Goal: Task Accomplishment & Management: Use online tool/utility

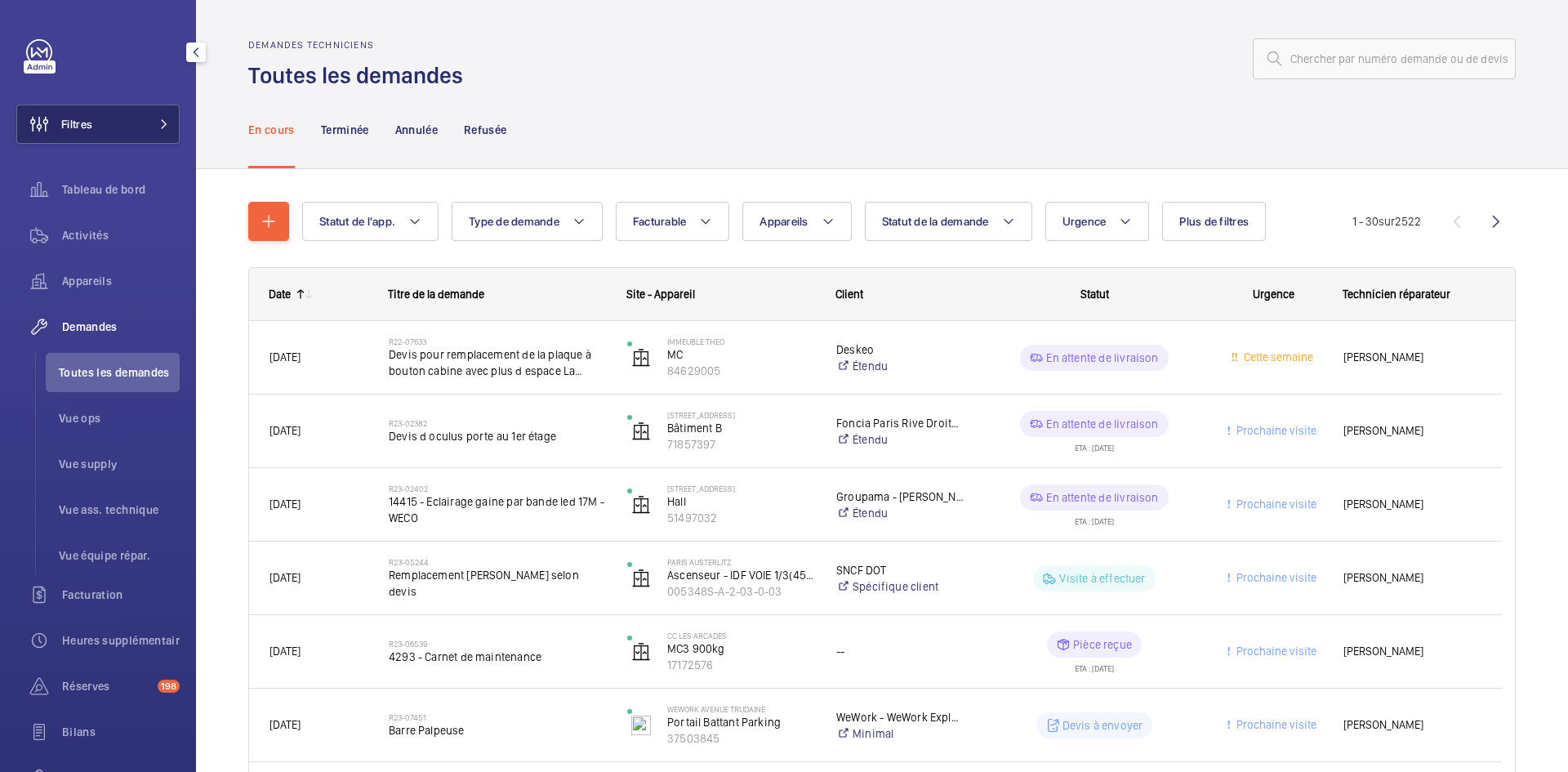
click at [135, 125] on button "Filtres" at bounding box center [98, 124] width 164 height 39
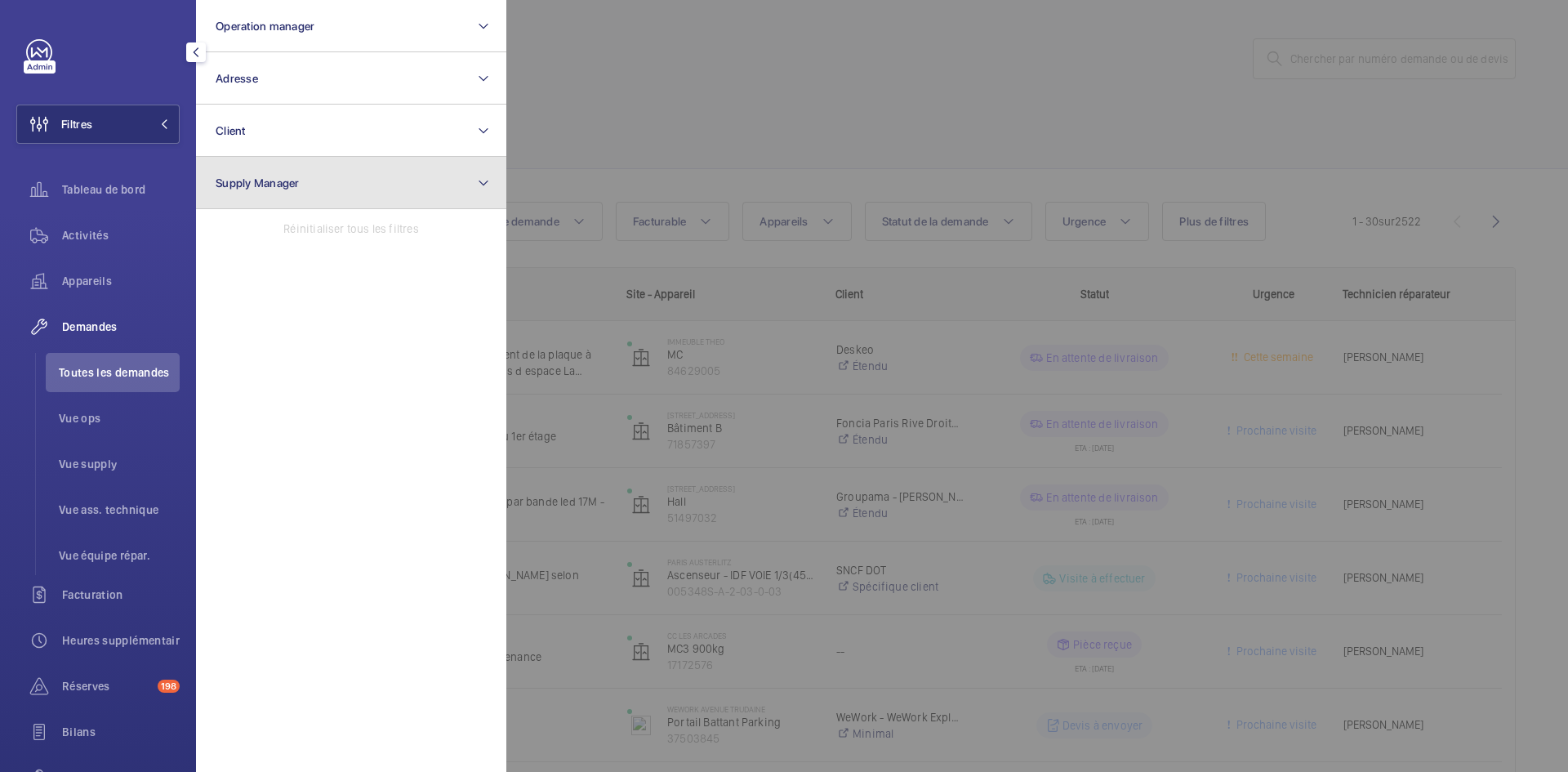
click at [285, 188] on span "Supply Manager" at bounding box center [257, 183] width 85 height 13
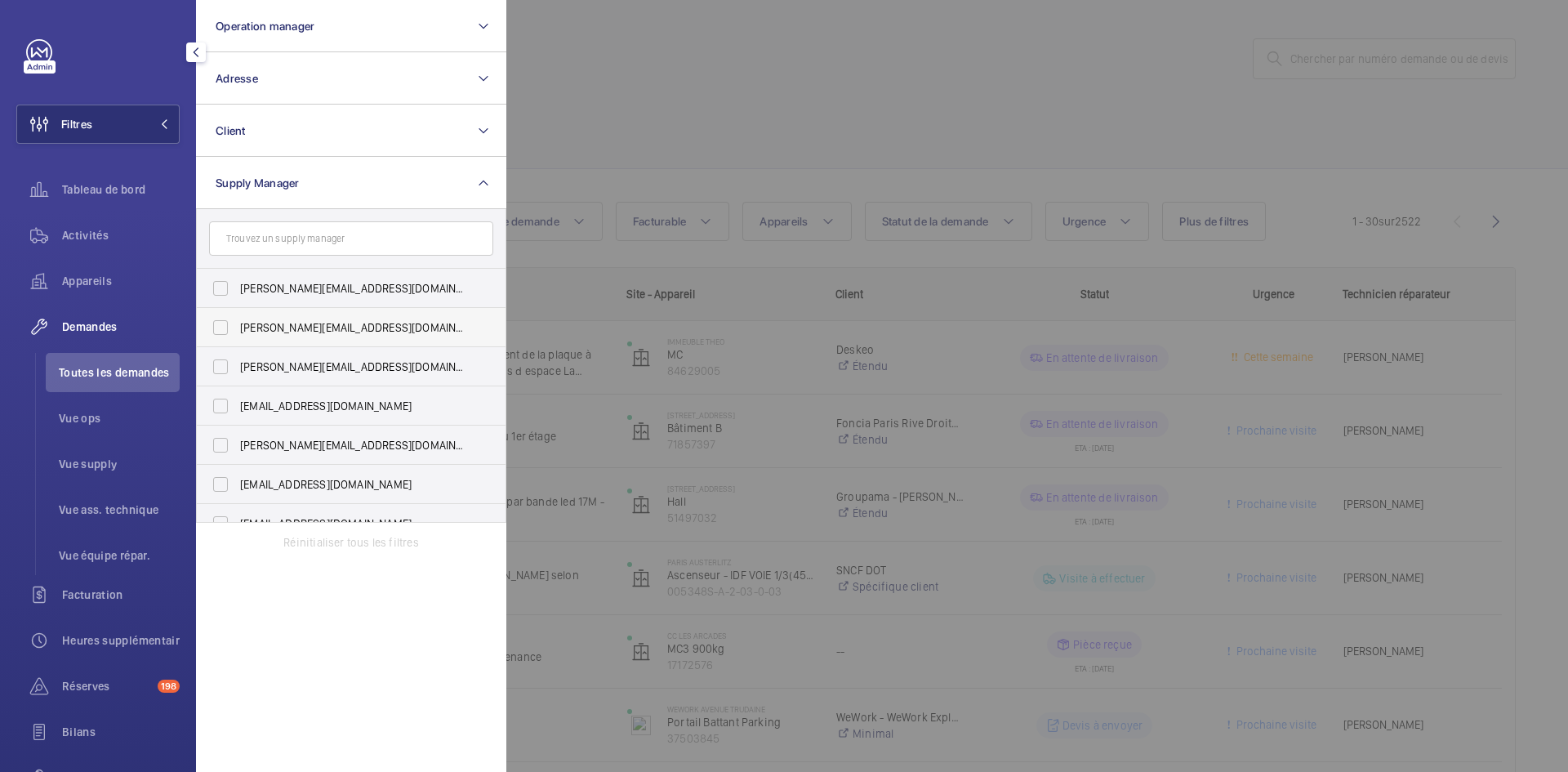
click at [224, 327] on label "diana@wemaintain.com" at bounding box center [338, 327] width 285 height 39
click at [224, 327] on input "diana@wemaintain.com" at bounding box center [221, 327] width 33 height 33
checkbox input "true"
click at [224, 406] on label "fayrouz@wemaintain.com" at bounding box center [338, 406] width 285 height 39
click at [224, 406] on input "fayrouz@wemaintain.com" at bounding box center [221, 406] width 33 height 33
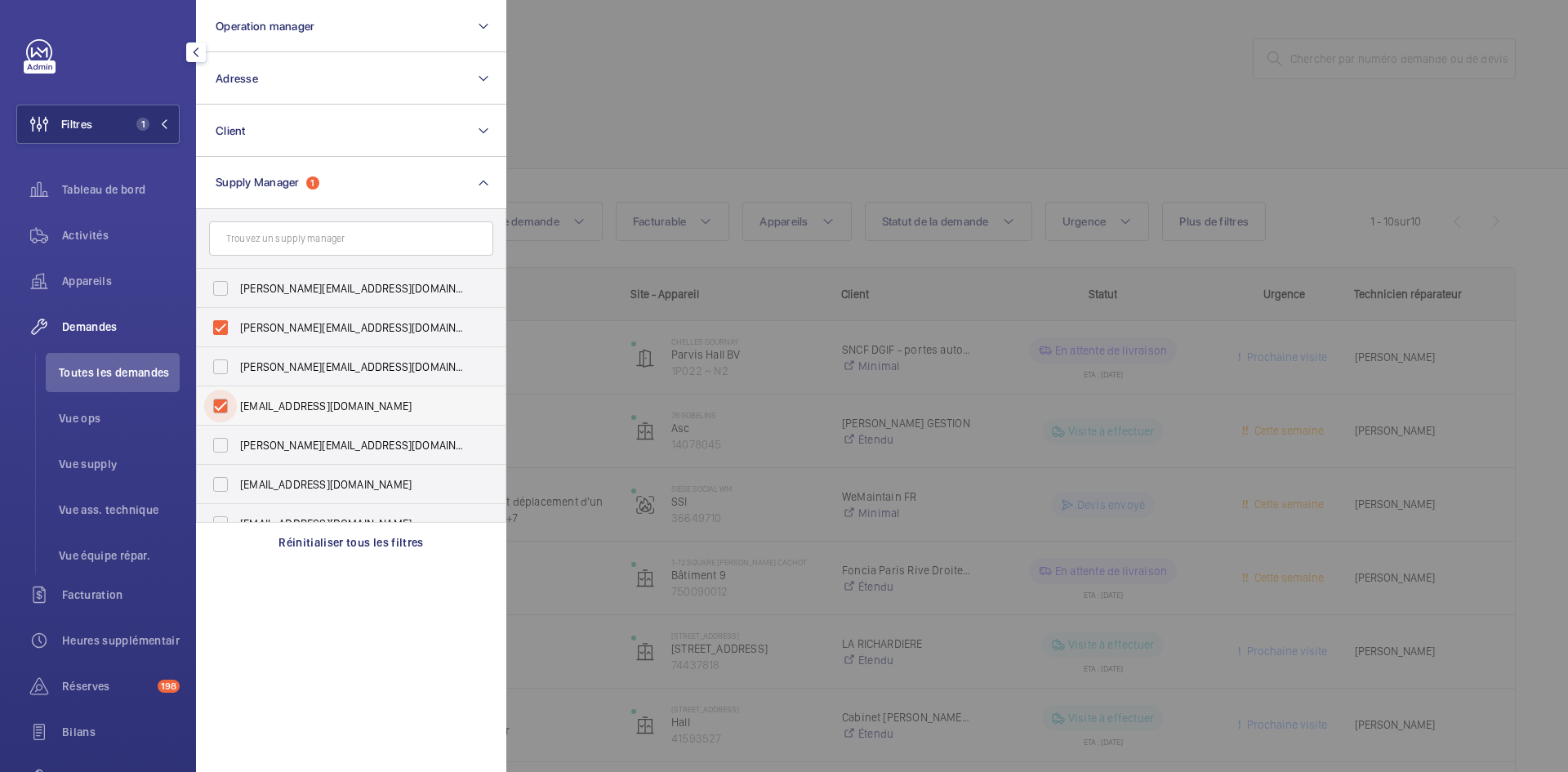
checkbox input "true"
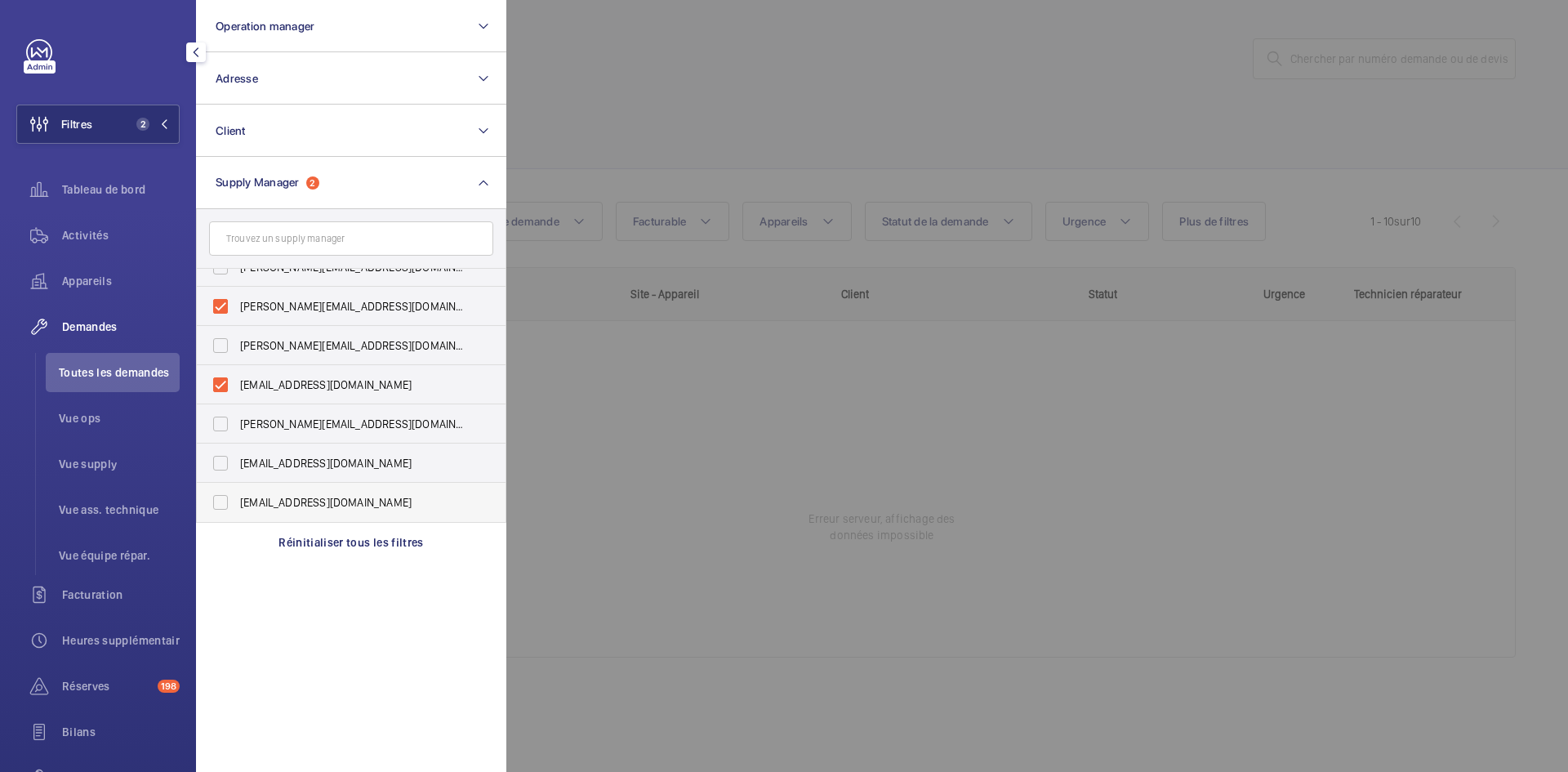
click at [217, 501] on label "[EMAIL_ADDRESS][DOMAIN_NAME]" at bounding box center [338, 502] width 285 height 39
click at [217, 501] on input "[EMAIL_ADDRESS][DOMAIN_NAME]" at bounding box center [221, 502] width 33 height 33
checkbox input "true"
click at [631, 108] on div at bounding box center [1290, 386] width 1568 height 772
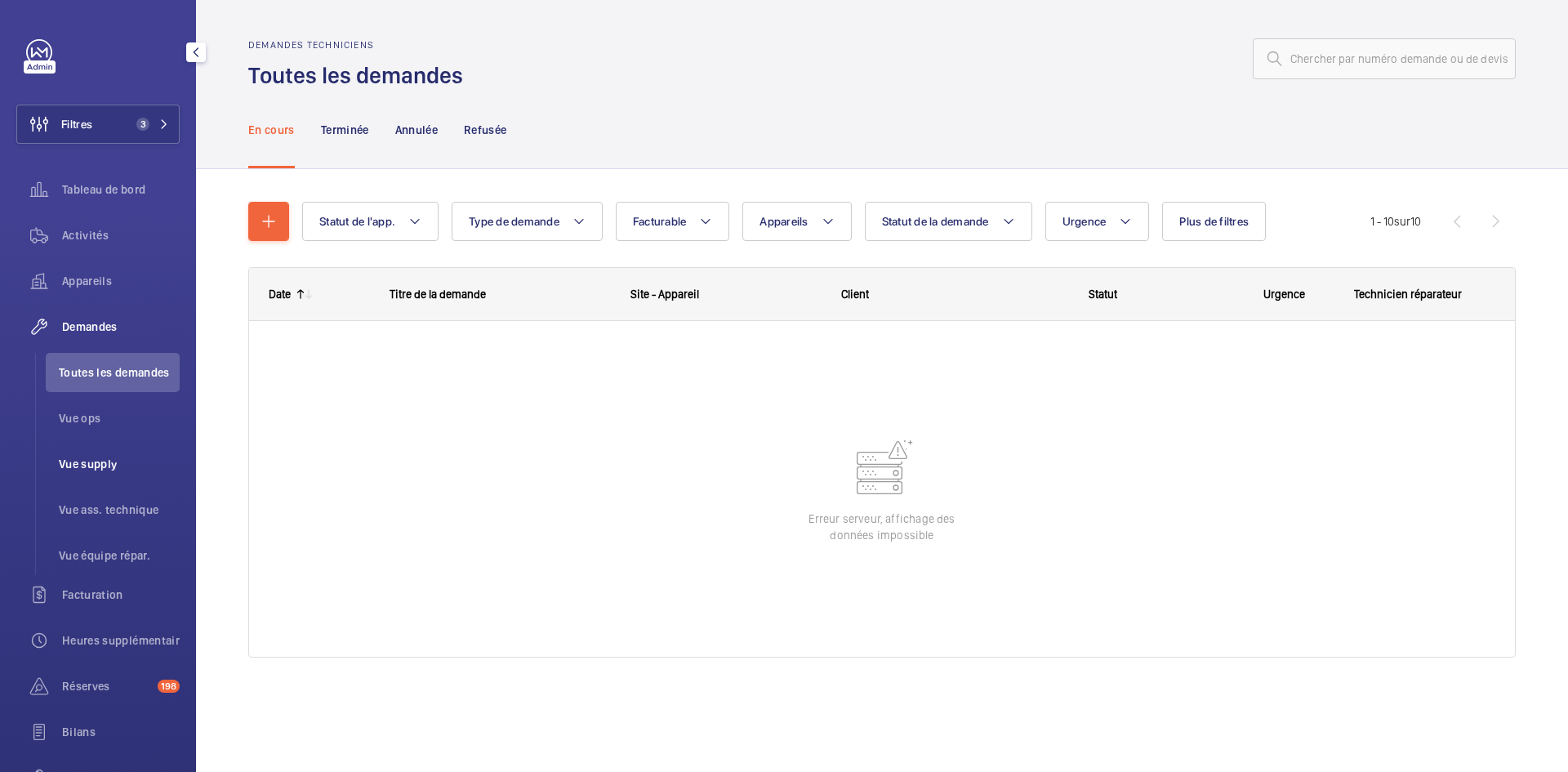
click at [105, 462] on span "Vue supply" at bounding box center [119, 464] width 121 height 16
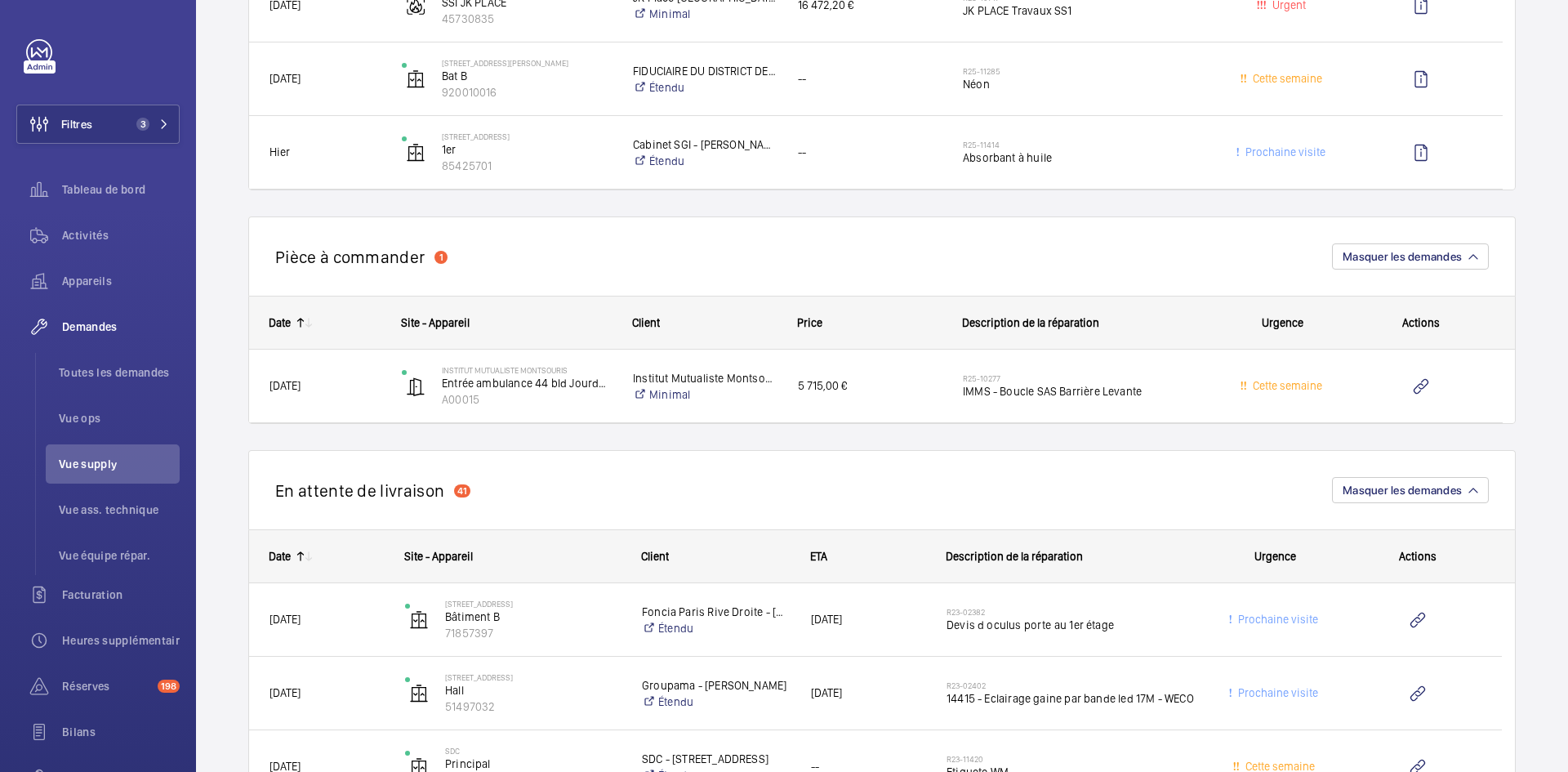
scroll to position [1552, 0]
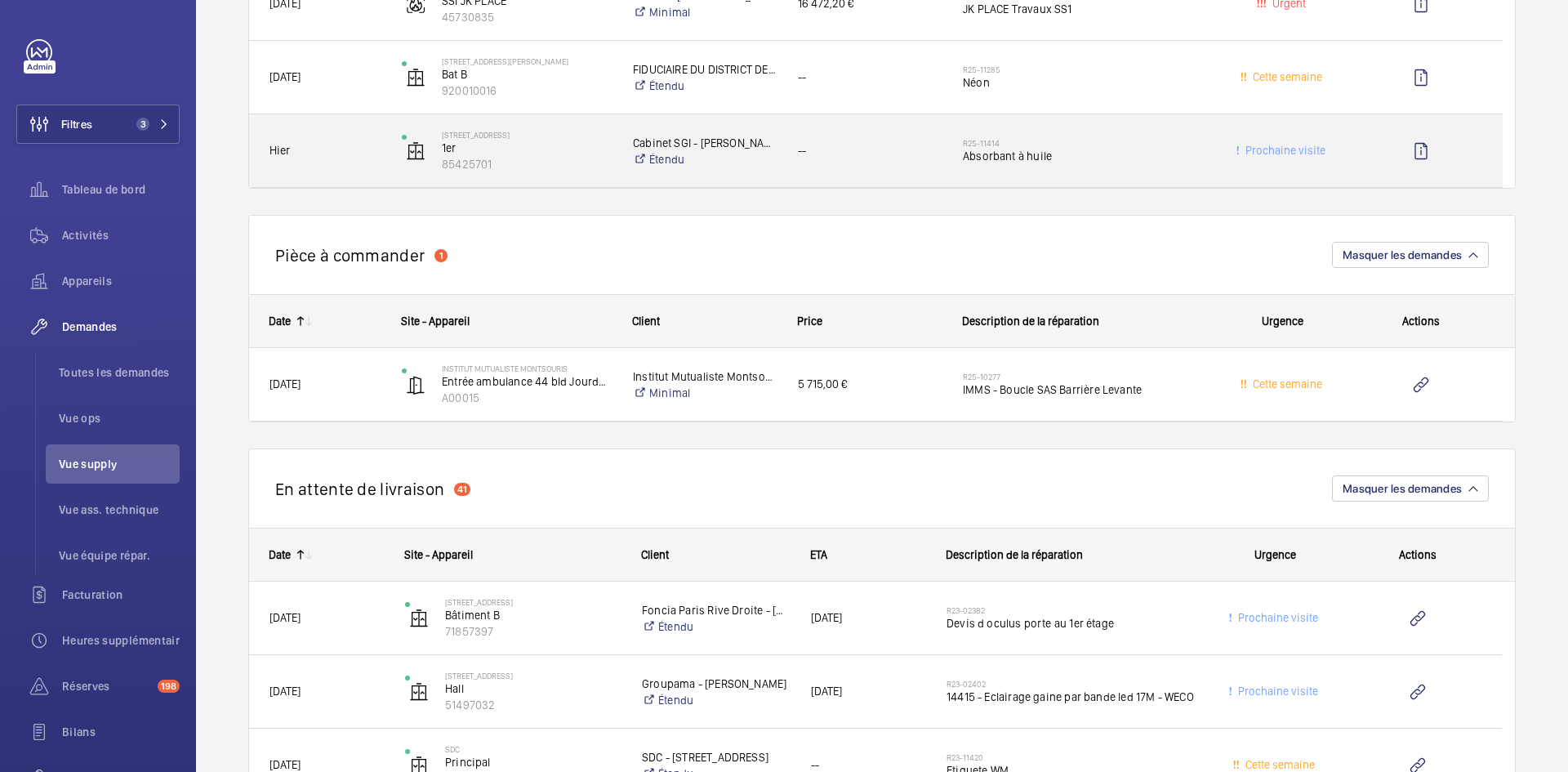
click at [352, 148] on span "Hier" at bounding box center [325, 150] width 111 height 19
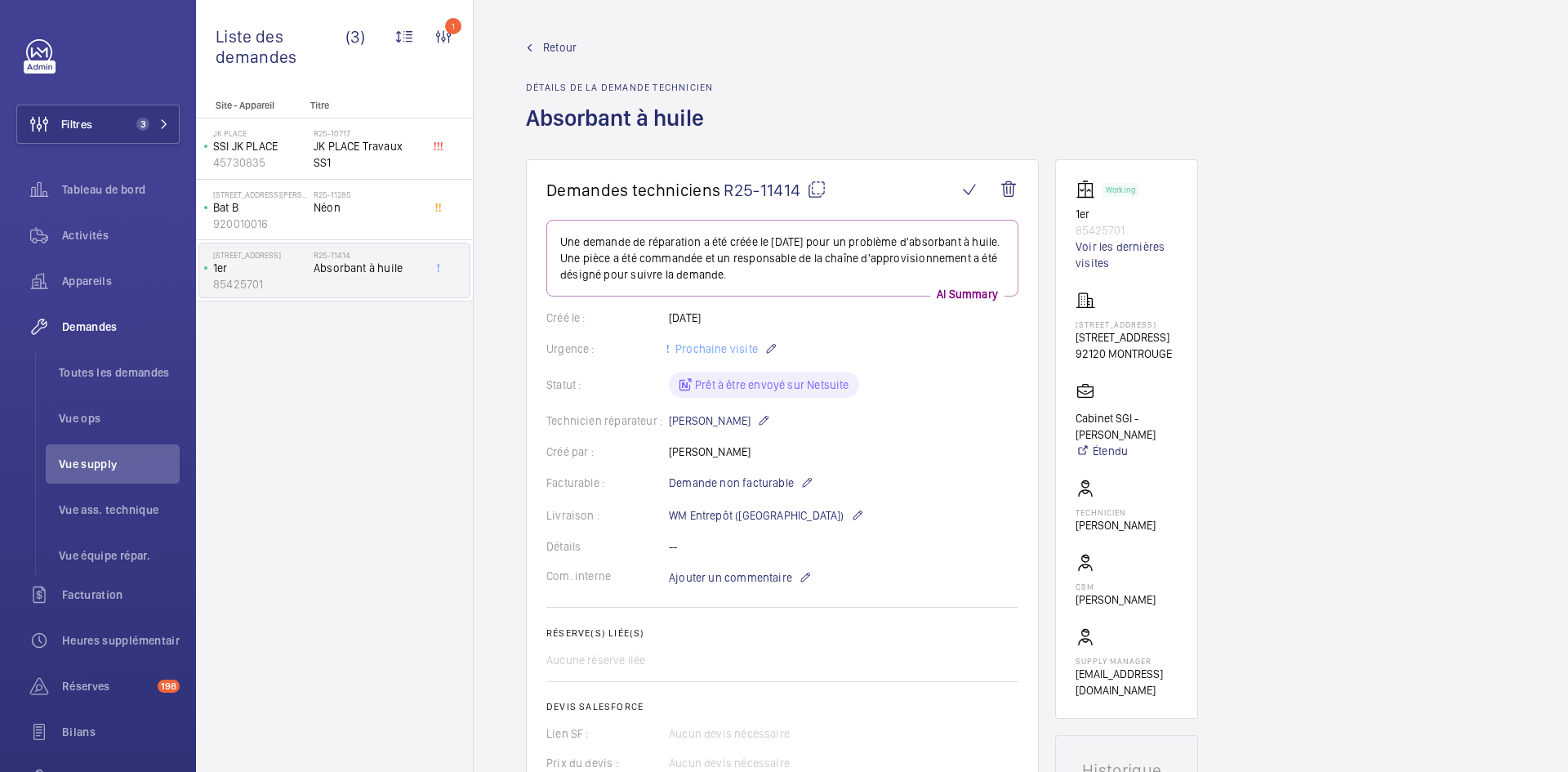
click at [547, 43] on span "Retour" at bounding box center [559, 47] width 34 height 16
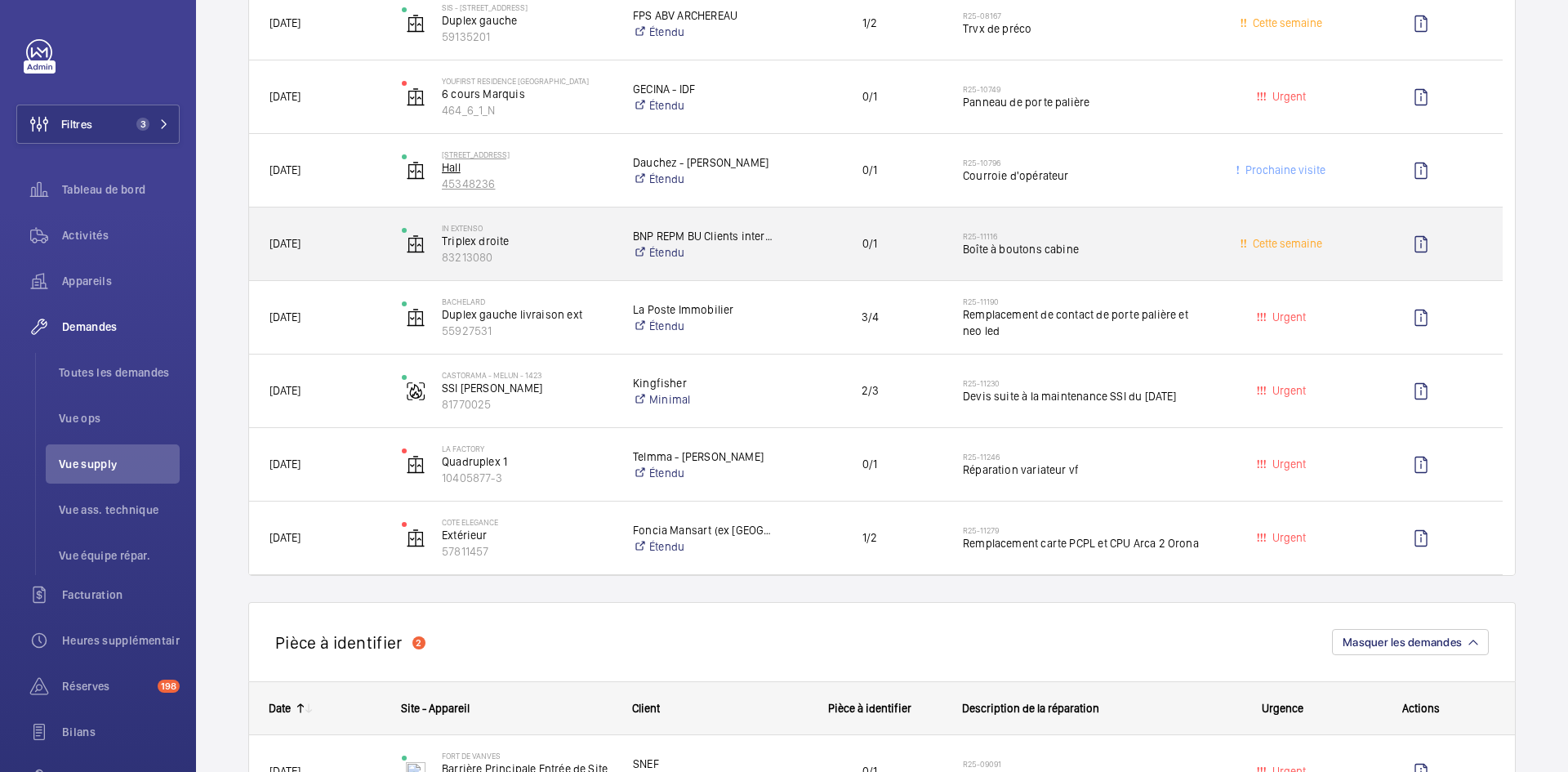
scroll to position [490, 0]
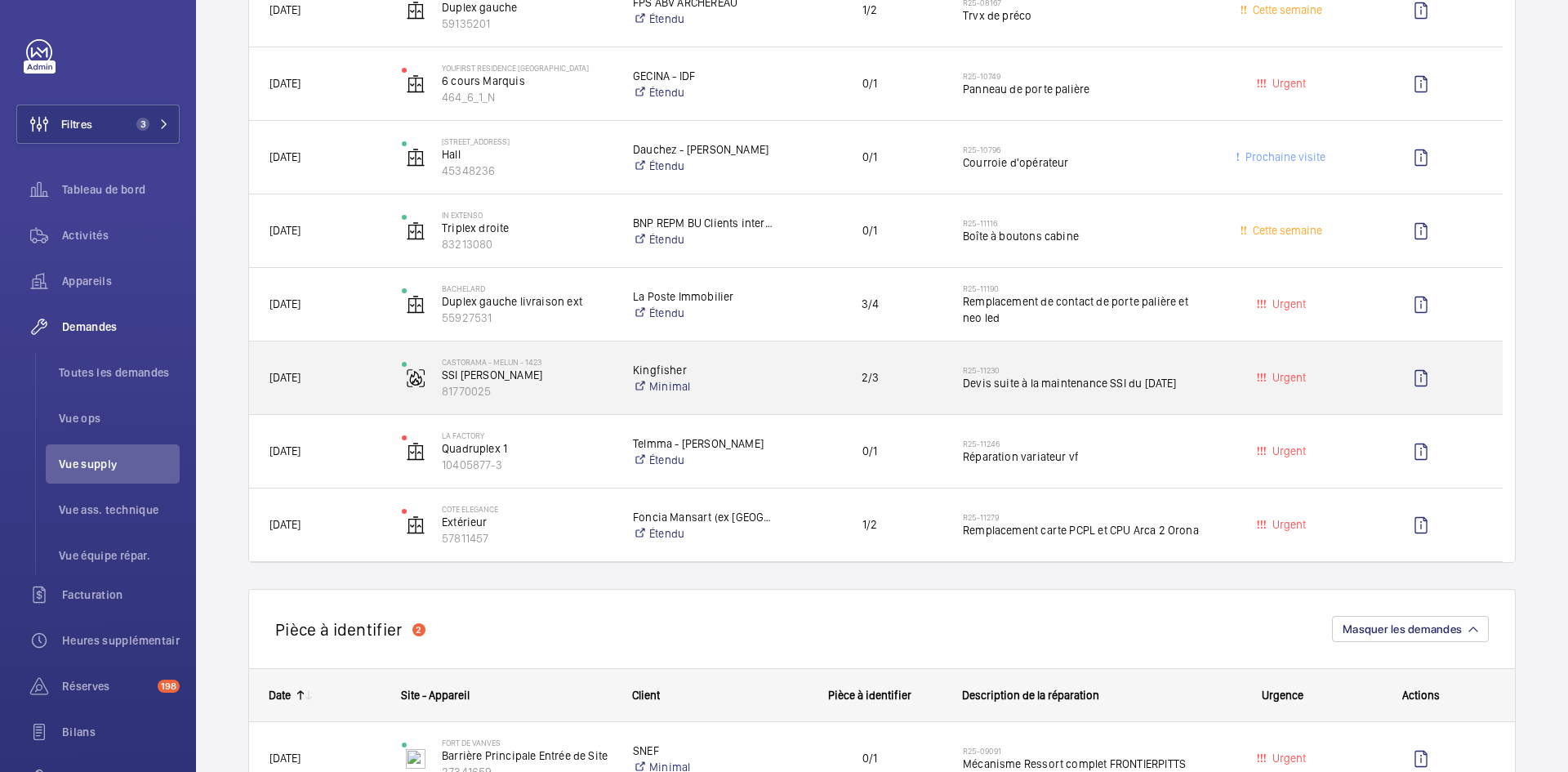
click at [364, 376] on span "21/08/2025" at bounding box center [325, 377] width 111 height 19
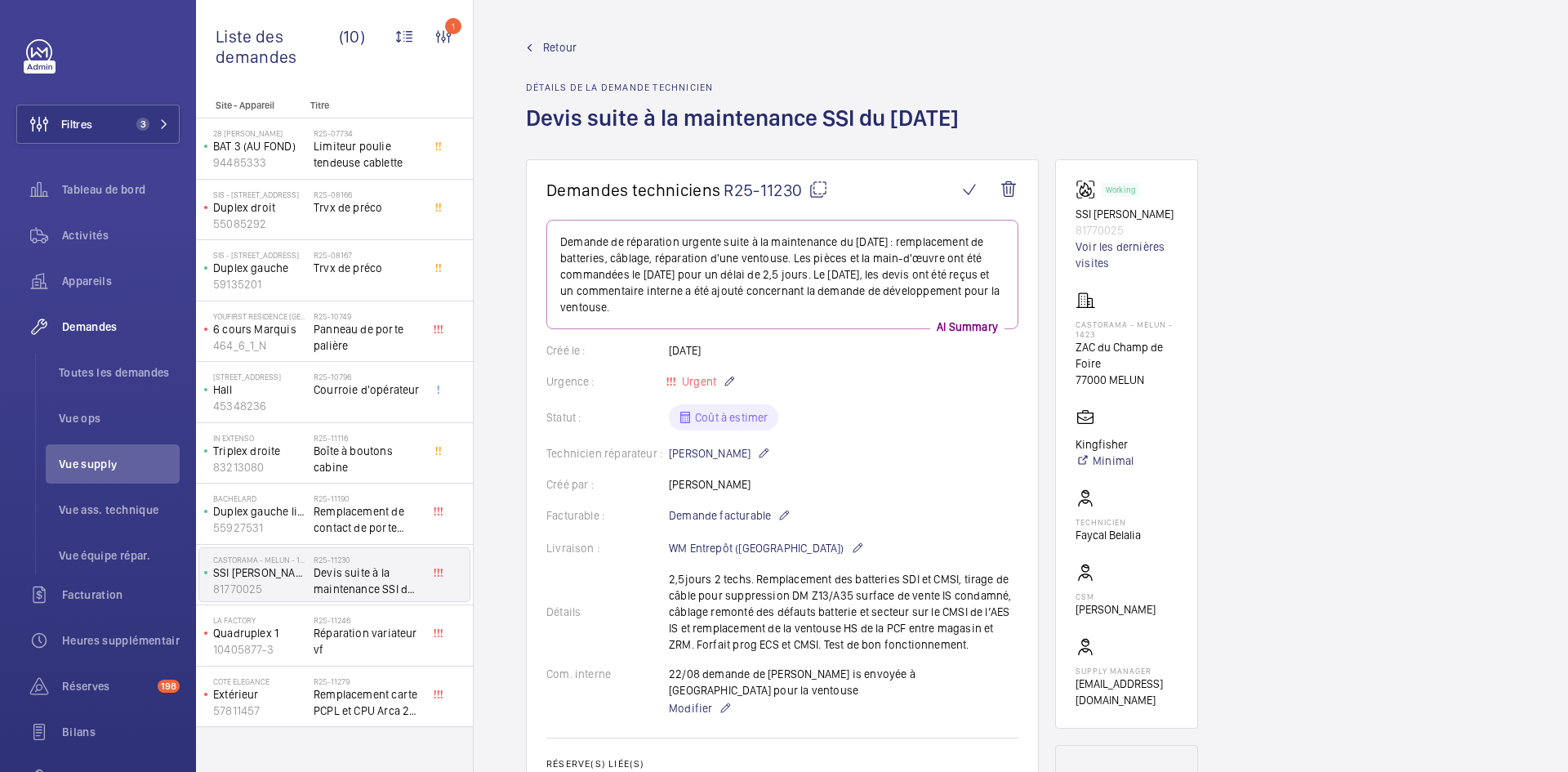
click at [815, 191] on mat-icon at bounding box center [818, 190] width 20 height 20
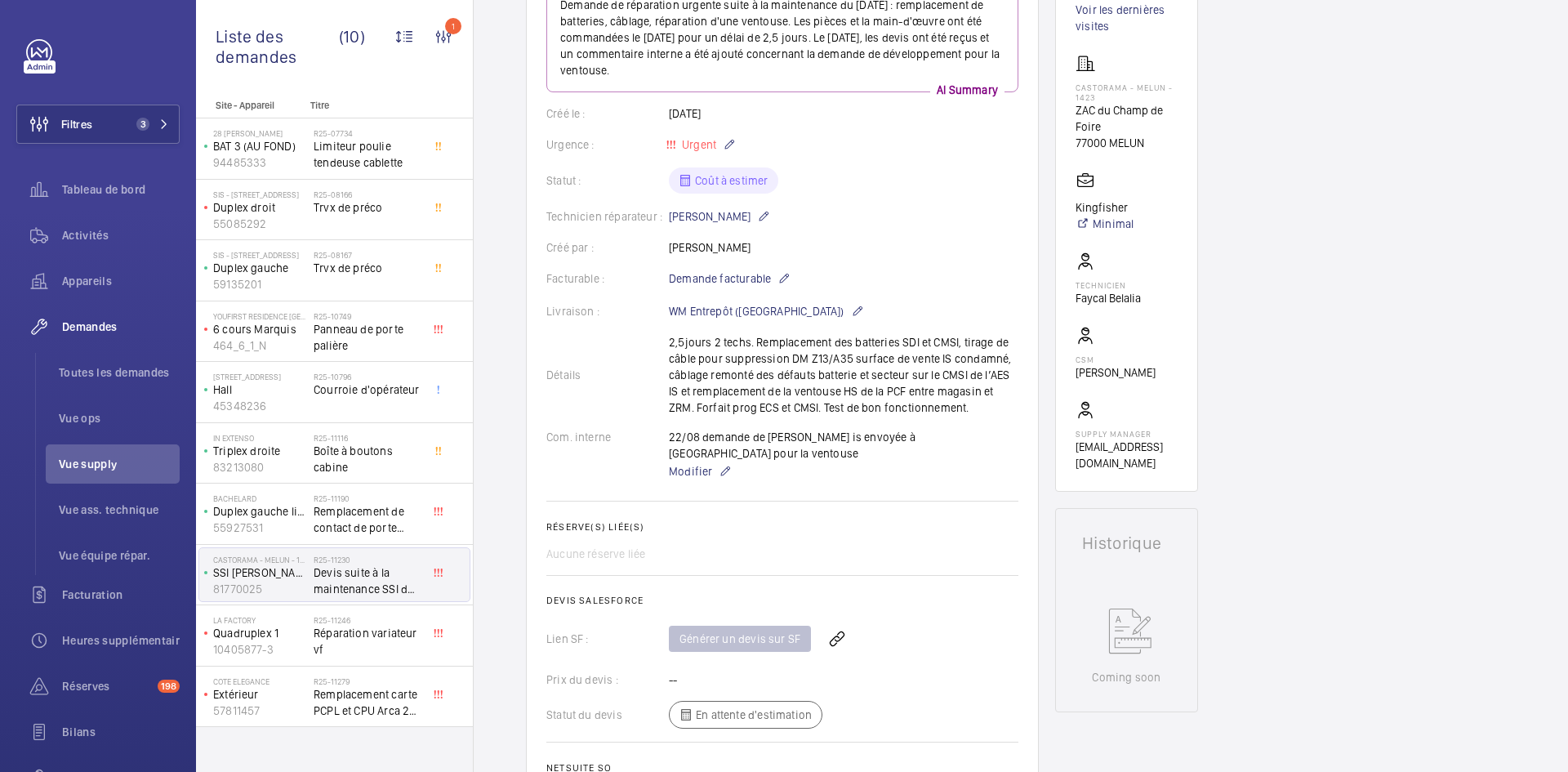
scroll to position [245, 0]
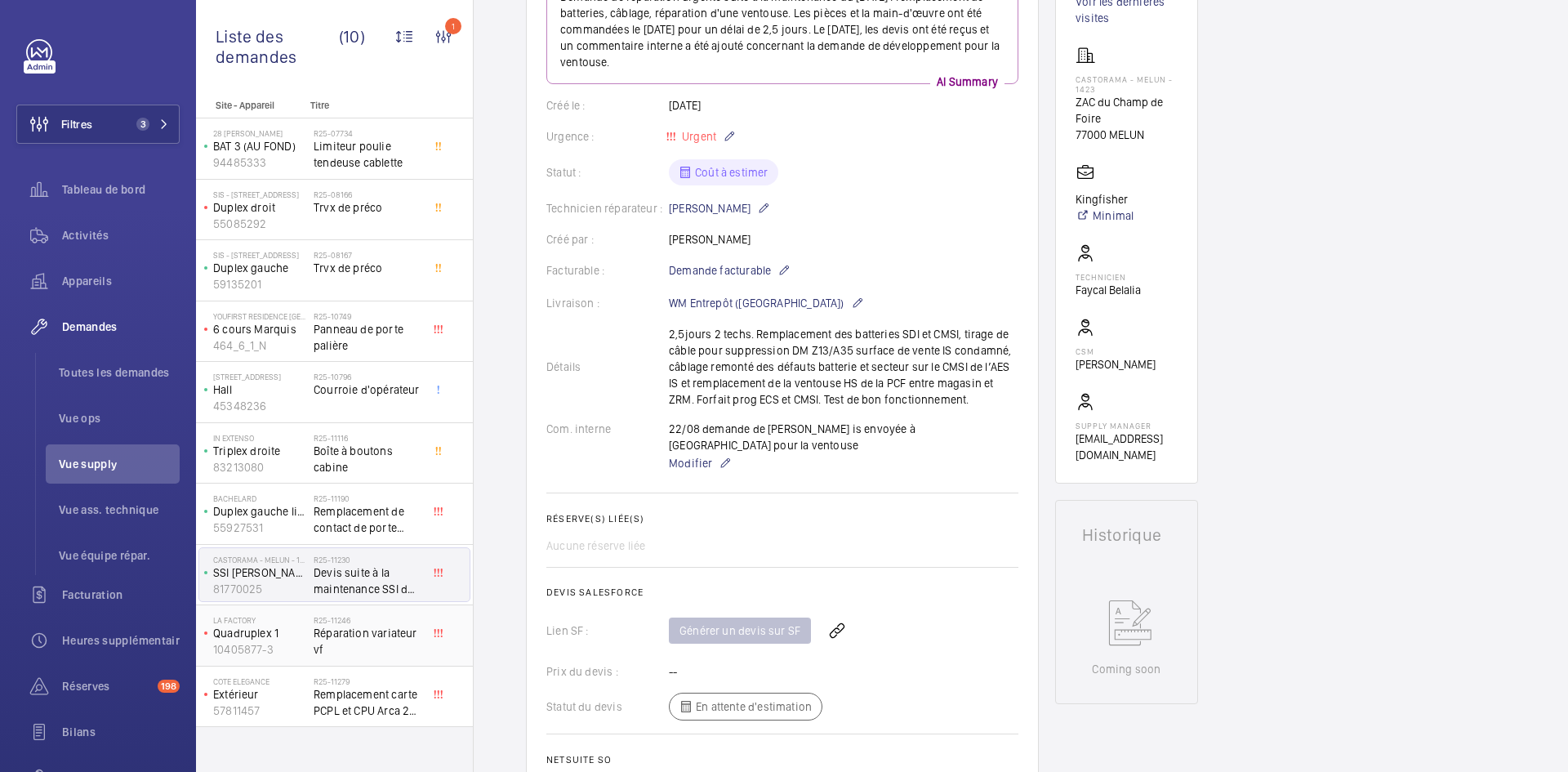
click at [295, 636] on p "Quadruplex 1" at bounding box center [259, 633] width 94 height 16
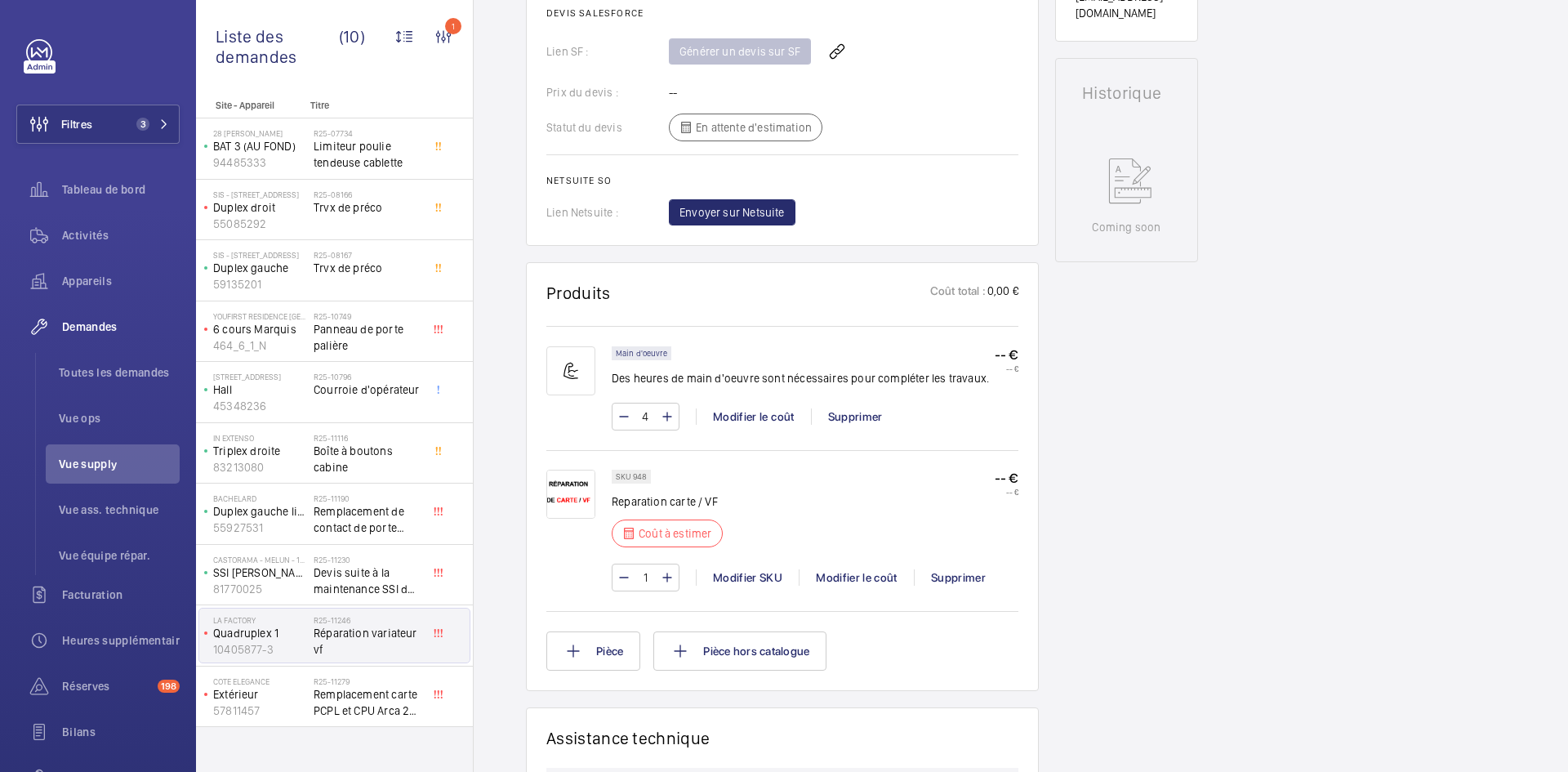
scroll to position [735, 0]
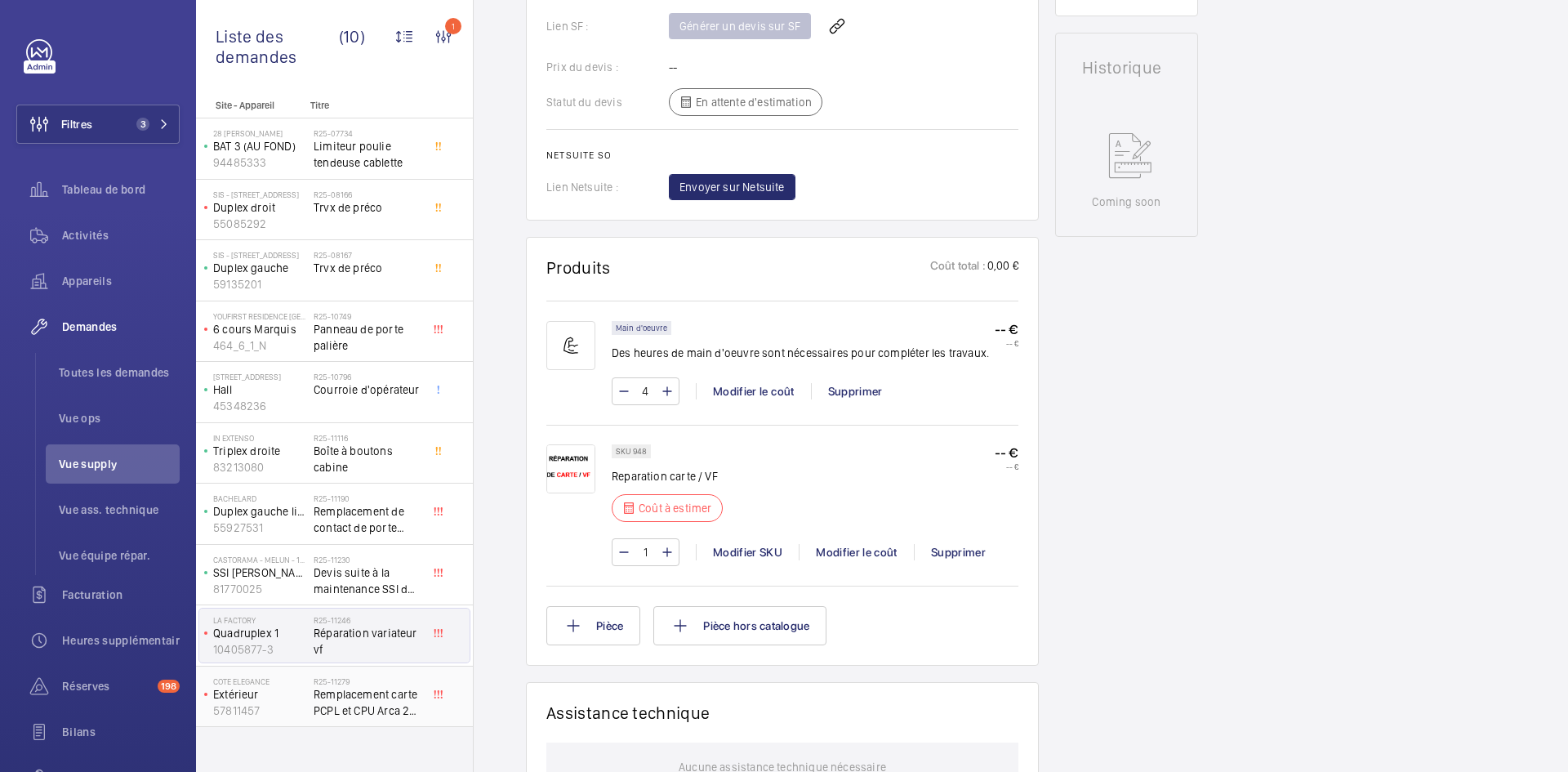
click at [283, 689] on p "Extérieur" at bounding box center [259, 695] width 94 height 16
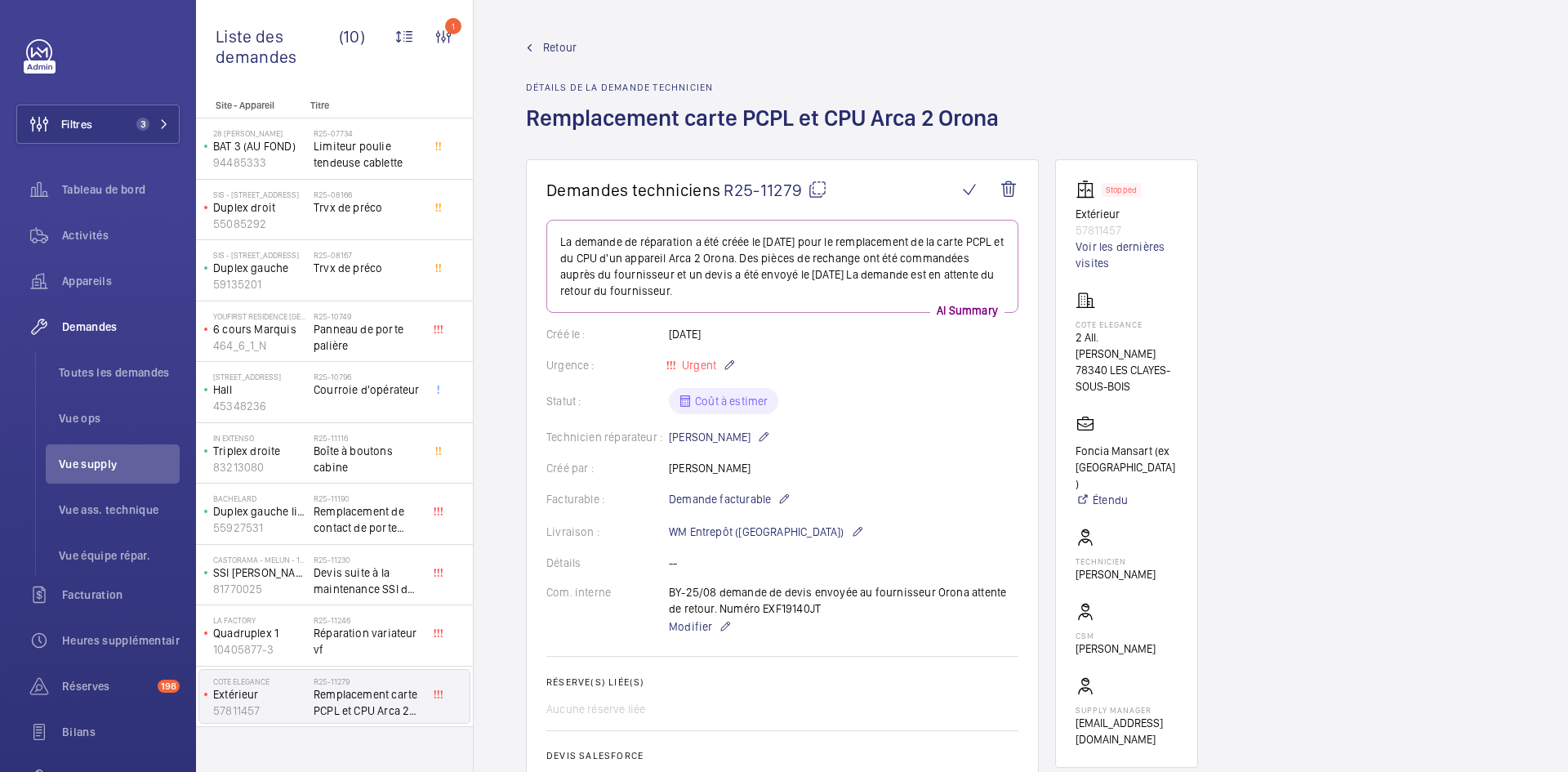
click at [824, 188] on mat-icon at bounding box center [817, 190] width 20 height 20
type textarea "R25-11279"
click at [683, 628] on span "Modifier" at bounding box center [691, 627] width 44 height 16
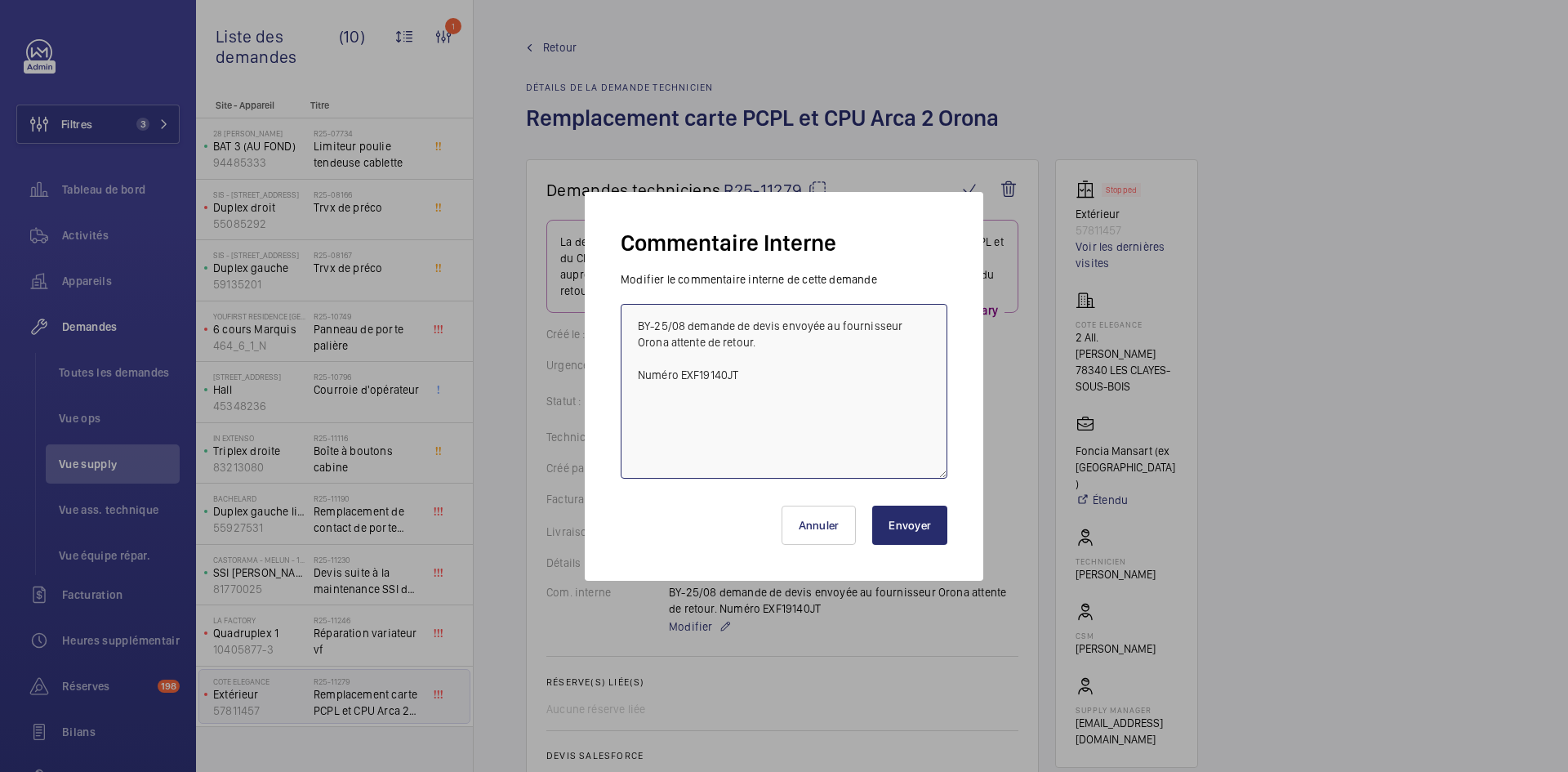
click at [927, 326] on textarea "BY-25/08 demande de devis envoyée au fournisseur Orona attente de retour. Numér…" at bounding box center [784, 391] width 326 height 175
type textarea "BY-25/08 demande de devis envoyée au fournisseur Orona & Sodimas & Nova & CDA a…"
click at [928, 534] on button "Envoyer" at bounding box center [909, 525] width 75 height 39
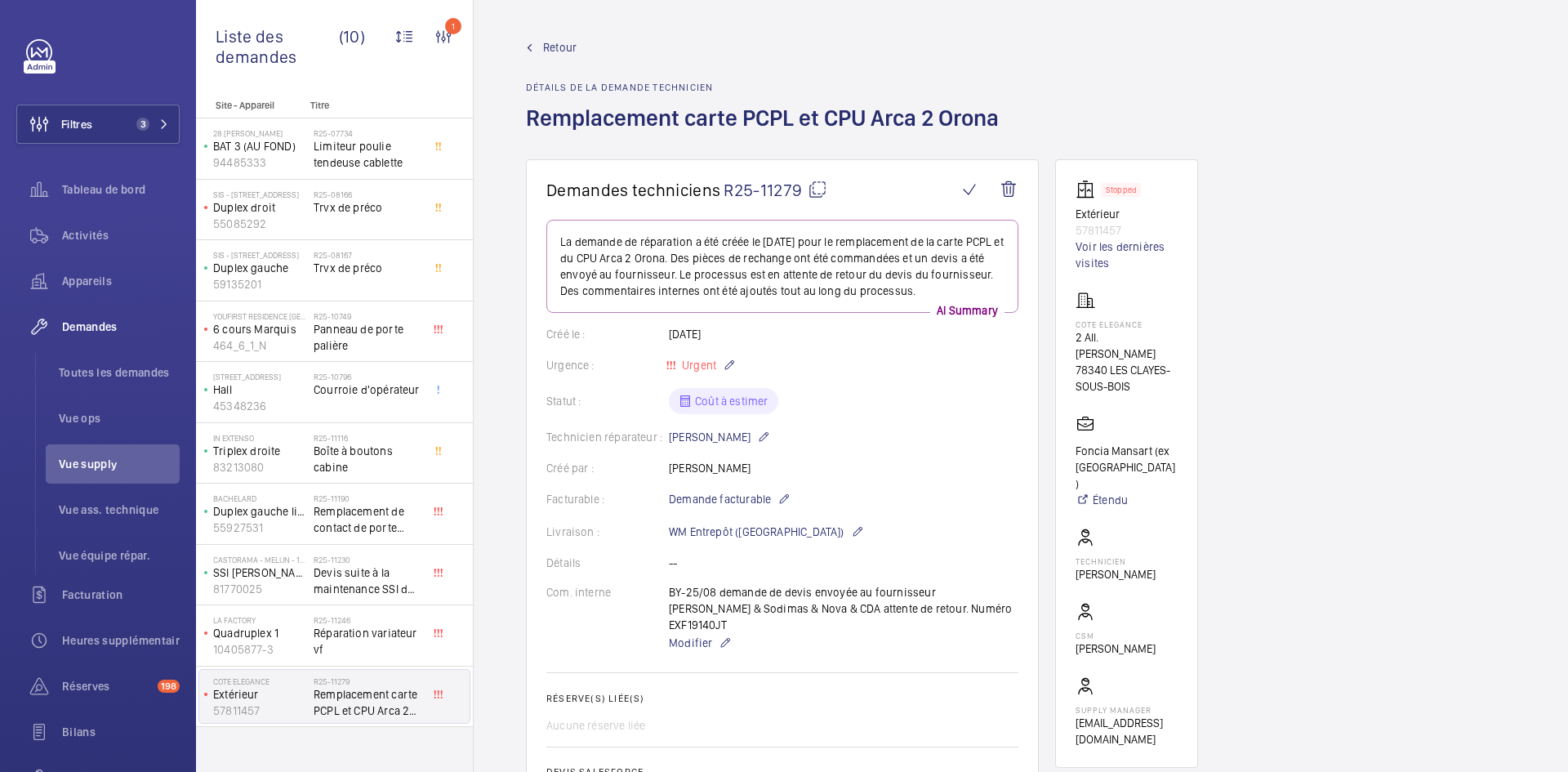
click at [557, 45] on span "Retour" at bounding box center [559, 47] width 34 height 16
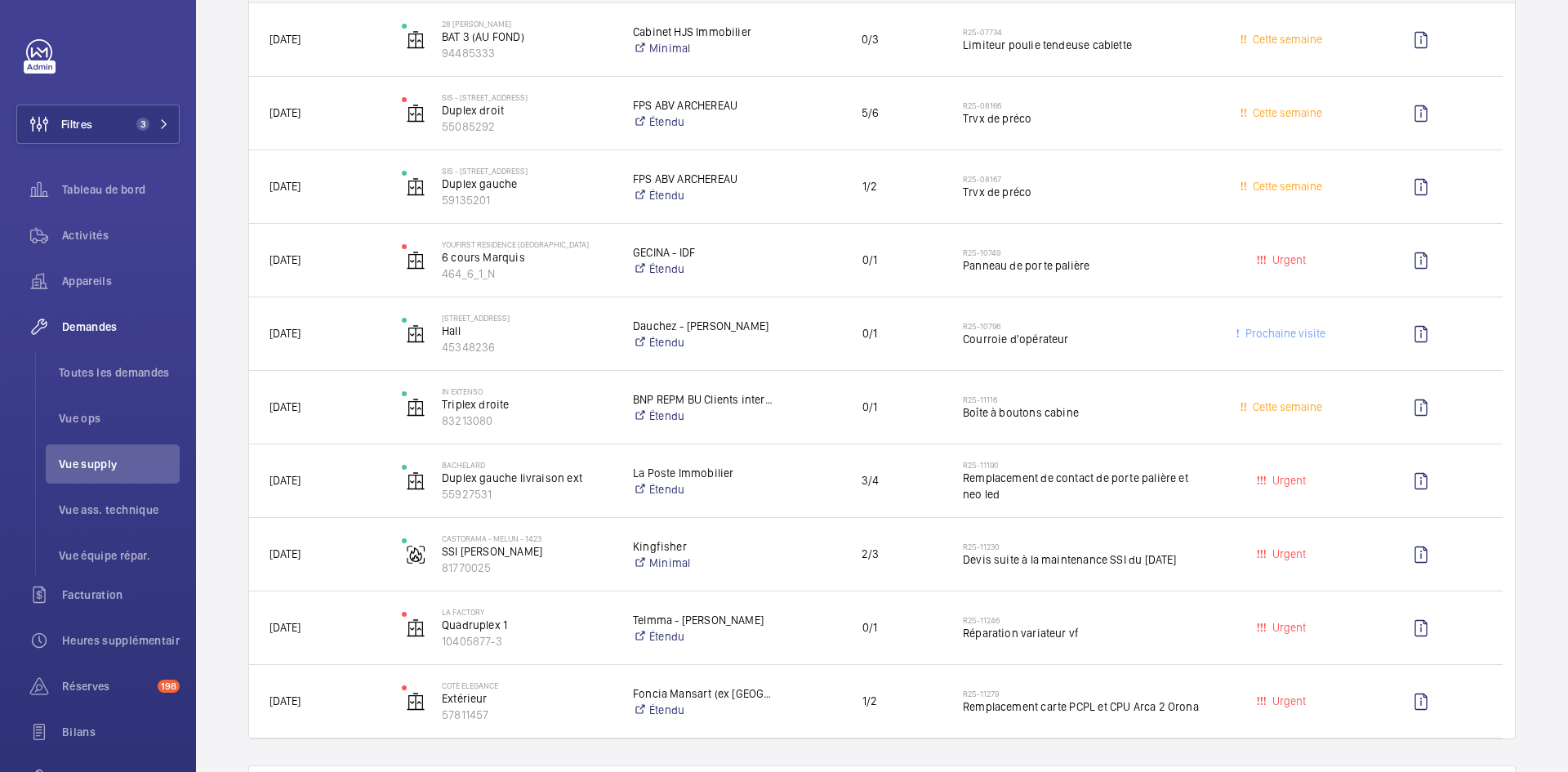
scroll to position [326, 0]
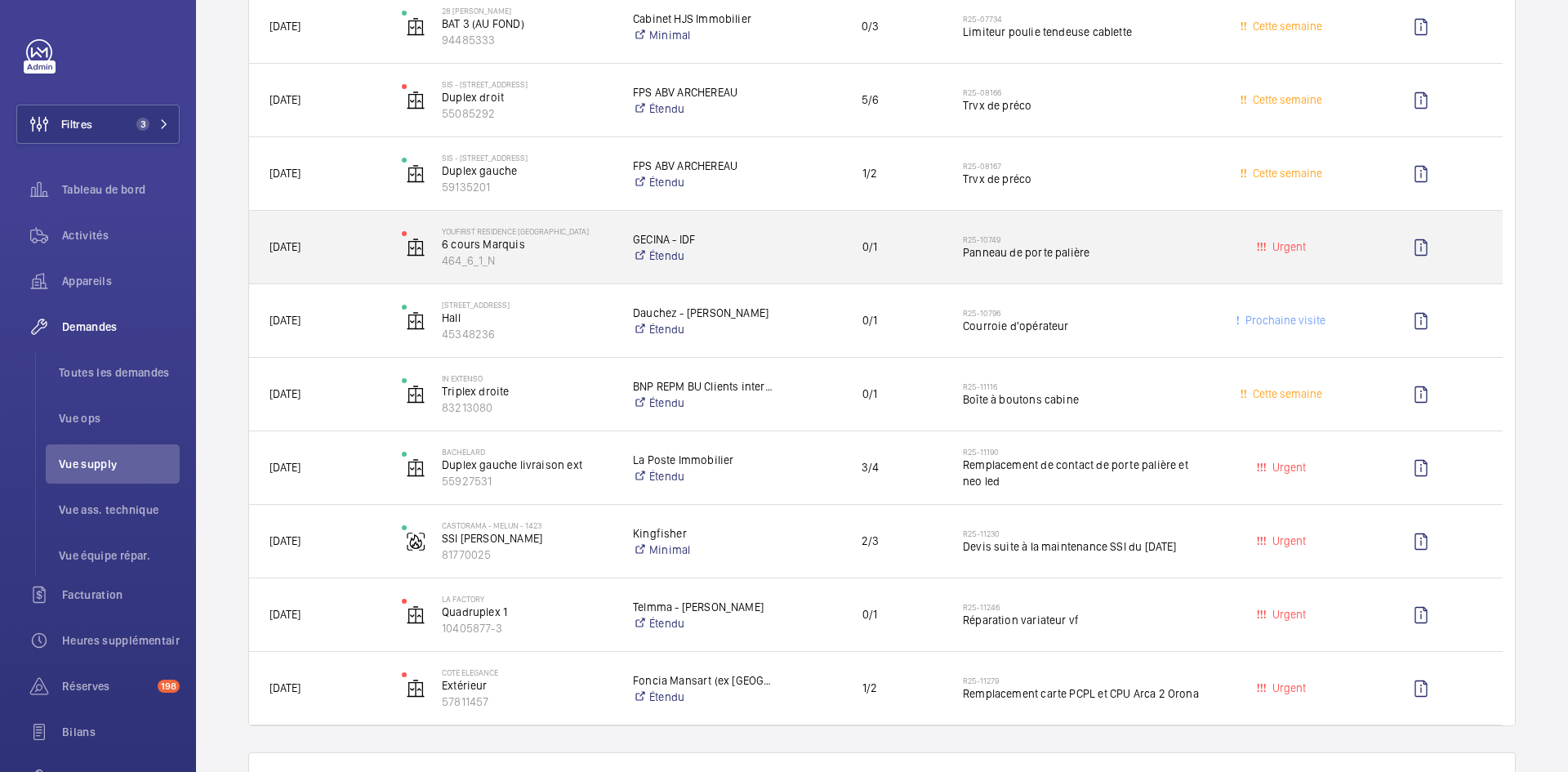
click at [388, 245] on div "YouFirst Residence Le Plessis-Robinson 6 cours Marquis 464_6_1_N" at bounding box center [496, 247] width 229 height 67
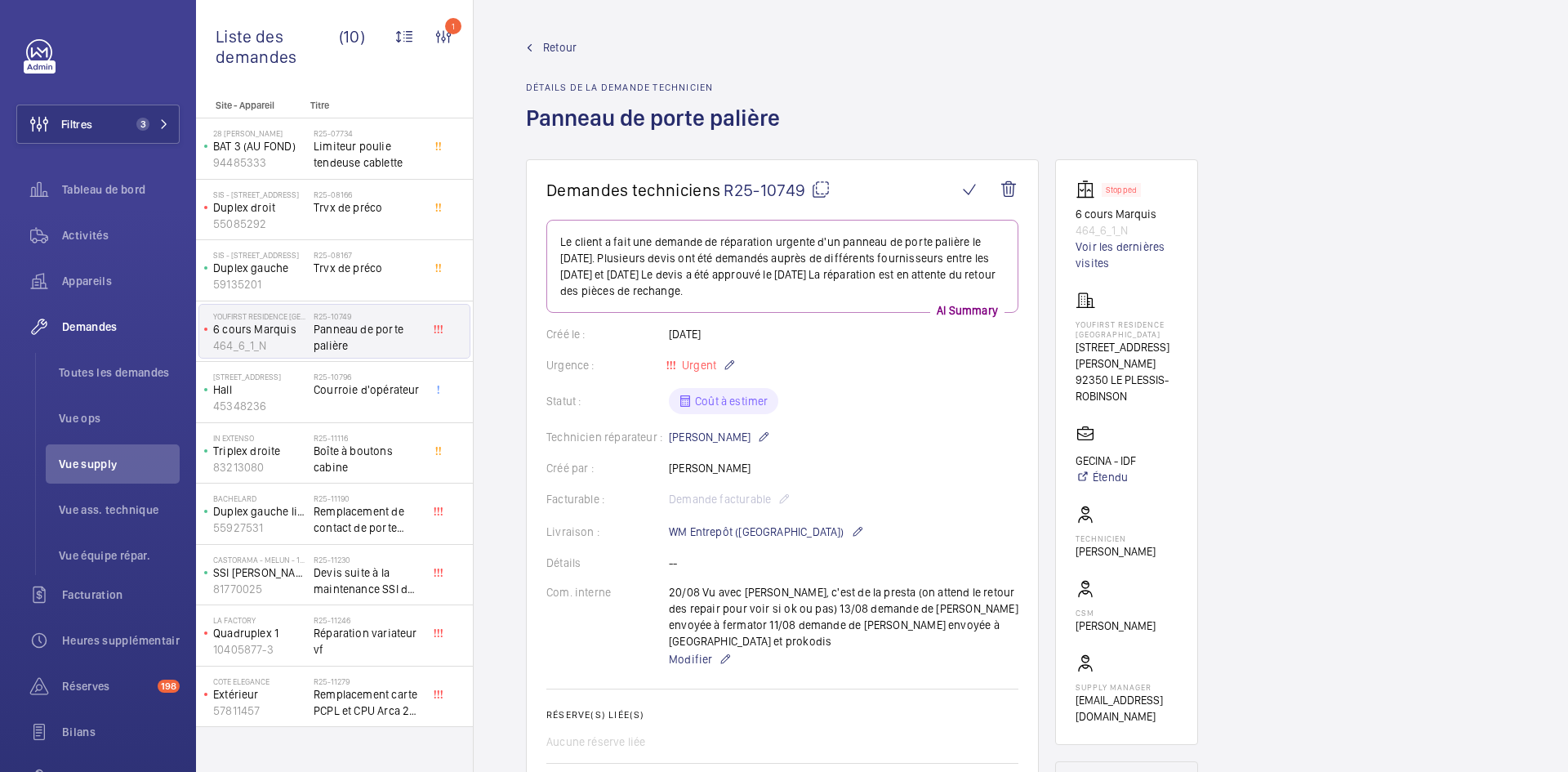
click at [540, 41] on link "Retour" at bounding box center [657, 47] width 264 height 16
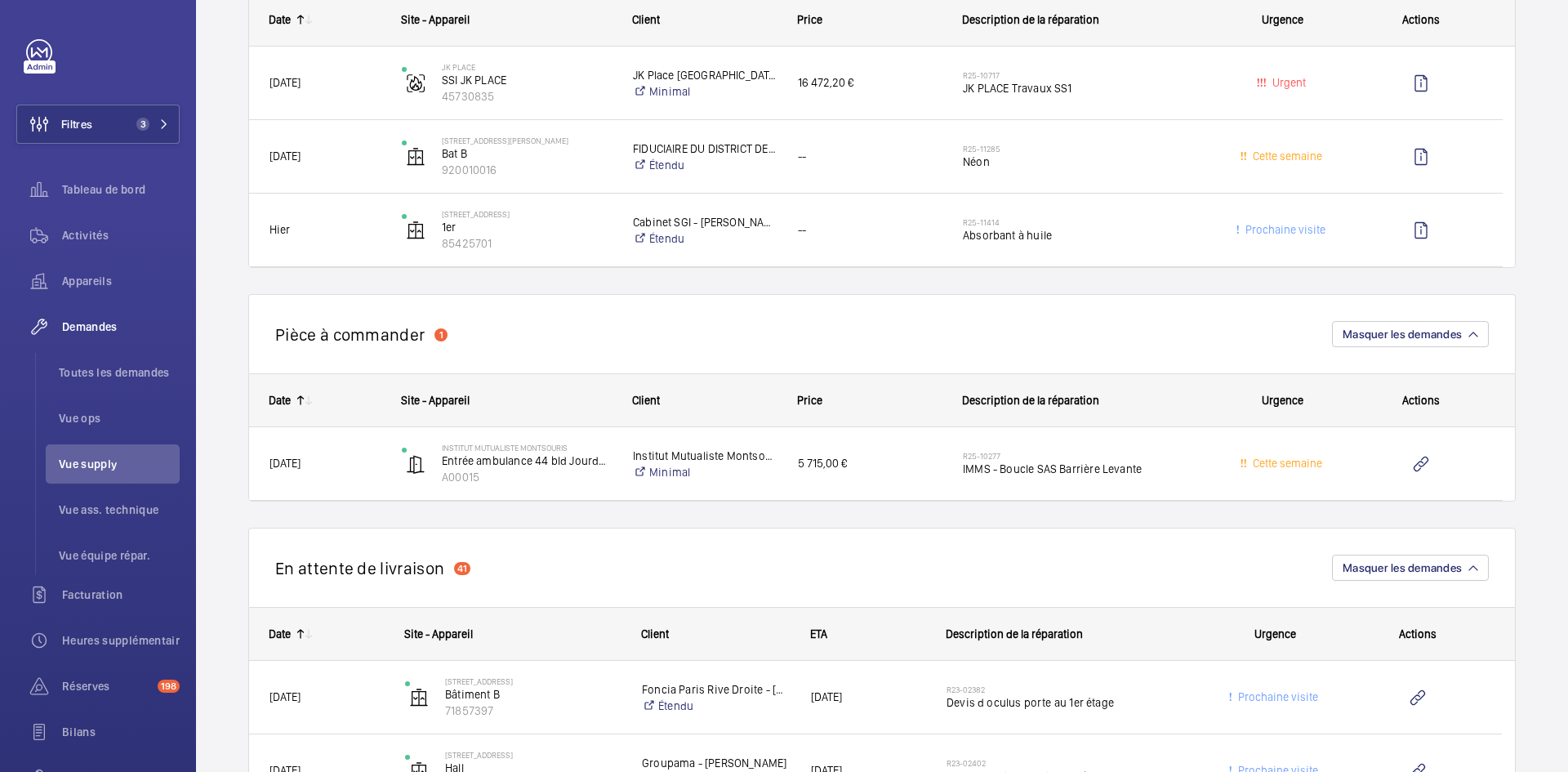
scroll to position [1552, 0]
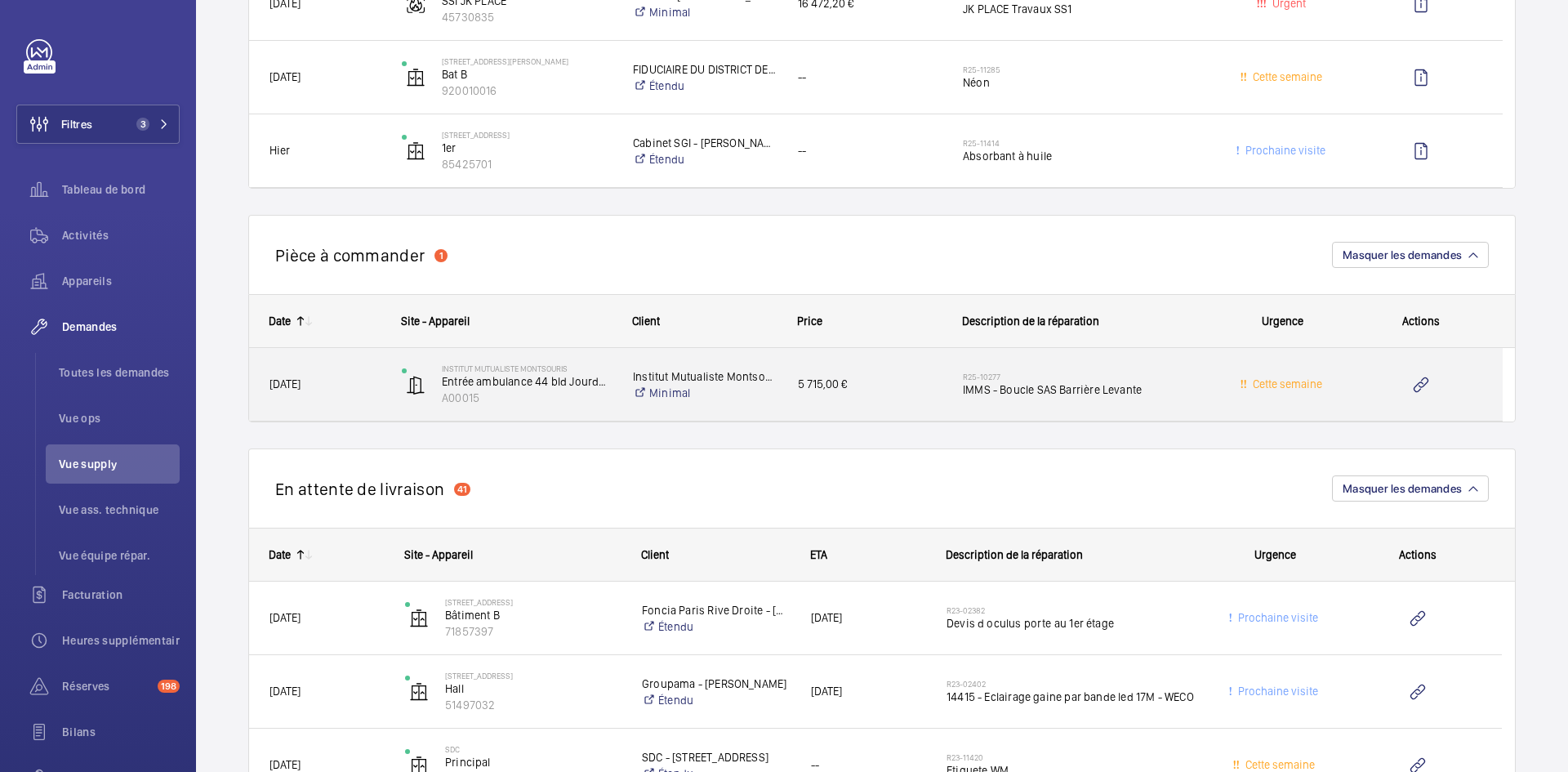
click at [362, 396] on div "[DATE]" at bounding box center [315, 384] width 131 height 52
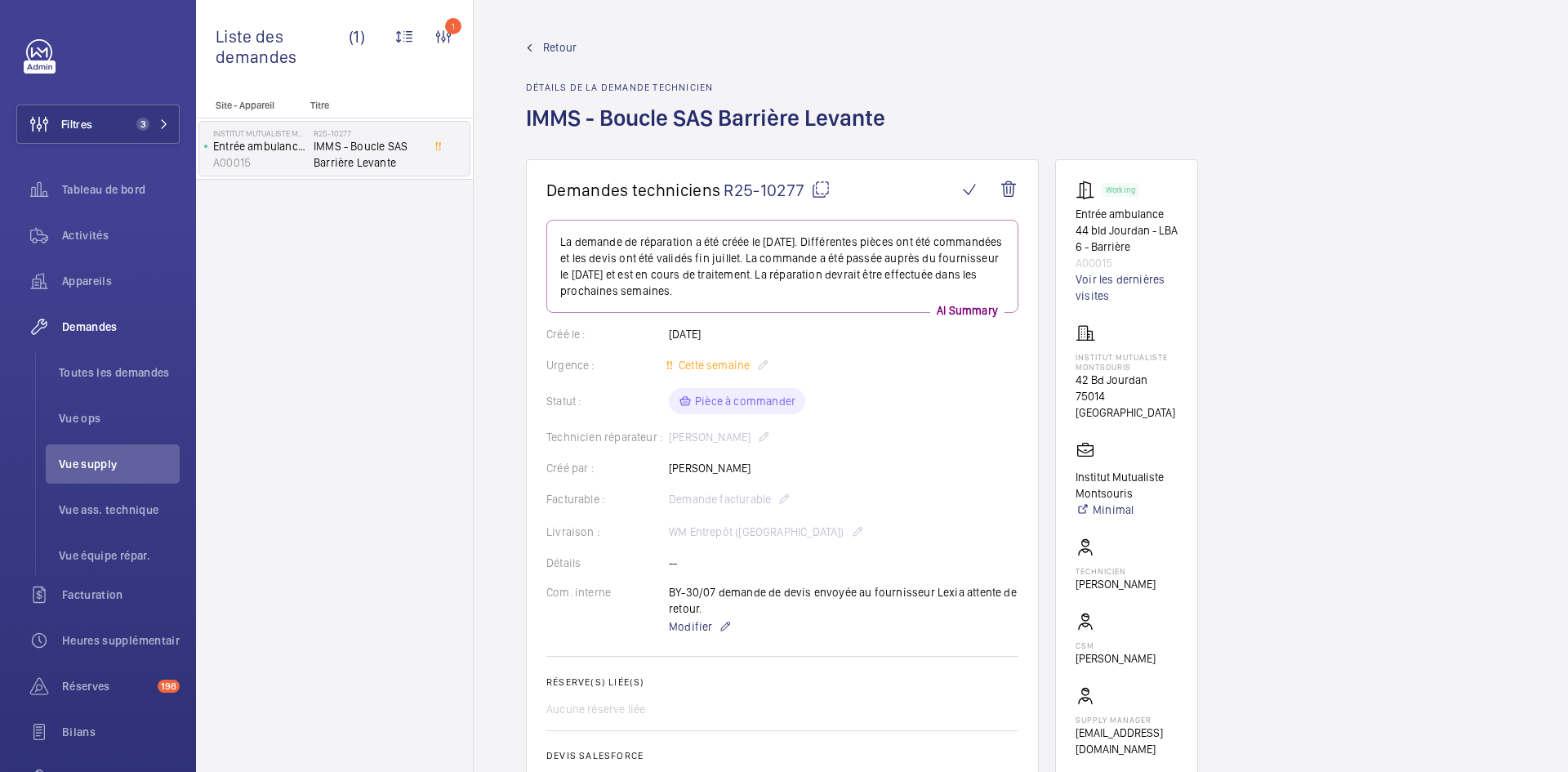
click at [825, 183] on mat-icon at bounding box center [821, 190] width 20 height 20
click at [827, 188] on mat-icon at bounding box center [821, 190] width 20 height 20
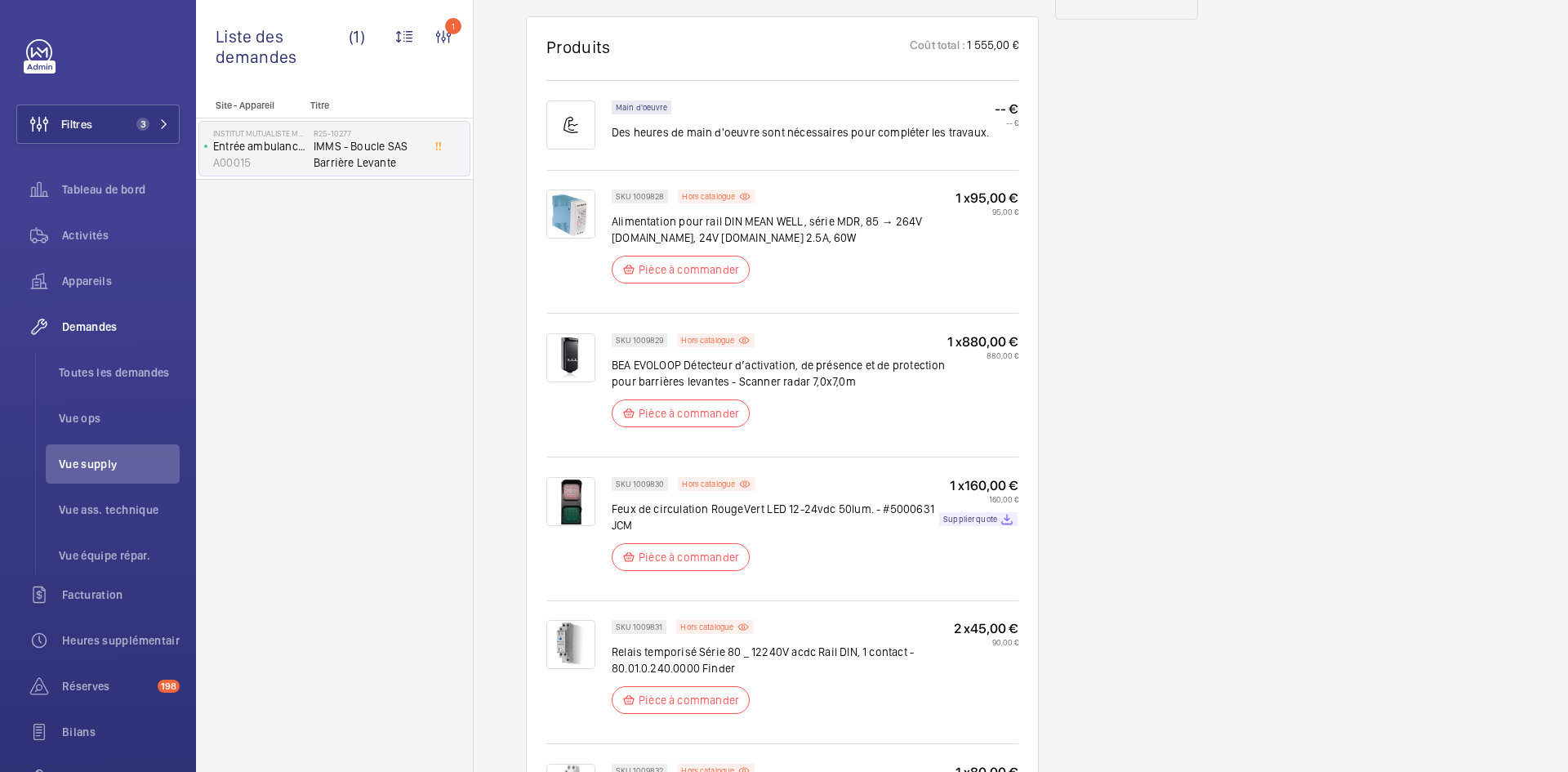
scroll to position [980, 0]
drag, startPoint x: 854, startPoint y: 383, endPoint x: 614, endPoint y: 366, distance: 240.6
click at [614, 366] on p "BEA EVOLOOP Détecteur d’activation, de présence et de protection pour barrières…" at bounding box center [779, 372] width 335 height 33
copy p "BEA EVOLOOP Détecteur d’activation, de présence et de protection pour barrières…"
click at [578, 354] on img at bounding box center [571, 356] width 49 height 49
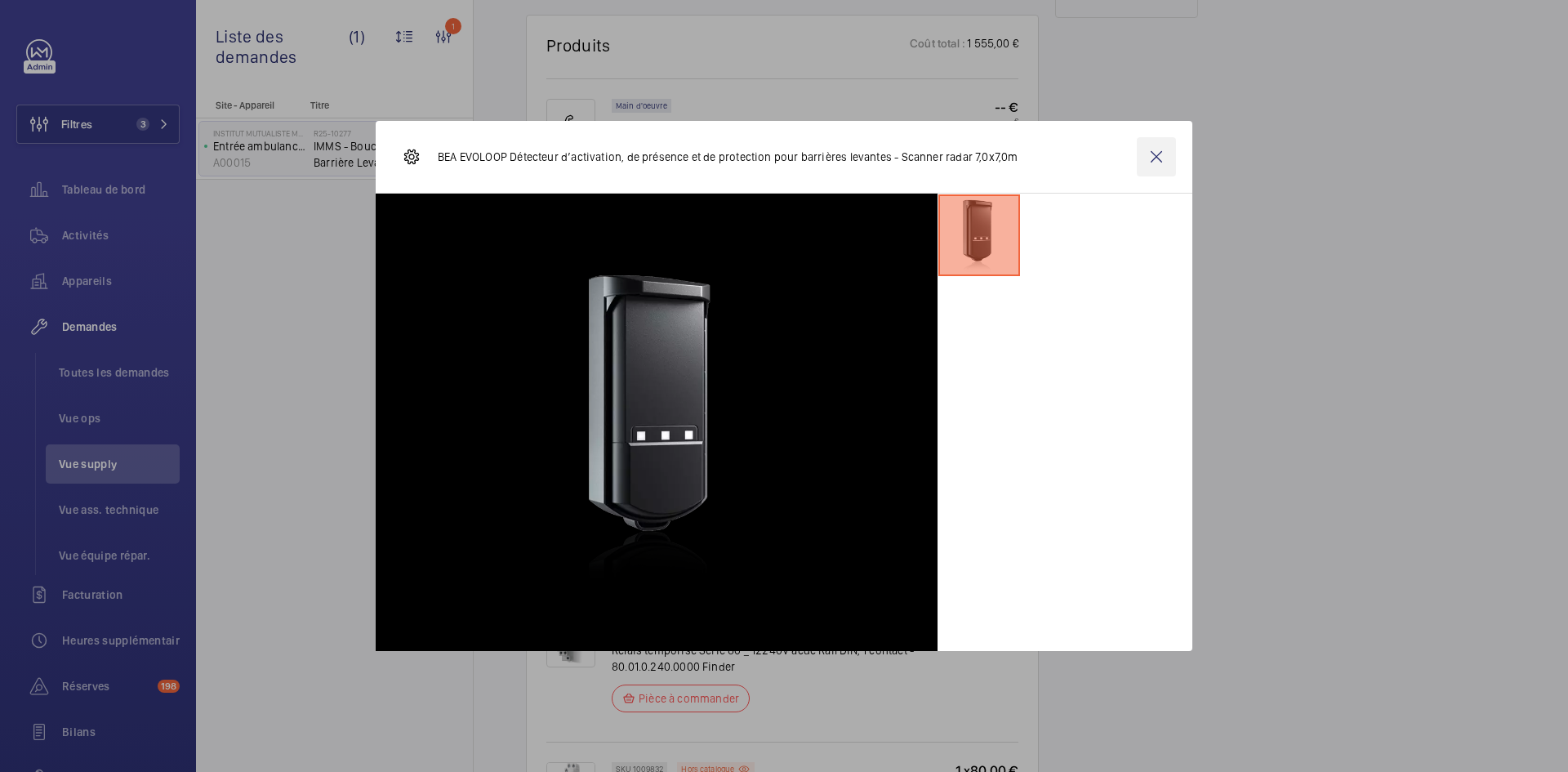
click at [1152, 150] on wm-front-icon-button at bounding box center [1155, 156] width 39 height 39
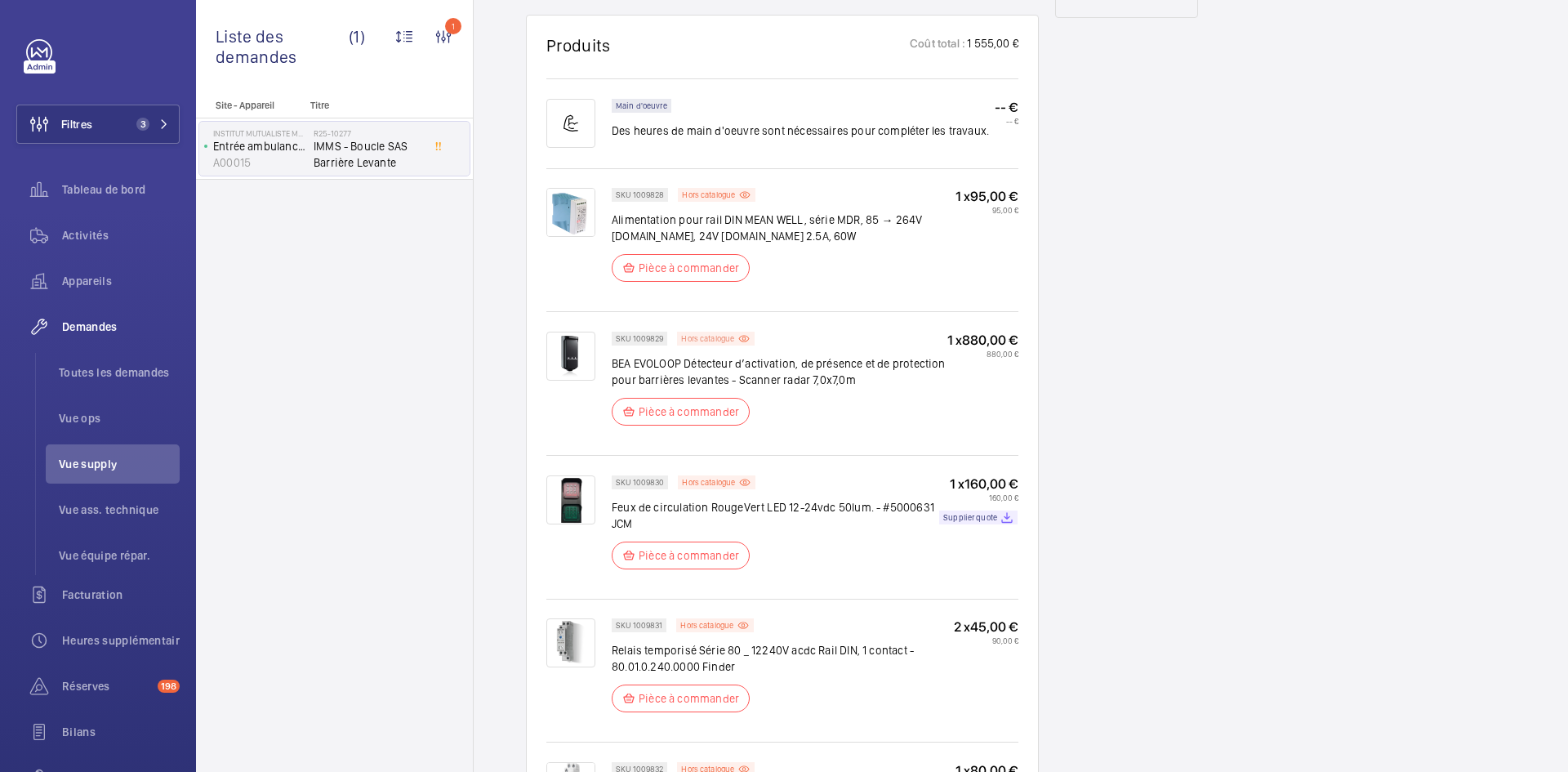
click at [726, 338] on p "Hors catalogue" at bounding box center [707, 338] width 53 height 5
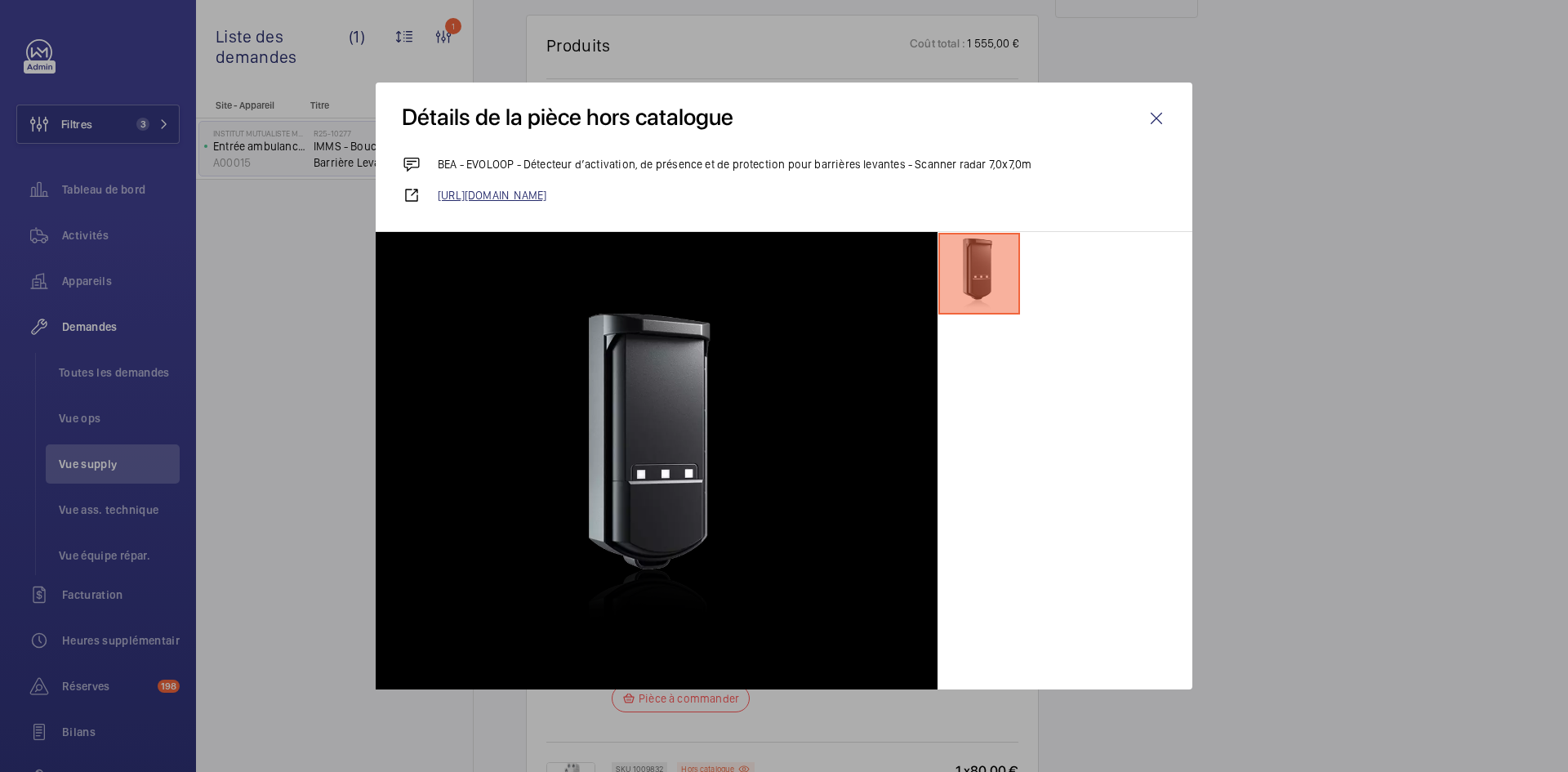
click at [741, 194] on link "https://www.proautomatismes24.fr/radar-infrarouge/bea-evoloop-scanner-radar-pre…" at bounding box center [801, 196] width 728 height 16
click at [1157, 109] on wm-front-icon-button at bounding box center [1155, 118] width 39 height 39
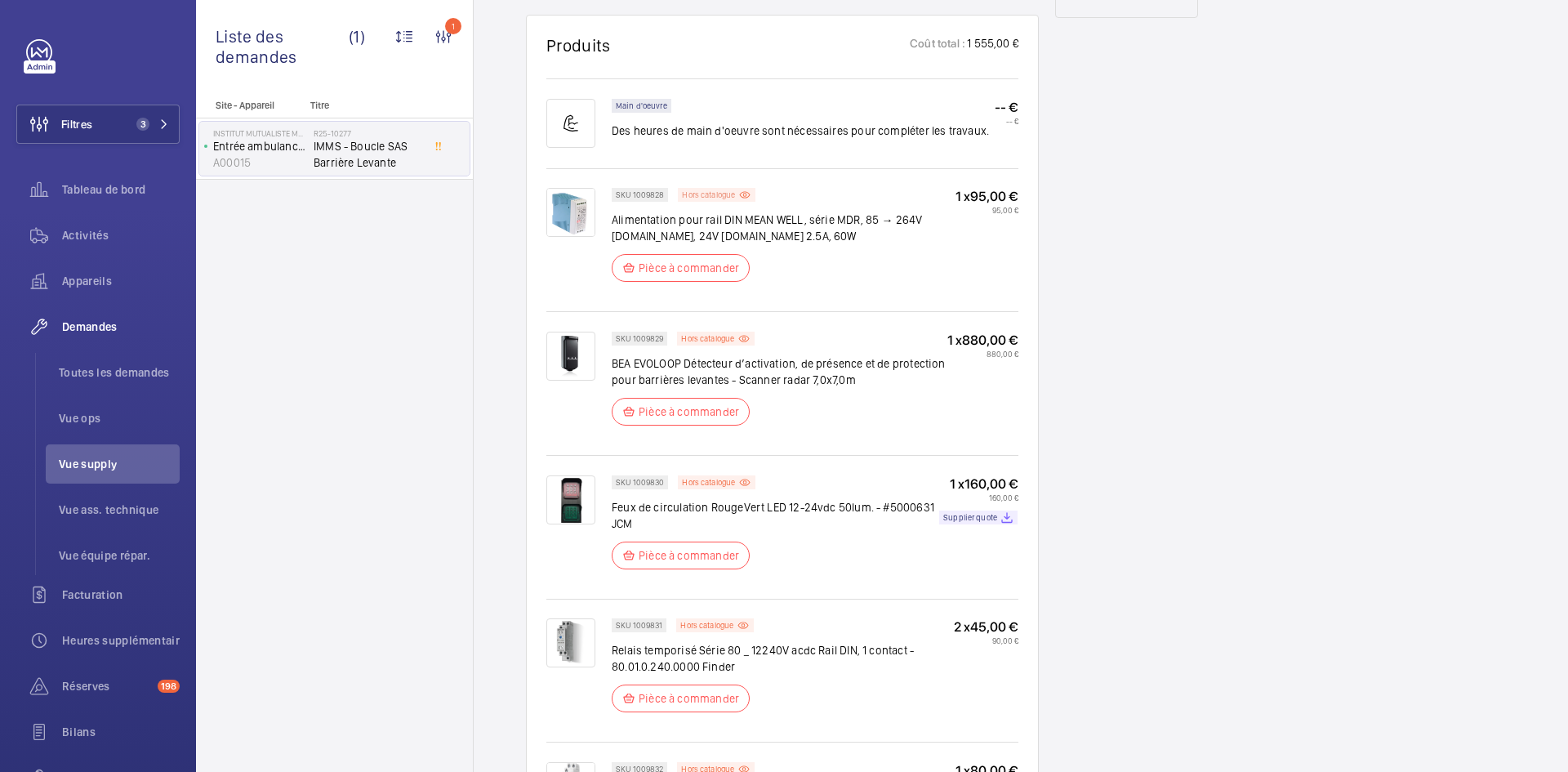
click at [724, 193] on p "Hors catalogue" at bounding box center [708, 195] width 53 height 5
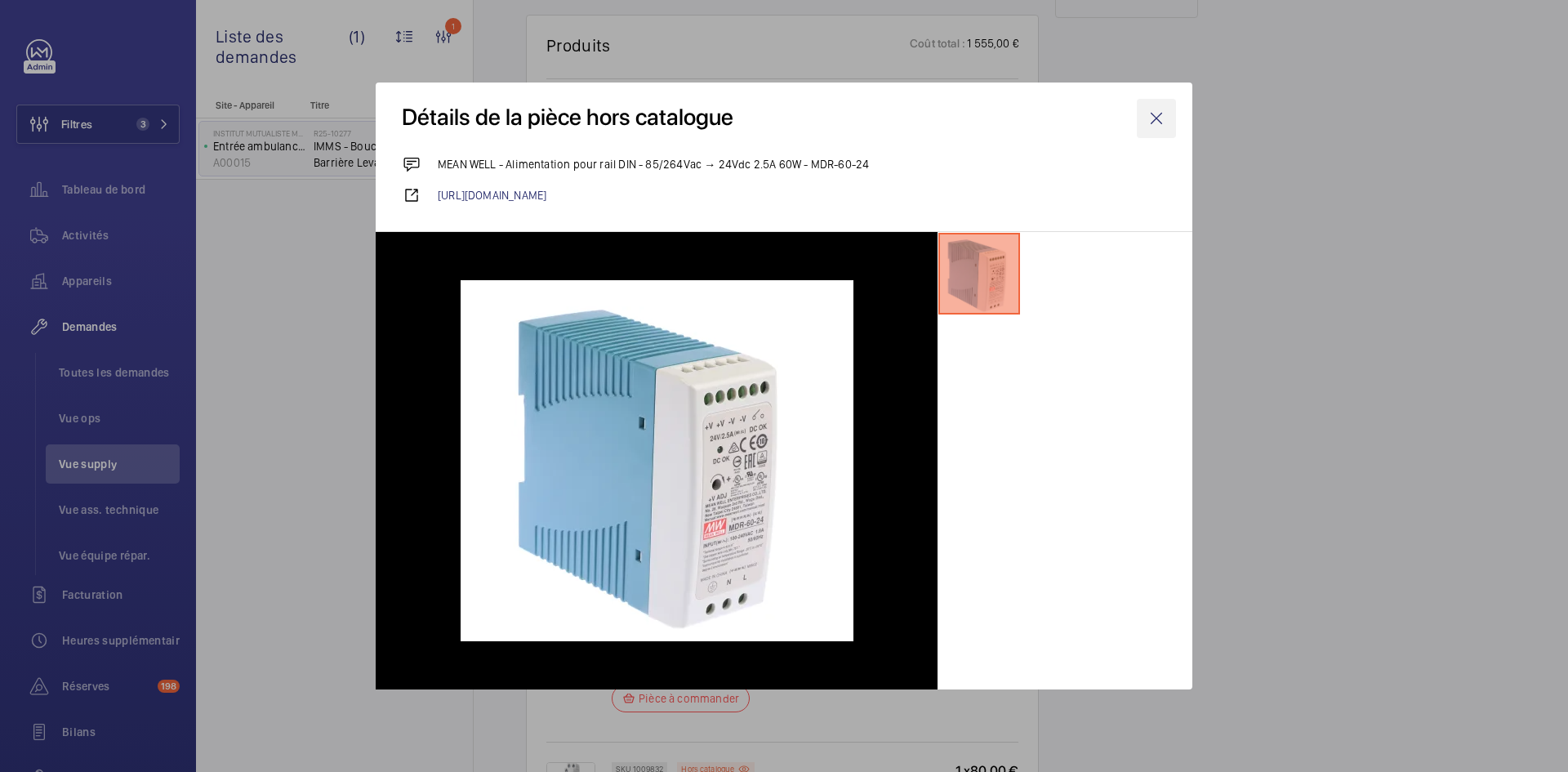
click at [1150, 116] on wm-front-icon-button at bounding box center [1155, 118] width 39 height 39
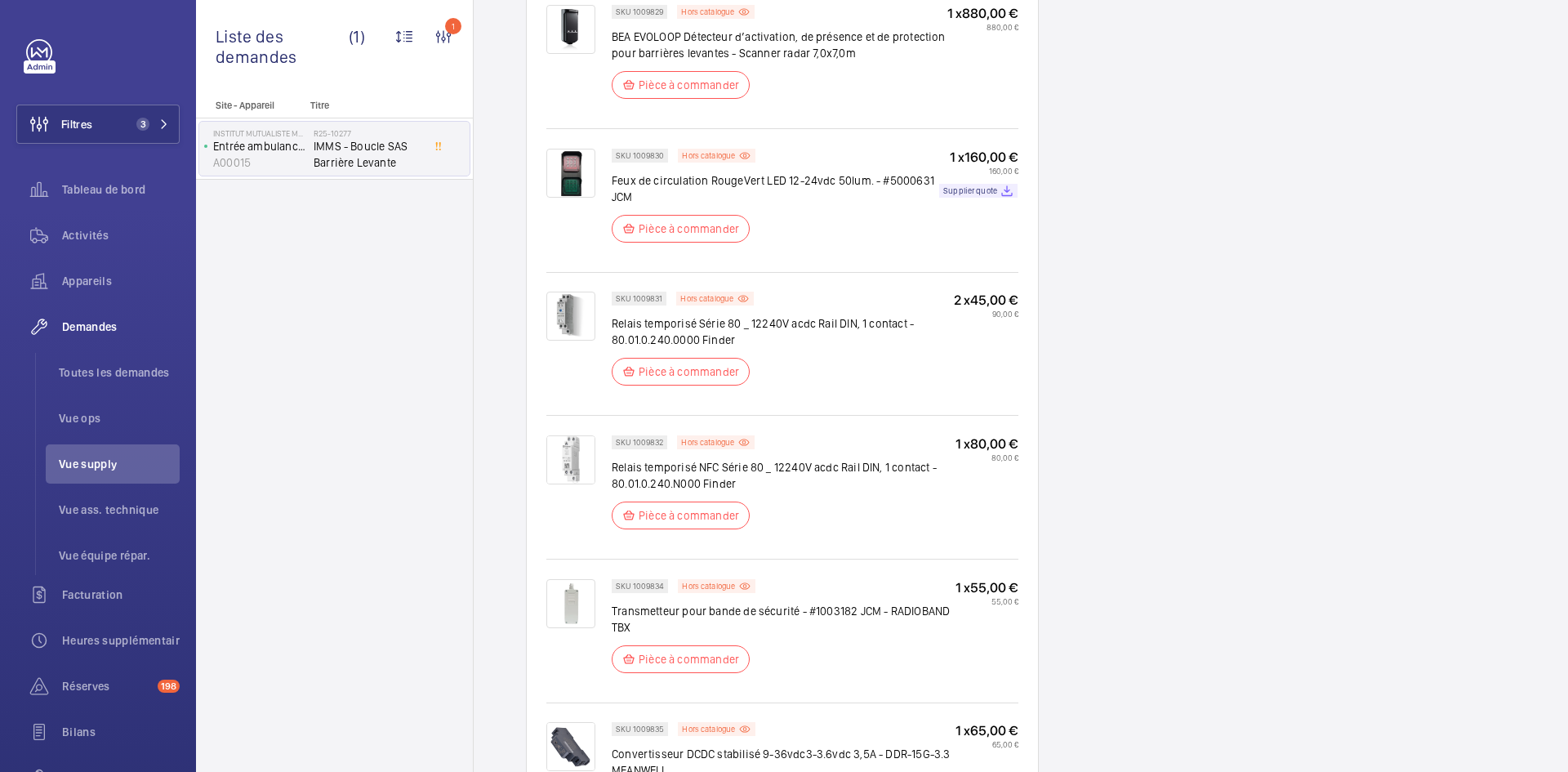
scroll to position [1389, 0]
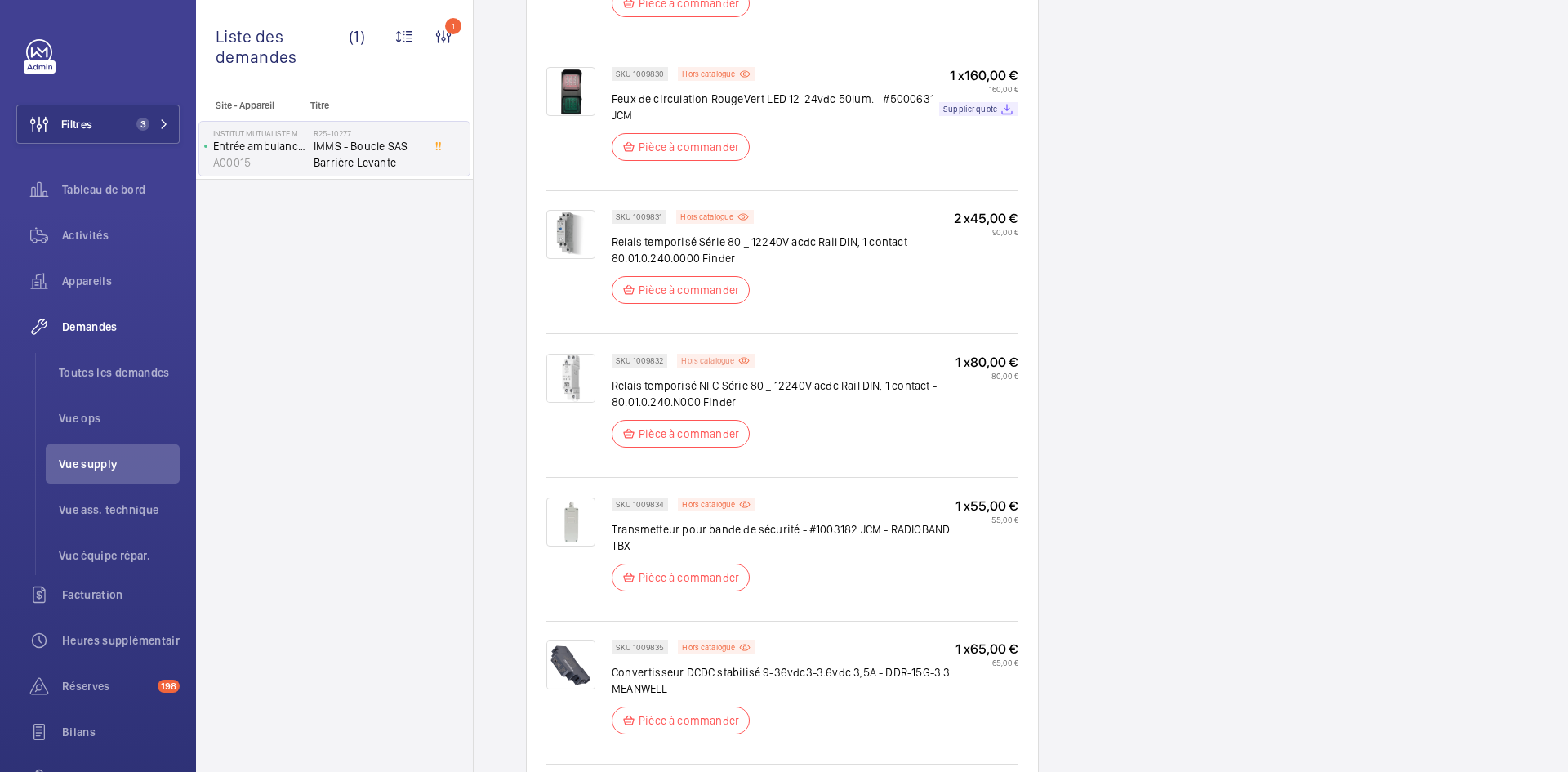
click at [736, 360] on div "Hors catalogue" at bounding box center [715, 360] width 77 height 14
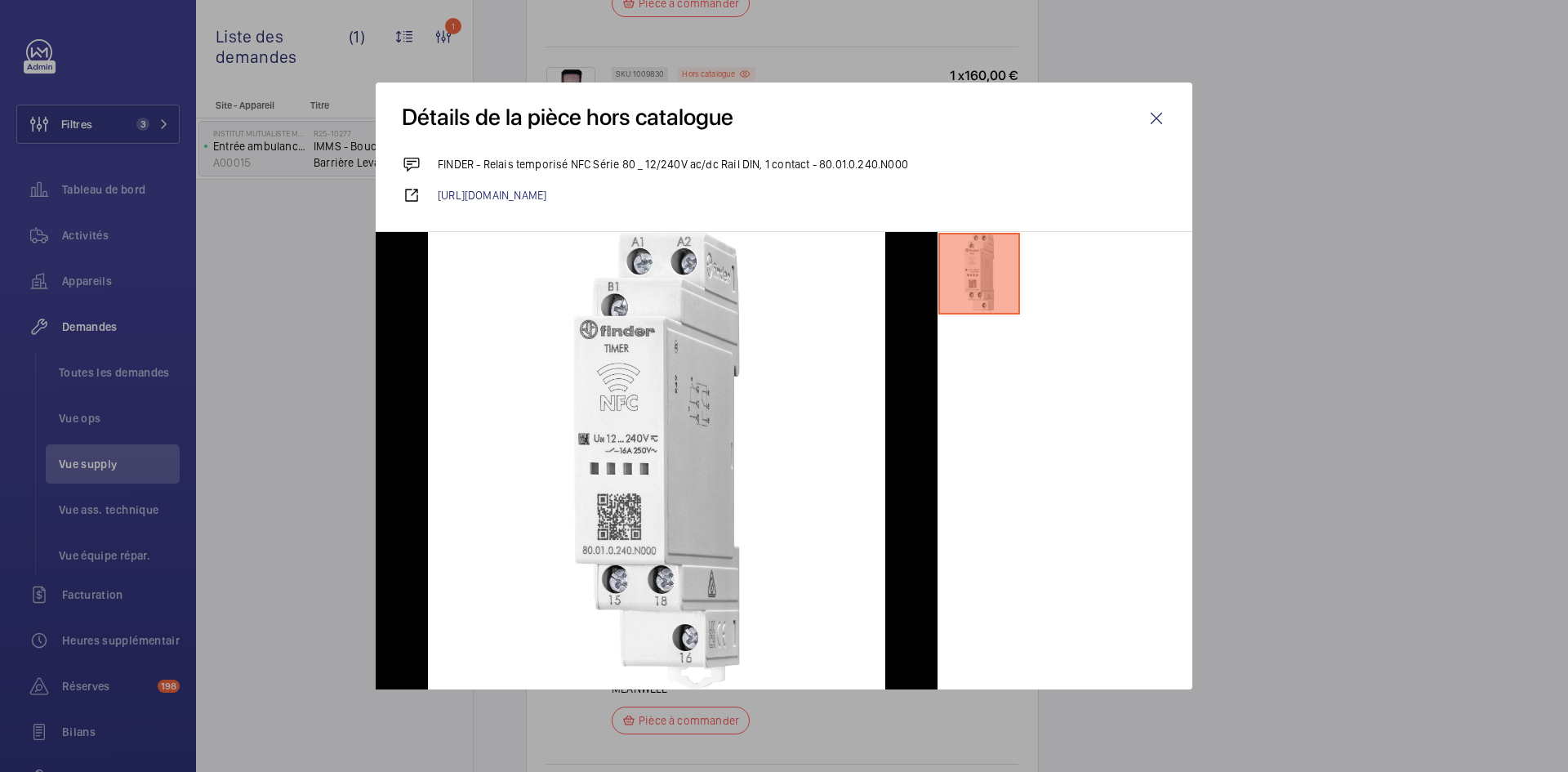
drag, startPoint x: 1144, startPoint y: 108, endPoint x: 1126, endPoint y: 117, distance: 20.1
click at [1144, 108] on wm-front-icon-button at bounding box center [1155, 118] width 39 height 39
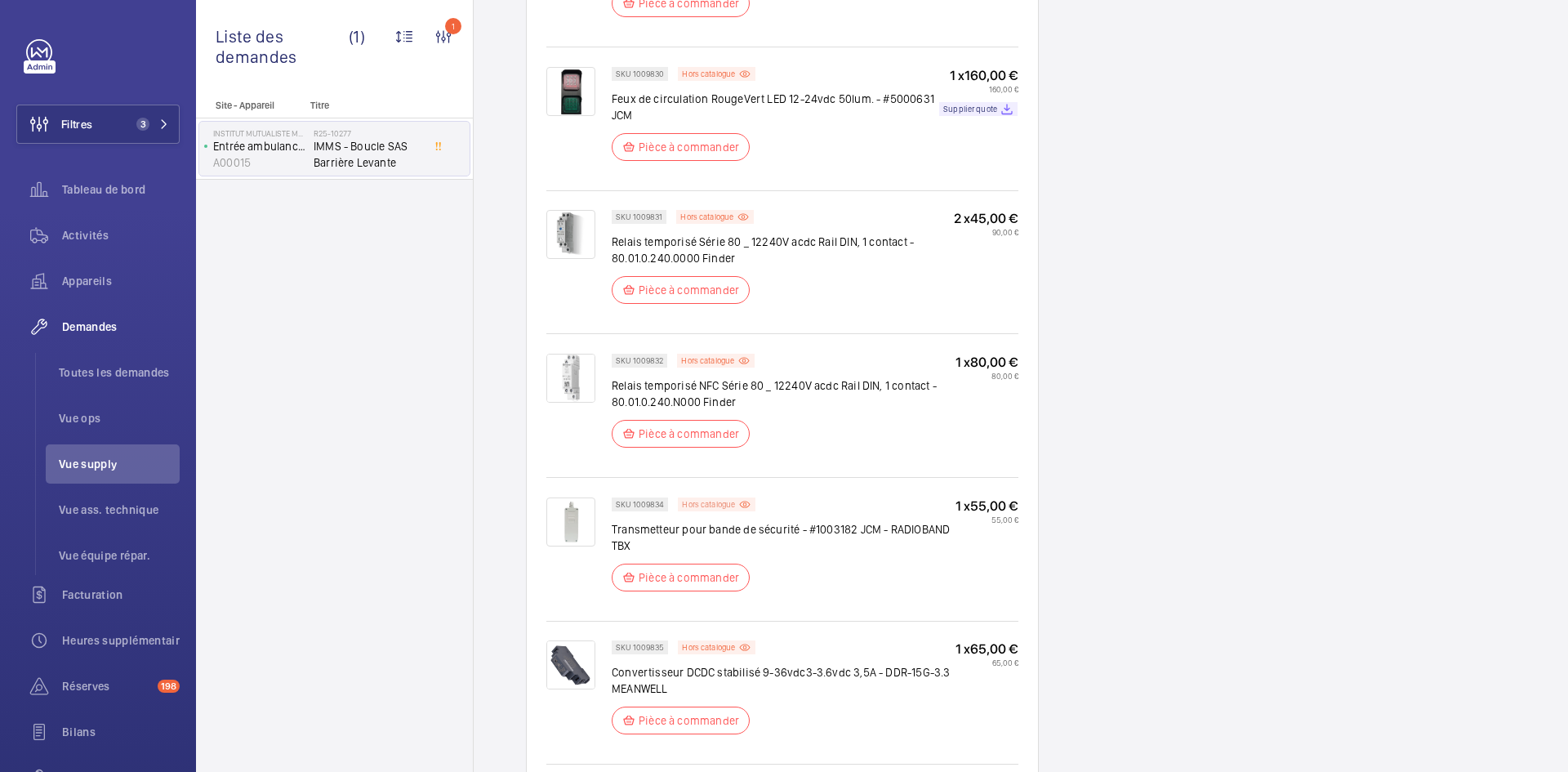
click at [706, 502] on p "Hors catalogue" at bounding box center [708, 505] width 53 height 5
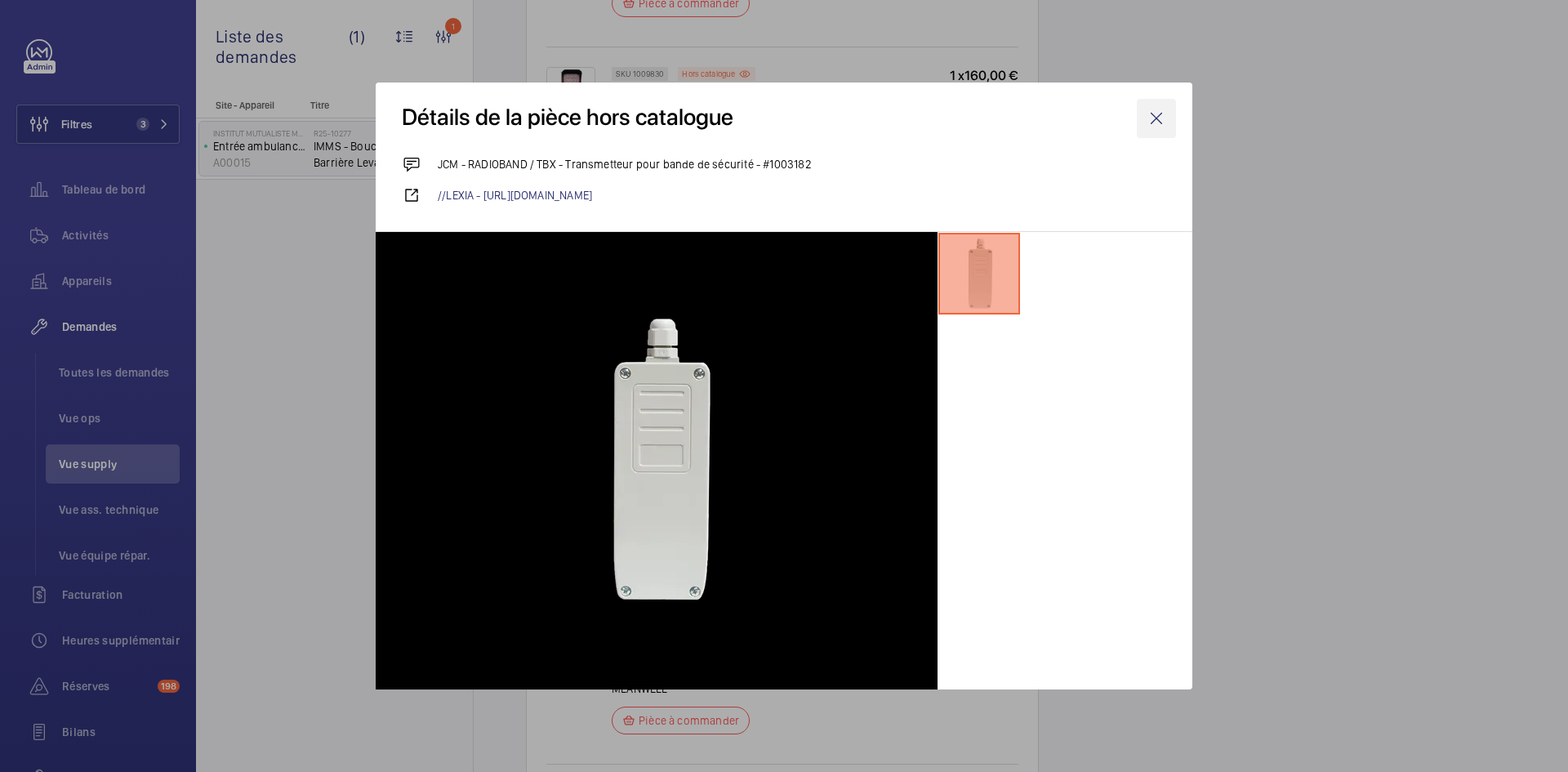
click at [1145, 121] on wm-front-icon-button at bounding box center [1155, 118] width 39 height 39
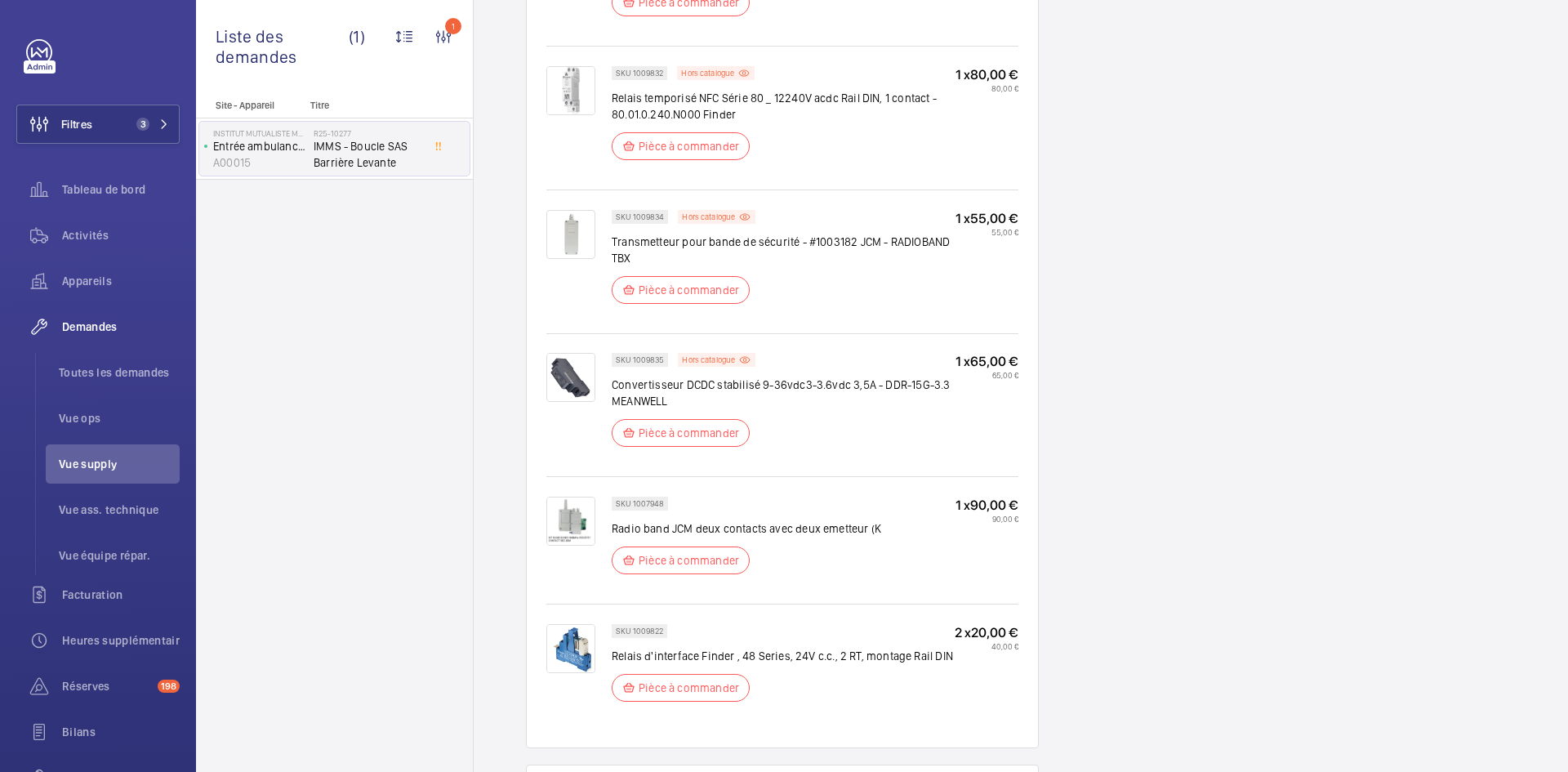
scroll to position [1715, 0]
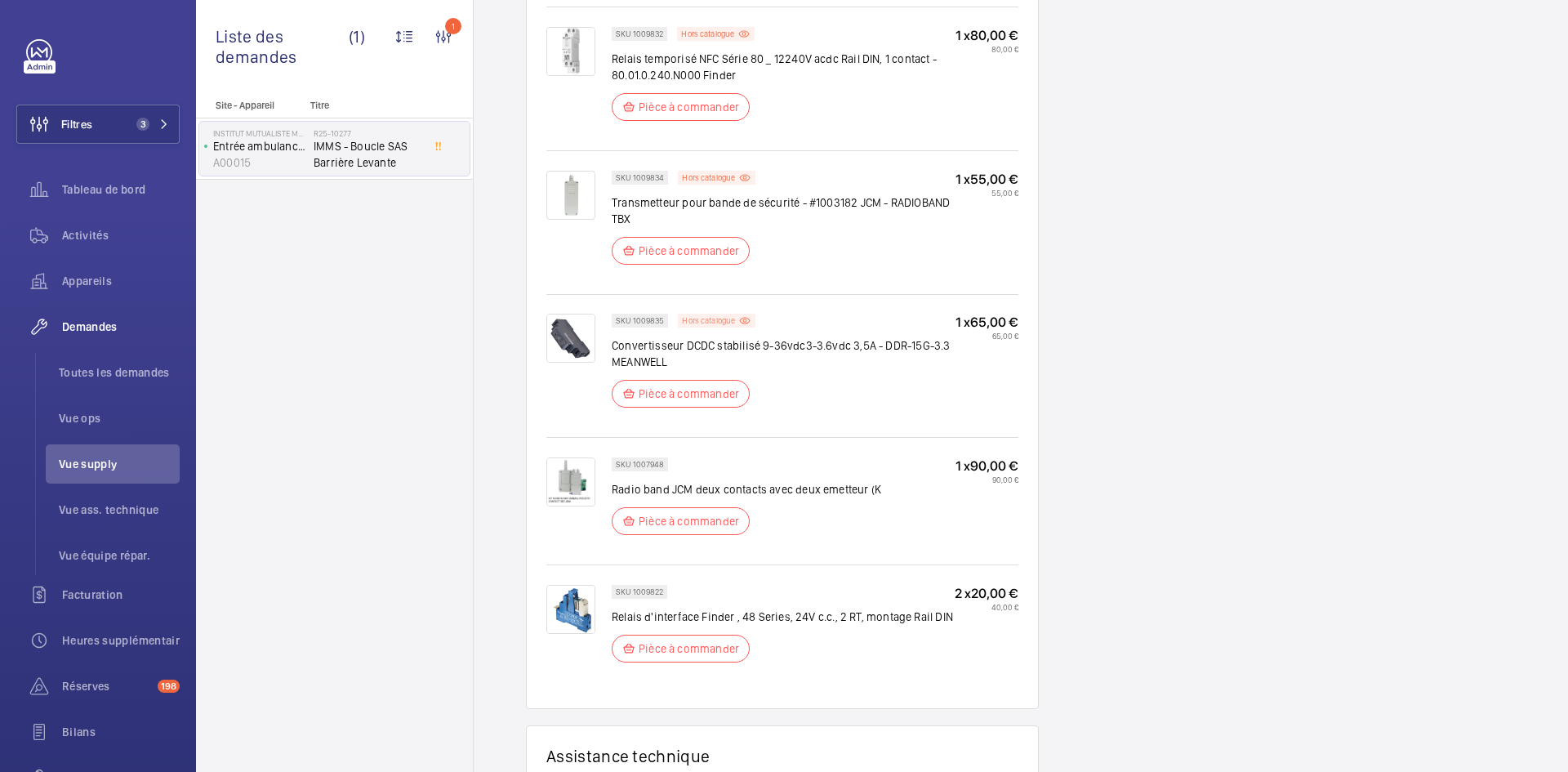
click at [727, 321] on p "Hors catalogue" at bounding box center [708, 320] width 53 height 5
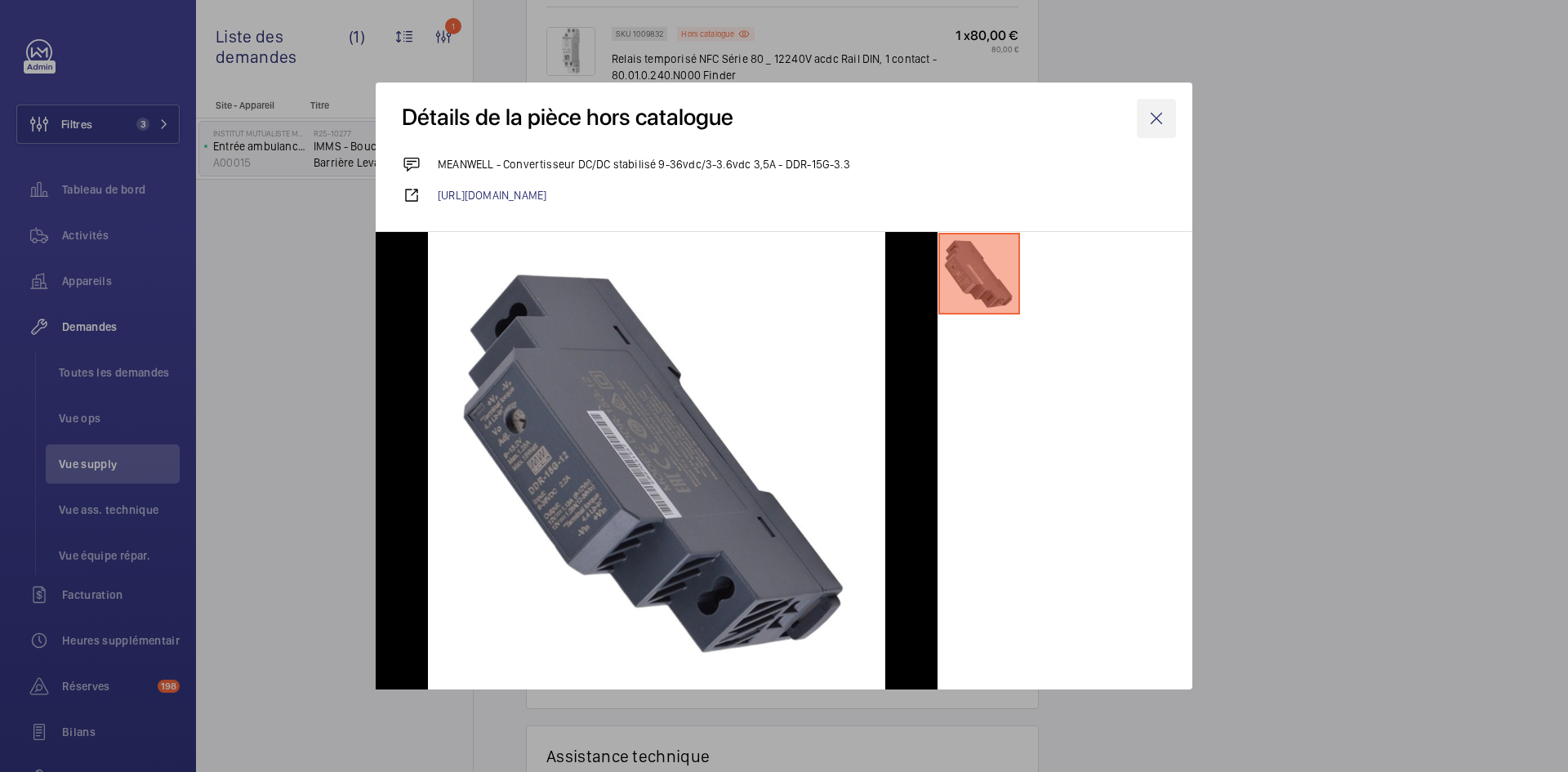
click at [1161, 115] on wm-front-icon-button at bounding box center [1155, 118] width 39 height 39
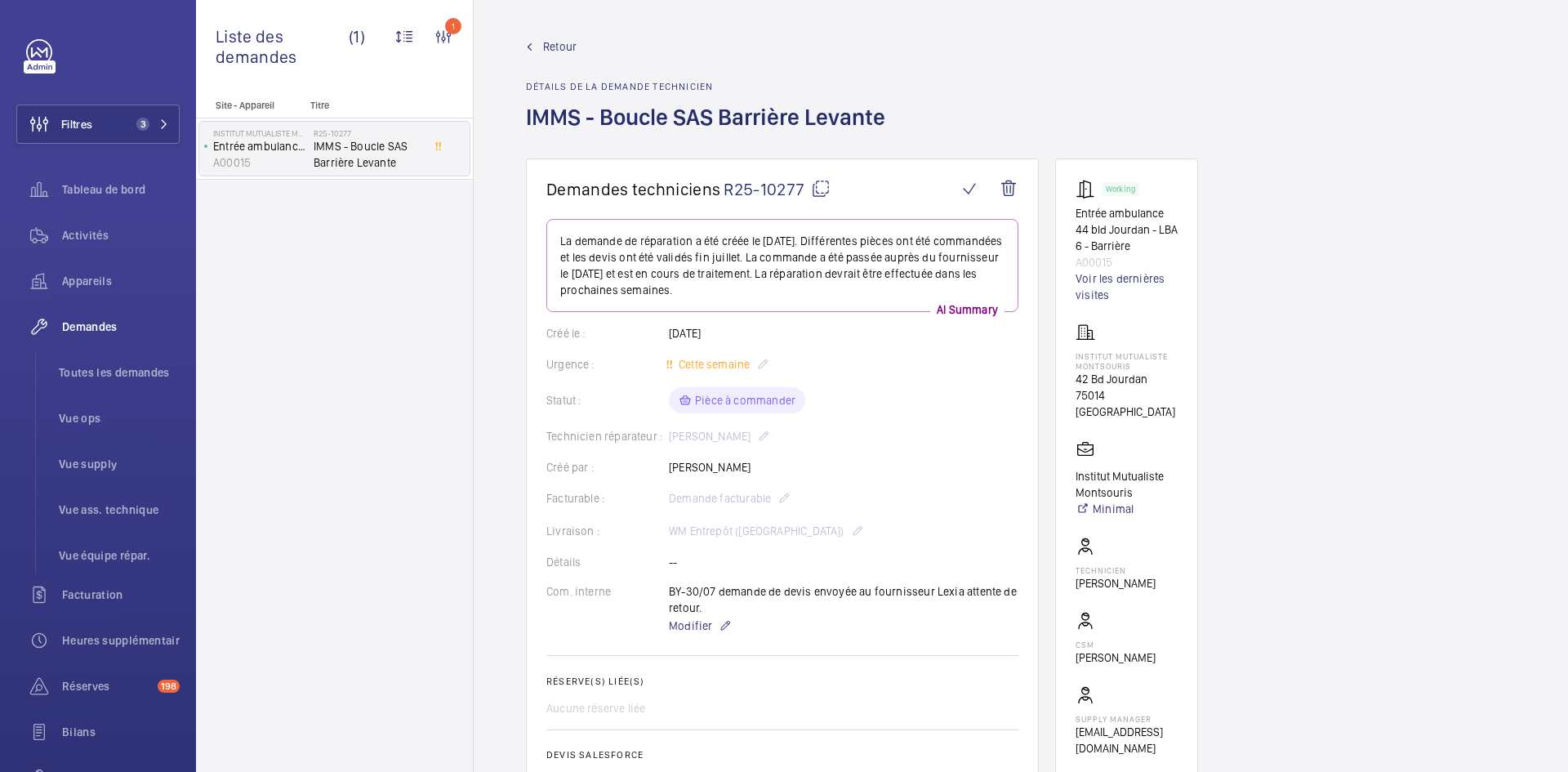
scroll to position [0, 0]
click at [824, 188] on mat-icon at bounding box center [821, 190] width 20 height 20
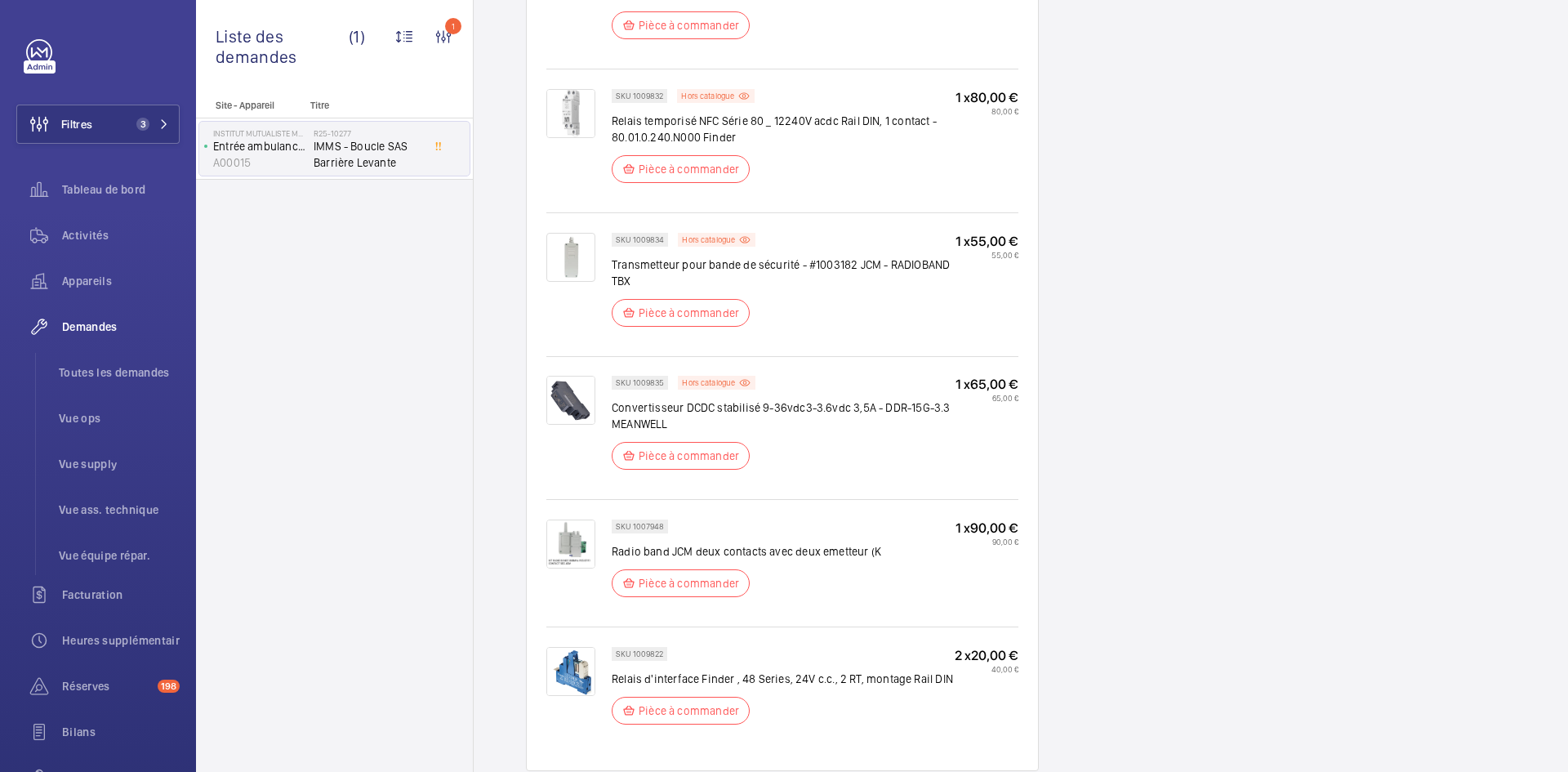
scroll to position [1634, 0]
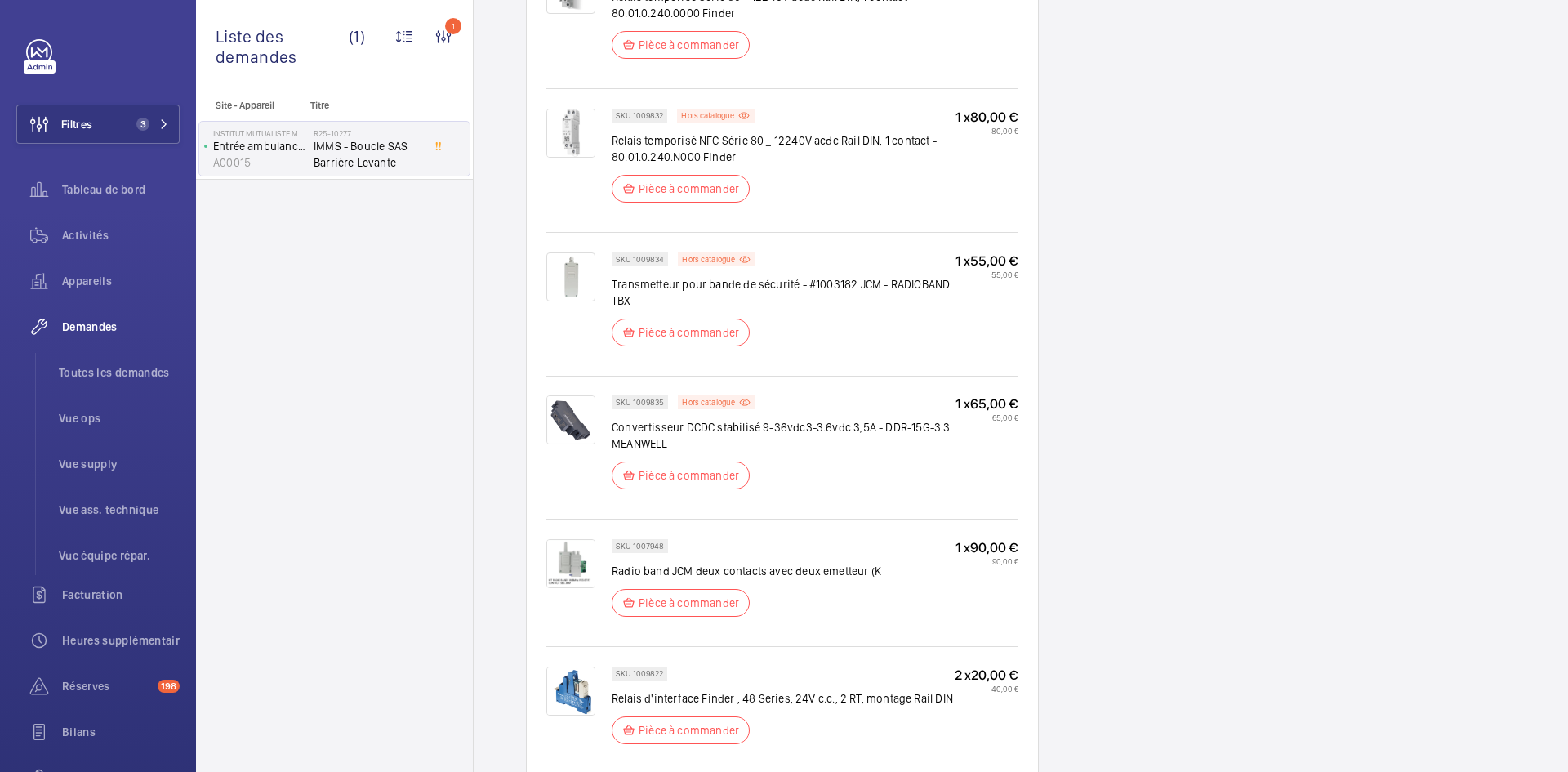
click at [582, 564] on img at bounding box center [571, 564] width 49 height 49
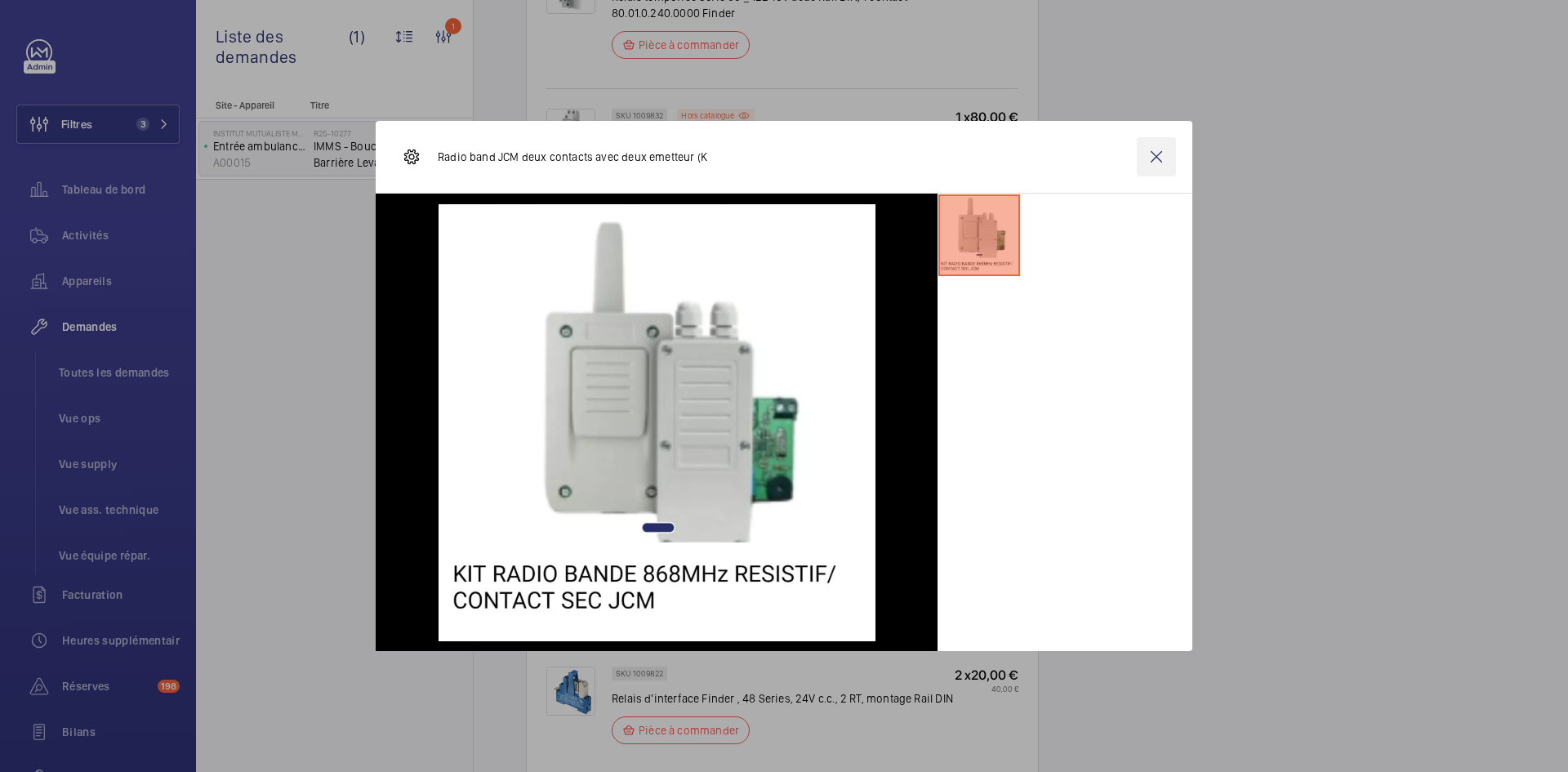
click at [1157, 156] on wm-front-icon-button at bounding box center [1155, 156] width 39 height 39
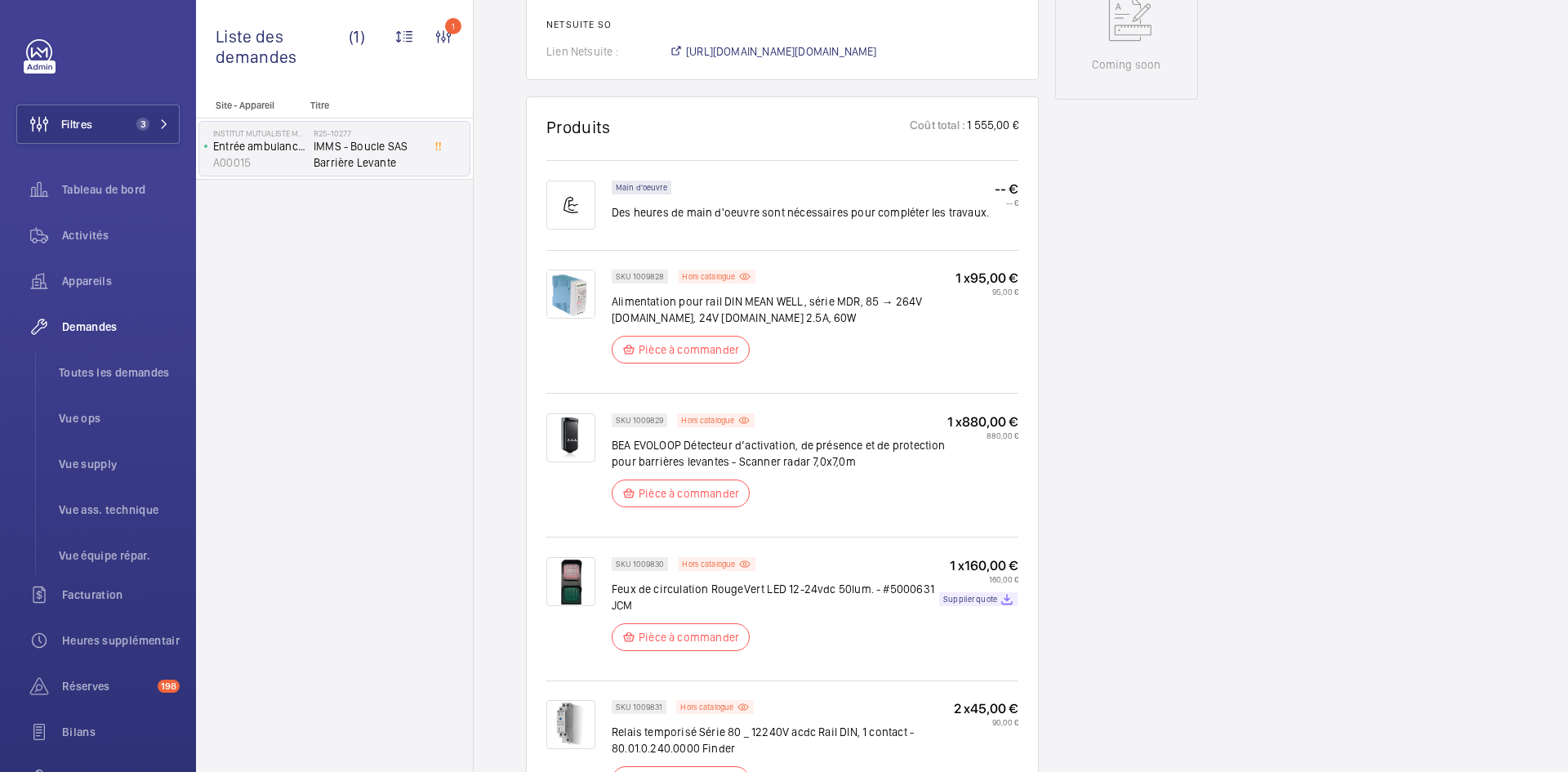
scroll to position [654, 0]
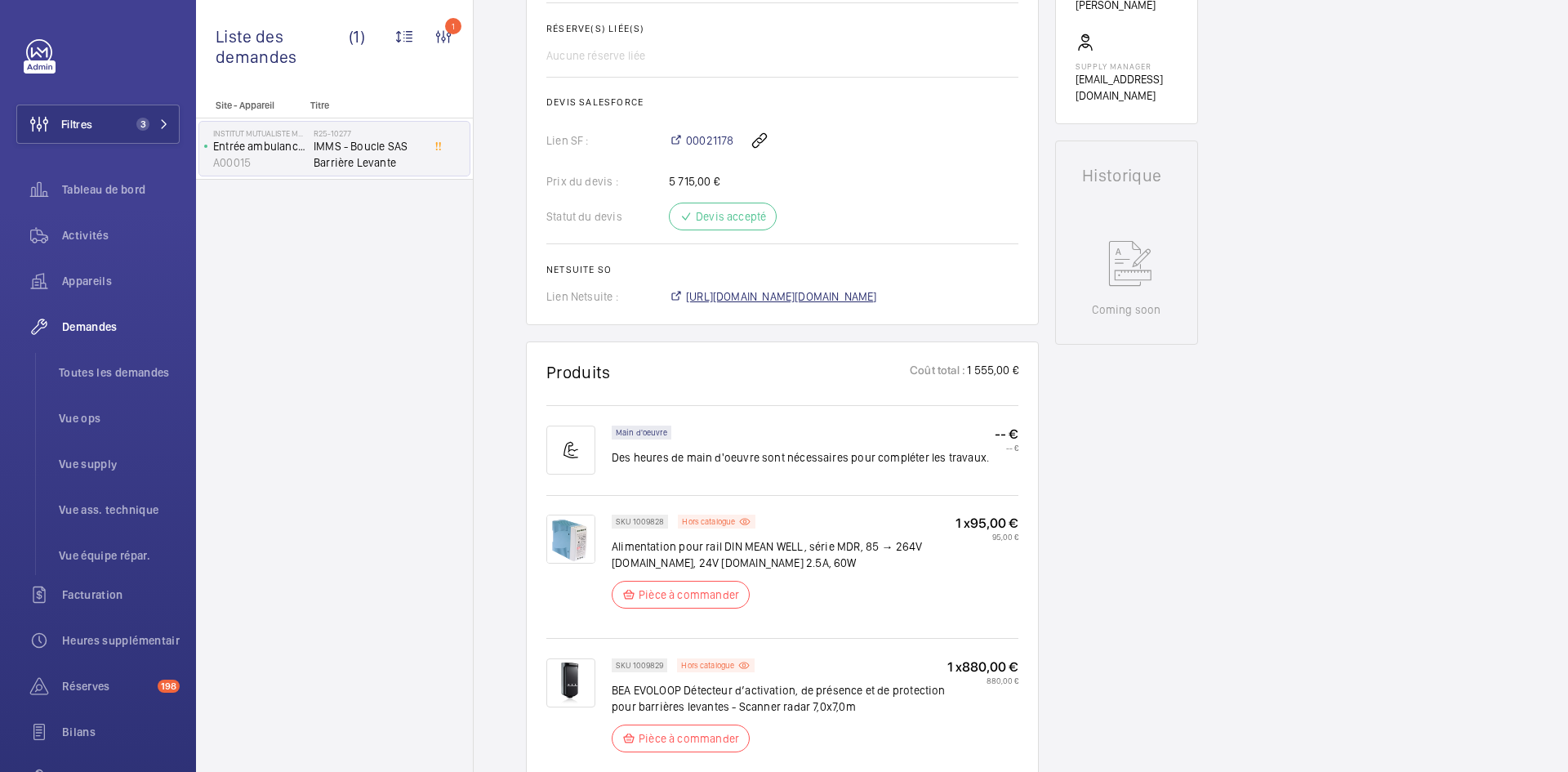
click at [863, 292] on span "https://6461500.app.netsuite.com/app/accounting/transactions/salesord.nl?id=288…" at bounding box center [782, 296] width 191 height 16
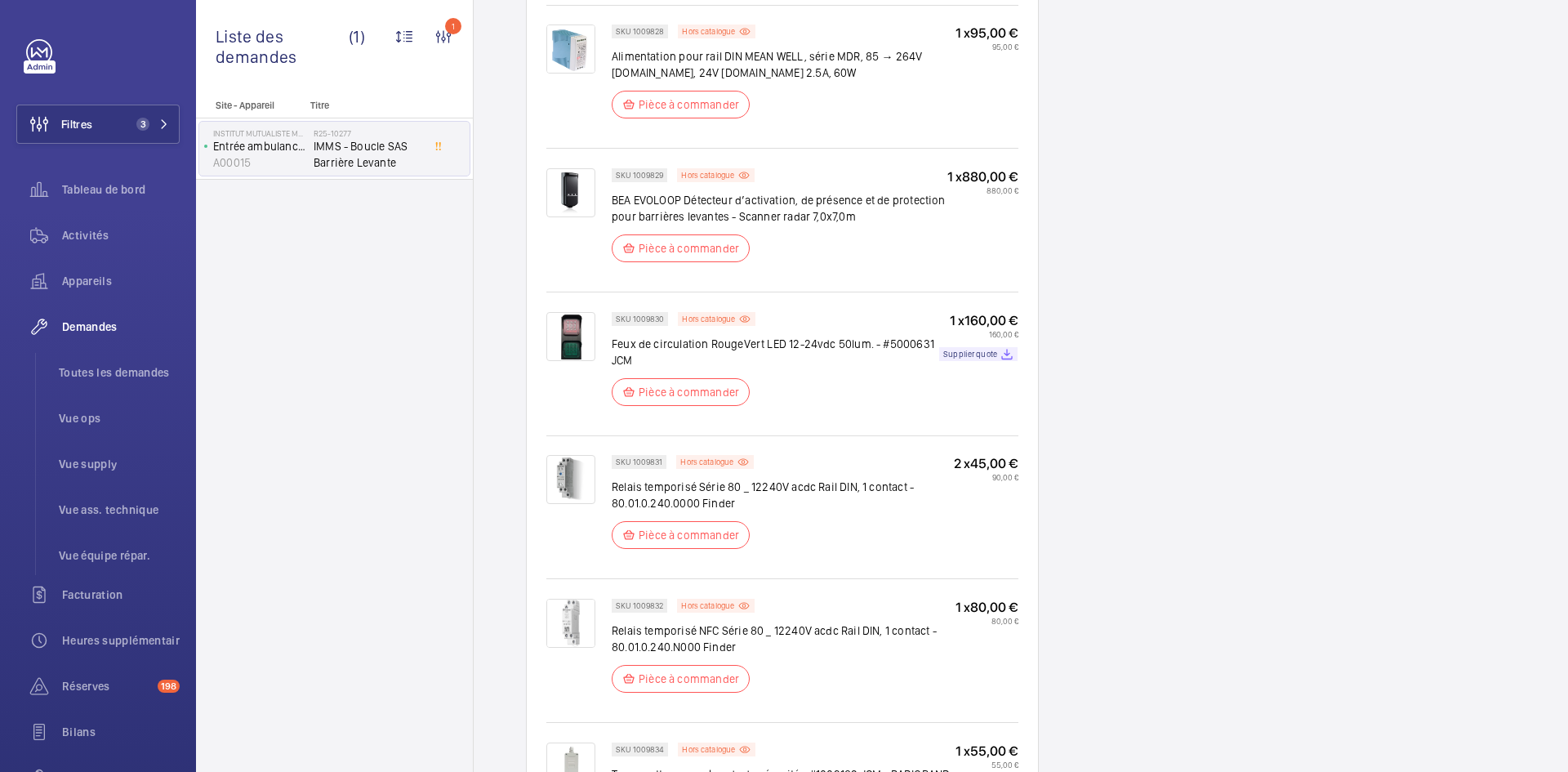
scroll to position [1225, 0]
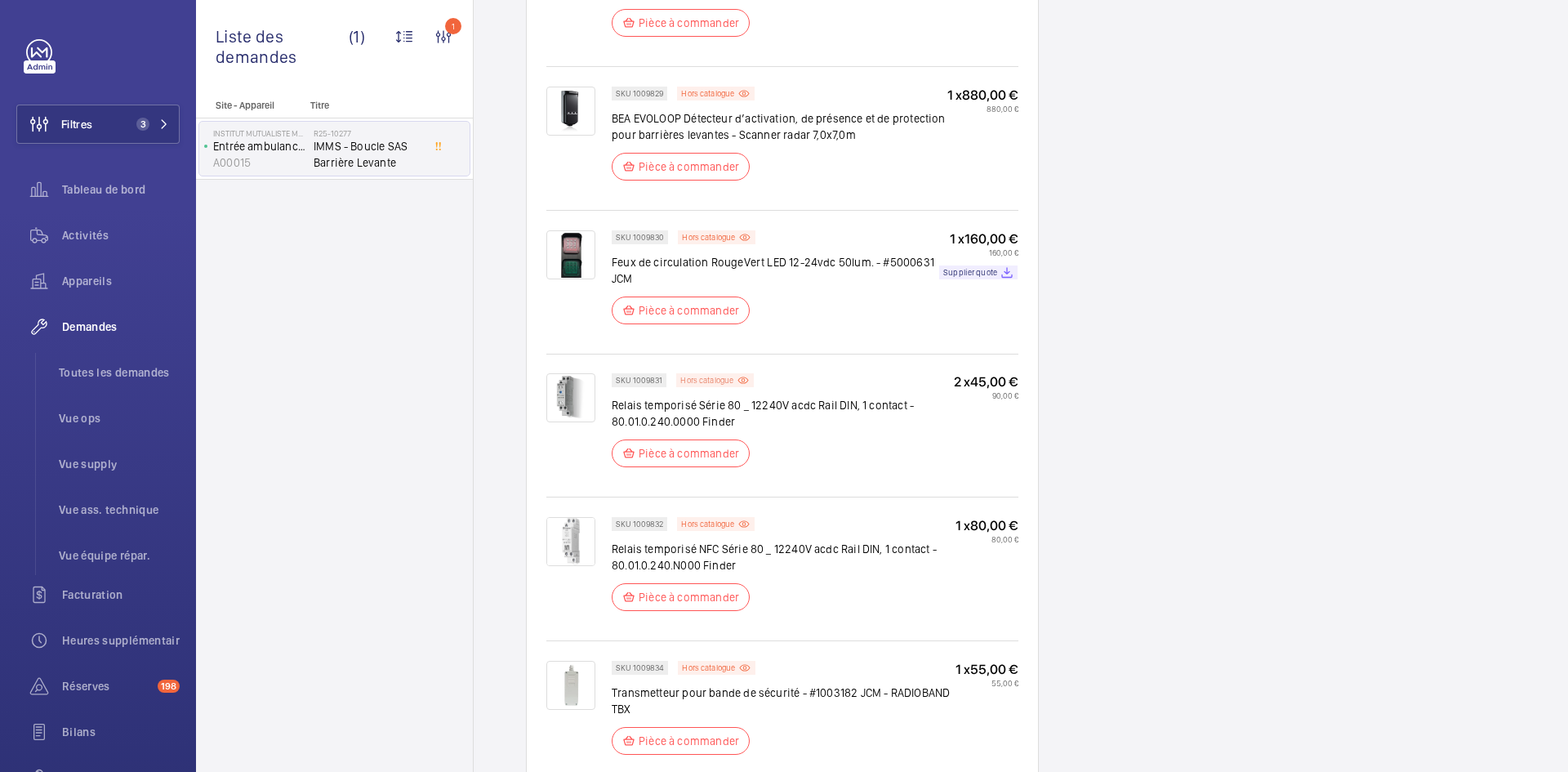
click at [723, 379] on p "Hors catalogue" at bounding box center [706, 380] width 53 height 5
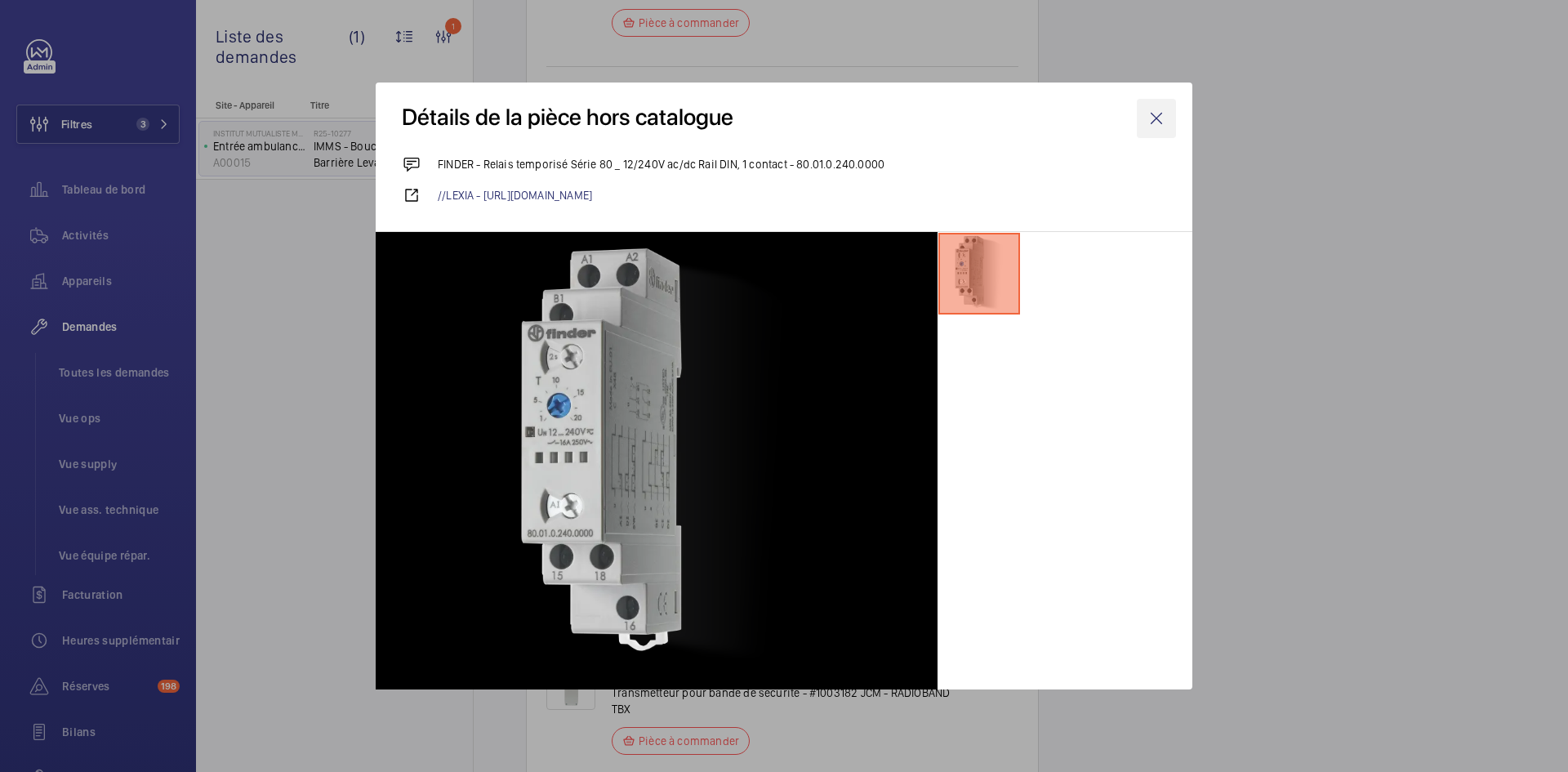
click at [1156, 115] on wm-front-icon-button at bounding box center [1155, 118] width 39 height 39
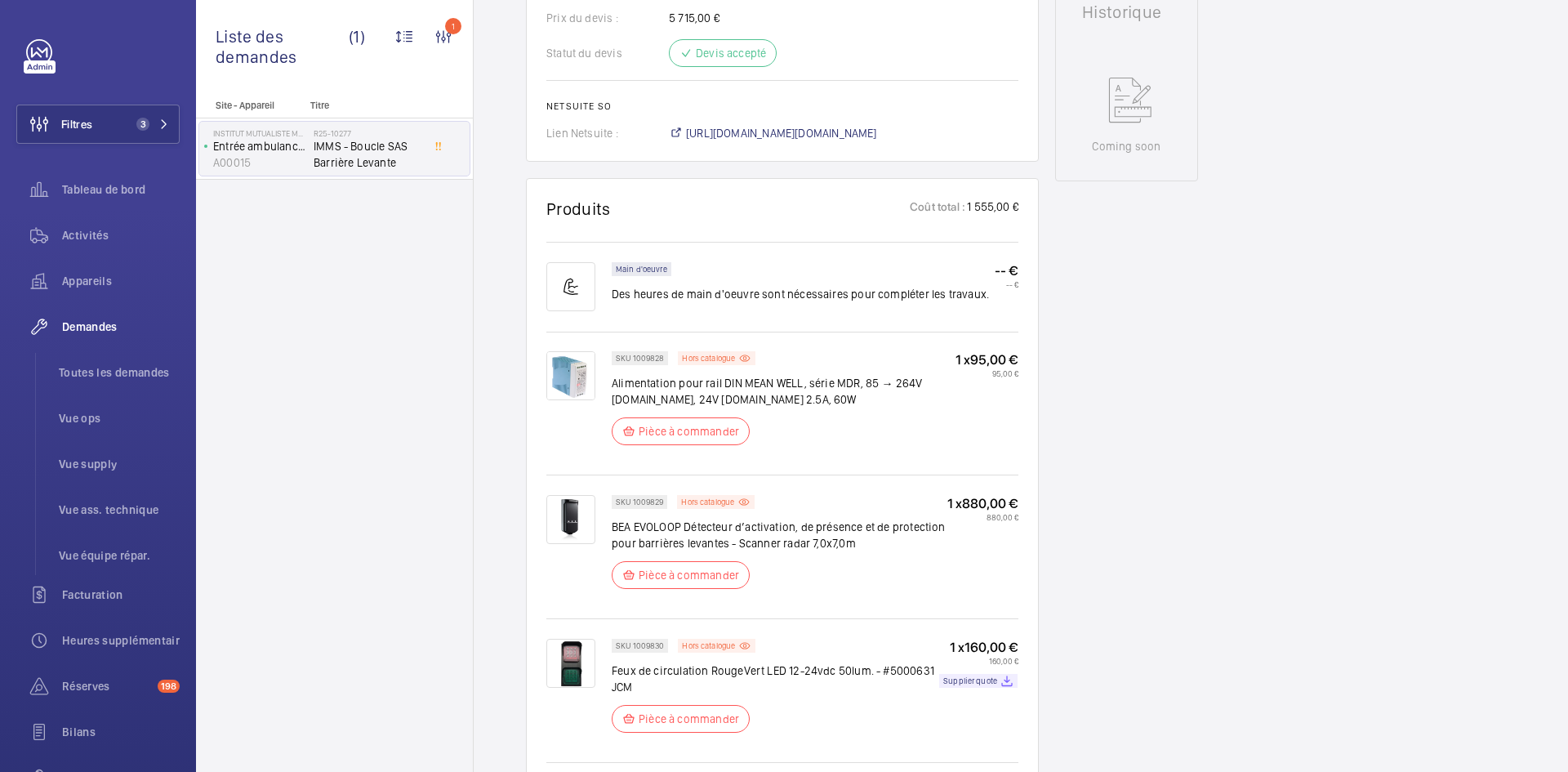
scroll to position [408, 0]
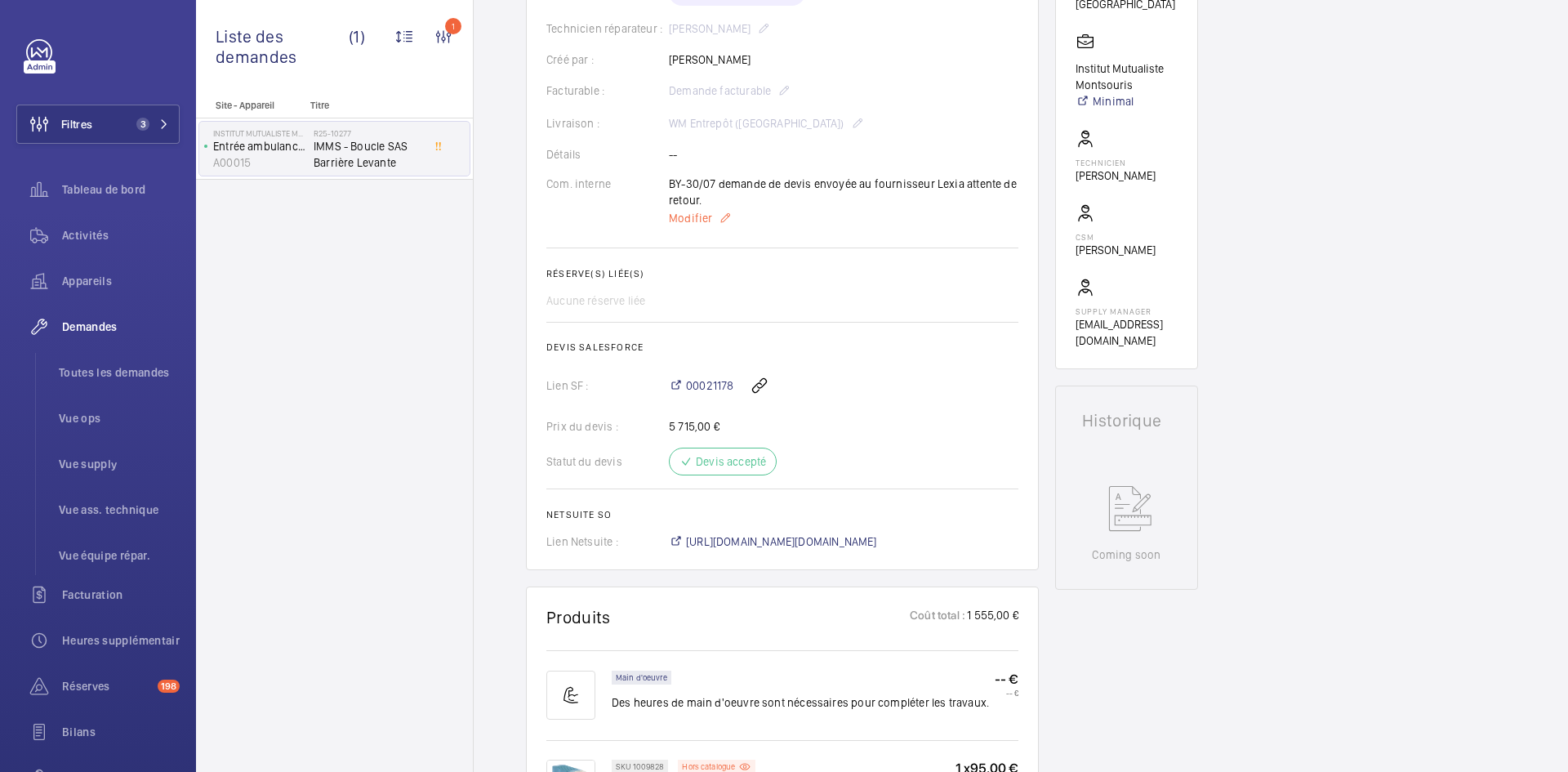
click at [688, 222] on span "Modifier" at bounding box center [691, 218] width 44 height 16
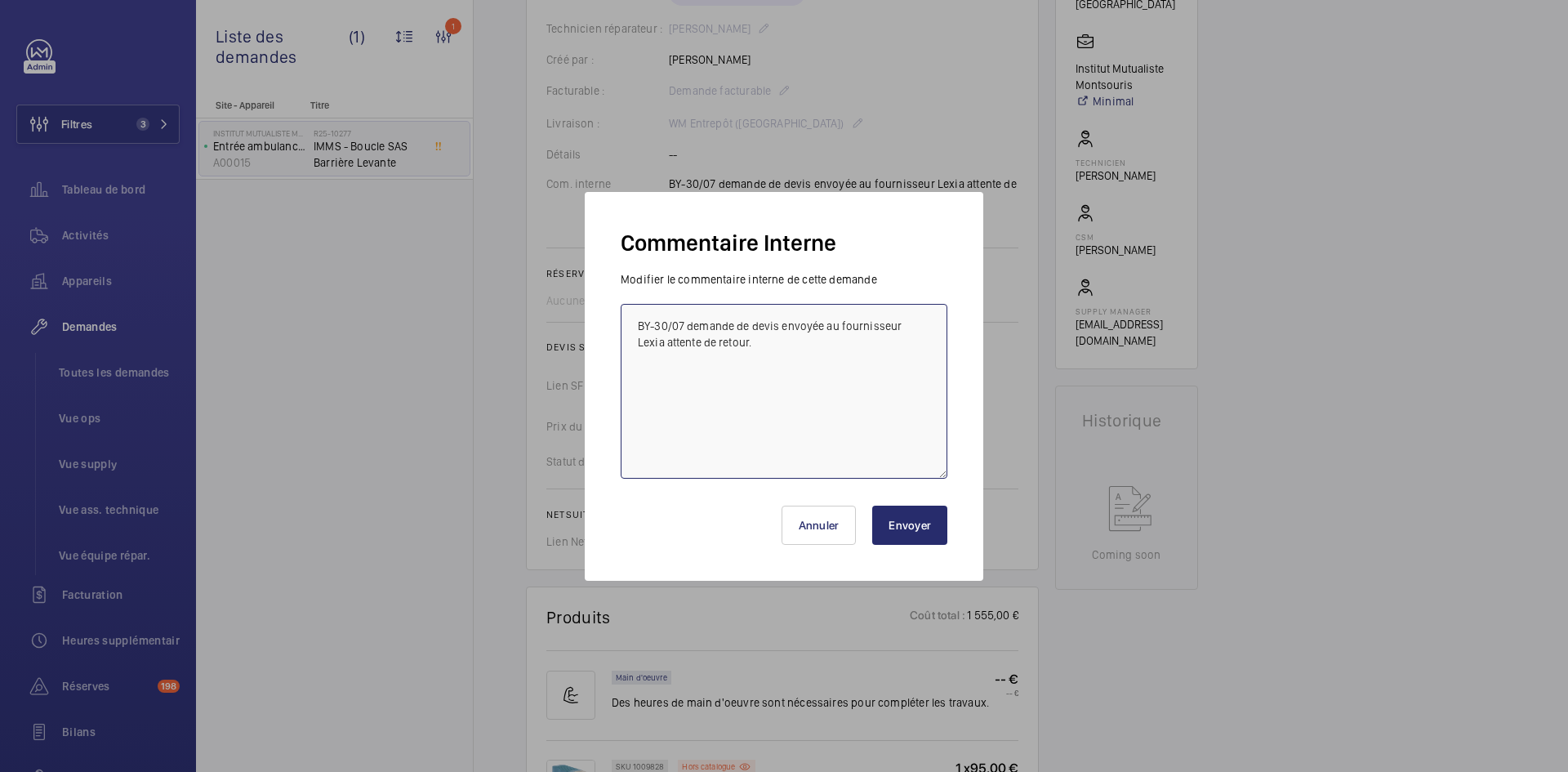
click at [636, 315] on textarea "BY-30/07 demande de devis envoyée au fournisseur Lexia attente de retour." at bounding box center [784, 391] width 326 height 175
paste textarea "BY-28/08 commande effectuer chez le fournisseur Lexia via l'email livraison pré…"
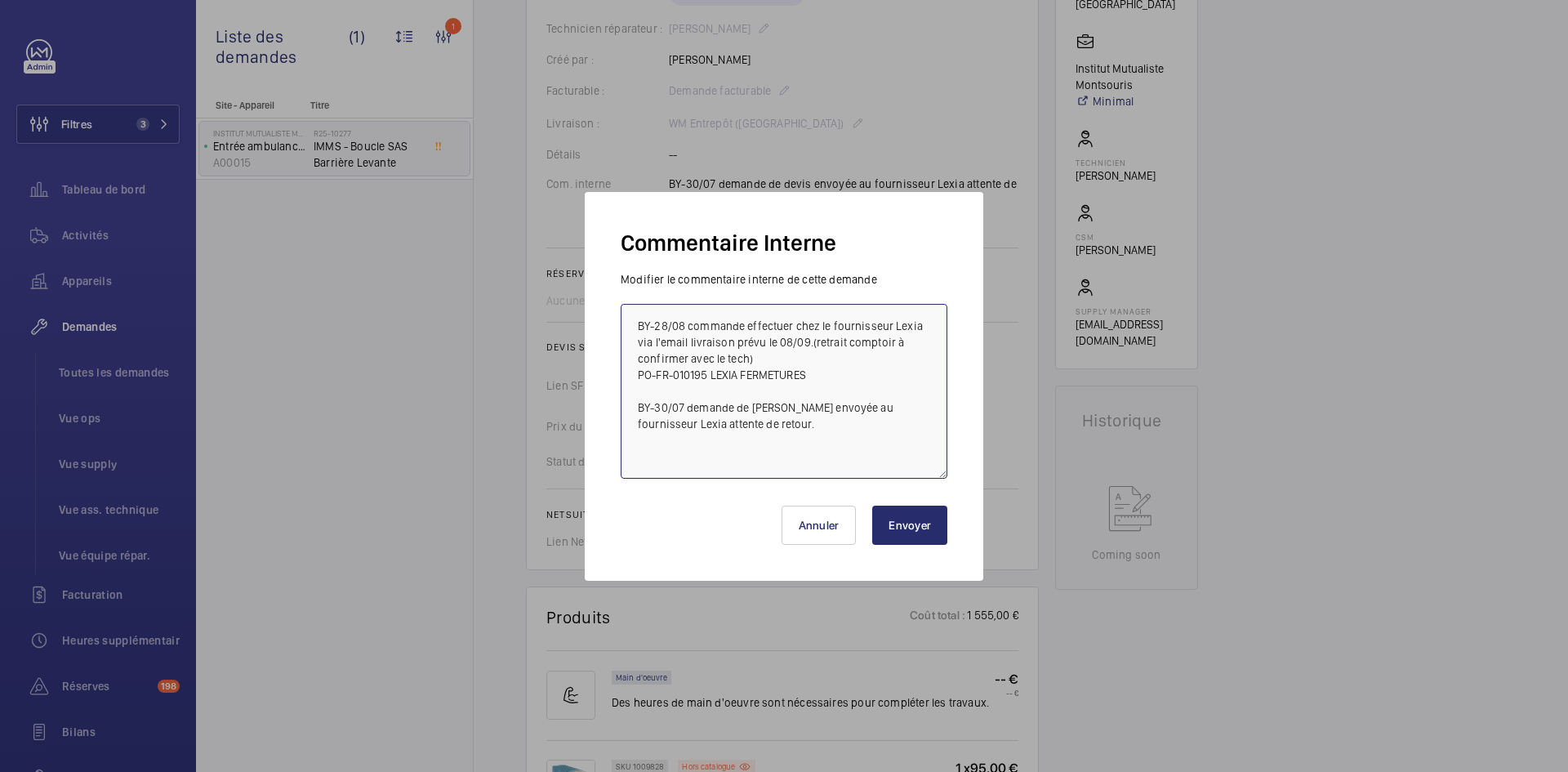
type textarea "BY-28/08 commande effectuer chez le fournisseur Lexia via l'email livraison pré…"
click at [897, 528] on button "Envoyer" at bounding box center [909, 525] width 75 height 39
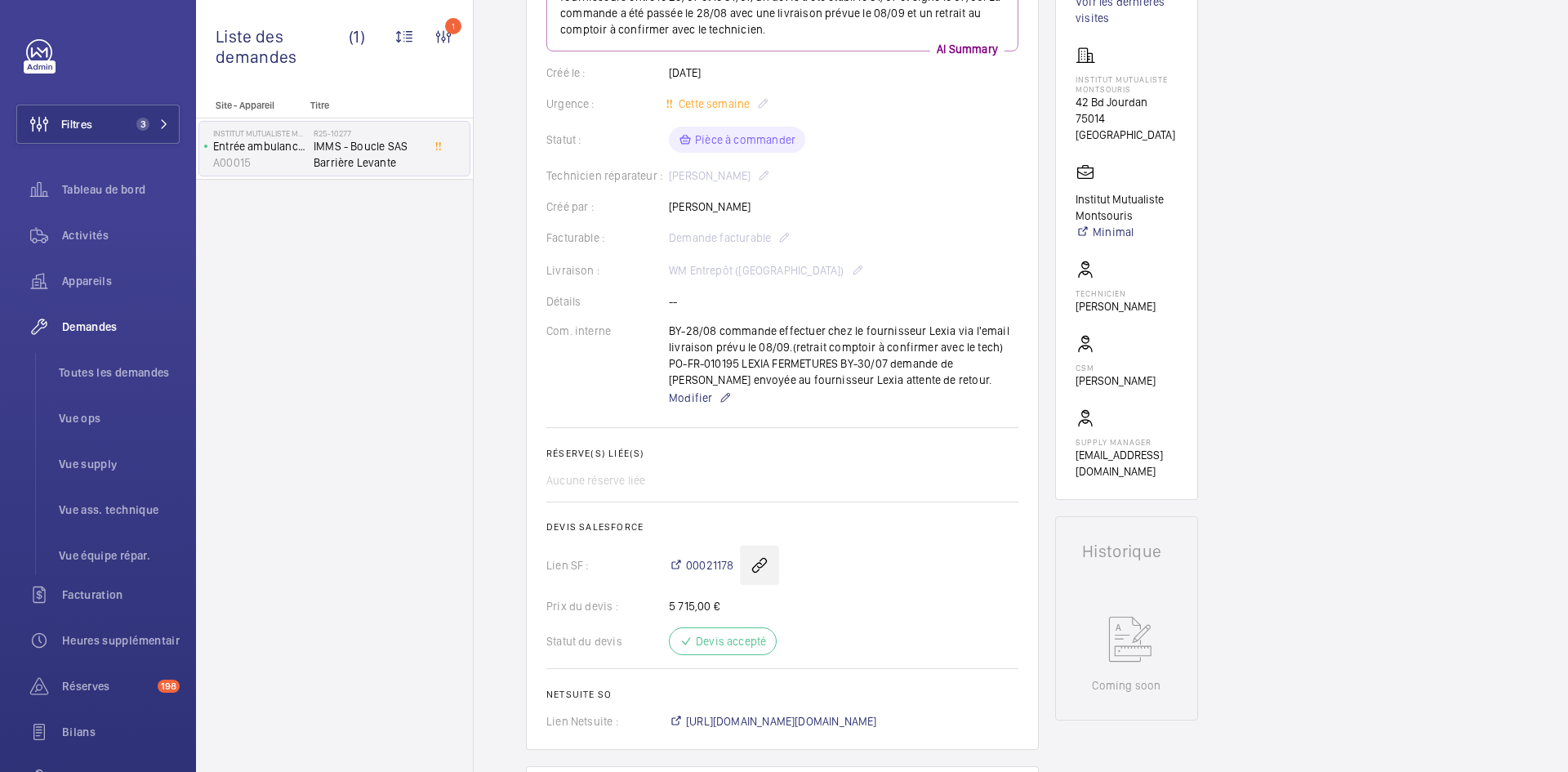
scroll to position [0, 0]
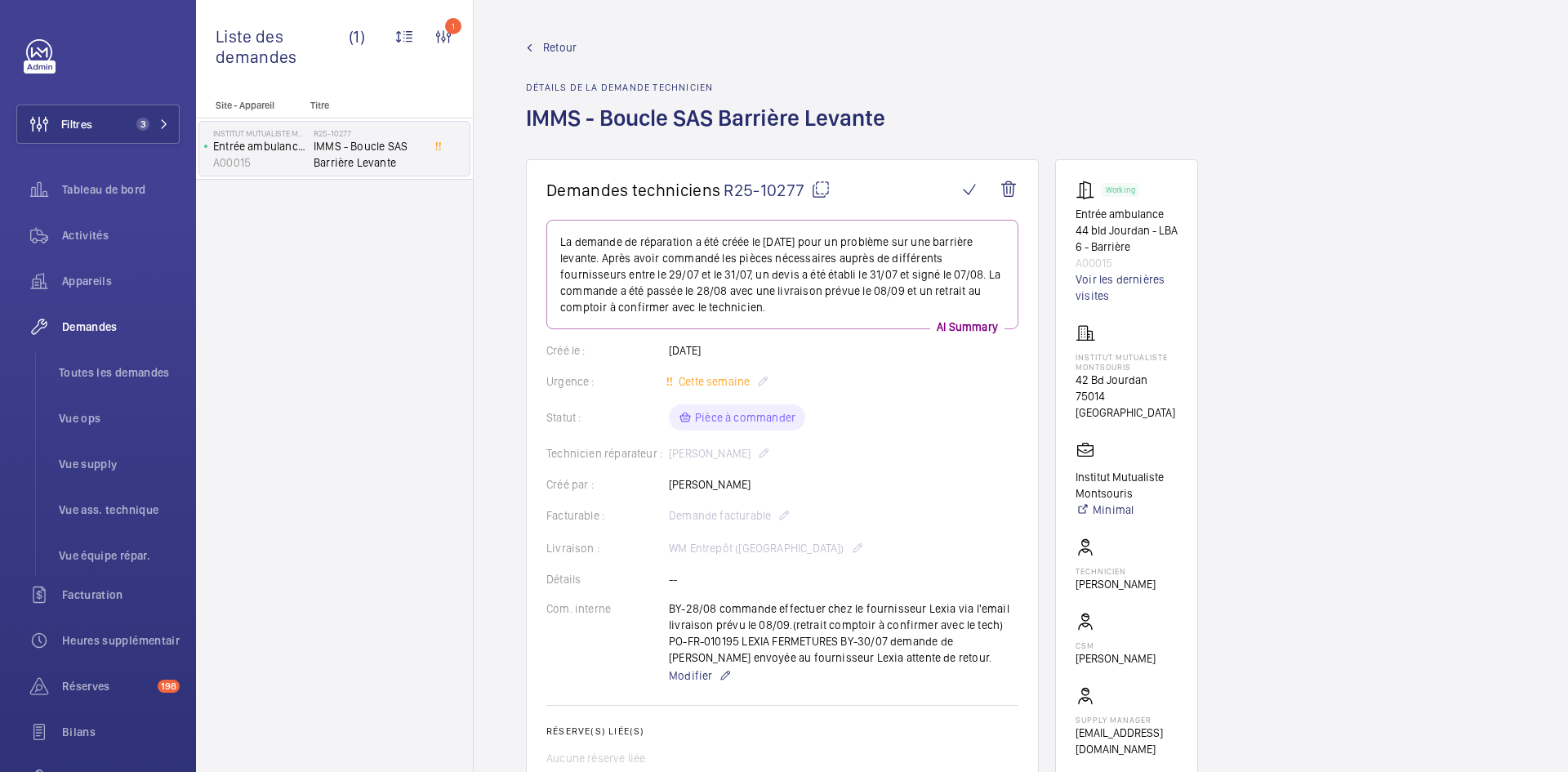
click at [820, 184] on mat-icon at bounding box center [821, 190] width 20 height 20
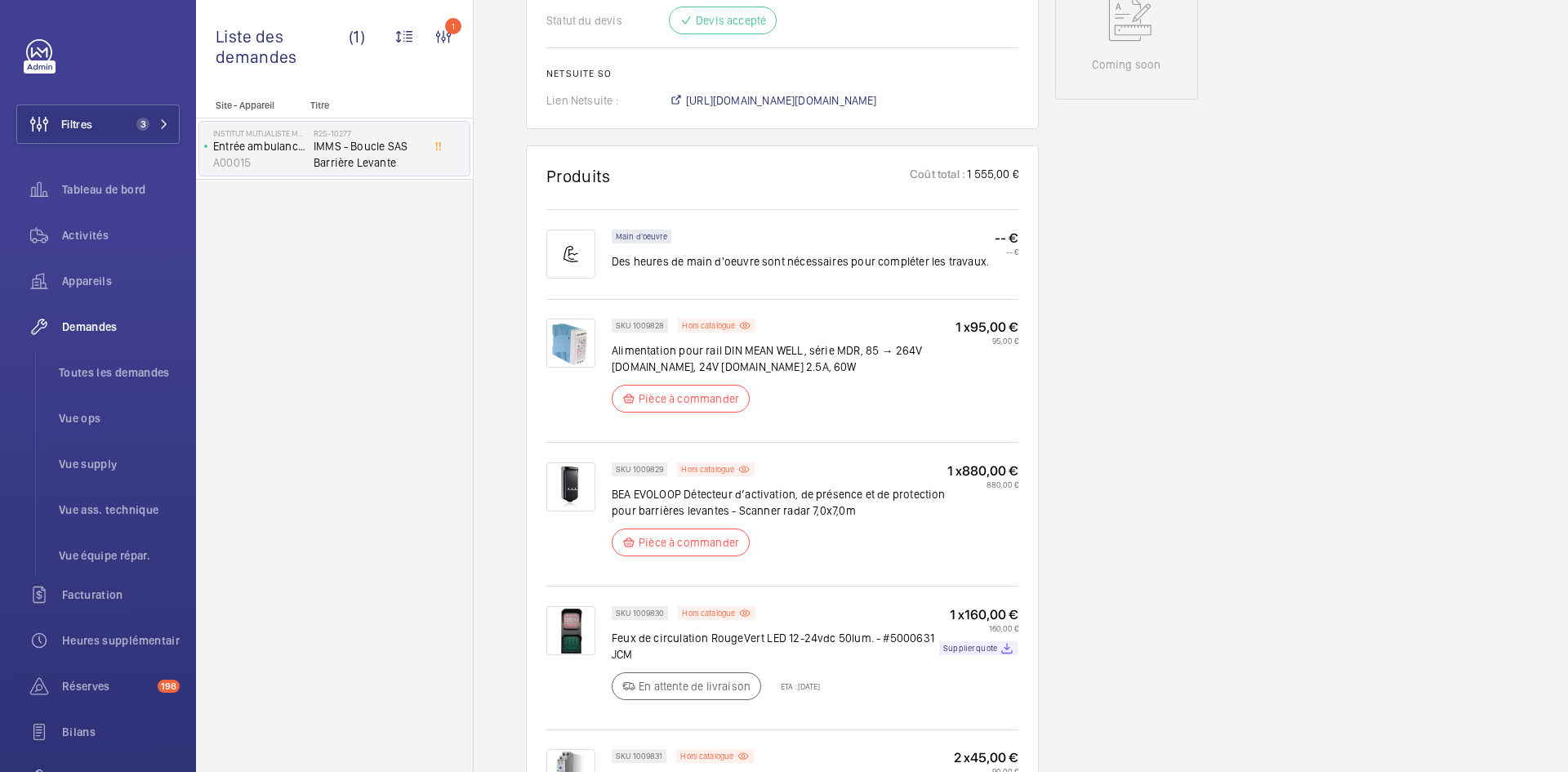
scroll to position [654, 0]
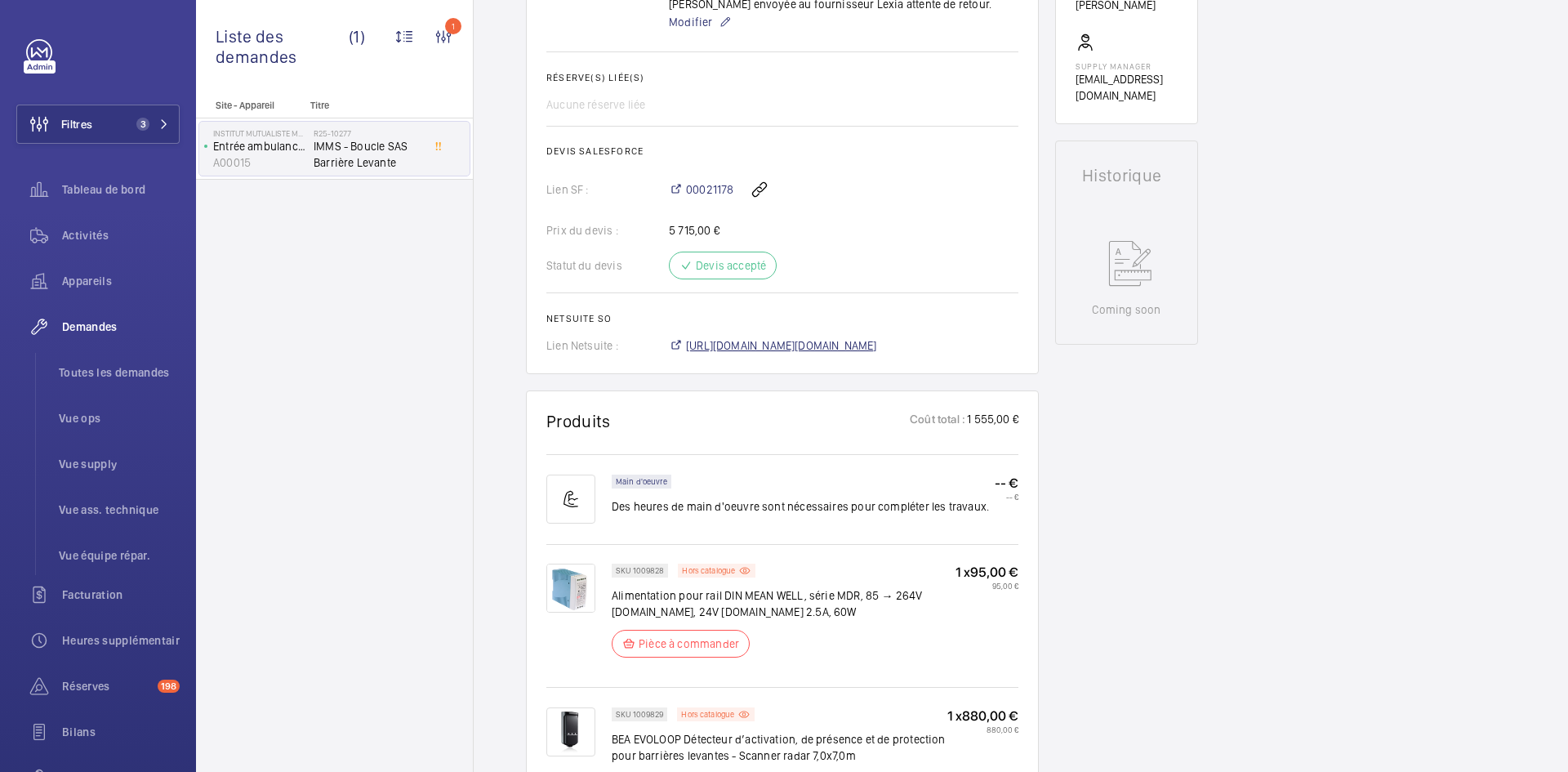
click at [874, 345] on span "https://6461500.app.netsuite.com/app/accounting/transactions/salesord.nl?id=288…" at bounding box center [782, 346] width 191 height 16
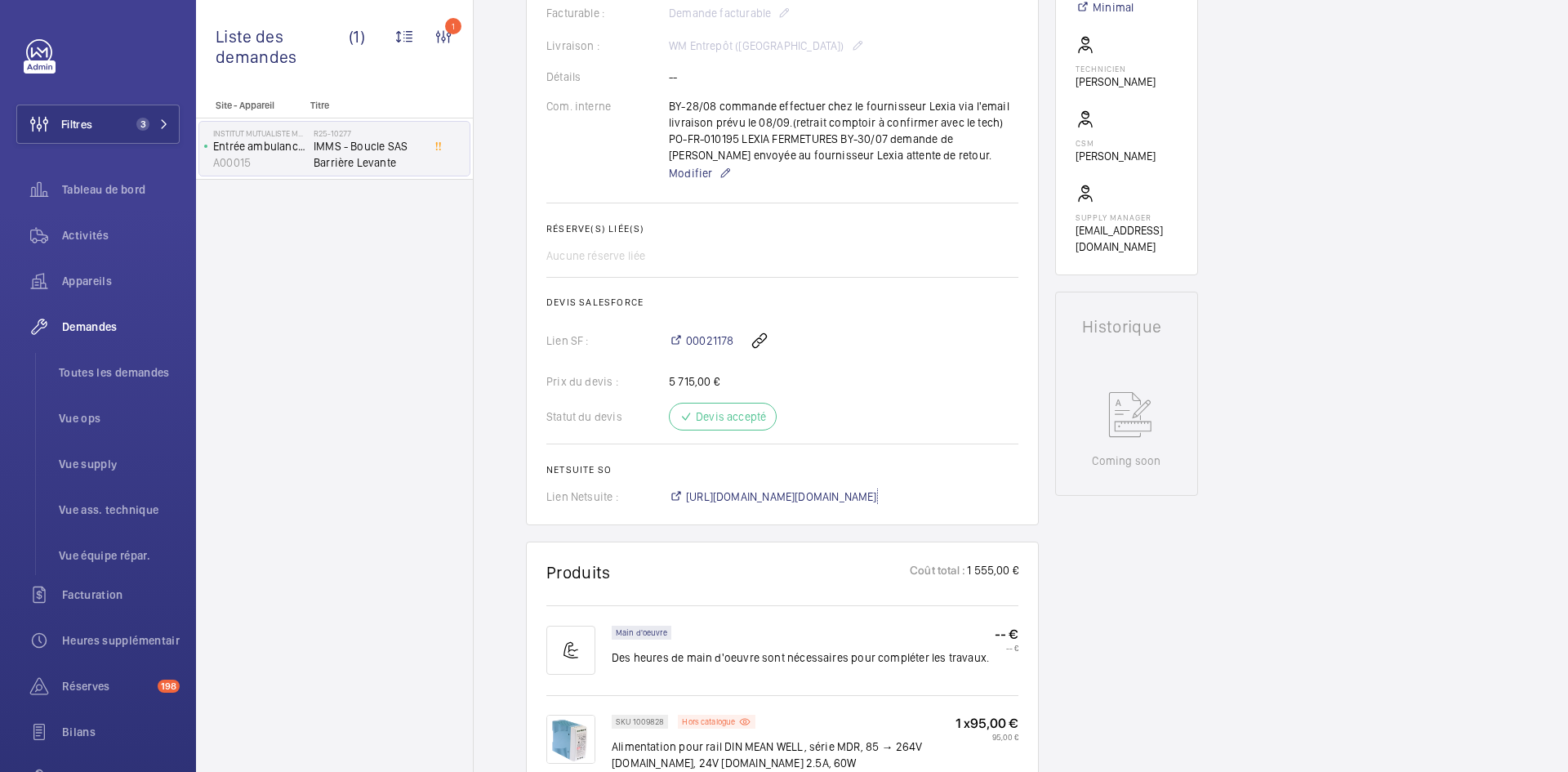
scroll to position [326, 0]
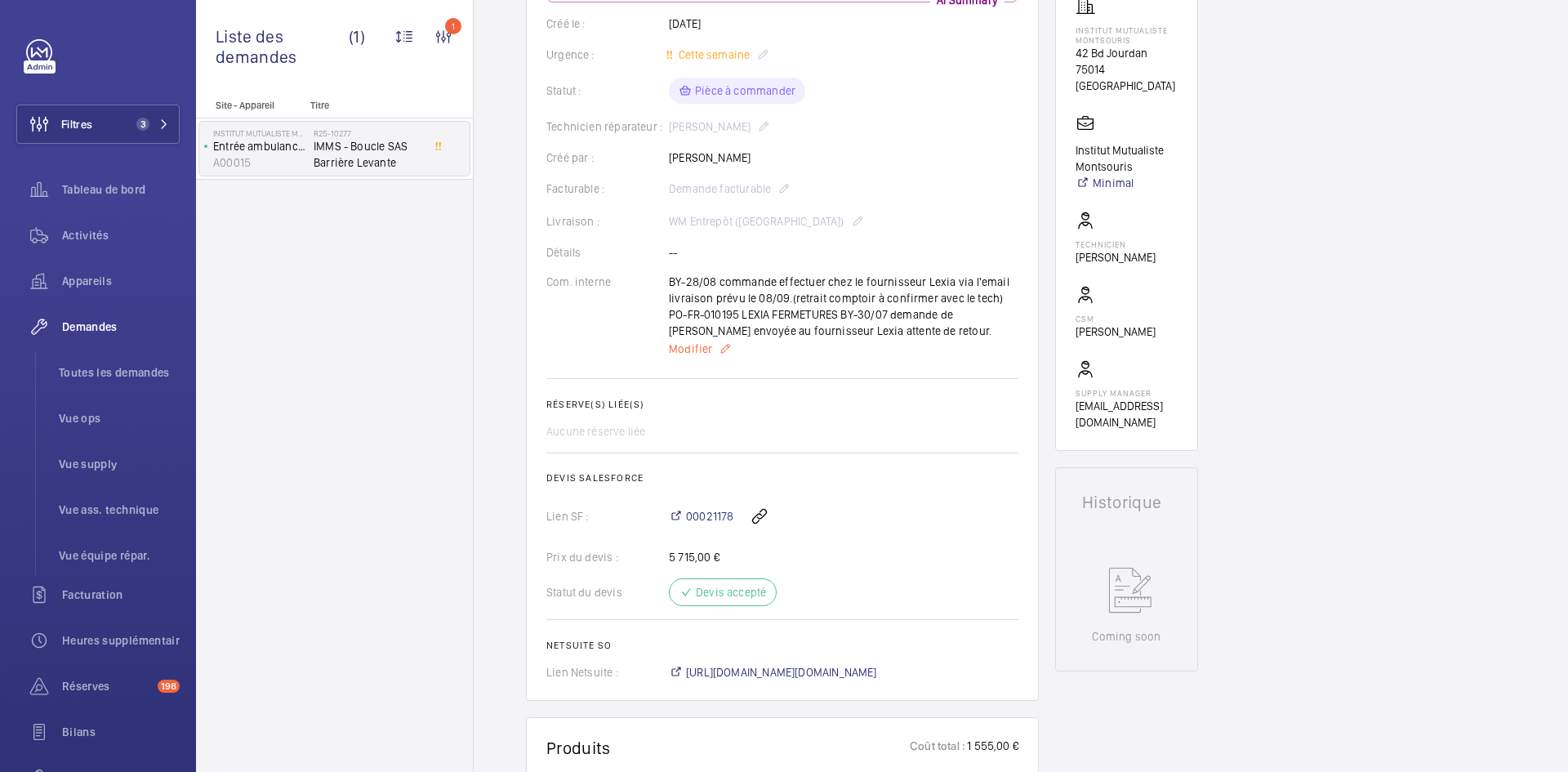
click at [705, 345] on span "Modifier" at bounding box center [691, 349] width 44 height 16
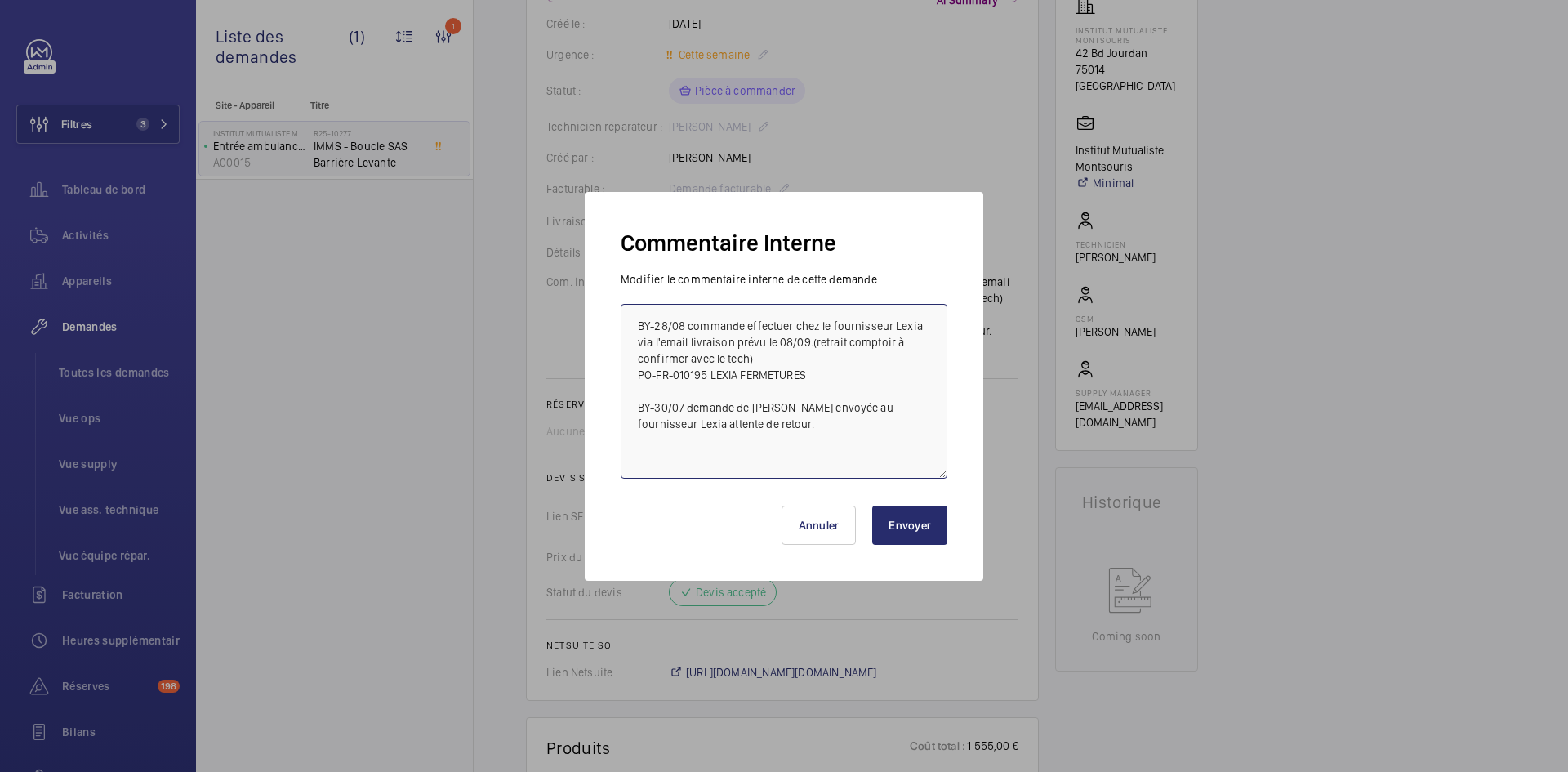
click at [642, 322] on textarea "BY-28/08 commande effectuer chez le fournisseur Lexia via l'email livraison pré…" at bounding box center [784, 391] width 326 height 175
click at [636, 316] on textarea "BY-28/08 commande effectuer chez le fournisseur Lexia via l'email livraison pré…" at bounding box center [784, 391] width 326 height 175
paste textarea "BY-28/08 commande effectuer chez le fournisseur proautomatismes24 via l'email l…"
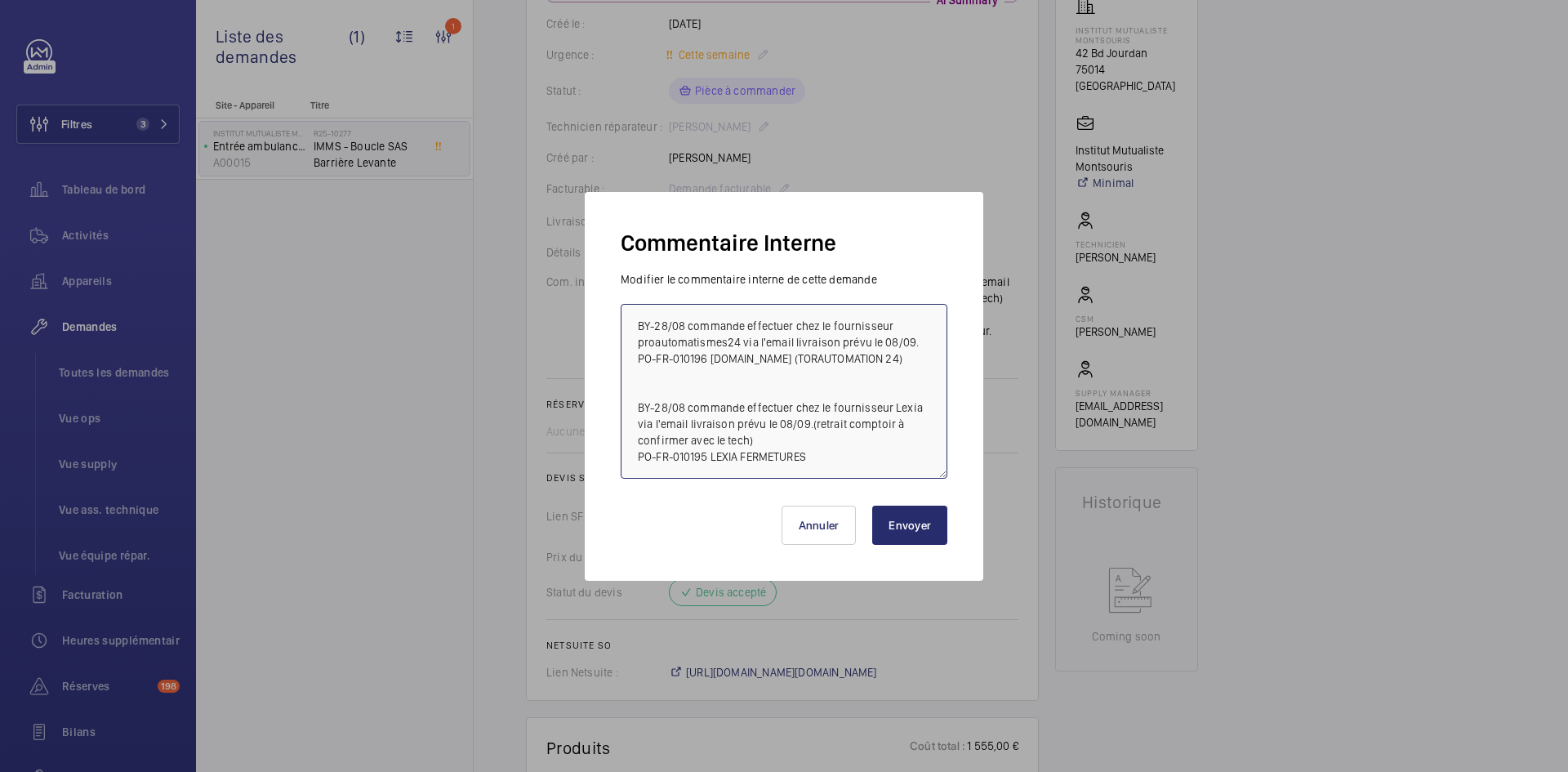
type textarea "BY-28/08 commande effectuer chez le fournisseur proautomatismes24 via l'email l…"
click at [919, 530] on button "Envoyer" at bounding box center [909, 525] width 75 height 39
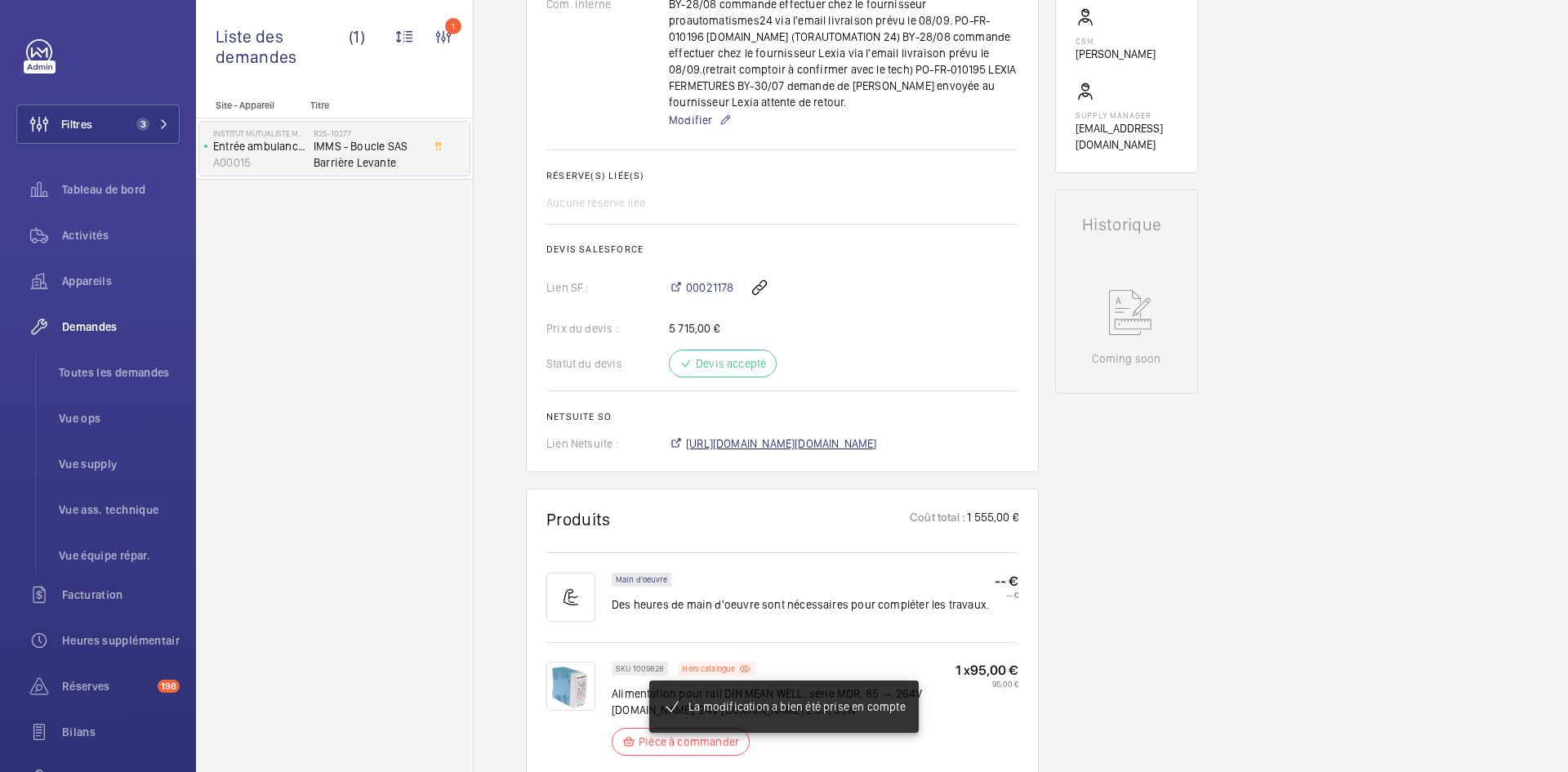
scroll to position [817, 0]
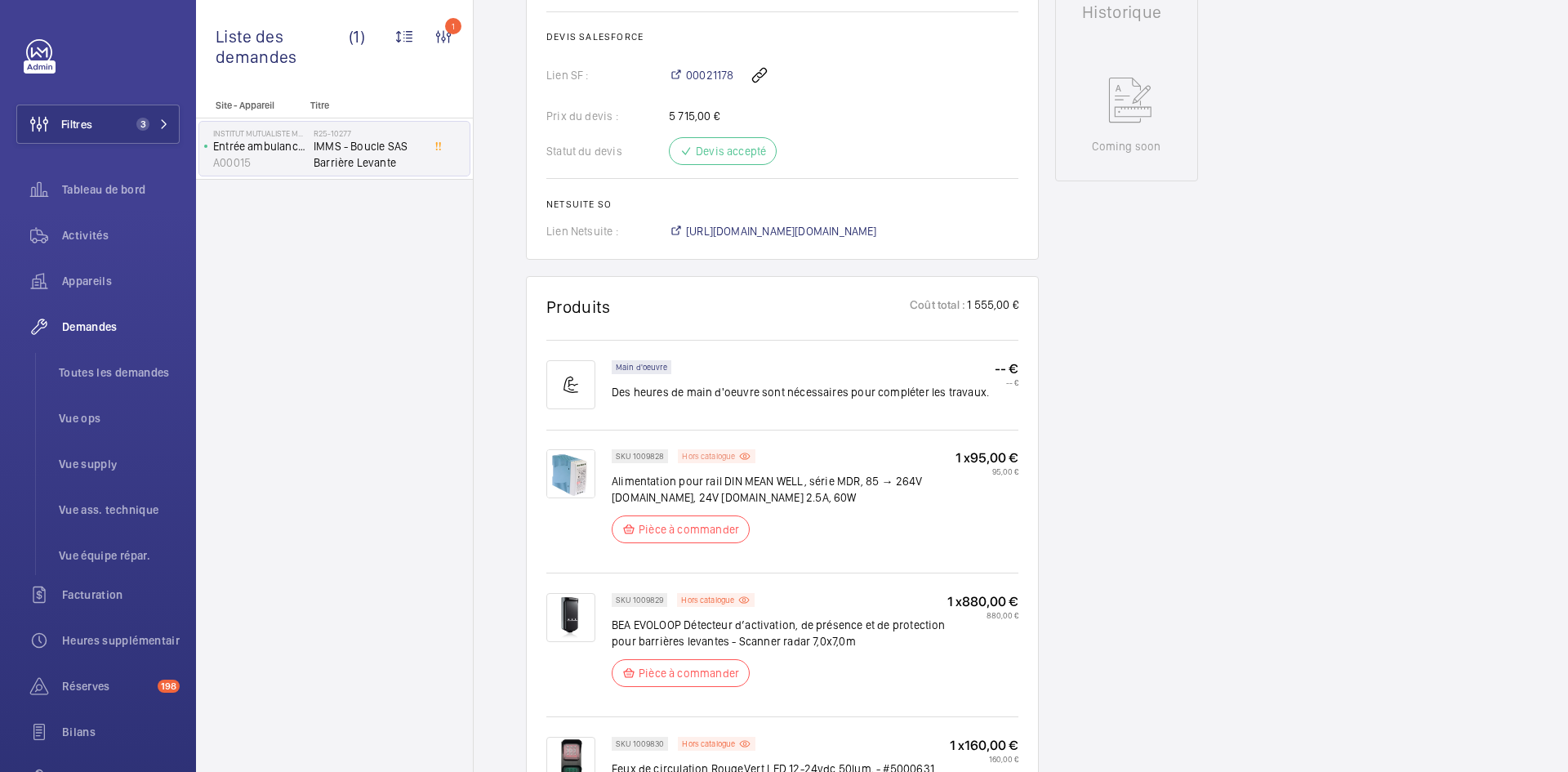
click at [728, 454] on p "Hors catalogue" at bounding box center [708, 456] width 53 height 5
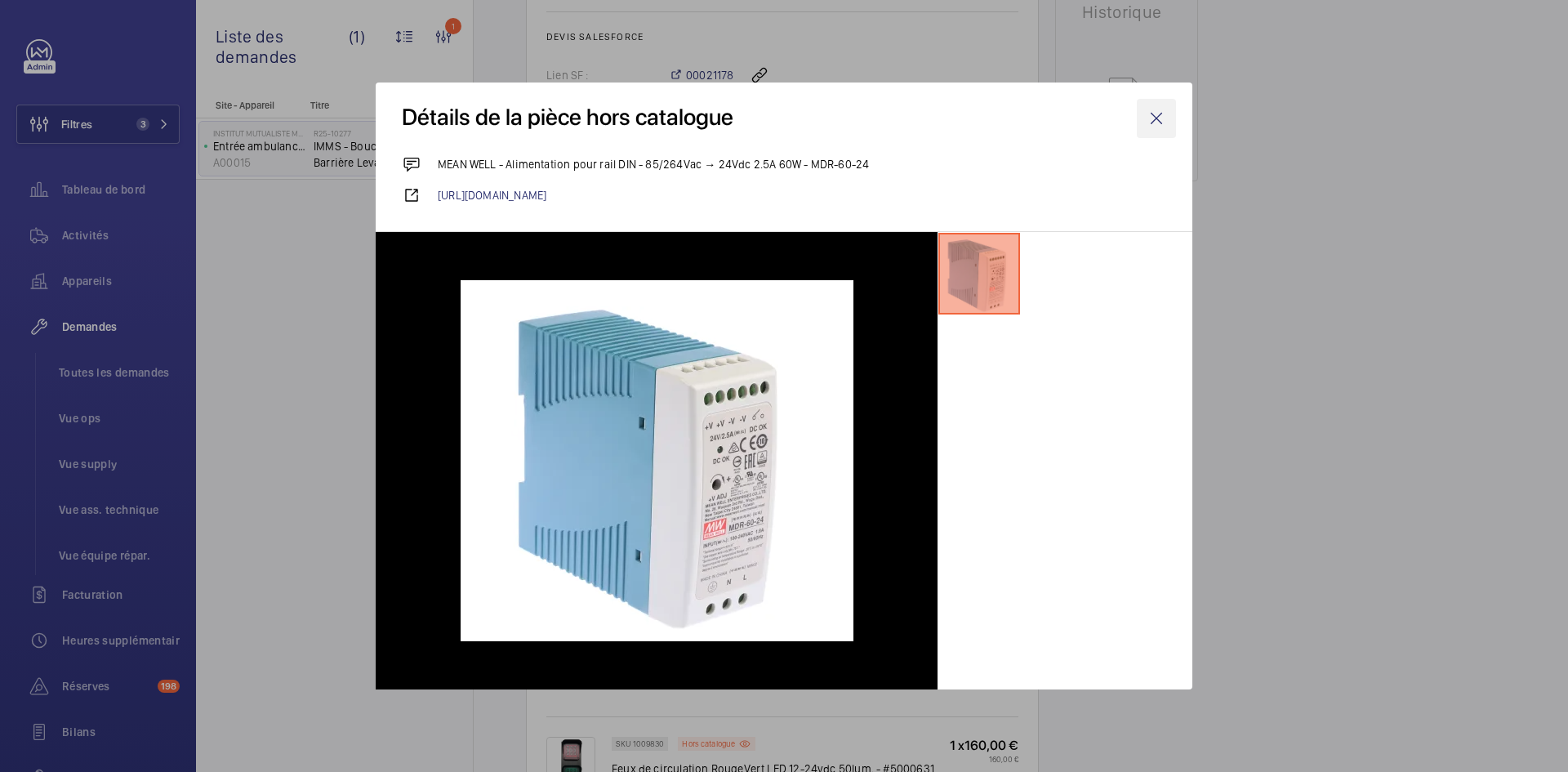
click at [1158, 115] on wm-front-icon-button at bounding box center [1155, 118] width 39 height 39
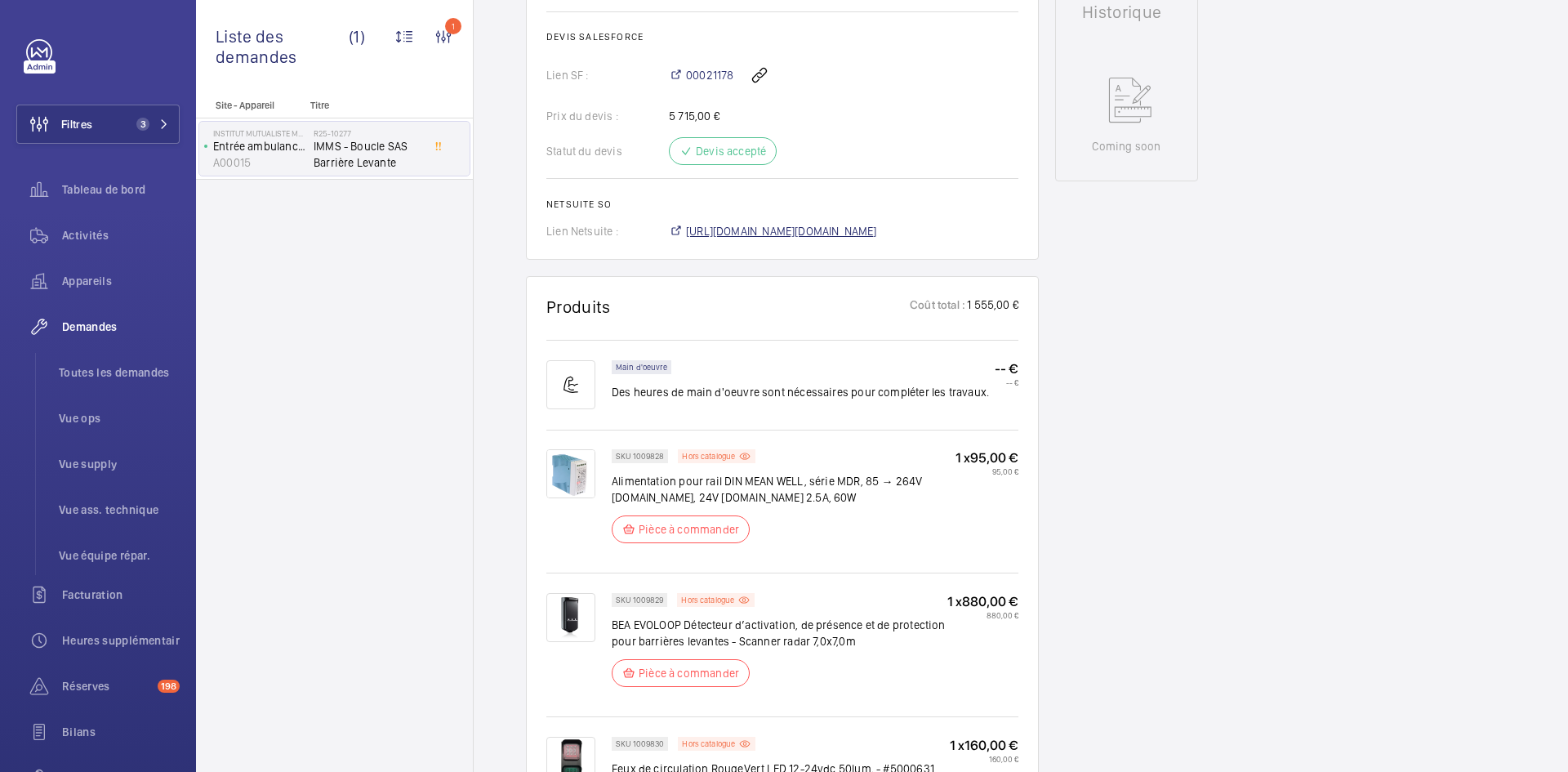
click at [829, 228] on span "https://6461500.app.netsuite.com/app/accounting/transactions/salesord.nl?id=288…" at bounding box center [782, 231] width 191 height 16
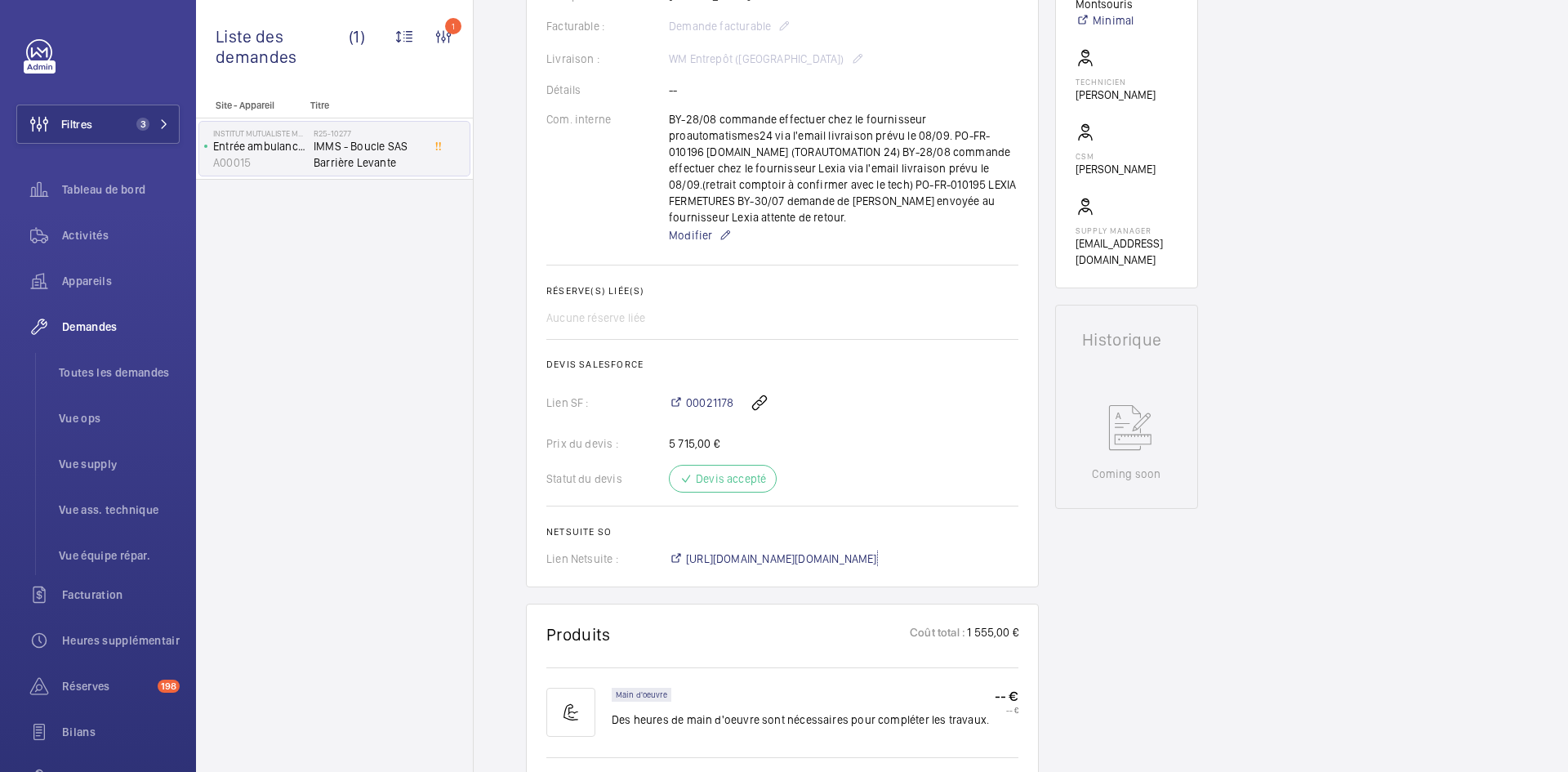
scroll to position [326, 0]
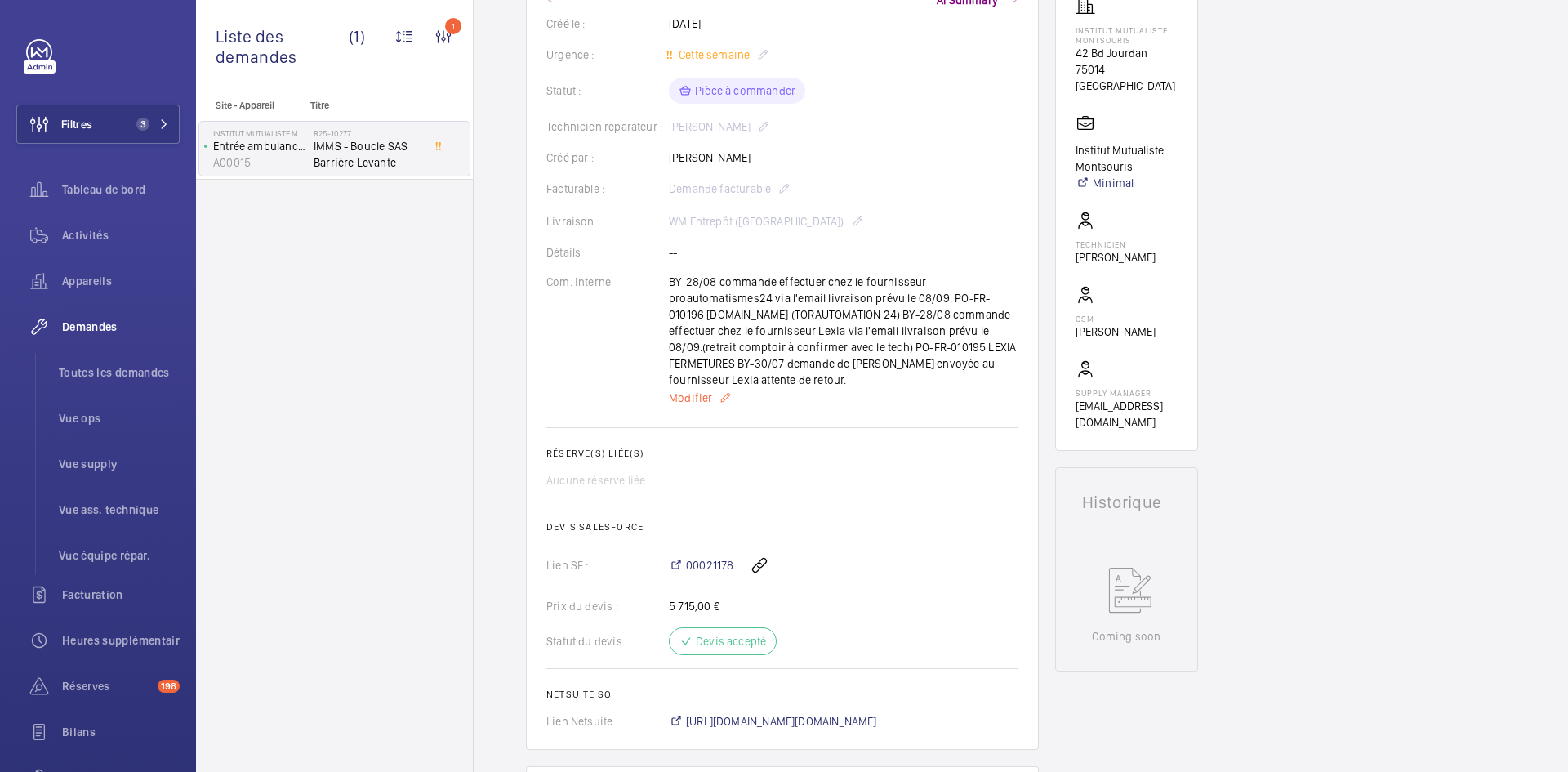
click at [693, 398] on span "Modifier" at bounding box center [691, 397] width 44 height 16
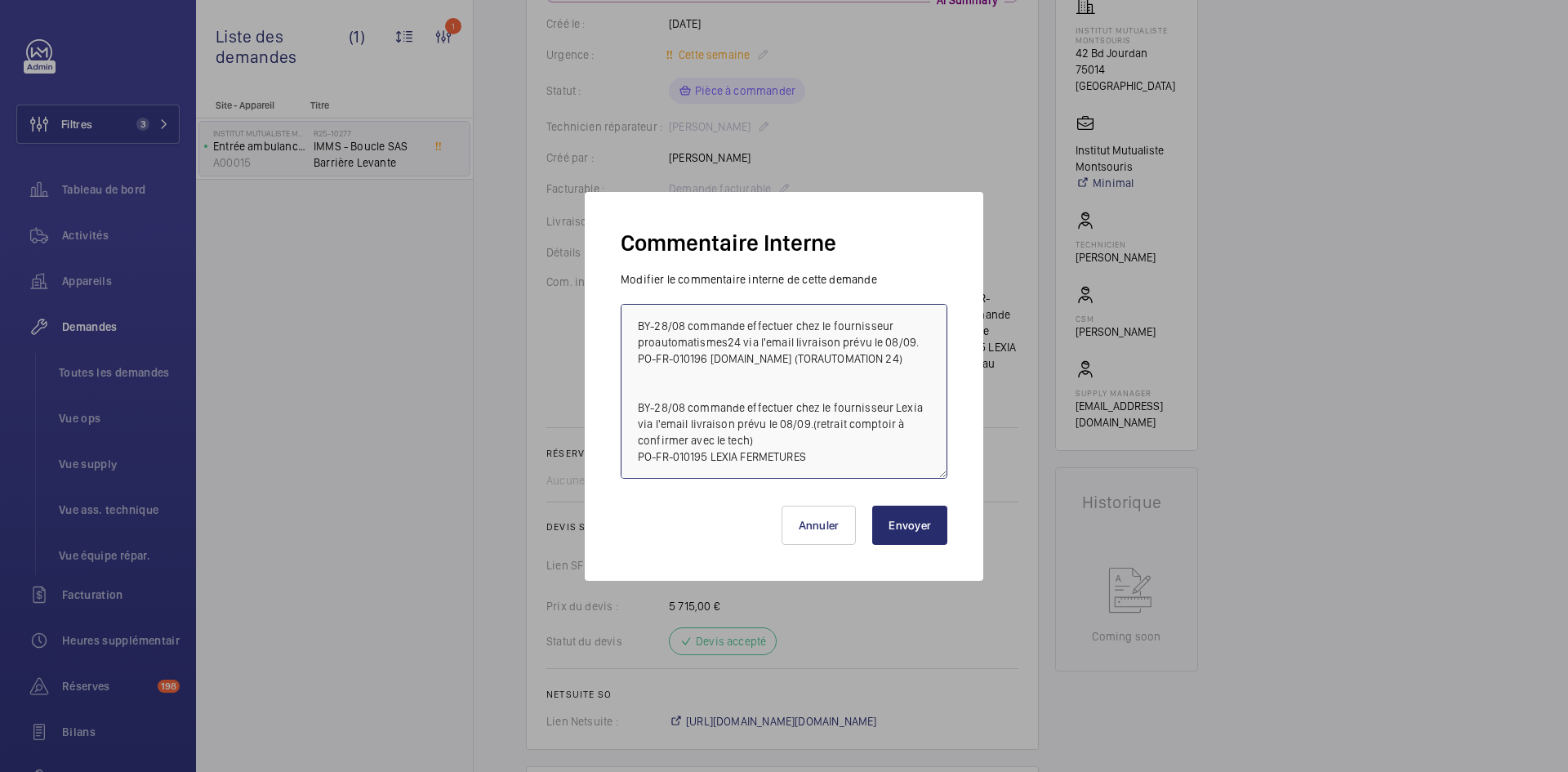
click at [630, 326] on textarea "BY-28/08 commande effectuer chez le fournisseur proautomatismes24 via l'email l…" at bounding box center [784, 391] width 326 height 175
paste textarea "BY-28/08 commande effectuer chez le fournisseur RS COMPONENT via le site livrai…"
type textarea "BY-28/08 commande effectuer chez le fournisseur RS COMPONENT via le site livrai…"
click at [914, 526] on button "Envoyer" at bounding box center [909, 525] width 75 height 39
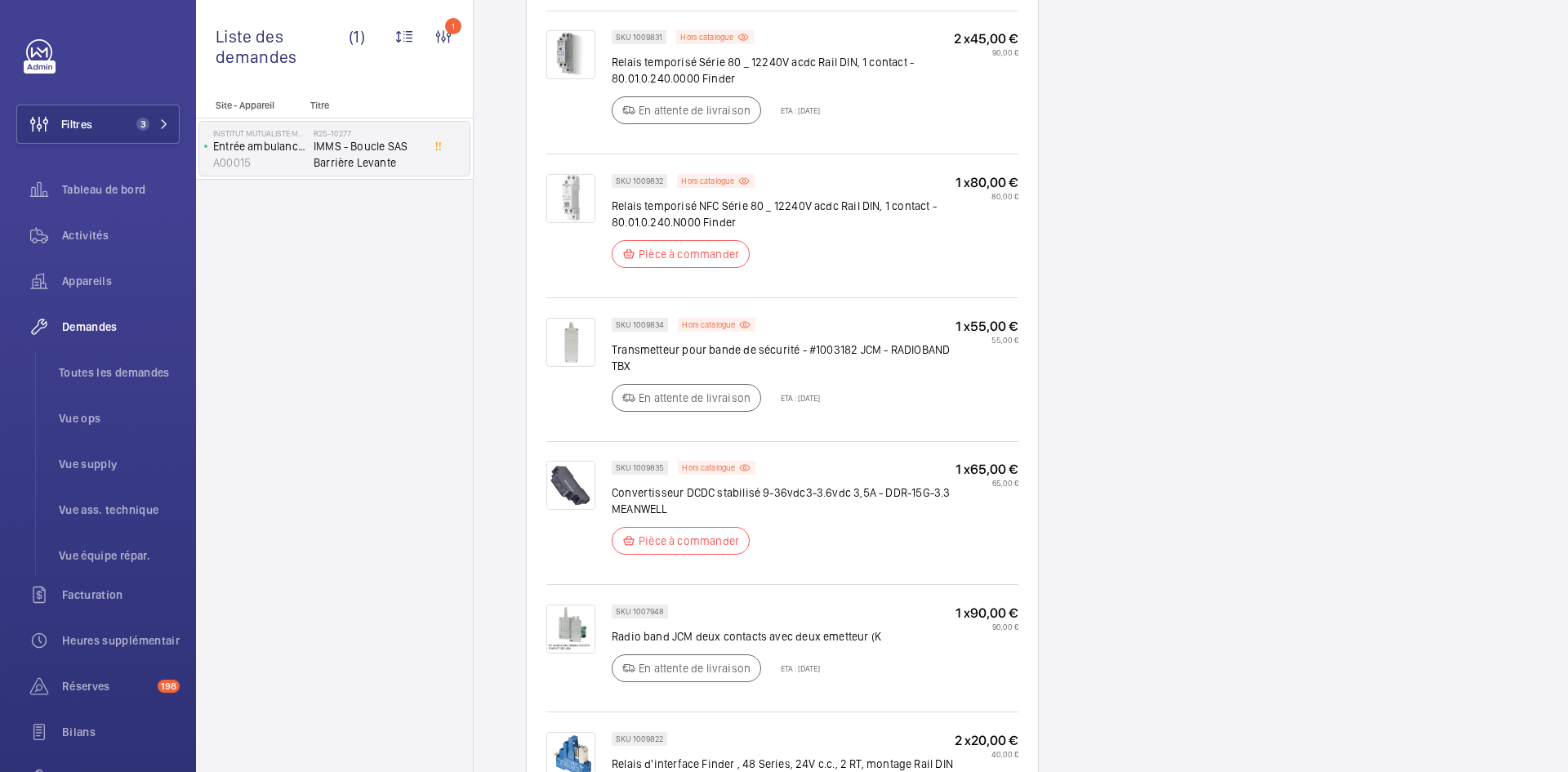
scroll to position [1536, 0]
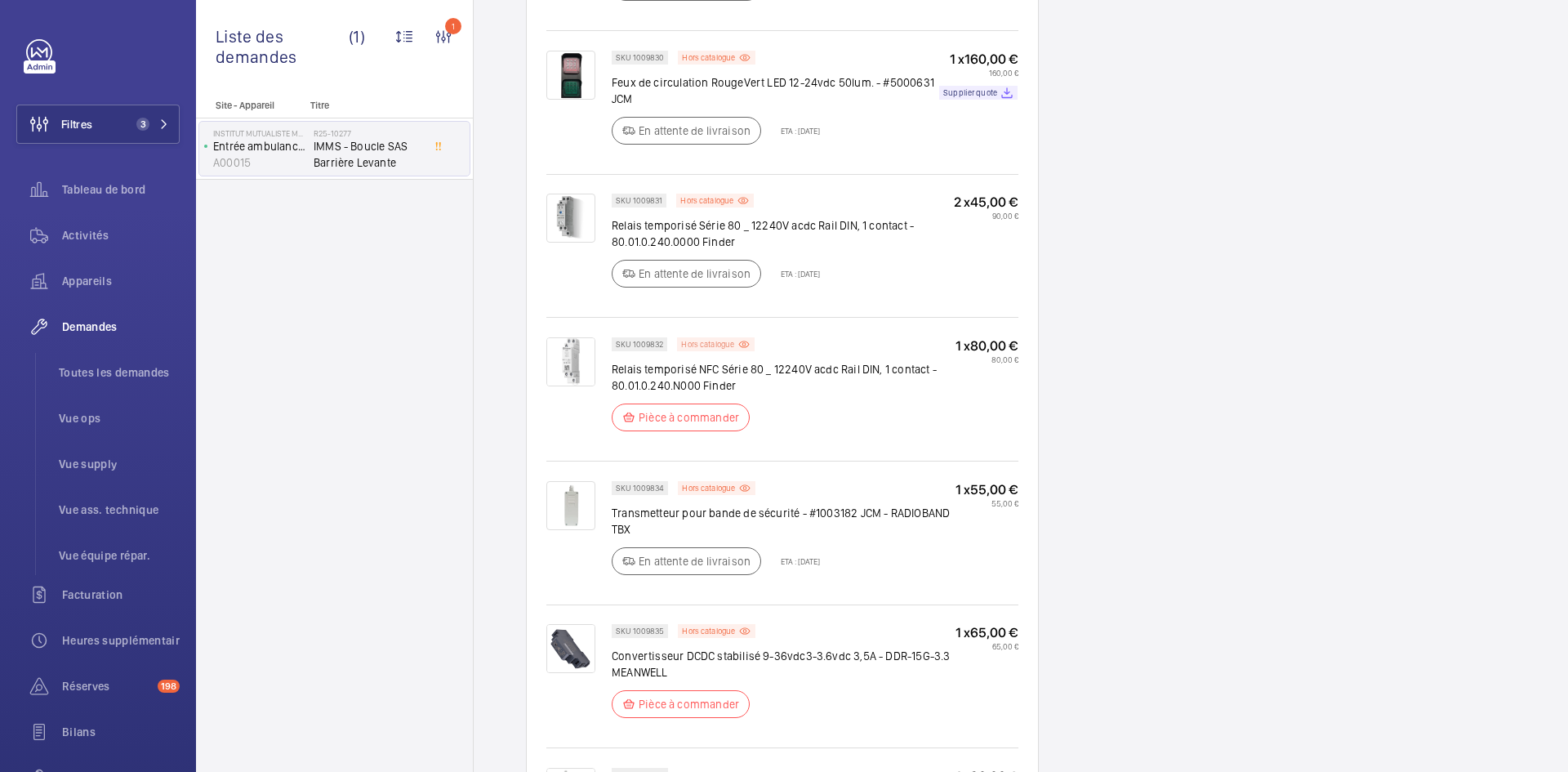
click at [713, 343] on p "Hors catalogue" at bounding box center [707, 344] width 53 height 5
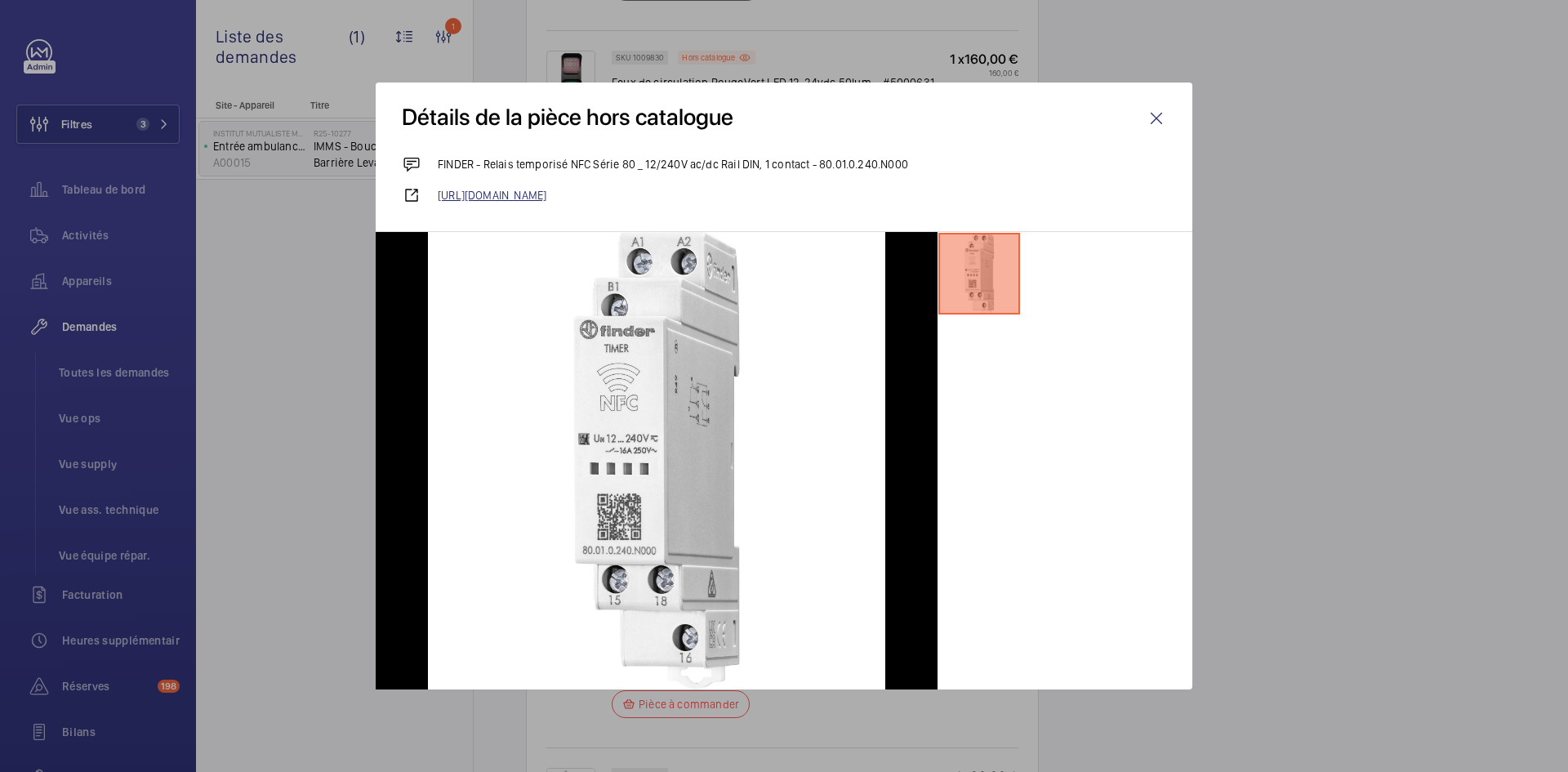
click at [927, 195] on link "https://www.manomano.fr/p/finder-80010240n000-80010240n000-relais-temporise-mul…" at bounding box center [801, 196] width 728 height 16
click at [1158, 111] on wm-front-icon-button at bounding box center [1155, 118] width 39 height 39
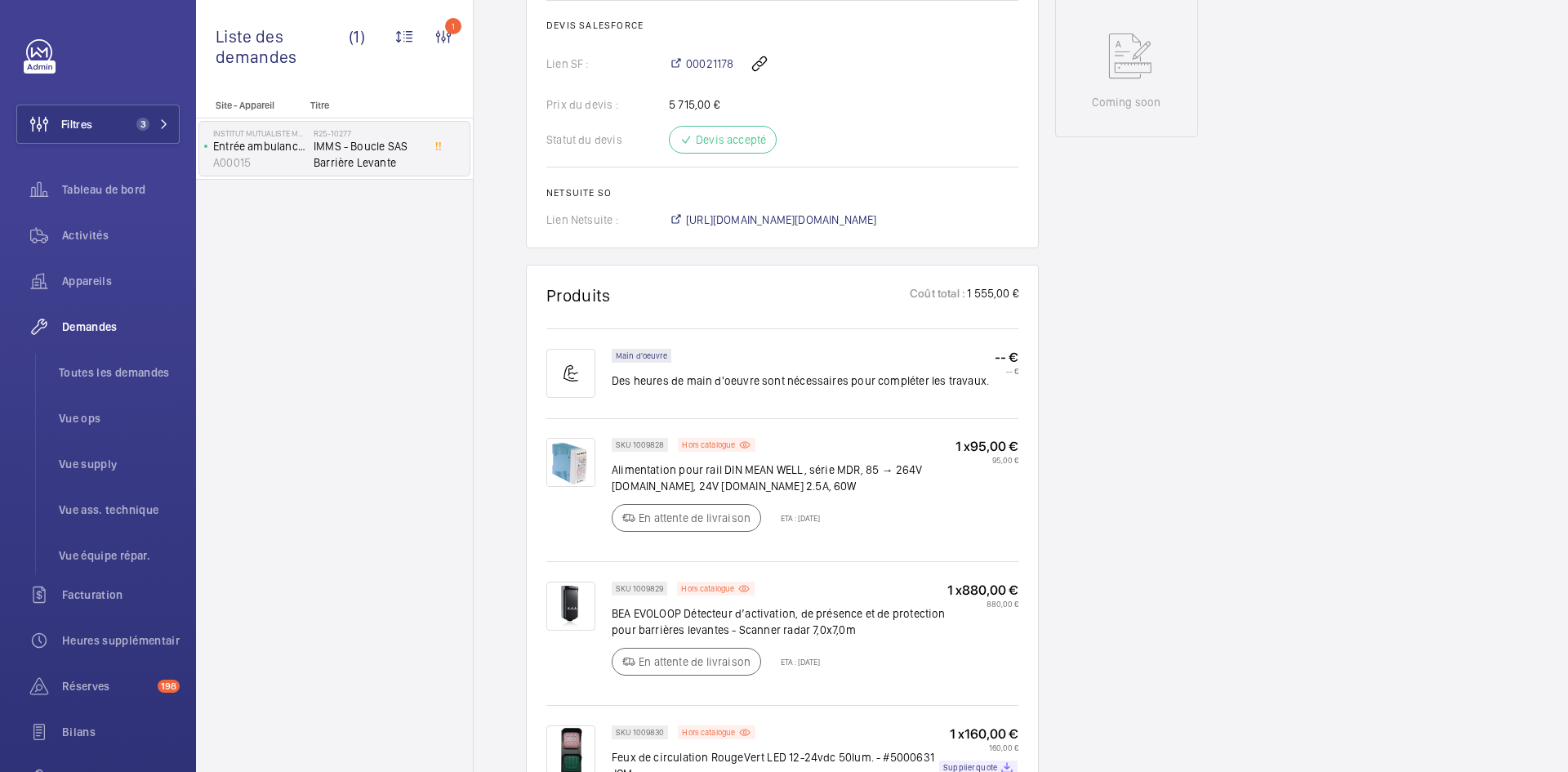
scroll to position [800, 0]
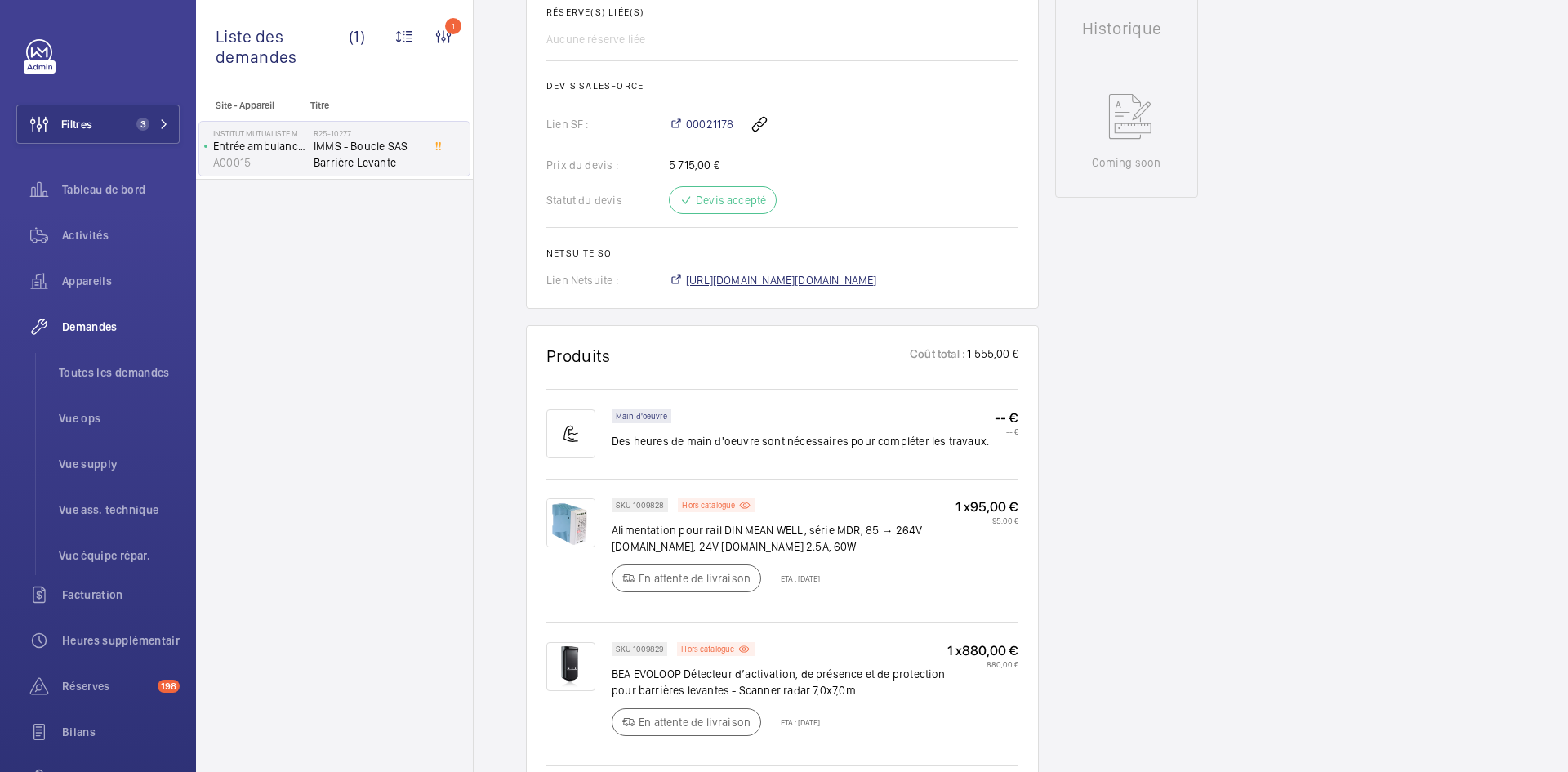
click at [797, 285] on span "https://6461500.app.netsuite.com/app/accounting/transactions/salesord.nl?id=288…" at bounding box center [782, 280] width 191 height 16
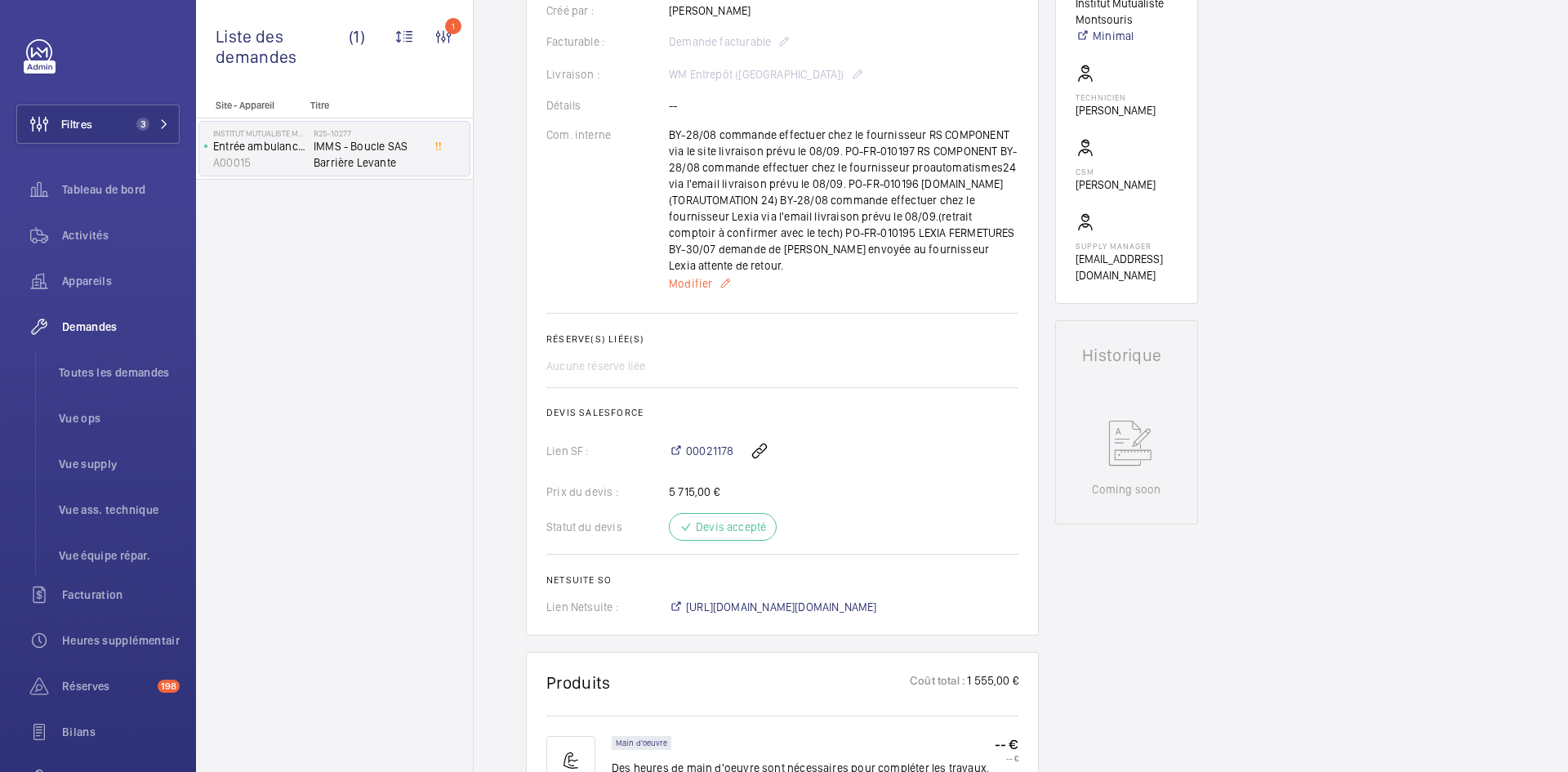
click at [702, 285] on span "Modifier" at bounding box center [691, 284] width 44 height 16
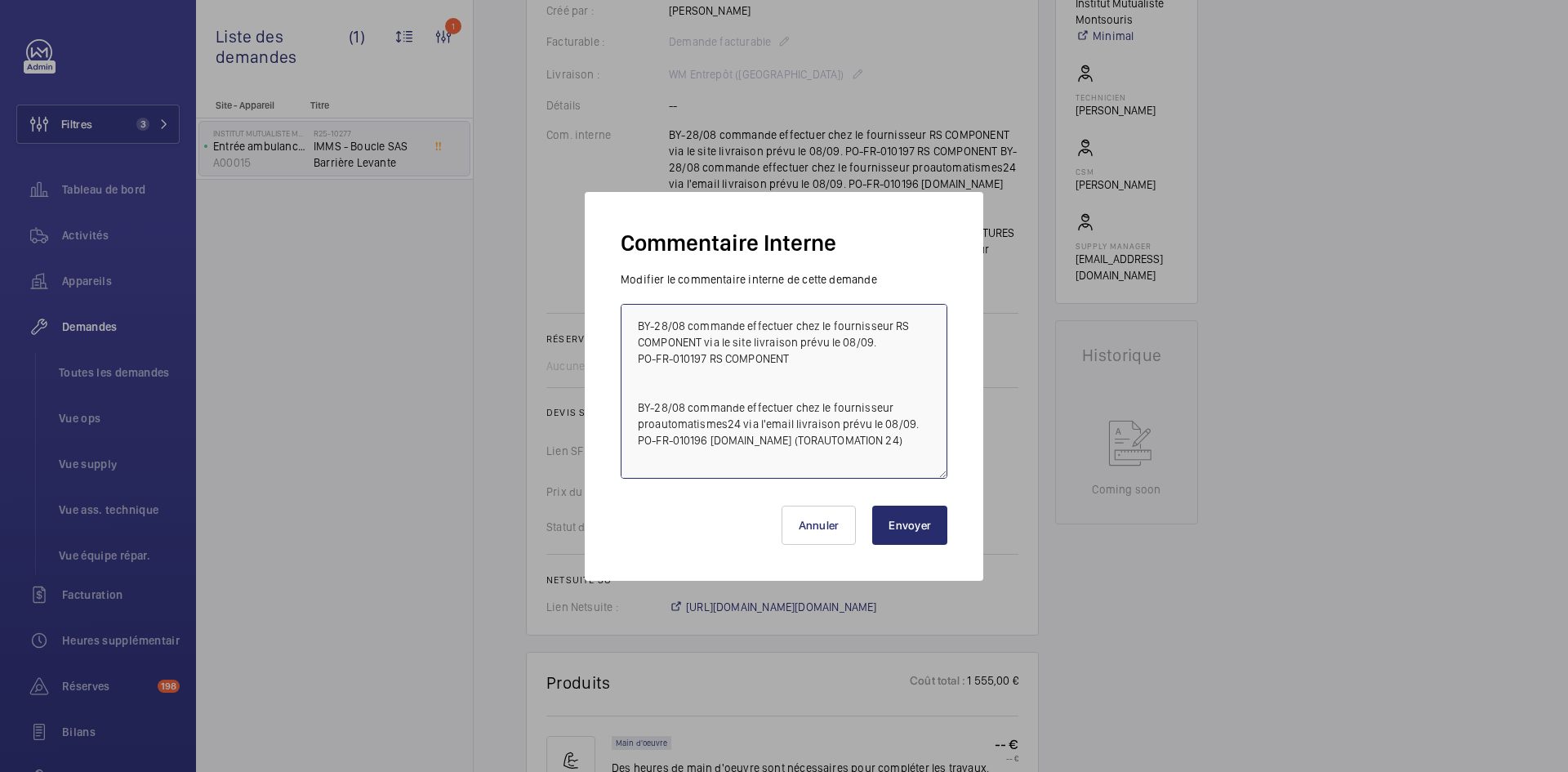
click at [635, 325] on textarea "BY-28/08 commande effectuer chez le fournisseur RS COMPONENT via le site livrai…" at bounding box center [784, 391] width 326 height 175
paste textarea "BY-28/08 commande effectuer chez le fournisseur ManoMano via le site livraison …"
type textarea "BY-28/08 commande effectuer chez le fournisseur ManoMano via le site livraison …"
click at [911, 523] on button "Envoyer" at bounding box center [909, 525] width 75 height 39
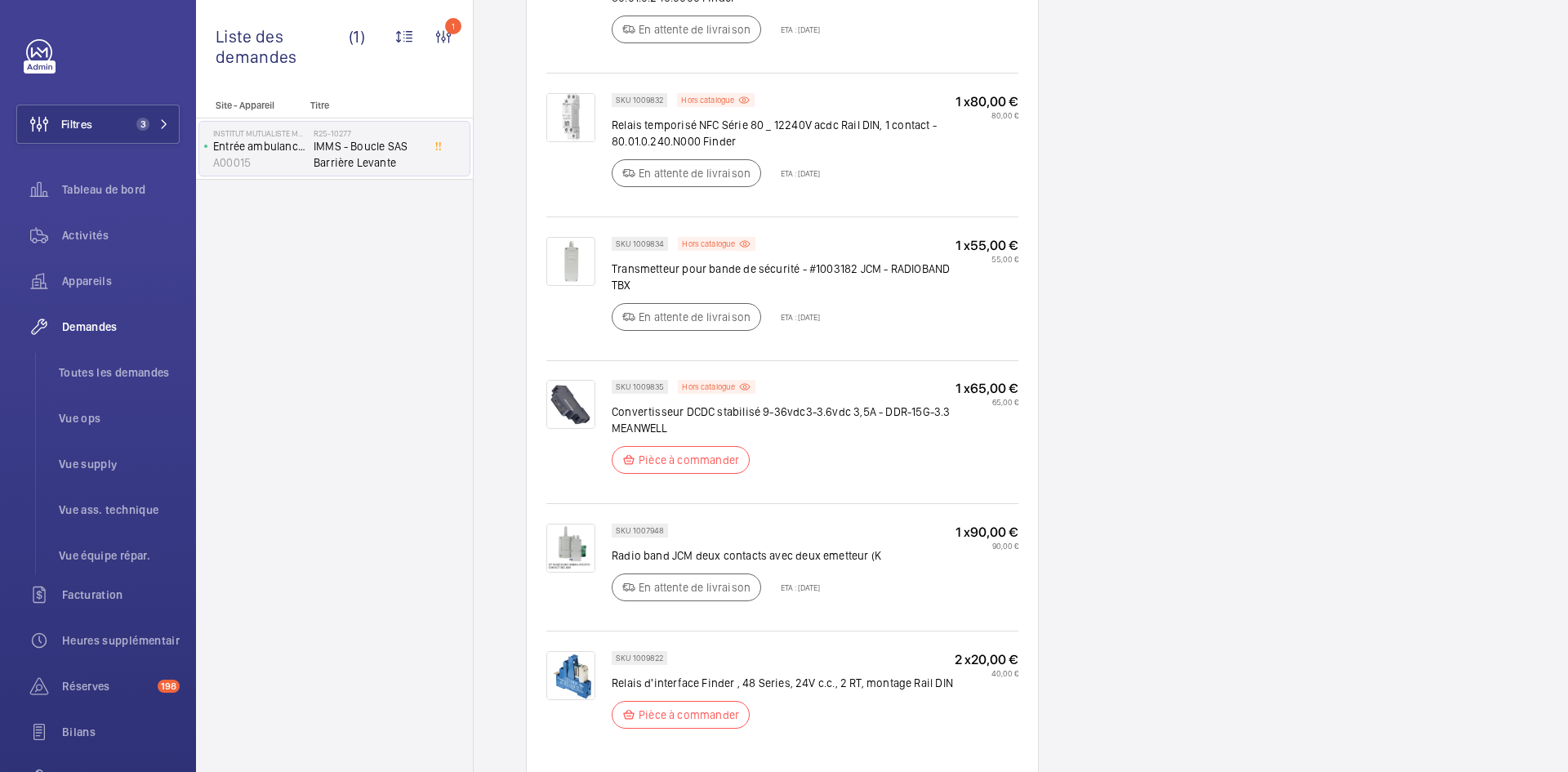
scroll to position [1797, 0]
click at [725, 383] on p "Hors catalogue" at bounding box center [708, 386] width 53 height 5
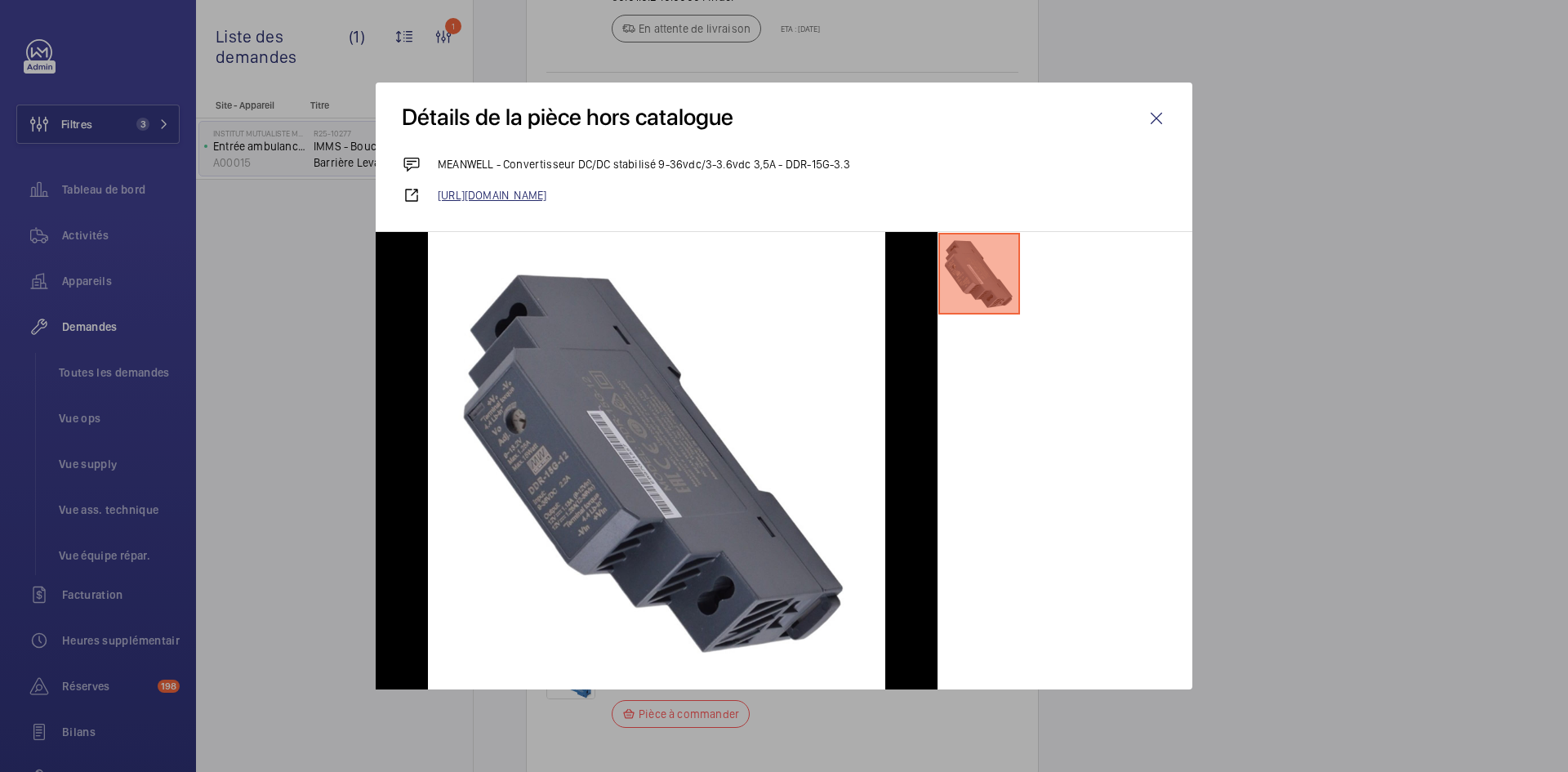
click at [702, 196] on link "https://www.conrad.fr/fr/p/mw-mean-well-ddr-15g-3-3-convertisseur-cc-cc-pour-ra…" at bounding box center [801, 196] width 728 height 16
click at [1152, 121] on wm-front-icon-button at bounding box center [1155, 118] width 39 height 39
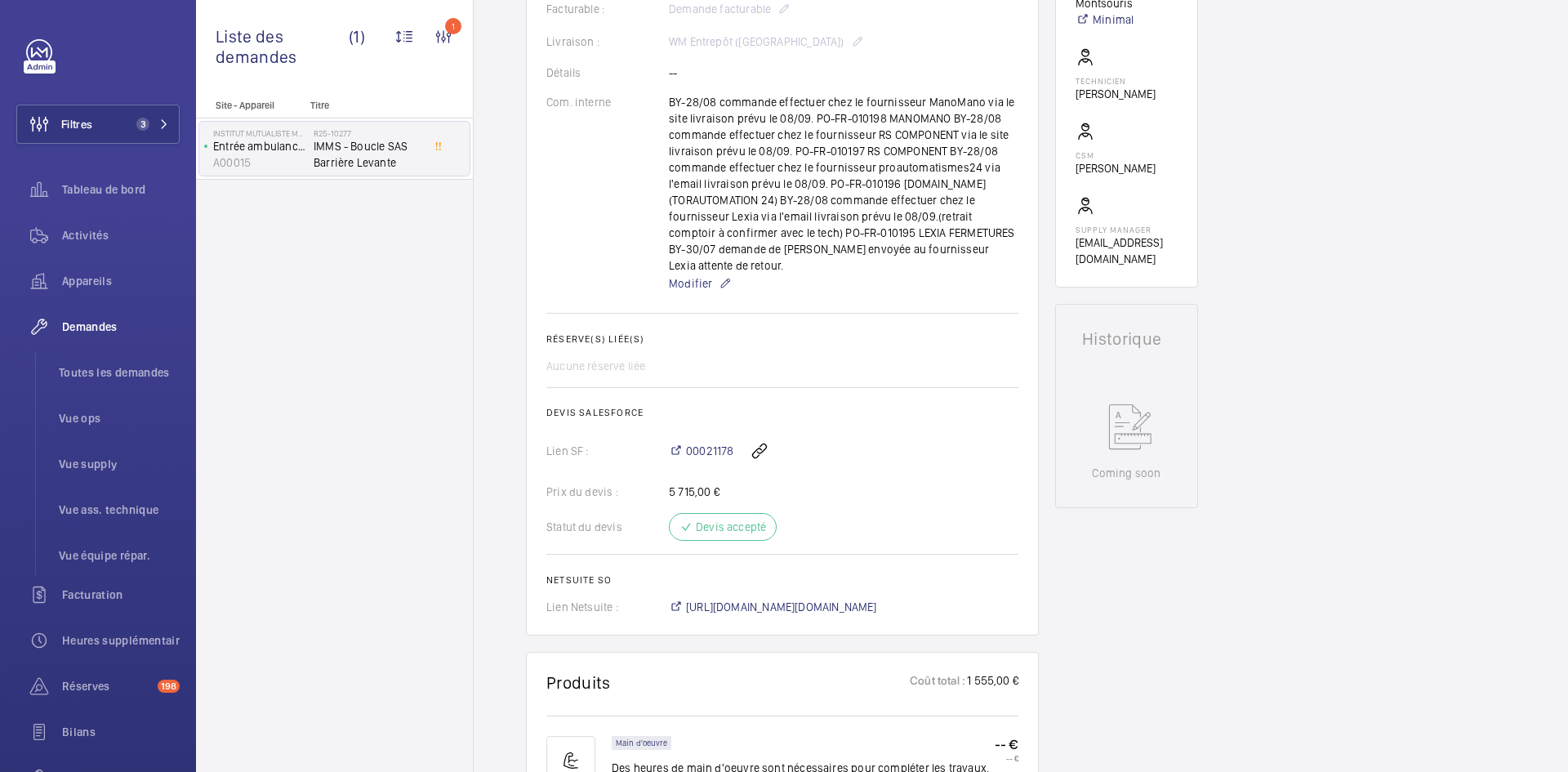
scroll to position [245, 0]
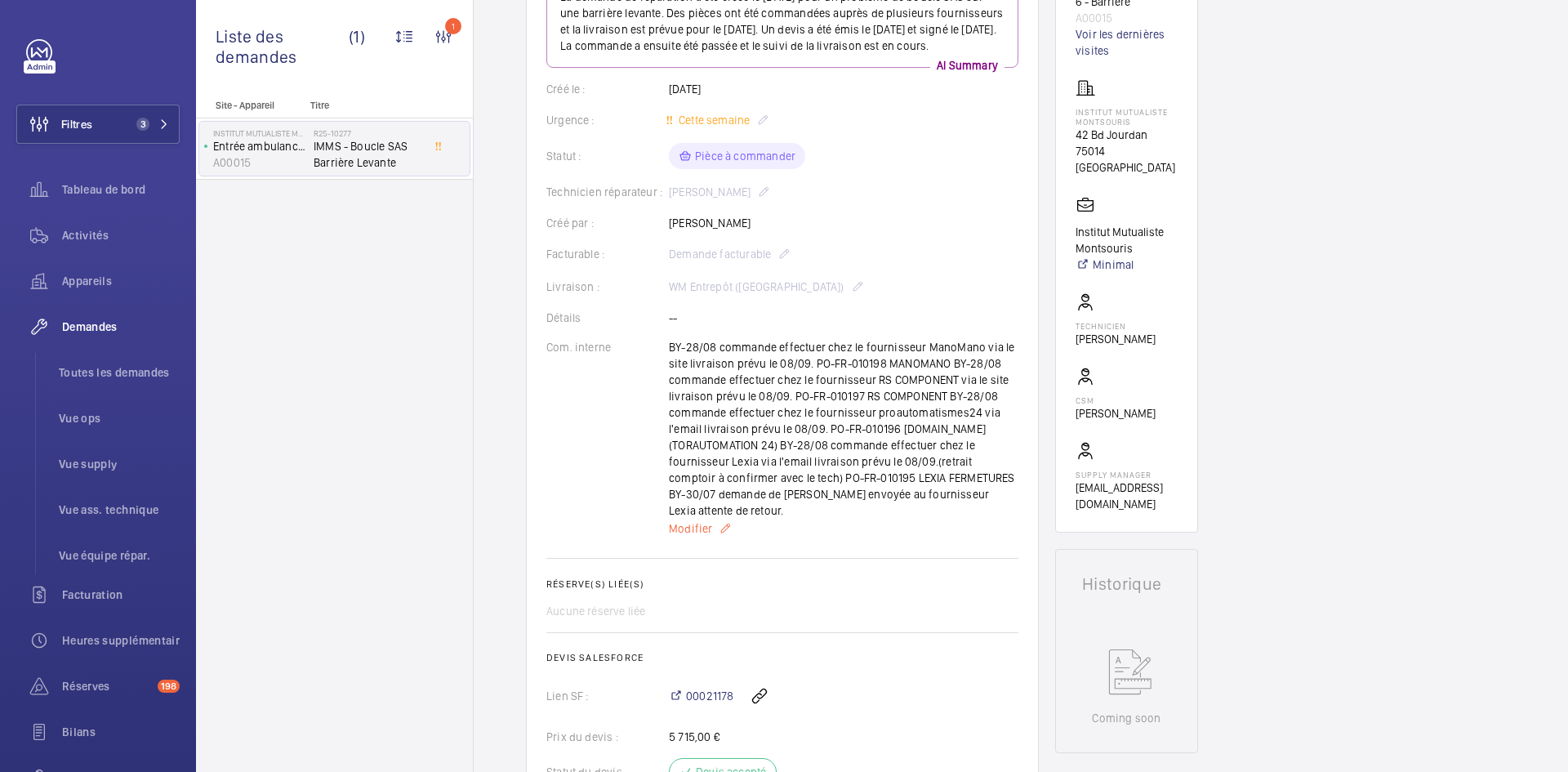
click at [699, 520] on span "Modifier" at bounding box center [691, 528] width 44 height 16
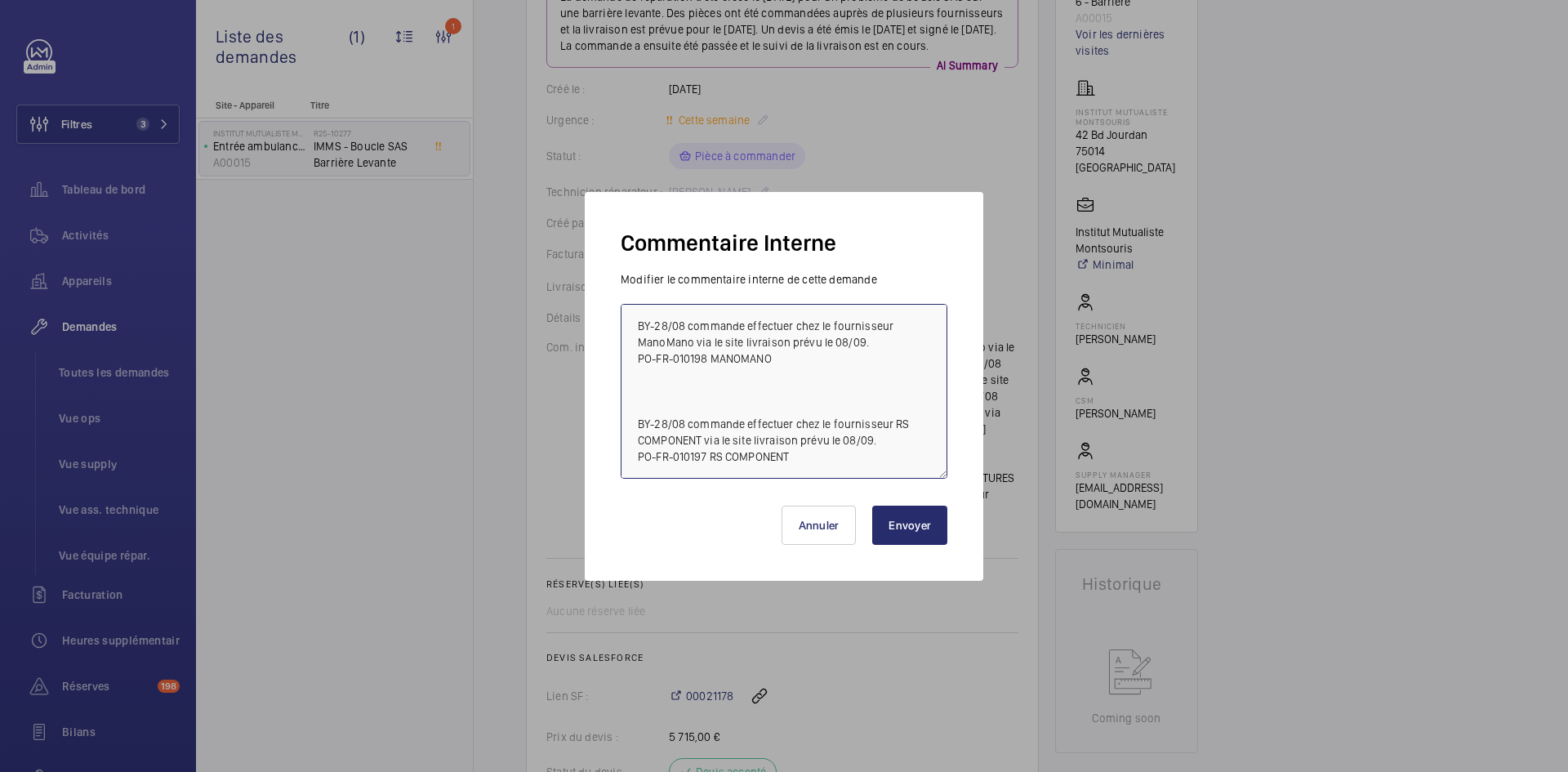
click at [636, 317] on textarea "BY-28/08 commande effectuer chez le fournisseur ManoMano via le site livraison …" at bounding box center [784, 391] width 326 height 175
paste textarea "BY-28/08 commande effectuer chez le fournisseur conrad via le site livraison pr…"
type textarea "BY-28/08 commande effectuer chez le fournisseur conrad via le site livraison pr…"
click at [896, 517] on button "Envoyer" at bounding box center [909, 525] width 75 height 39
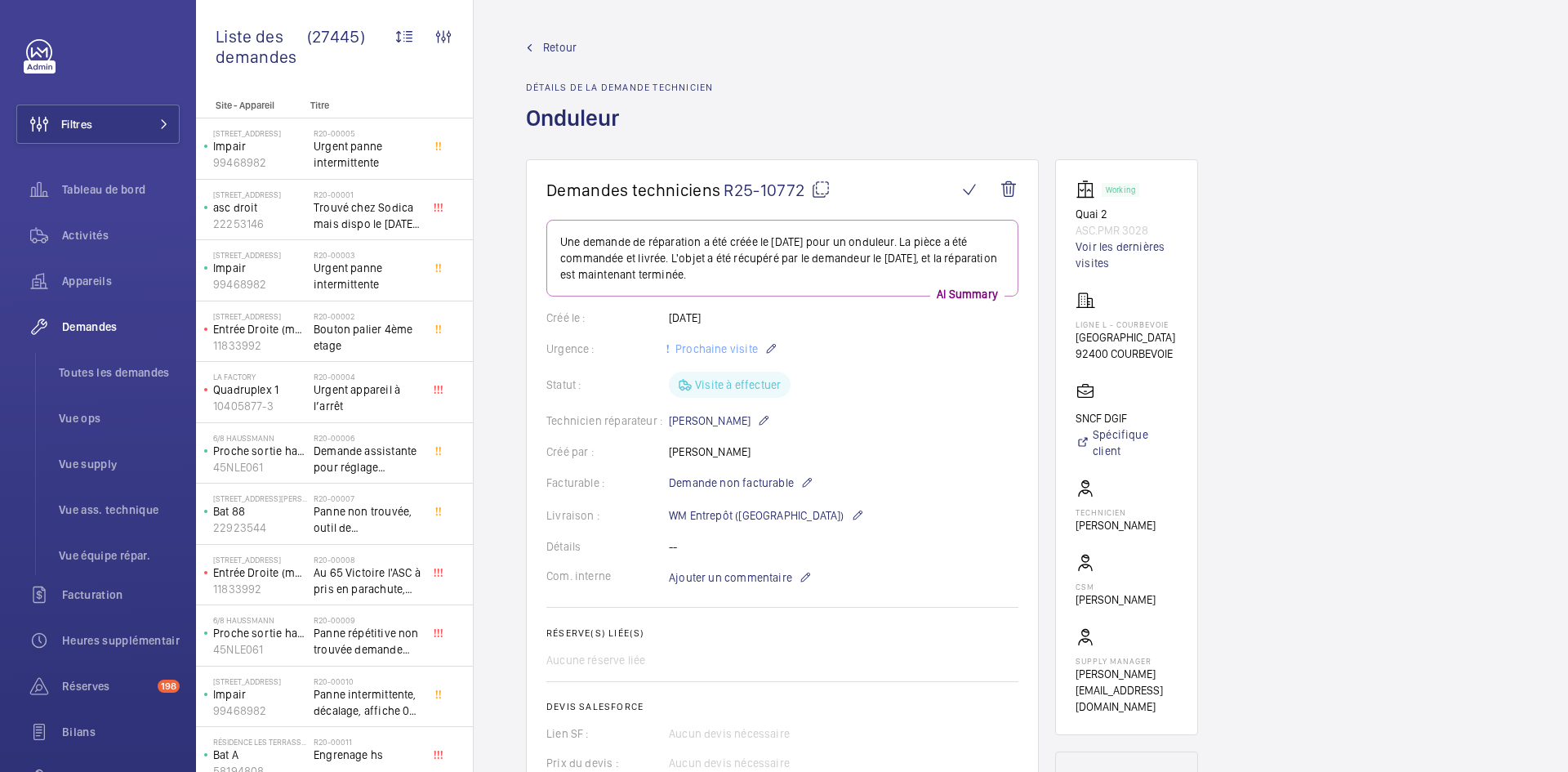
click at [553, 46] on span "Retour" at bounding box center [559, 47] width 34 height 16
click at [567, 43] on span "Retour" at bounding box center [559, 47] width 34 height 16
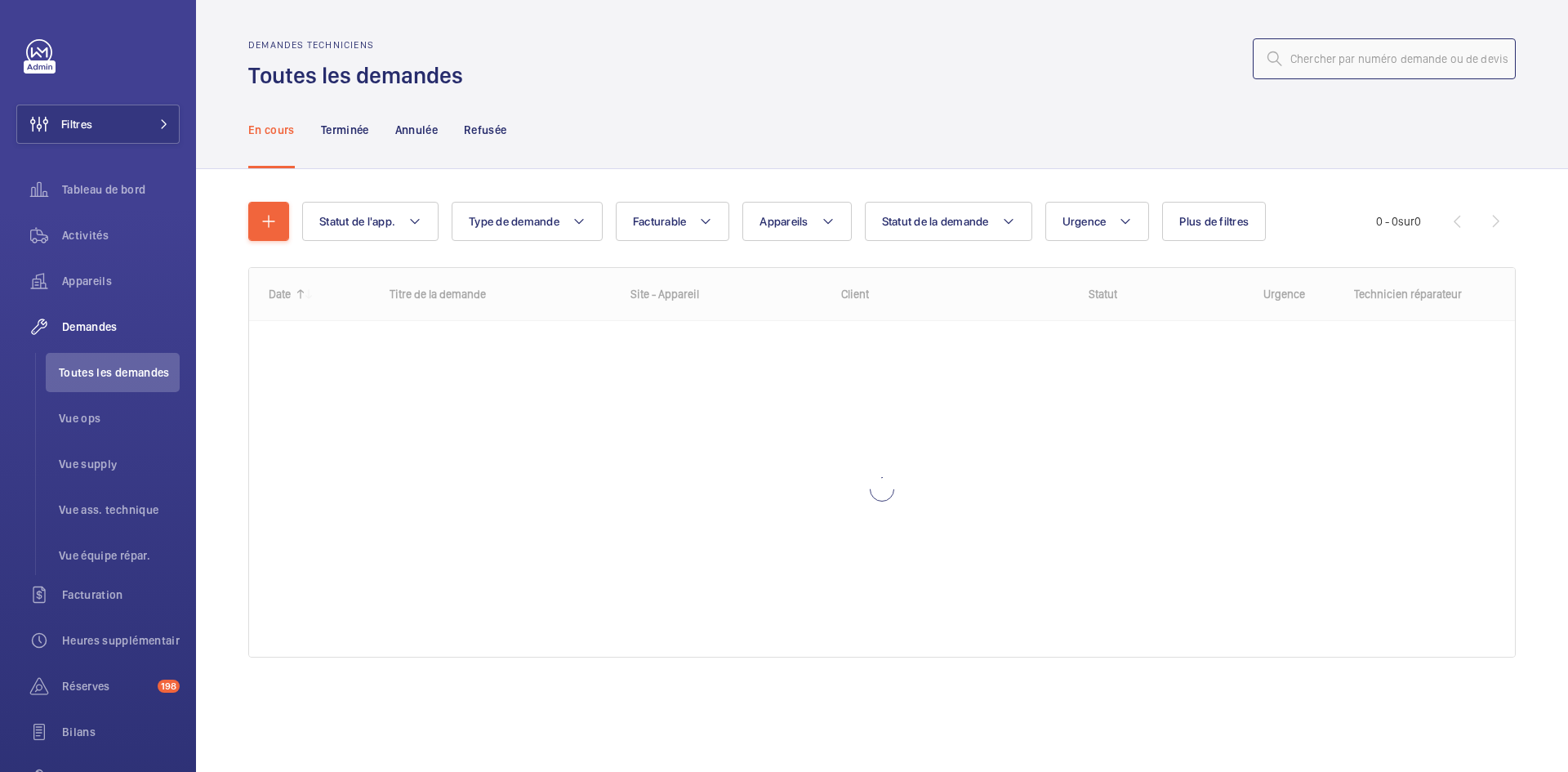
click at [1416, 60] on input "text" at bounding box center [1383, 58] width 263 height 41
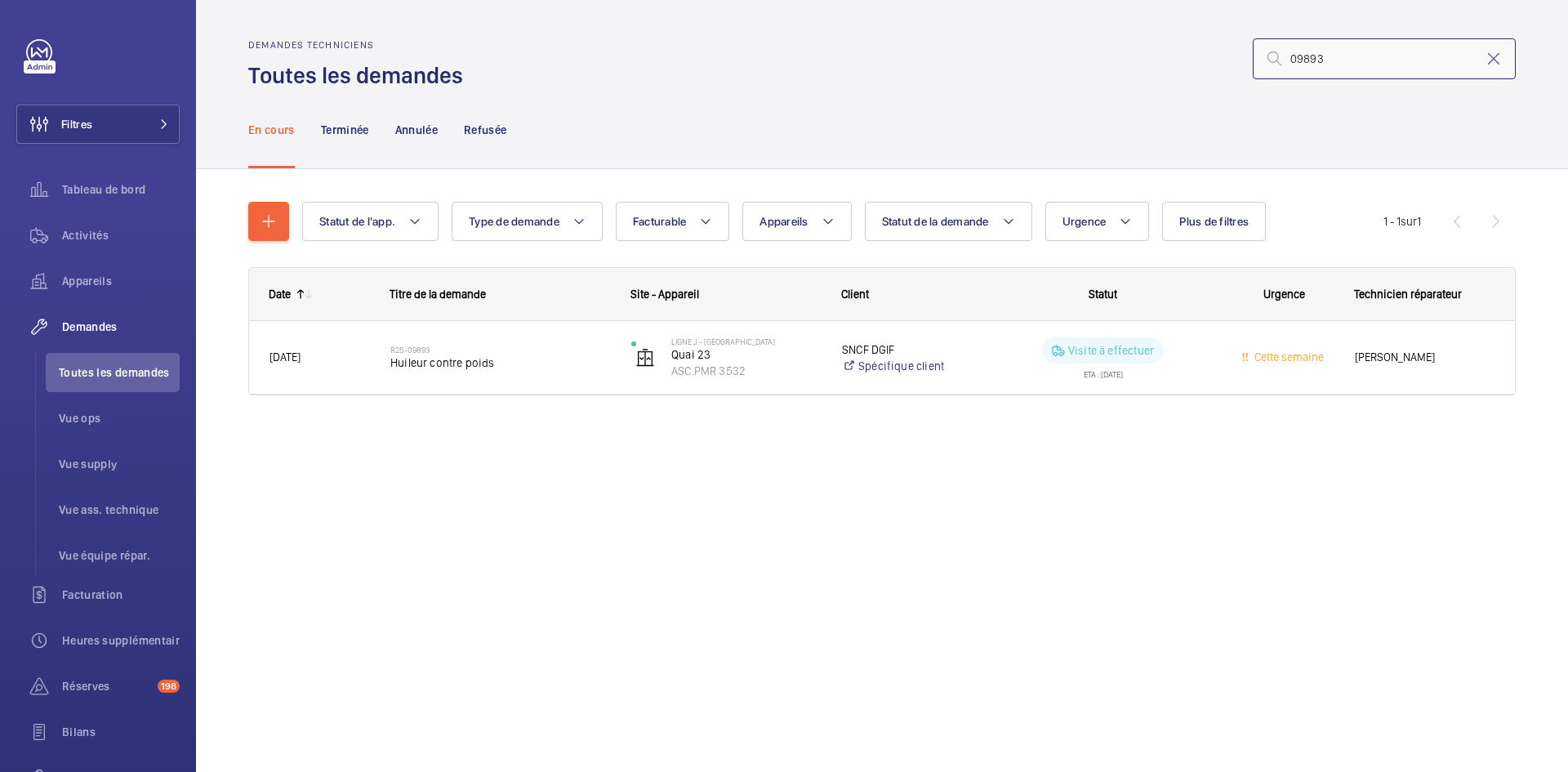
type input "09893"
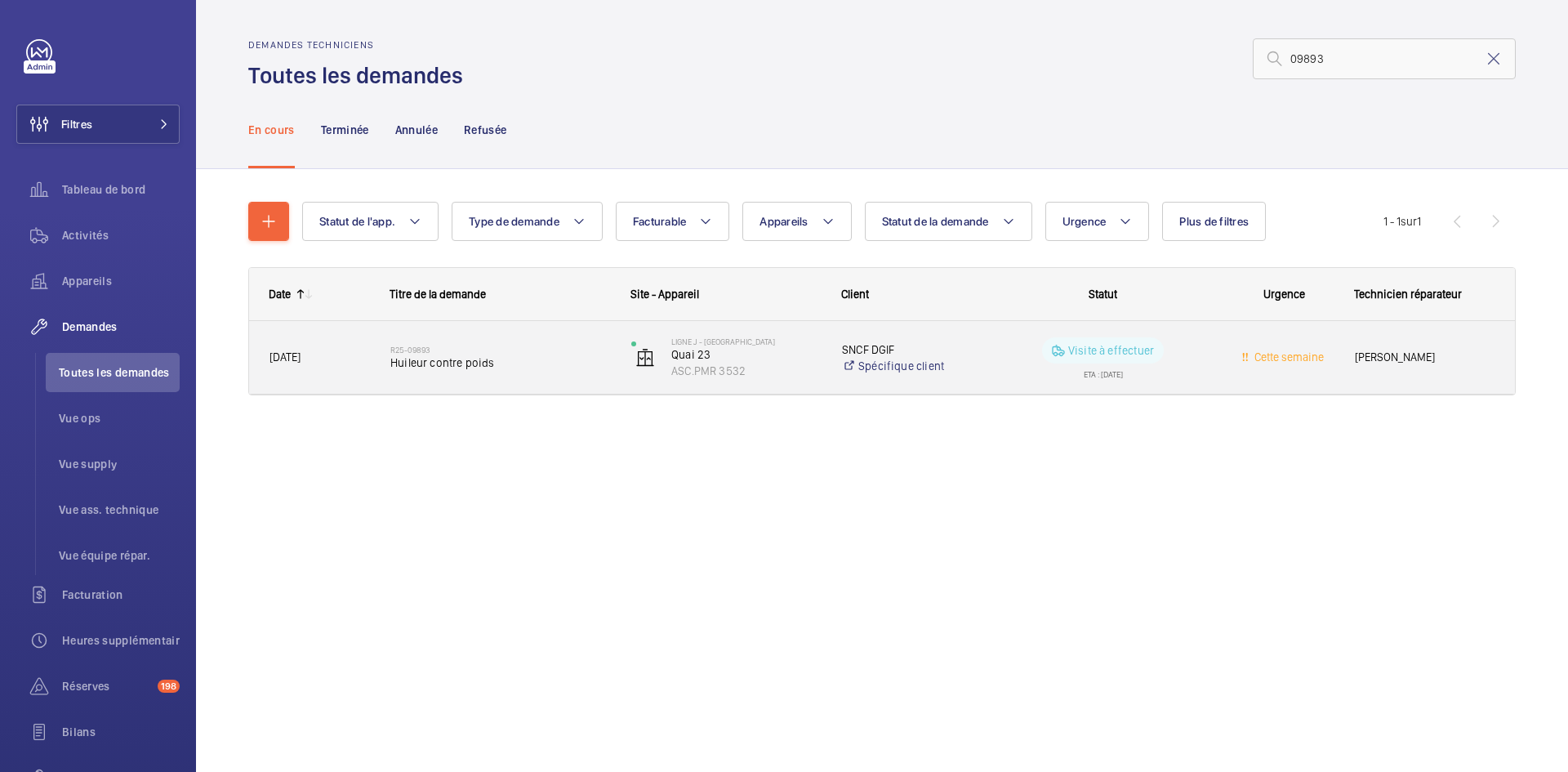
click at [359, 354] on span "21/07/2025" at bounding box center [319, 357] width 100 height 19
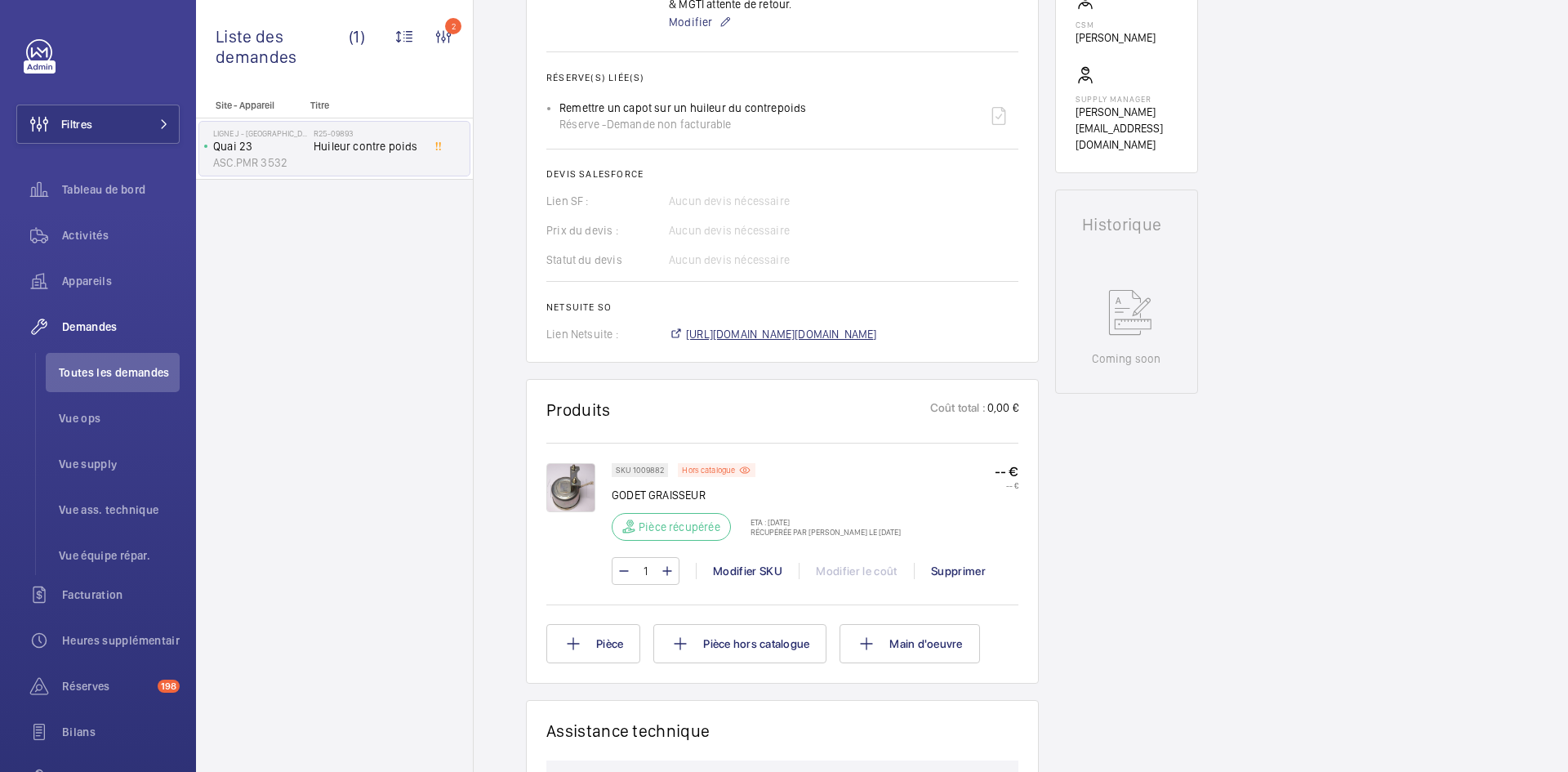
scroll to position [621, 0]
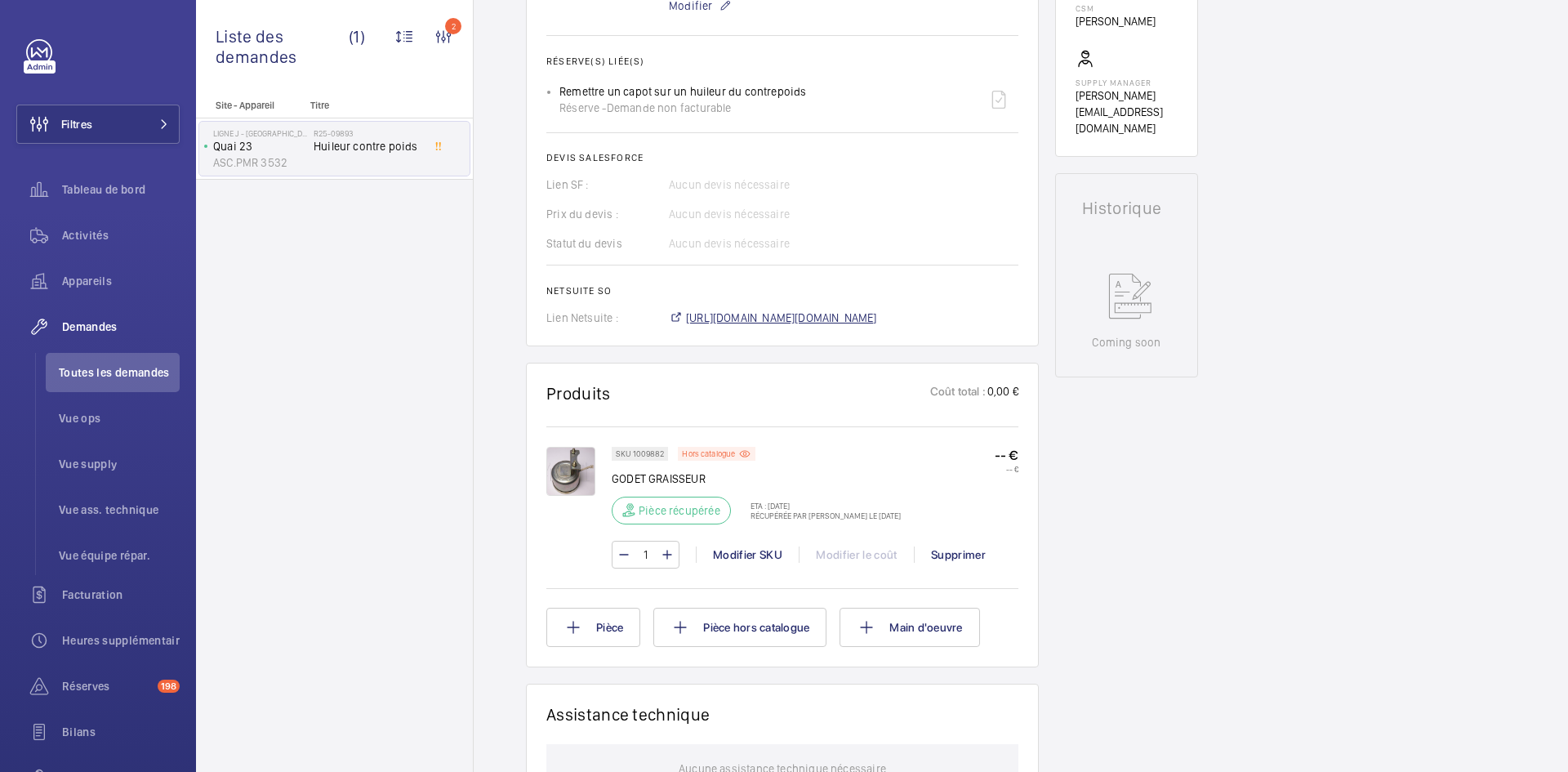
click at [854, 317] on span "https://6461500.app.netsuite.com/app/accounting/transactions/salesord.nl?id=287…" at bounding box center [782, 317] width 191 height 16
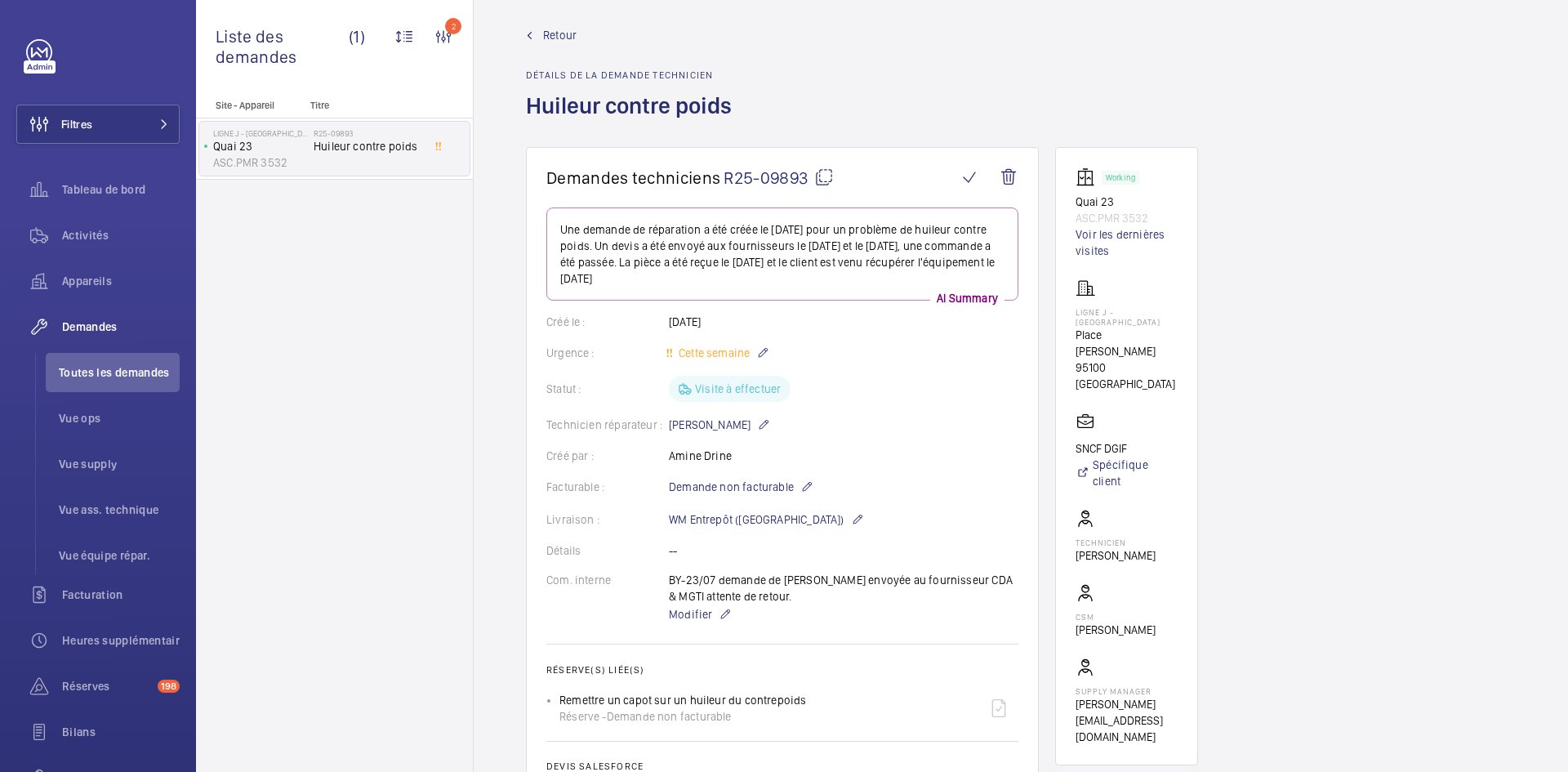
scroll to position [0, 0]
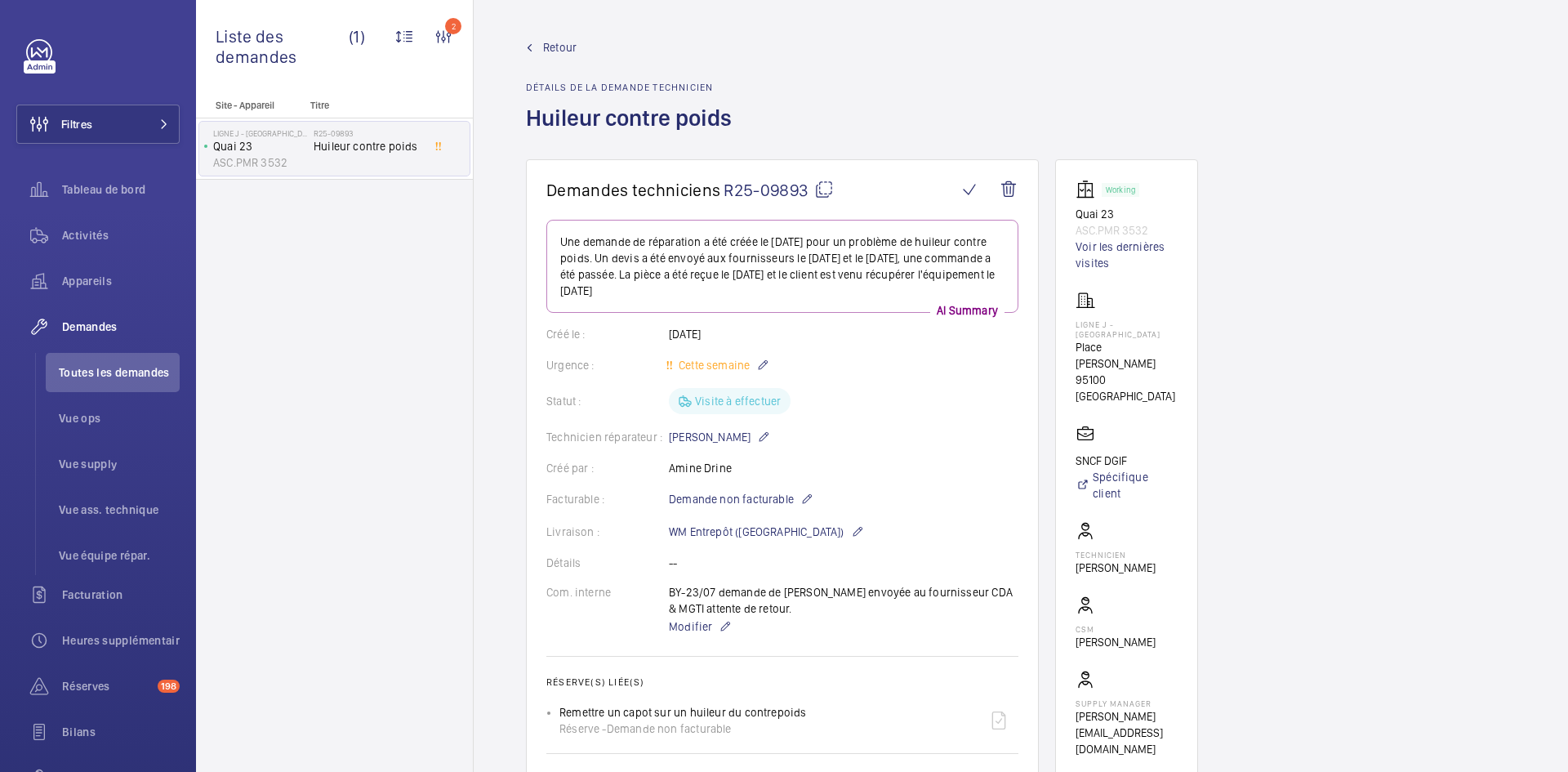
click at [551, 45] on span "Retour" at bounding box center [559, 47] width 34 height 16
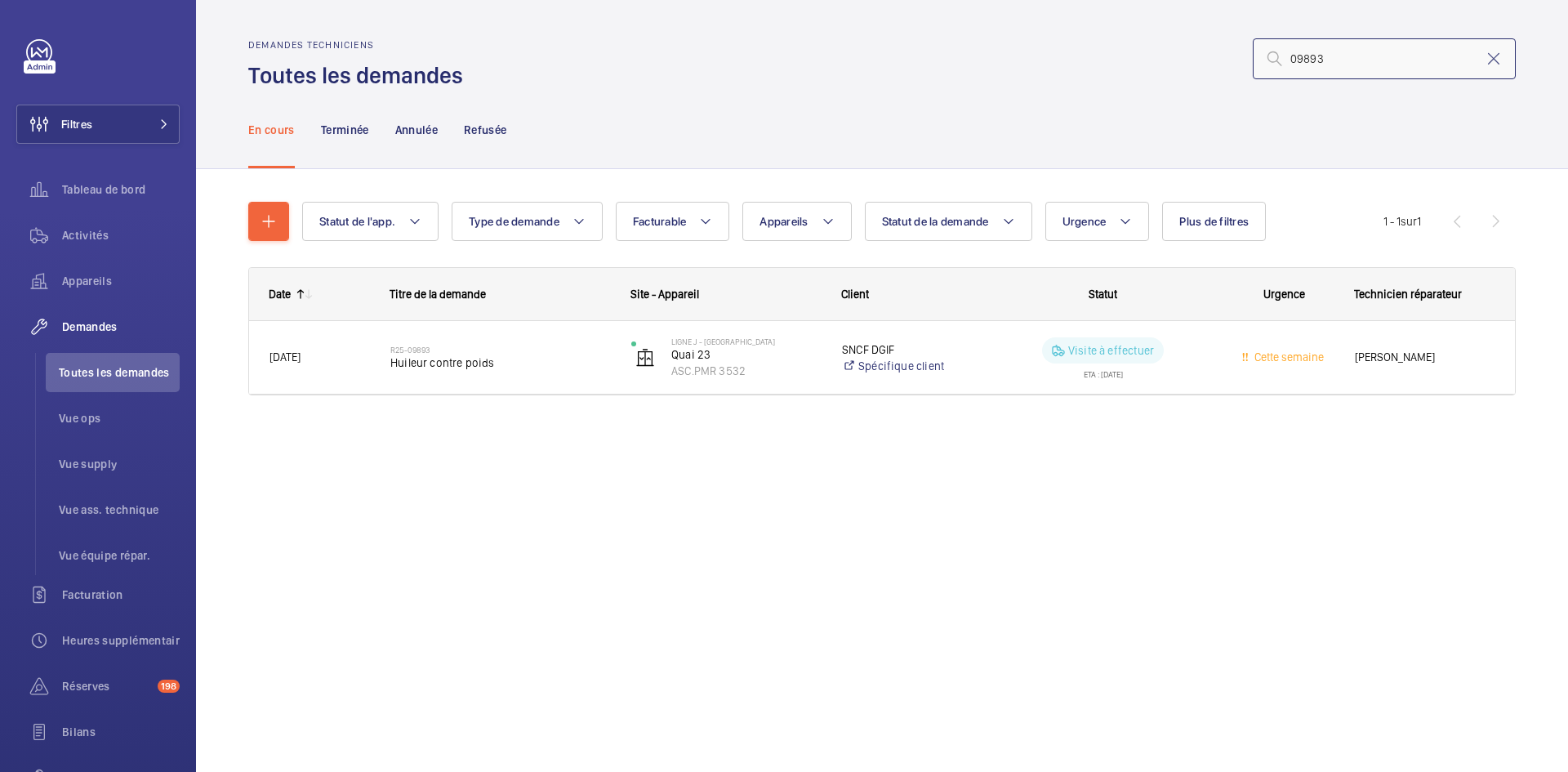
click at [1411, 60] on input "09893" at bounding box center [1383, 58] width 263 height 41
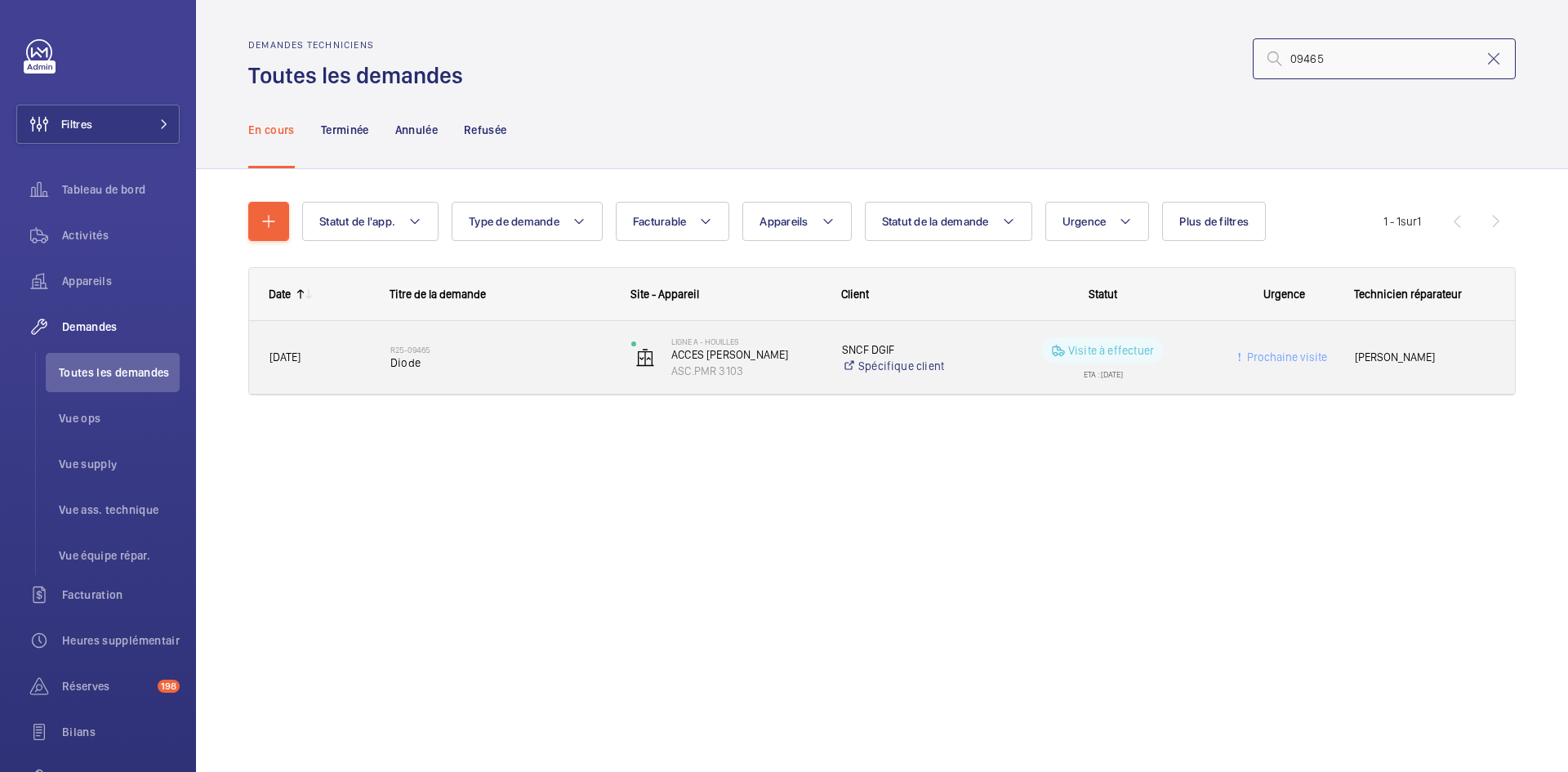
type input "09465"
click at [332, 363] on span "11/07/2025" at bounding box center [319, 357] width 100 height 19
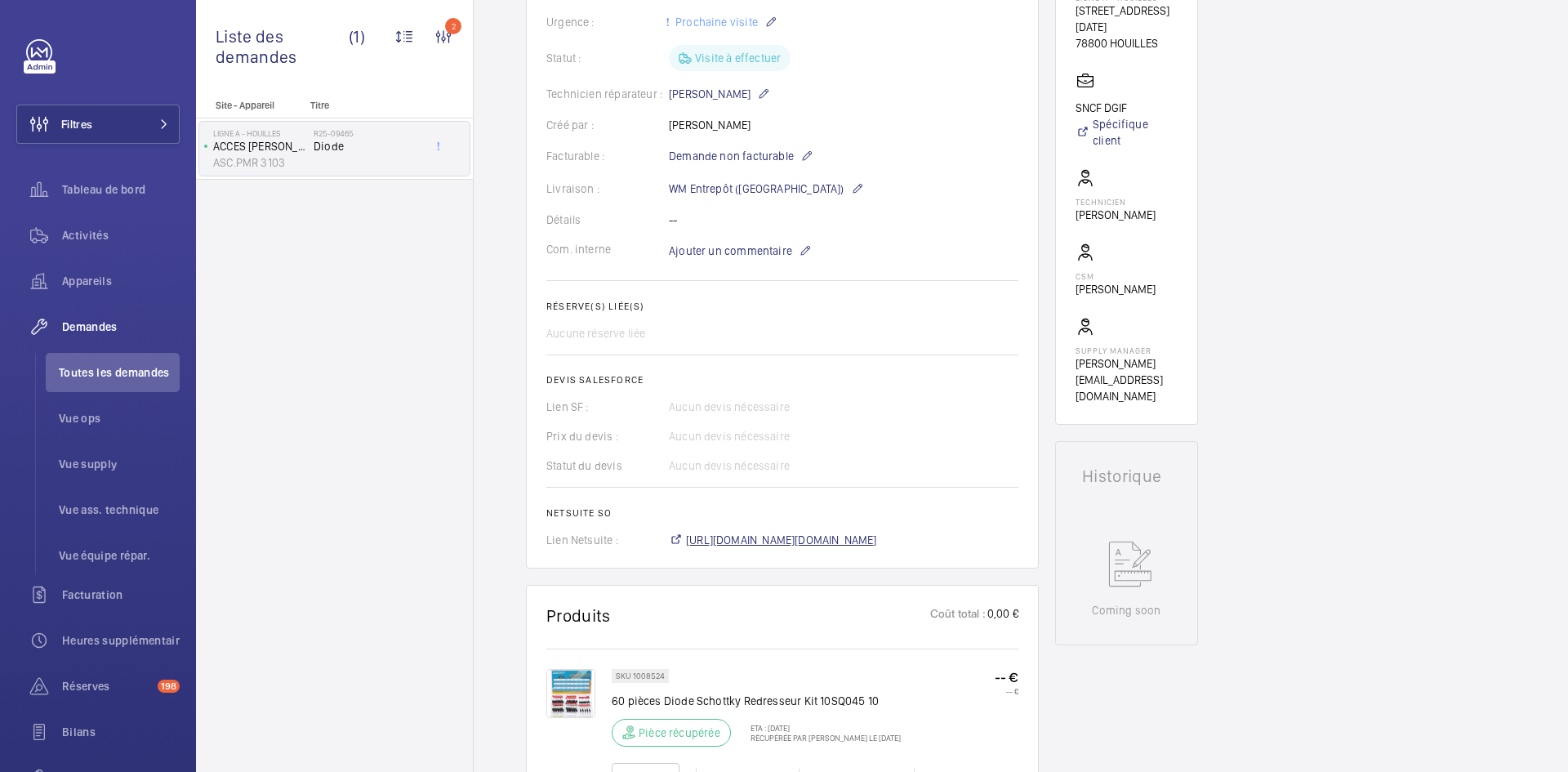
scroll to position [359, 0]
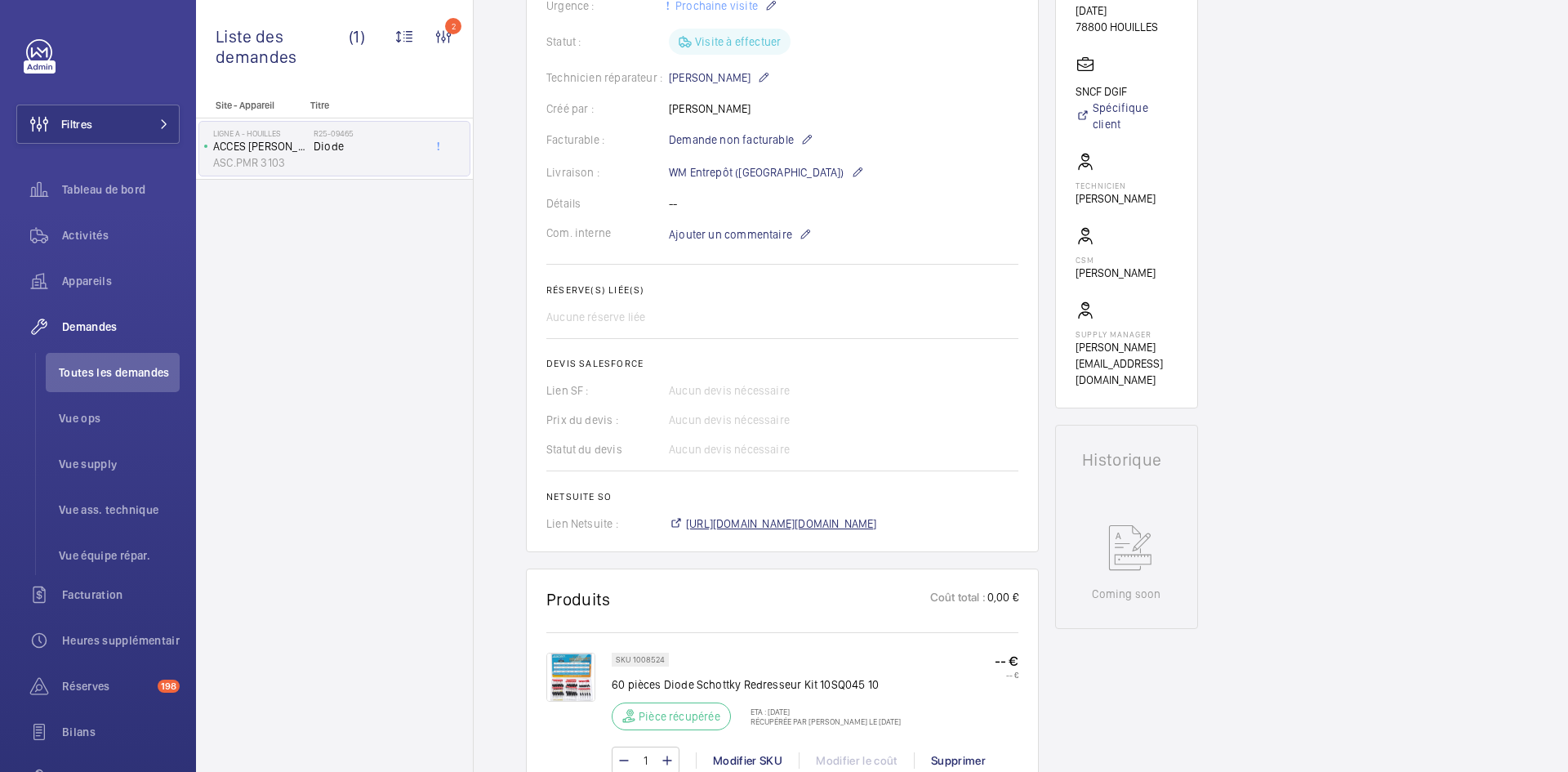
click at [766, 520] on span "https://6461500.app.netsuite.com/app/accounting/transactions/salesord.nl?id=281…" at bounding box center [782, 524] width 191 height 16
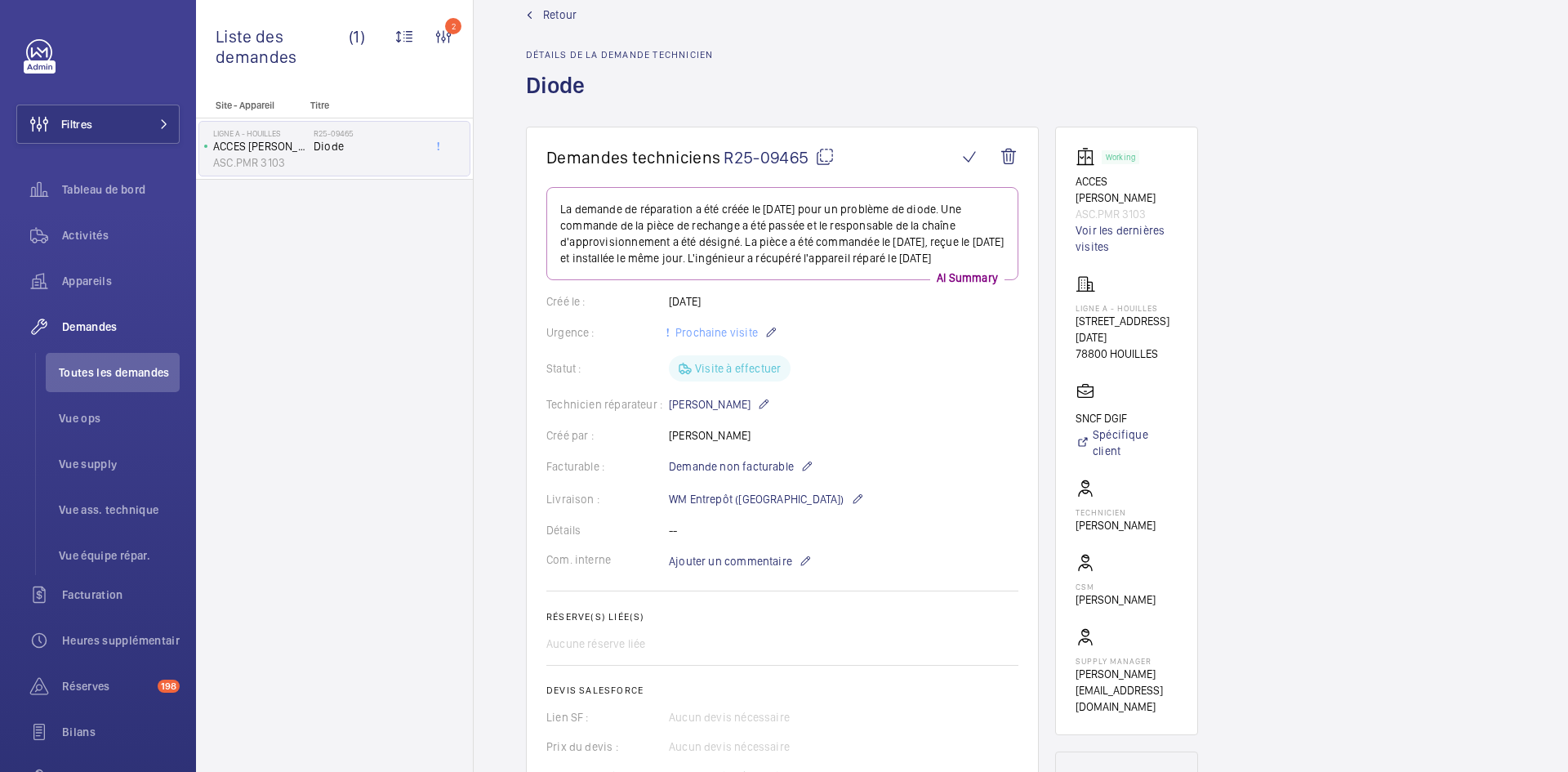
scroll to position [0, 0]
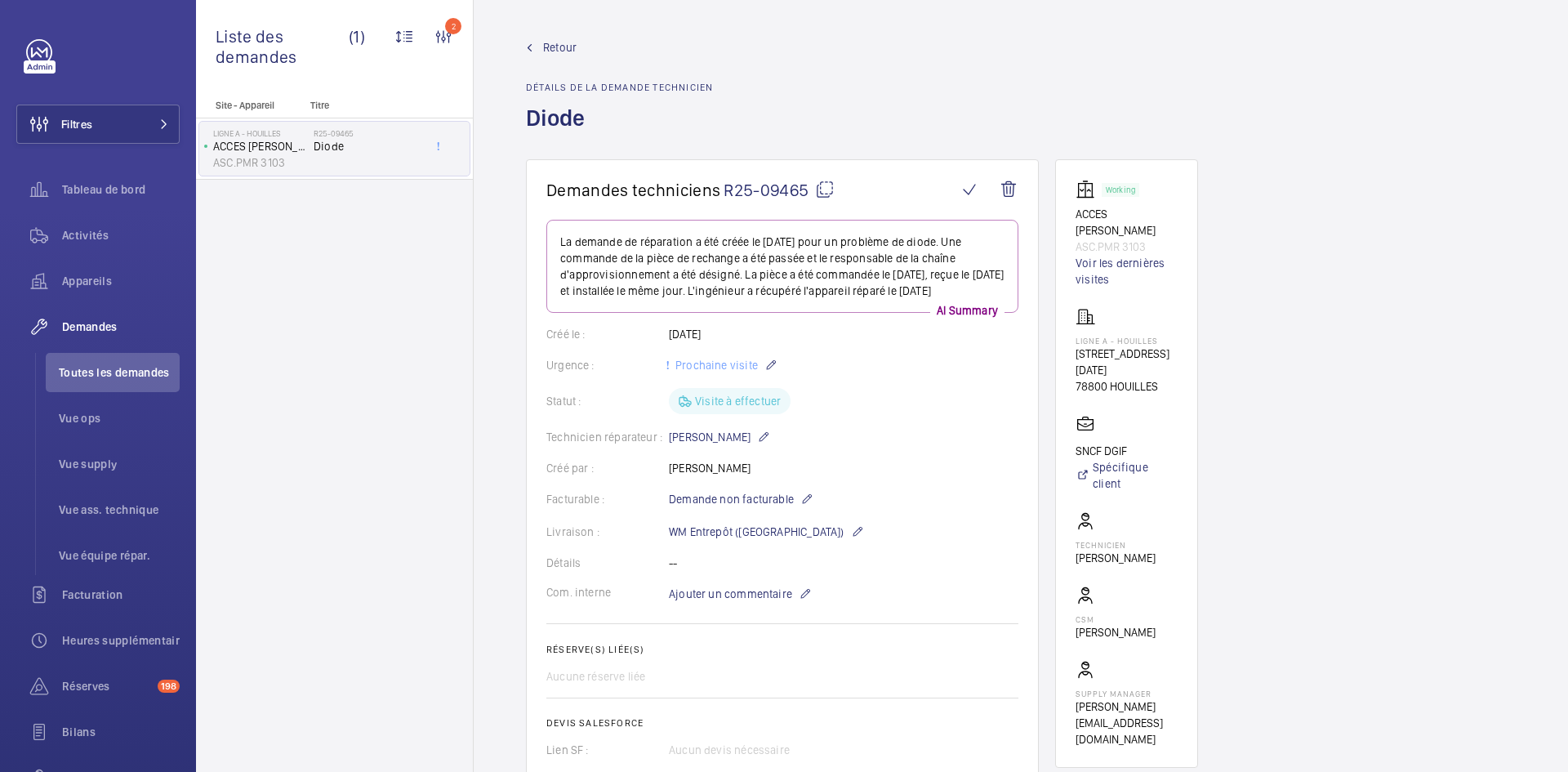
click at [568, 50] on span "Retour" at bounding box center [559, 47] width 34 height 16
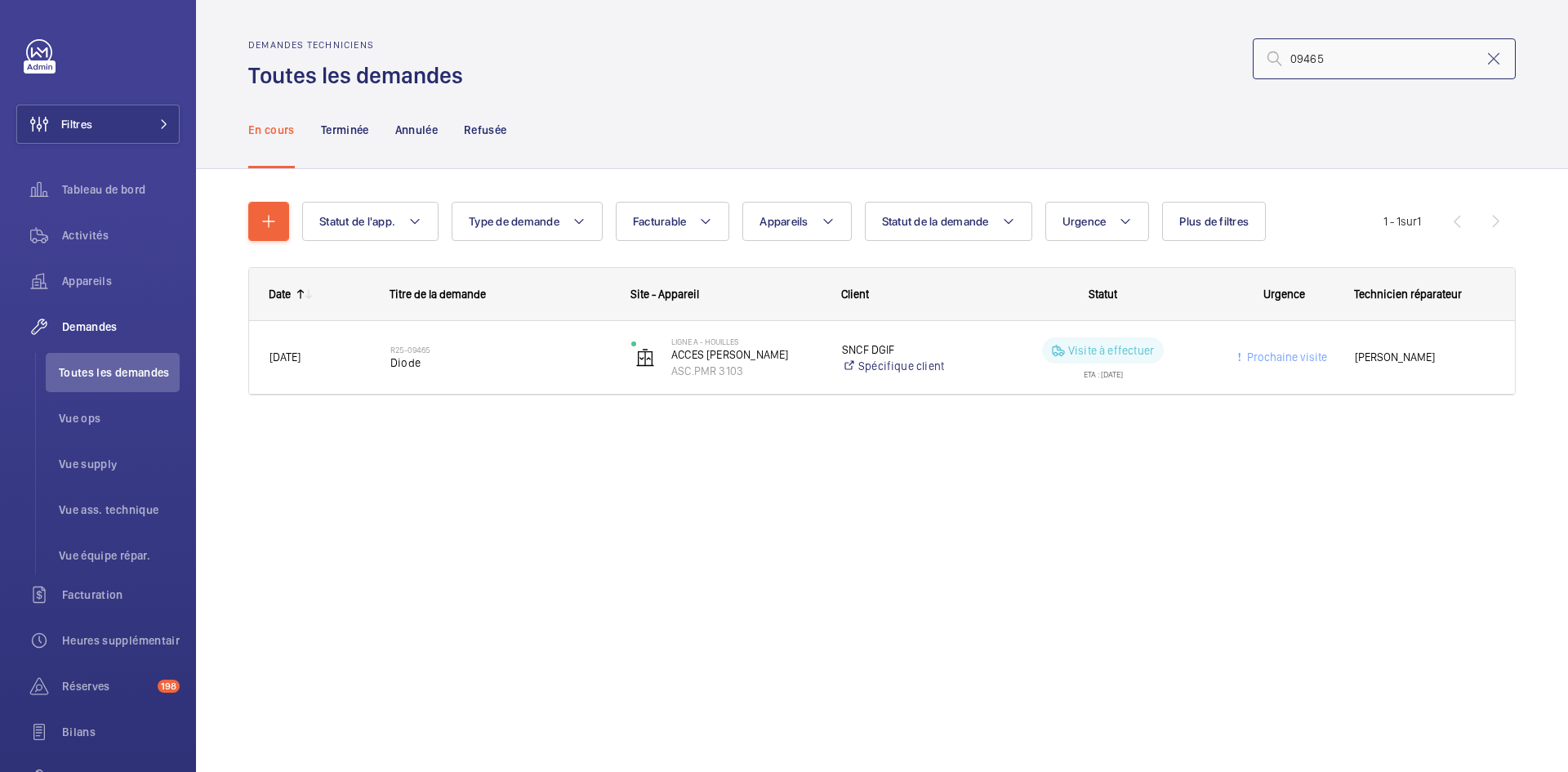
click at [1380, 65] on input "09465" at bounding box center [1383, 58] width 263 height 41
click at [1332, 52] on input "09" at bounding box center [1383, 58] width 263 height 41
type input "0"
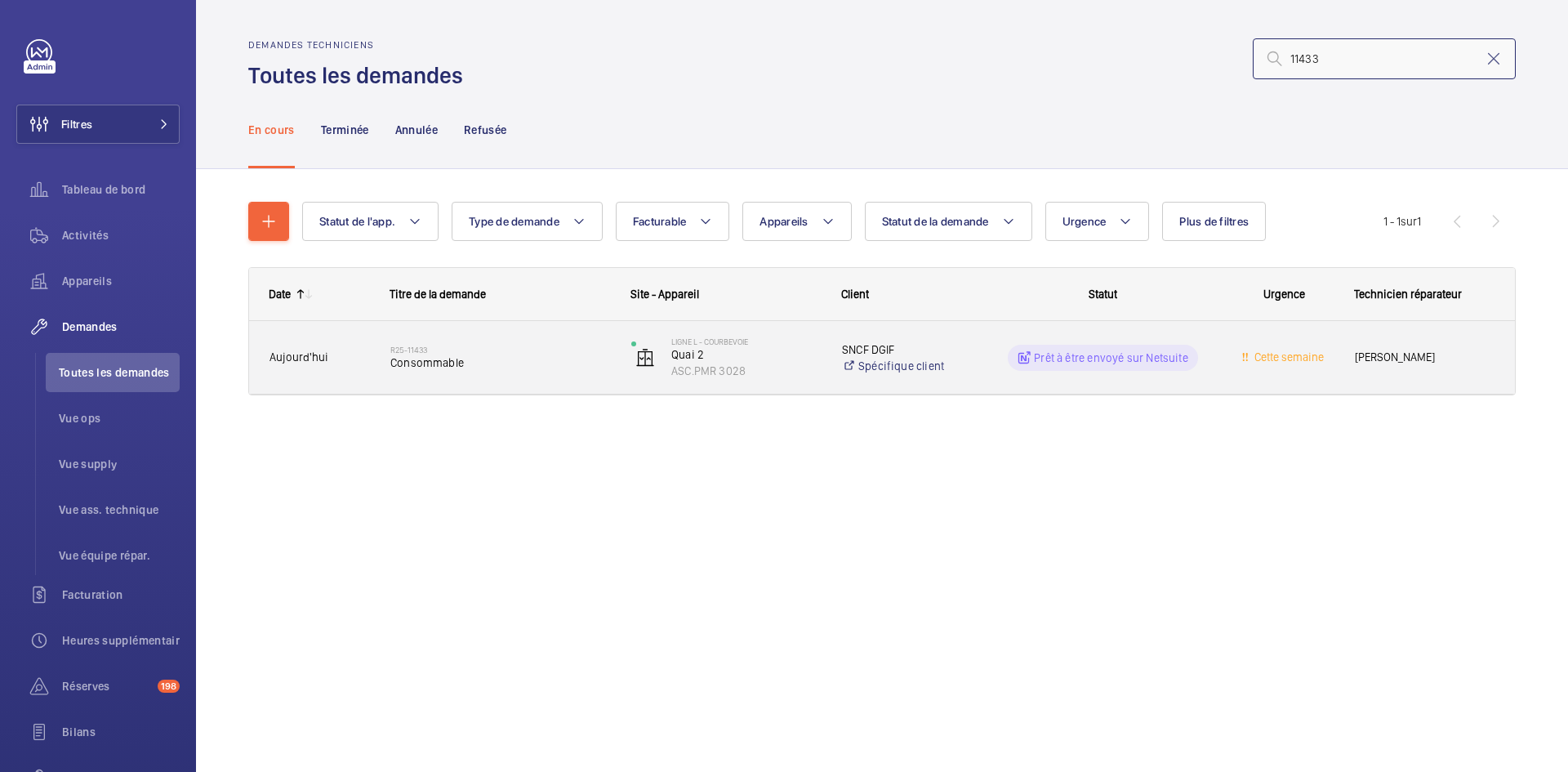
type input "11433"
click at [374, 349] on div "R25-11433 Consommable" at bounding box center [490, 357] width 239 height 74
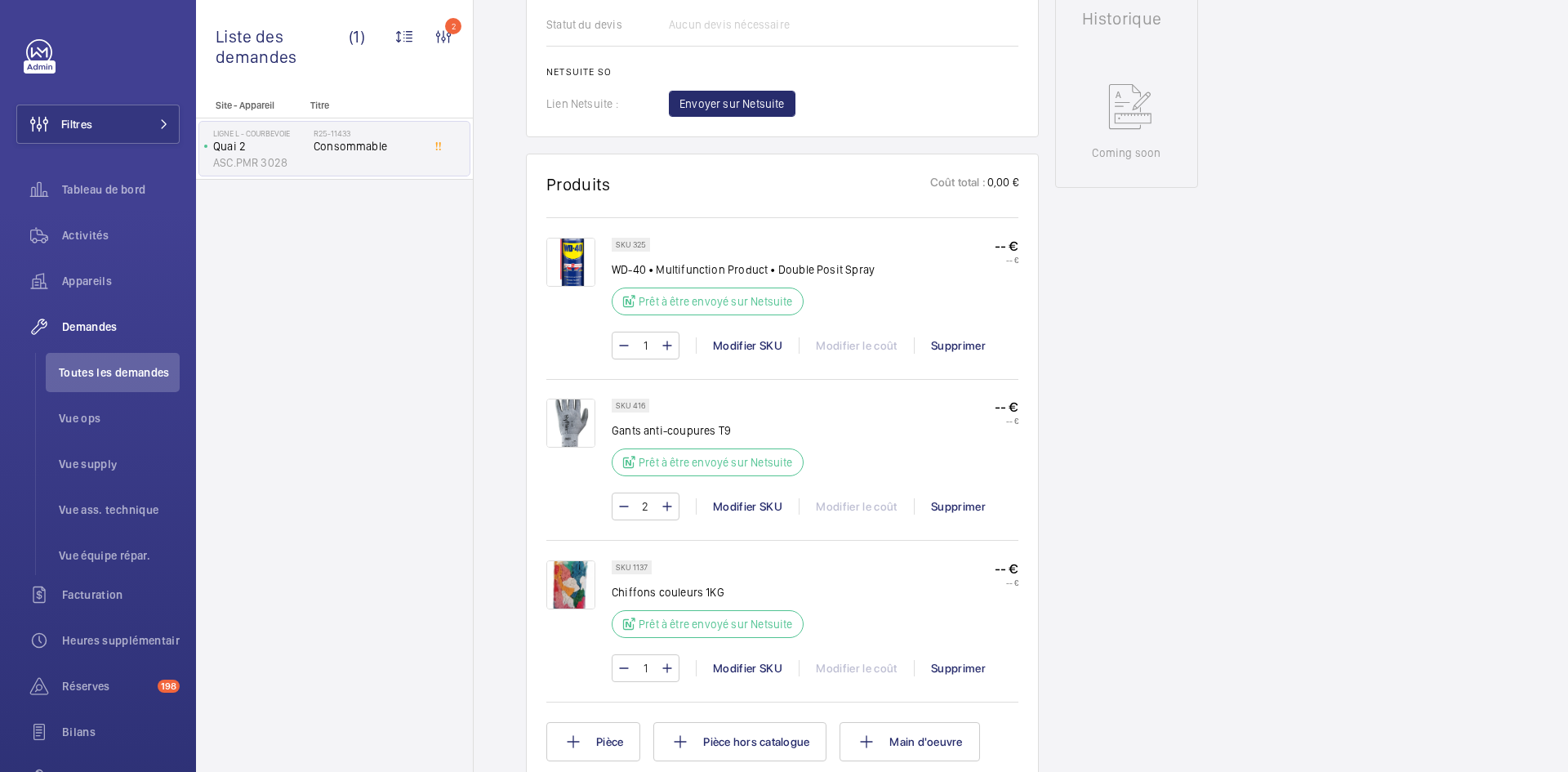
scroll to position [687, 0]
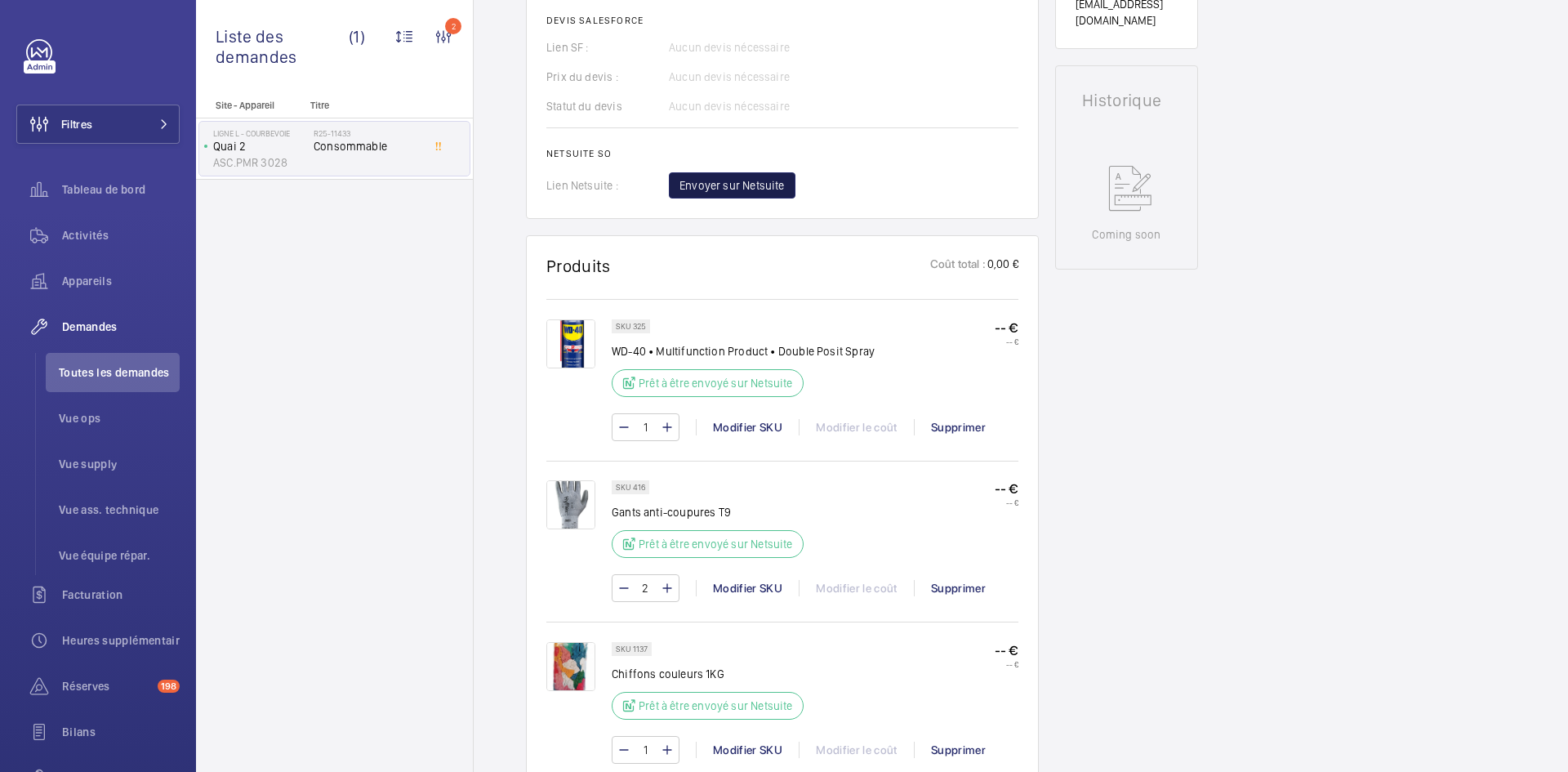
click at [746, 184] on span "Envoyer sur Netsuite" at bounding box center [732, 185] width 105 height 16
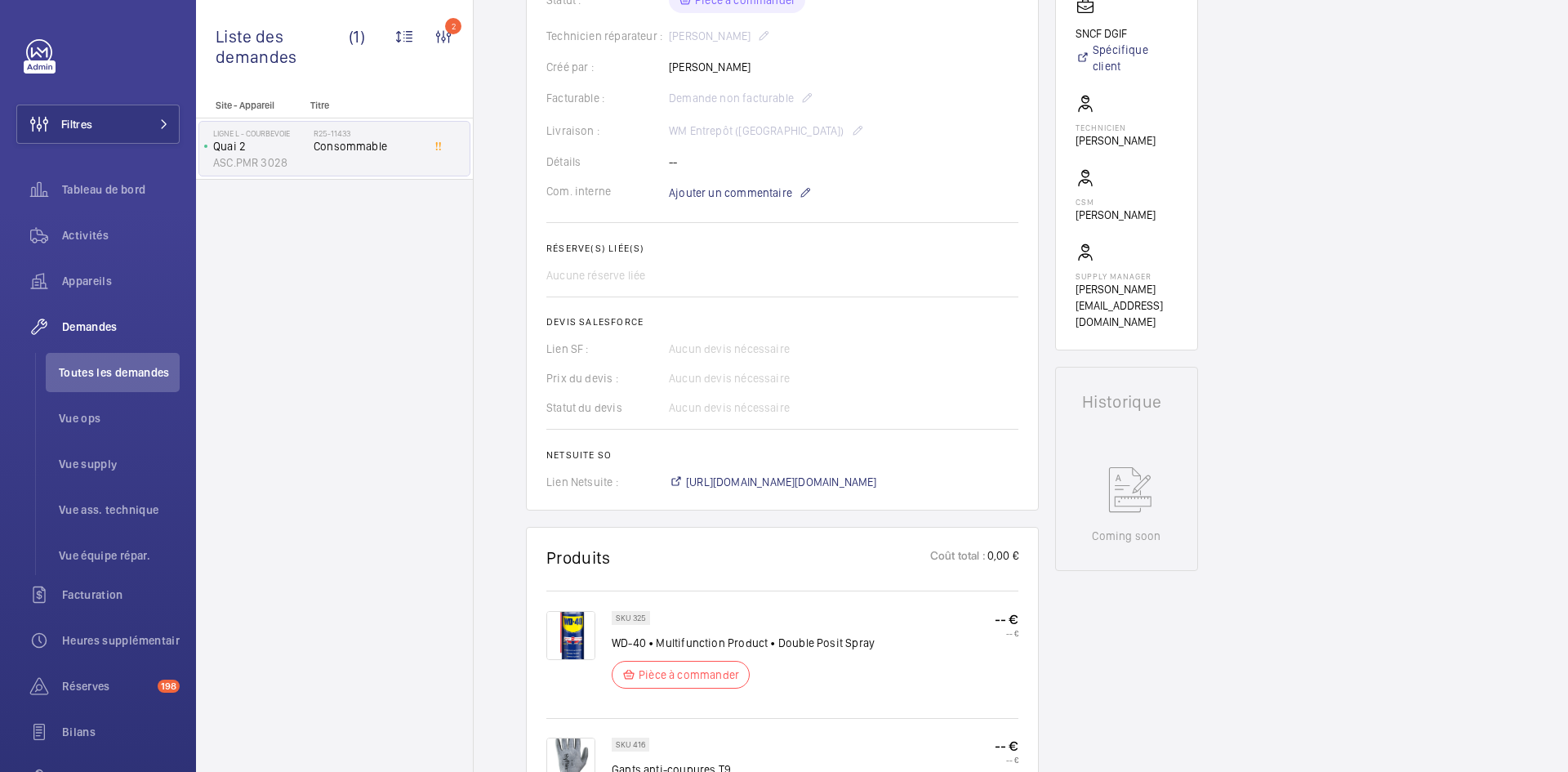
scroll to position [441, 0]
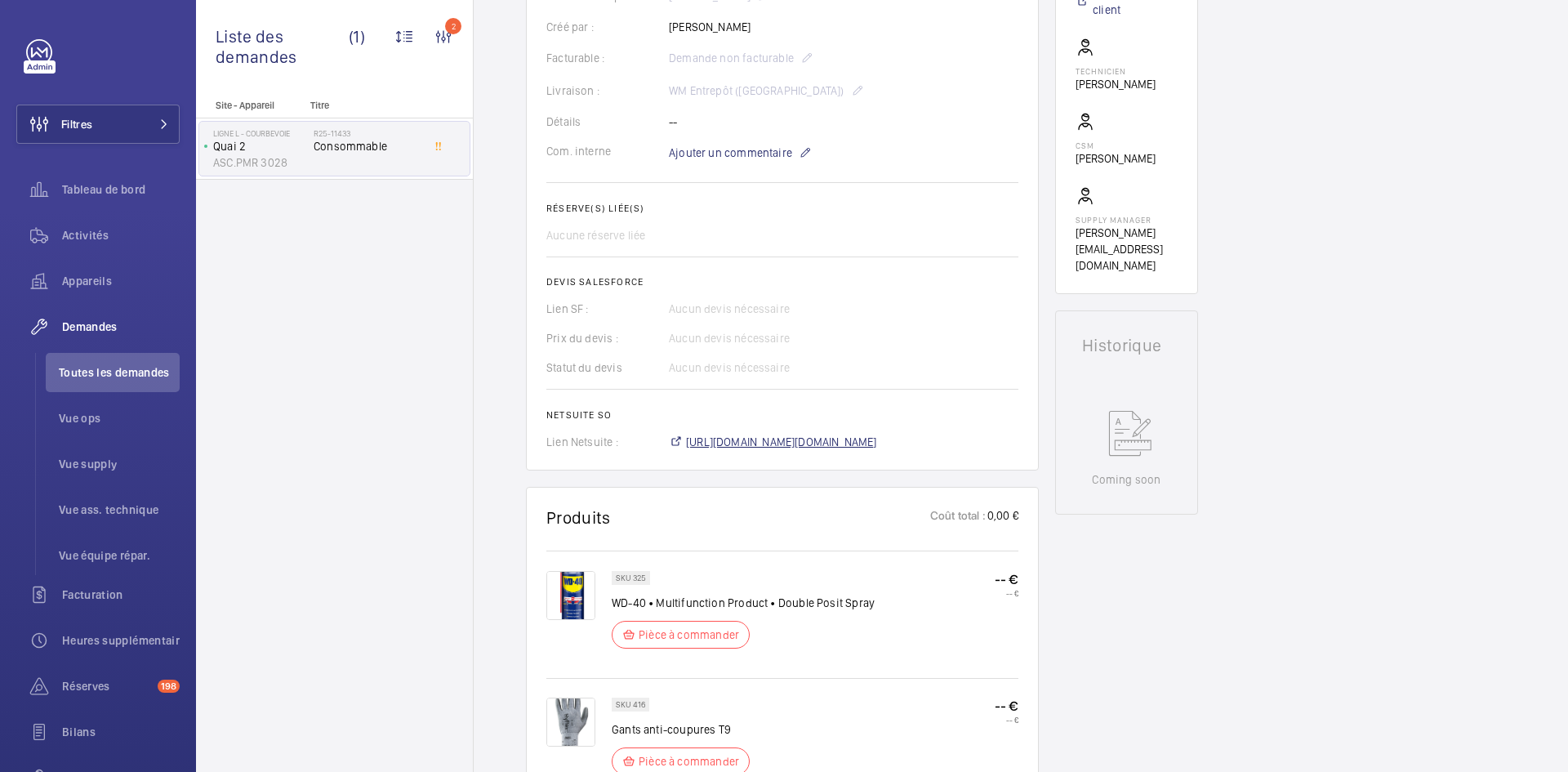
click at [818, 443] on span "https://6461500.app.netsuite.com/app/accounting/transactions/salesord.nl?id=295…" at bounding box center [782, 442] width 191 height 16
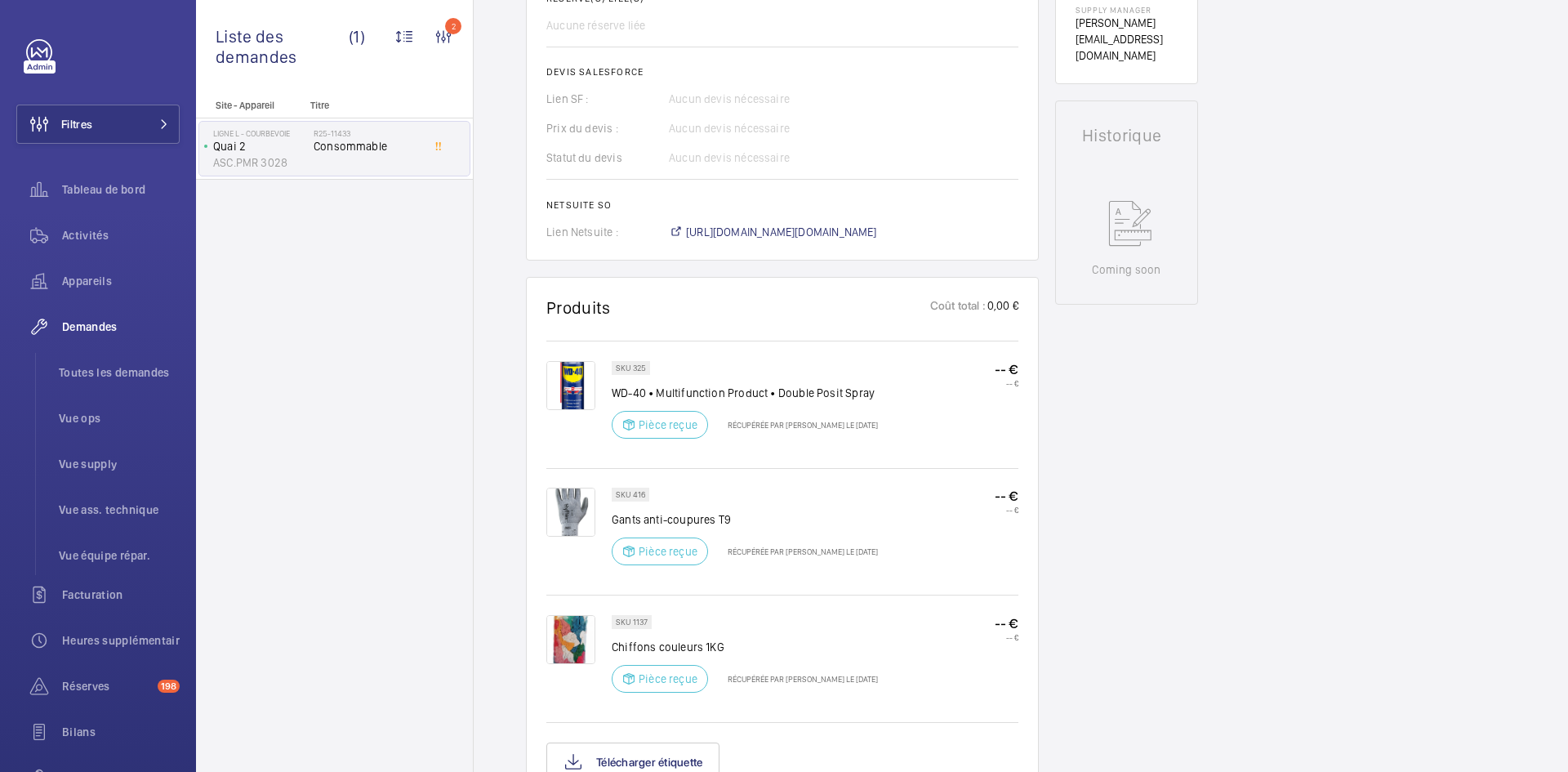
scroll to position [654, 0]
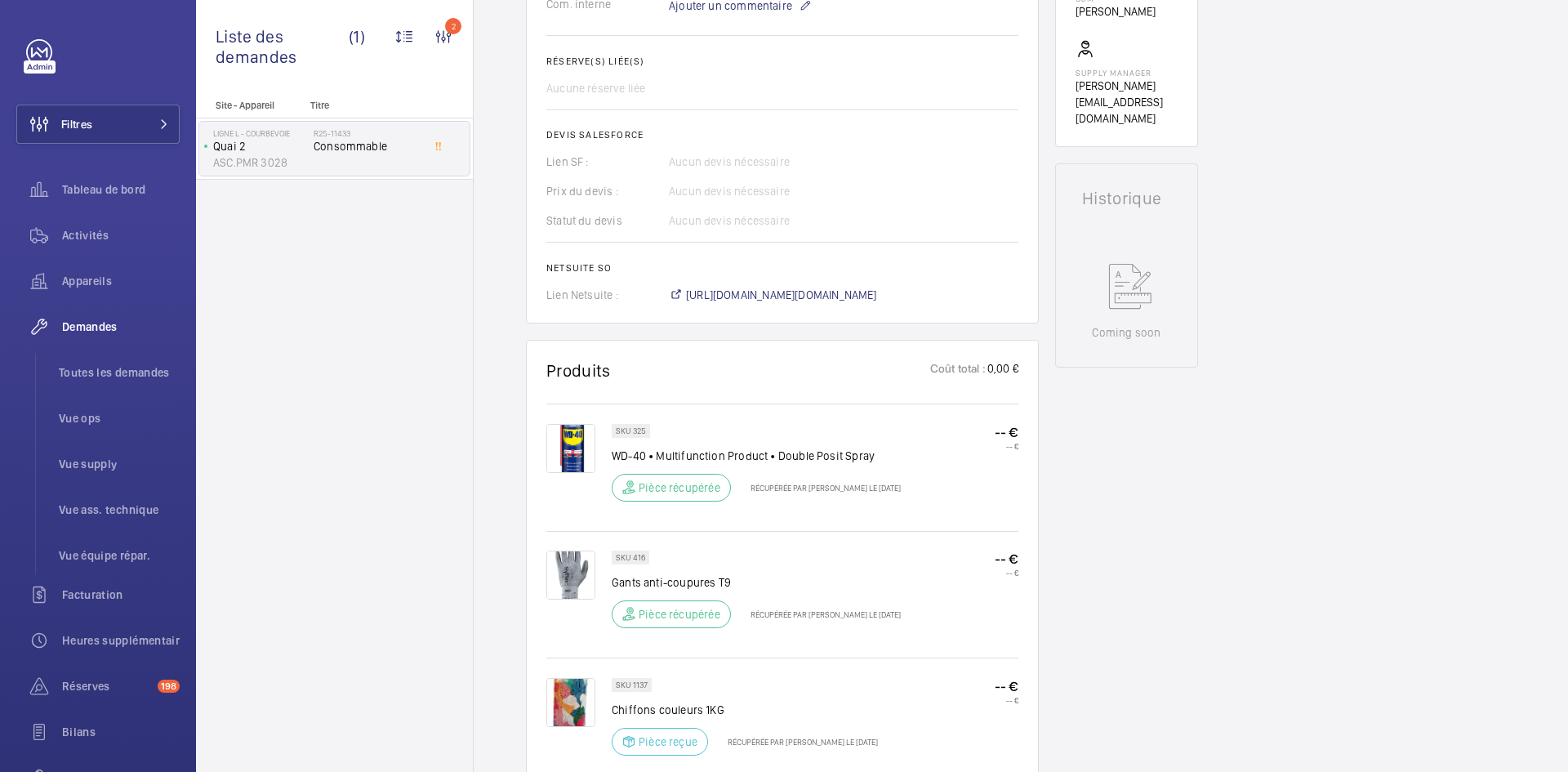
scroll to position [735, 0]
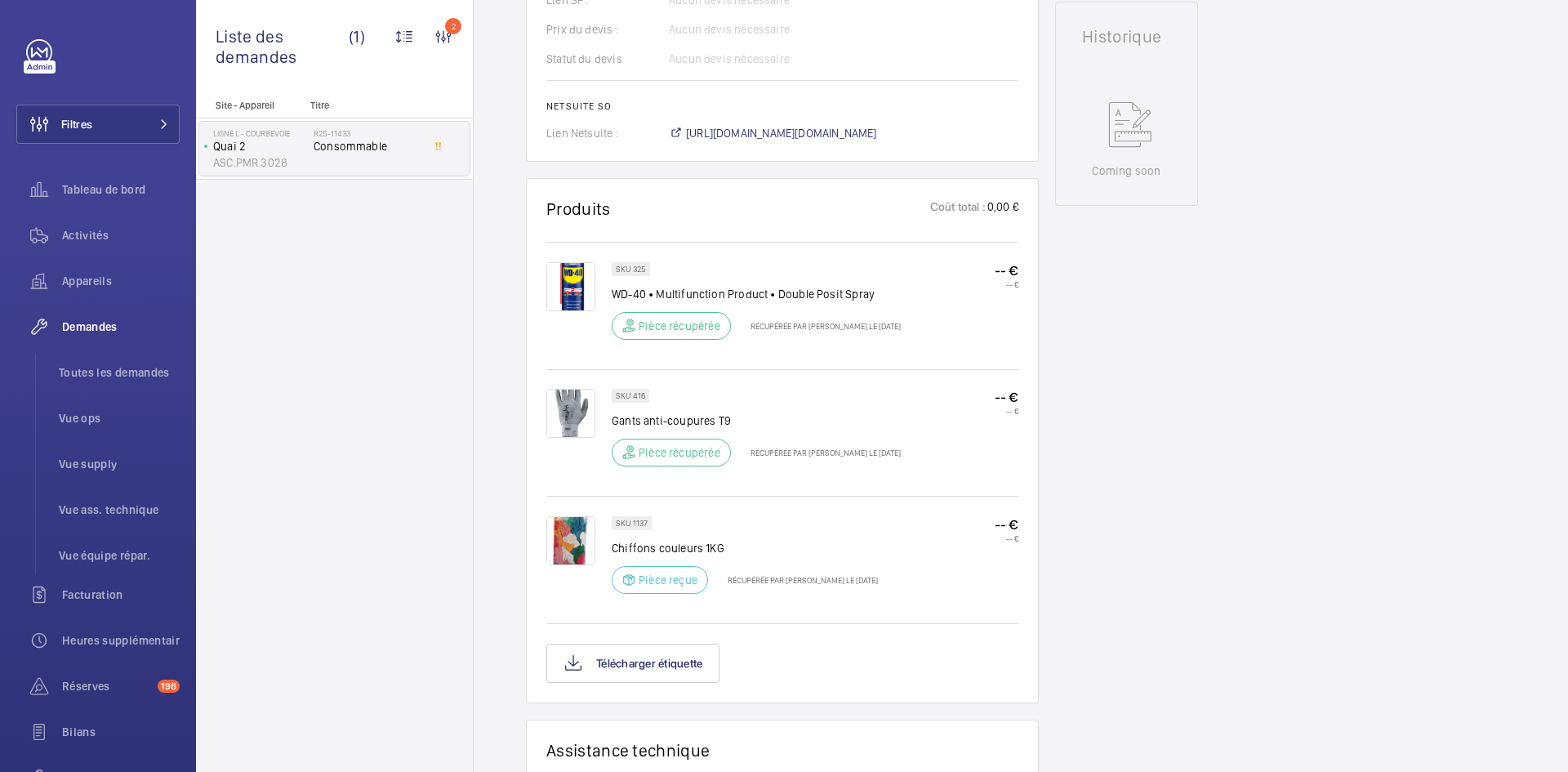
scroll to position [980, 0]
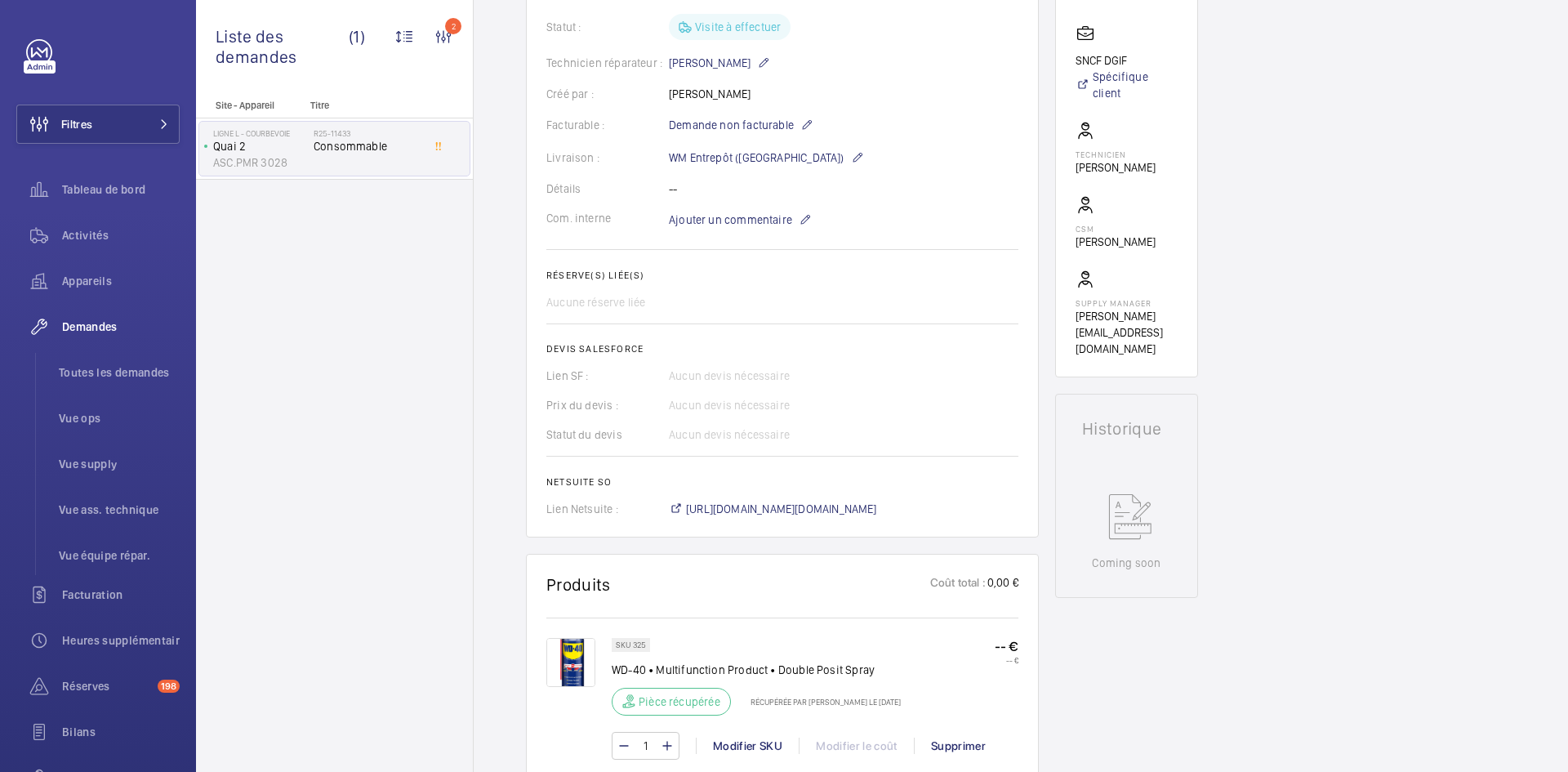
scroll to position [408, 0]
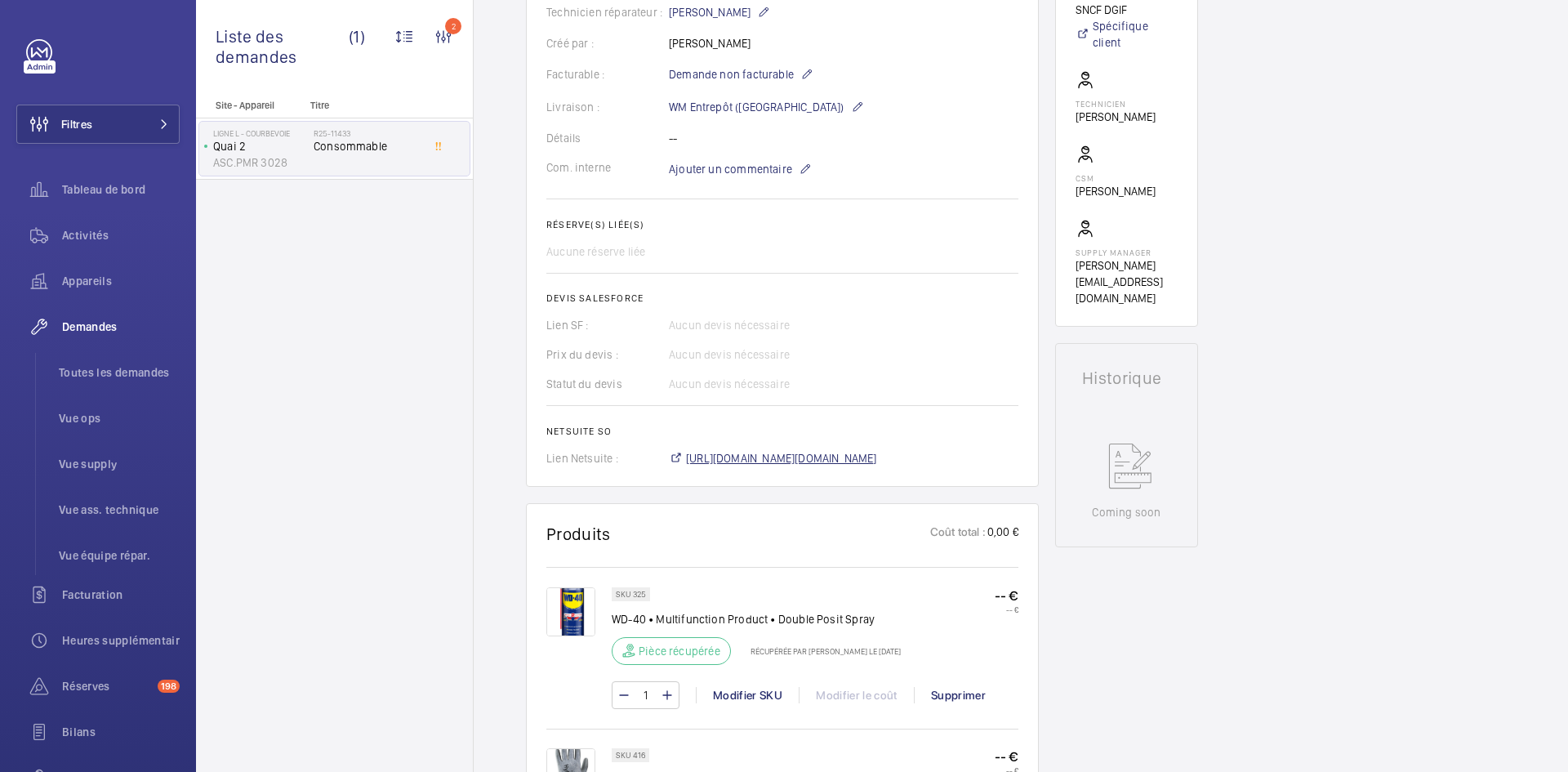
click at [822, 456] on span "[URL][DOMAIN_NAME][DOMAIN_NAME]" at bounding box center [782, 458] width 191 height 16
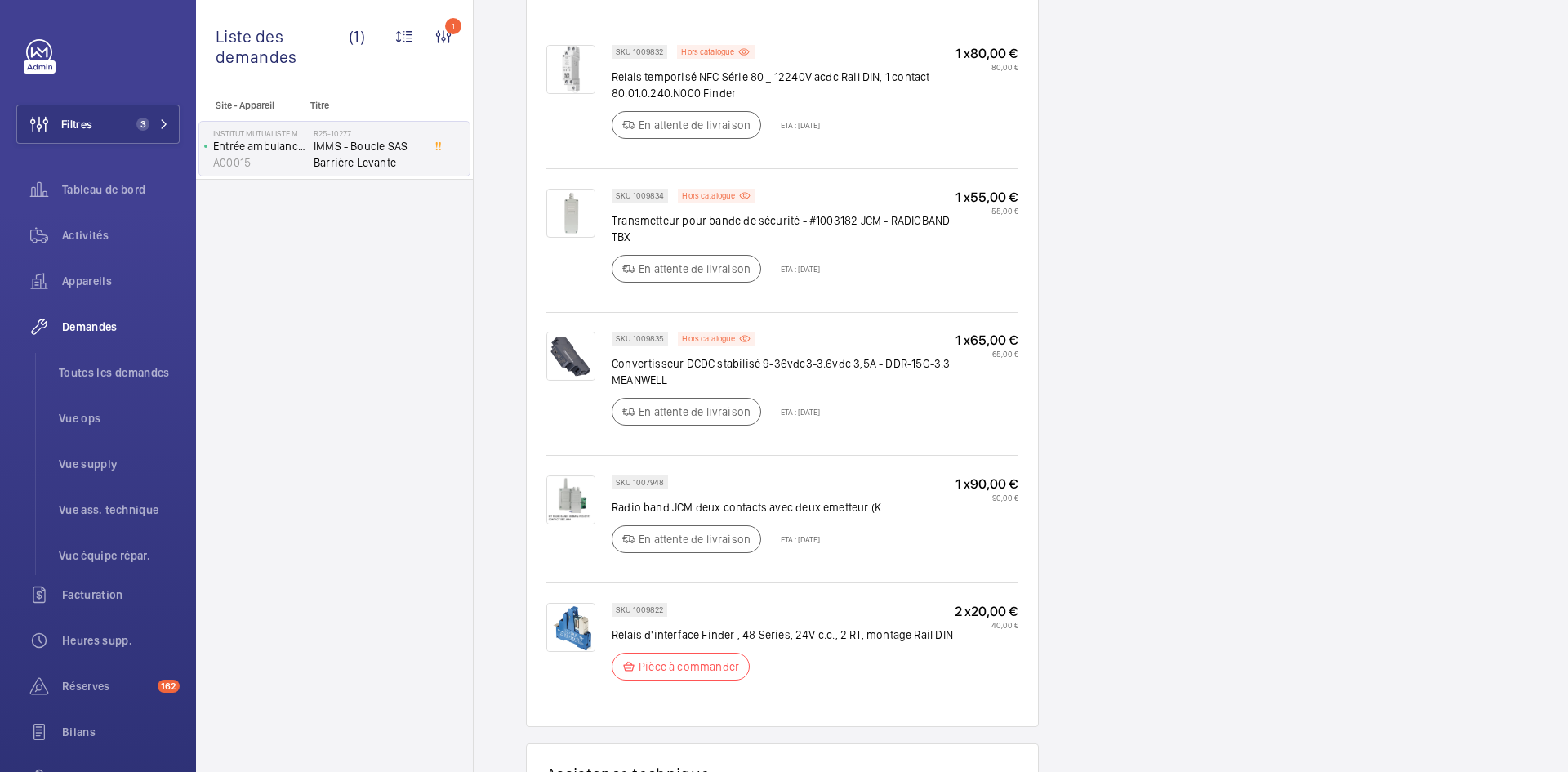
scroll to position [1879, 0]
drag, startPoint x: 662, startPoint y: 607, endPoint x: 634, endPoint y: 607, distance: 28.0
click at [634, 607] on p "SKU 1009822" at bounding box center [639, 608] width 47 height 5
copy p "1009822"
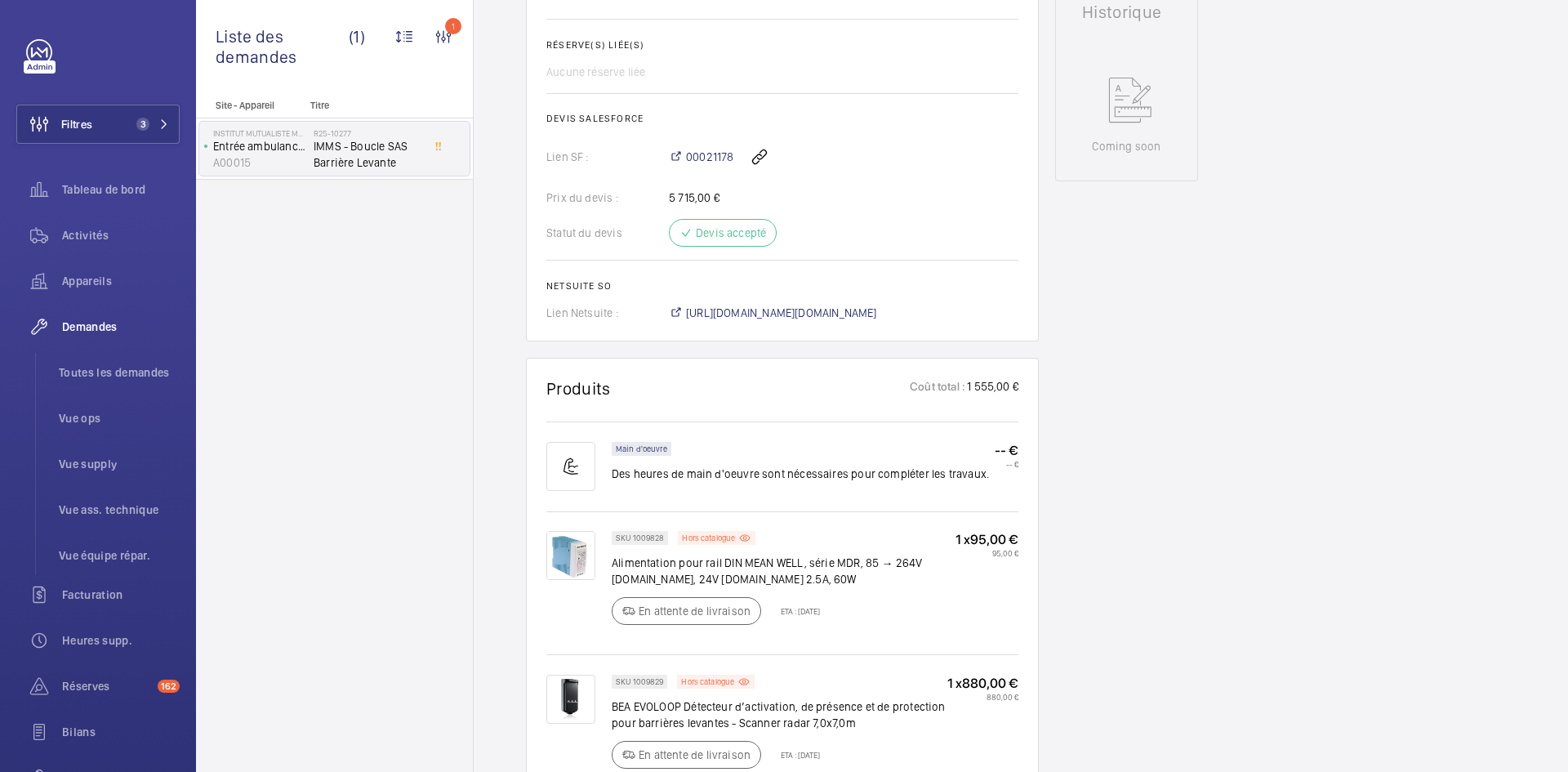
scroll to position [490, 0]
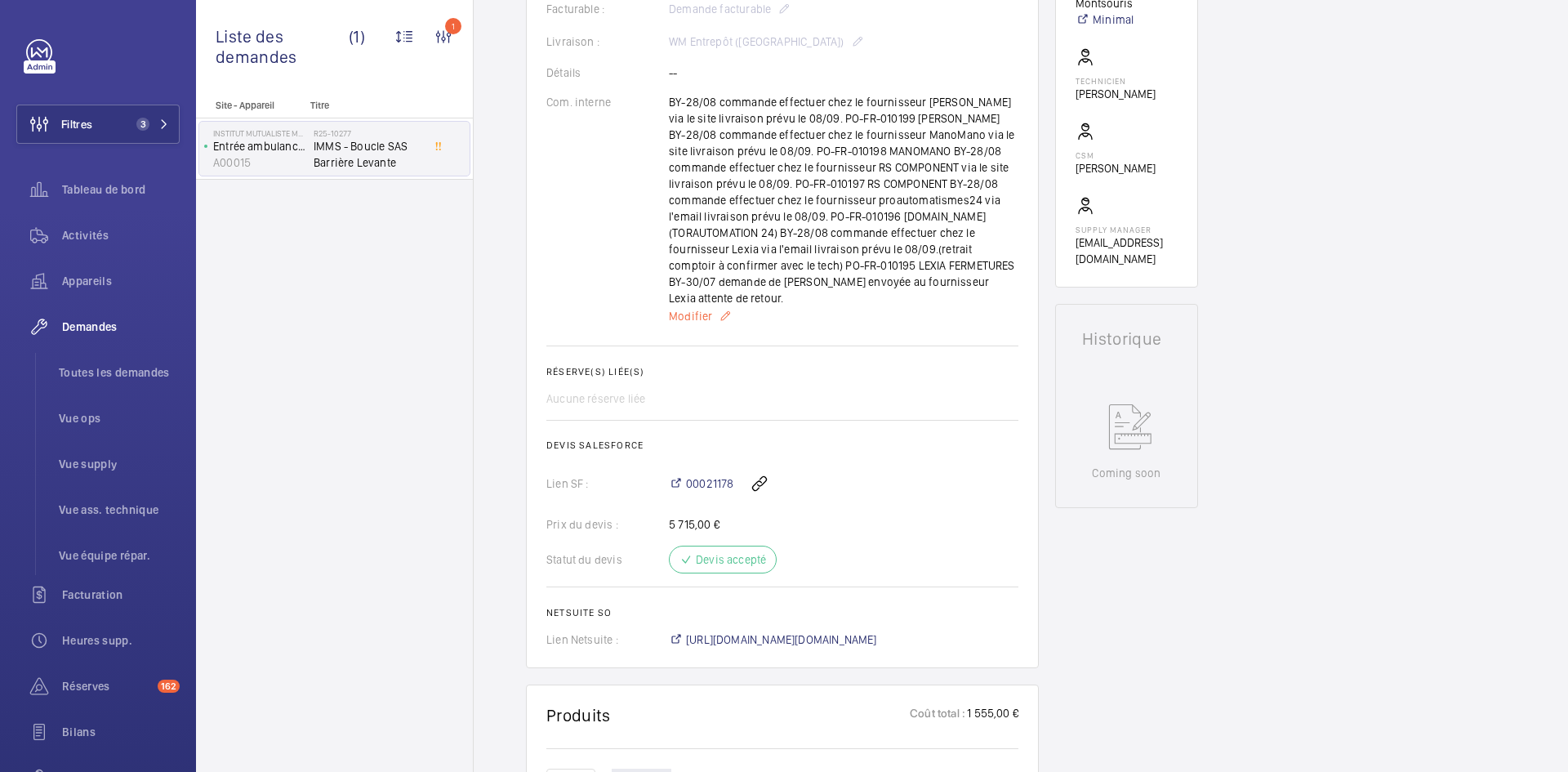
click at [694, 317] on span "Modifier" at bounding box center [691, 316] width 44 height 16
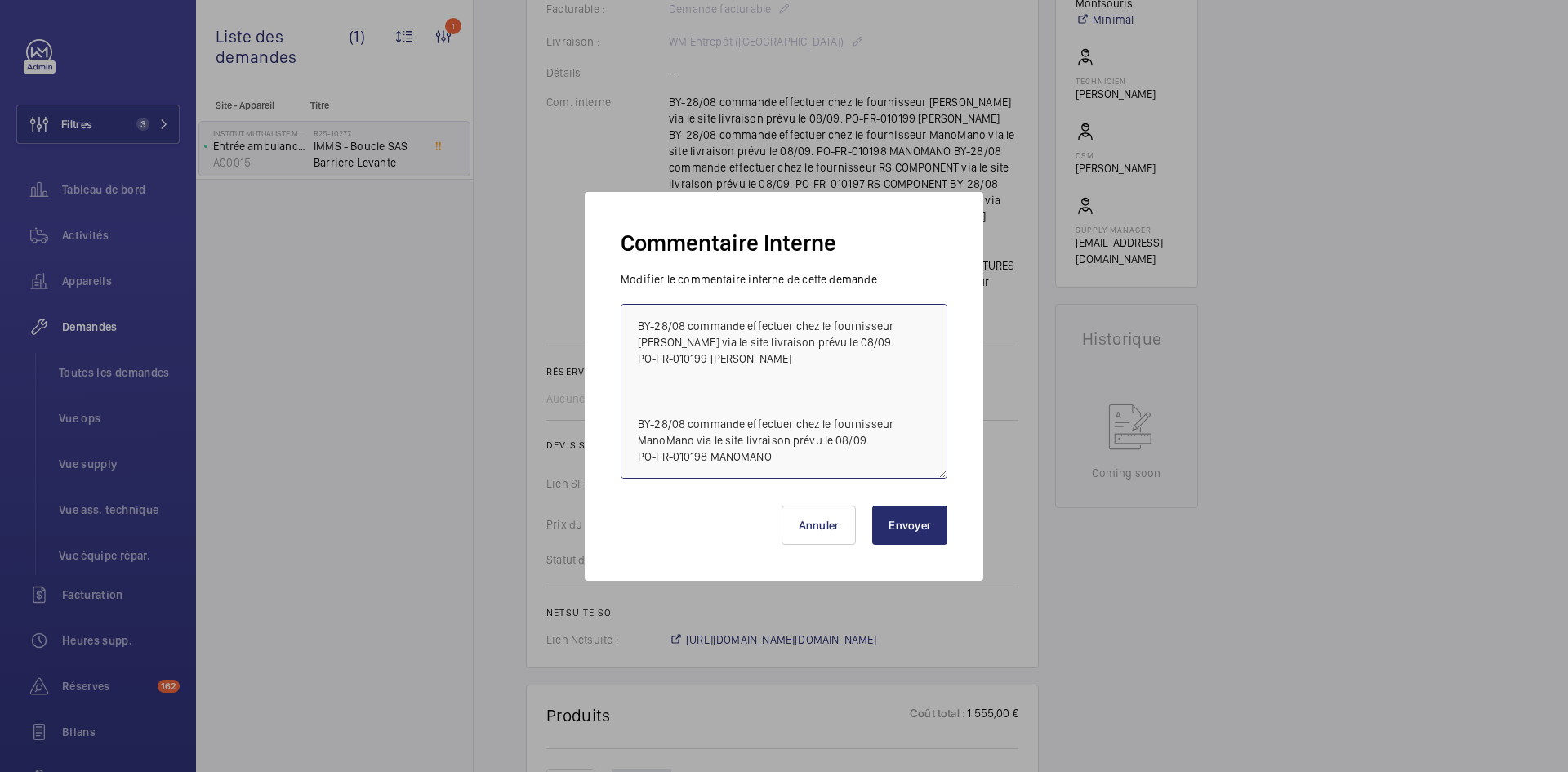
click at [639, 322] on textarea "BY-28/08 commande effectuer chez le fournisseur conrad via le site livraison pr…" at bounding box center [784, 391] width 326 height 175
paste textarea "BY-28/08 commande effectuer chez le fournisseur RS COMPONENT via le site livrai…"
type textarea "BY-28/08 commande effectuer chez le fournisseur RS COMPONENT via le site livrai…"
click at [931, 531] on button "Envoyer" at bounding box center [909, 525] width 75 height 39
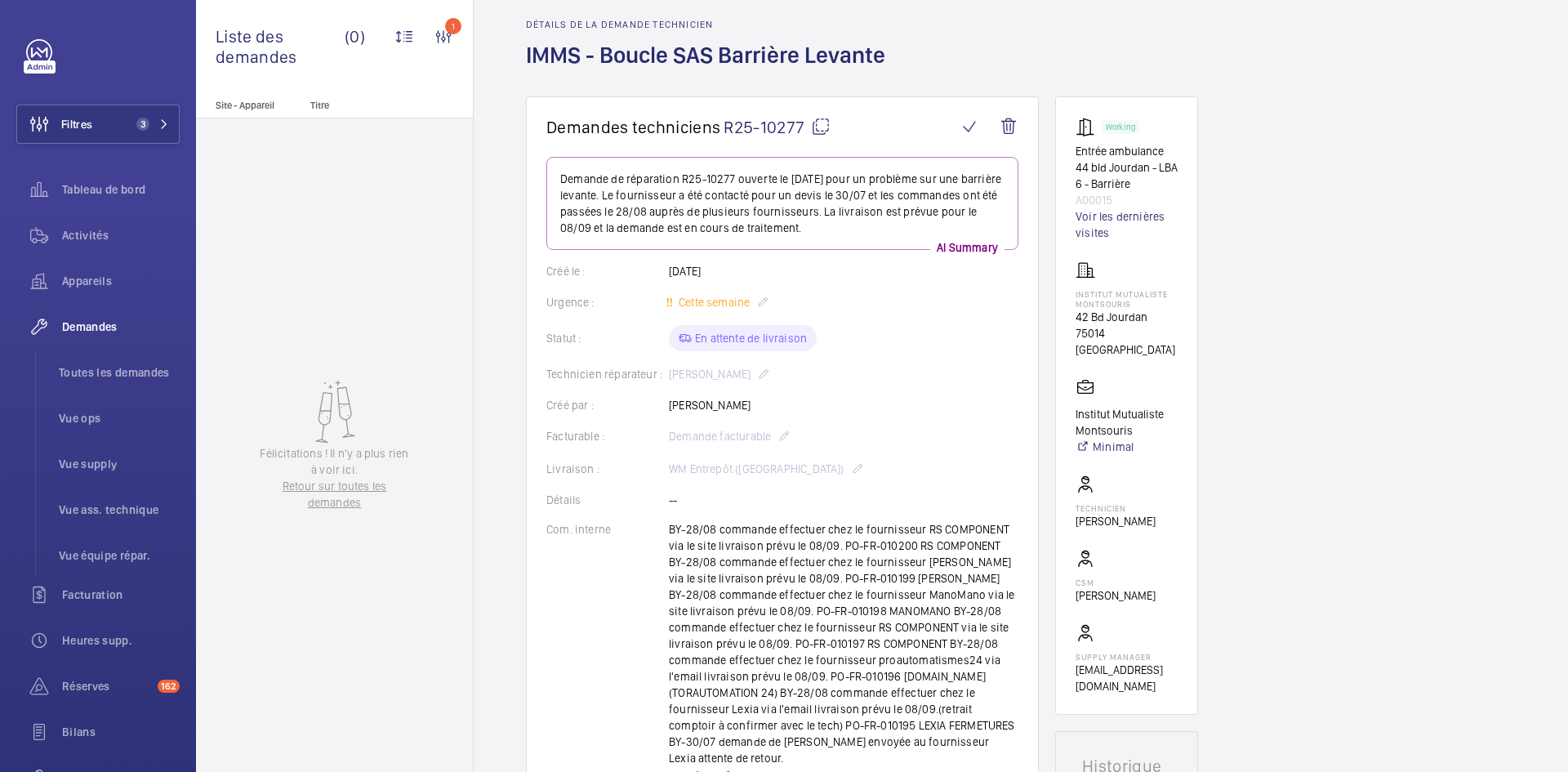
scroll to position [0, 0]
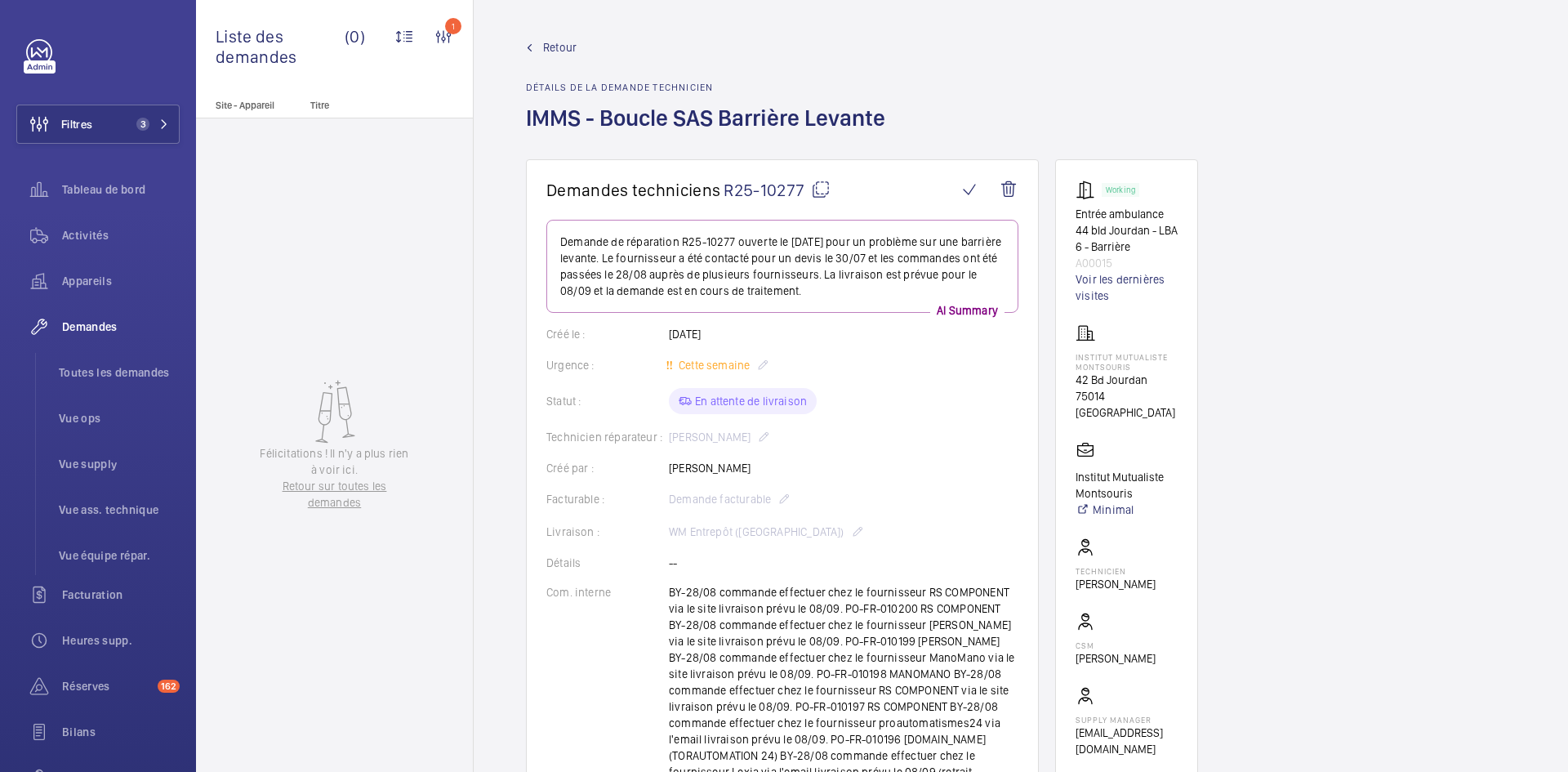
click at [552, 47] on span "Retour" at bounding box center [559, 47] width 34 height 16
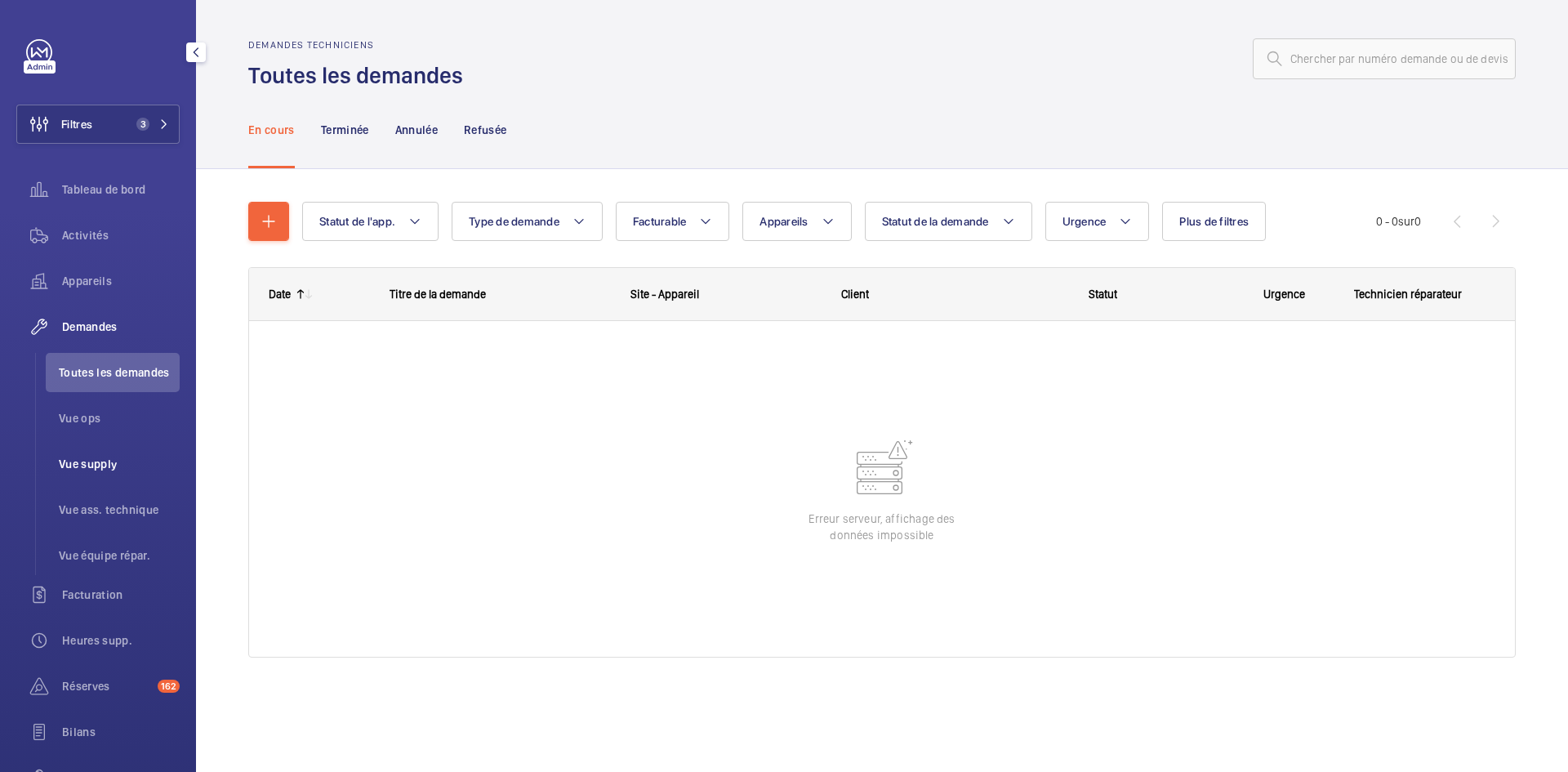
click at [100, 462] on span "Vue supply" at bounding box center [119, 464] width 121 height 16
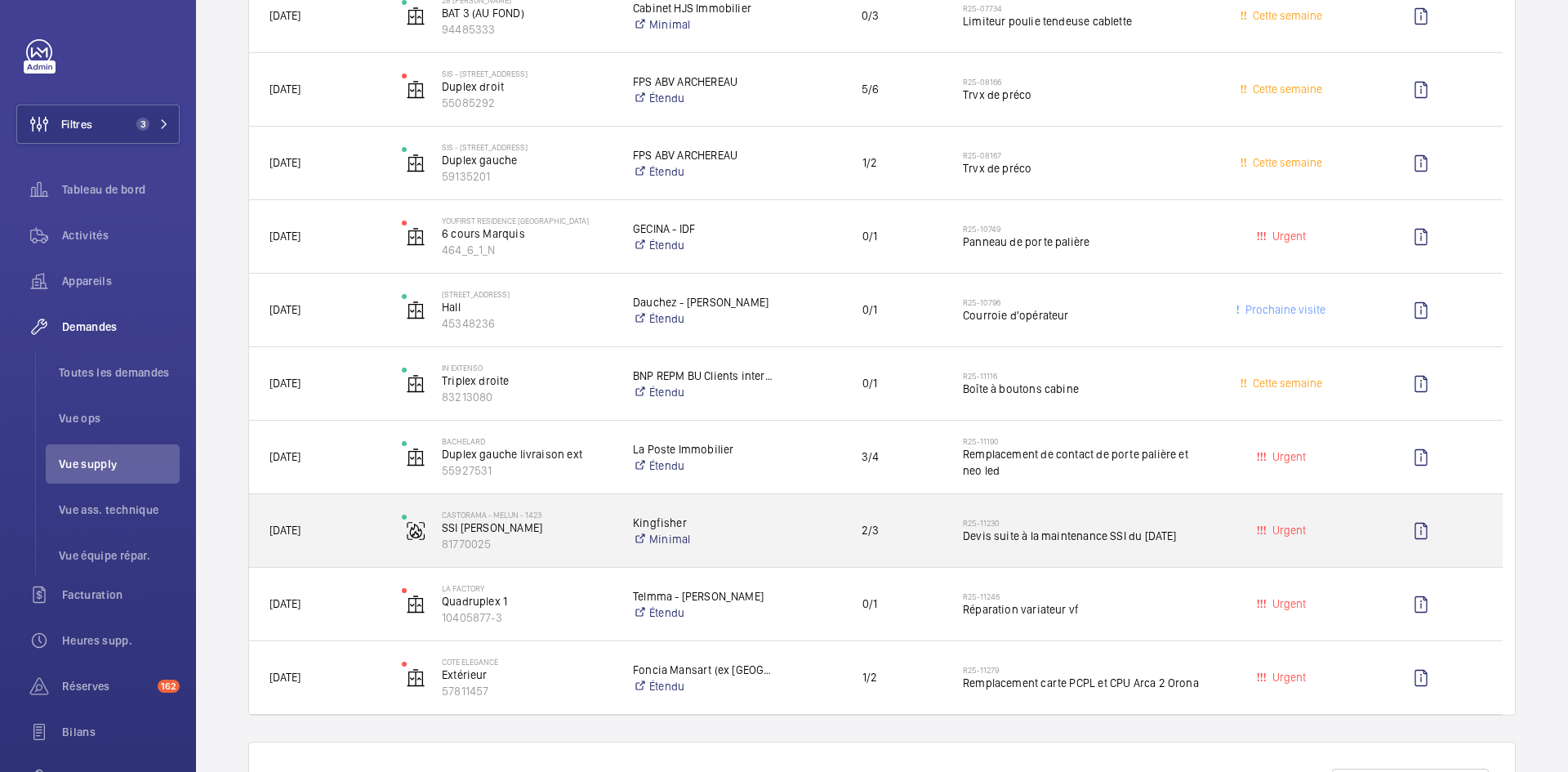
scroll to position [408, 0]
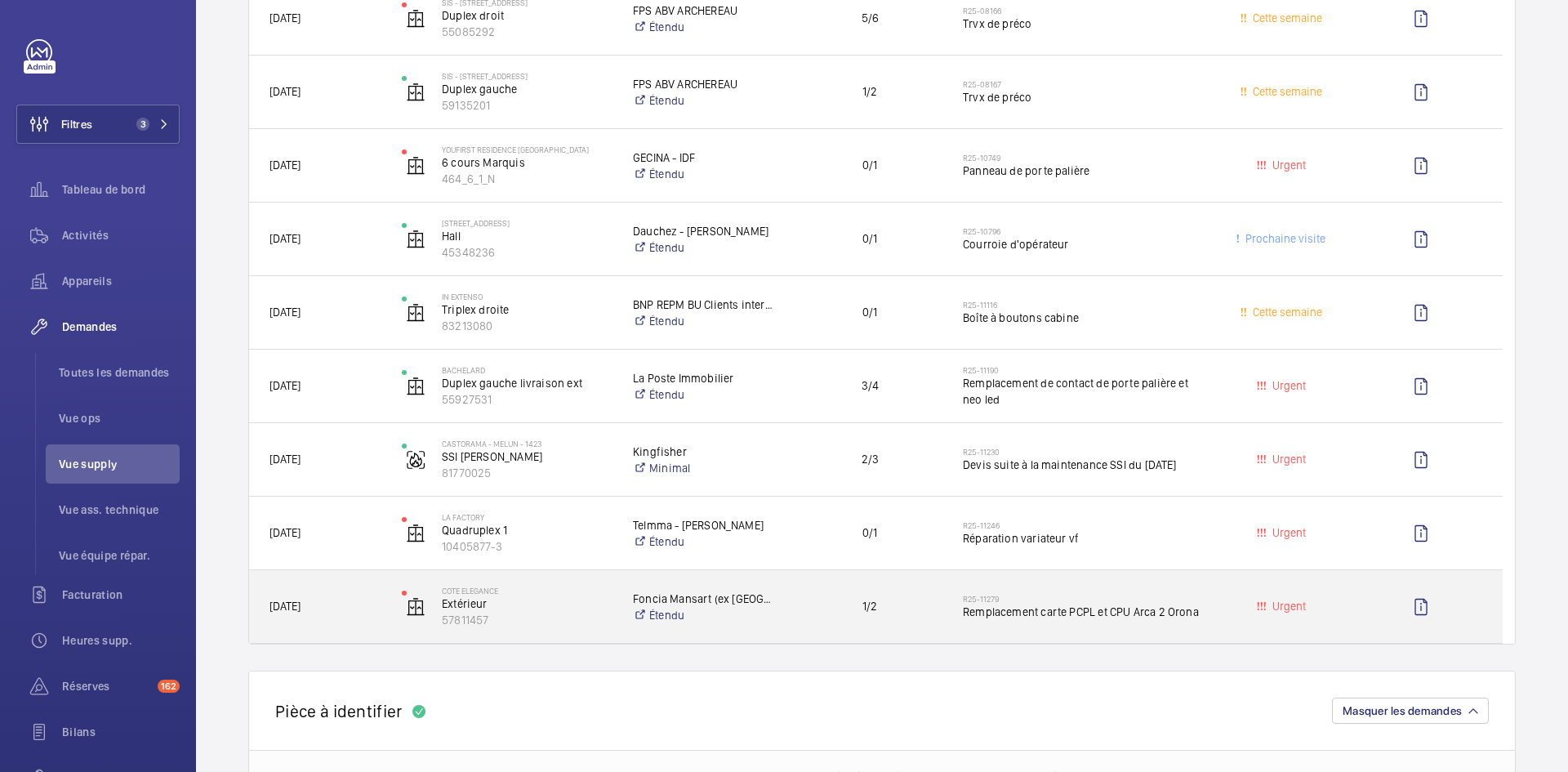
click at [368, 607] on span "22/08/2025" at bounding box center [325, 607] width 111 height 19
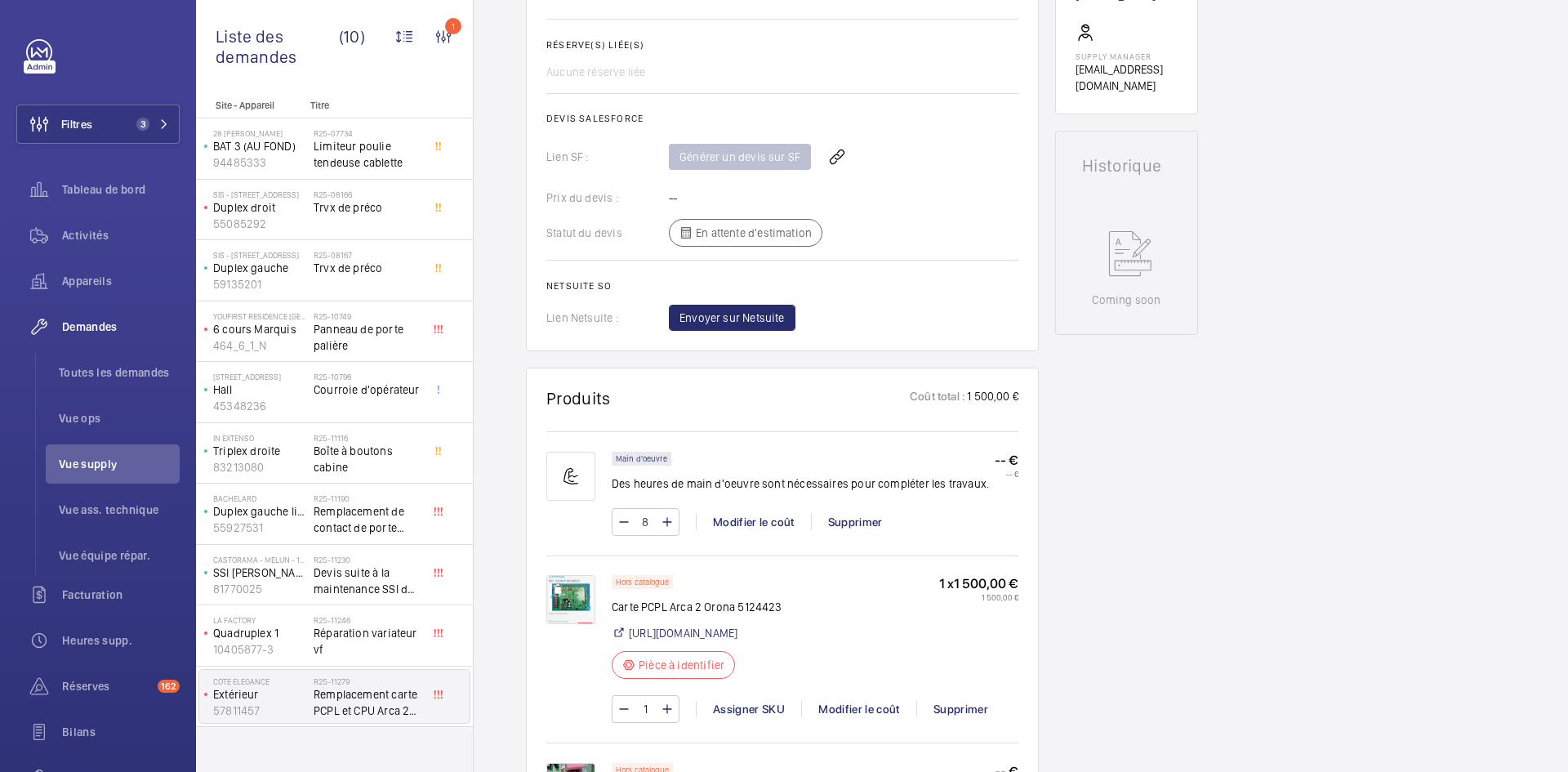
scroll to position [980, 0]
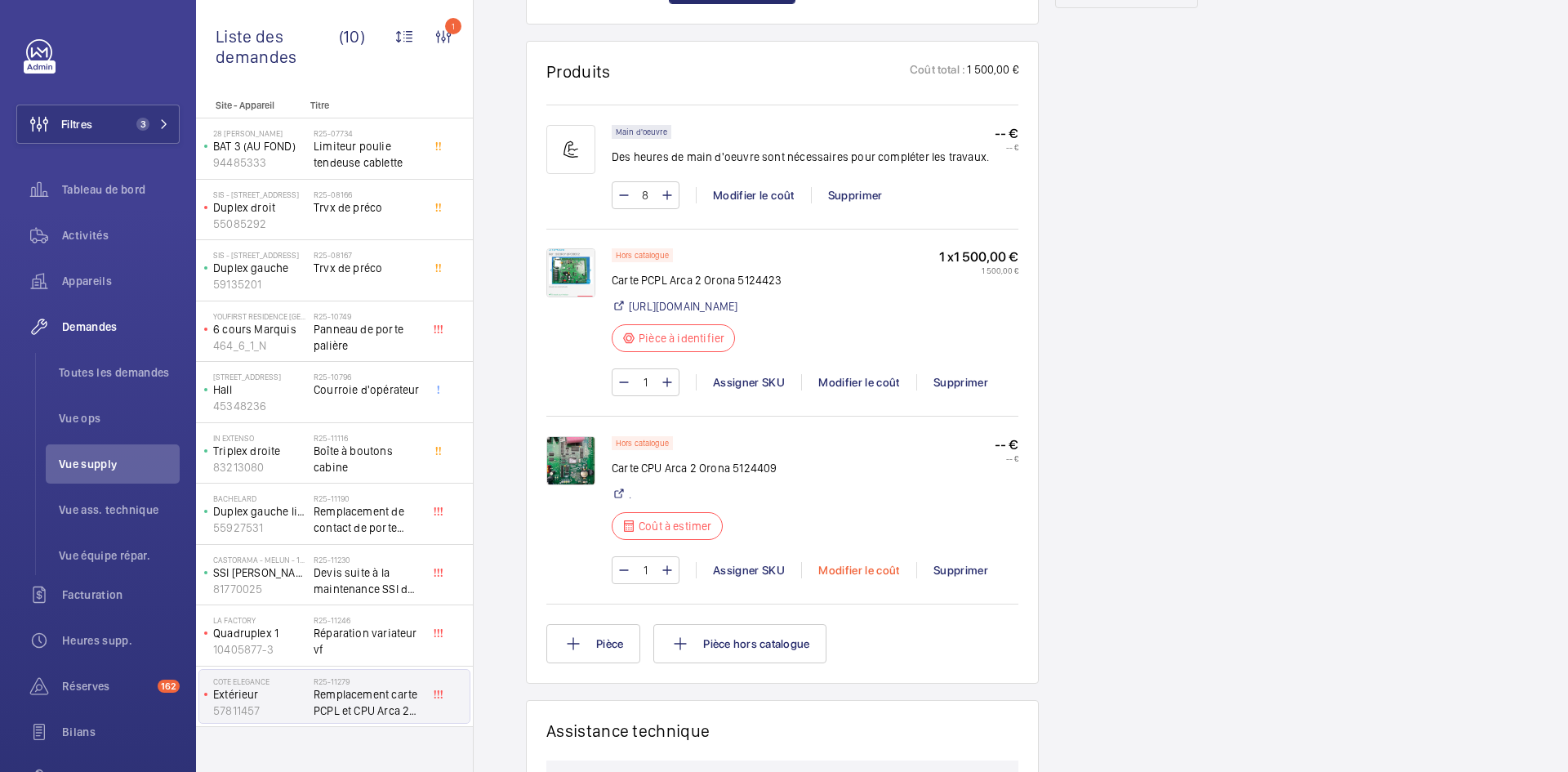
click at [867, 567] on div "Modifier le coût" at bounding box center [858, 570] width 115 height 16
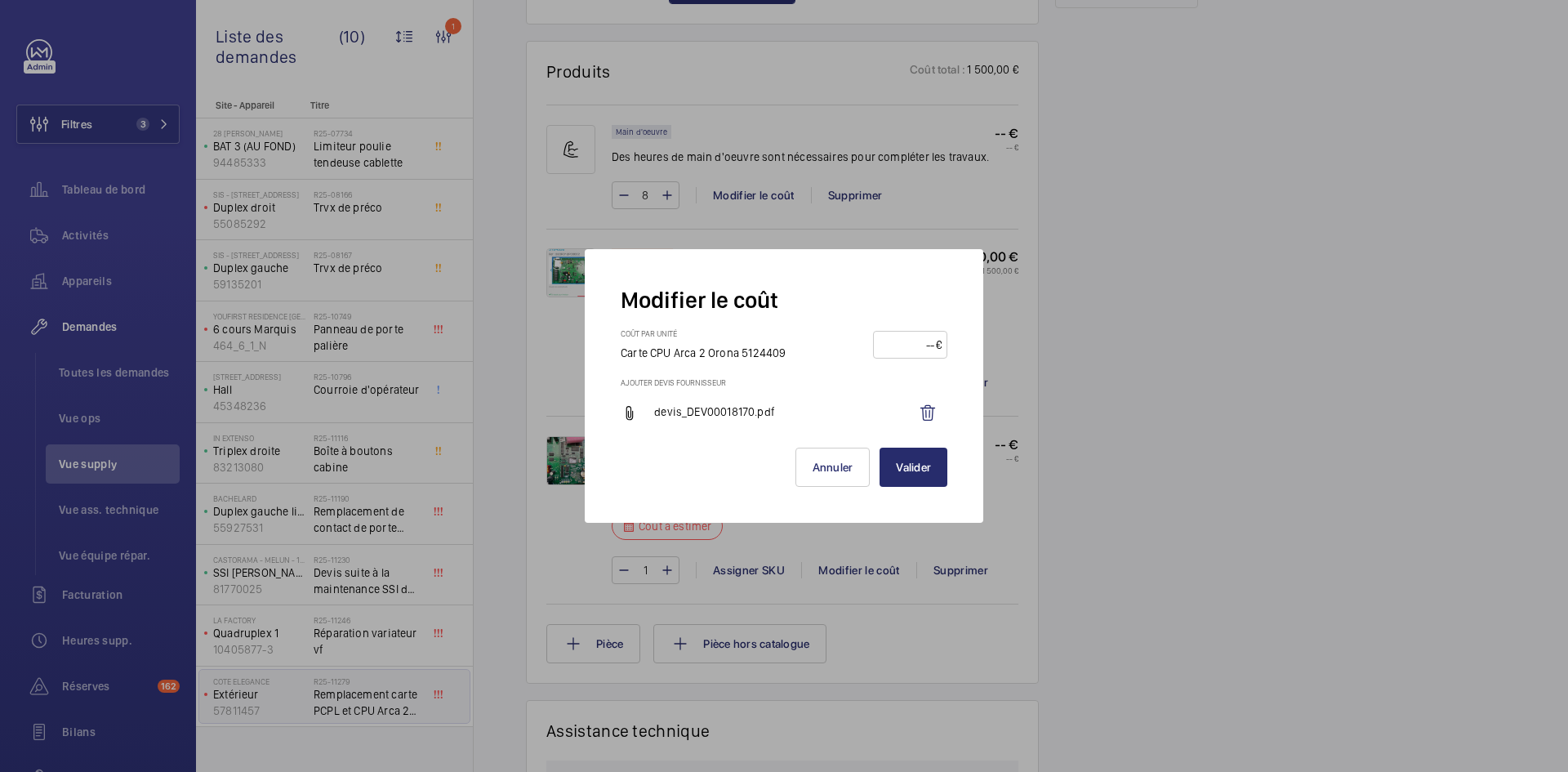
click at [913, 350] on input "number" at bounding box center [907, 345] width 57 height 26
type input "300"
click at [927, 476] on button "Valider" at bounding box center [913, 466] width 68 height 39
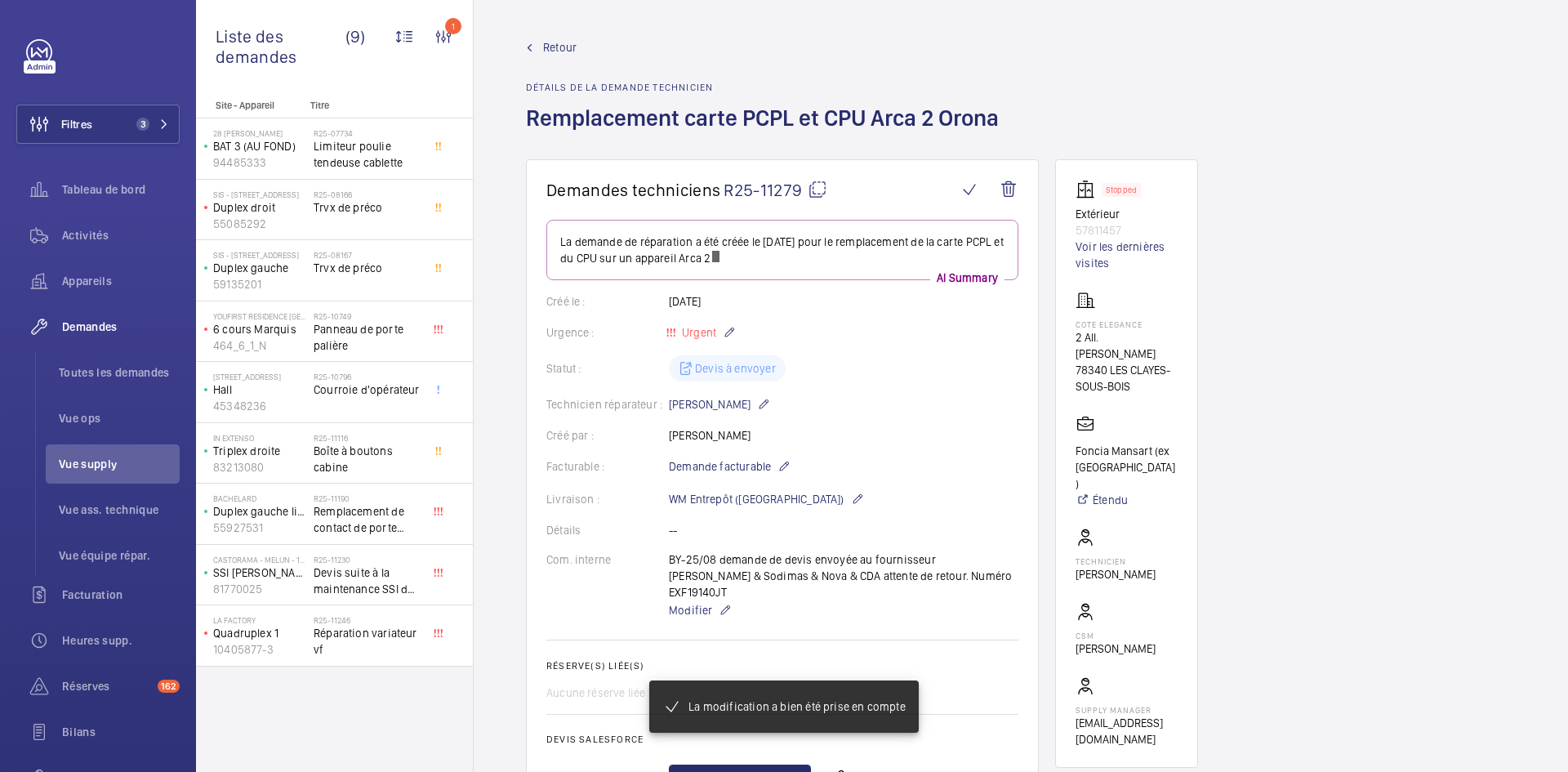
click at [555, 47] on span "Retour" at bounding box center [559, 47] width 34 height 16
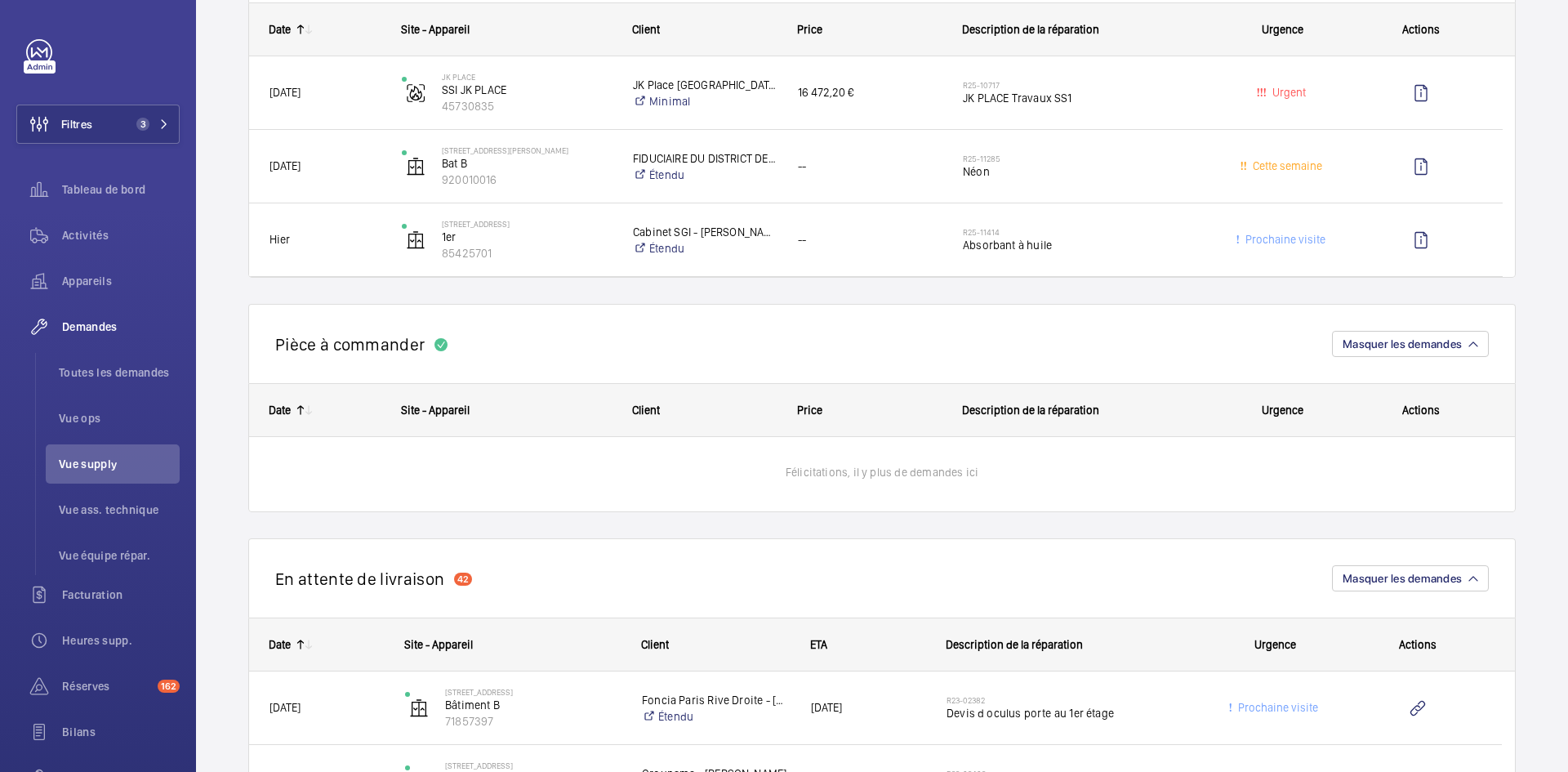
scroll to position [1225, 0]
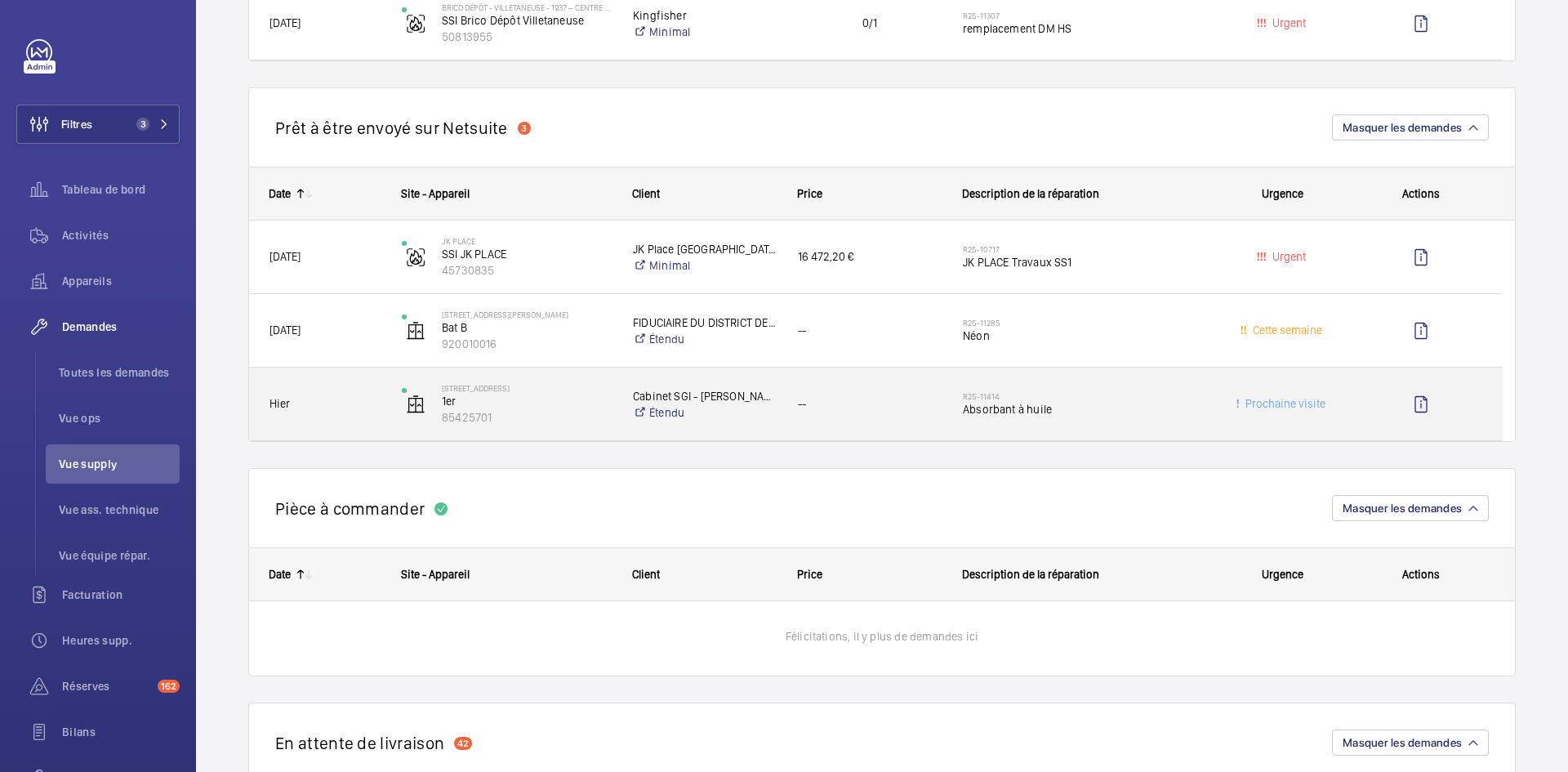
click at [368, 409] on span "Hier" at bounding box center [325, 404] width 111 height 19
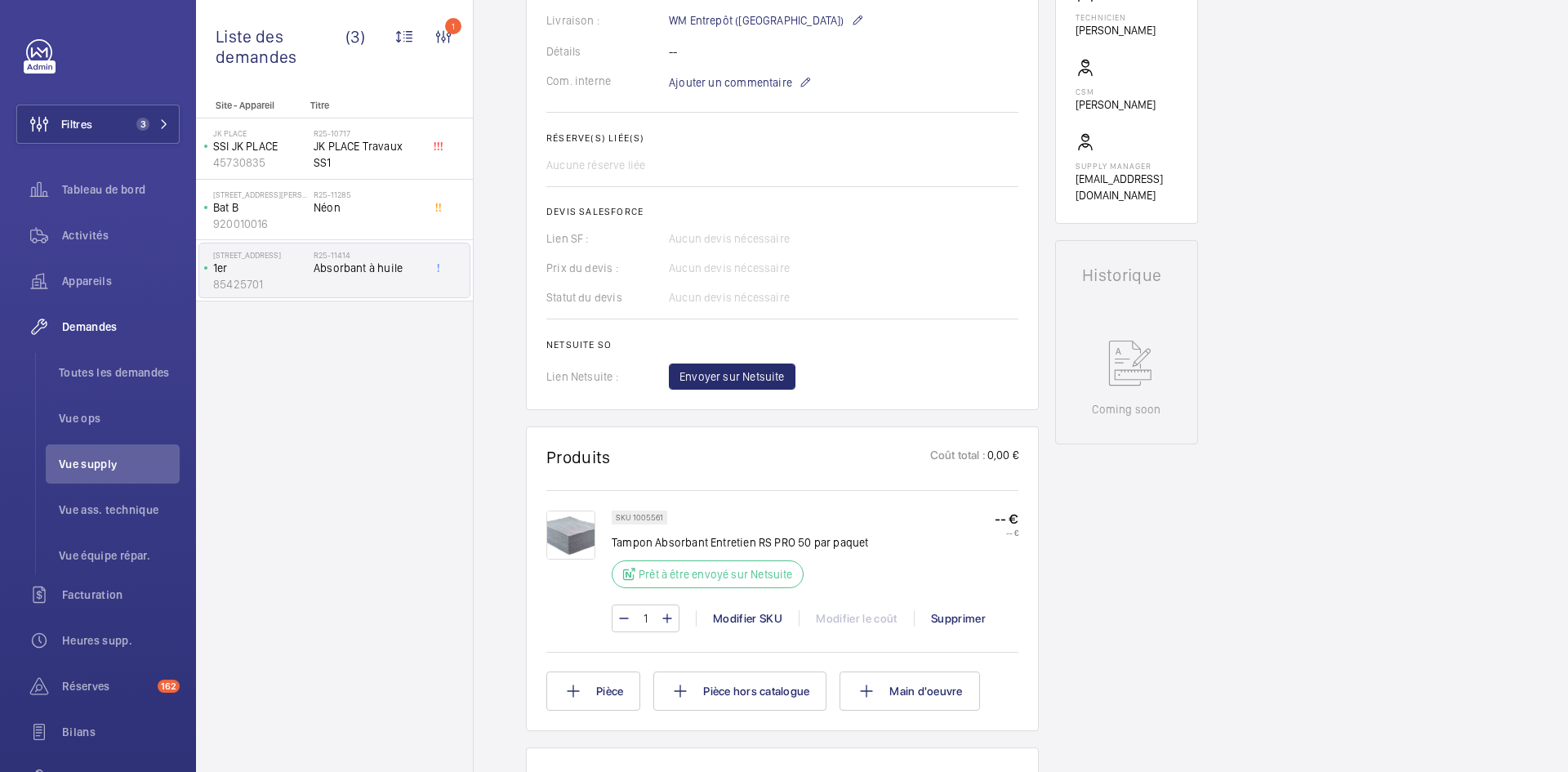
scroll to position [572, 0]
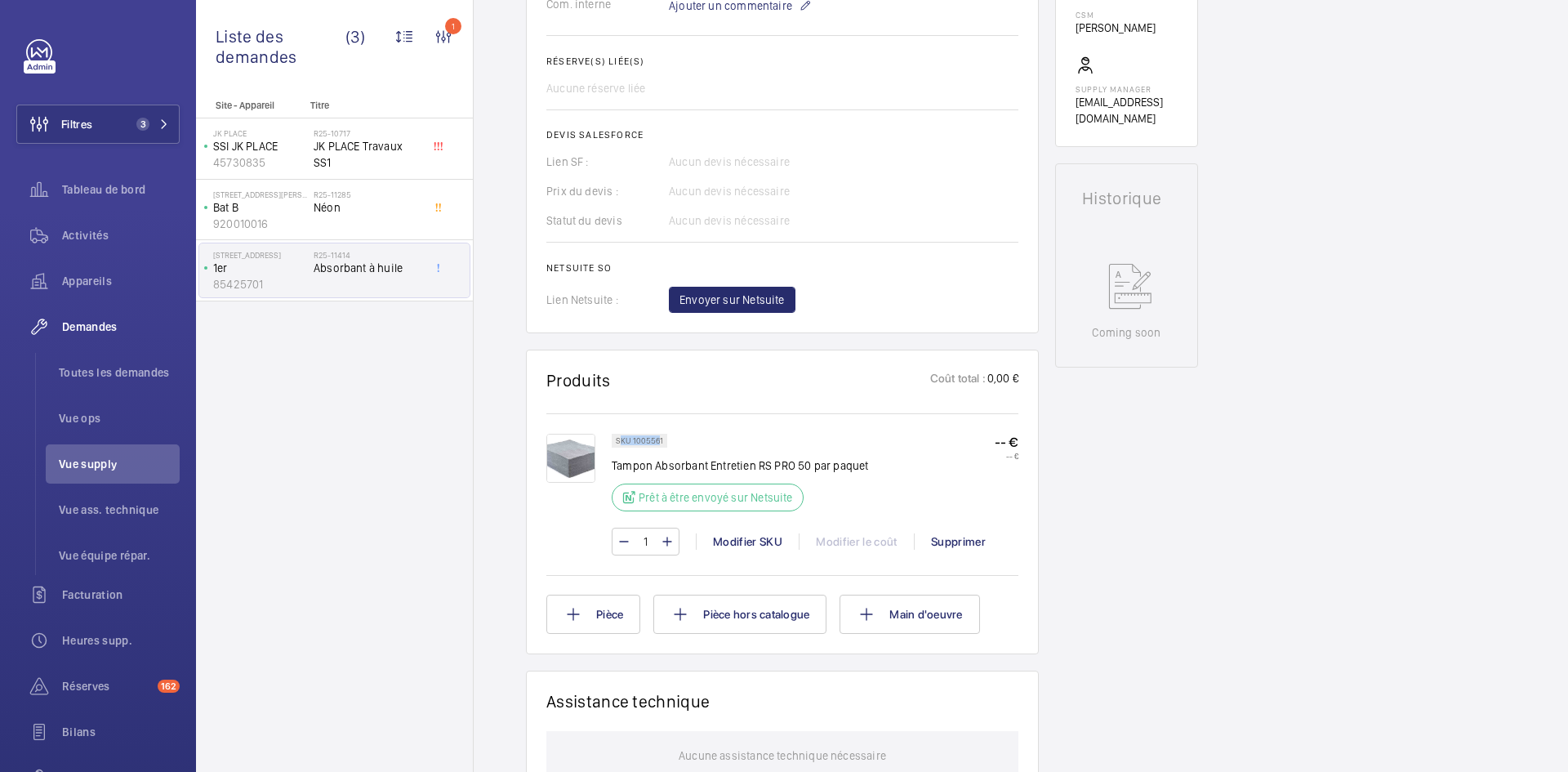
drag, startPoint x: 661, startPoint y: 438, endPoint x: 620, endPoint y: 438, distance: 41.0
click at [620, 438] on p "SKU 1005561" at bounding box center [639, 440] width 47 height 5
click at [662, 438] on p "SKU 1005561" at bounding box center [639, 440] width 47 height 5
drag, startPoint x: 663, startPoint y: 437, endPoint x: 632, endPoint y: 438, distance: 31.0
click at [632, 438] on div "SKU 1005561" at bounding box center [639, 440] width 55 height 14
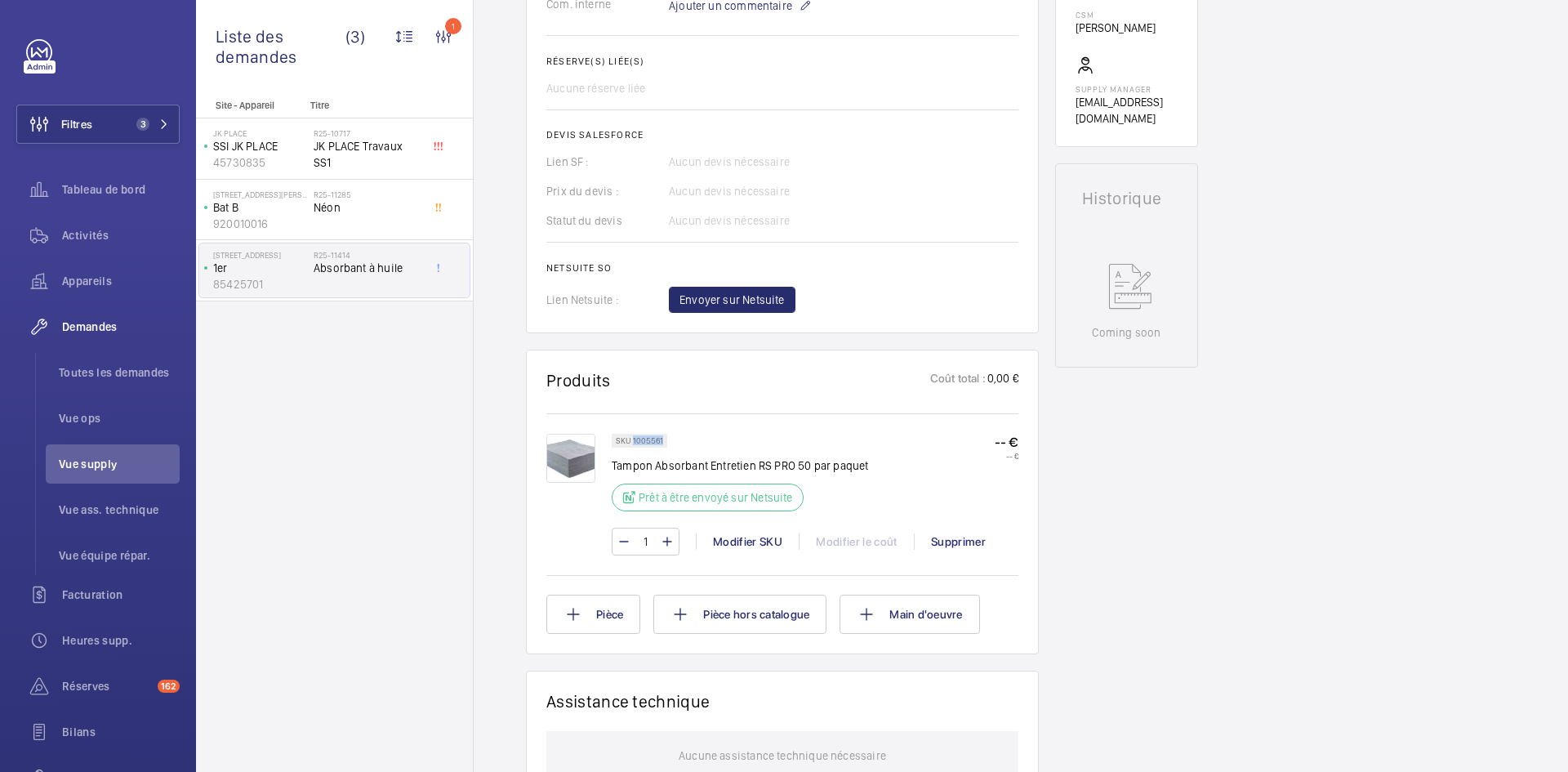
copy p "1005561"
click at [758, 306] on span "Envoyer sur Netsuite" at bounding box center [732, 300] width 105 height 16
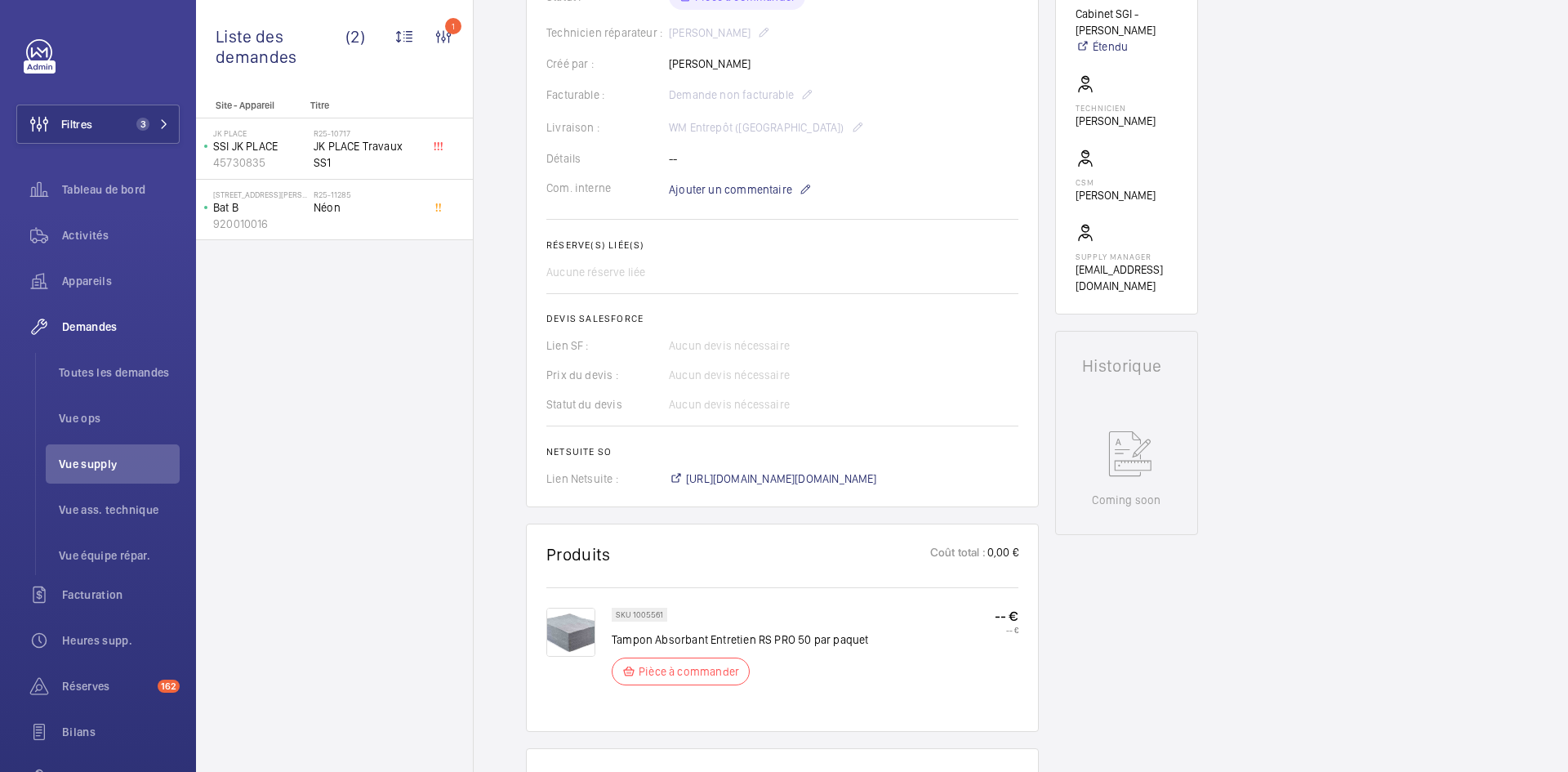
scroll to position [408, 0]
click at [828, 473] on span "https://6461500.app.netsuite.com/app/accounting/transactions/salesord.nl?id=295…" at bounding box center [782, 475] width 191 height 16
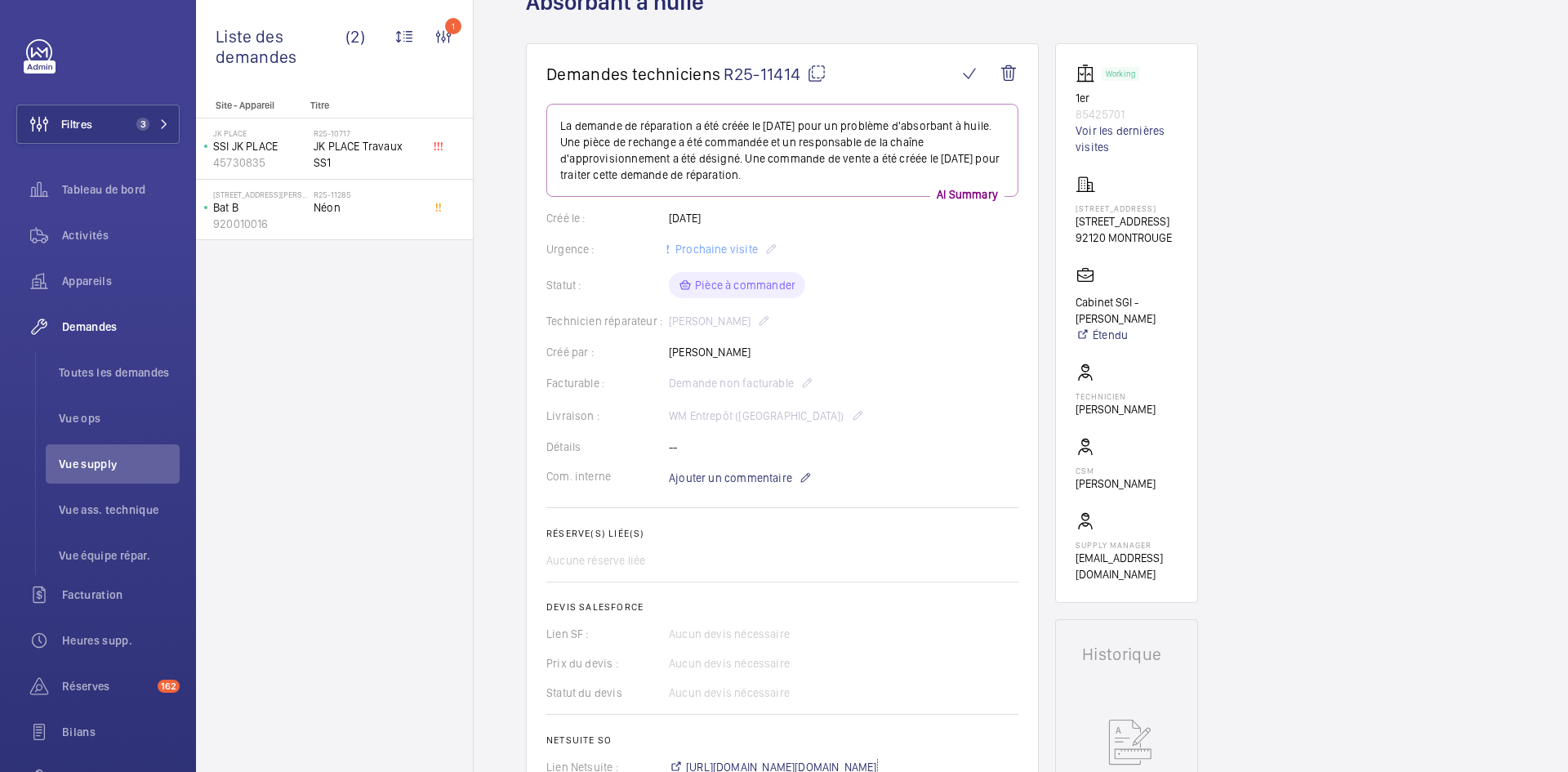
scroll to position [82, 0]
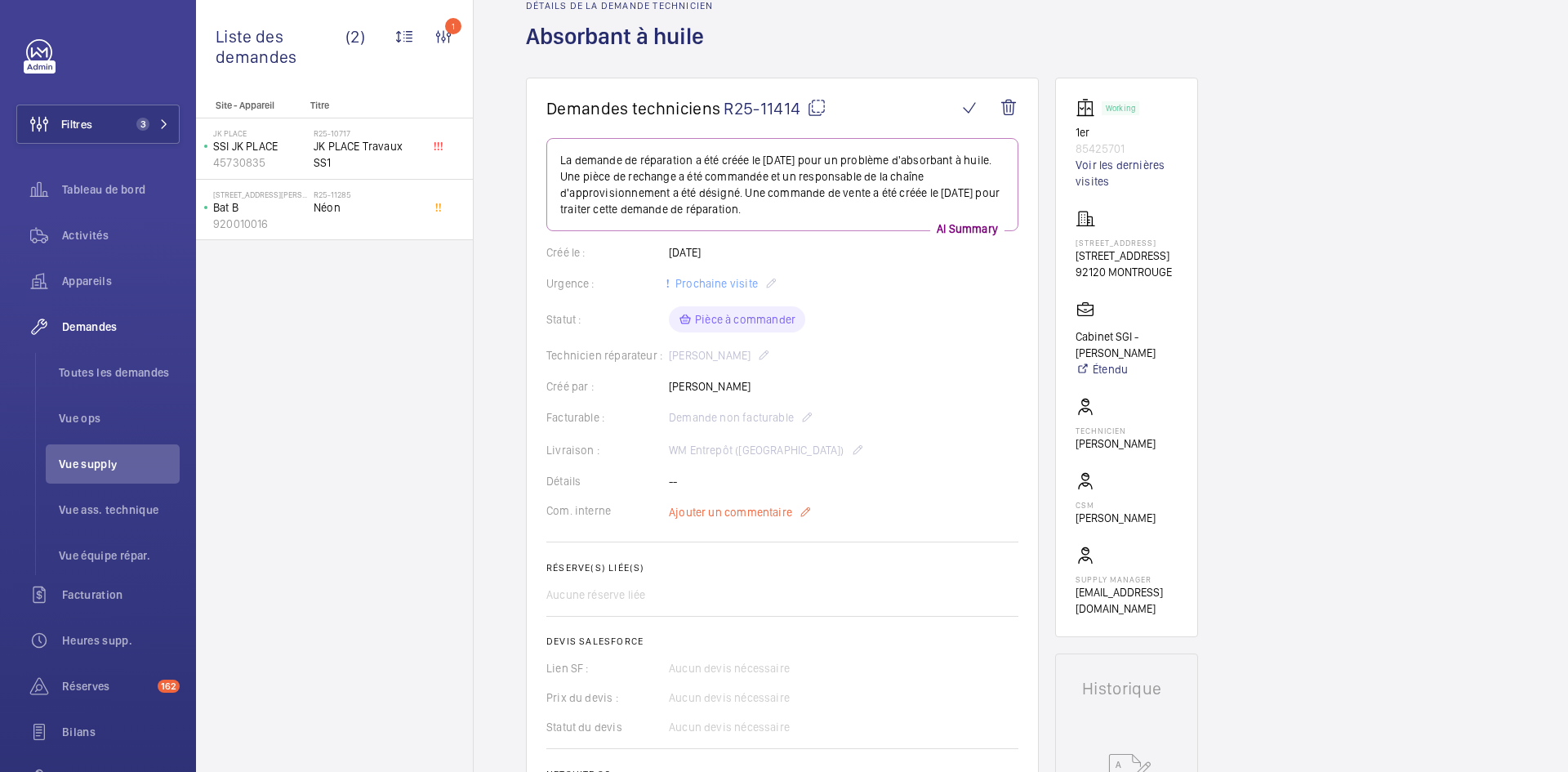
click at [724, 510] on span "Ajouter un commentaire" at bounding box center [731, 512] width 124 height 16
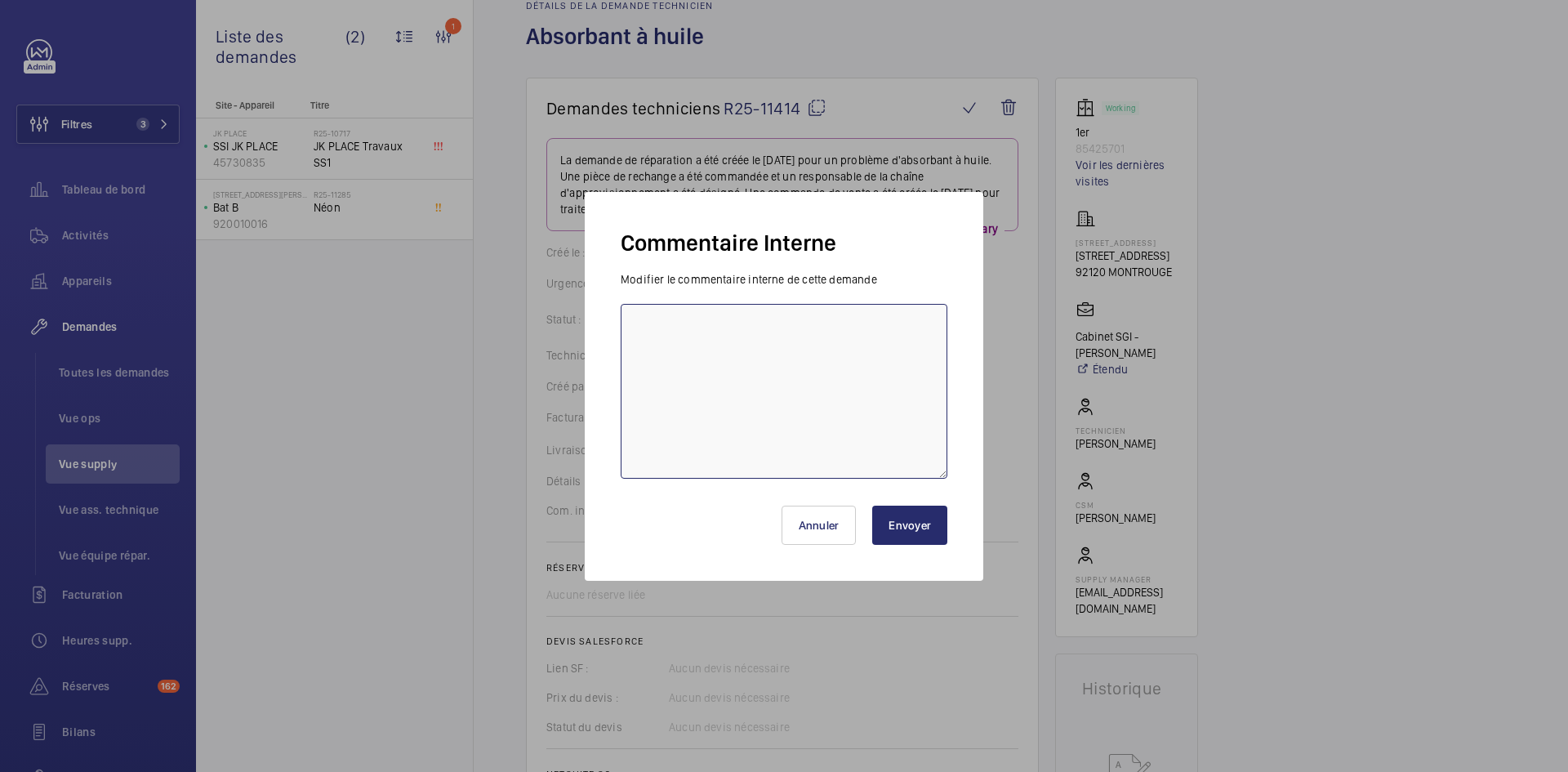
click at [679, 323] on textarea at bounding box center [784, 391] width 326 height 175
paste textarea "BY-28/08 commande effectuer chez le fournisseur RS COMPONENT via le site livrai…"
type textarea "BY-28/08 commande effectuer chez le fournisseur RS COMPONENT via le site livrai…"
click at [908, 525] on button "Envoyer" at bounding box center [909, 525] width 75 height 39
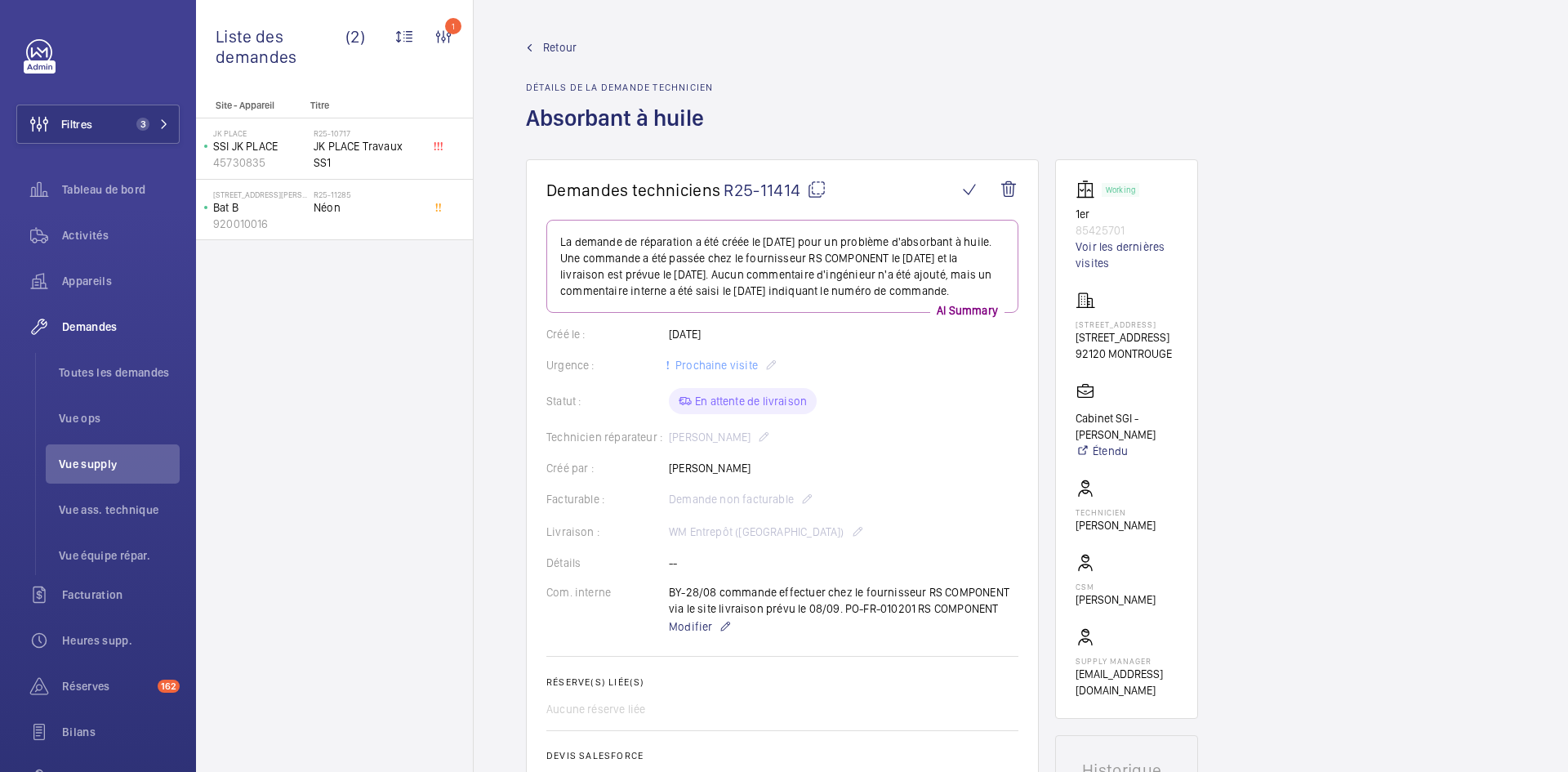
click at [541, 45] on link "Retour" at bounding box center [619, 47] width 188 height 16
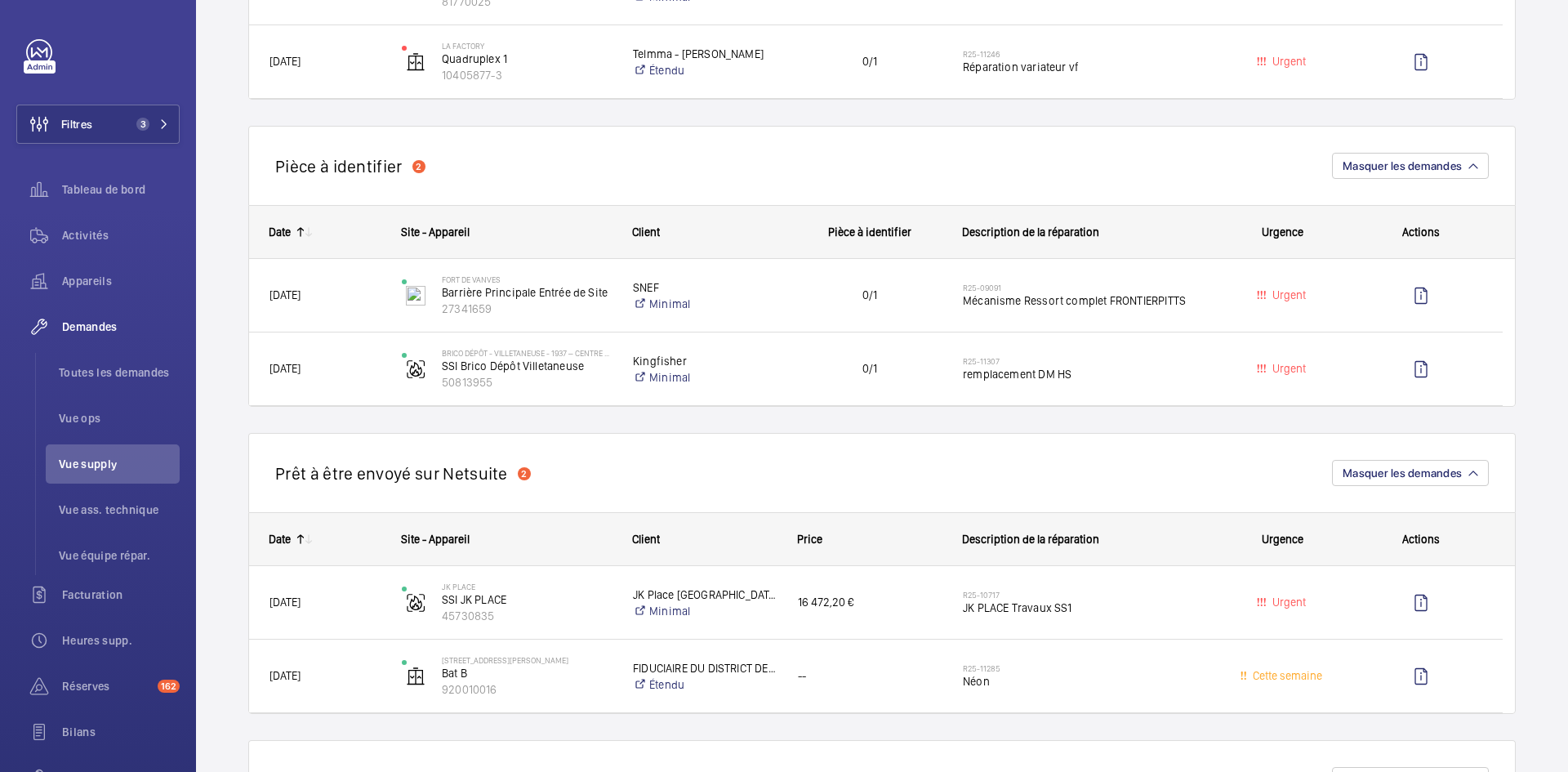
scroll to position [817, 0]
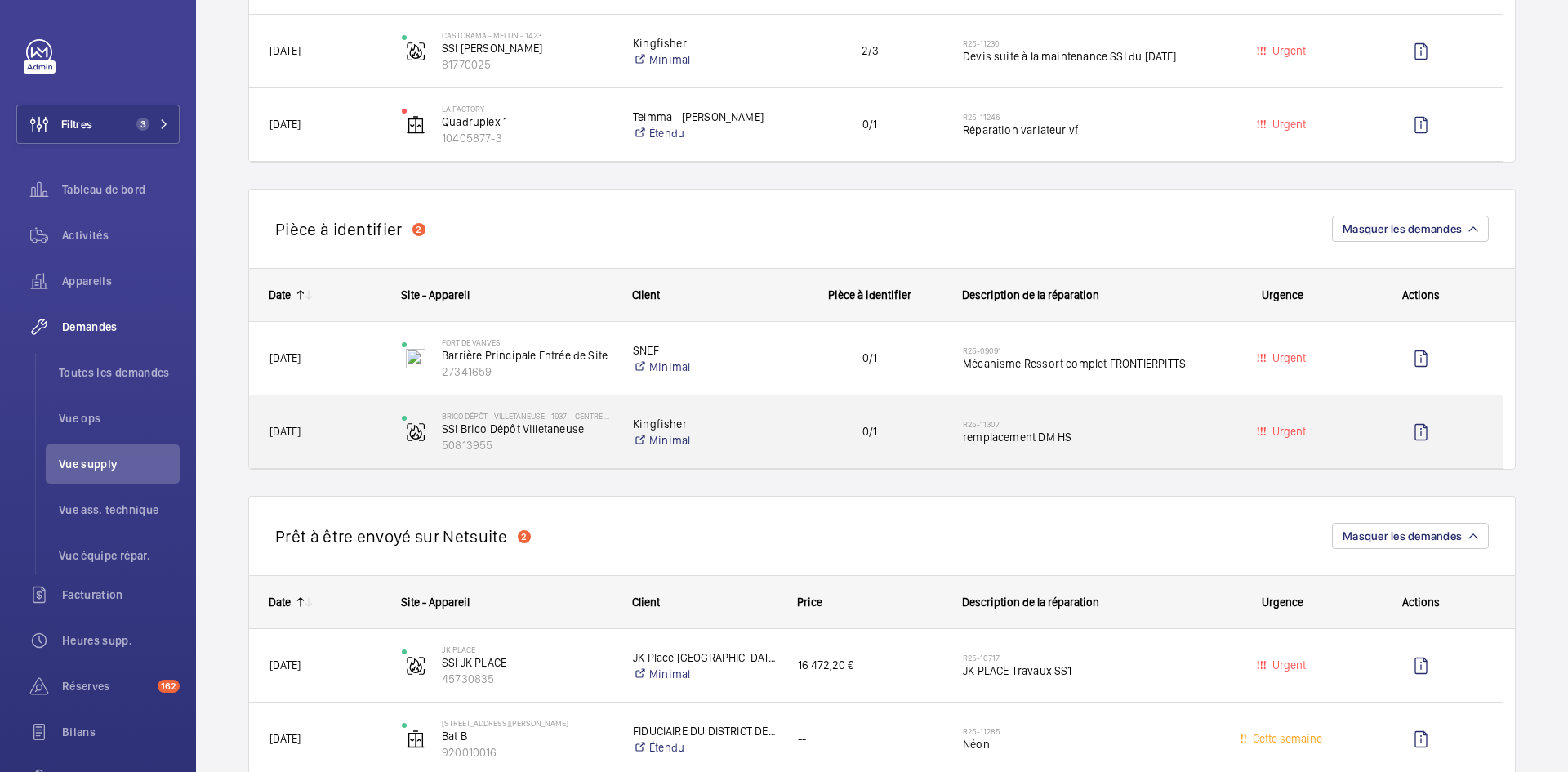
click at [373, 430] on span "25/08/2025" at bounding box center [325, 431] width 111 height 19
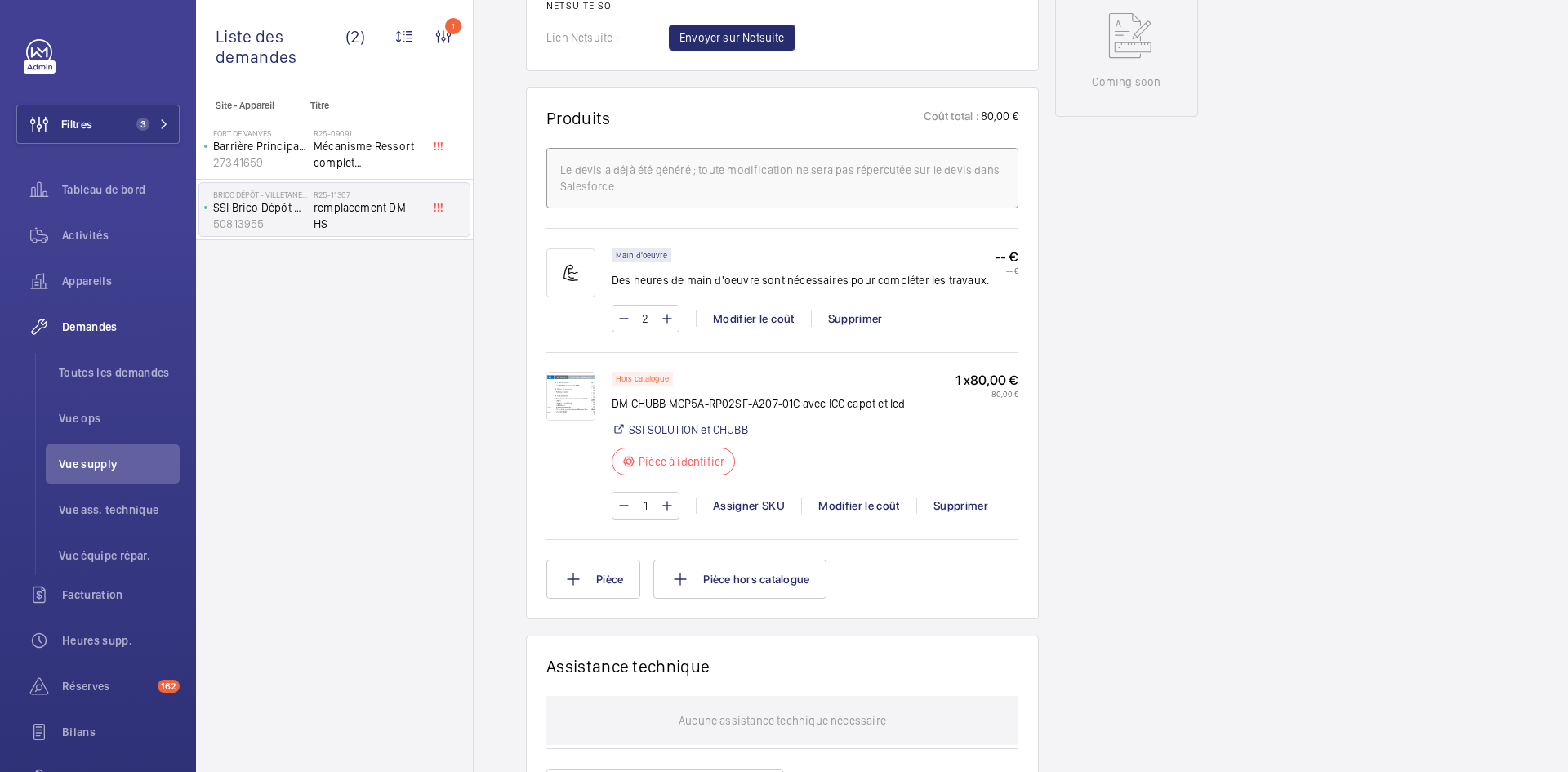
scroll to position [898, 0]
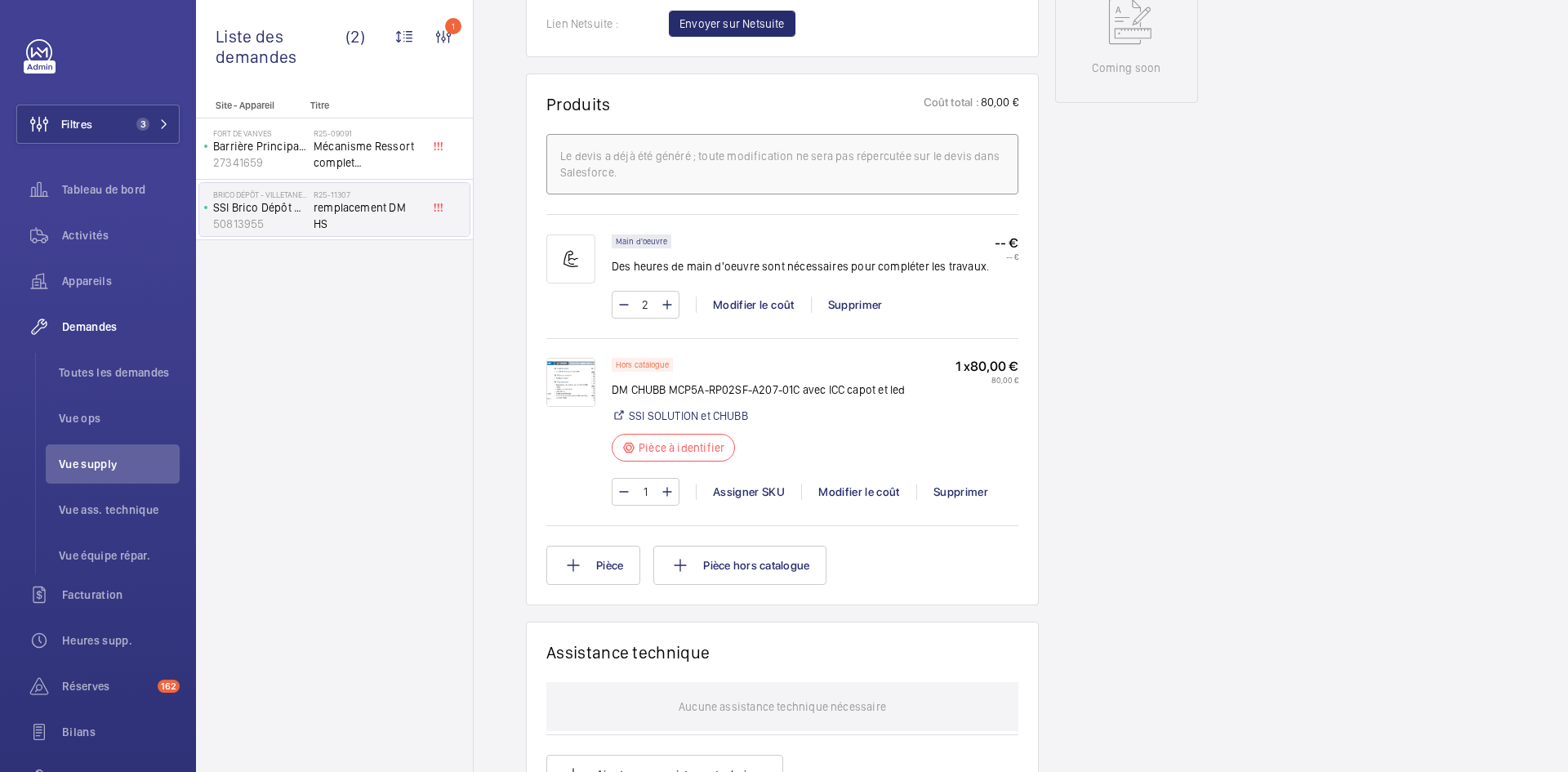
click at [577, 374] on img at bounding box center [571, 382] width 49 height 49
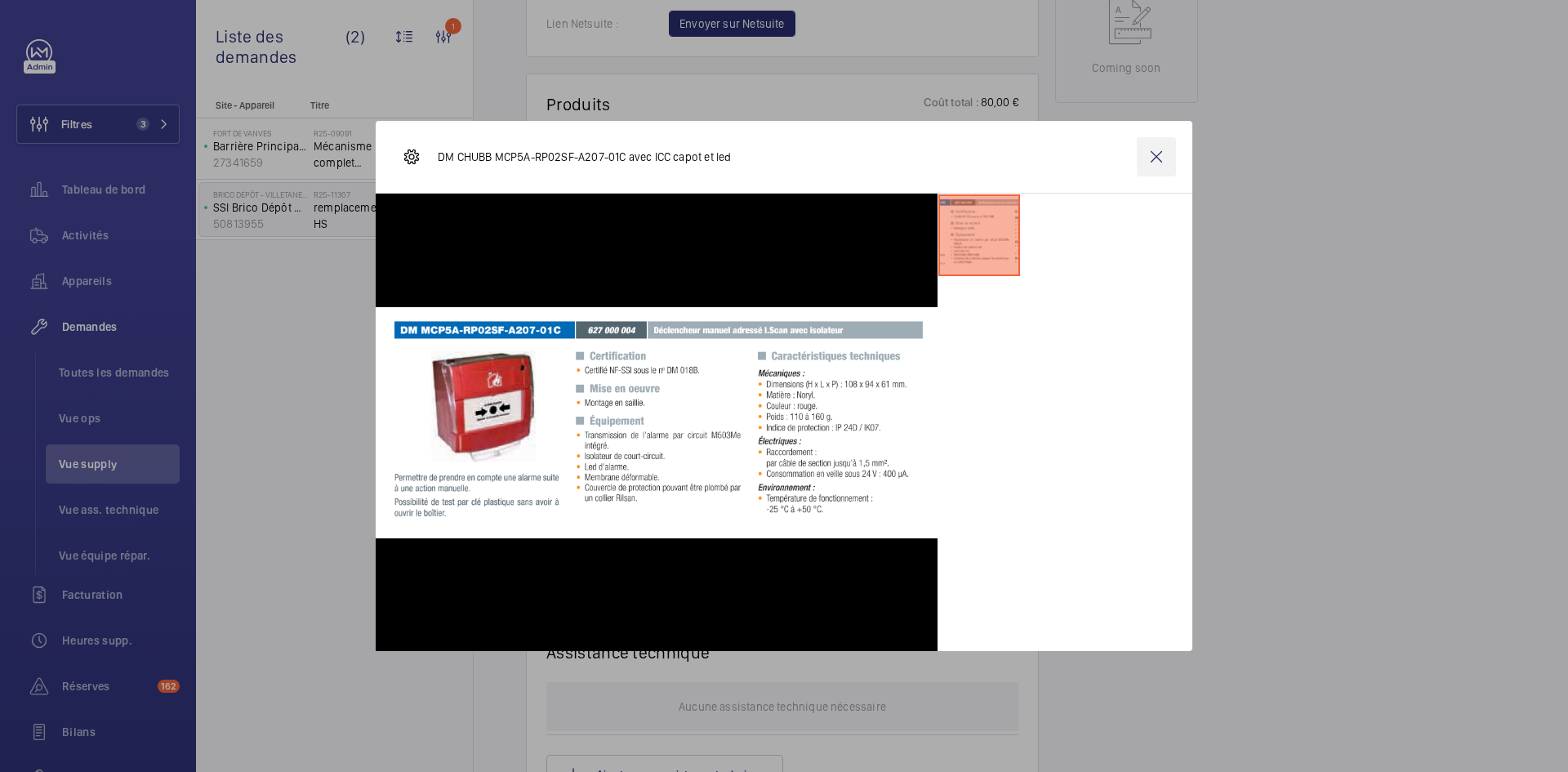
click at [1153, 165] on wm-front-icon-button at bounding box center [1155, 156] width 39 height 39
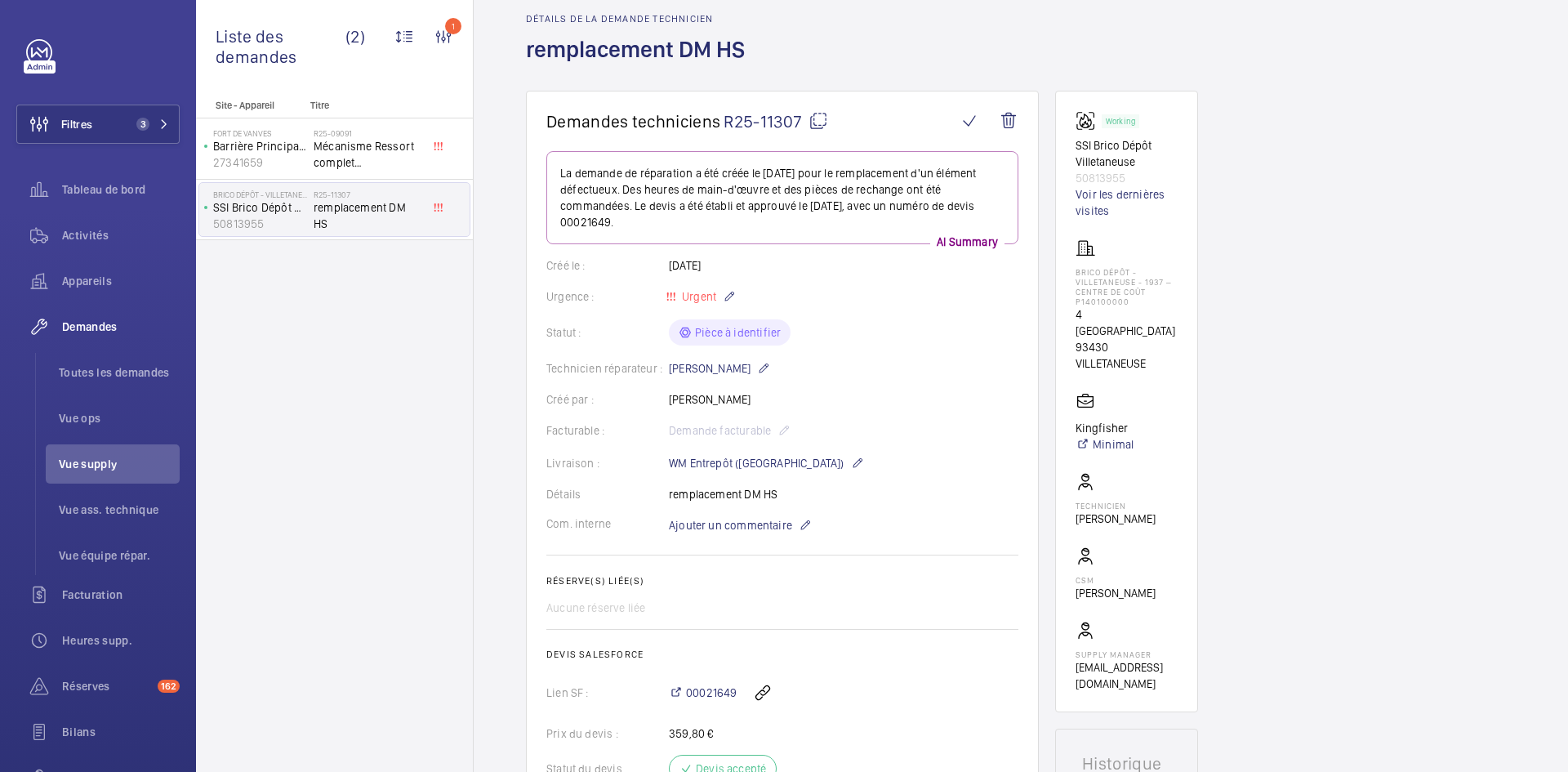
scroll to position [0, 0]
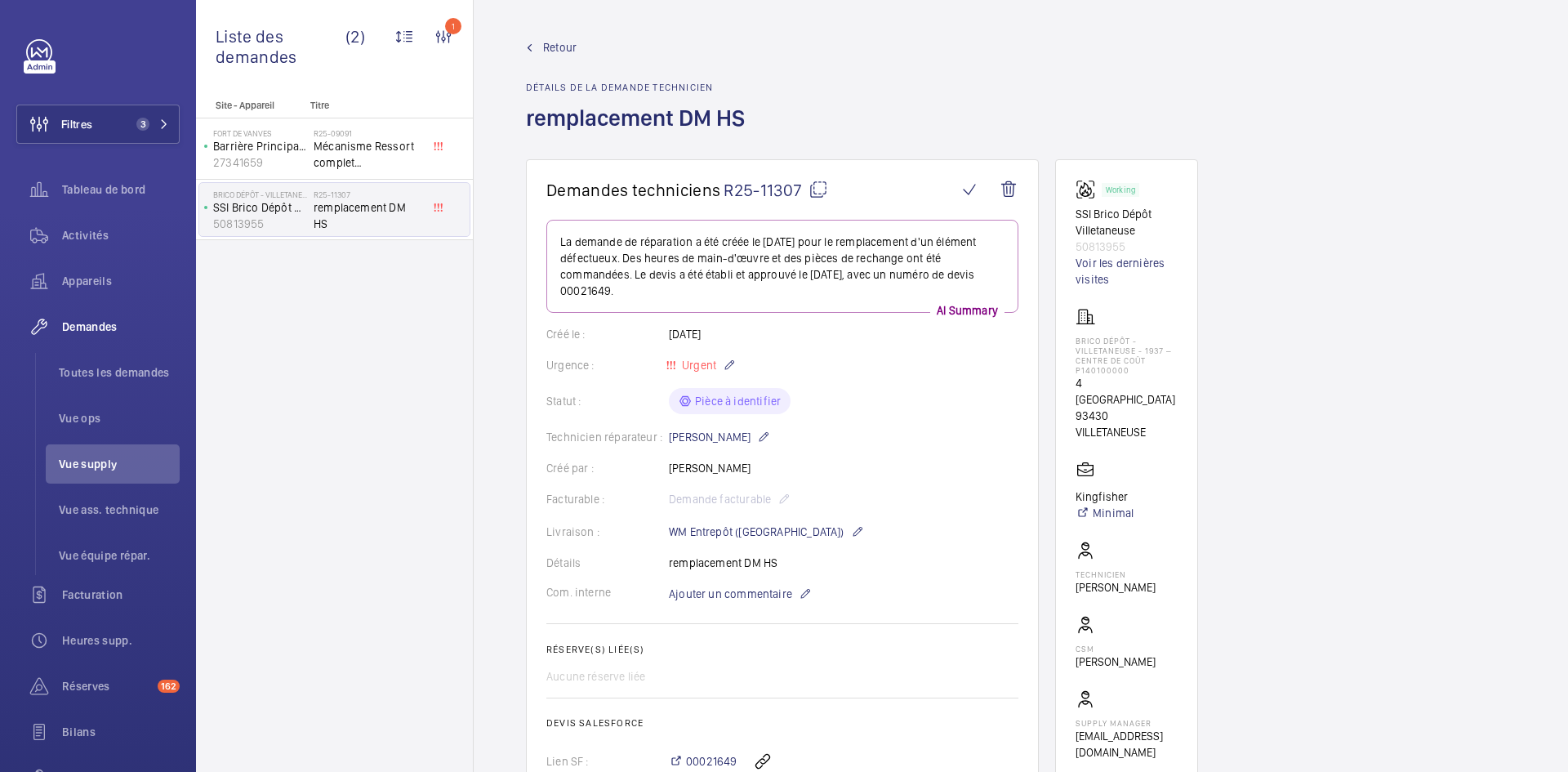
click at [563, 48] on span "Retour" at bounding box center [559, 47] width 34 height 16
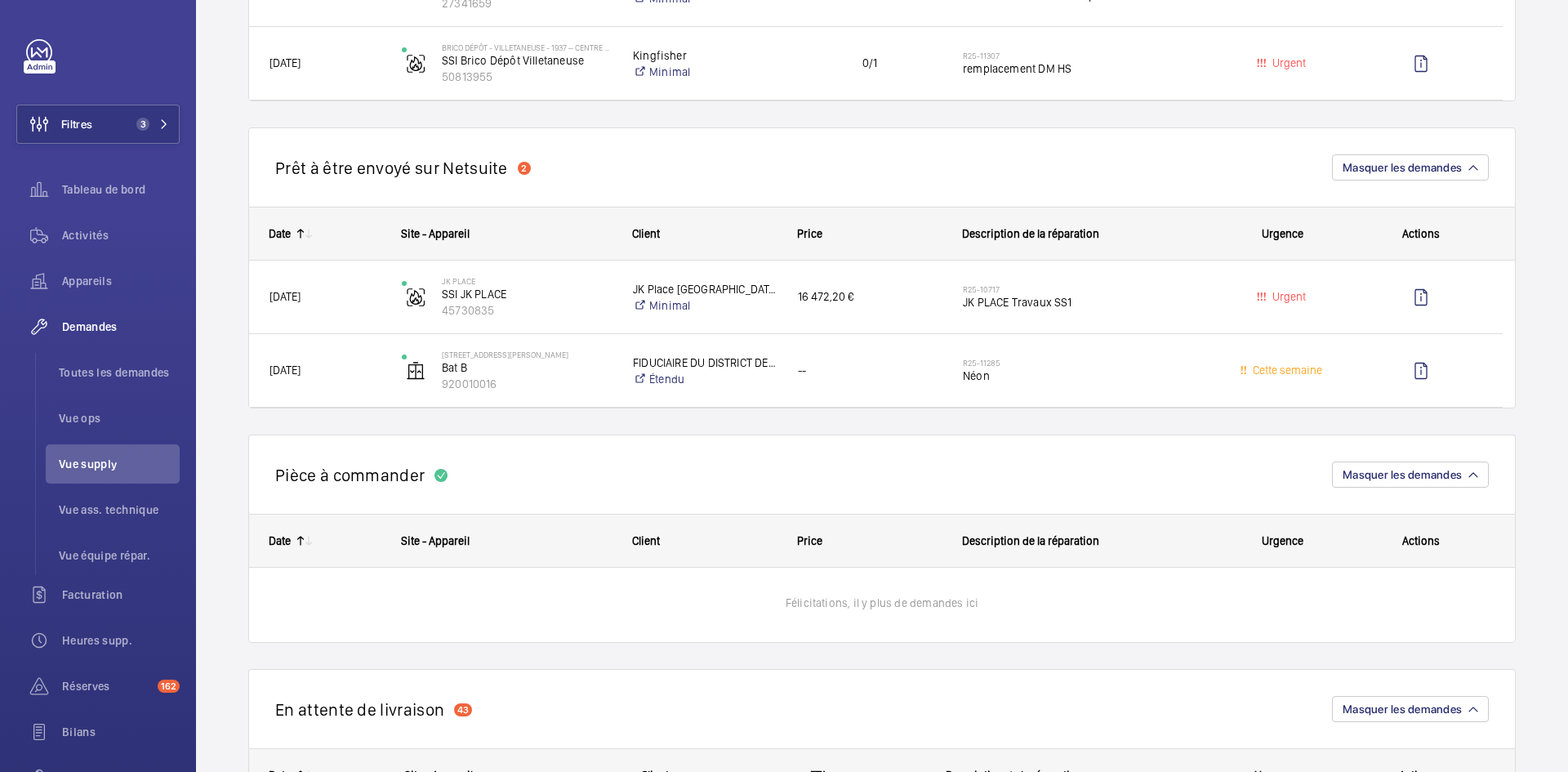
scroll to position [898, 0]
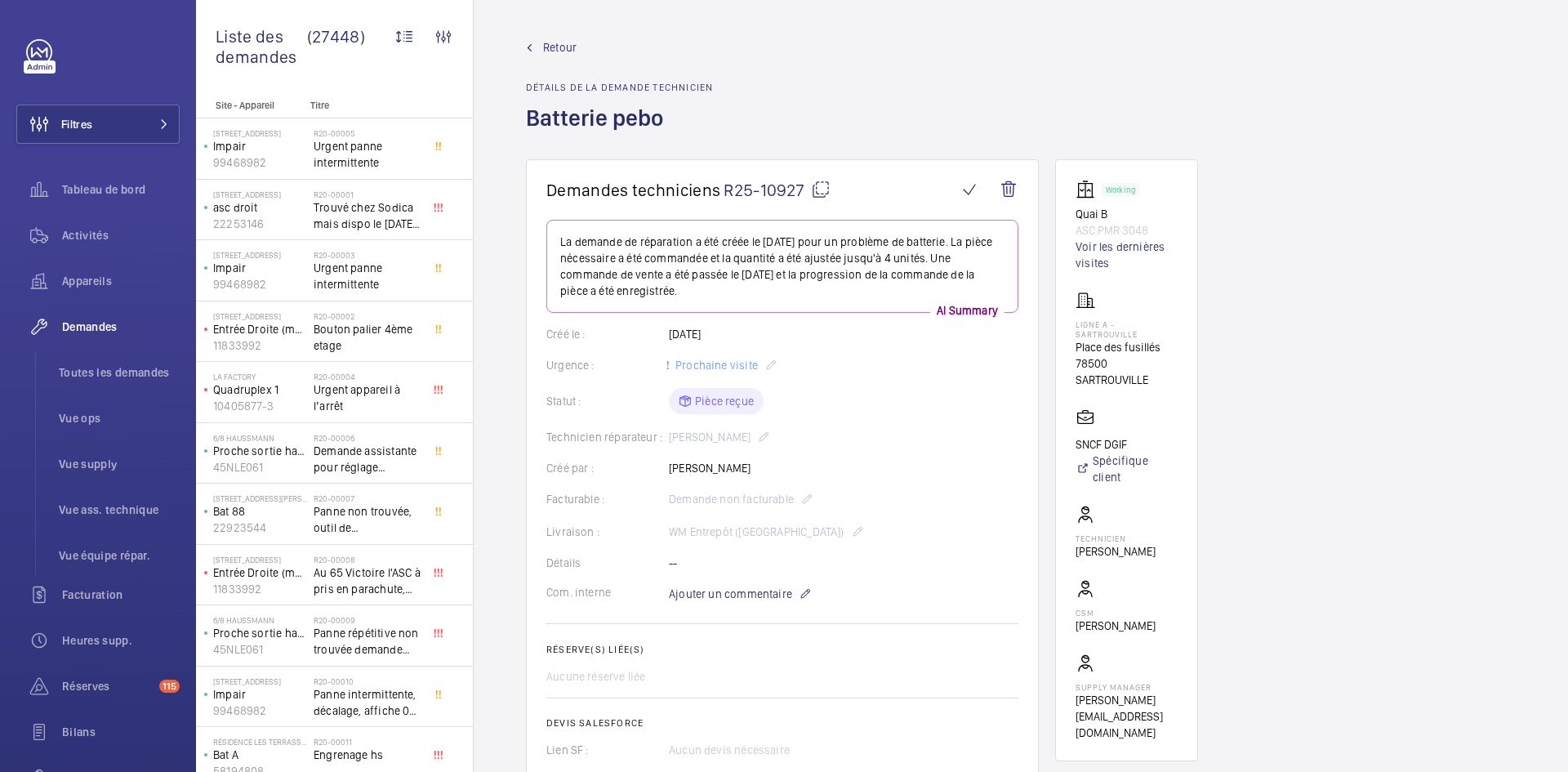
drag, startPoint x: 750, startPoint y: 432, endPoint x: 670, endPoint y: 436, distance: 80.1
click at [670, 436] on div "Technicien réparateur : [PERSON_NAME]" at bounding box center [782, 437] width 472 height 20
copy p "[PERSON_NAME]"
drag, startPoint x: 1147, startPoint y: 230, endPoint x: 1069, endPoint y: 220, distance: 78.6
click at [1069, 220] on wm-front-card "Working Quai B ASC.PMR 3048 Voir les dernières visites Ligne A - SARTROUVILLE P…" at bounding box center [1126, 460] width 143 height 602
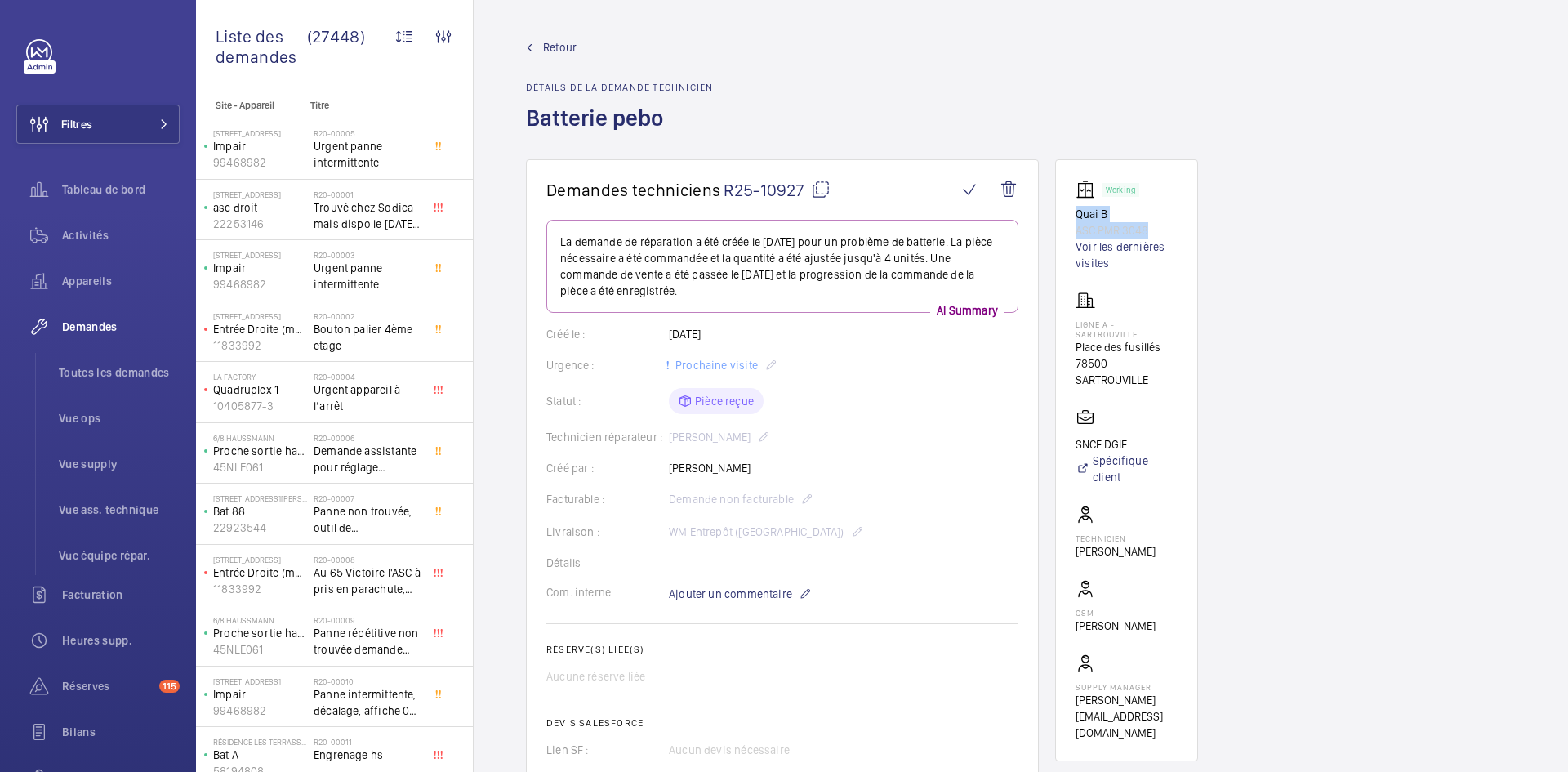
copy div "Quai B ASC.PMR 3048"
drag, startPoint x: 1157, startPoint y: 376, endPoint x: 1064, endPoint y: 320, distance: 108.6
click at [1064, 320] on wm-front-card "Working Quai B ASC.PMR 3048 Voir les dernières visites Ligne A - SARTROUVILLE P…" at bounding box center [1126, 460] width 143 height 602
copy div "Ligne A - SARTROUVILLE Place des fusillés [GEOGRAPHIC_DATA]"
drag, startPoint x: 1128, startPoint y: 442, endPoint x: 1074, endPoint y: 444, distance: 54.0
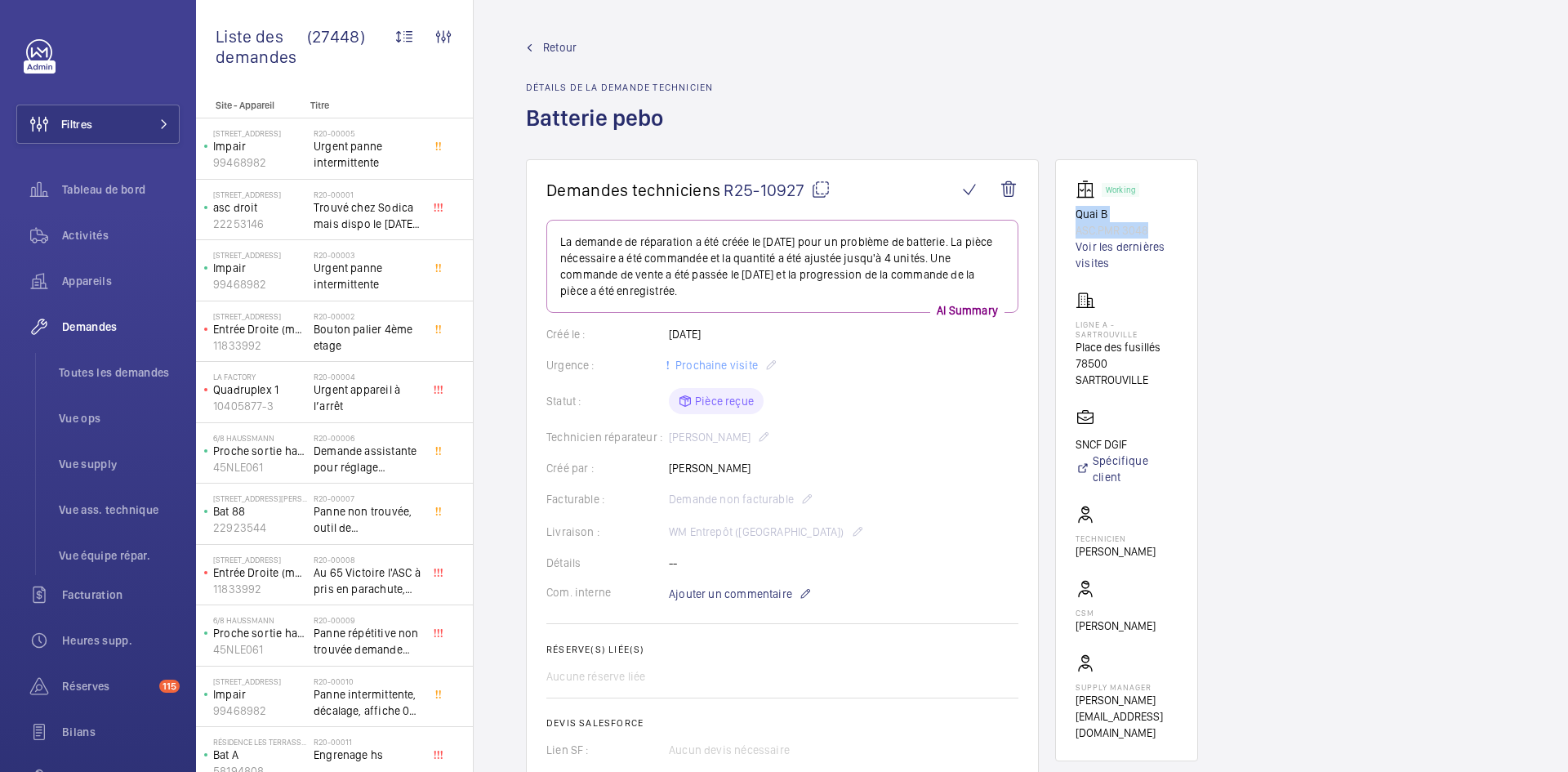
click at [1074, 444] on wm-front-card "Working Quai B ASC.PMR 3048 Voir les dernières visites Ligne A - SARTROUVILLE P…" at bounding box center [1126, 460] width 143 height 602
copy p "SNCF DGIF"
click at [823, 195] on mat-icon at bounding box center [821, 190] width 20 height 20
copy p "SNCF DGIF"
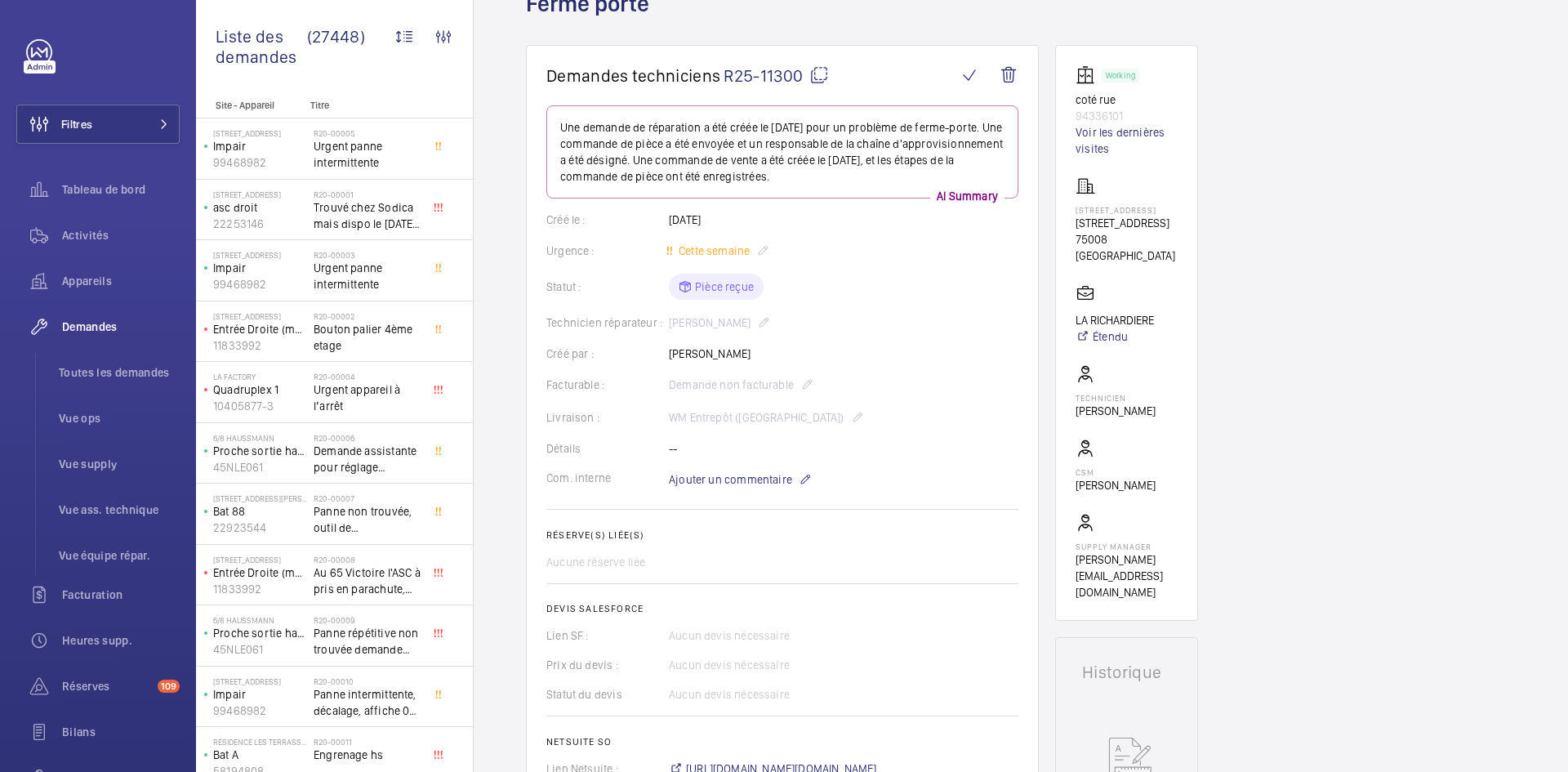
scroll to position [164, 0]
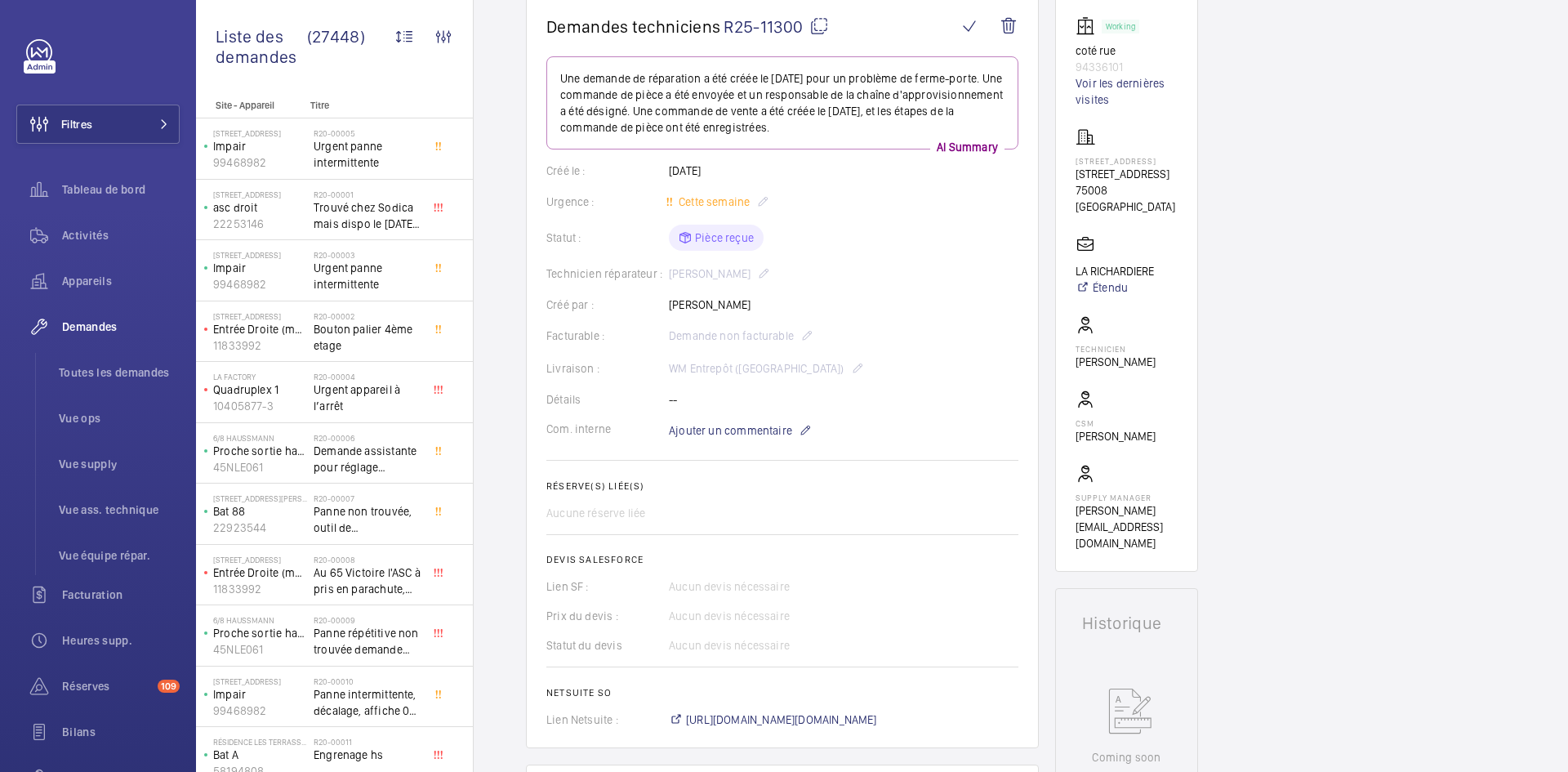
drag, startPoint x: 743, startPoint y: 302, endPoint x: 648, endPoint y: 309, distance: 95.3
click at [648, 309] on div "Créé par : [PERSON_NAME]" at bounding box center [782, 305] width 472 height 16
copy div "Créé par : [PERSON_NAME]"
drag, startPoint x: 1134, startPoint y: 64, endPoint x: 1076, endPoint y: 50, distance: 59.7
click at [1076, 50] on div "Working coté rue 94336101 Voir les dernières visites" at bounding box center [1126, 62] width 102 height 92
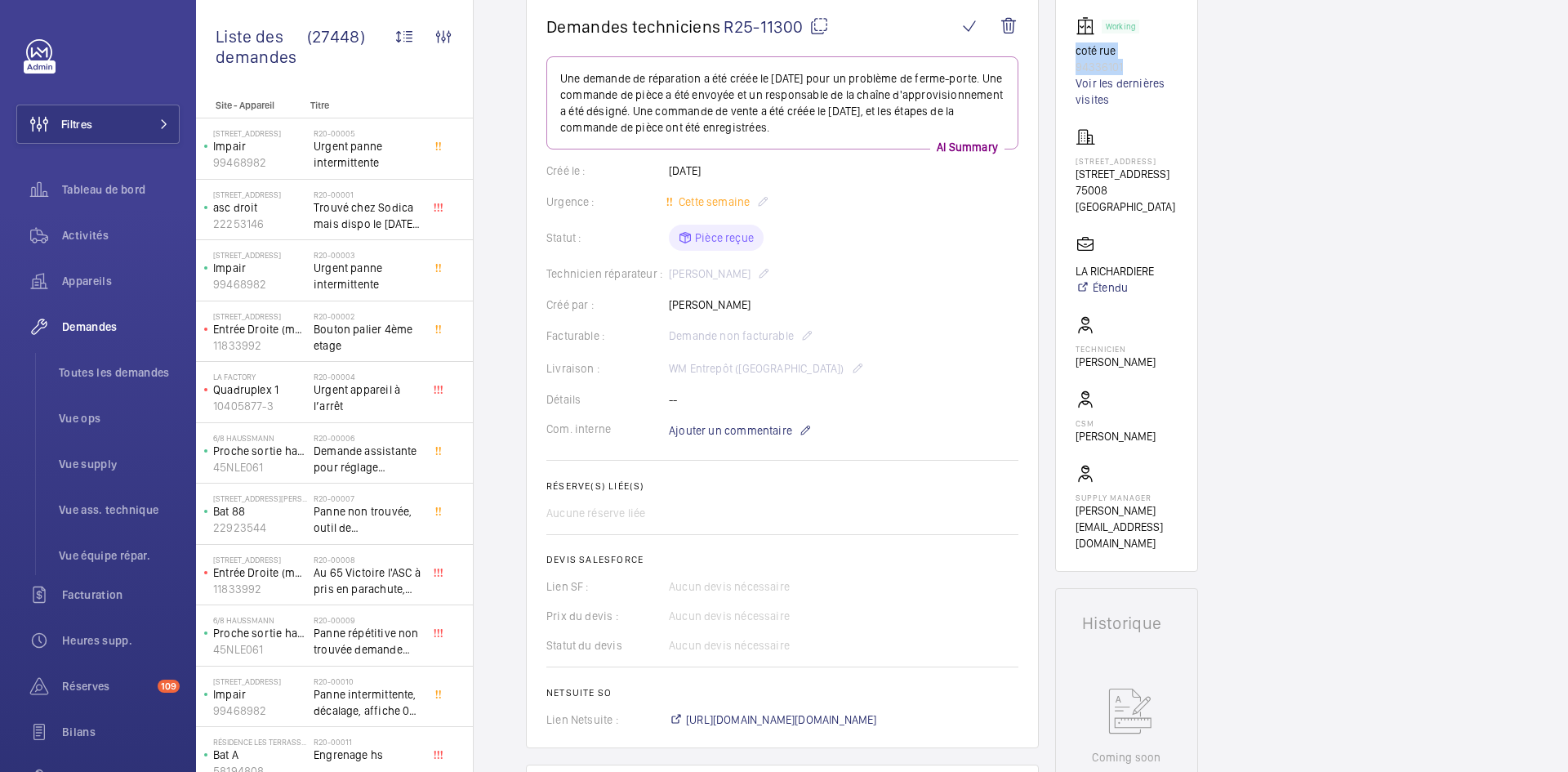
copy div "coté rue 94336101"
drag, startPoint x: 1133, startPoint y: 188, endPoint x: 1074, endPoint y: 175, distance: 60.4
click at [1074, 175] on wm-front-card "Working coté rue 94336101 Voir les dernières visites [STREET_ADDRESS] LA RICHAR…" at bounding box center [1126, 284] width 143 height 576
copy p "[STREET_ADDRESS]"
drag, startPoint x: 1160, startPoint y: 272, endPoint x: 1064, endPoint y: 269, distance: 96.0
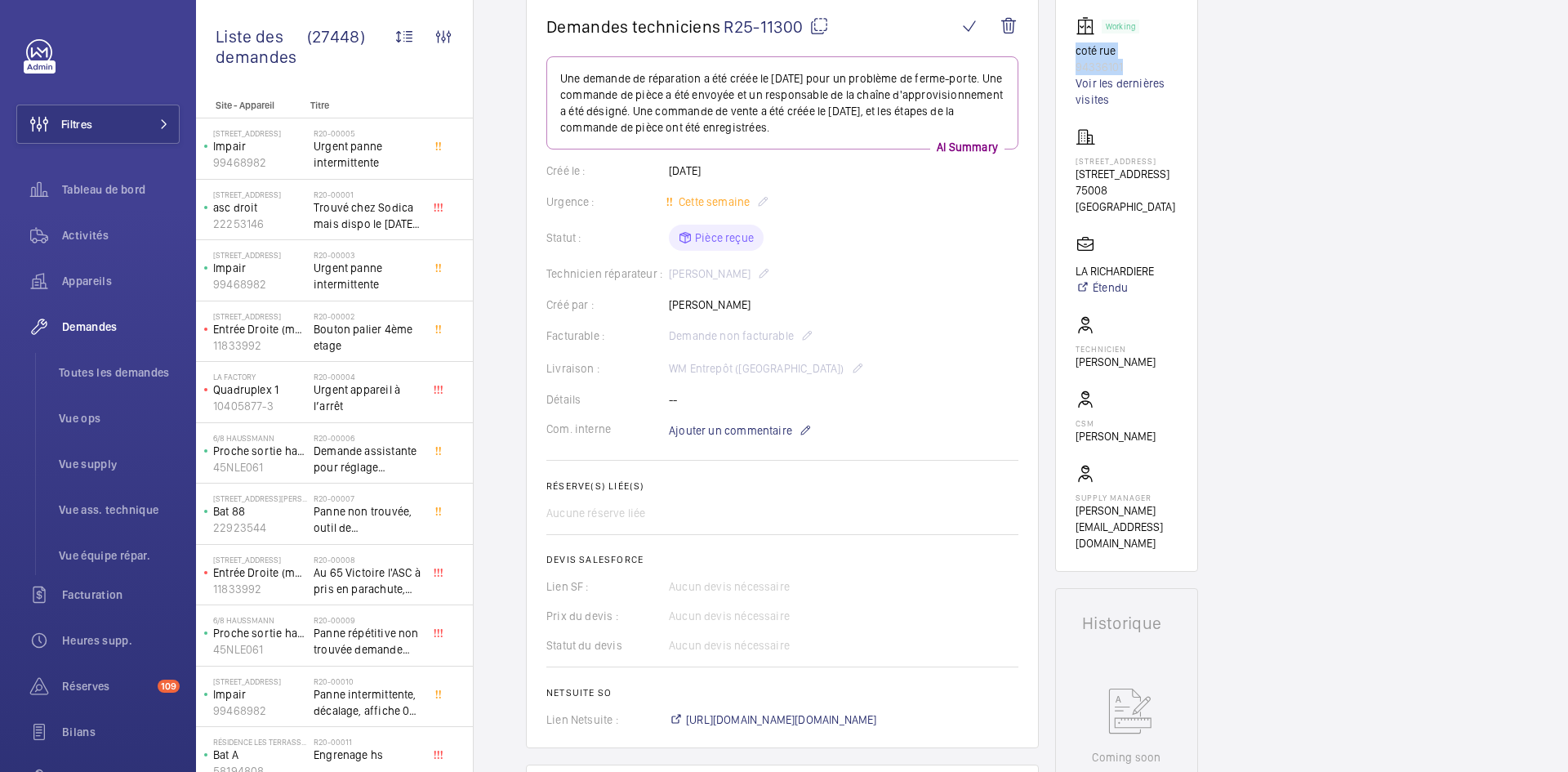
click at [1064, 269] on wm-front-card "Working coté rue 94336101 Voir les dernières visites [STREET_ADDRESS] LA RICHAR…" at bounding box center [1126, 284] width 143 height 576
copy p "LA RICHARDIERE"
click at [823, 23] on mat-icon at bounding box center [819, 26] width 20 height 20
copy p "LA RICHARDIERE"
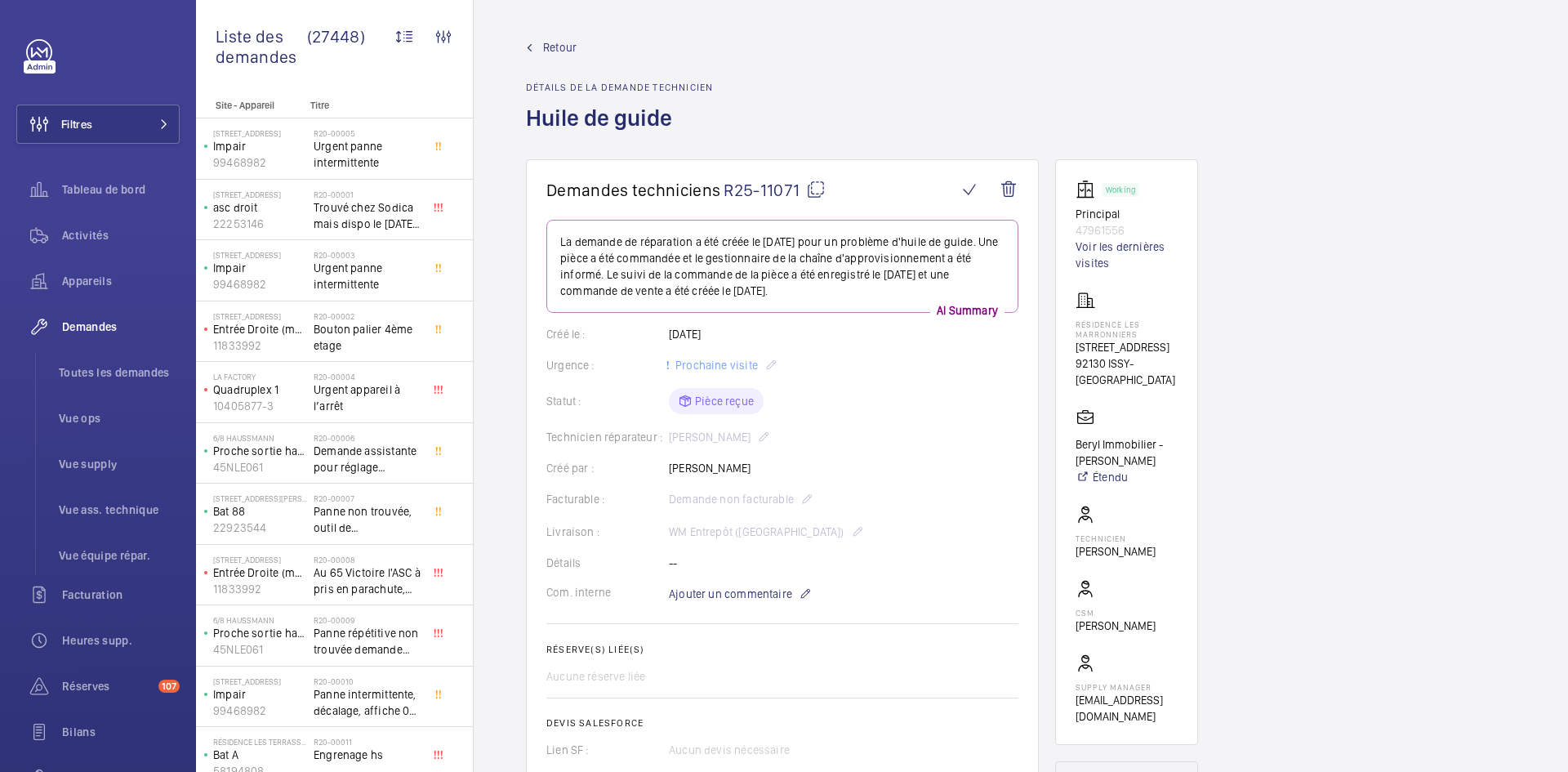
drag, startPoint x: 752, startPoint y: 464, endPoint x: 694, endPoint y: 467, distance: 58.1
click at [652, 469] on div "Créé par : [PERSON_NAME]" at bounding box center [782, 468] width 472 height 16
copy div "Créé par : [PERSON_NAME]"
drag, startPoint x: 1125, startPoint y: 234, endPoint x: 1068, endPoint y: 216, distance: 59.8
click at [1068, 216] on wm-front-card "Working Principal 47961556 Voir les dernières visites Résidence Les Marronniers…" at bounding box center [1126, 452] width 143 height 586
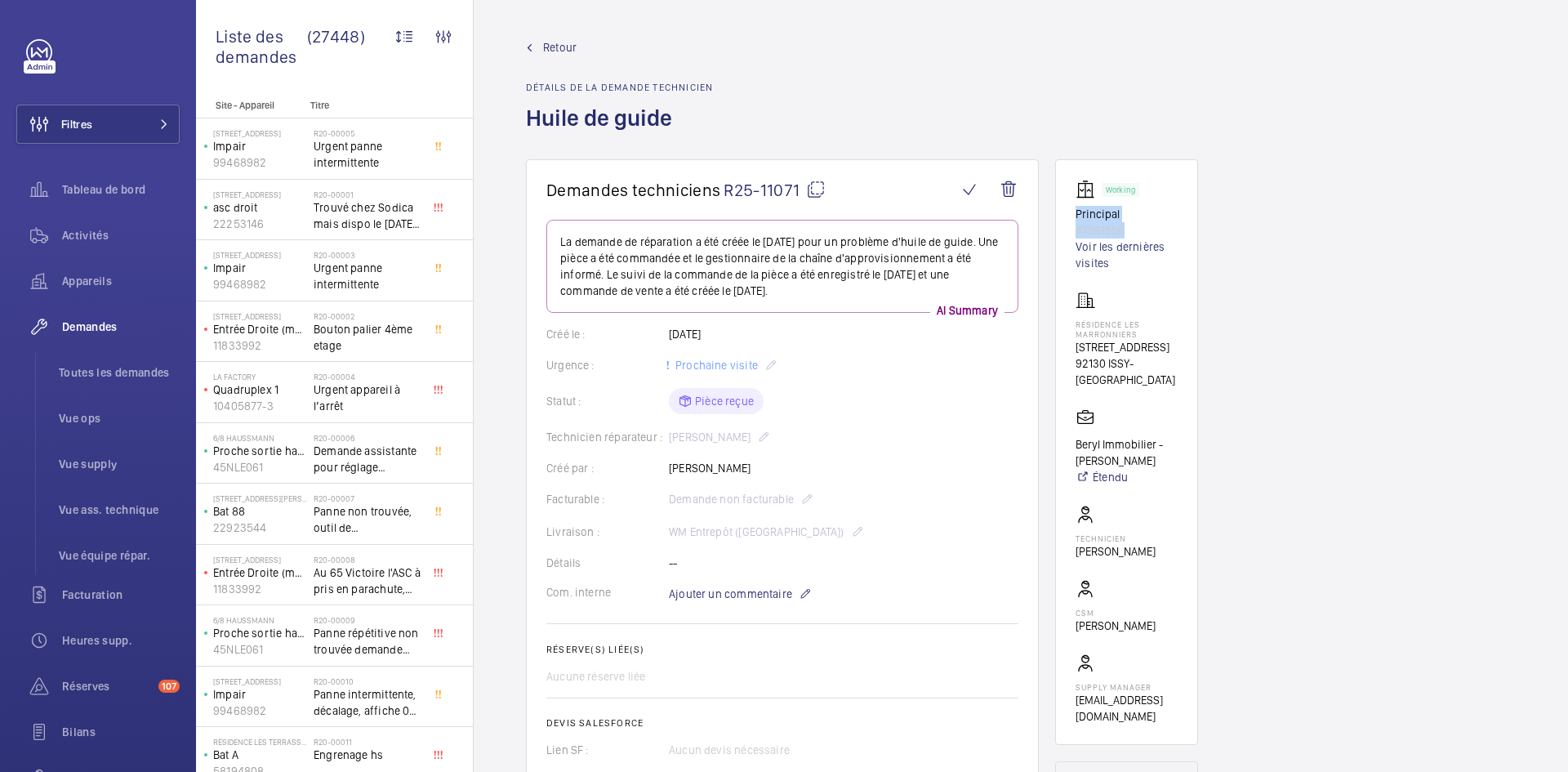
copy div "Principal 47961556"
drag, startPoint x: 1168, startPoint y: 375, endPoint x: 1074, endPoint y: 325, distance: 106.5
click at [1074, 325] on wm-front-card "Working Principal 47961556 Voir les dernières visites Résidence Les Marronniers…" at bounding box center [1126, 452] width 143 height 586
copy div "Résidence Les Marronniers [STREET_ADDRESS]"
drag, startPoint x: 1159, startPoint y: 493, endPoint x: 1072, endPoint y: 479, distance: 88.1
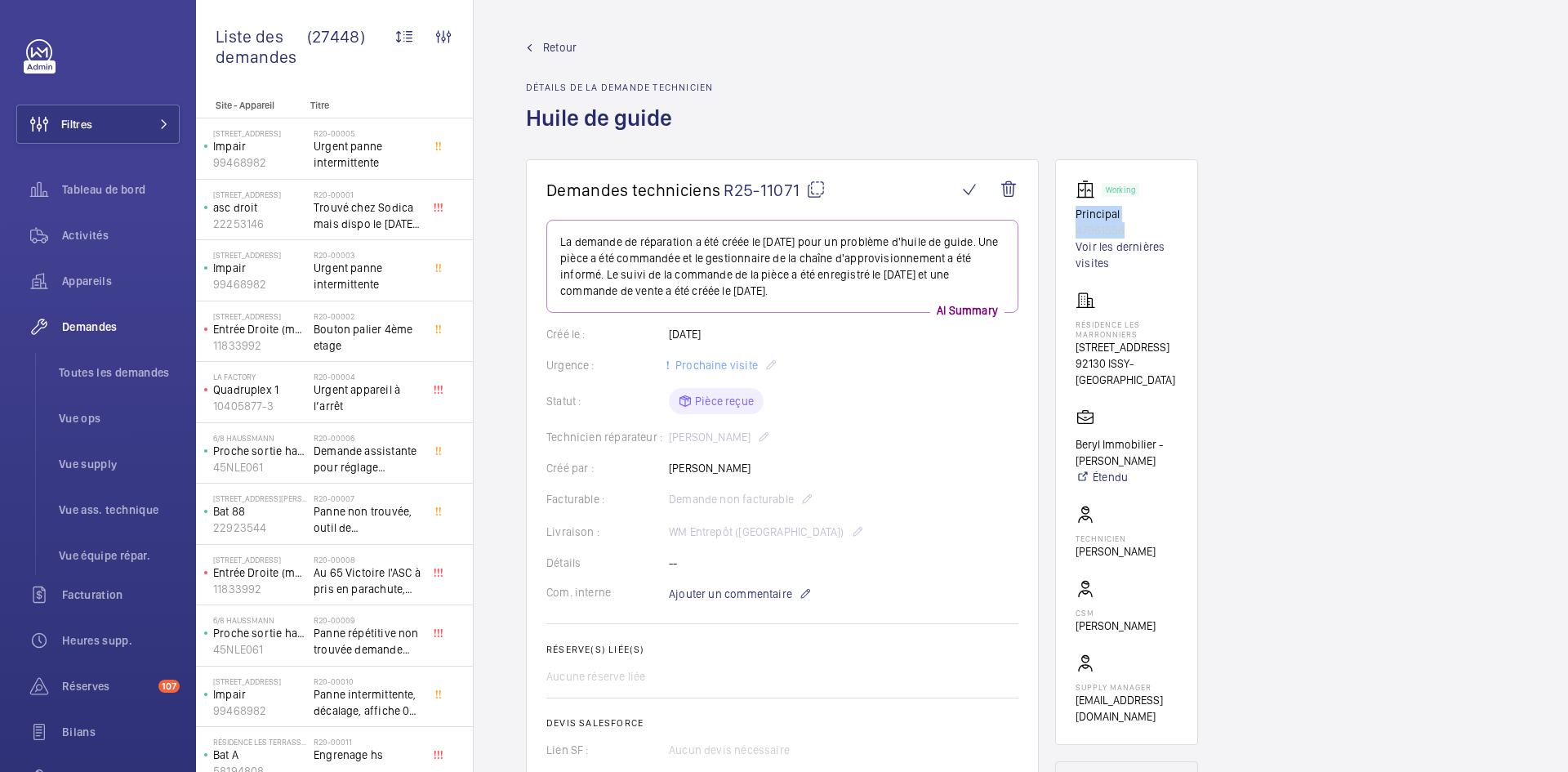
click at [1072, 479] on wm-front-card "Working Principal 47961556 Voir les dernières visites Résidence Les Marronniers…" at bounding box center [1126, 452] width 143 height 586
copy p "Beryl Immobilier - [PERSON_NAME]"
click at [814, 187] on mat-icon at bounding box center [816, 190] width 20 height 20
copy p "Beryl Immobilier - [PERSON_NAME]"
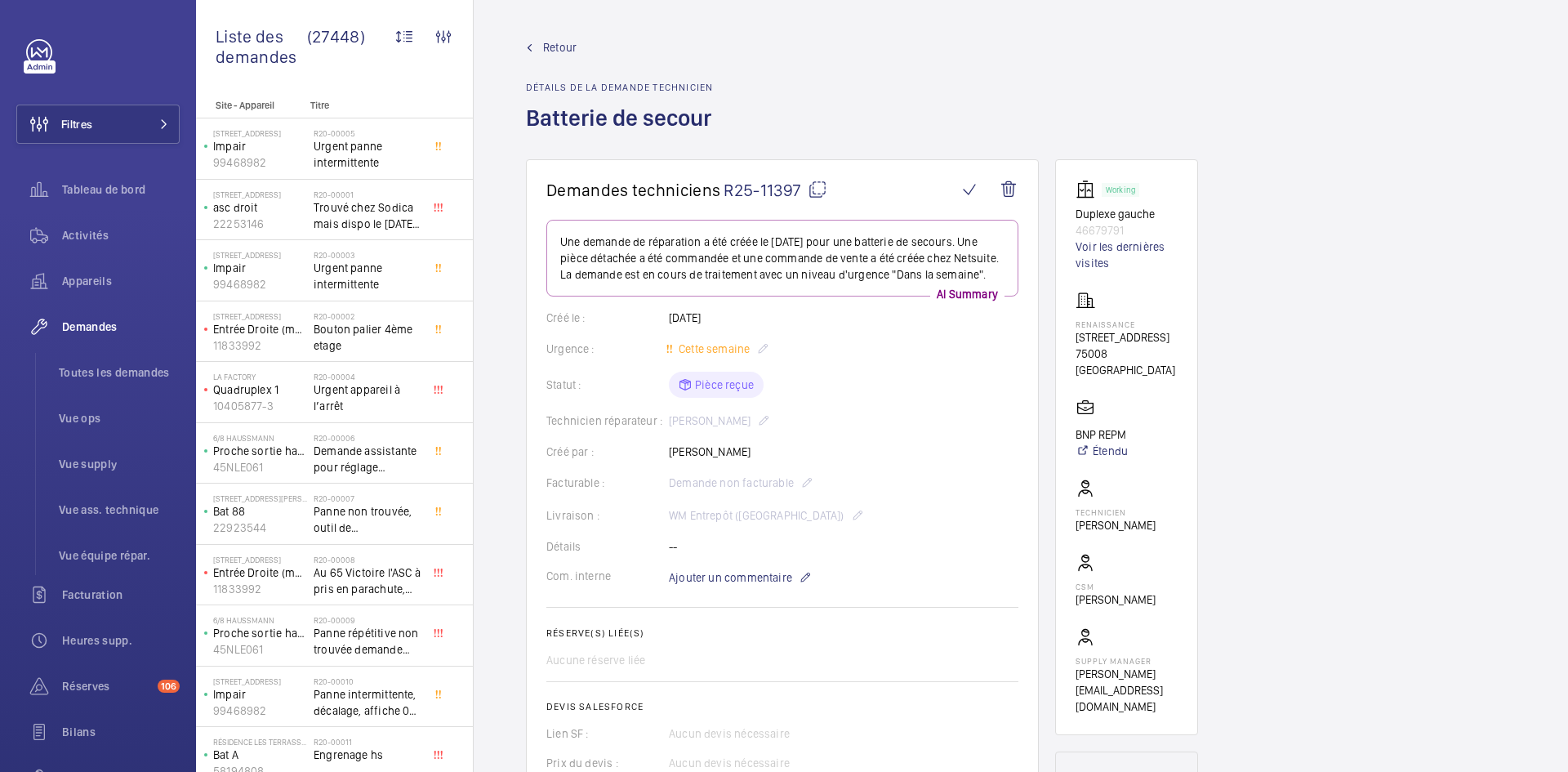
drag, startPoint x: 1046, startPoint y: 492, endPoint x: 895, endPoint y: 444, distance: 158.4
click at [895, 430] on div "Technicien réparateur : Mohamed Chougradi" at bounding box center [782, 421] width 472 height 20
drag, startPoint x: 780, startPoint y: 469, endPoint x: 666, endPoint y: 476, distance: 114.2
click at [666, 460] on div "Créé par : Mohamed Chougradi" at bounding box center [782, 452] width 472 height 16
copy div "Créé par : Mohamed Chougradi"
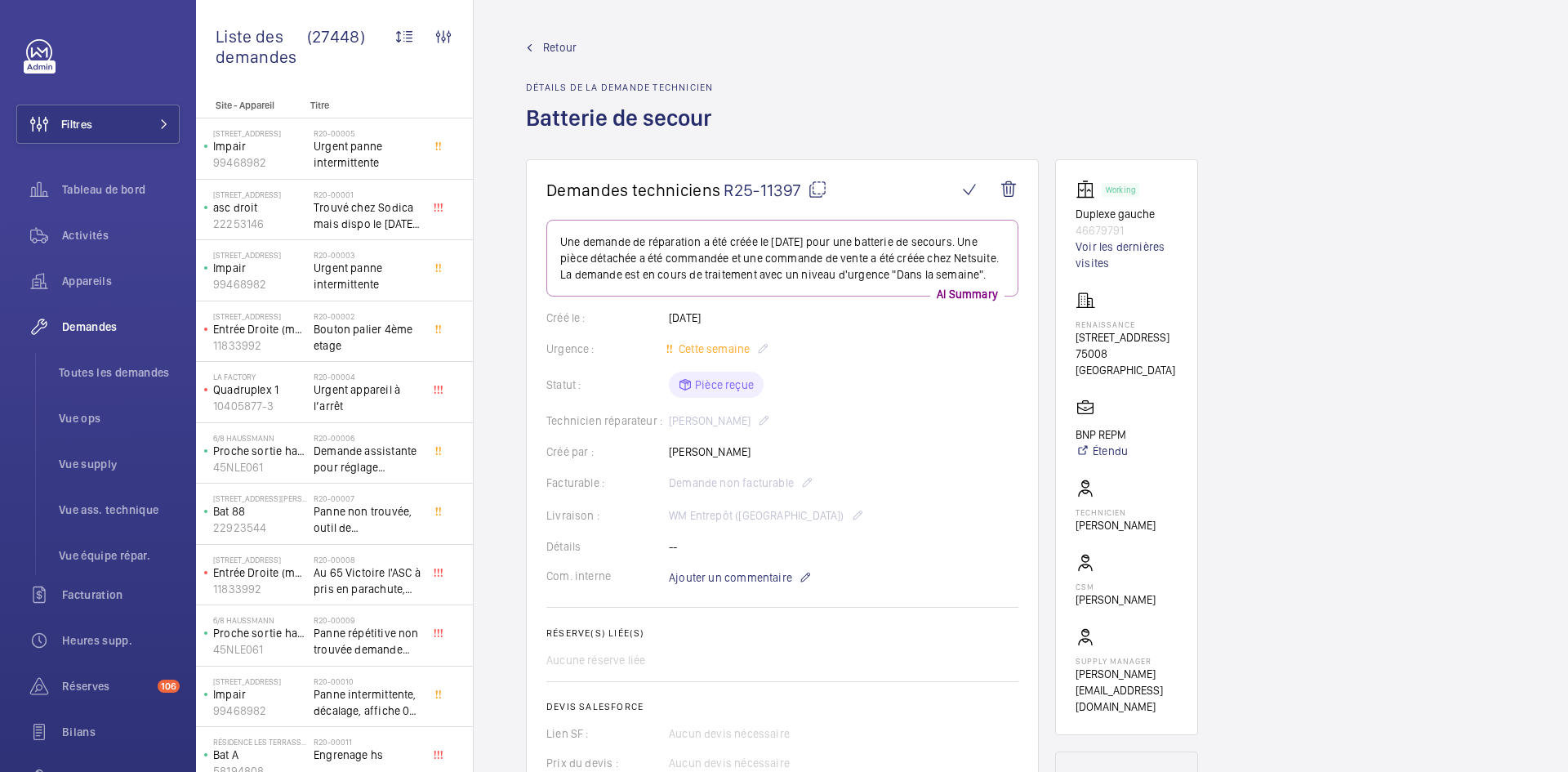
scroll to position [408, 0]
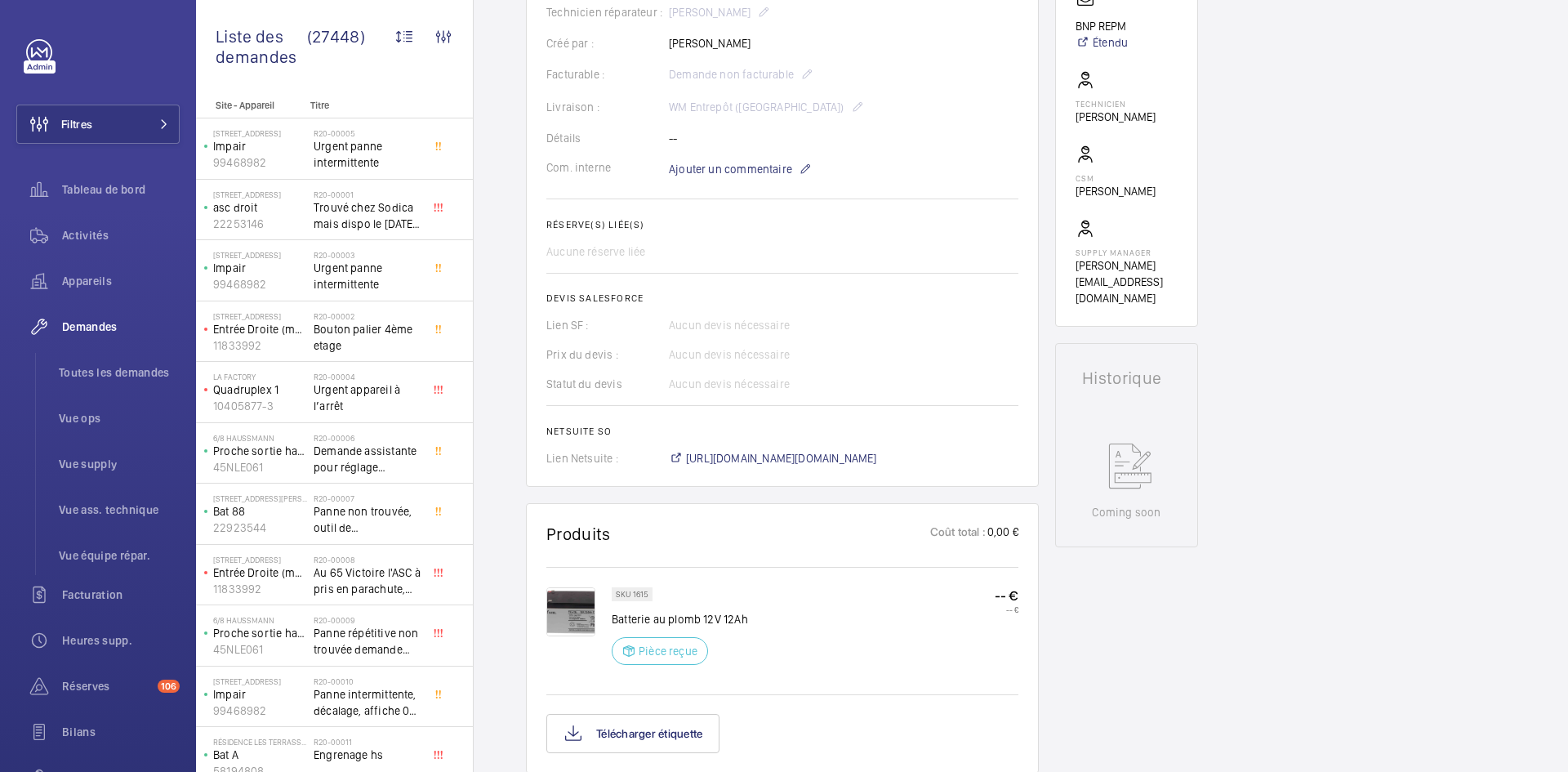
click at [577, 623] on img at bounding box center [571, 612] width 49 height 49
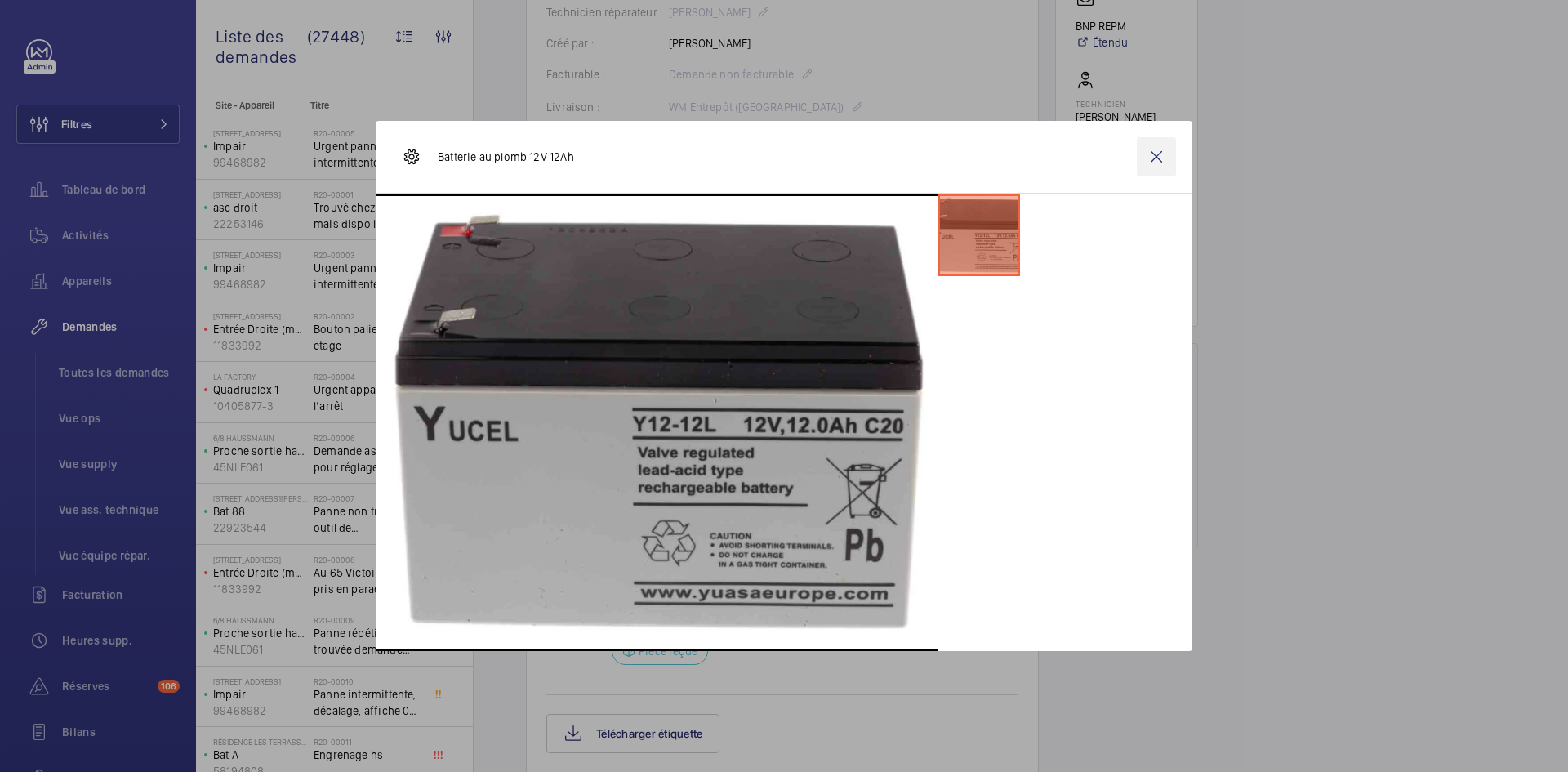
click at [1164, 165] on wm-front-icon-button at bounding box center [1155, 156] width 39 height 39
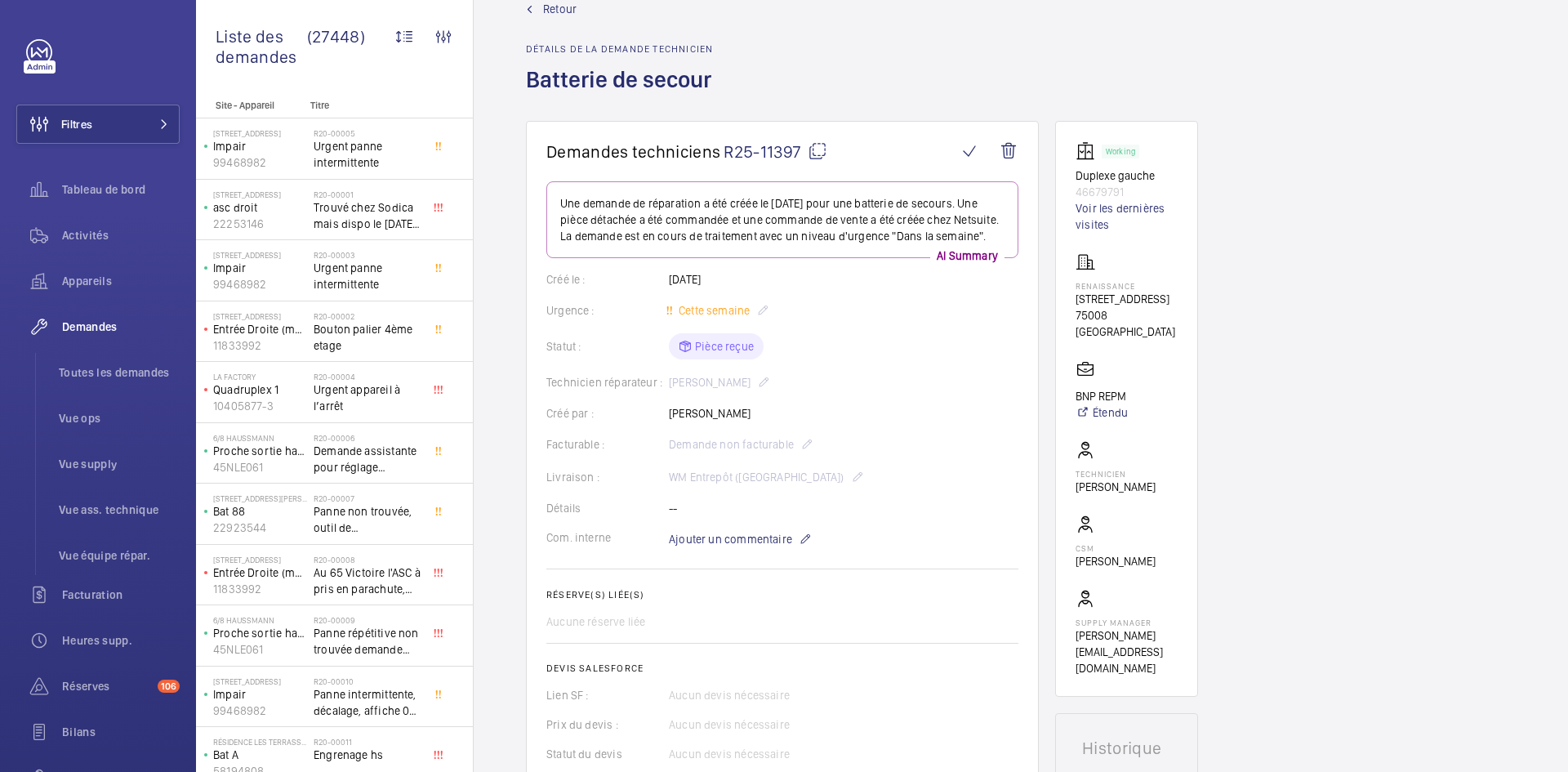
scroll to position [0, 0]
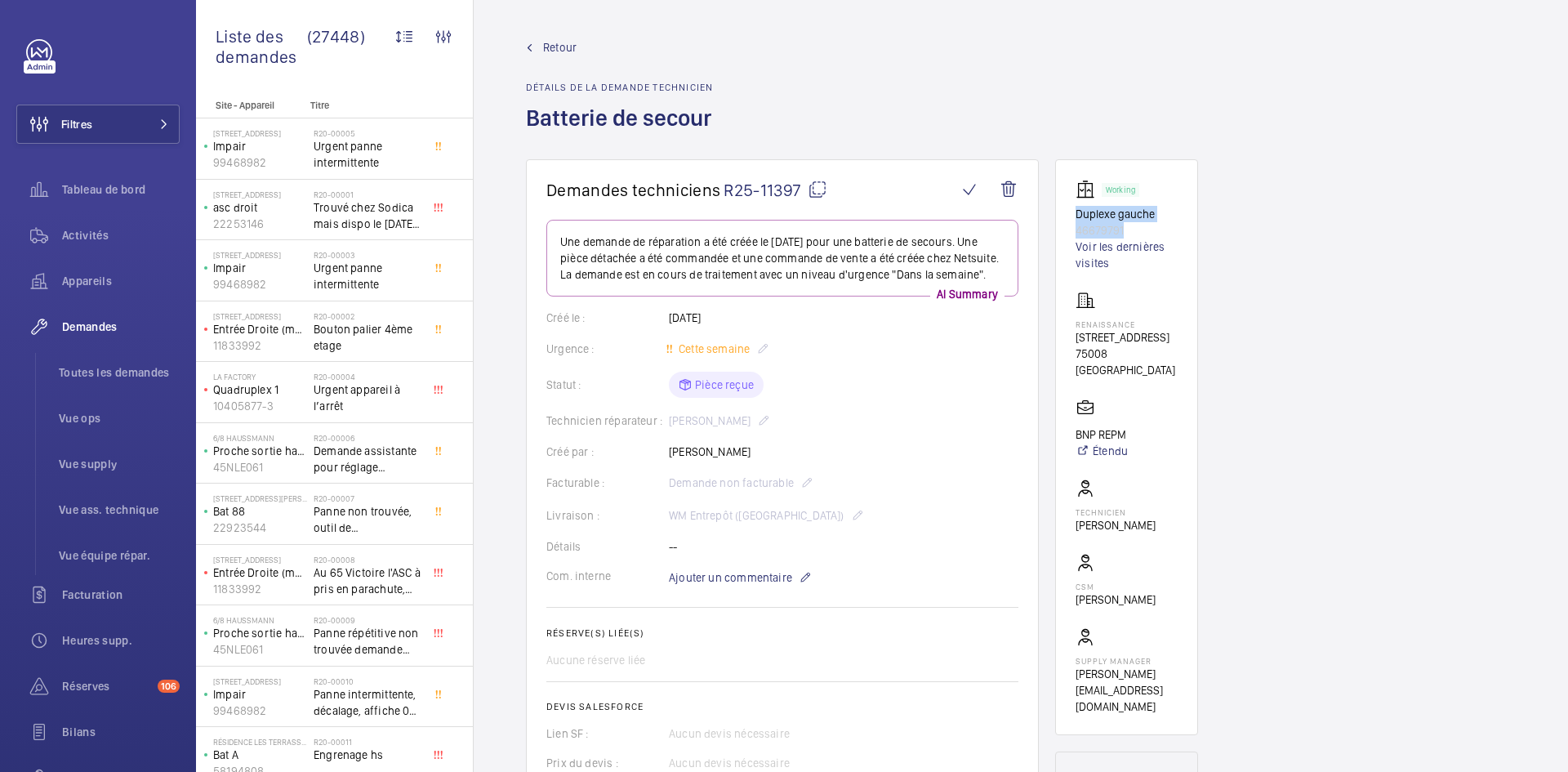
drag, startPoint x: 1131, startPoint y: 229, endPoint x: 1057, endPoint y: 213, distance: 75.7
click at [1057, 213] on wm-front-card "Working Duplexe gauche 46679791 Voir les dernières visites RENAISSANCE 17 rue F…" at bounding box center [1126, 446] width 143 height 576
copy div "Duplexe gauche 46679791"
drag, startPoint x: 1145, startPoint y: 355, endPoint x: 1064, endPoint y: 326, distance: 86.0
click at [1064, 326] on wm-front-card "Working Duplexe gauche 46679791 Voir les dernières visites RENAISSANCE 17 rue F…" at bounding box center [1126, 446] width 143 height 576
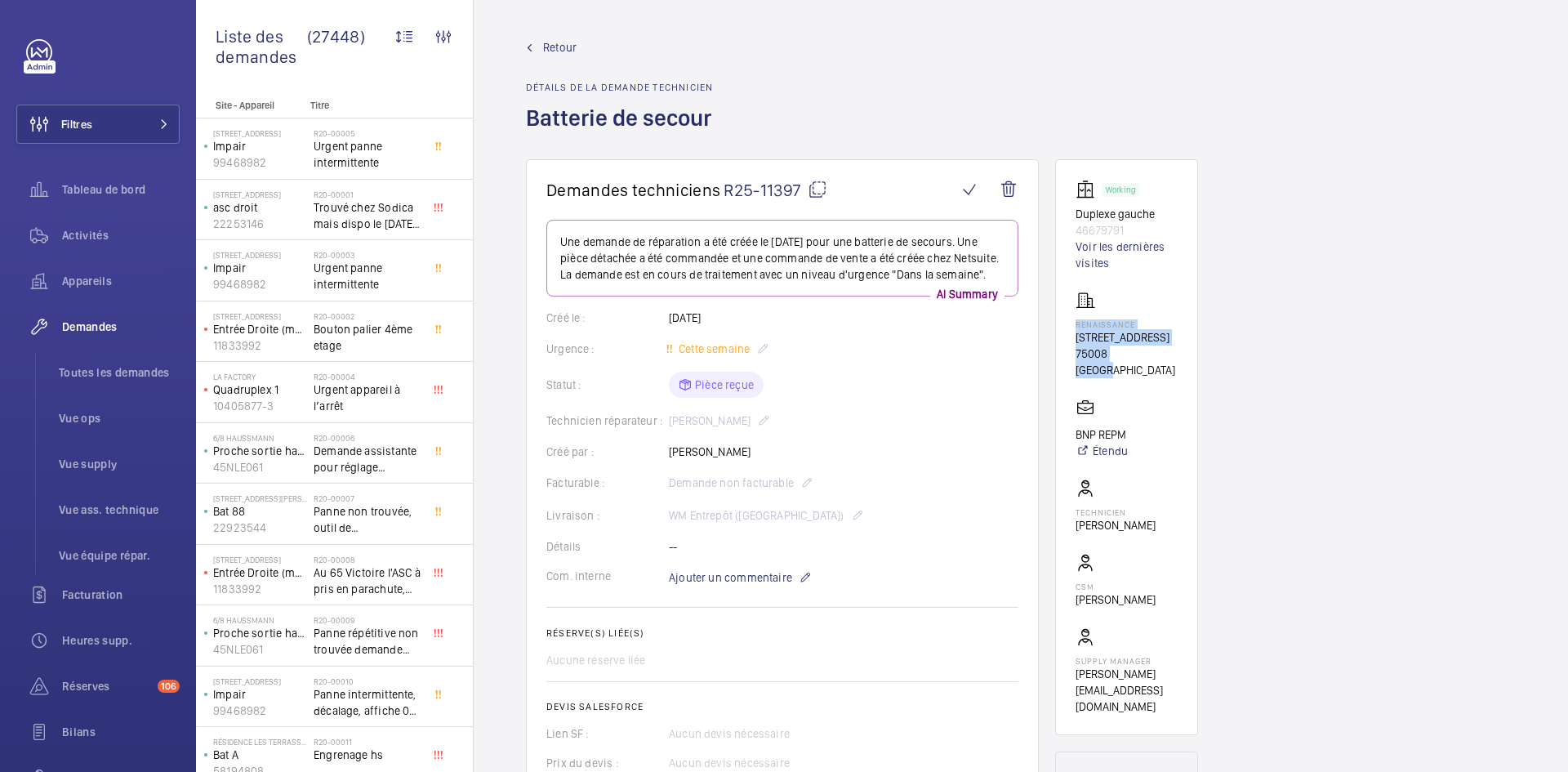
copy div "RENAISSANCE 17 rue François 1er 75008 PARIS"
drag, startPoint x: 1114, startPoint y: 419, endPoint x: 1067, endPoint y: 424, distance: 47.3
click at [1067, 424] on wm-front-card "Working Duplexe gauche 46679791 Voir les dernières visites RENAISSANCE 17 rue F…" at bounding box center [1126, 446] width 143 height 576
copy p "BNP REPM"
click at [818, 194] on mat-icon at bounding box center [817, 190] width 20 height 20
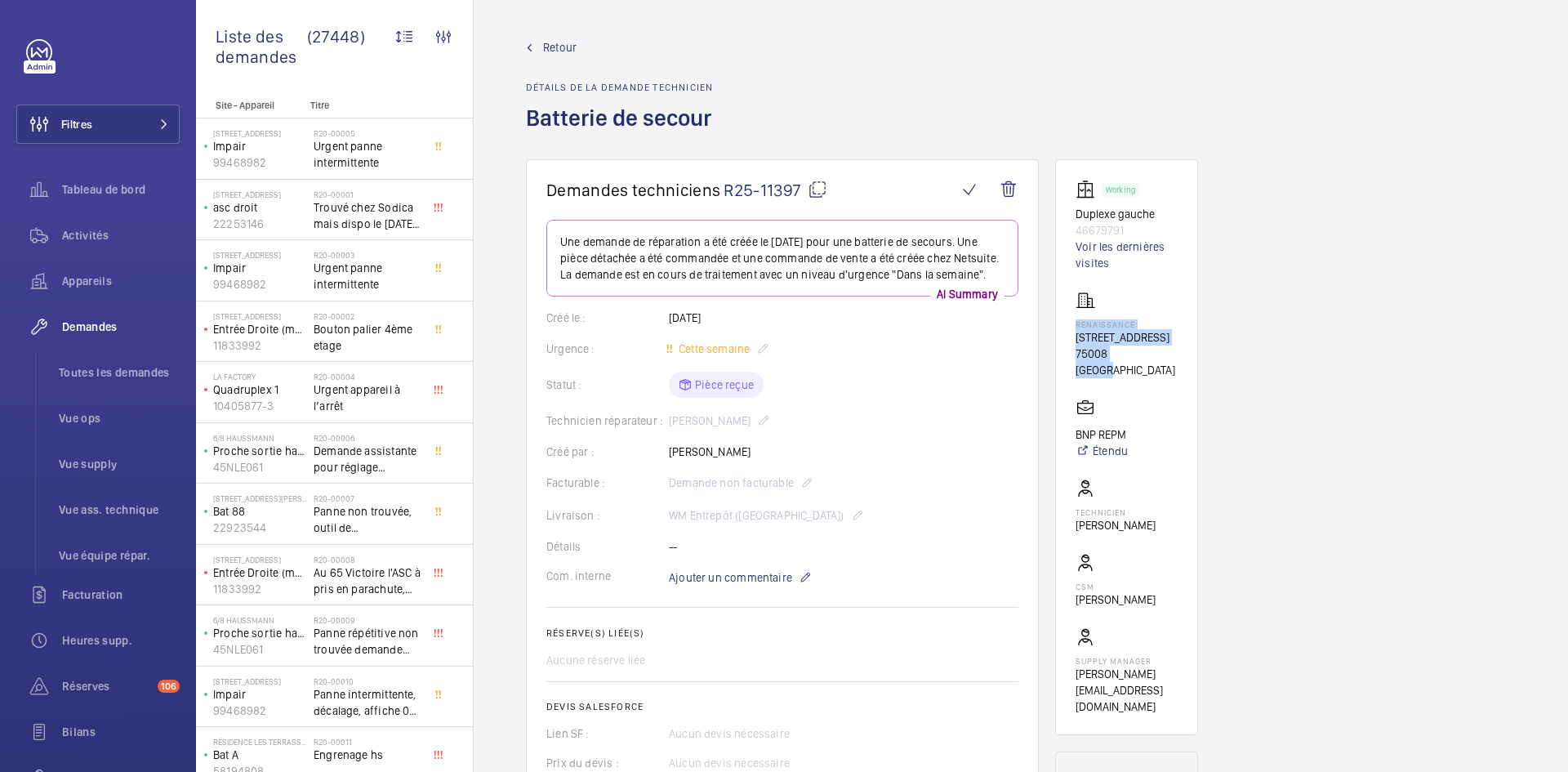
copy p "BNP REPM"
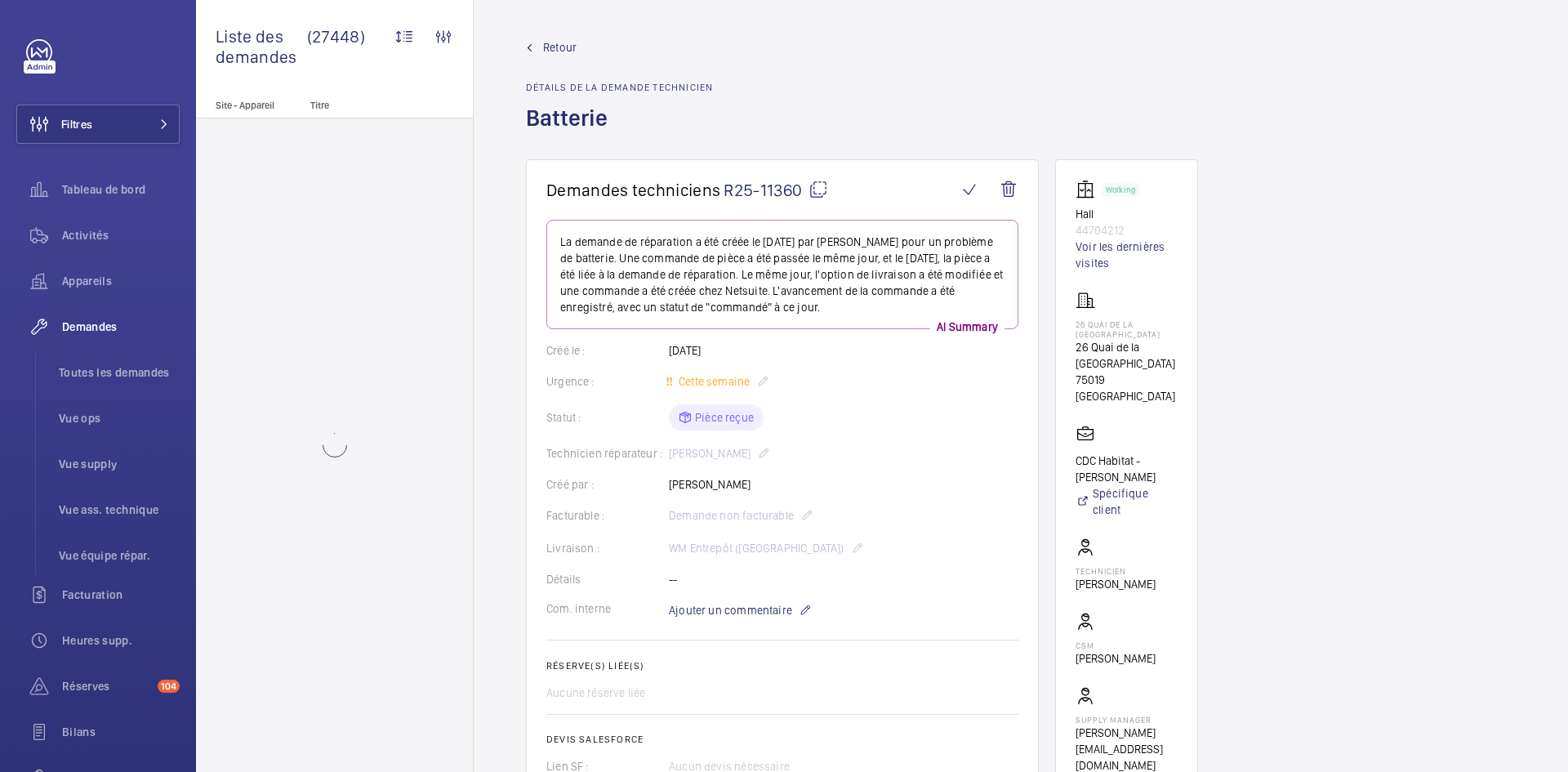
drag, startPoint x: 769, startPoint y: 483, endPoint x: 670, endPoint y: 484, distance: 99.0
click at [670, 484] on div "Créé par : [PERSON_NAME]" at bounding box center [782, 485] width 472 height 16
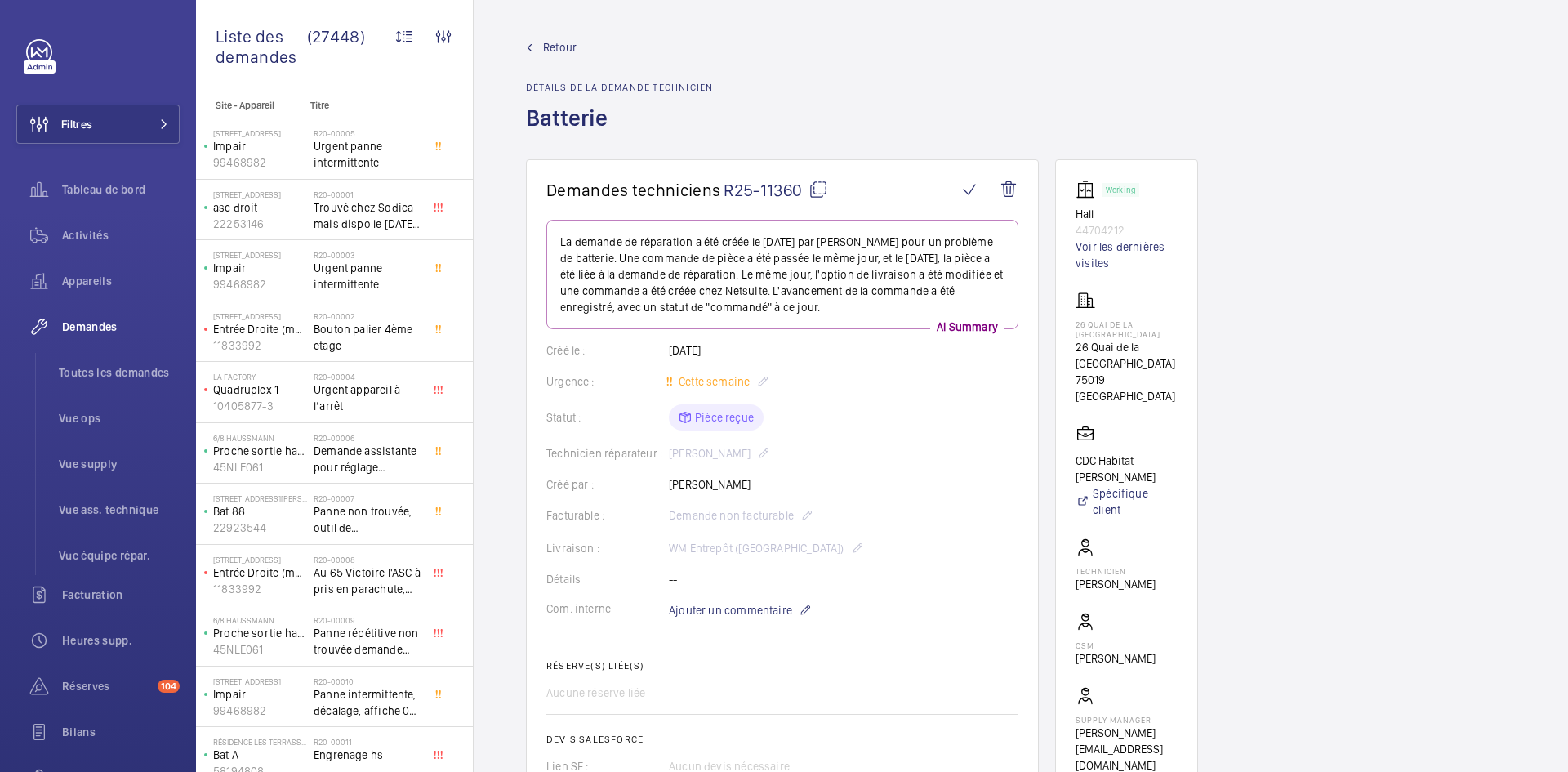
copy p "[PERSON_NAME]"
drag, startPoint x: 1129, startPoint y: 228, endPoint x: 1074, endPoint y: 218, distance: 55.9
click at [1074, 218] on wm-front-card "Working Hall 44704212 Voir les dernières visites [STREET_ADDRESS] CDC Habitat -…" at bounding box center [1126, 476] width 143 height 635
copy div "Hall 44704212"
drag, startPoint x: 1136, startPoint y: 382, endPoint x: 1072, endPoint y: 352, distance: 70.7
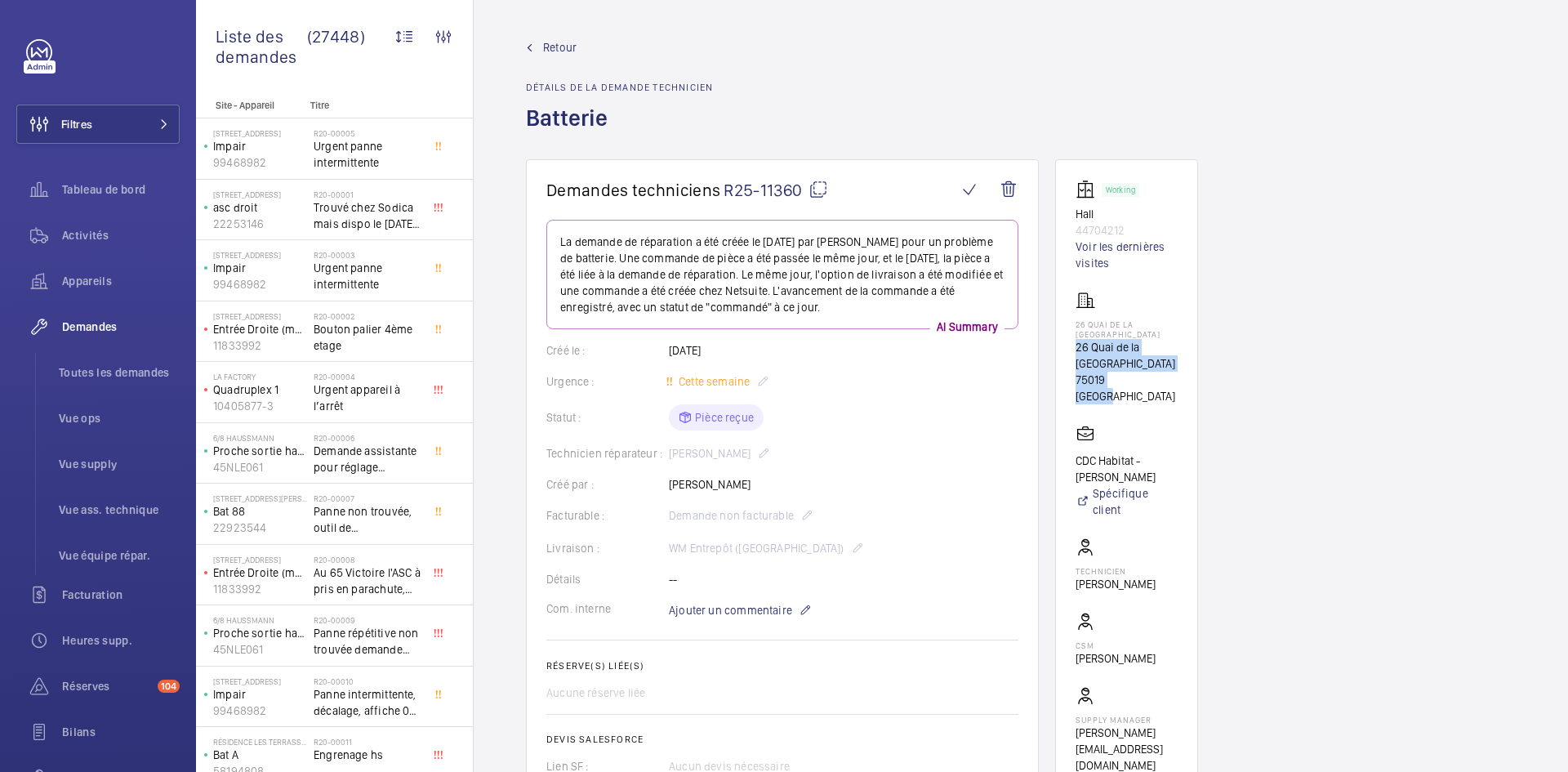
click at [1072, 352] on wm-front-card "Working Hall 44704212 Voir les dernières visites [STREET_ADDRESS] CDC Habitat -…" at bounding box center [1126, 476] width 143 height 635
copy div "[STREET_ADDRESS]"
drag, startPoint x: 1168, startPoint y: 460, endPoint x: 1059, endPoint y: 449, distance: 109.6
click at [1059, 449] on wm-front-card "Working Hall 44704212 Voir les dernières visites [STREET_ADDRESS] CDC Habitat -…" at bounding box center [1126, 476] width 143 height 635
copy p "CDC Habitat - [PERSON_NAME]"
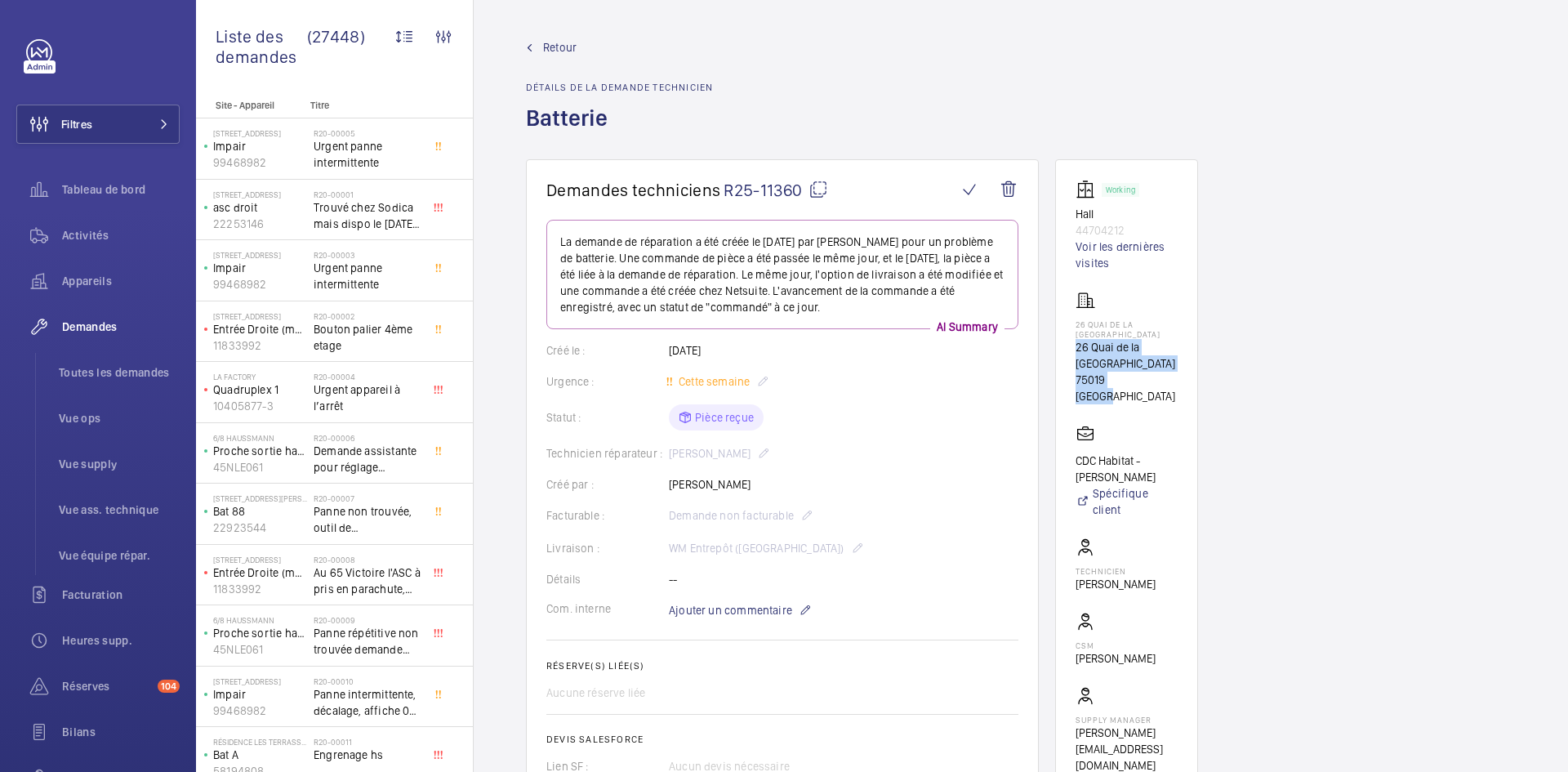
click at [823, 185] on mat-icon at bounding box center [818, 190] width 20 height 20
copy p "CDC Habitat - [PERSON_NAME]"
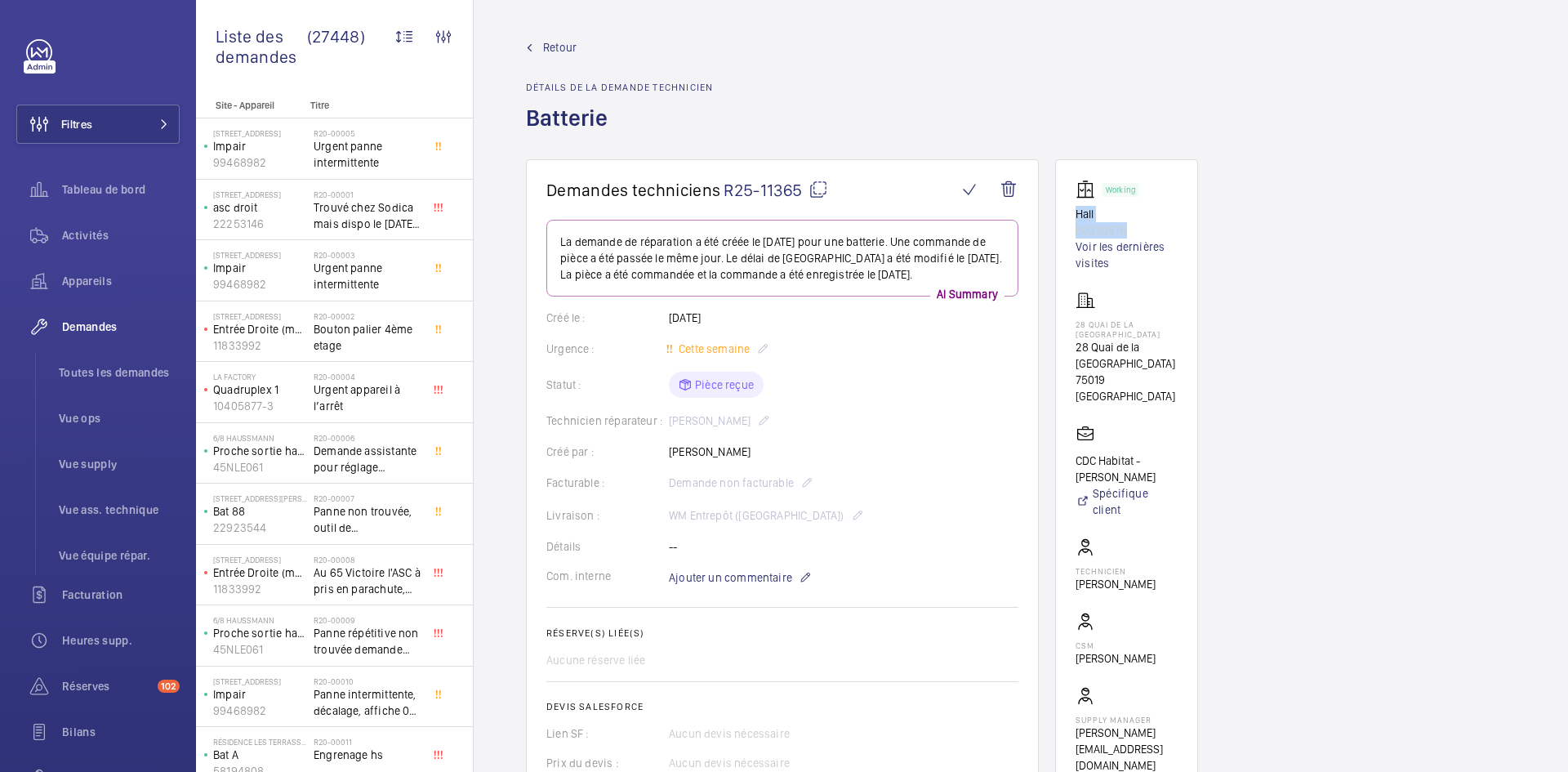
drag, startPoint x: 1131, startPoint y: 229, endPoint x: 1072, endPoint y: 214, distance: 60.9
click at [1072, 214] on wm-front-card "Working Hall 50330576 Voir les dernières visites [STREET_ADDRESS] CDC Habitat -…" at bounding box center [1126, 476] width 143 height 635
copy div "Hall 50330576"
click at [823, 186] on mat-icon at bounding box center [818, 190] width 20 height 20
copy div "Hall 50330576"
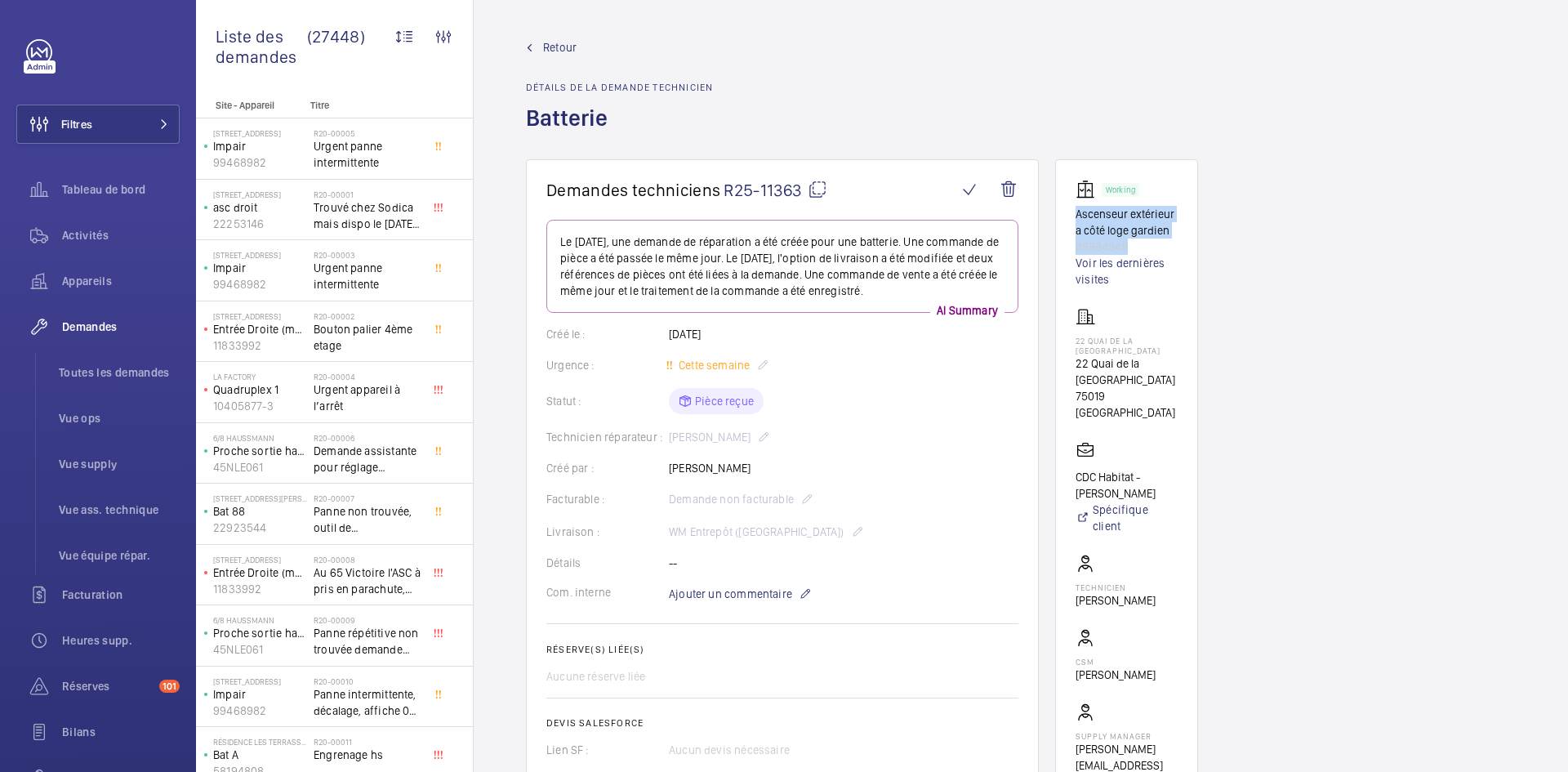
drag, startPoint x: 1138, startPoint y: 246, endPoint x: 1073, endPoint y: 216, distance: 71.6
click at [1073, 216] on wm-front-card "Working Ascenseur extérieur a côté loge gardien 39984948 Voir les dernières vis…" at bounding box center [1126, 485] width 143 height 651
copy div "Ascenseur extérieur a côté loge gardien 39984948"
click at [822, 186] on mat-icon at bounding box center [817, 190] width 20 height 20
copy div "Ascenseur extérieur a côté loge gardien 39984948"
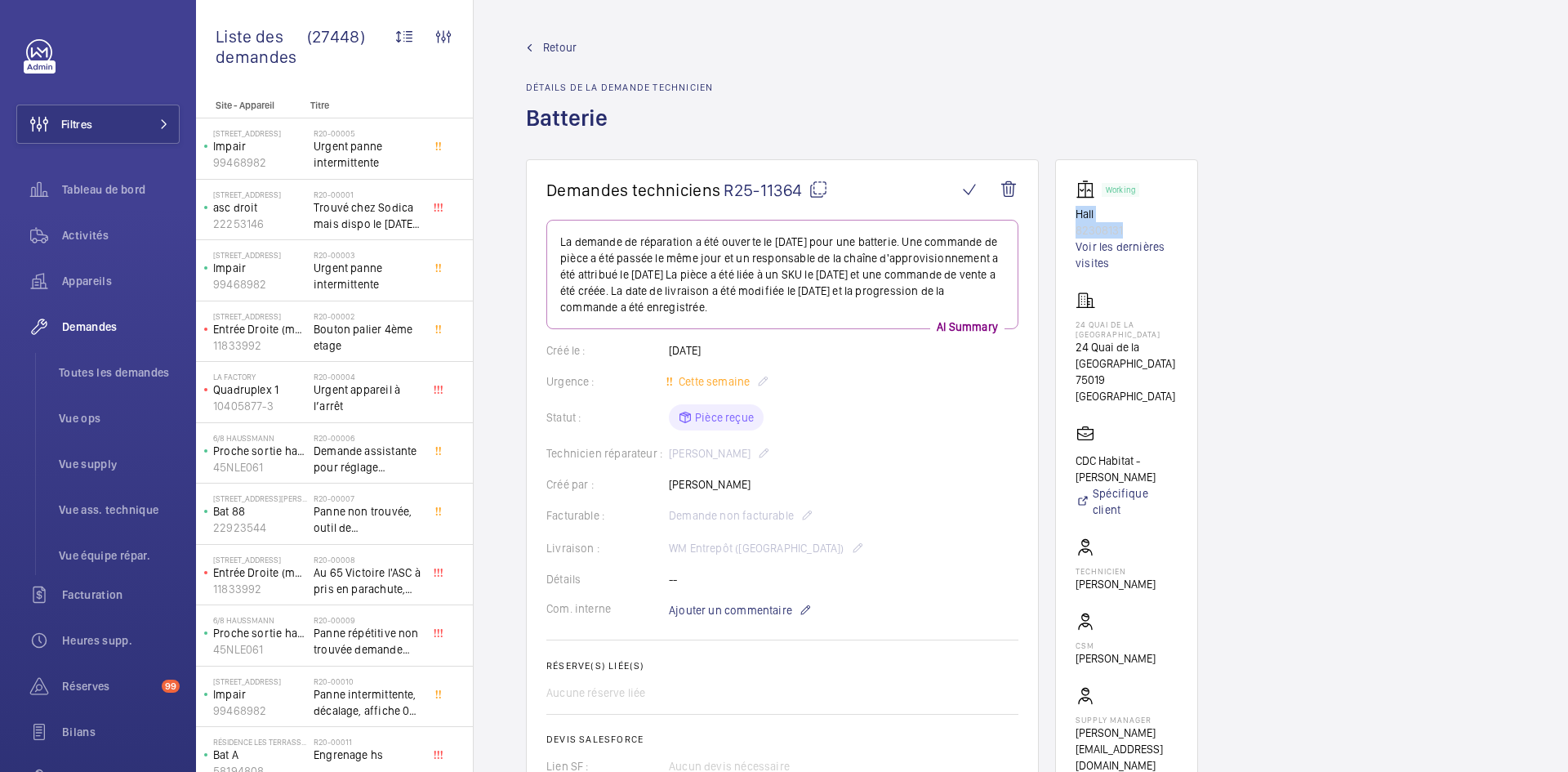
drag, startPoint x: 1128, startPoint y: 224, endPoint x: 1075, endPoint y: 209, distance: 55.1
click at [1075, 209] on div "Working Hall 82308131 Voir les dernières visites" at bounding box center [1126, 226] width 102 height 92
copy div "Hall 82308131"
click at [814, 188] on mat-icon at bounding box center [818, 190] width 20 height 20
copy div "Hall 82308131"
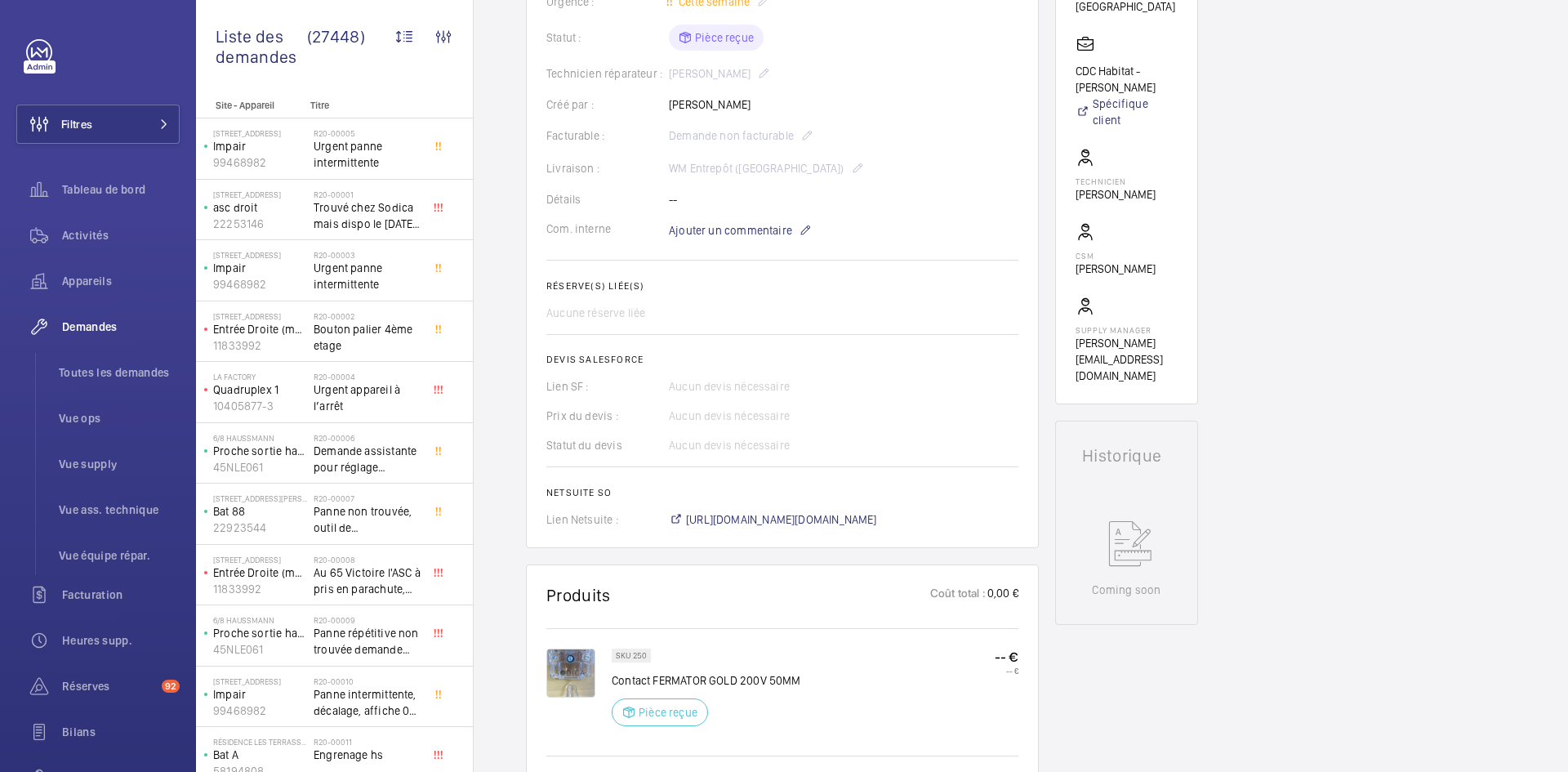
scroll to position [164, 0]
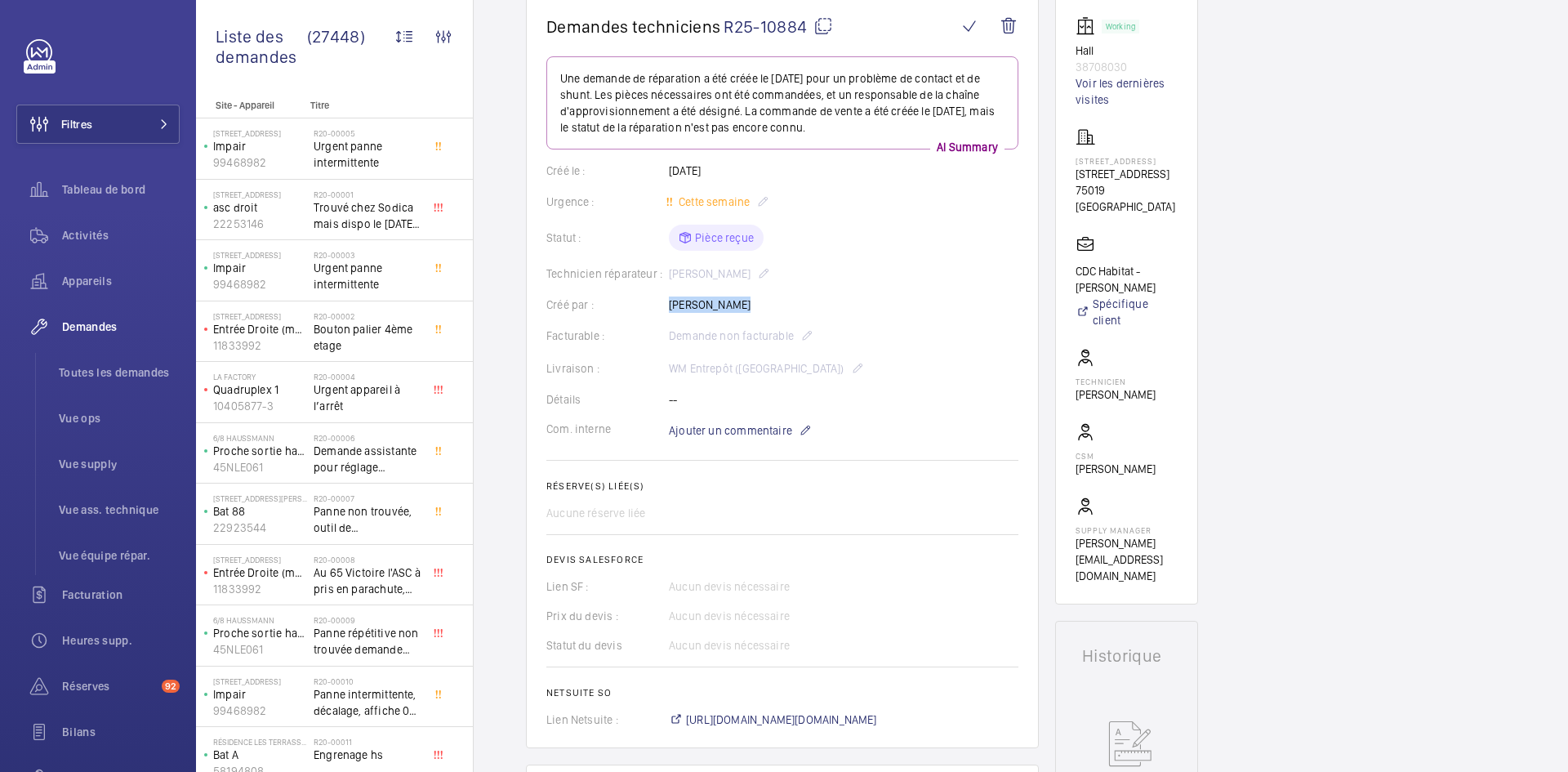
drag, startPoint x: 749, startPoint y: 305, endPoint x: 662, endPoint y: 305, distance: 87.0
click at [662, 305] on div "Créé par : Thomas Varay" at bounding box center [782, 305] width 472 height 16
copy div "Créé par : Thomas Varay"
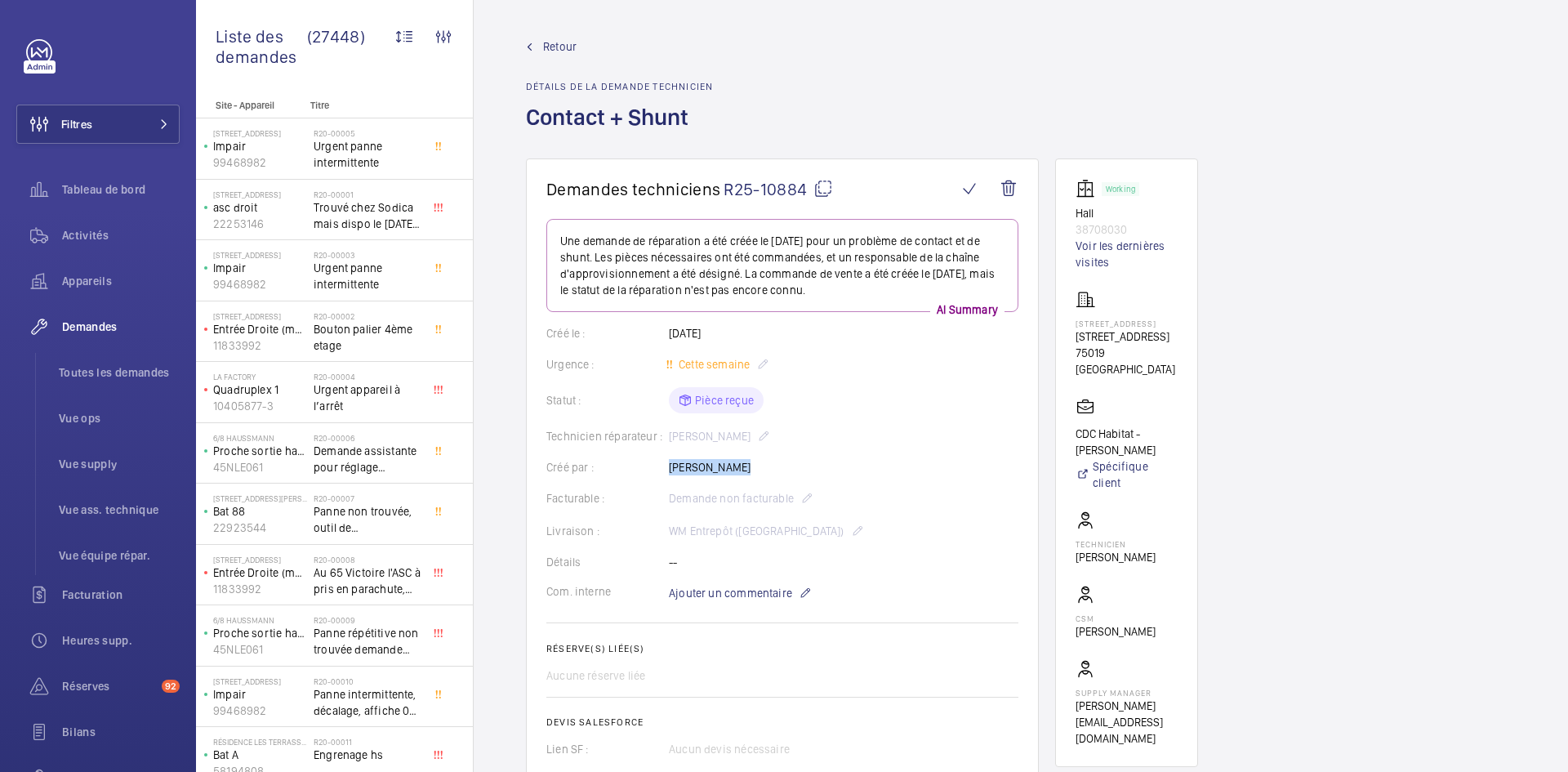
scroll to position [0, 0]
drag, startPoint x: 1128, startPoint y: 229, endPoint x: 1064, endPoint y: 221, distance: 64.5
click at [1064, 221] on wm-front-card "Working Hall 38708030 Voir les dernières visites 33 rue du Pré Saint Gervais 33…" at bounding box center [1126, 463] width 143 height 608
copy div "Hall 38708030"
drag, startPoint x: 1140, startPoint y: 374, endPoint x: 1064, endPoint y: 353, distance: 78.8
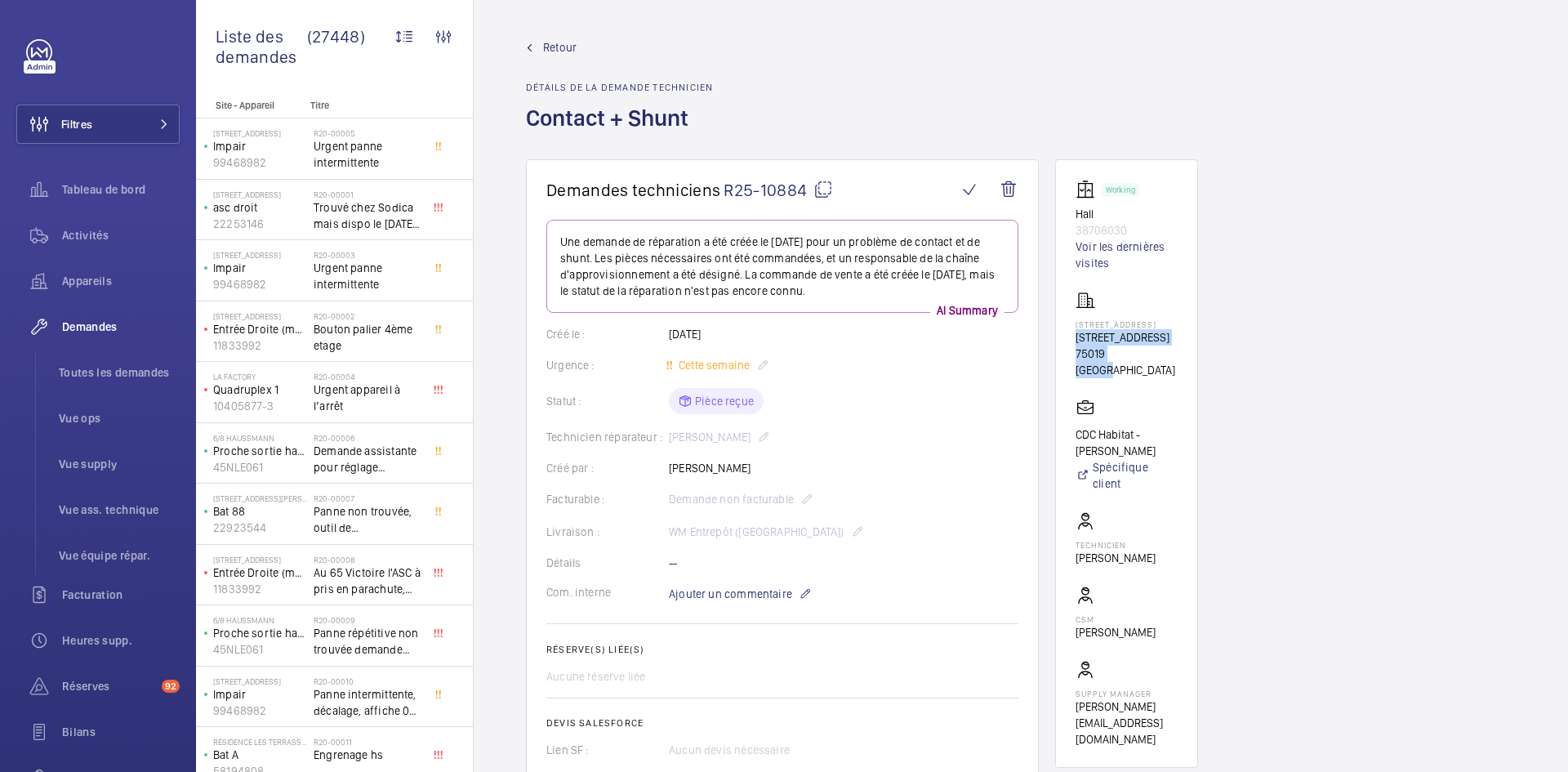
click at [1064, 353] on wm-front-card "Working Hall 38708030 Voir les dernières visites 33 rue du Pré Saint Gervais 33…" at bounding box center [1126, 463] width 143 height 608
copy div "33 rue du Pré Saint Gervais 75019 PARIS"
click at [1152, 459] on p "CDC Habitat - Emmanuel Thomas" at bounding box center [1126, 443] width 102 height 33
click at [824, 185] on mat-icon at bounding box center [824, 190] width 20 height 20
copy p "mas"
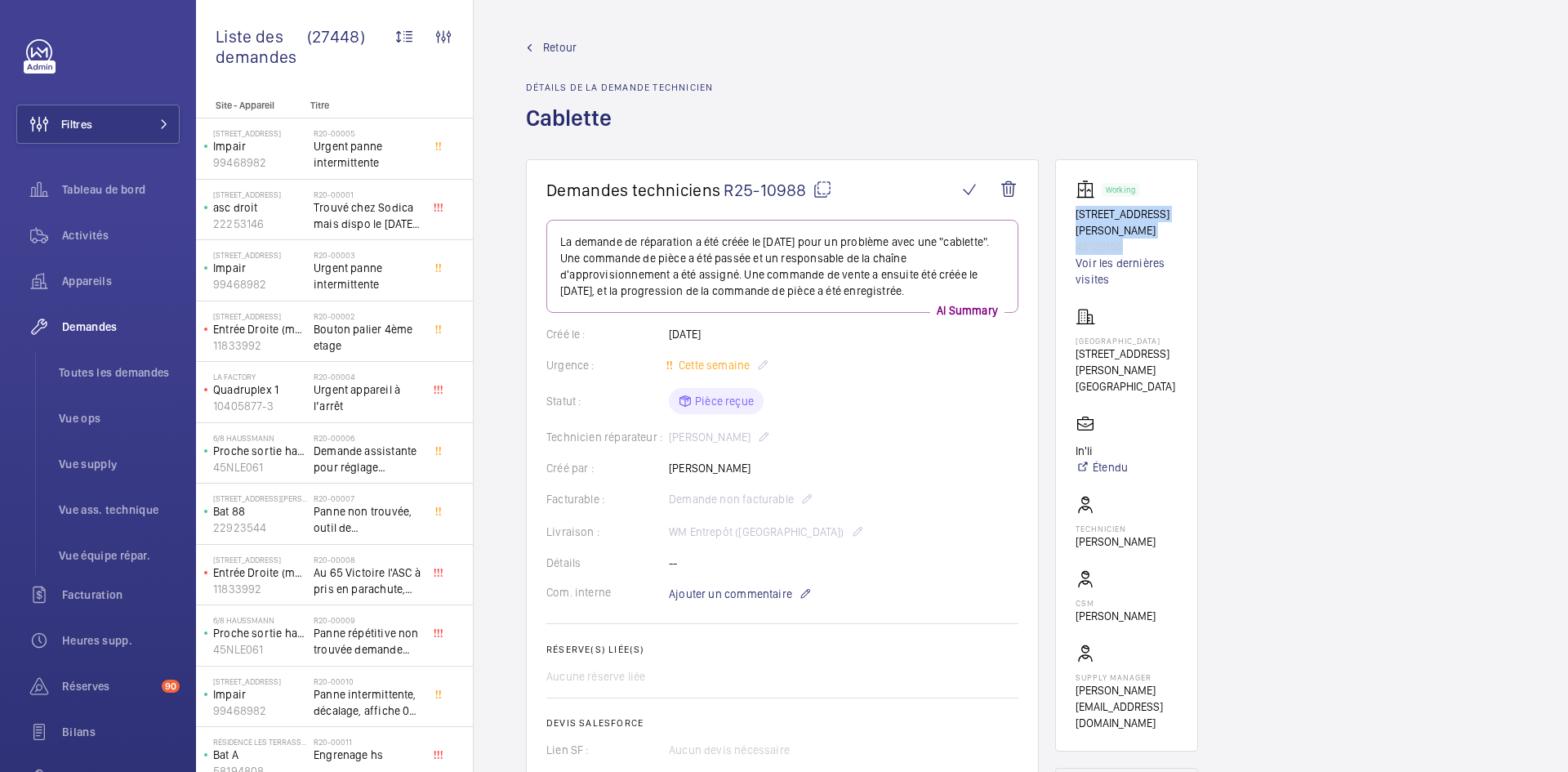
drag, startPoint x: 1124, startPoint y: 245, endPoint x: 1064, endPoint y: 214, distance: 67.5
click at [1064, 214] on wm-front-card "Working [STREET_ADDRESS][PERSON_NAME] Voir les dernières visites [GEOGRAPHIC_DA…" at bounding box center [1126, 455] width 143 height 592
copy div "[STREET_ADDRESS][PERSON_NAME]"
drag, startPoint x: 1148, startPoint y: 382, endPoint x: 1076, endPoint y: 342, distance: 82.4
click at [1076, 342] on div "[GEOGRAPHIC_DATA][STREET_ADDRESS][PERSON_NAME]" at bounding box center [1126, 351] width 102 height 87
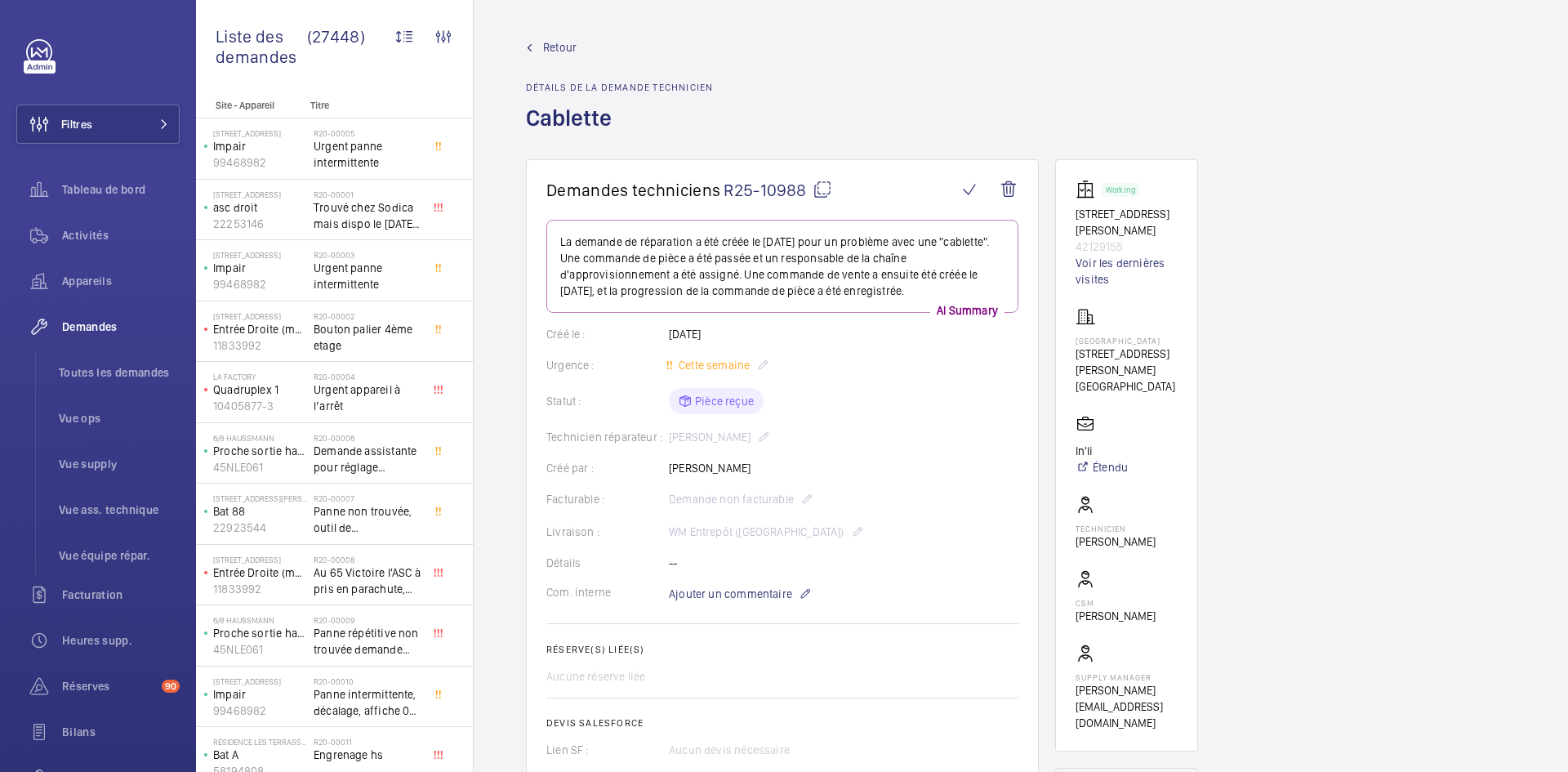
click at [1147, 395] on p "[GEOGRAPHIC_DATA]" at bounding box center [1126, 386] width 102 height 16
drag, startPoint x: 1142, startPoint y: 402, endPoint x: 1072, endPoint y: 342, distance: 92.2
click at [1072, 342] on wm-front-card "Working [STREET_ADDRESS][PERSON_NAME] Voir les dernières visites [GEOGRAPHIC_DA…" at bounding box center [1126, 455] width 143 height 592
copy div "[GEOGRAPHIC_DATA][STREET_ADDRESS][PERSON_NAME]"
drag, startPoint x: 1095, startPoint y: 466, endPoint x: 1070, endPoint y: 465, distance: 25.0
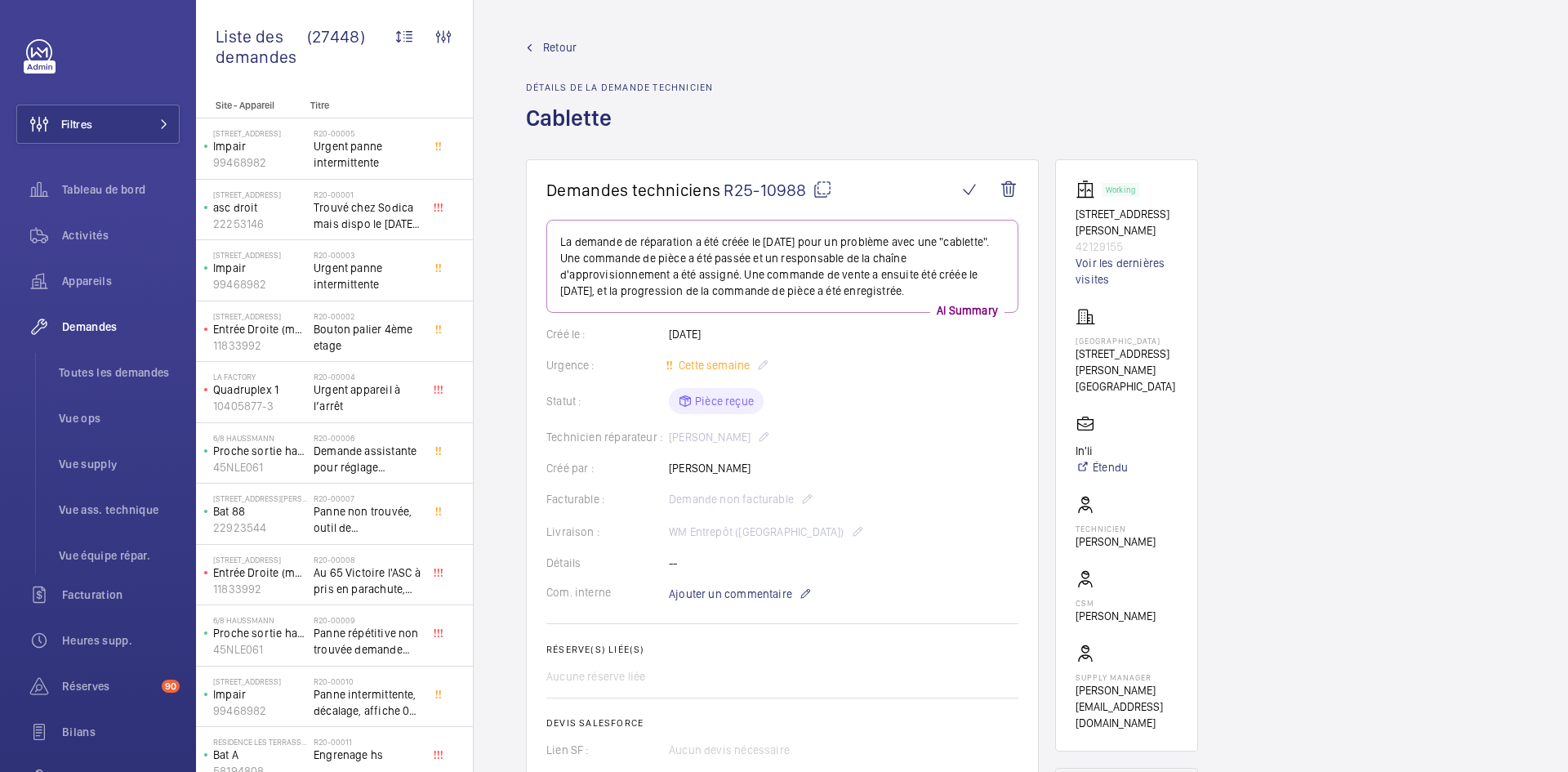
click at [1066, 465] on wm-front-card "Working [STREET_ADDRESS][PERSON_NAME] Voir les dernières visites [GEOGRAPHIC_DA…" at bounding box center [1126, 455] width 143 height 592
copy p "In'li"
click at [829, 185] on mat-icon at bounding box center [823, 190] width 20 height 20
copy p "In'li"
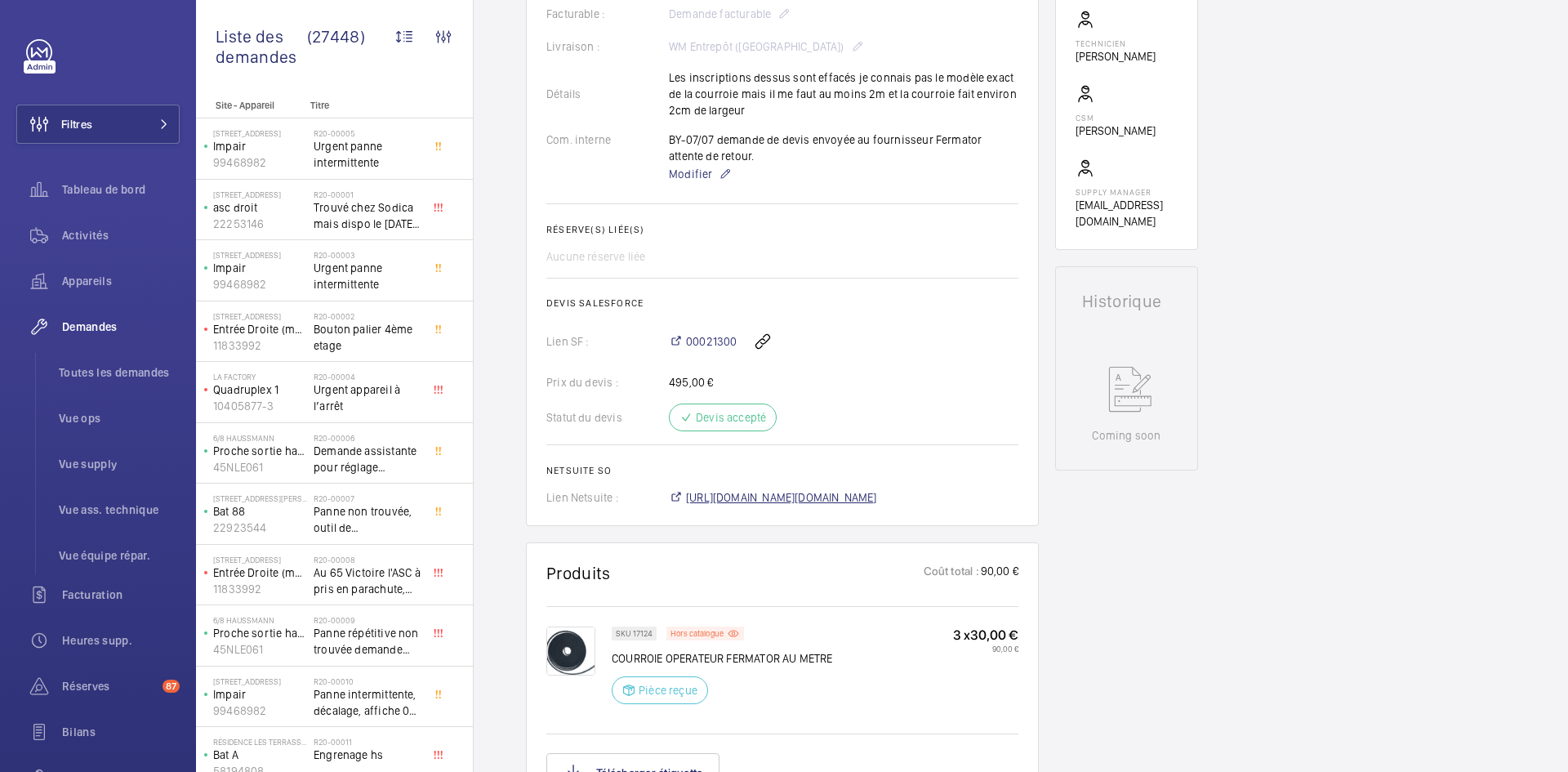
scroll to position [490, 0]
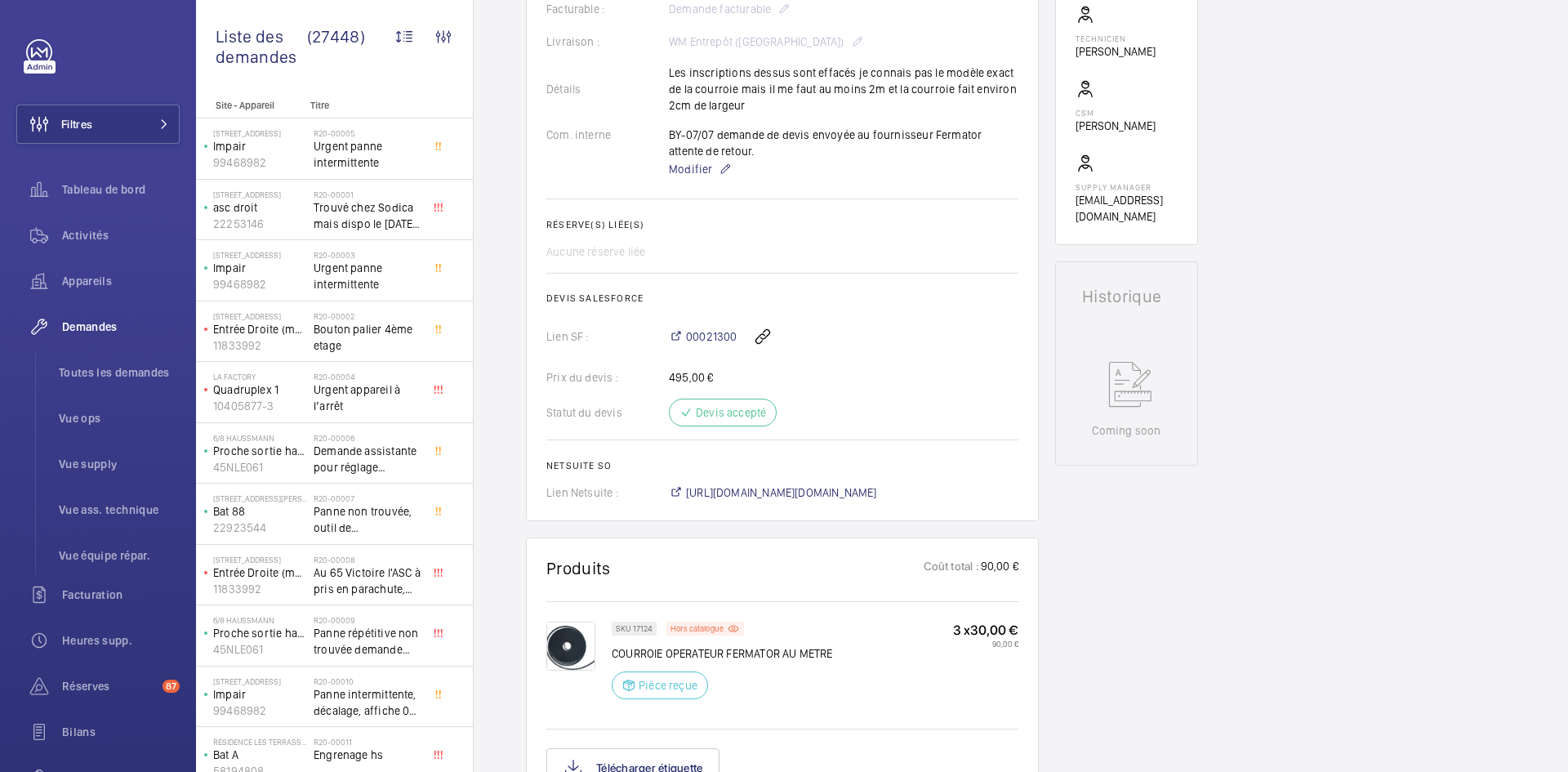
click at [695, 619] on div "SKU 17124 Hors catalogue COURROIE OPERATEUR FERMATOR AU METRE Pièce reçue 3 x 3…" at bounding box center [782, 663] width 472 height 125
click at [699, 626] on p "Hors catalogue" at bounding box center [696, 628] width 53 height 5
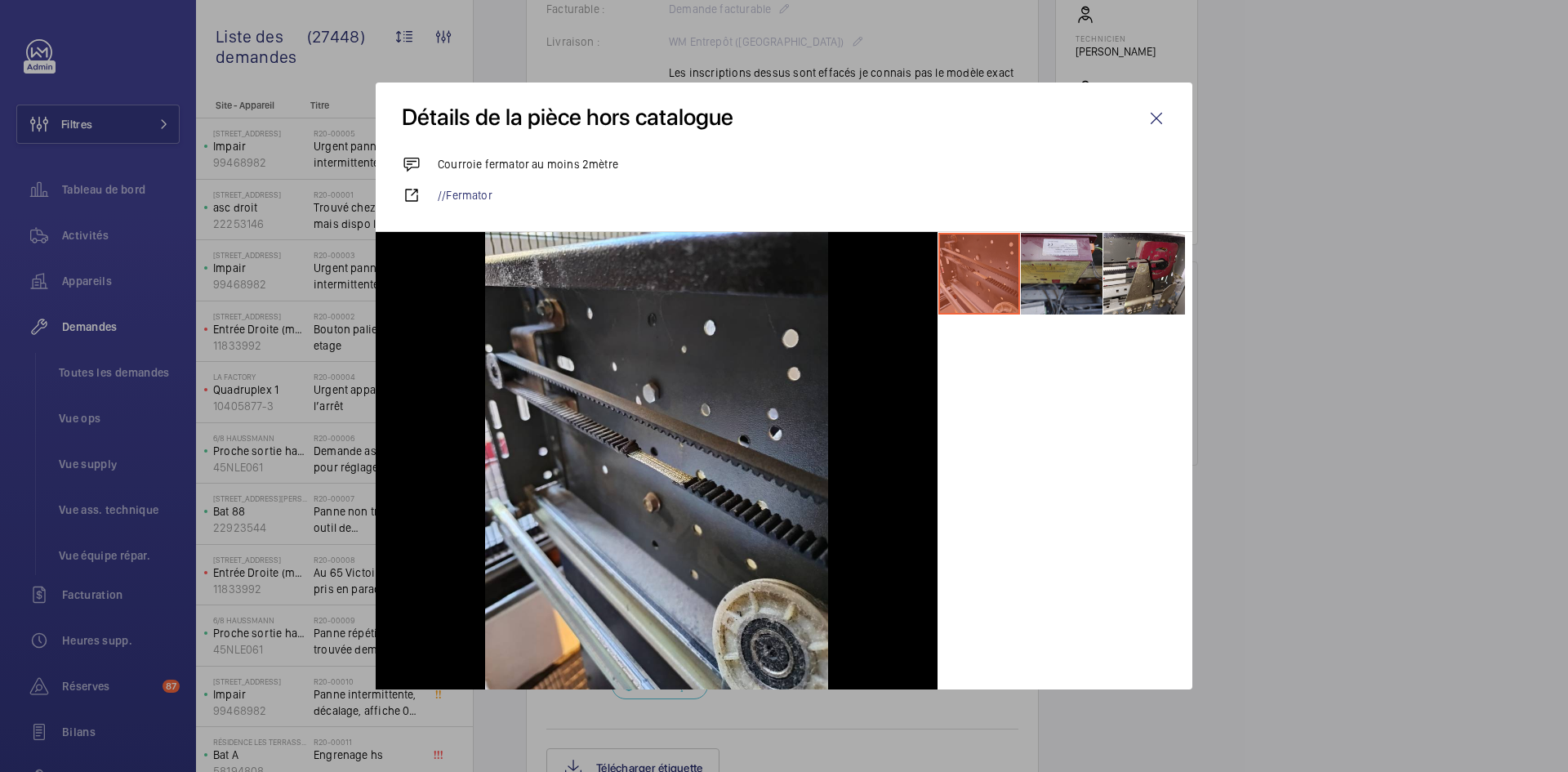
click at [1083, 268] on li at bounding box center [1062, 274] width 82 height 82
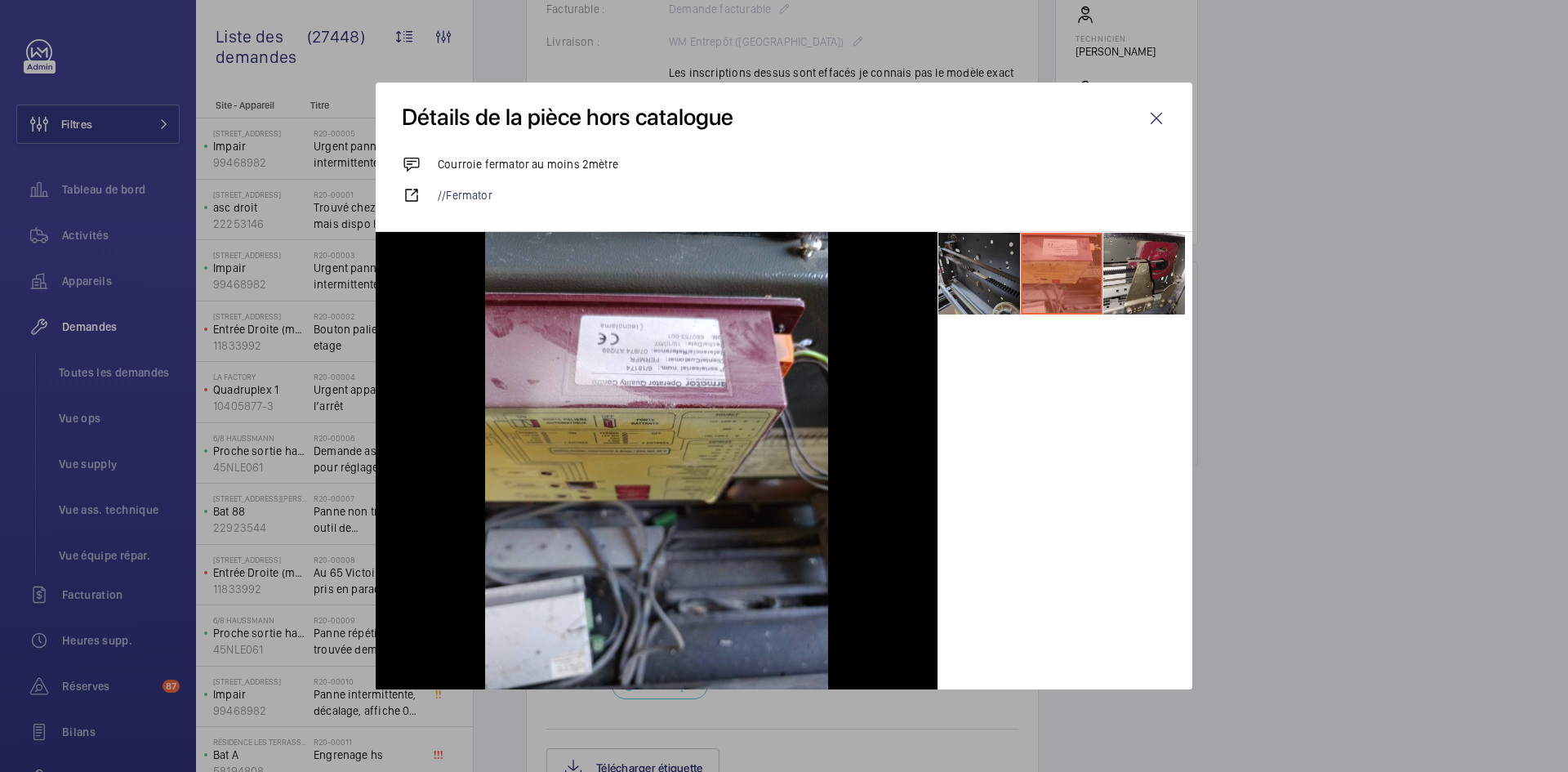
click at [979, 273] on li at bounding box center [979, 274] width 82 height 82
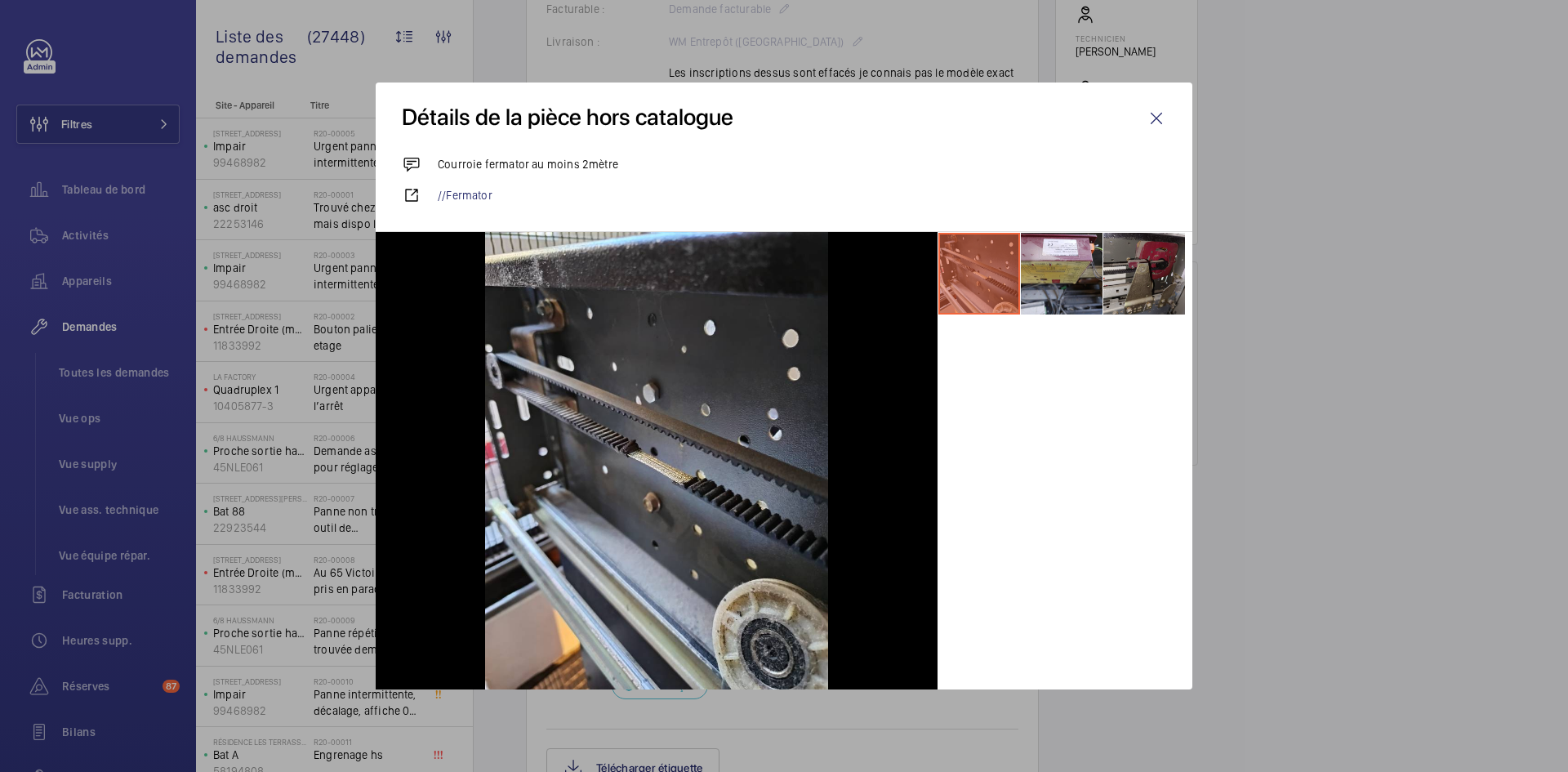
click at [1144, 269] on li at bounding box center [1144, 274] width 82 height 82
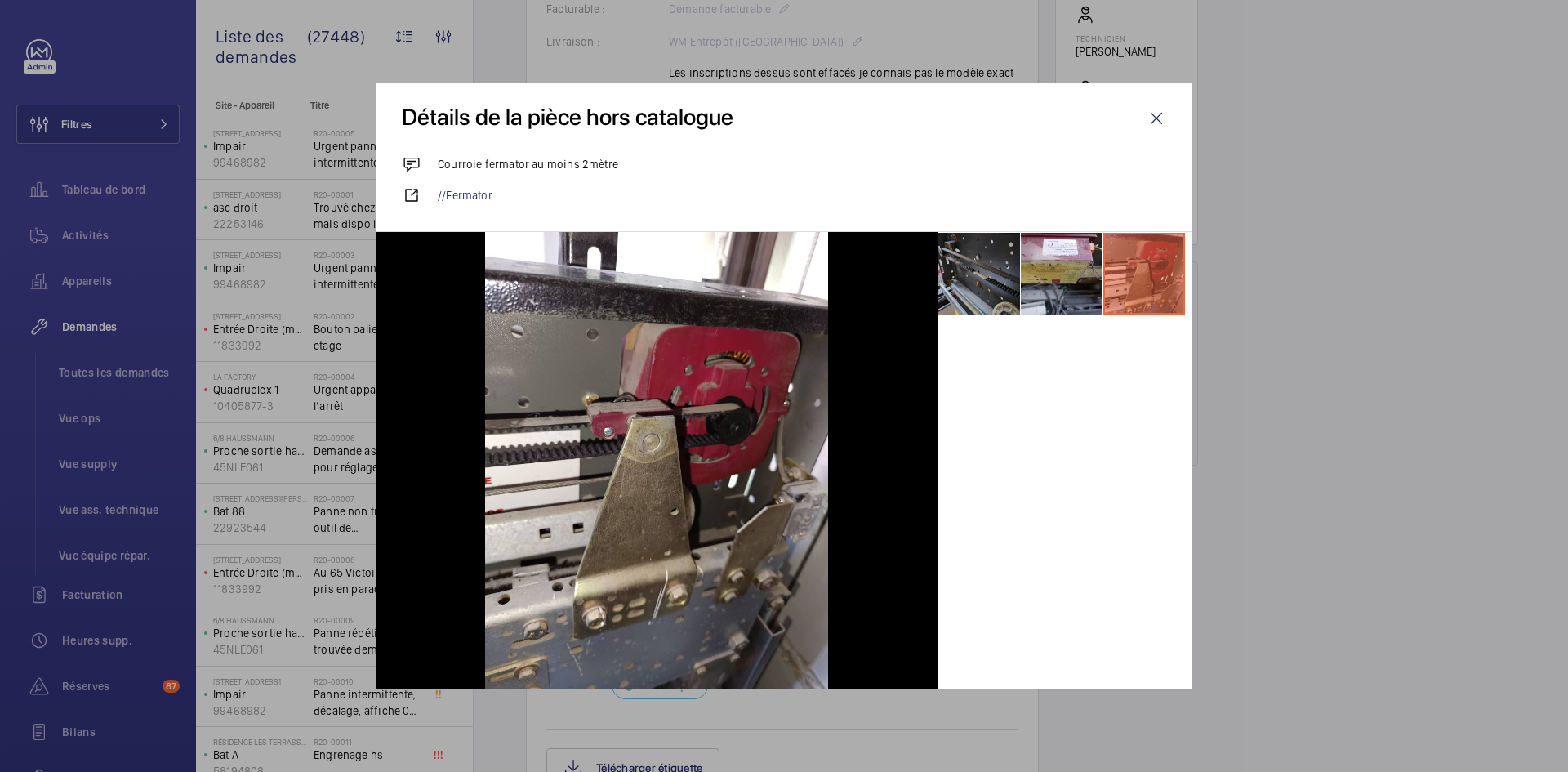
click at [987, 272] on li at bounding box center [979, 274] width 82 height 82
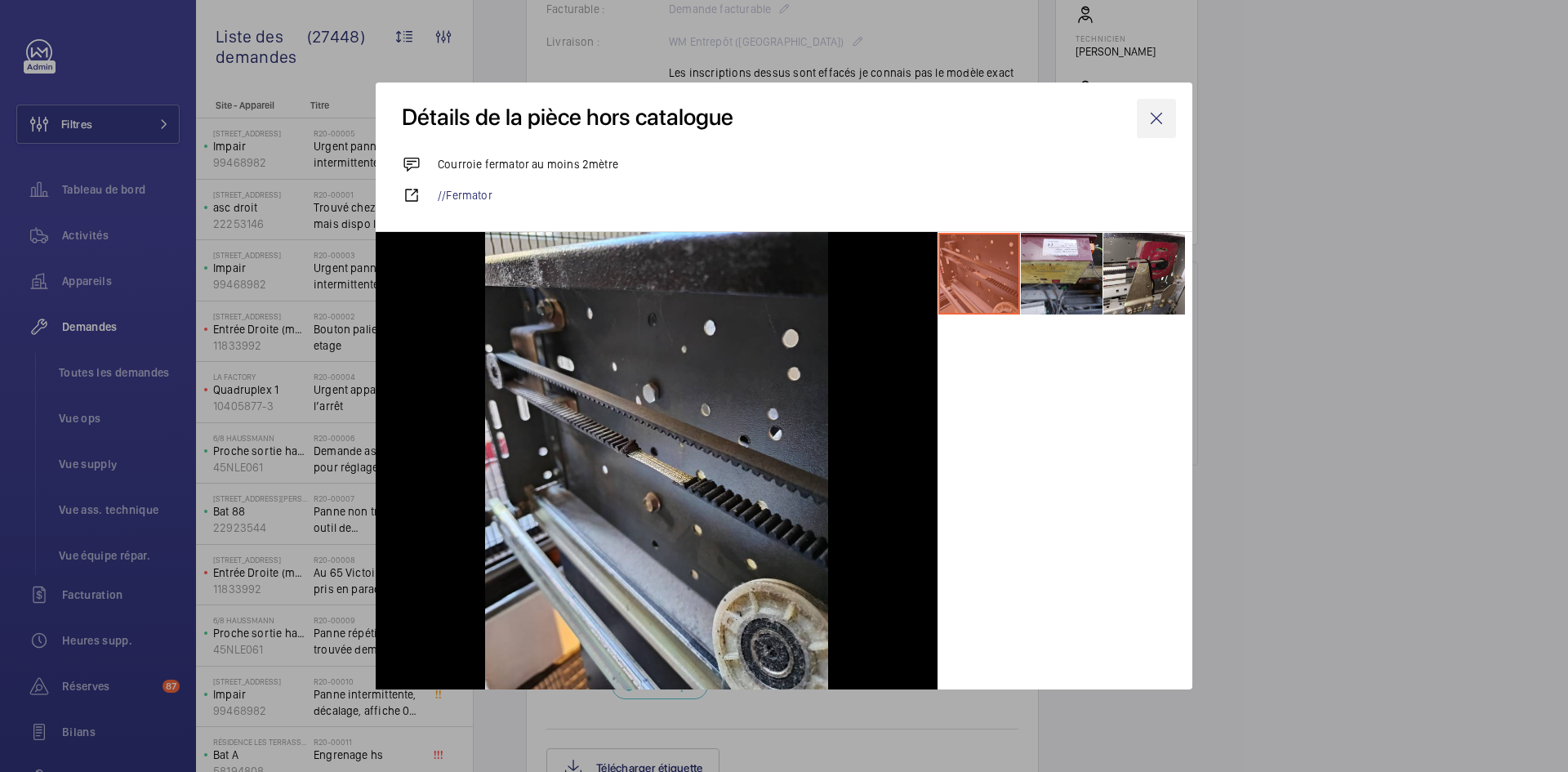
click at [1154, 117] on wm-front-icon-button at bounding box center [1155, 118] width 39 height 39
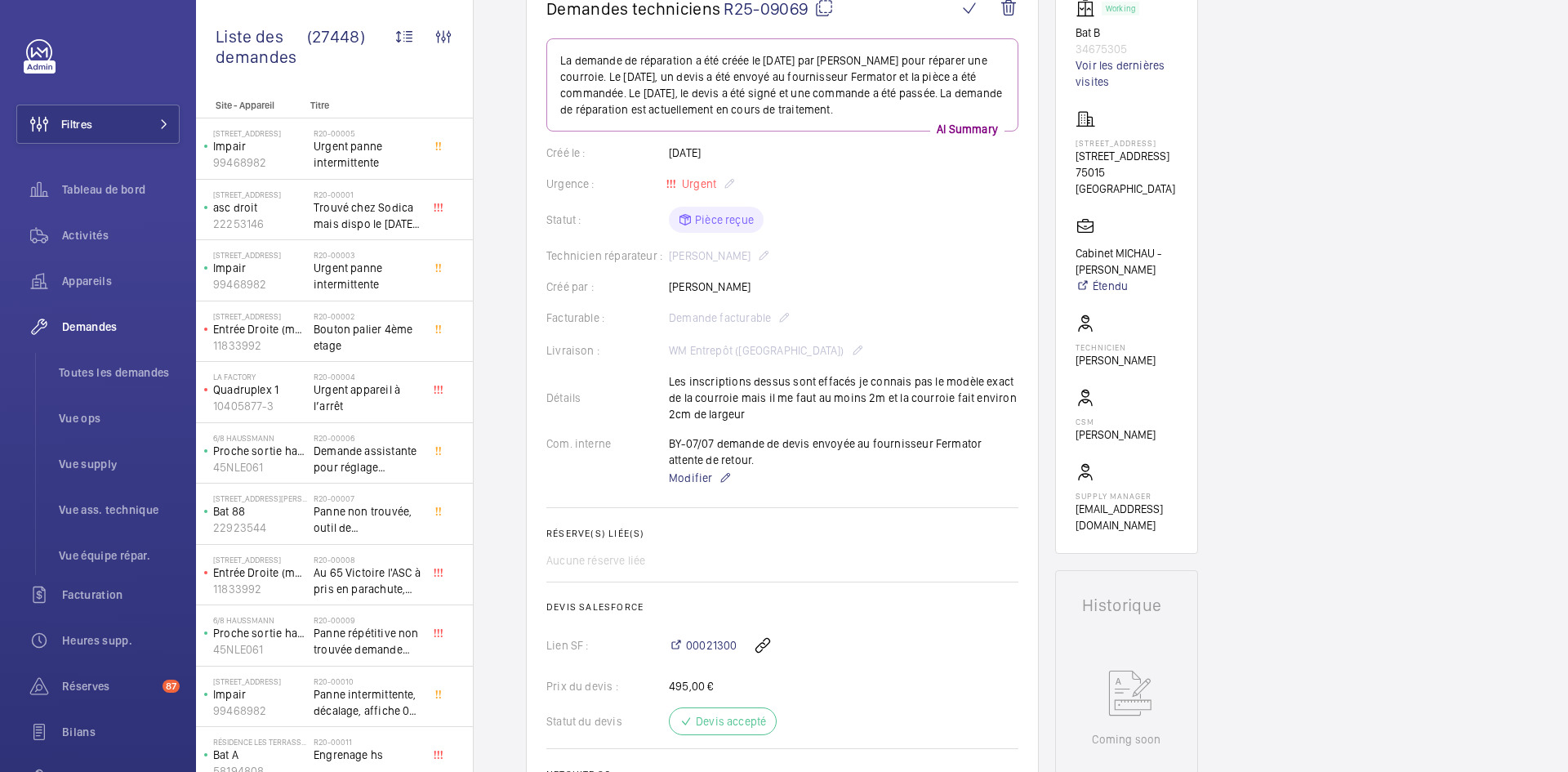
scroll to position [164, 0]
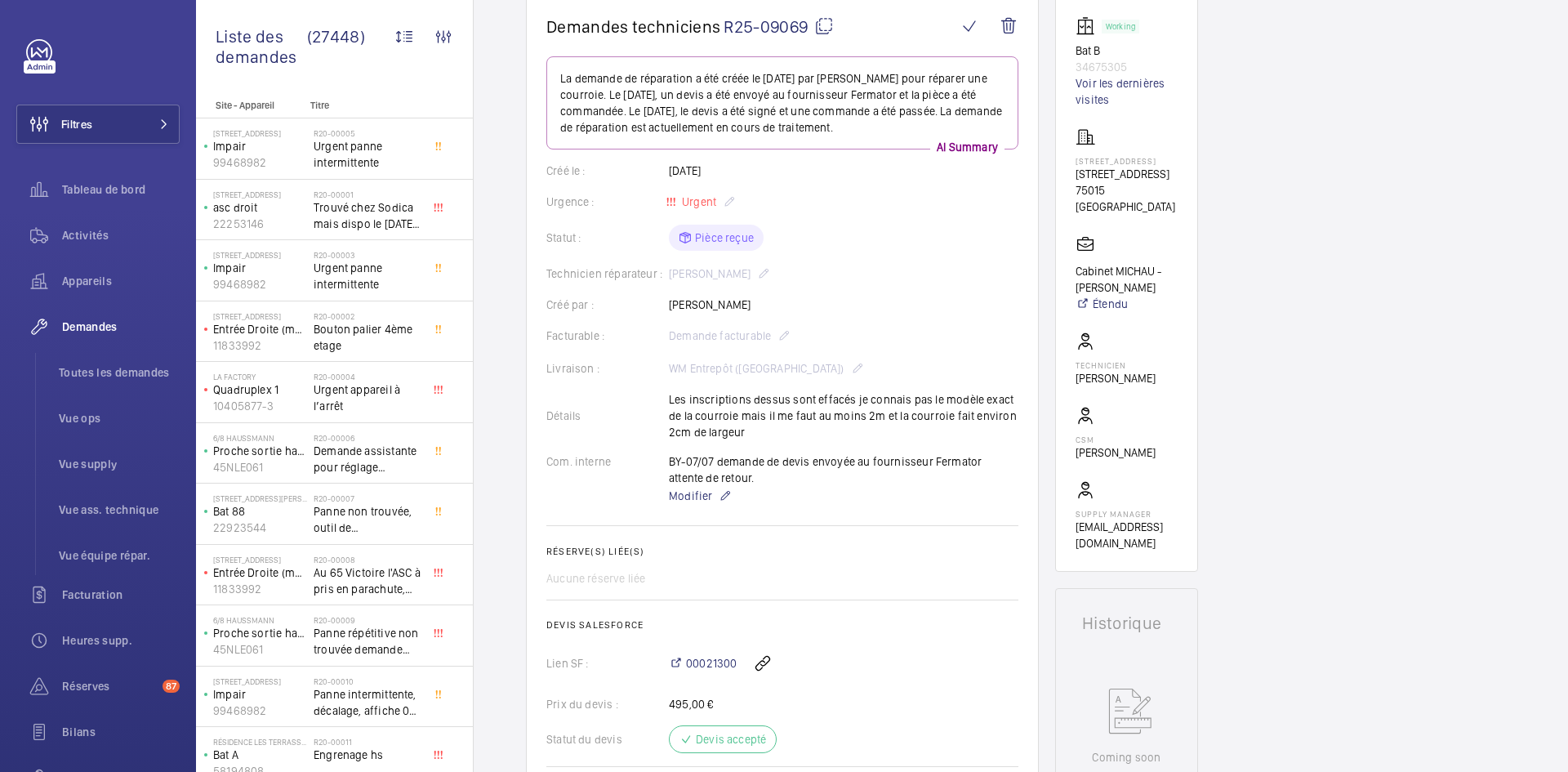
drag, startPoint x: 750, startPoint y: 303, endPoint x: 664, endPoint y: 307, distance: 86.1
click at [664, 307] on div "Créé par : Ismail Tokpinar" at bounding box center [782, 305] width 472 height 16
copy div "Créé par : Ismail Tokpinar"
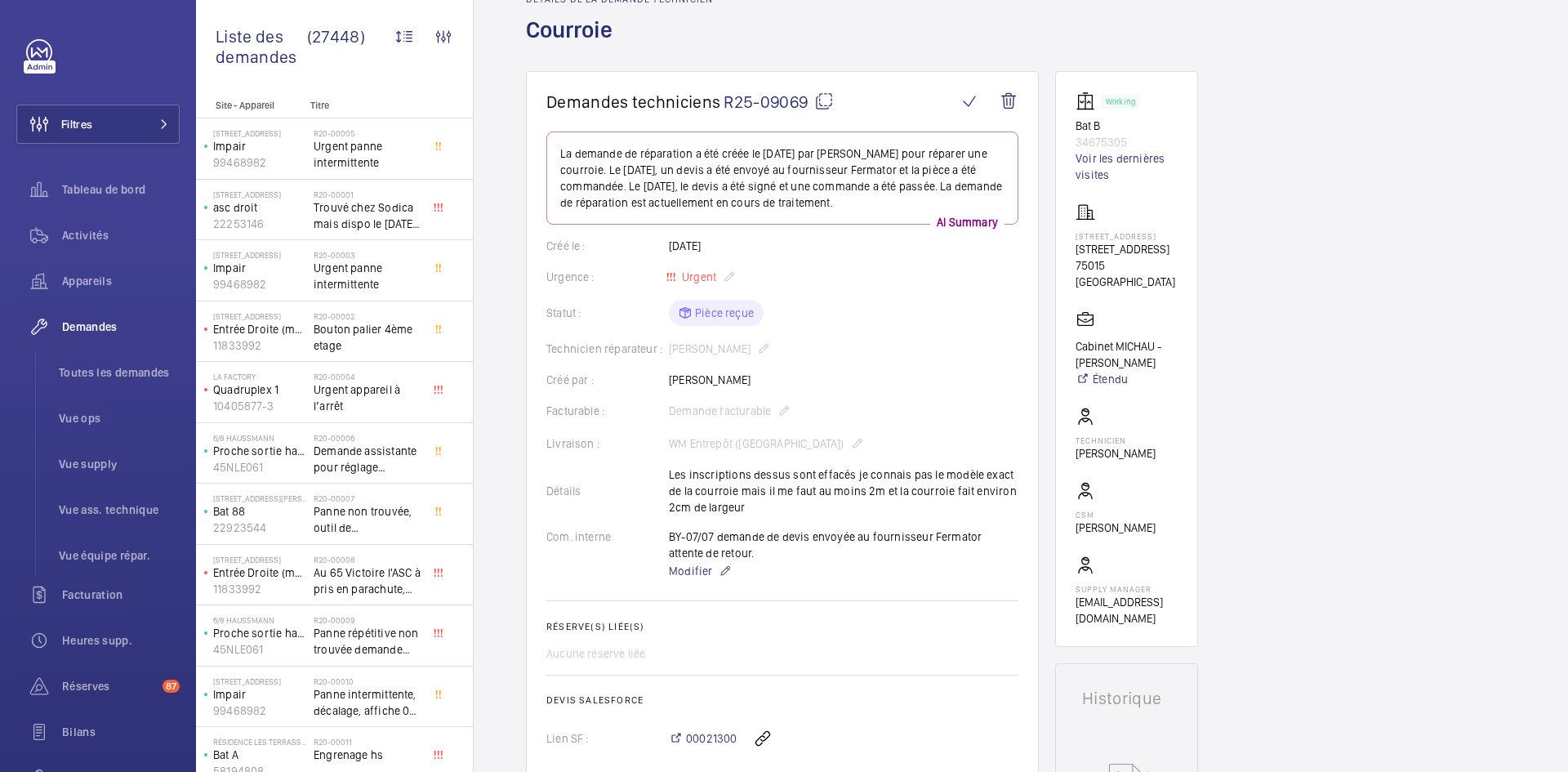
scroll to position [0, 0]
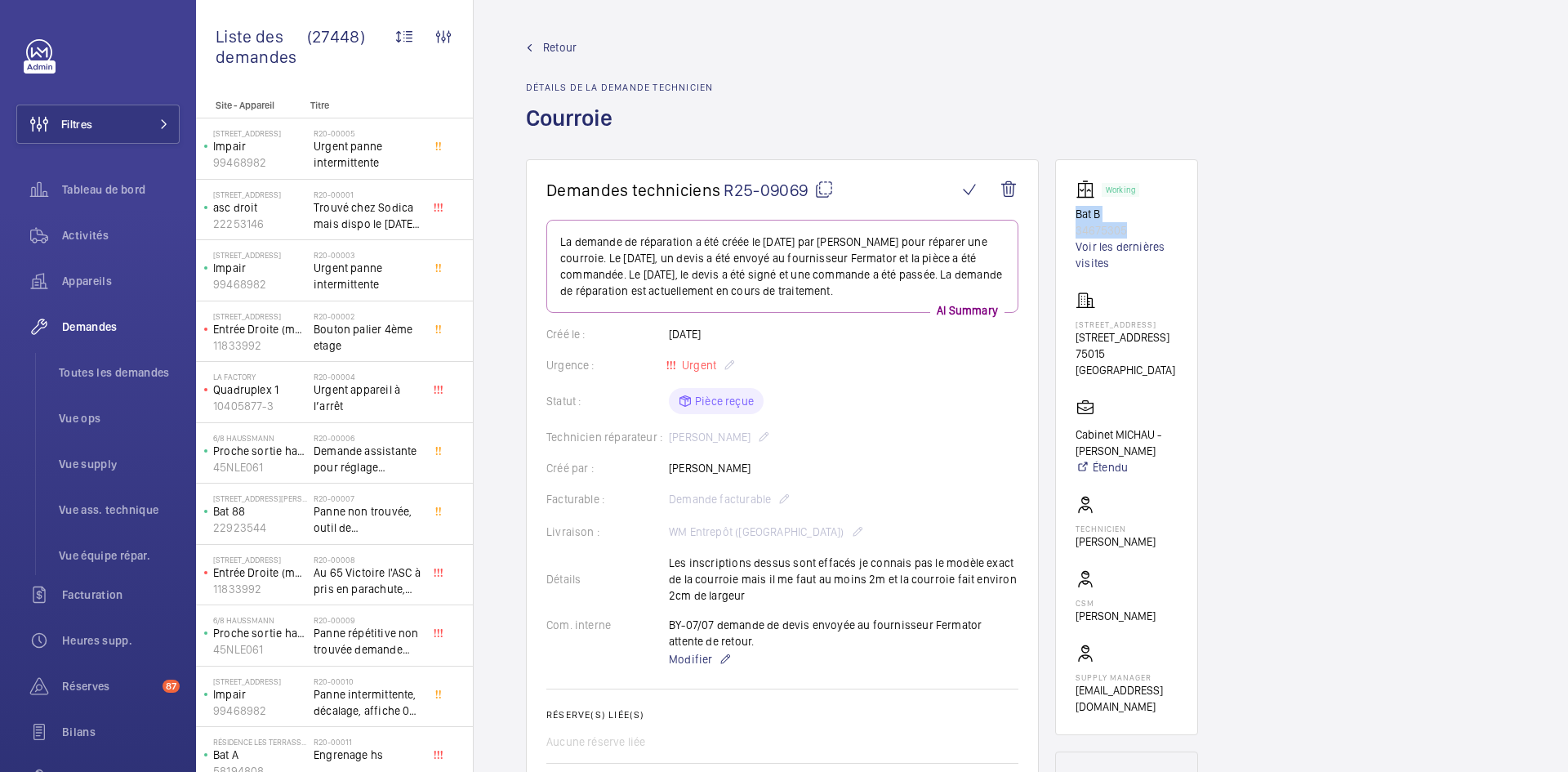
drag, startPoint x: 1128, startPoint y: 228, endPoint x: 1063, endPoint y: 216, distance: 66.1
click at [1063, 216] on wm-front-card "Working Bat B 34675305 Voir les dernières visites 63 Boulevard Lefebvre 63 Boul…" at bounding box center [1126, 446] width 143 height 576
copy div "Bat B 34675305"
drag, startPoint x: 1106, startPoint y: 380, endPoint x: 1054, endPoint y: 346, distance: 62.1
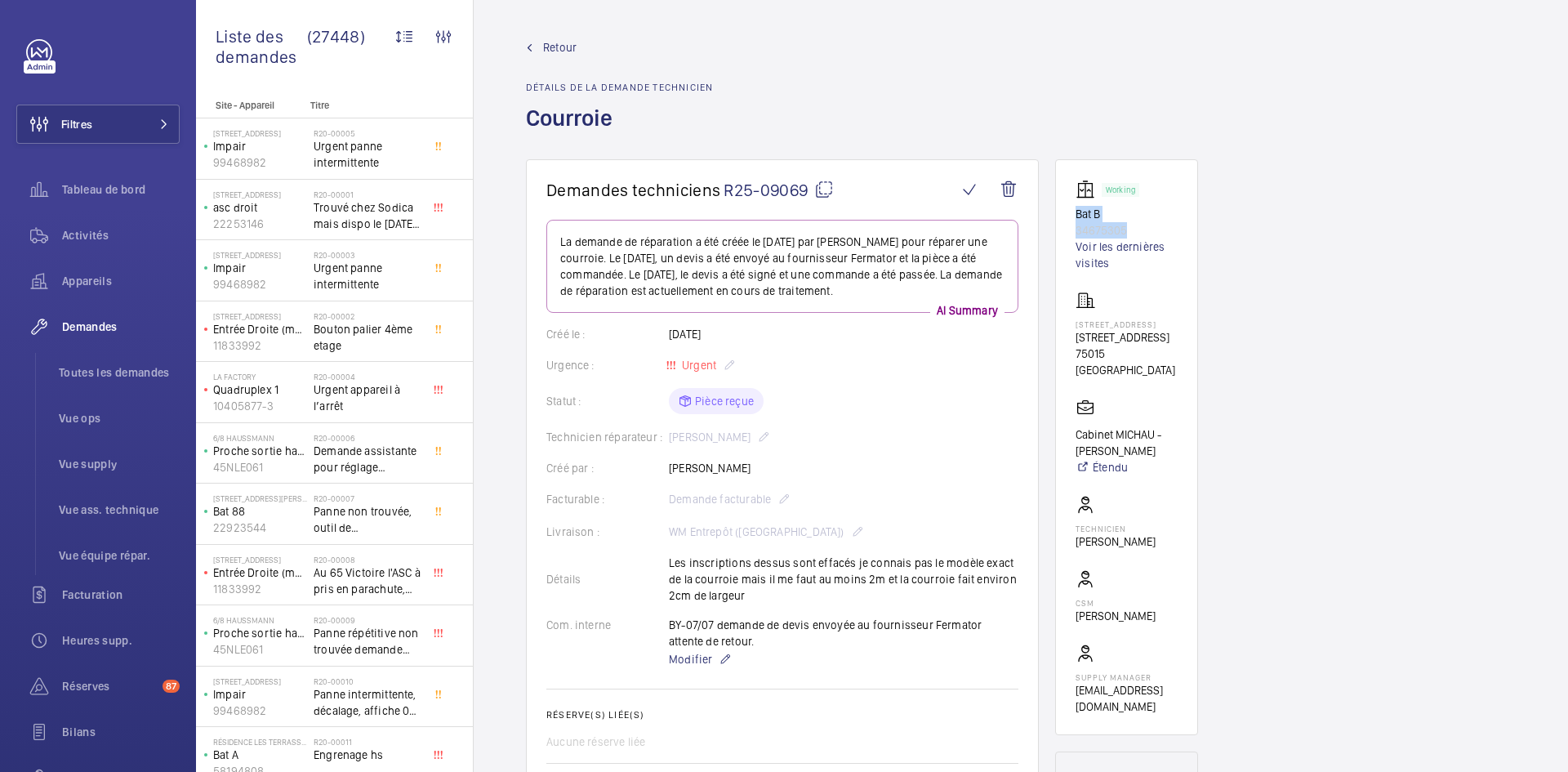
copy p "63 Boulevard Lefebvre, 75015 PARIS"
drag, startPoint x: 1170, startPoint y: 477, endPoint x: 1074, endPoint y: 464, distance: 96.9
click at [1074, 464] on wm-front-card "Working Bat B 34675305 Voir les dernières visites 63 Boulevard Lefebvre 63 Boul…" at bounding box center [1126, 446] width 143 height 576
copy p "Cabinet MICHAU - Florène ROUSSEAU"
click at [828, 185] on mat-icon at bounding box center [824, 190] width 20 height 20
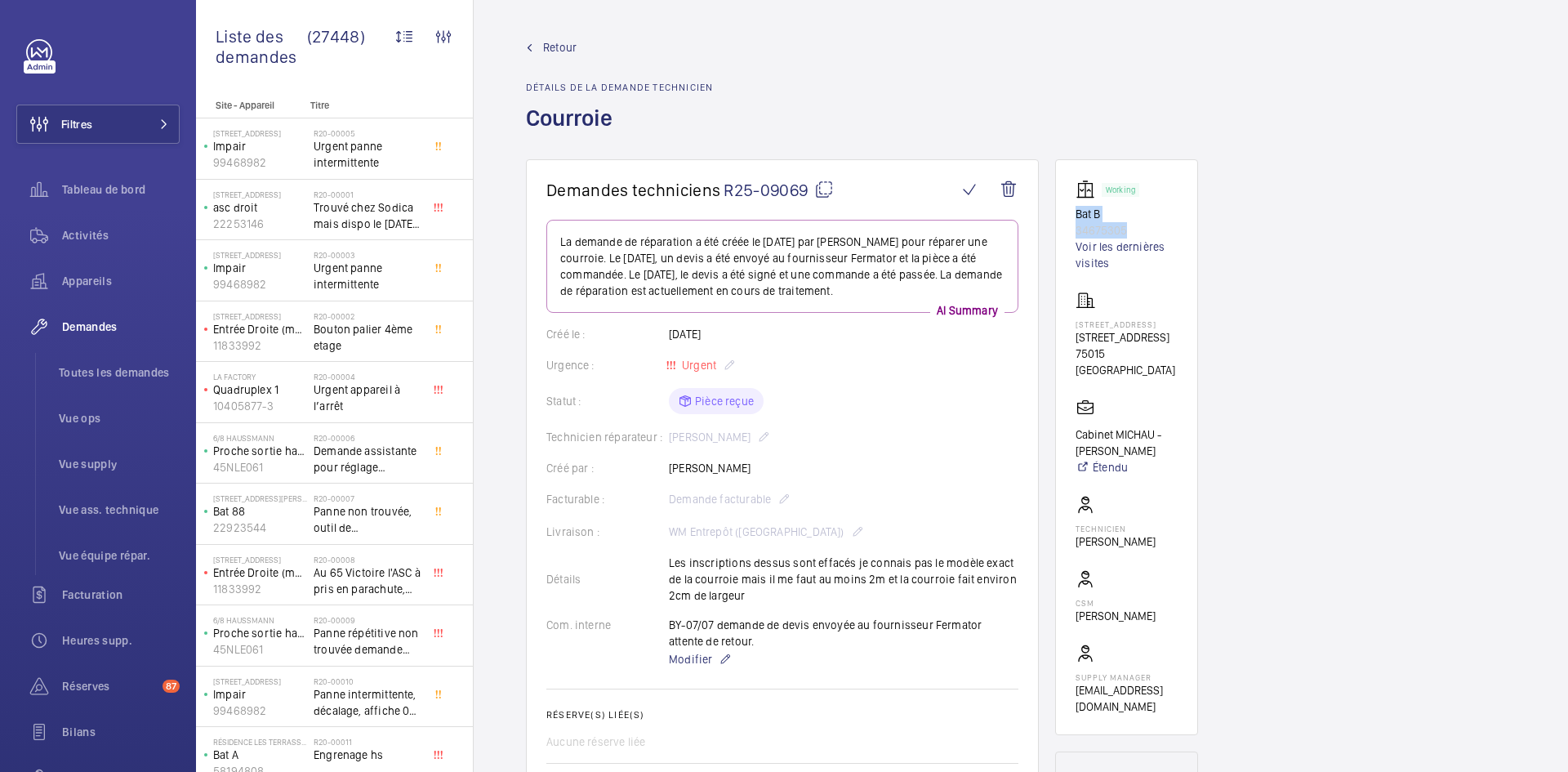
copy p "Cabinet MICHAU - Florène ROUSSEAU"
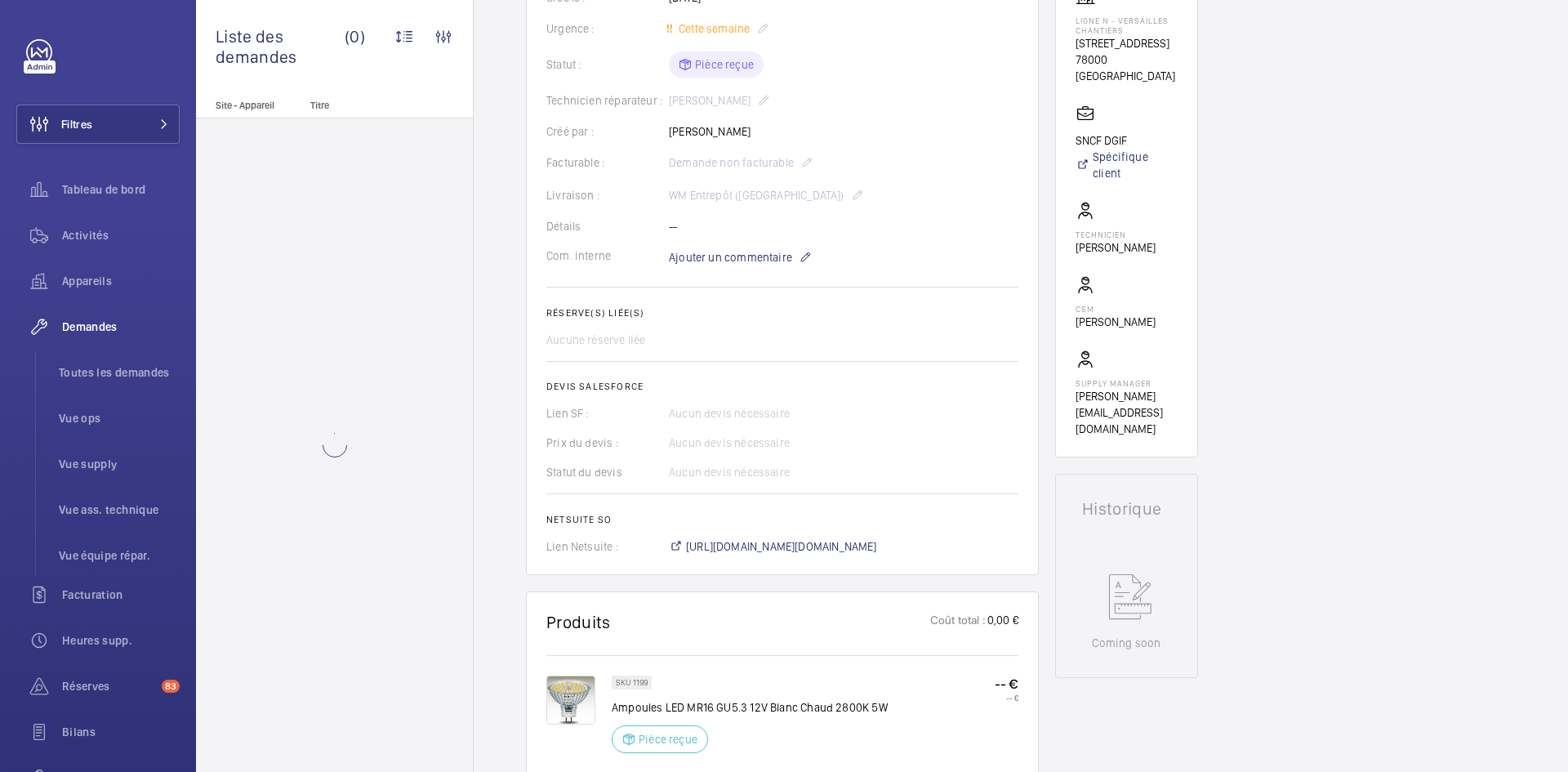
scroll to position [408, 0]
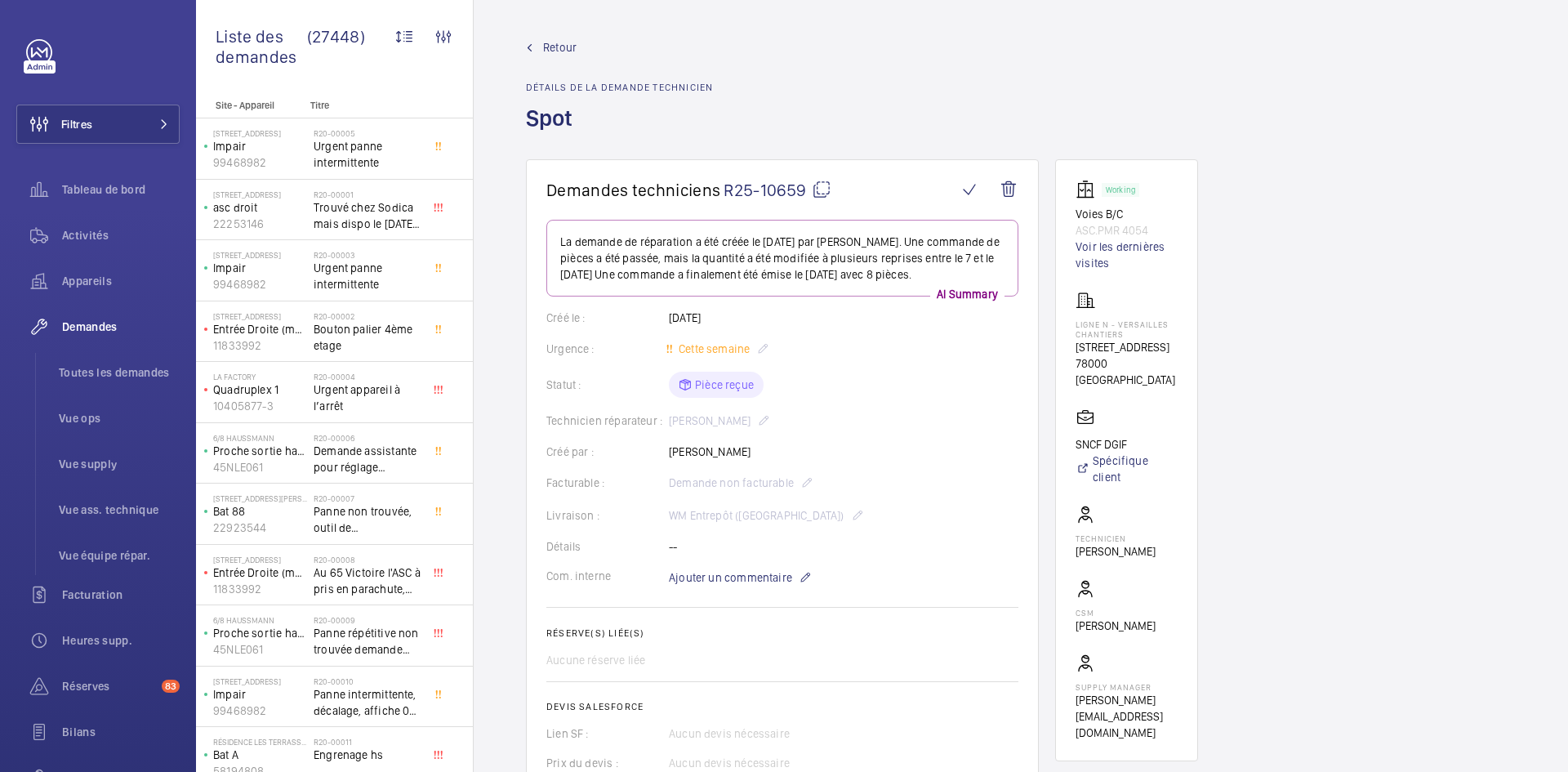
drag, startPoint x: 761, startPoint y: 452, endPoint x: 659, endPoint y: 451, distance: 102.0
click at [659, 451] on div "Créé par : Maxence Ottmann" at bounding box center [782, 452] width 472 height 16
copy div "Créé par : Maxence Ottmann"
drag, startPoint x: 1157, startPoint y: 234, endPoint x: 1076, endPoint y: 212, distance: 83.9
click at [1076, 212] on div "Working Voies B/C ASC.PMR 4054 Voir les dernières visites" at bounding box center [1126, 226] width 102 height 92
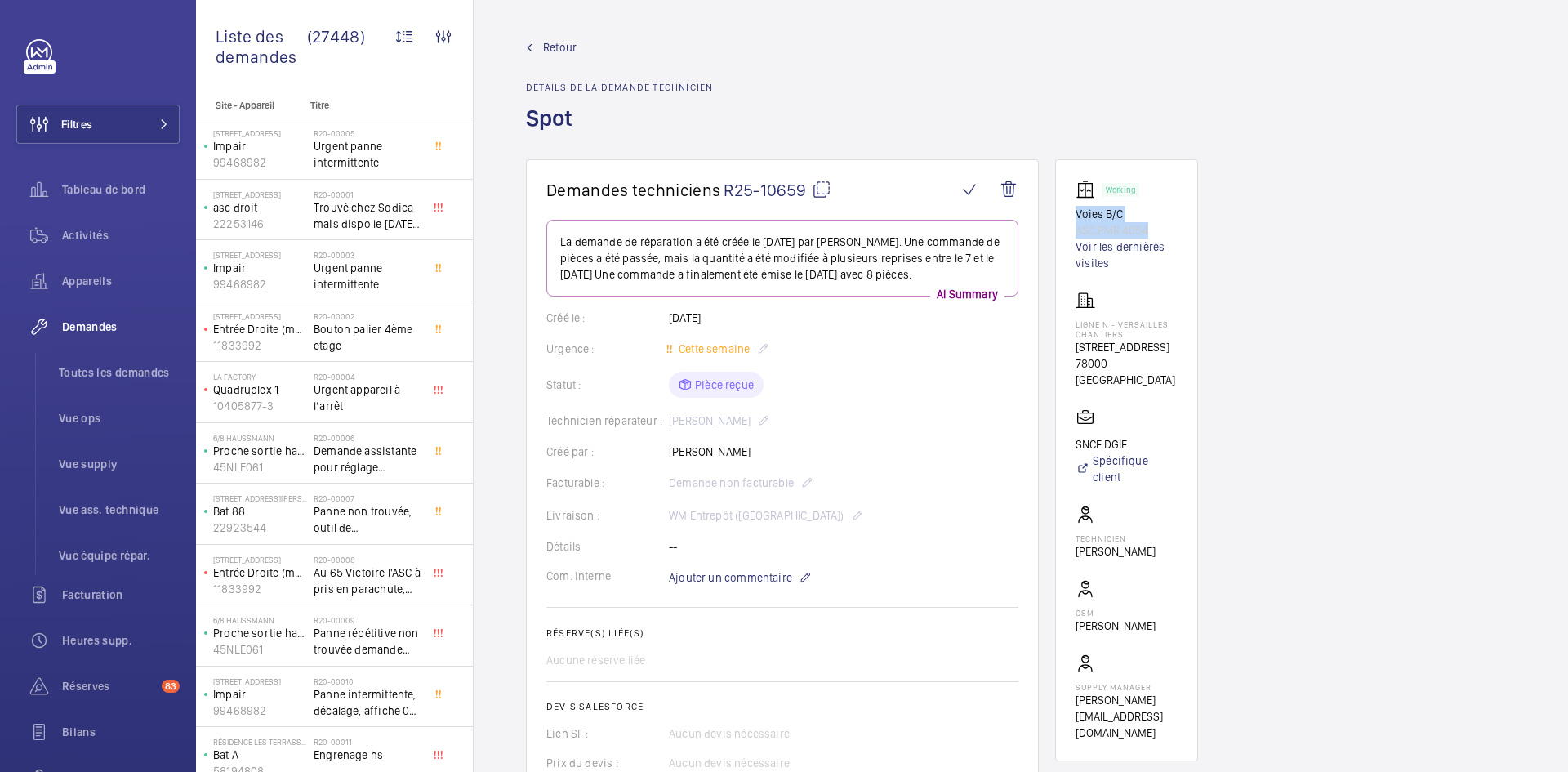
copy div "Voies B/C ASC.PMR 4054"
drag, startPoint x: 1149, startPoint y: 375, endPoint x: 1062, endPoint y: 326, distance: 99.8
click at [1062, 326] on wm-front-card "Working Voies B/C ASC.PMR 4054 Voir les dernières visites Ligne N - VERSAILLES …" at bounding box center [1126, 460] width 143 height 602
copy div "Ligne N - VERSAILLES CHANTIERS 4 RUE DE L'ABBE ROUSSEAUX 78000 VERSAILLES"
drag, startPoint x: 1127, startPoint y: 440, endPoint x: 1064, endPoint y: 438, distance: 63.0
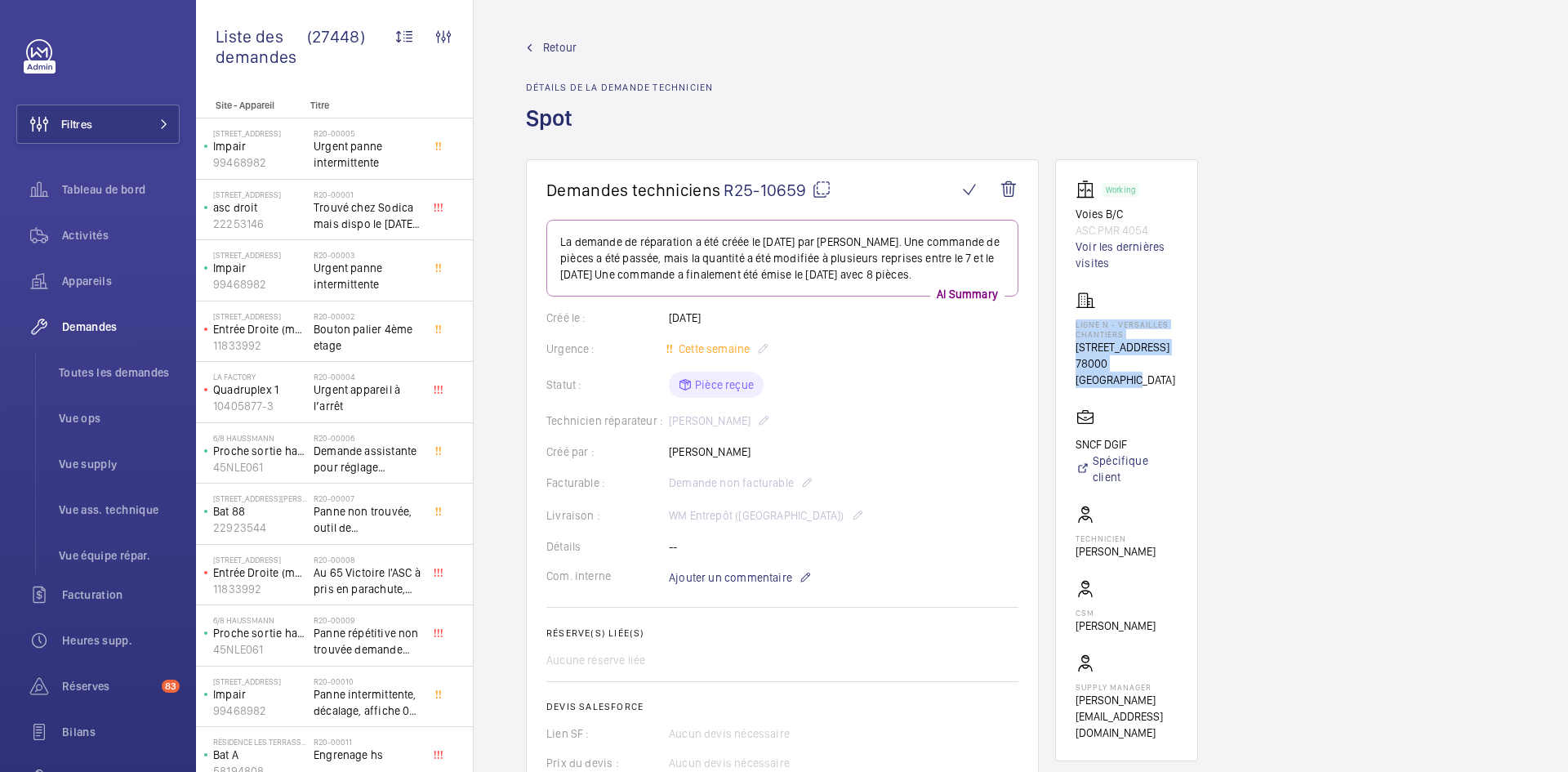
click at [1064, 438] on wm-front-card "Working Voies B/C ASC.PMR 4054 Voir les dernières visites Ligne N - VERSAILLES …" at bounding box center [1126, 460] width 143 height 602
copy p "SNCF DGIF"
click at [823, 184] on mat-icon at bounding box center [822, 190] width 20 height 20
copy p "SNCF DGIF"
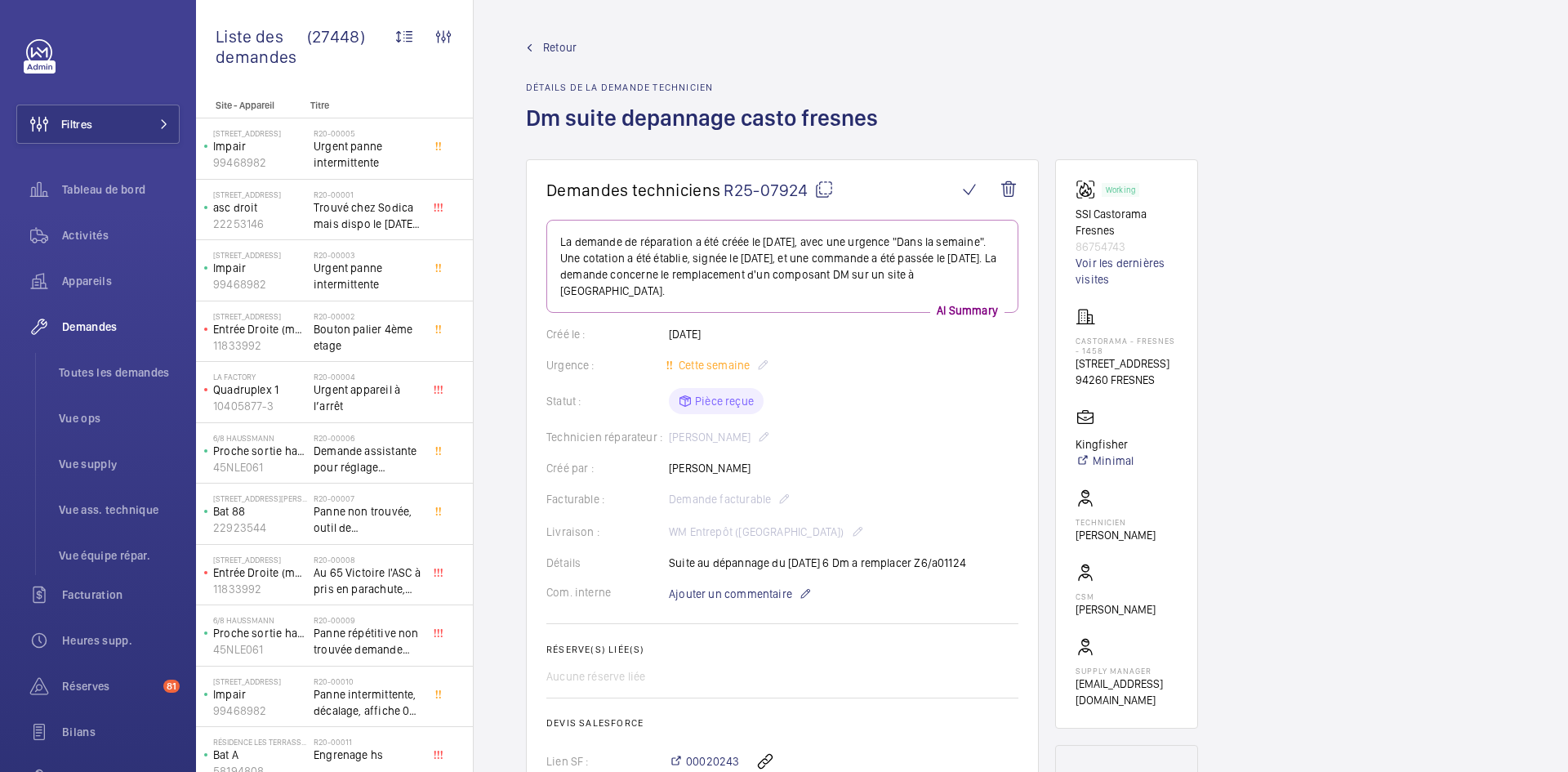
drag, startPoint x: 754, startPoint y: 463, endPoint x: 665, endPoint y: 469, distance: 89.2
click at [665, 469] on div "Créé par : [PERSON_NAME]" at bounding box center [782, 468] width 472 height 16
copy div "Créé par : [PERSON_NAME]"
drag, startPoint x: 1124, startPoint y: 246, endPoint x: 1070, endPoint y: 220, distance: 59.9
click at [1070, 220] on wm-front-card "Working SSI Castorama Fresnes 86754743 Voir les dernières visites [GEOGRAPHIC_D…" at bounding box center [1126, 444] width 143 height 569
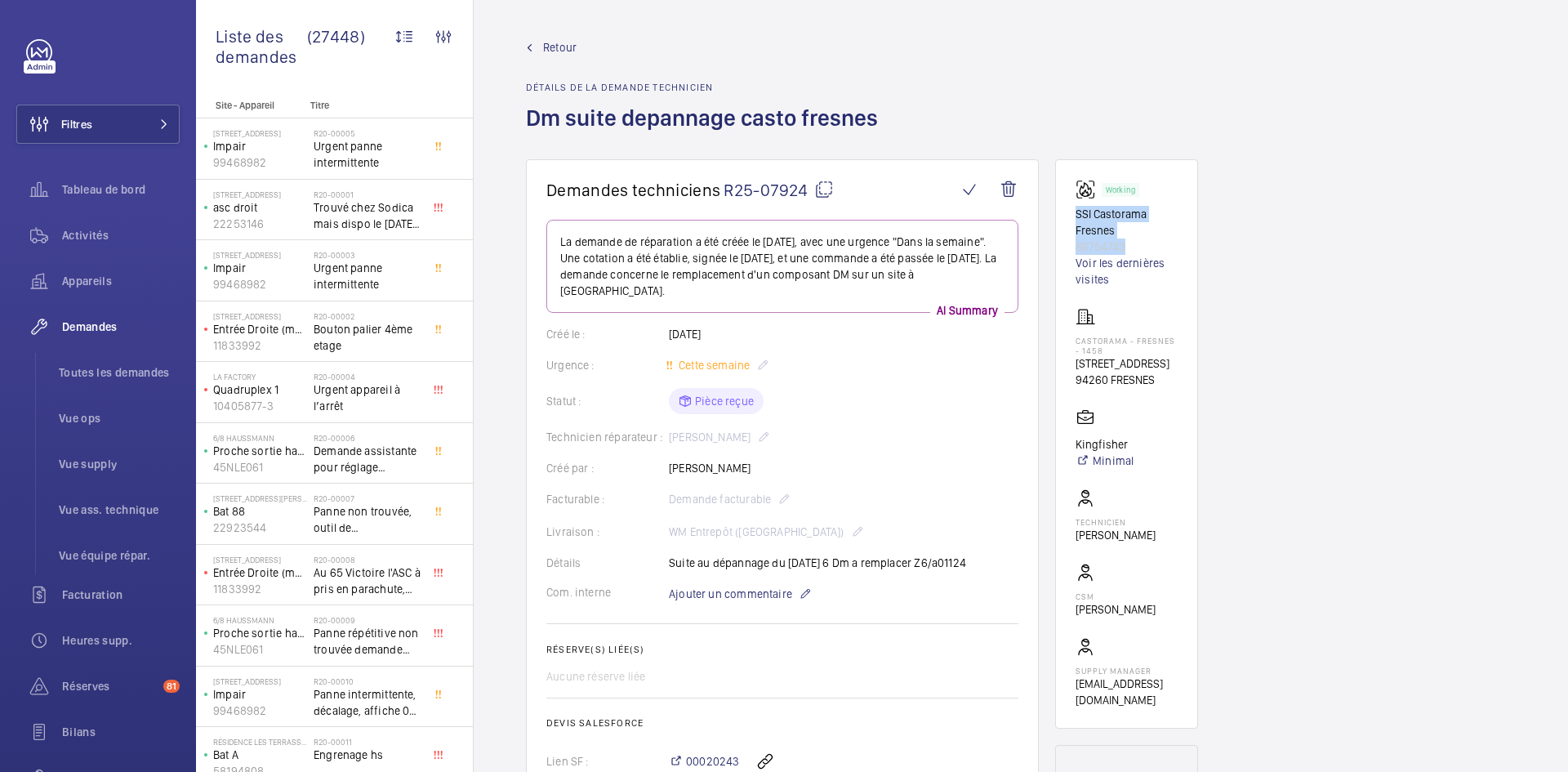
copy div "SSI Castorama Fresnes 86754743"
drag, startPoint x: 1160, startPoint y: 391, endPoint x: 1069, endPoint y: 341, distance: 103.8
click at [1069, 341] on wm-front-card "Working SSI Castorama Fresnes 86754743 Voir les dernières visites [GEOGRAPHIC_D…" at bounding box center [1126, 444] width 143 height 569
copy div "Castorama - FRESNES - 1458 186 [STREET_ADDRESS]"
drag, startPoint x: 1127, startPoint y: 461, endPoint x: 1072, endPoint y: 461, distance: 55.0
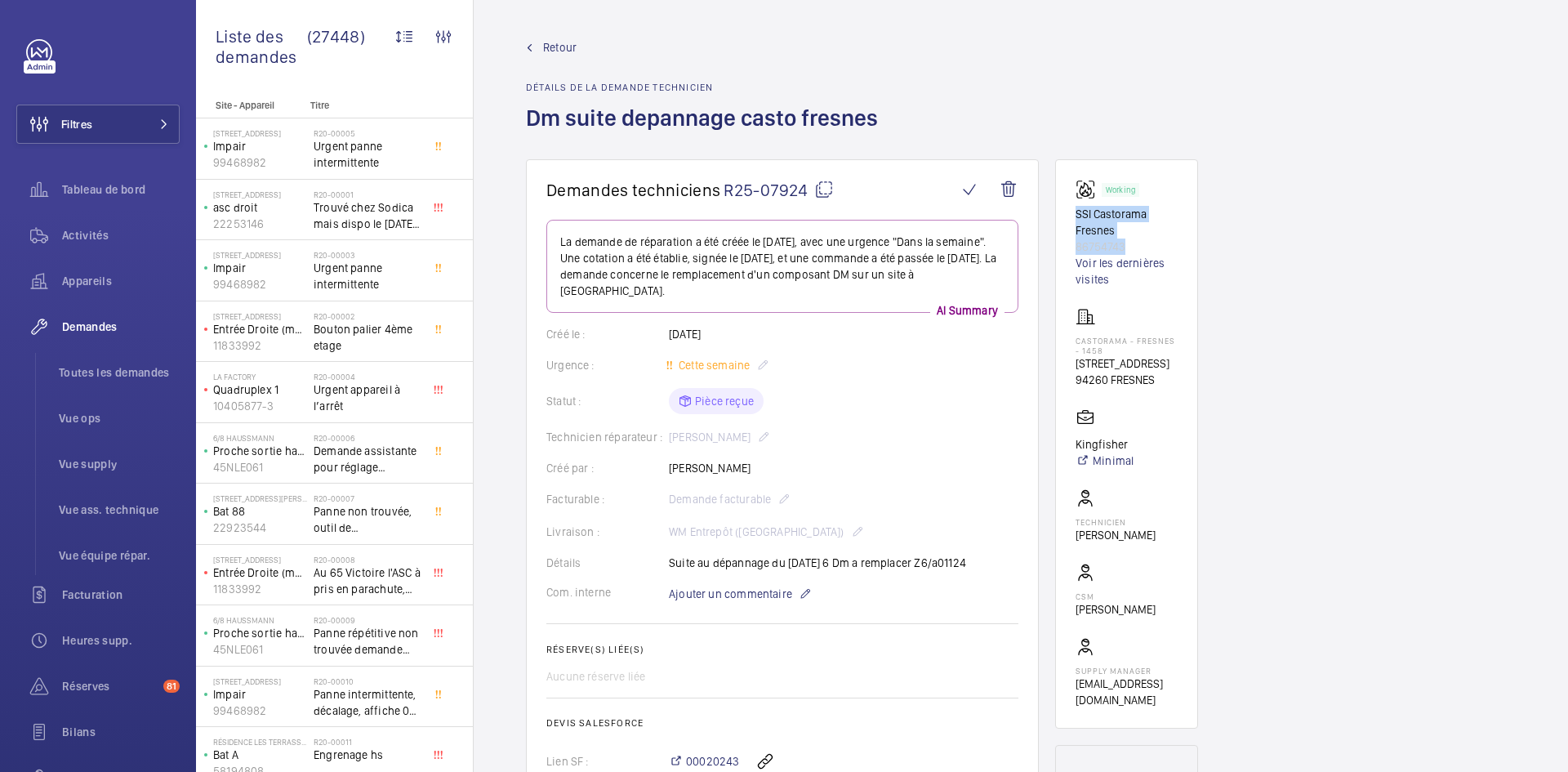
click at [1072, 461] on wm-front-card "Working SSI Castorama Fresnes 86754743 Voir les dernières visites [GEOGRAPHIC_D…" at bounding box center [1126, 444] width 143 height 569
copy p "Kingfisher"
click at [823, 188] on mat-icon at bounding box center [824, 190] width 20 height 20
copy p "Kingfisher"
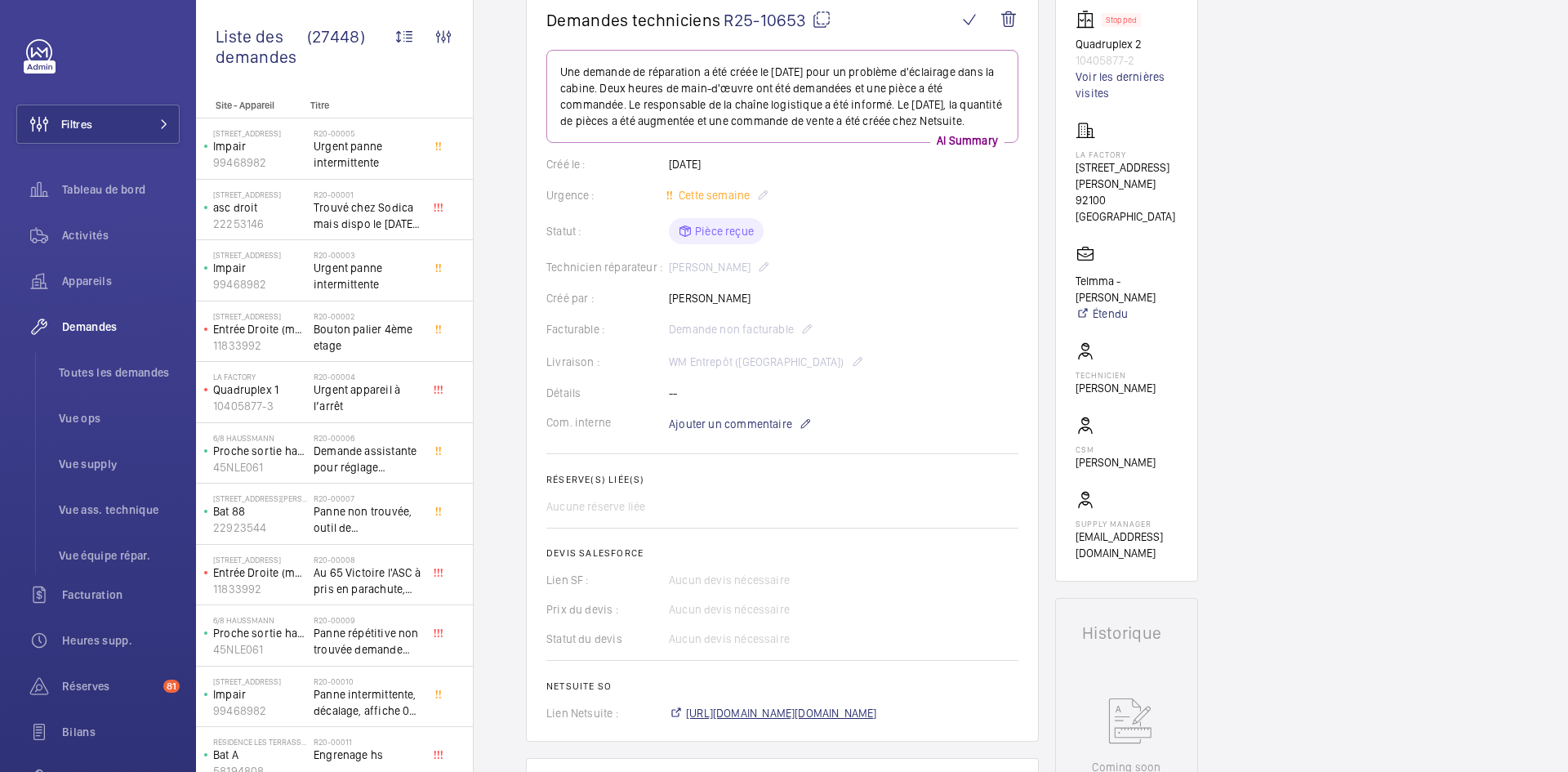
scroll to position [82, 0]
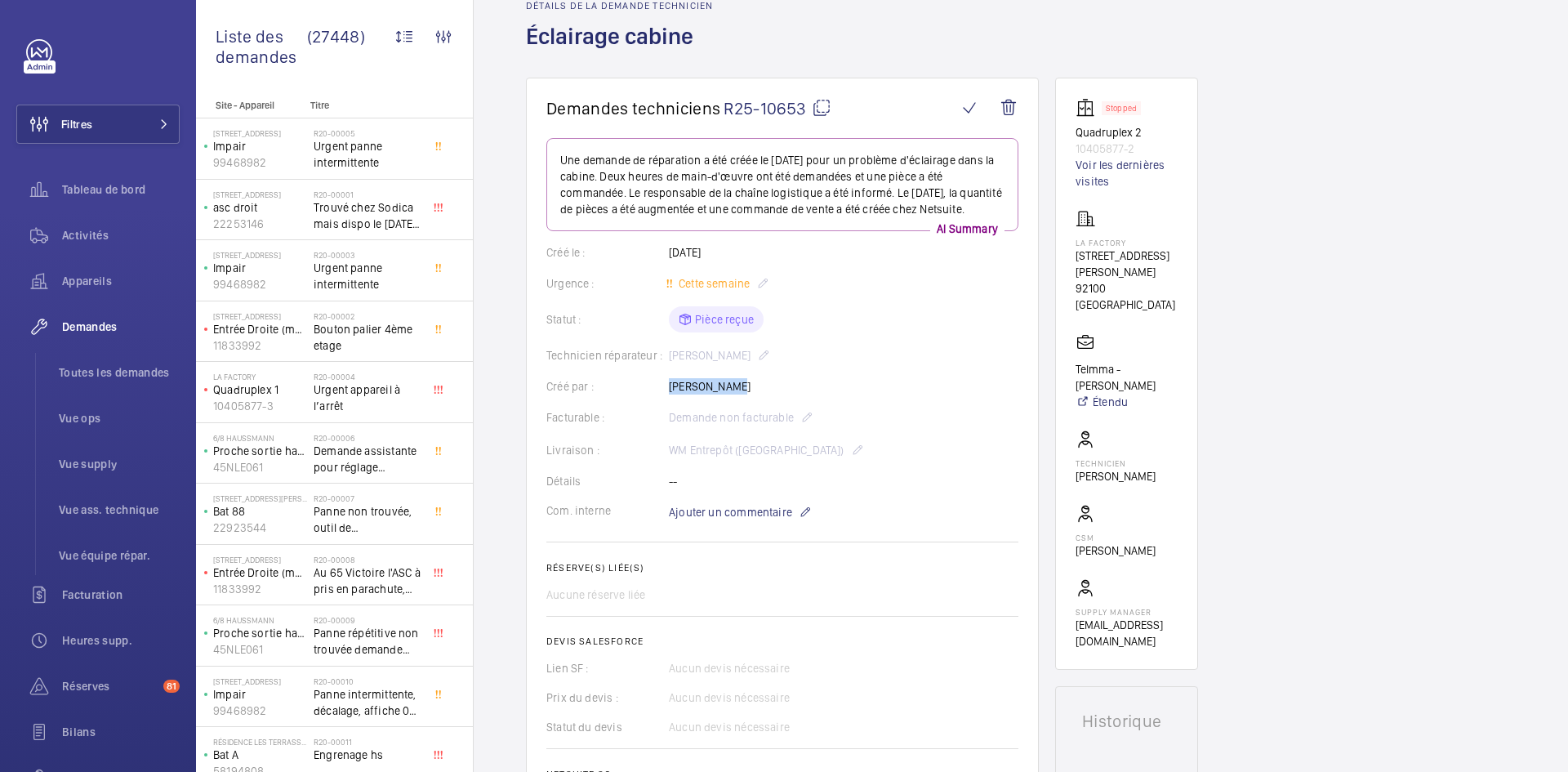
drag, startPoint x: 741, startPoint y: 387, endPoint x: 663, endPoint y: 386, distance: 78.0
click at [663, 386] on div "Créé par : [PERSON_NAME]" at bounding box center [782, 386] width 472 height 16
copy div "Créé par : Grégory Roy"
drag, startPoint x: 1140, startPoint y: 145, endPoint x: 1065, endPoint y: 129, distance: 76.7
click at [1065, 129] on wm-front-card "Stopped Quadruplex 2 10405877-2 Voir les dernières visites La Factory 53, avenu…" at bounding box center [1126, 373] width 143 height 592
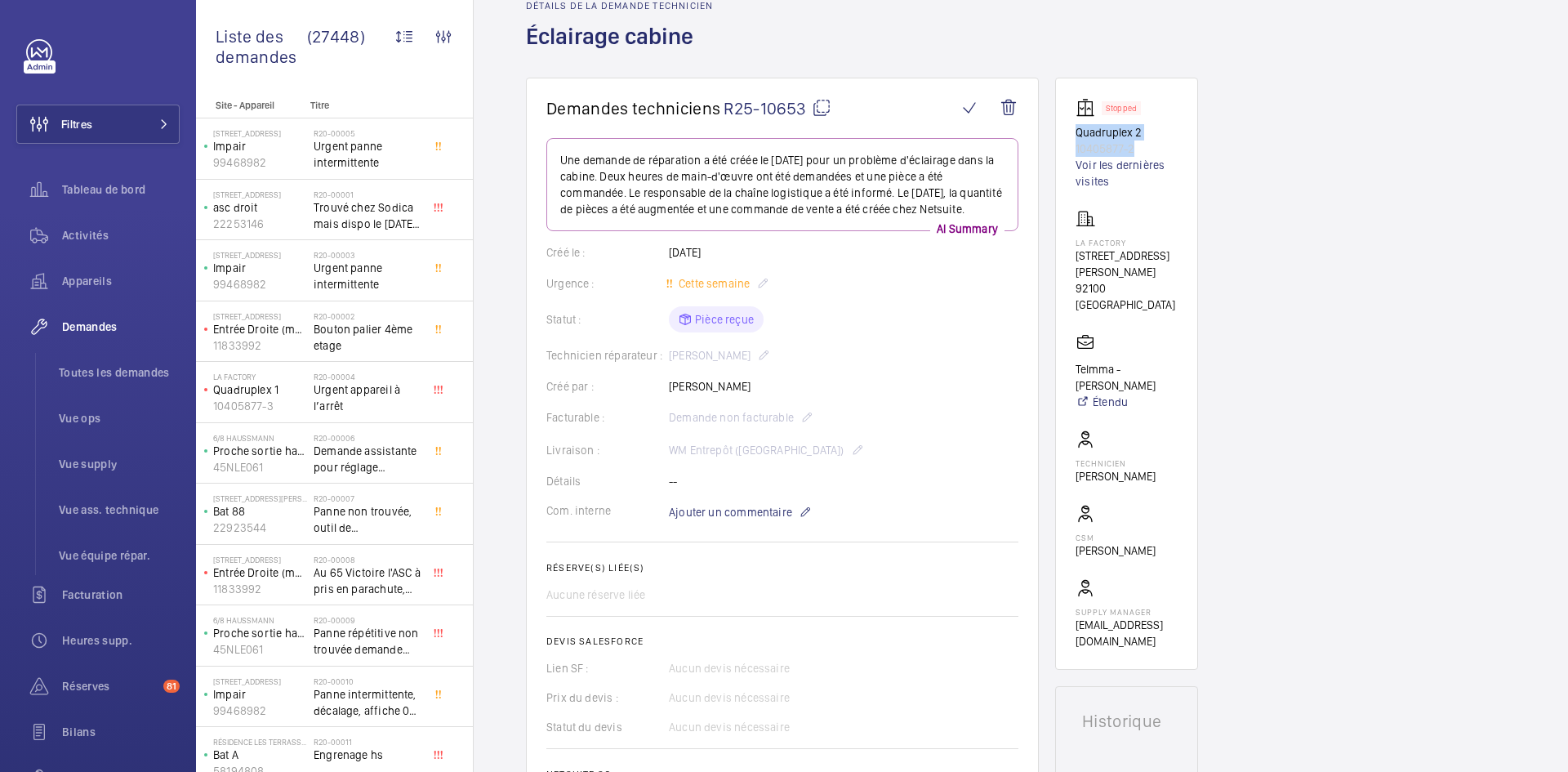
copy div "Quadruplex 2 10405877-2"
drag, startPoint x: 1150, startPoint y: 304, endPoint x: 1072, endPoint y: 245, distance: 97.8
click at [1072, 245] on wm-front-card "Stopped Quadruplex 2 10405877-2 Voir les dernières visites La Factory 53, avenu…" at bounding box center [1126, 373] width 143 height 592
copy div "La Factory 53, avenue Emile Zola, 92100 BOULOGNE-BILLANCOURT"
drag, startPoint x: 1115, startPoint y: 418, endPoint x: 1074, endPoint y: 401, distance: 44.4
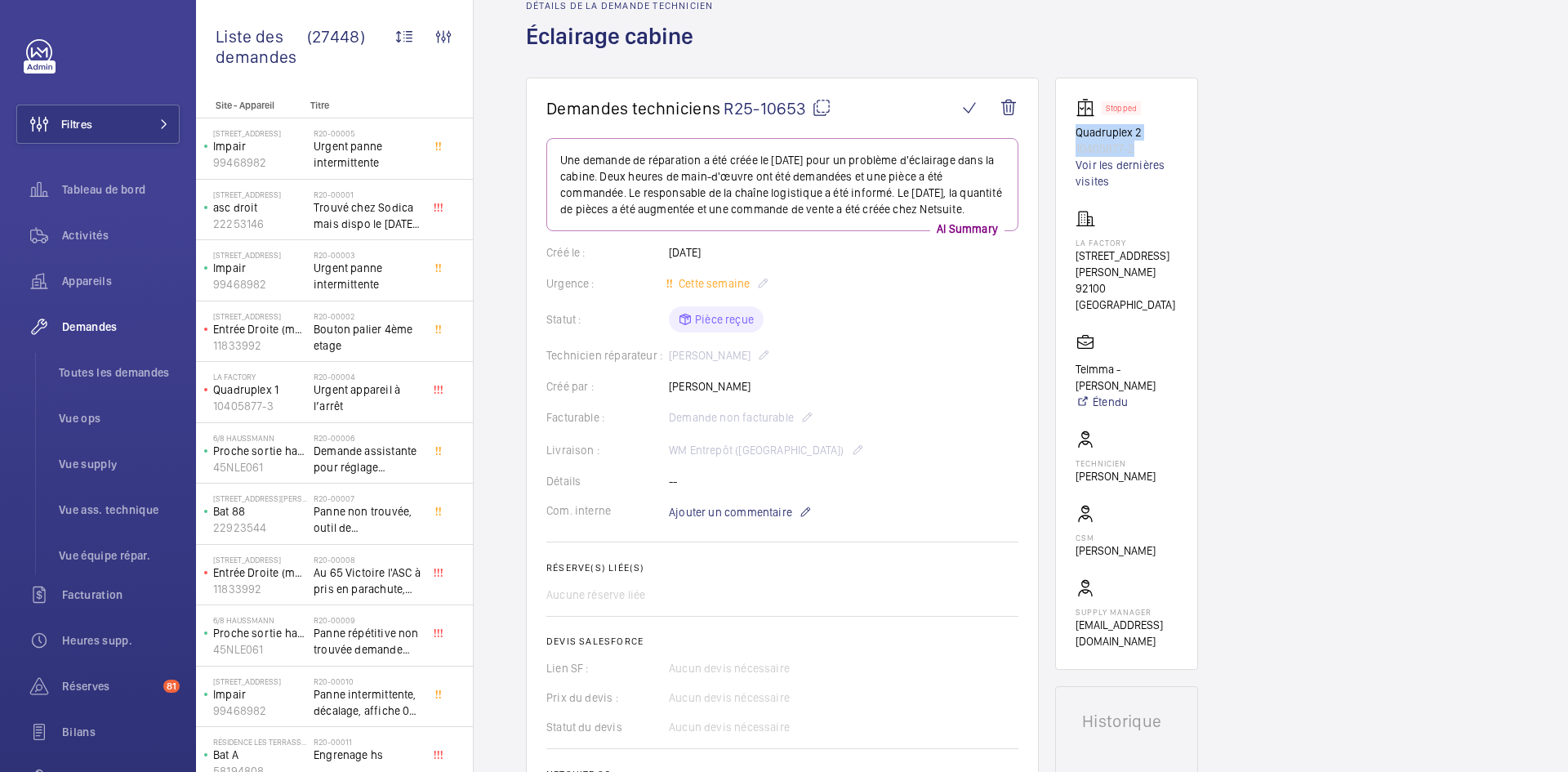
click at [1074, 401] on wm-front-card "Stopped Quadruplex 2 10405877-2 Voir les dernières visites La Factory 53, avenu…" at bounding box center [1126, 373] width 143 height 592
copy p "Telmma - Laura Gardien"
click at [821, 109] on mat-icon at bounding box center [822, 108] width 20 height 20
copy p "Telmma - Laura Gardien"
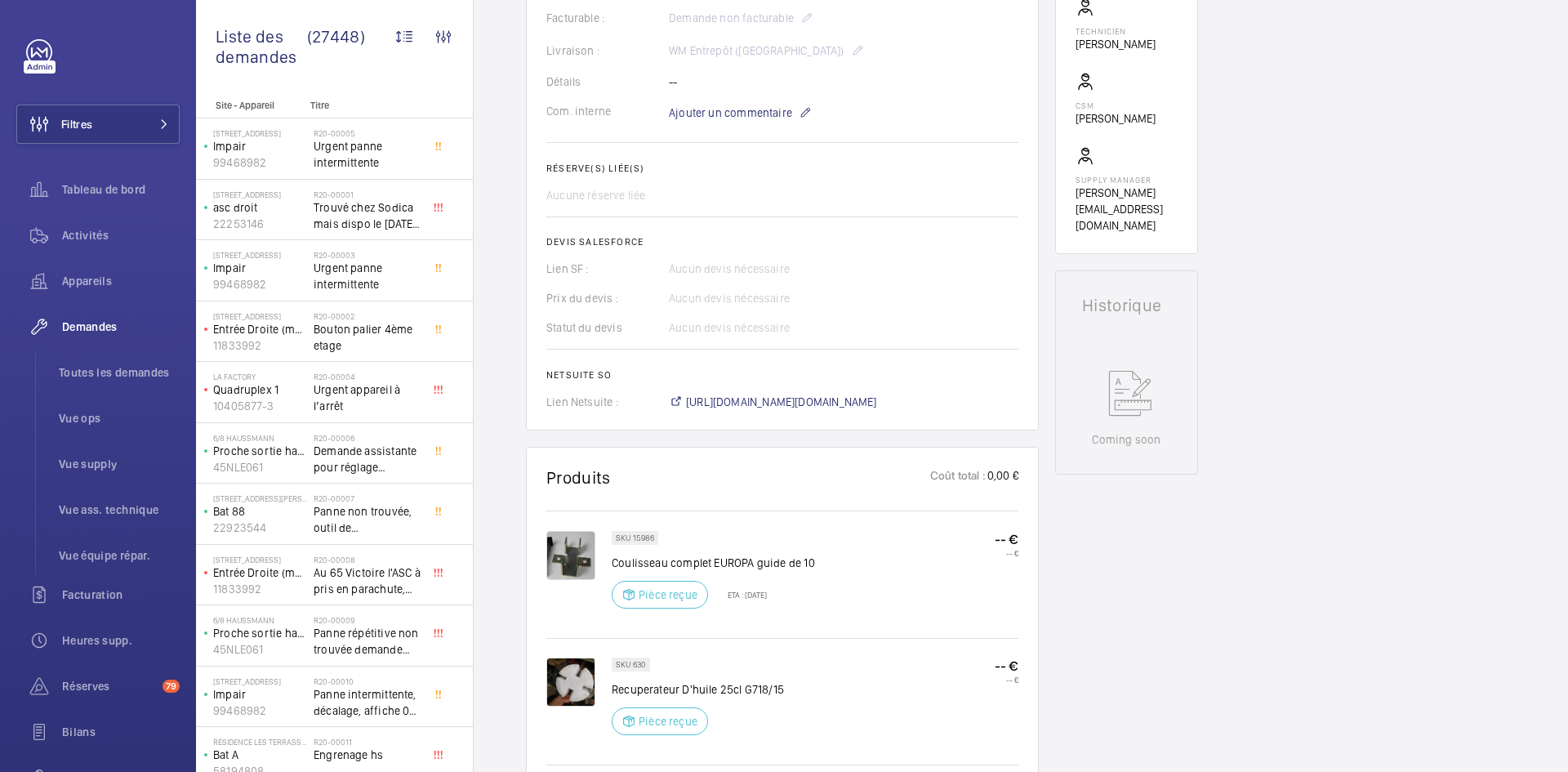
scroll to position [490, 0]
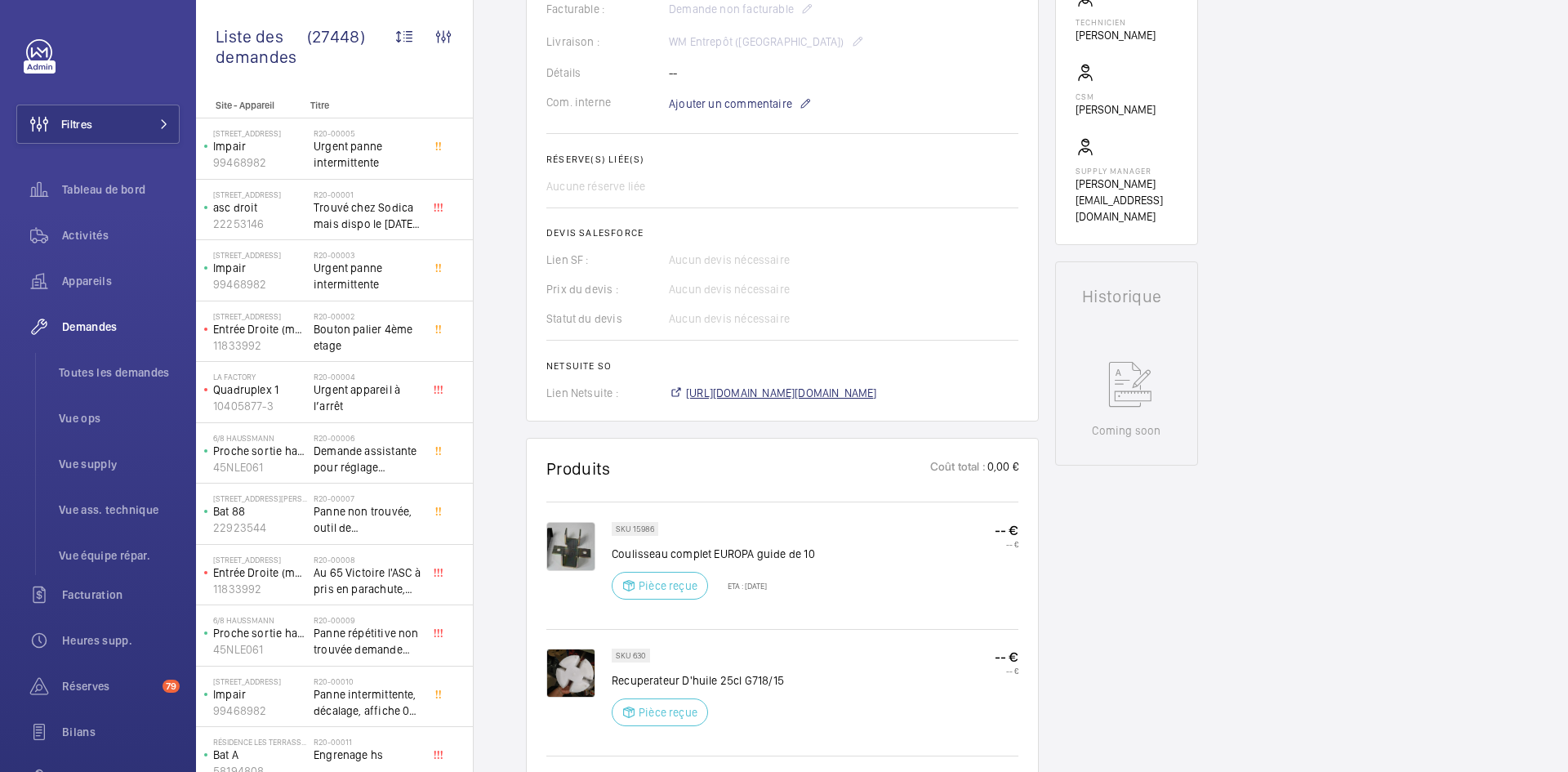
click at [837, 393] on span "[URL][DOMAIN_NAME][DOMAIN_NAME]" at bounding box center [782, 393] width 191 height 16
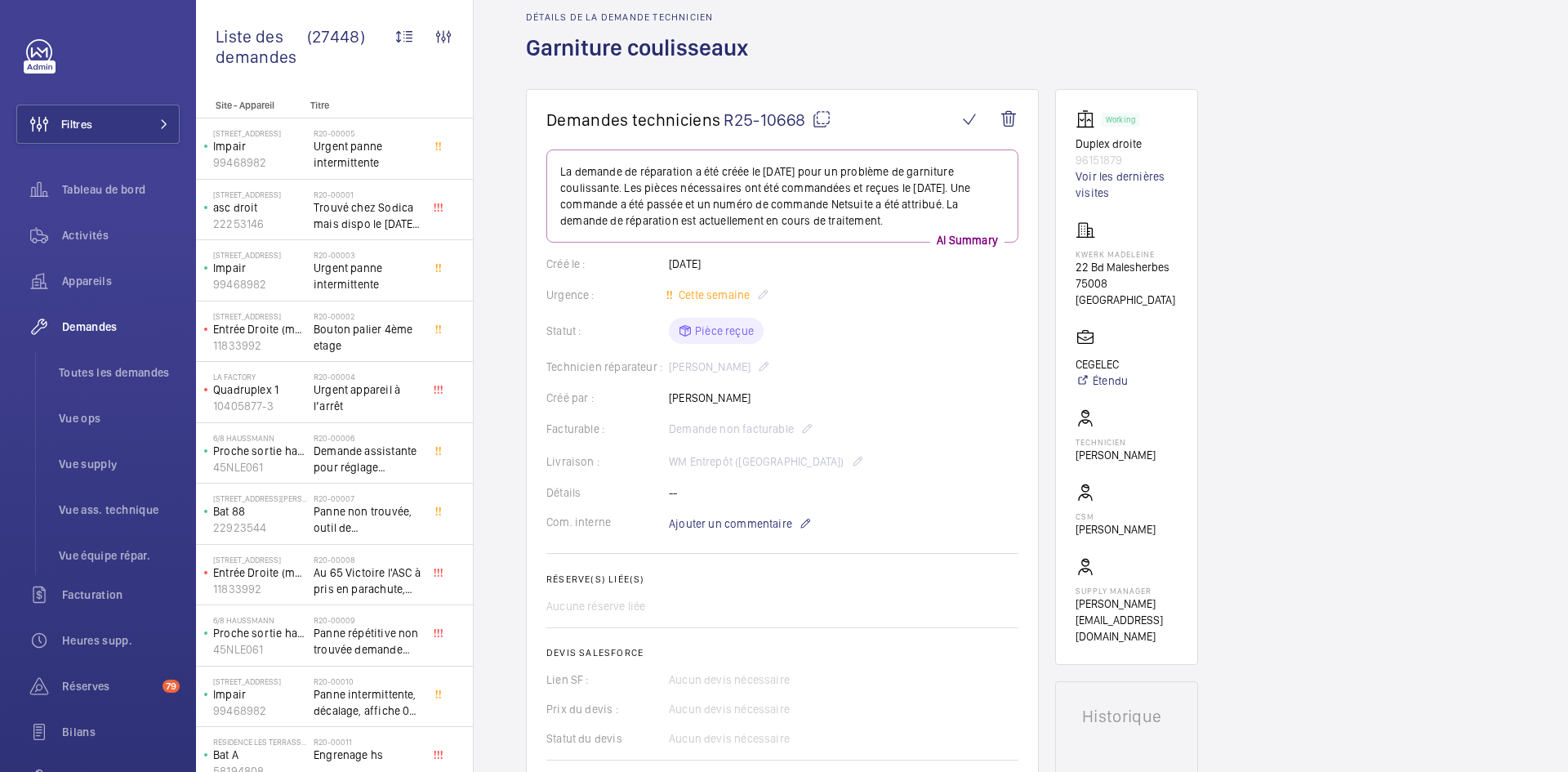
scroll to position [0, 0]
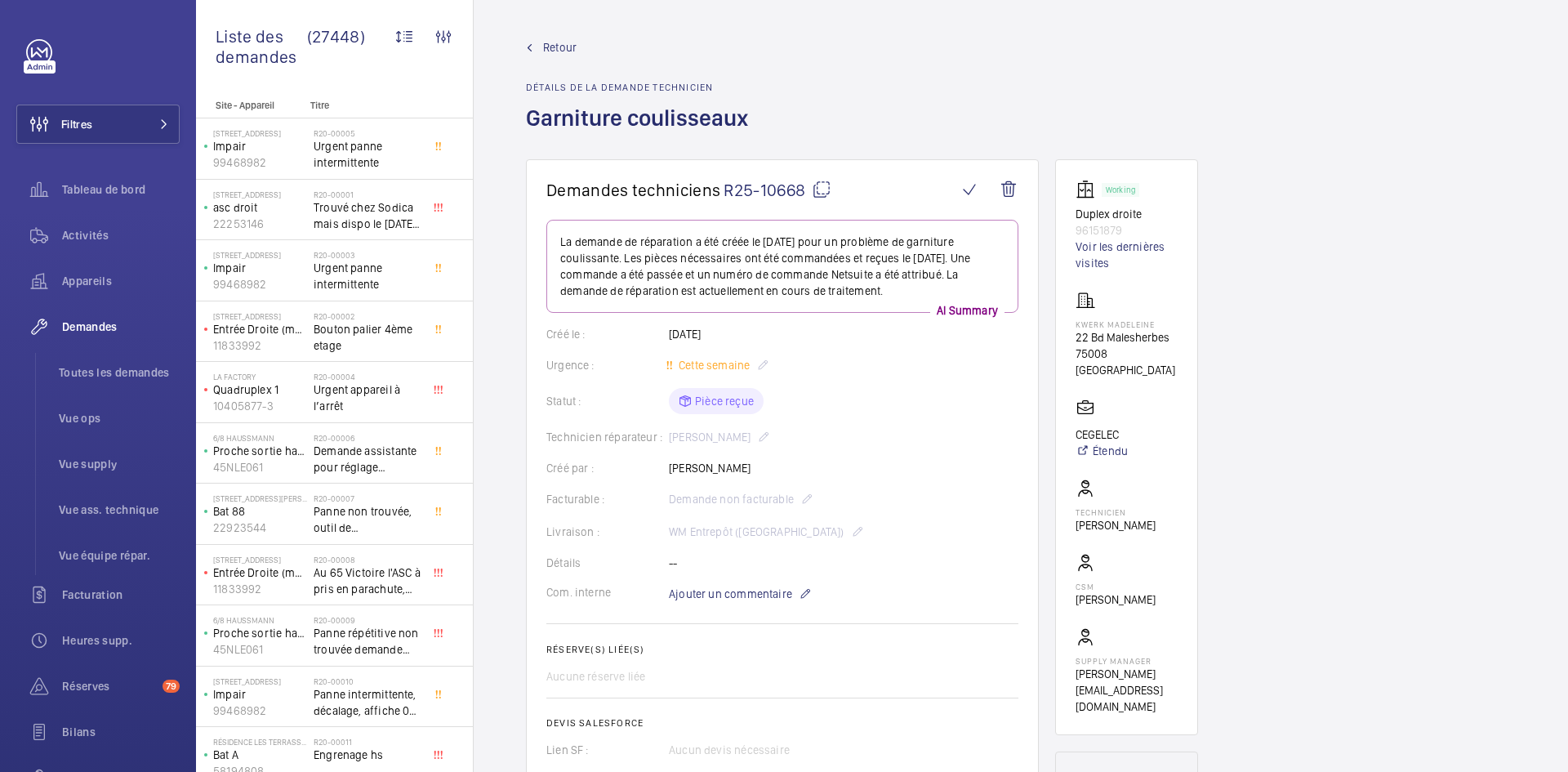
drag, startPoint x: 760, startPoint y: 471, endPoint x: 660, endPoint y: 472, distance: 100.0
click at [660, 472] on div "Créé par : Mohamed Youbi" at bounding box center [782, 468] width 472 height 16
copy div "Créé par : Mohamed Youbi"
drag, startPoint x: 1134, startPoint y: 230, endPoint x: 1063, endPoint y: 216, distance: 72.4
click at [1063, 216] on wm-front-card "Working Duplex droite 96151879 Voir les dernières visites Kwerk Madeleine 22 Bd…" at bounding box center [1126, 446] width 143 height 576
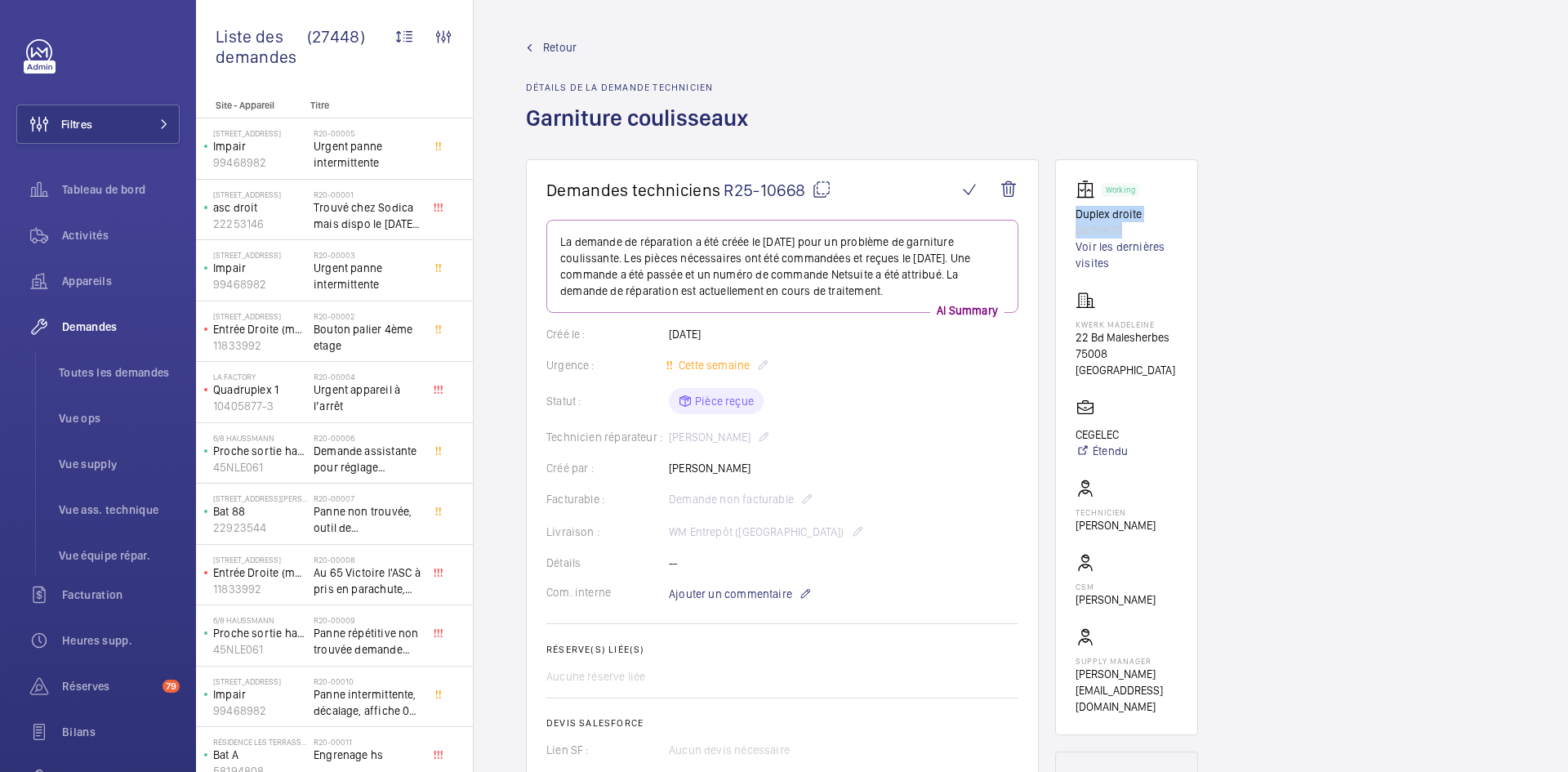
copy div "Duplex droite 96151879"
drag, startPoint x: 1141, startPoint y: 350, endPoint x: 1072, endPoint y: 317, distance: 76.5
click at [1072, 317] on wm-front-card "Working Duplex droite 96151879 Voir les dernières visites Kwerk Madeleine 22 Bd…" at bounding box center [1126, 446] width 143 height 576
copy div "Kwerk Madeleine 22 Bd Malesherbes 75008 PARIS"
drag, startPoint x: 1119, startPoint y: 416, endPoint x: 1073, endPoint y: 416, distance: 46.0
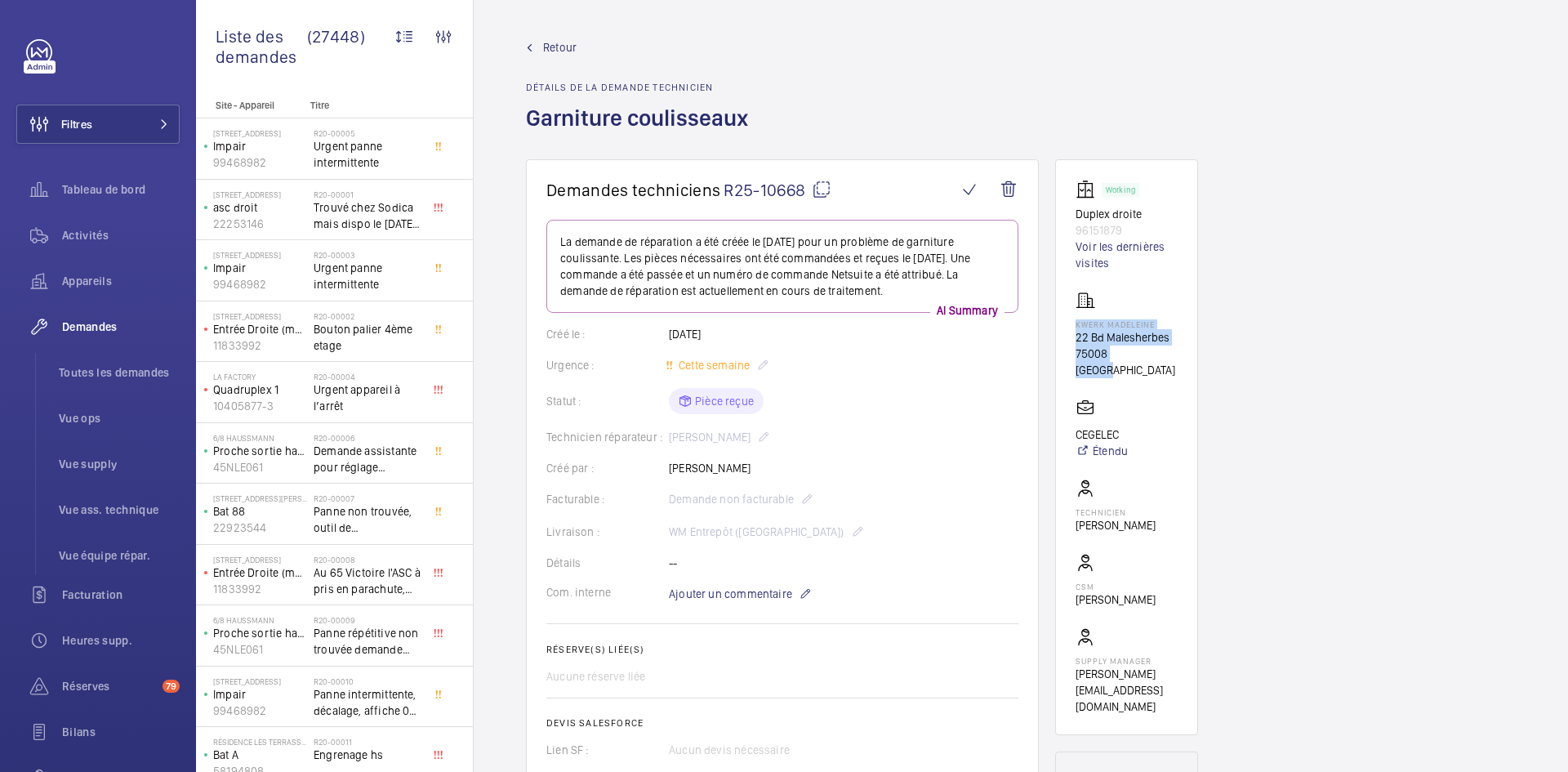
click at [1073, 416] on wm-front-card "Working Duplex droite 96151879 Voir les dernières visites Kwerk Madeleine 22 Bd…" at bounding box center [1126, 446] width 143 height 576
copy p "CEGELEC"
click at [825, 184] on mat-icon at bounding box center [822, 190] width 20 height 20
copy p "CEGELEC"
click at [575, 52] on span "Retour" at bounding box center [559, 47] width 34 height 16
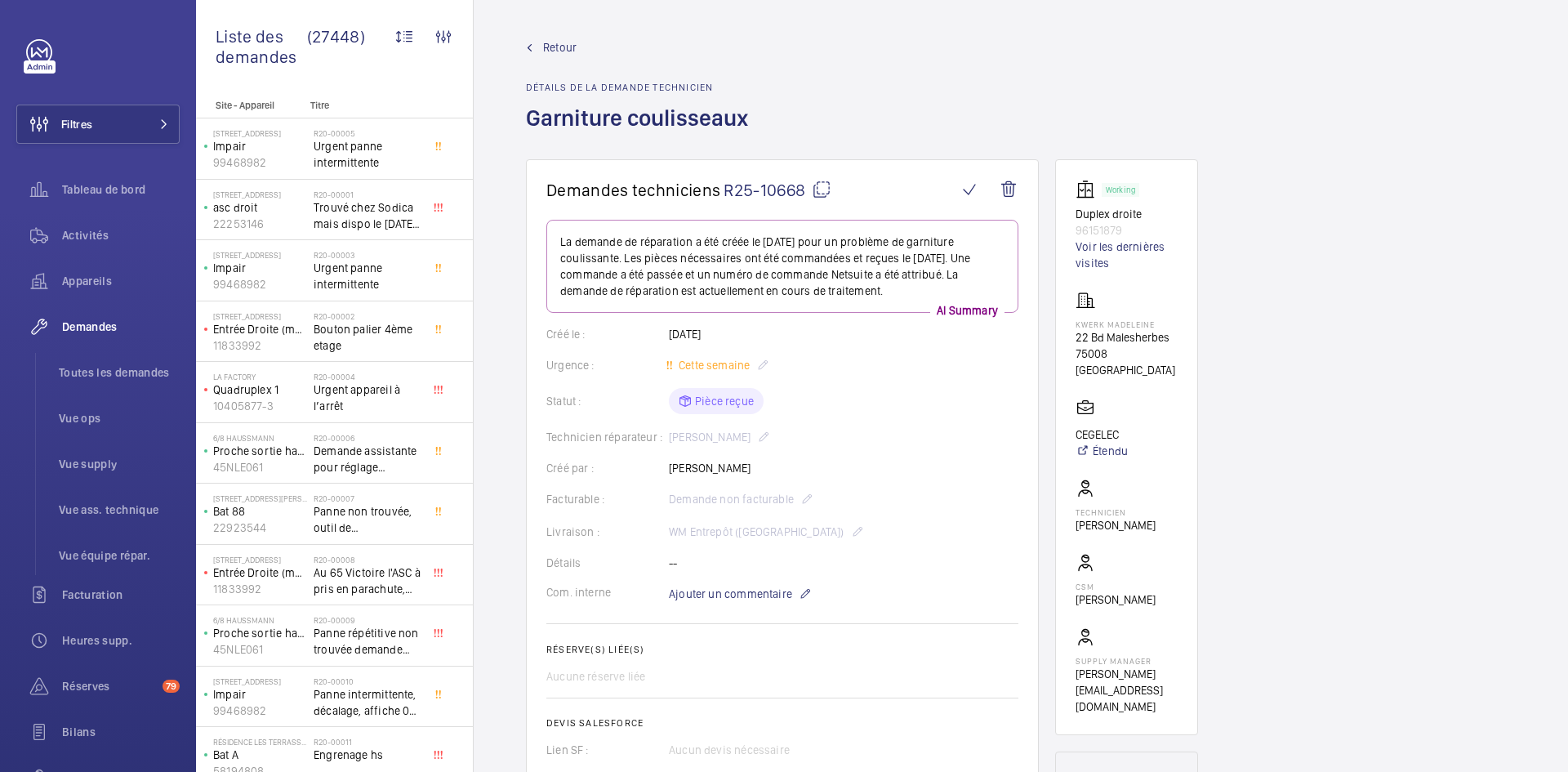
click at [550, 49] on span "Retour" at bounding box center [559, 47] width 34 height 16
click at [554, 45] on span "Retour" at bounding box center [559, 47] width 34 height 16
click at [567, 44] on span "Retour" at bounding box center [559, 47] width 34 height 16
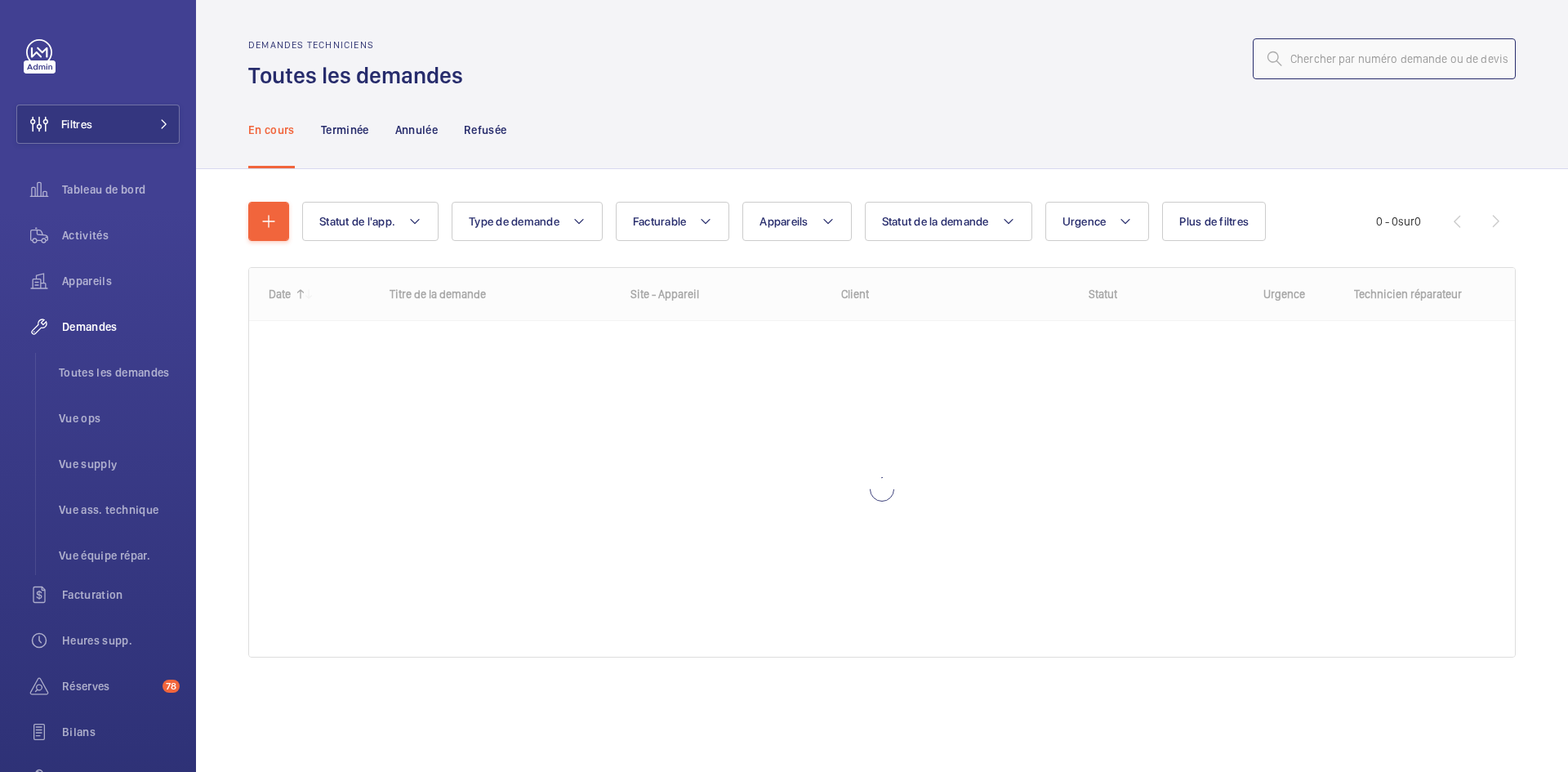
click at [1380, 60] on input "text" at bounding box center [1383, 58] width 263 height 41
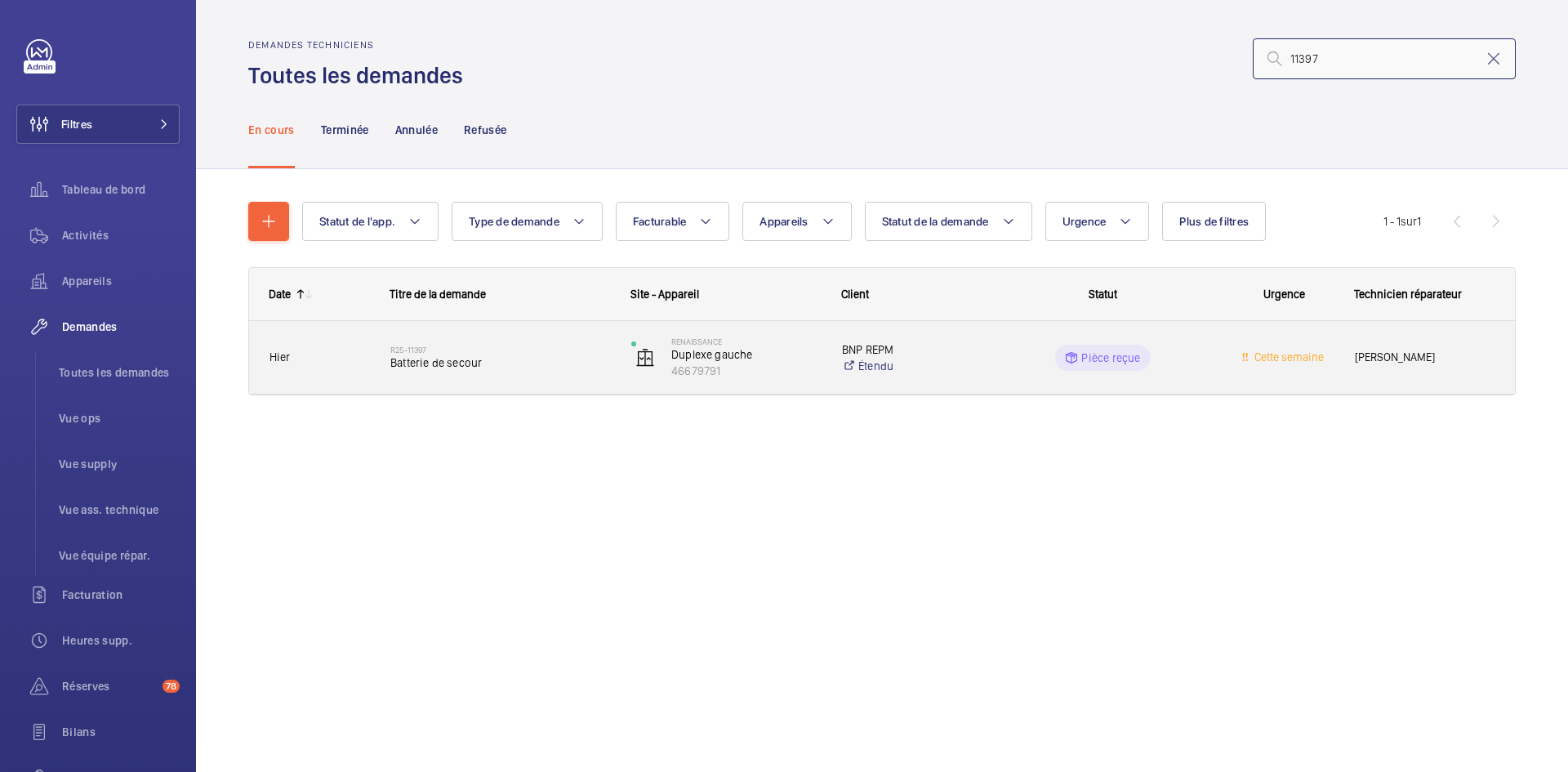
type input "11397"
click at [397, 369] on span "Batterie de secour" at bounding box center [500, 363] width 220 height 16
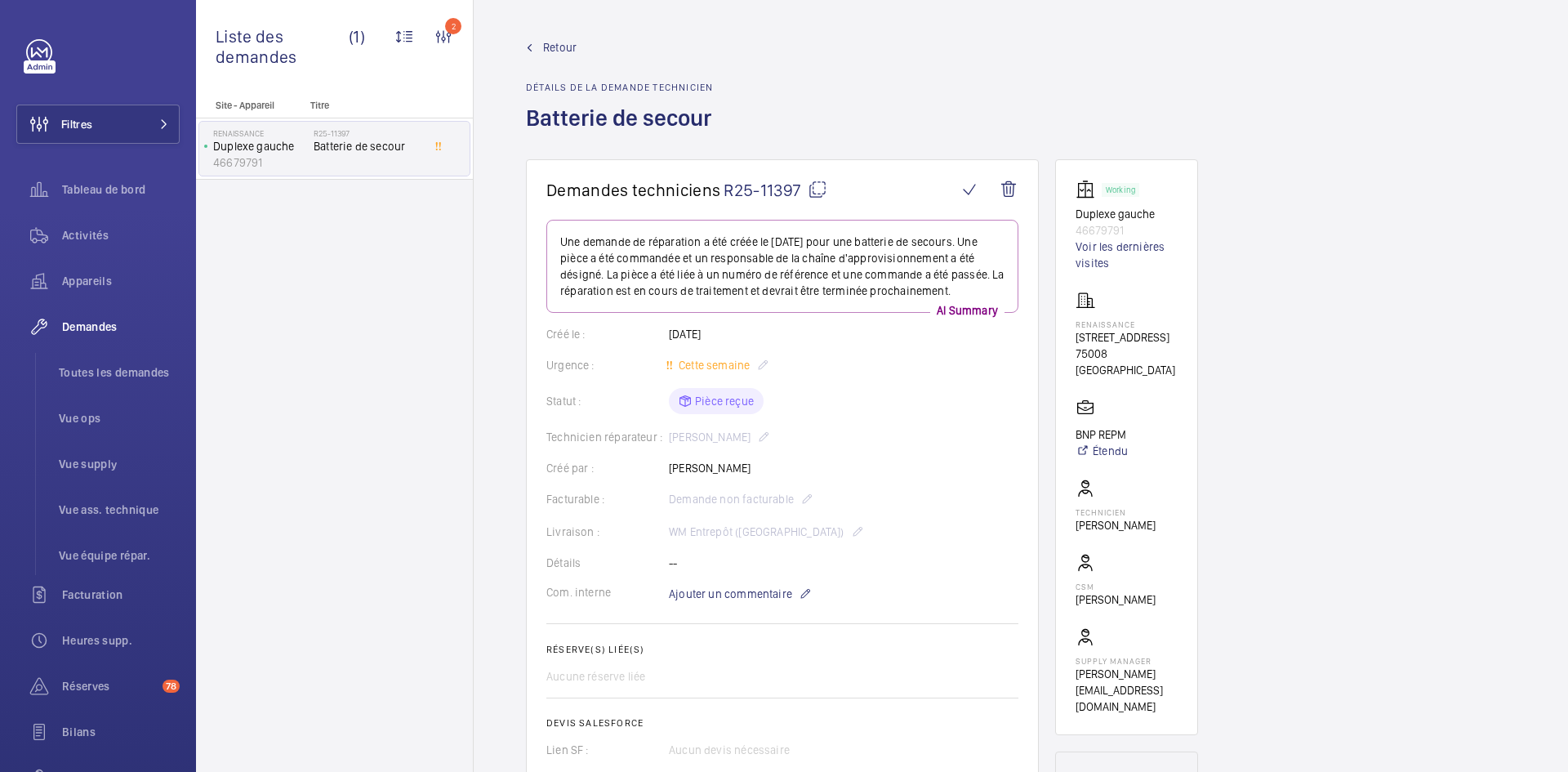
drag, startPoint x: 776, startPoint y: 469, endPoint x: 664, endPoint y: 462, distance: 112.2
click at [664, 462] on div "Créé par : [PERSON_NAME]" at bounding box center [782, 468] width 472 height 16
copy div "Créé par : Mohamed Chougradi"
drag, startPoint x: 1131, startPoint y: 230, endPoint x: 1074, endPoint y: 216, distance: 58.7
click at [1074, 216] on wm-front-card "Working Duplexe gauche 46679791 Voir les dernières visites RENAISSANCE 17 rue F…" at bounding box center [1126, 446] width 143 height 576
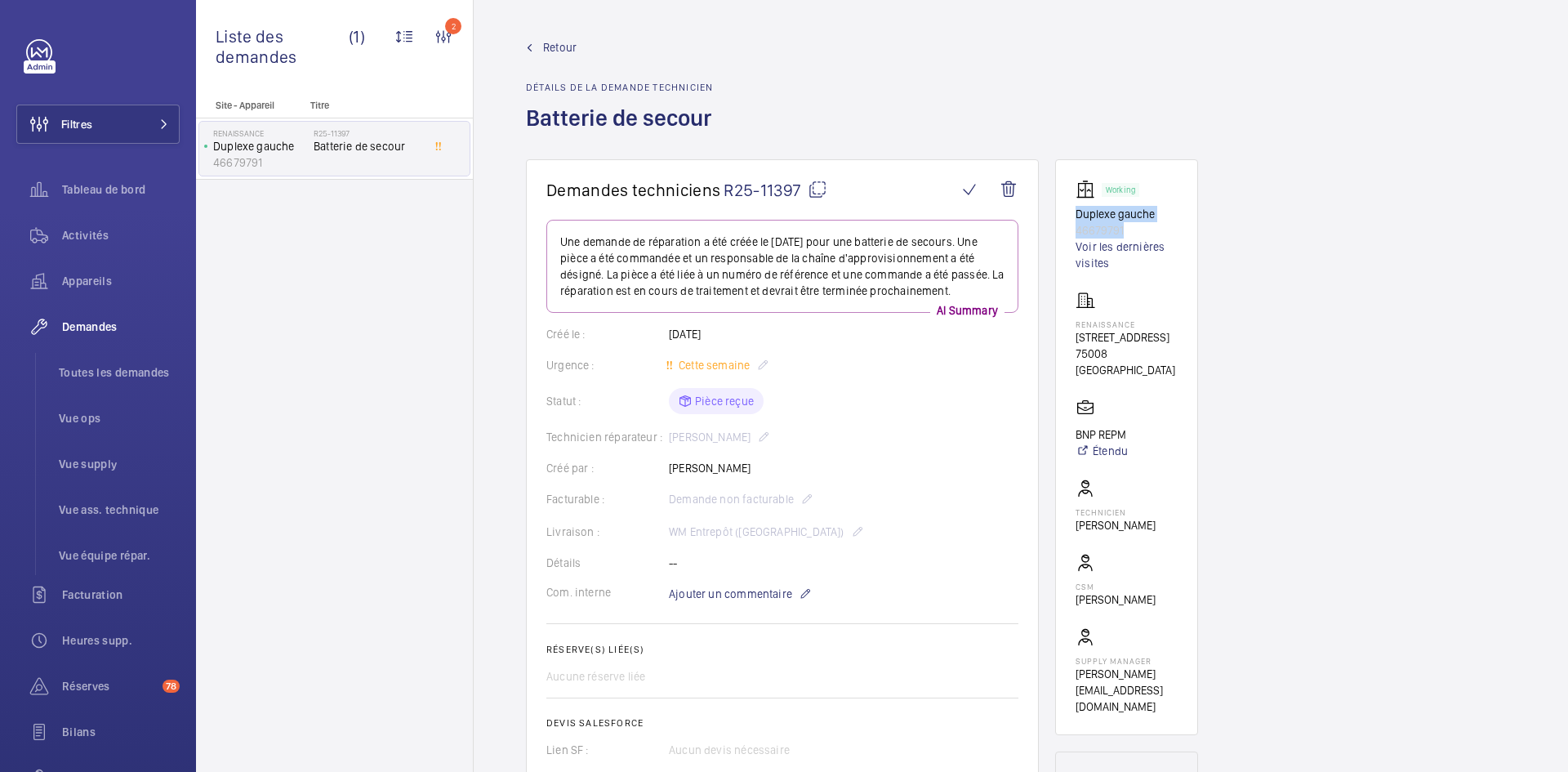
copy div "Duplexe gauche 46679791"
drag, startPoint x: 1145, startPoint y: 357, endPoint x: 1070, endPoint y: 325, distance: 81.5
click at [1070, 325] on wm-front-card "Working Duplexe gauche 46679791 Voir les dernières visites RENAISSANCE 17 rue F…" at bounding box center [1126, 446] width 143 height 576
copy div "RENAISSANCE 17 rue François 1er 75008 PARIS"
drag, startPoint x: 1134, startPoint y: 416, endPoint x: 1074, endPoint y: 416, distance: 60.0
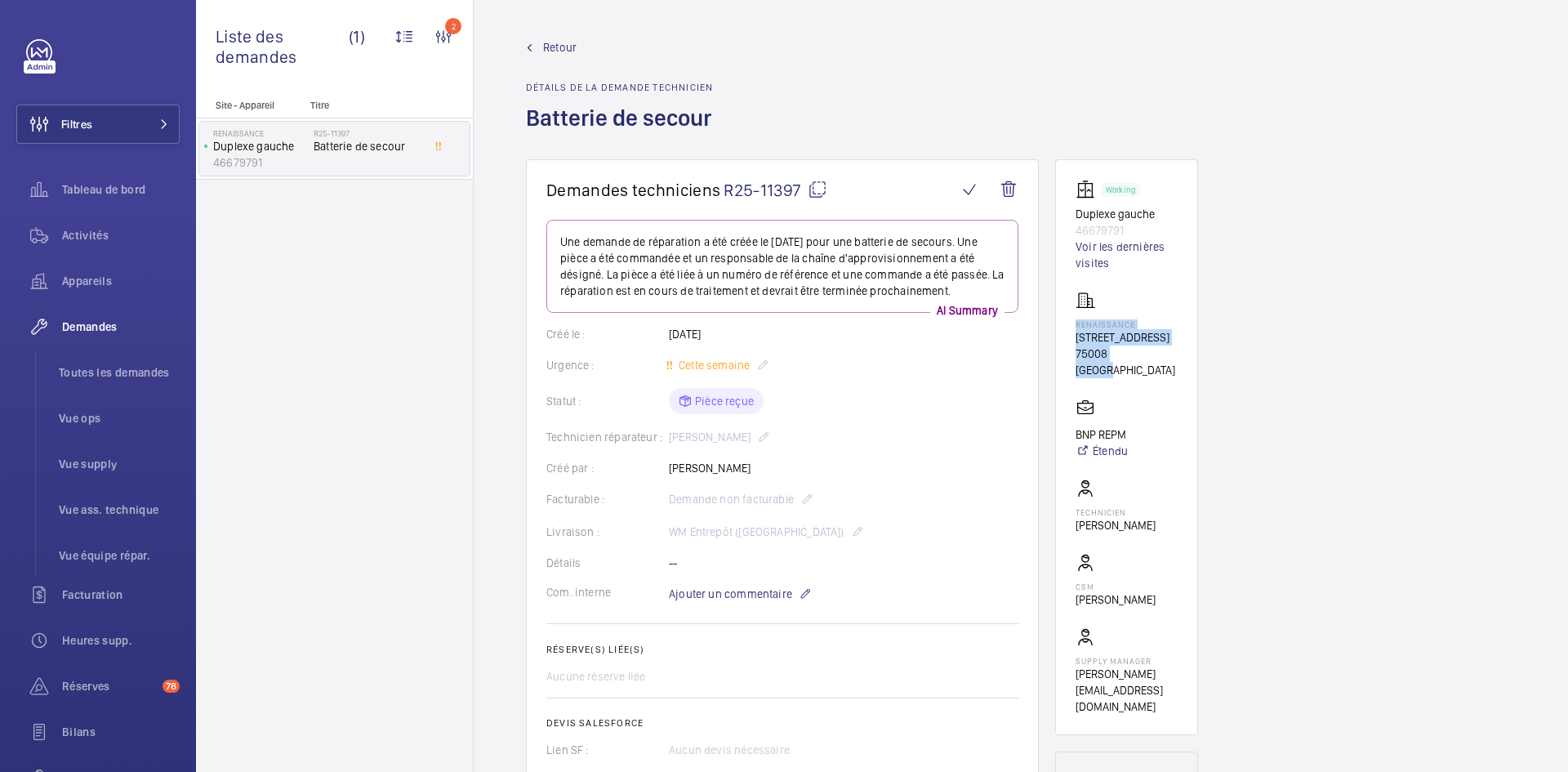
click at [1074, 416] on wm-front-card "Working Duplexe gauche 46679791 Voir les dernières visites RENAISSANCE 17 rue F…" at bounding box center [1126, 446] width 143 height 576
copy p "BNP REPM"
click at [823, 184] on mat-icon at bounding box center [817, 190] width 20 height 20
copy p "BNP REPM"
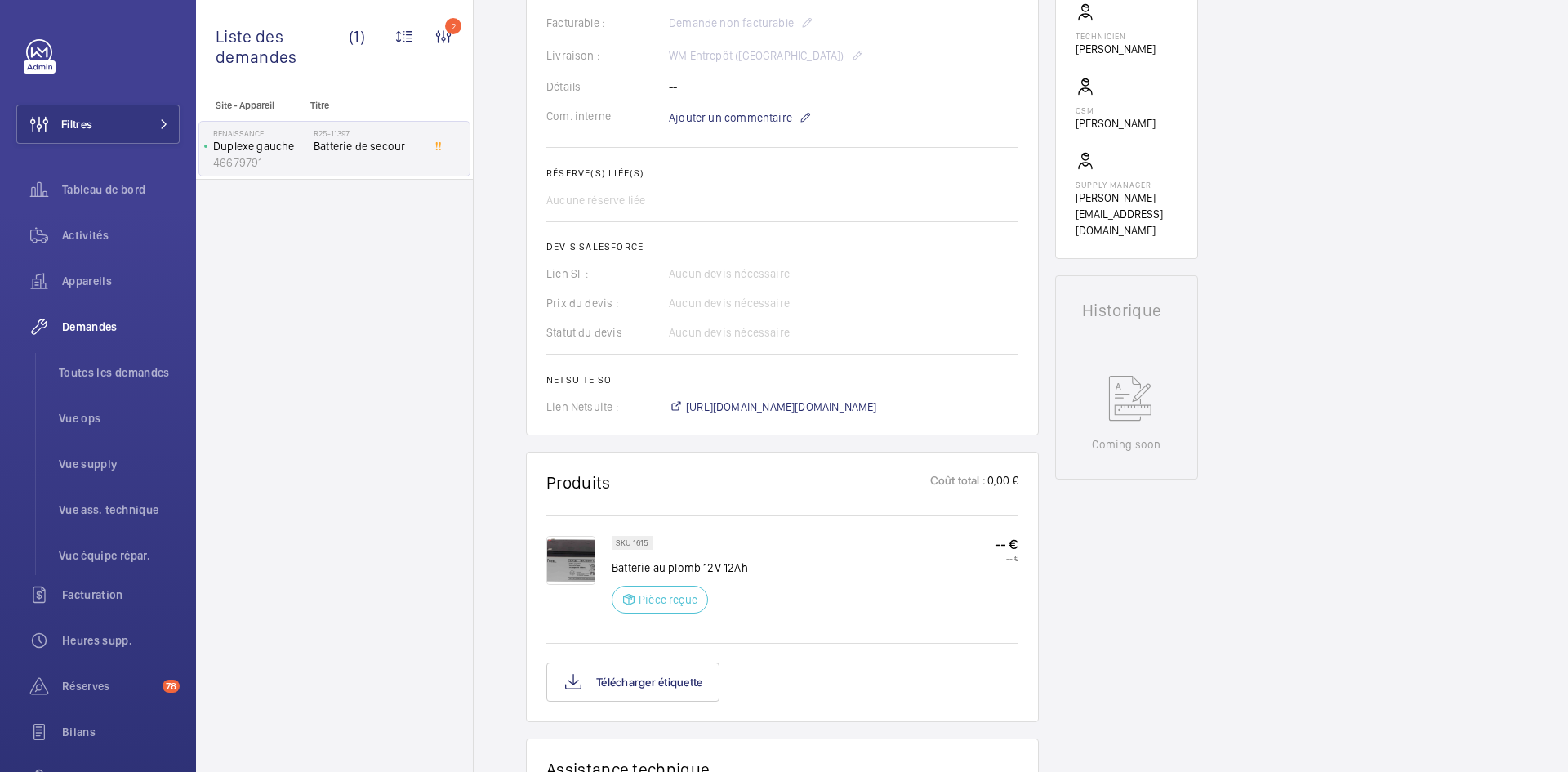
scroll to position [326, 0]
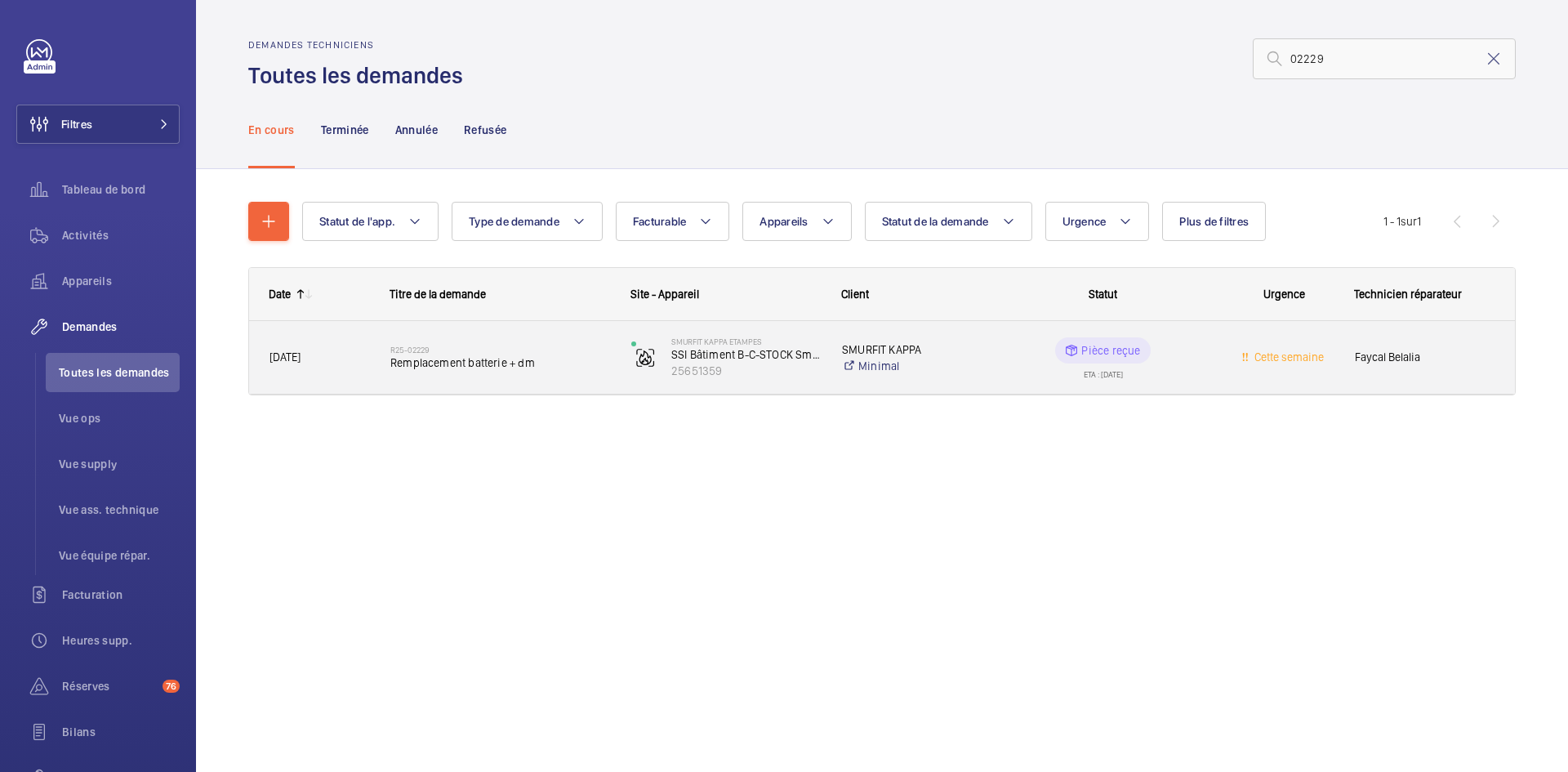
type input "02229"
click at [337, 366] on span "[DATE]" at bounding box center [319, 357] width 100 height 19
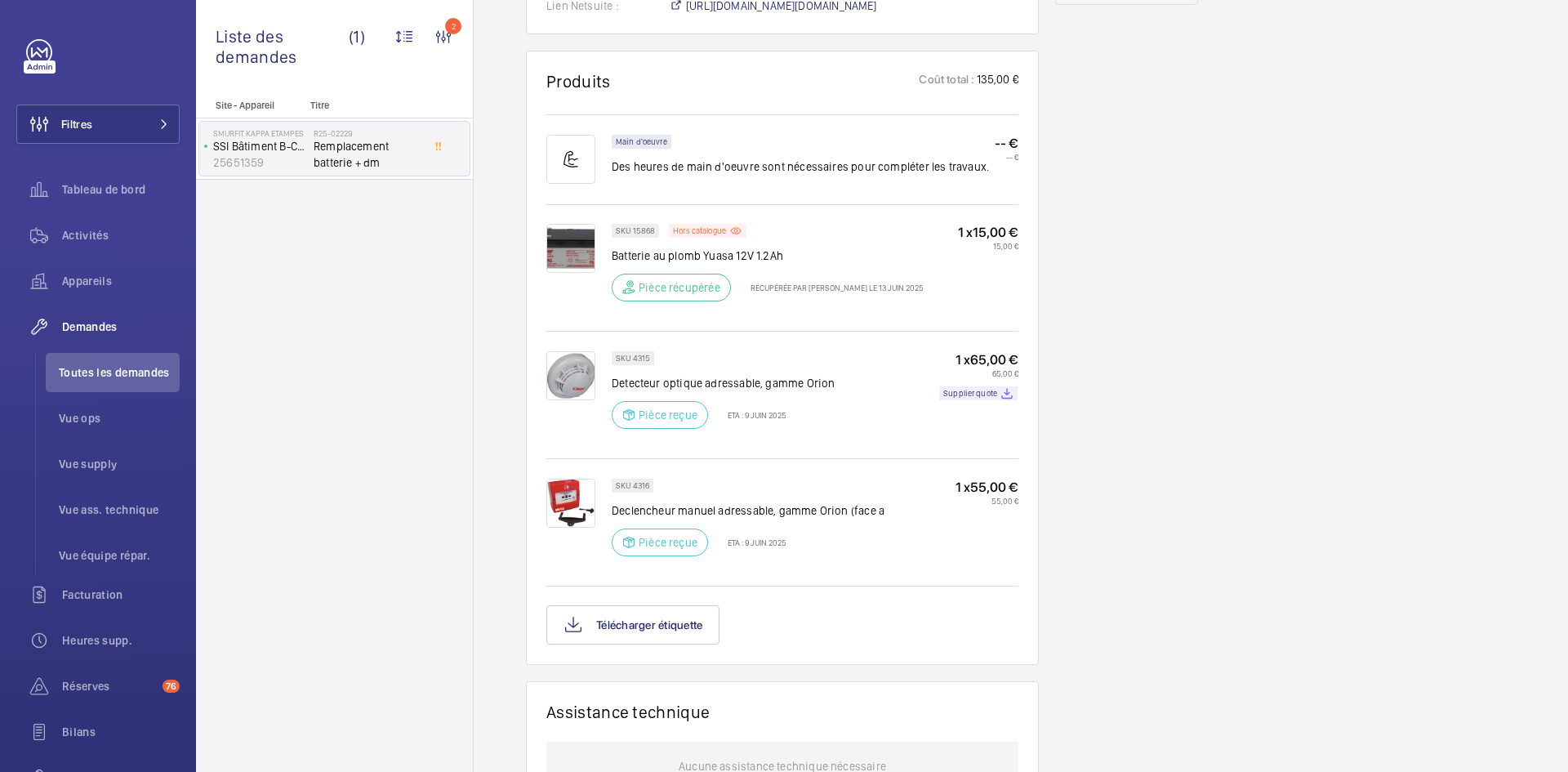
scroll to position [980, 0]
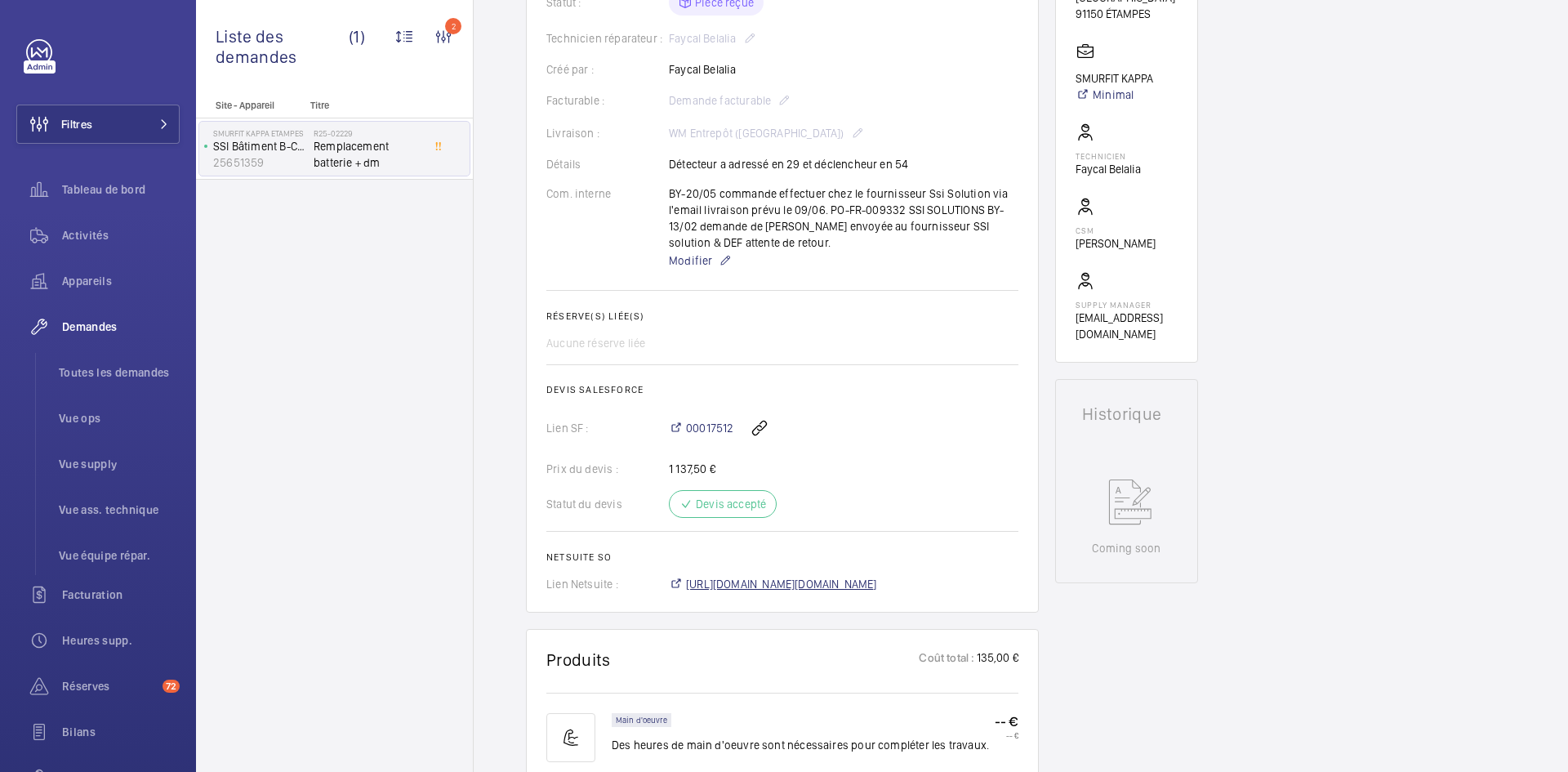
scroll to position [572, 0]
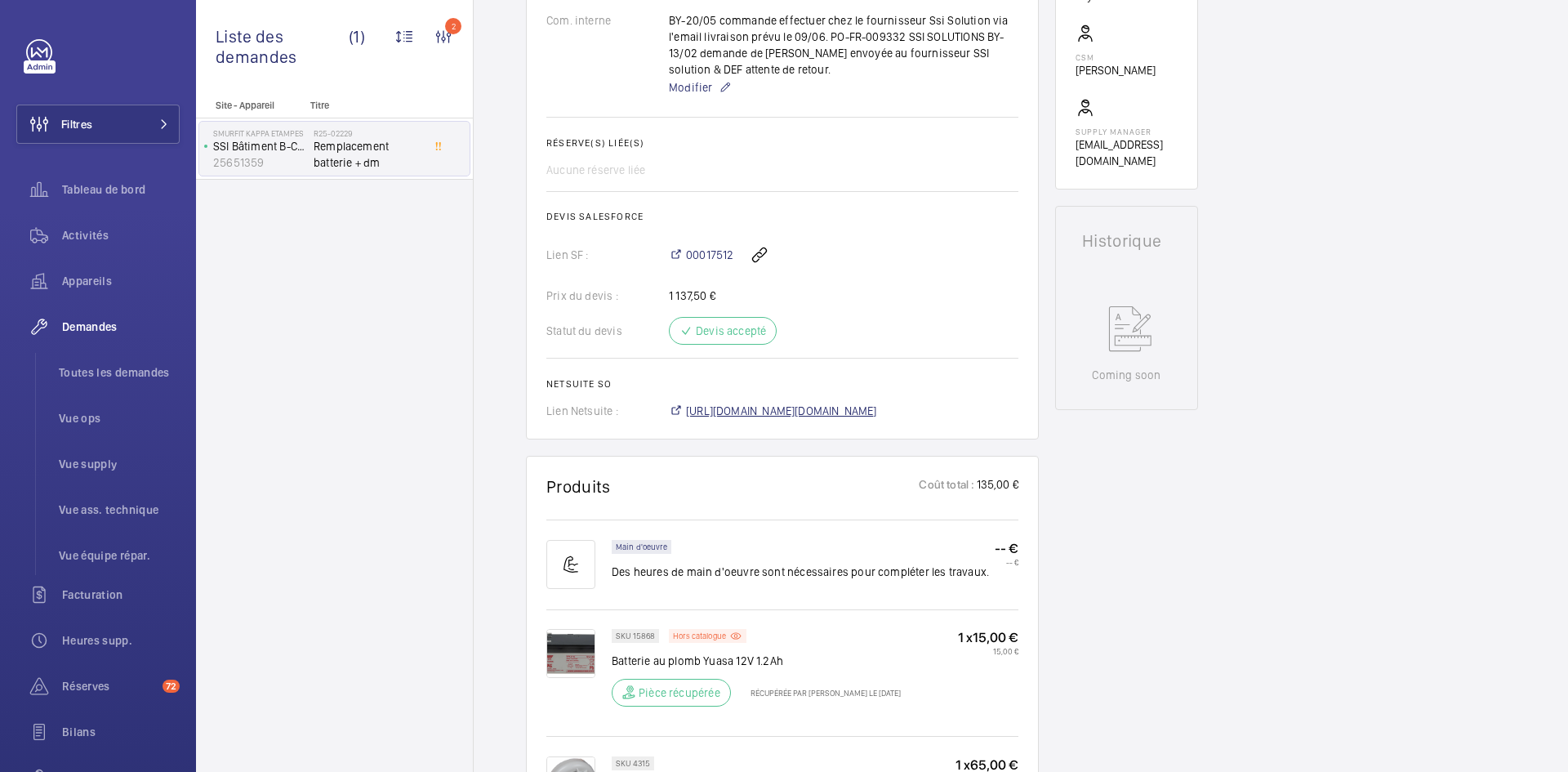
click at [825, 419] on span "[URL][DOMAIN_NAME][DOMAIN_NAME]" at bounding box center [782, 411] width 191 height 16
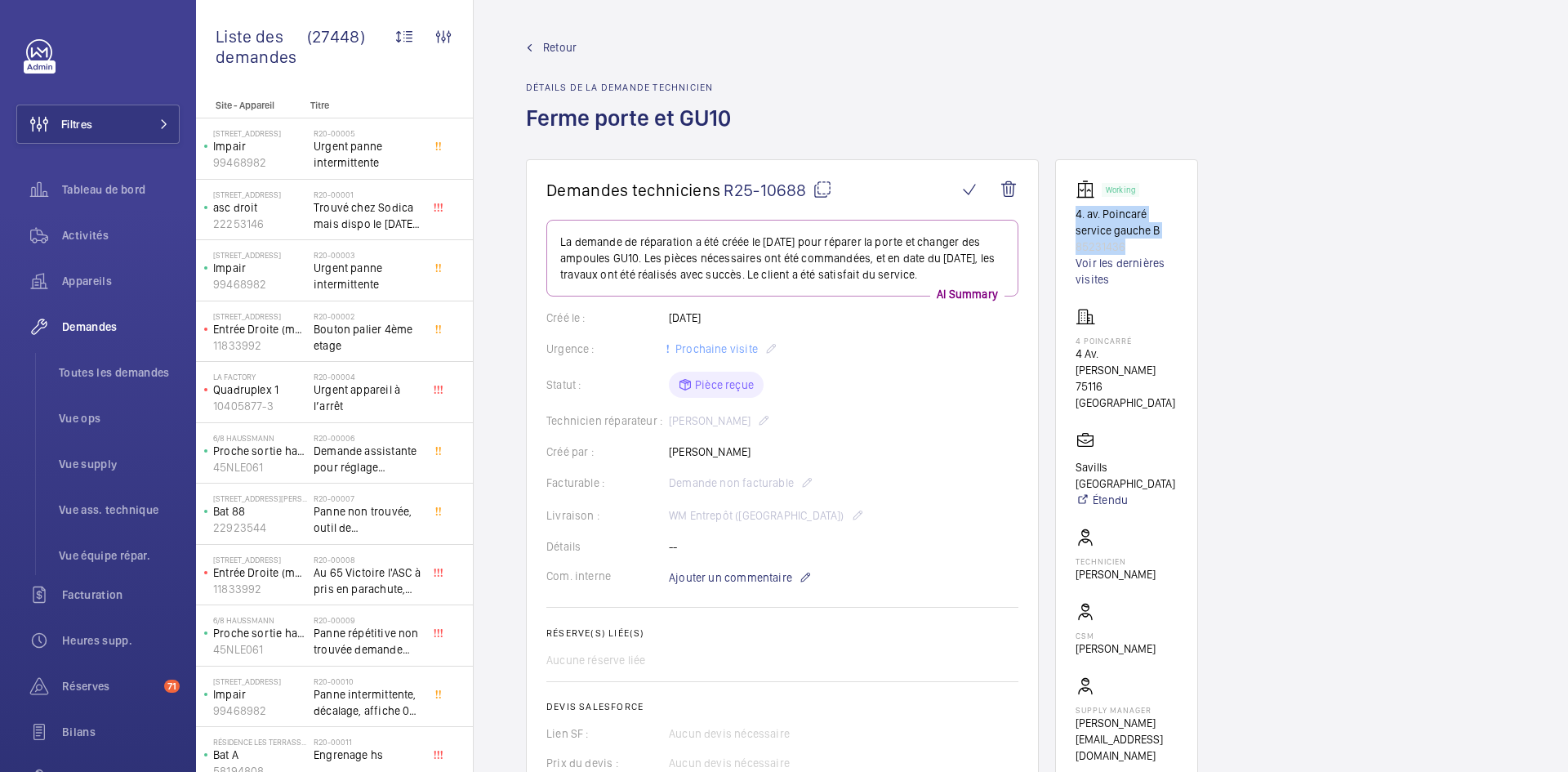
drag, startPoint x: 1128, startPoint y: 246, endPoint x: 1055, endPoint y: 209, distance: 81.8
click at [1055, 209] on wm-front-card "Working 4. av. Poincaré service gauche B 85231436 Voir les dernières visites 4 …" at bounding box center [1126, 471] width 143 height 625
copy div "4. av. Poincaré service gauche B 85231436"
drag, startPoint x: 1136, startPoint y: 385, endPoint x: 1056, endPoint y: 356, distance: 85.1
click at [1056, 356] on wm-front-card "Working 4. av. Poincaré service gauche B 85231436 Voir les dernières visites 4 …" at bounding box center [1126, 471] width 143 height 625
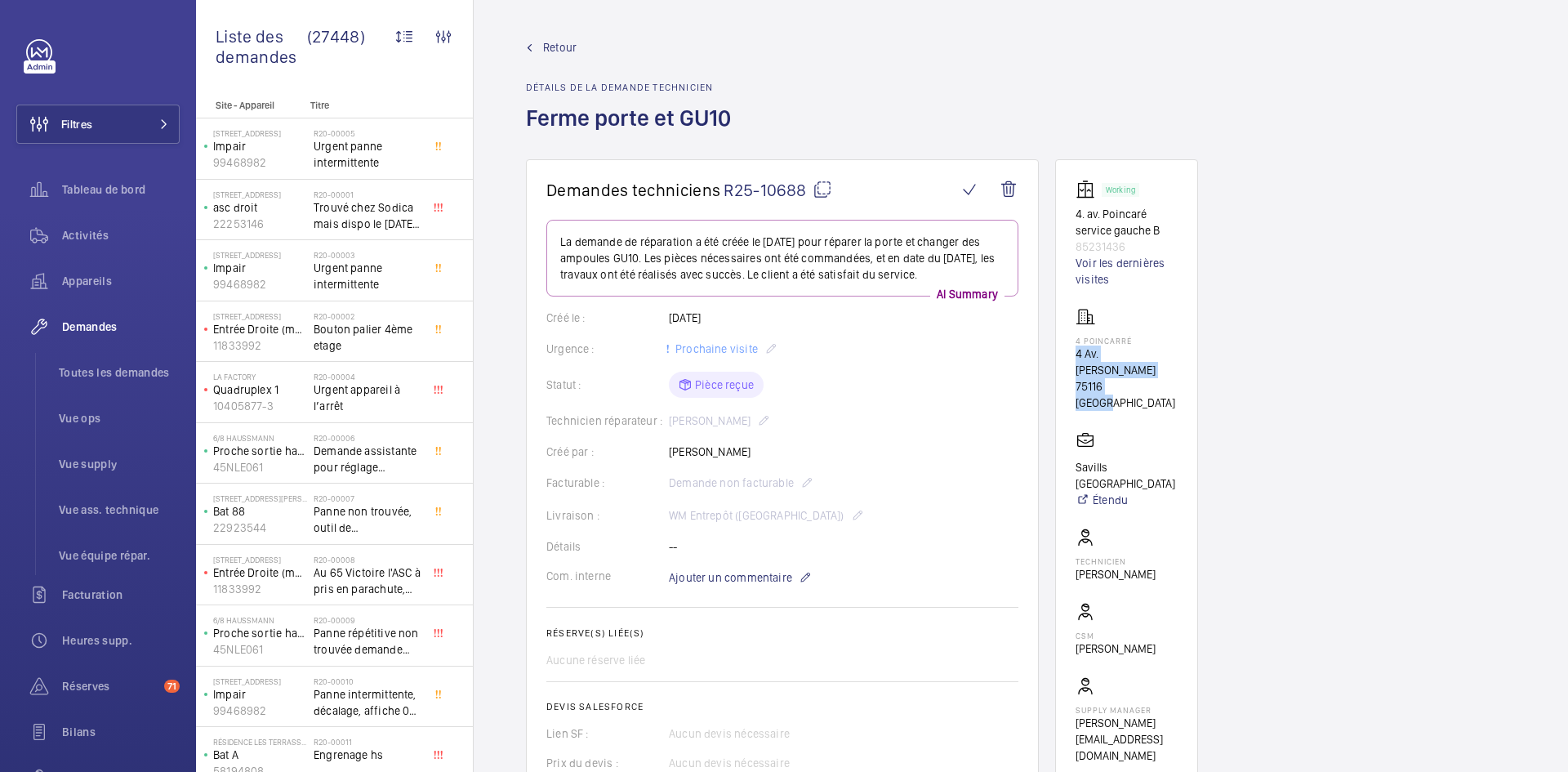
click at [1131, 381] on p "75116 PARIS" at bounding box center [1126, 395] width 102 height 33
drag, startPoint x: 1118, startPoint y: 386, endPoint x: 1071, endPoint y: 338, distance: 67.2
click at [1071, 338] on wm-front-card "Working 4. av. Poincaré service gauche B 85231436 Voir les dernières visites 4 …" at bounding box center [1126, 471] width 143 height 625
copy div "4 Poincarré 4 Av. Raymond Poincaré 75116 PARIS"
drag, startPoint x: 1143, startPoint y: 450, endPoint x: 1071, endPoint y: 450, distance: 72.0
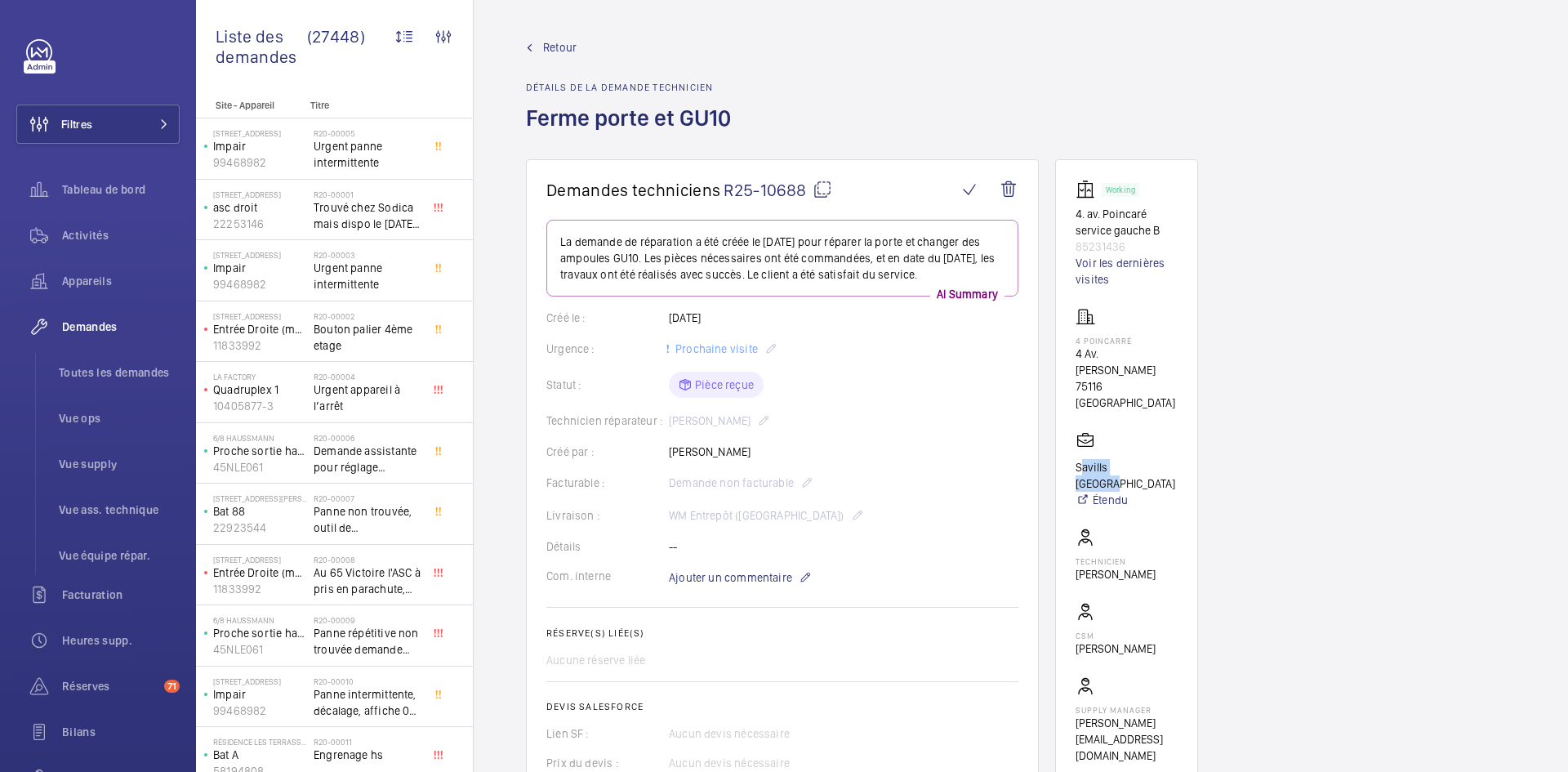
click at [1071, 450] on wm-front-card "Working 4. av. Poincaré service gauche B 85231436 Voir les dernières visites 4 …" at bounding box center [1126, 471] width 143 height 625
copy p "Savills France"
click at [826, 189] on mat-icon at bounding box center [823, 190] width 20 height 20
copy p "Savills France"
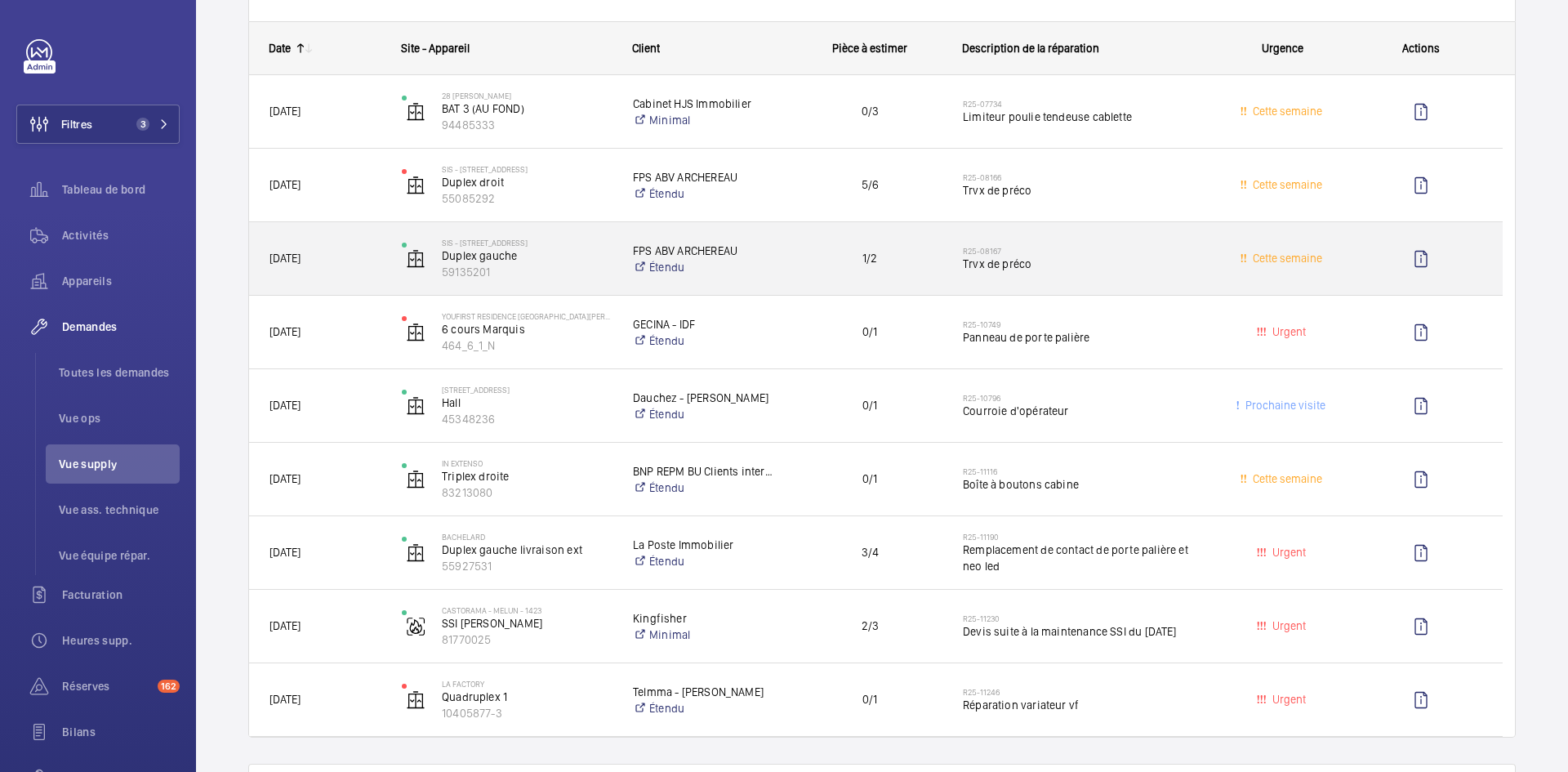
scroll to position [82, 0]
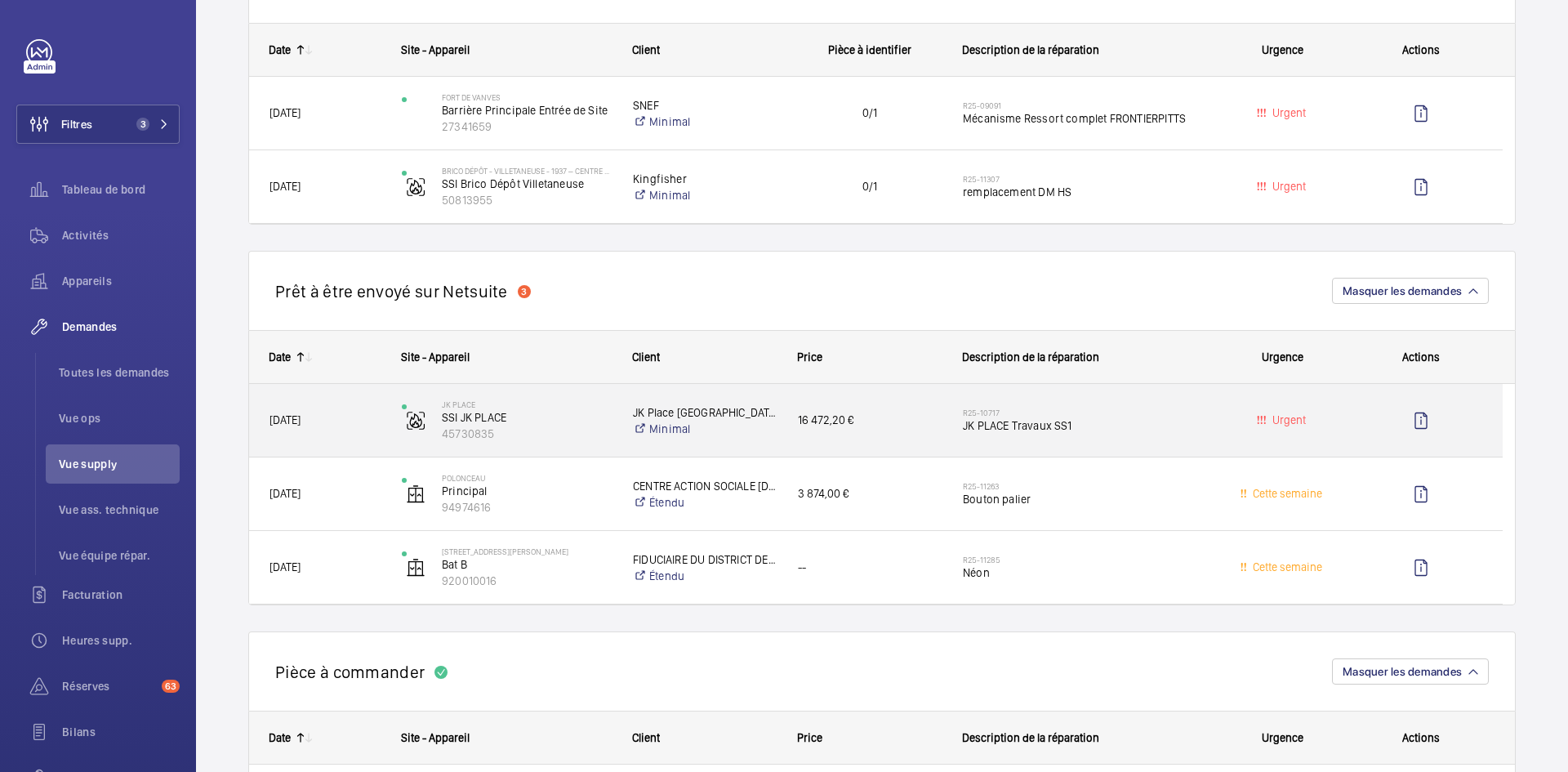
scroll to position [1144, 0]
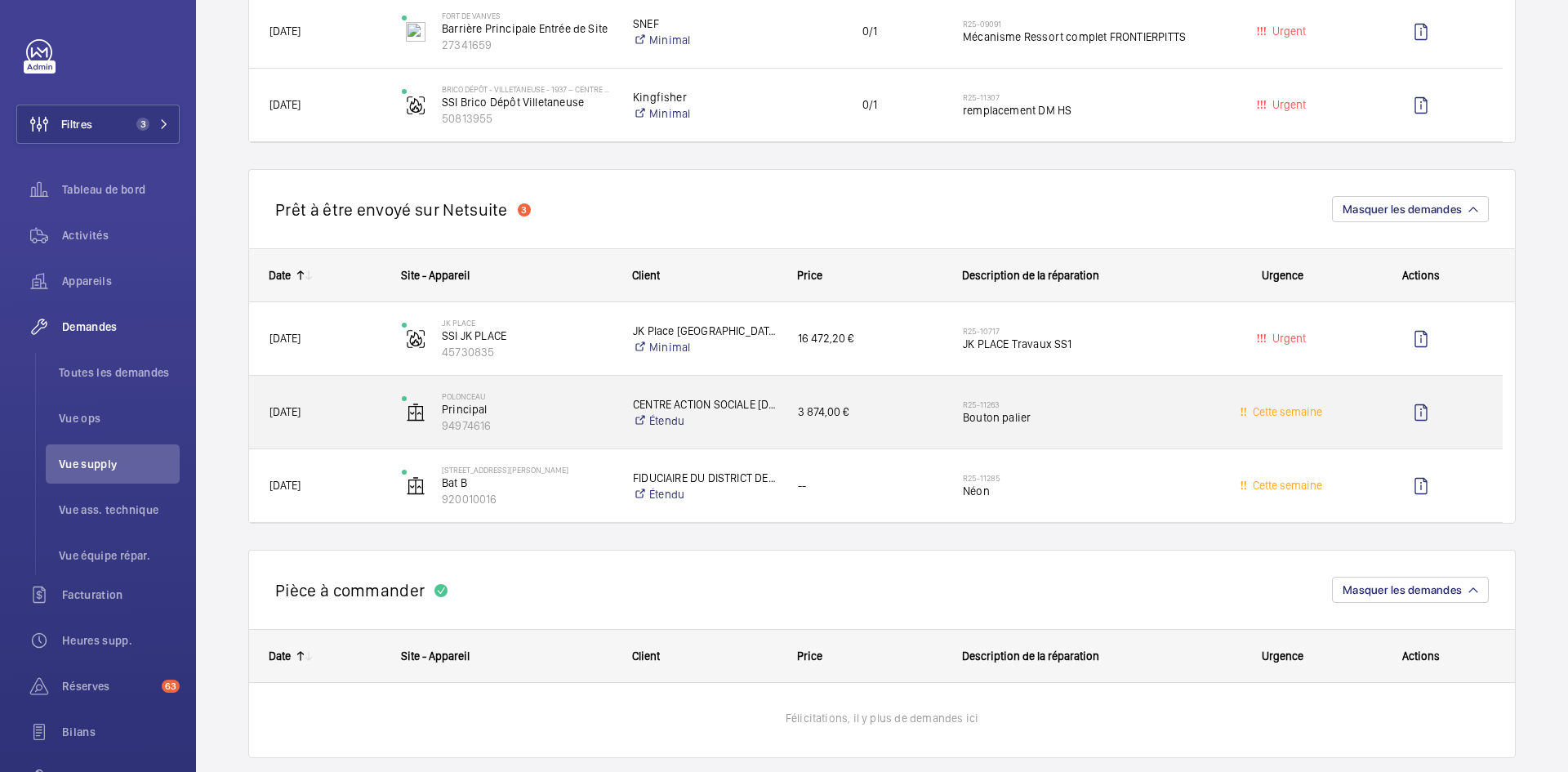
click at [340, 417] on span "[DATE]" at bounding box center [325, 412] width 111 height 19
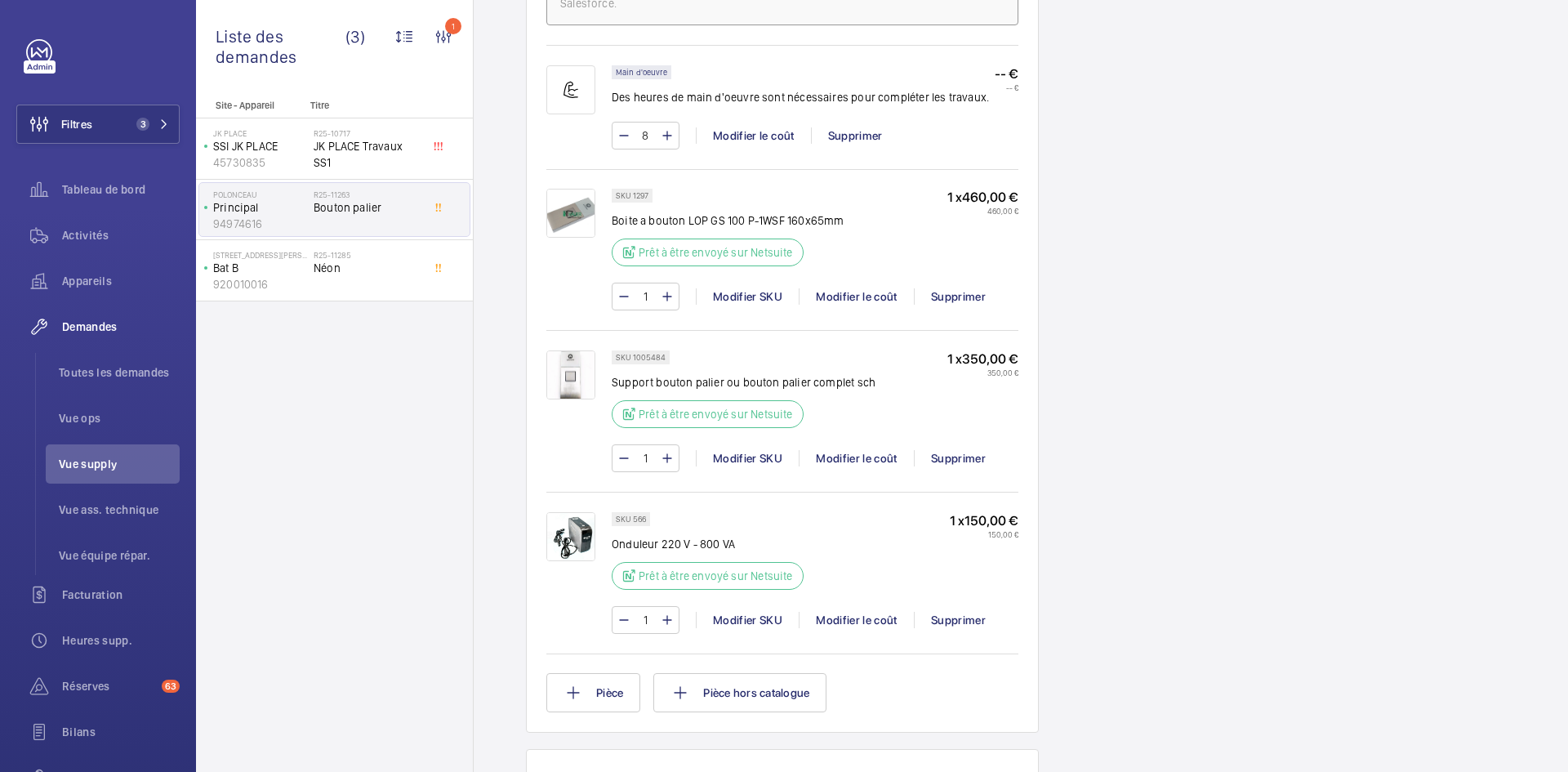
scroll to position [1062, 0]
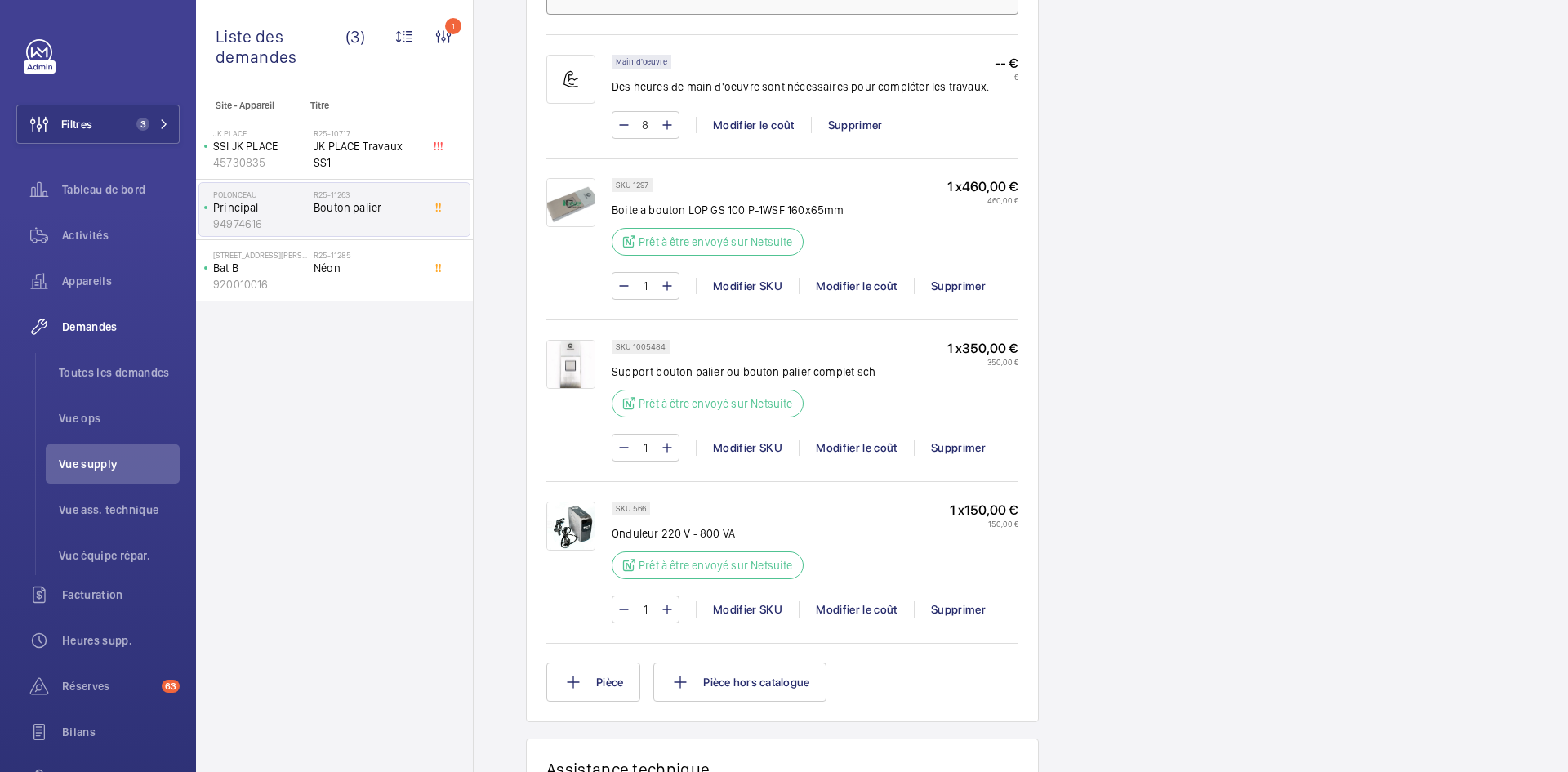
click at [569, 357] on img at bounding box center [571, 365] width 49 height 49
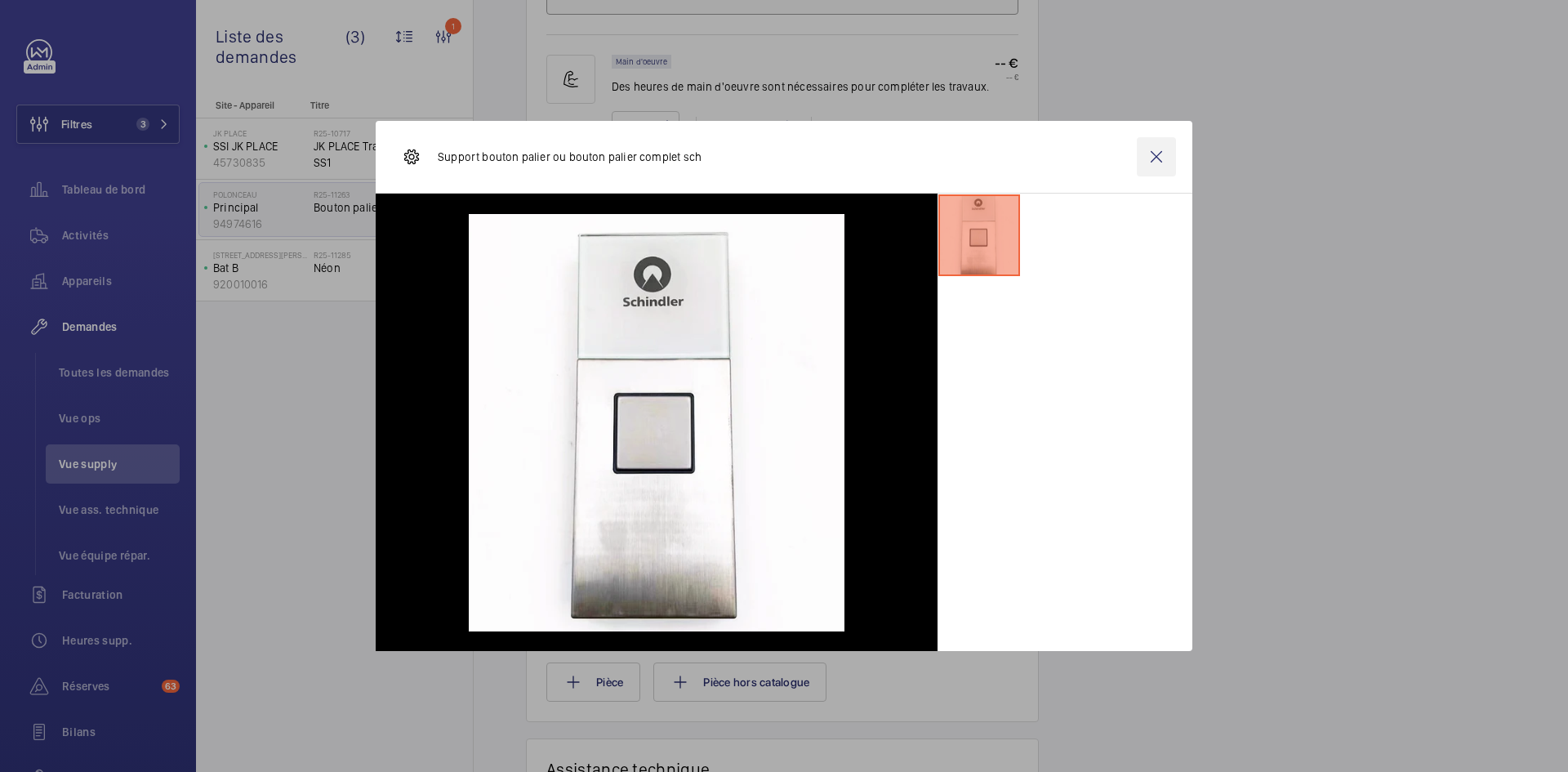
click at [1174, 158] on wm-front-icon-button at bounding box center [1155, 156] width 39 height 39
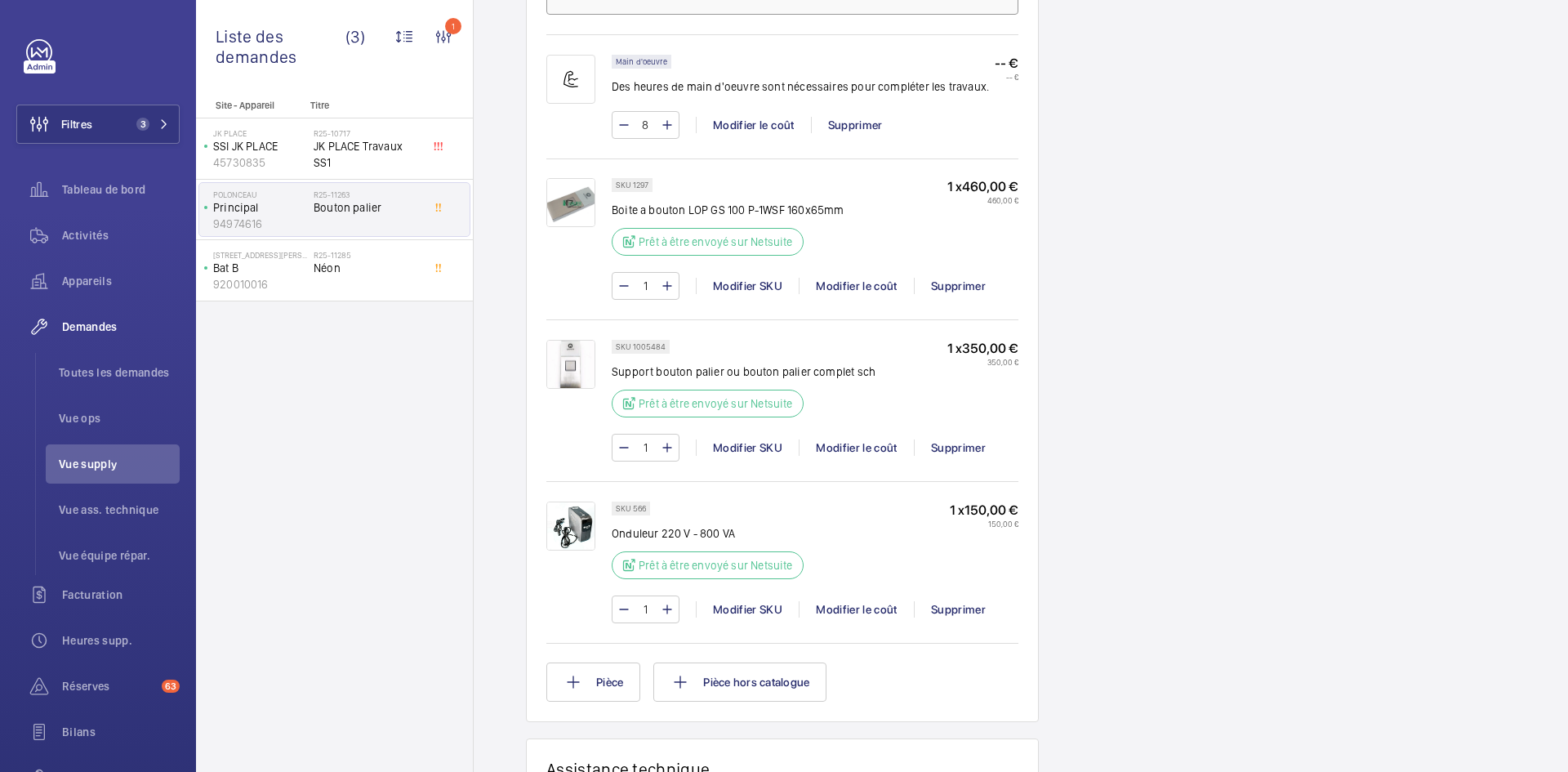
click at [572, 207] on img at bounding box center [571, 203] width 49 height 49
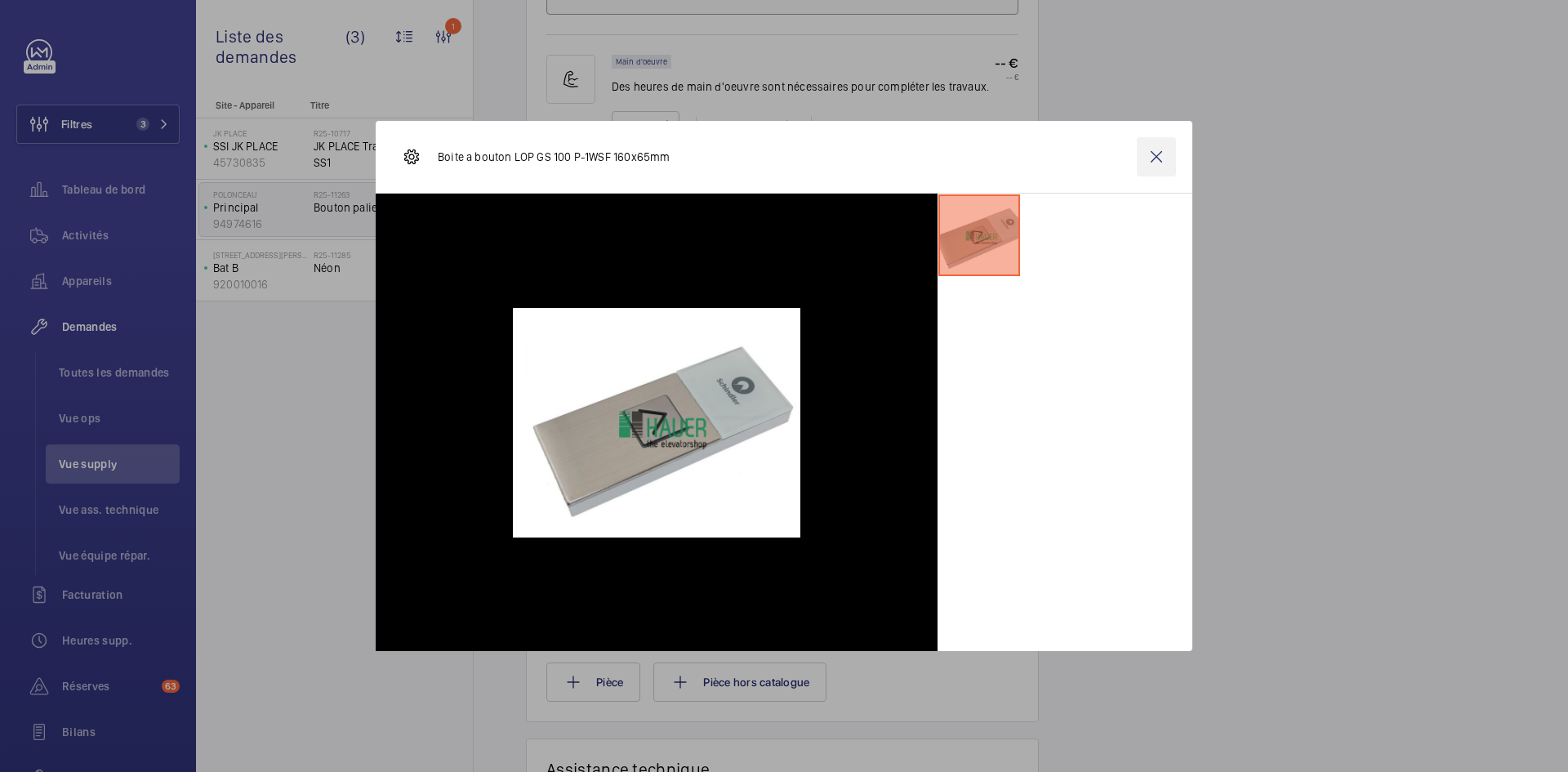
click at [1168, 158] on wm-front-icon-button at bounding box center [1155, 156] width 39 height 39
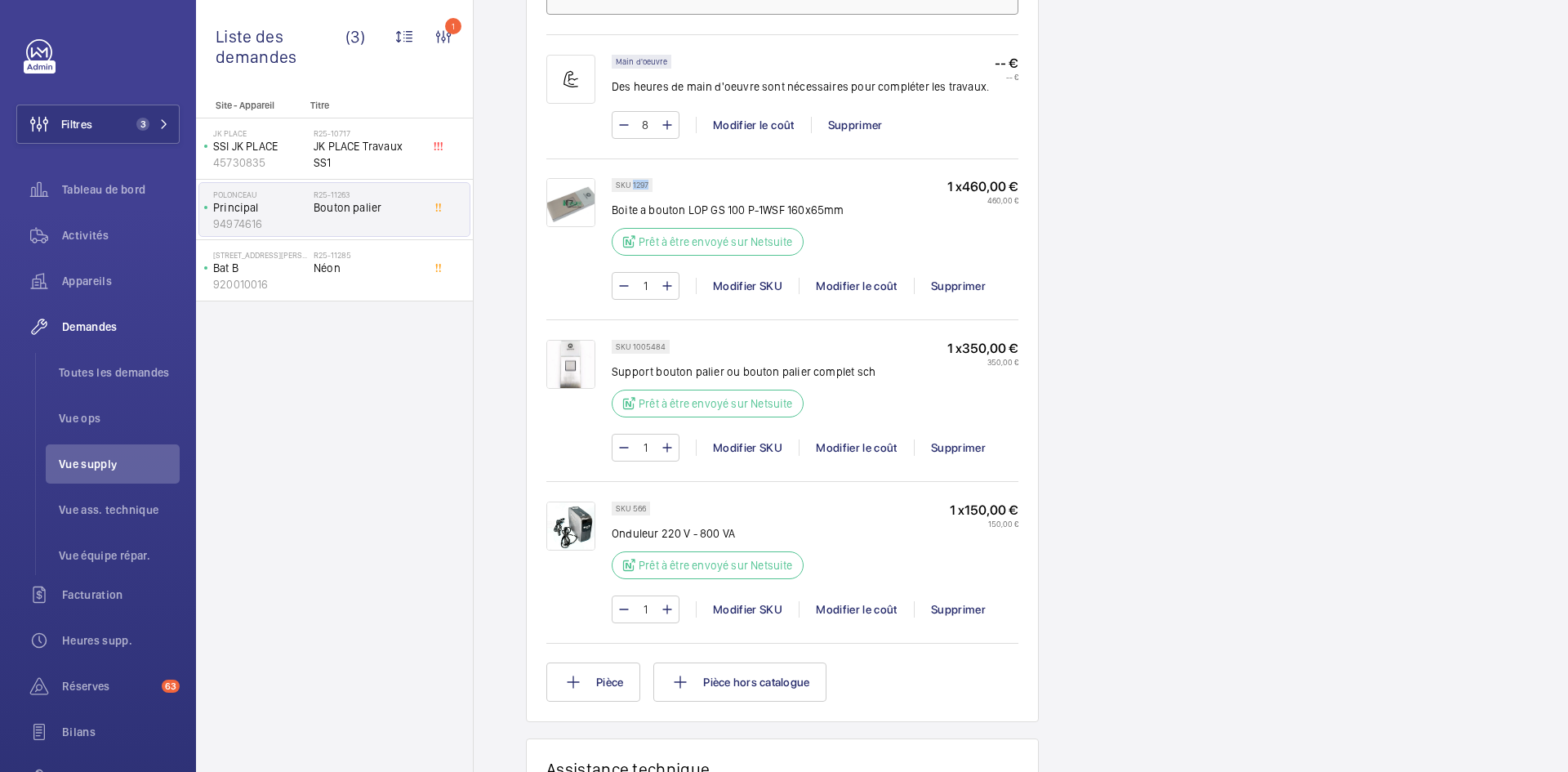
drag, startPoint x: 650, startPoint y: 185, endPoint x: 632, endPoint y: 184, distance: 18.0
click at [632, 184] on div "SKU 1297" at bounding box center [632, 185] width 41 height 14
copy p "1297"
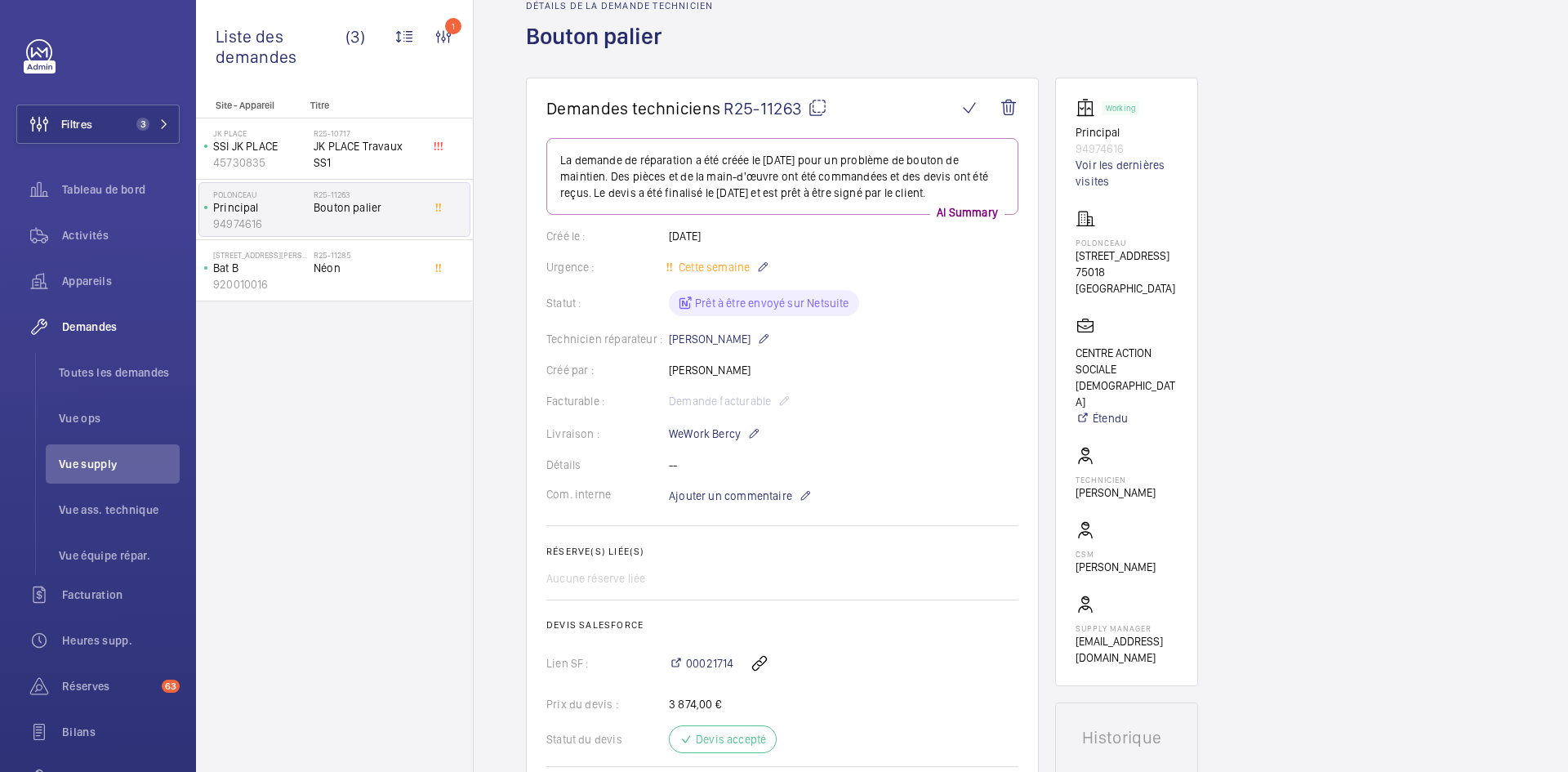
scroll to position [0, 0]
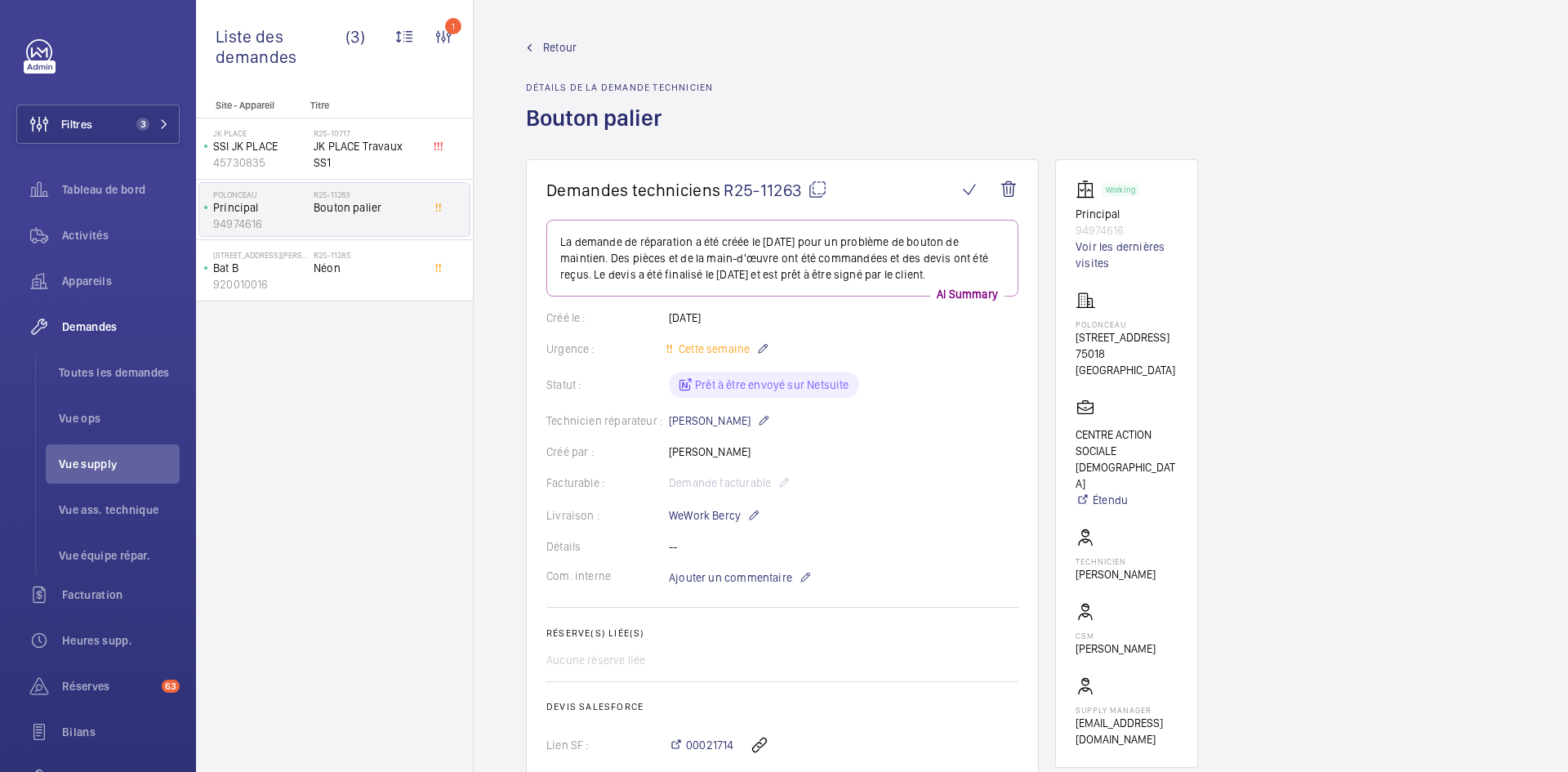
click at [814, 185] on mat-icon at bounding box center [817, 190] width 20 height 20
copy p "1297"
click at [754, 513] on mat-icon at bounding box center [754, 516] width 13 height 20
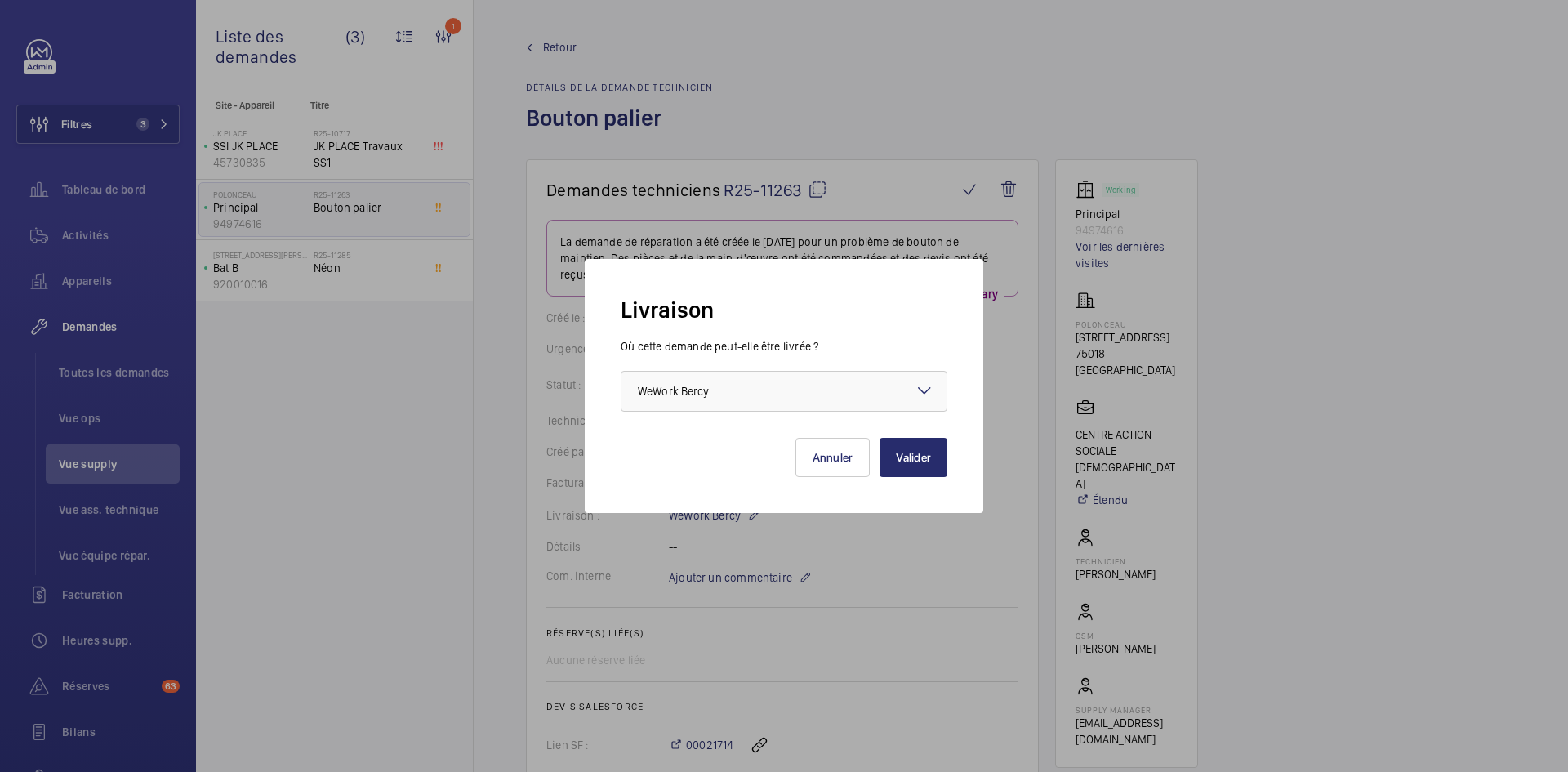
click at [922, 381] on mat-icon at bounding box center [924, 391] width 20 height 20
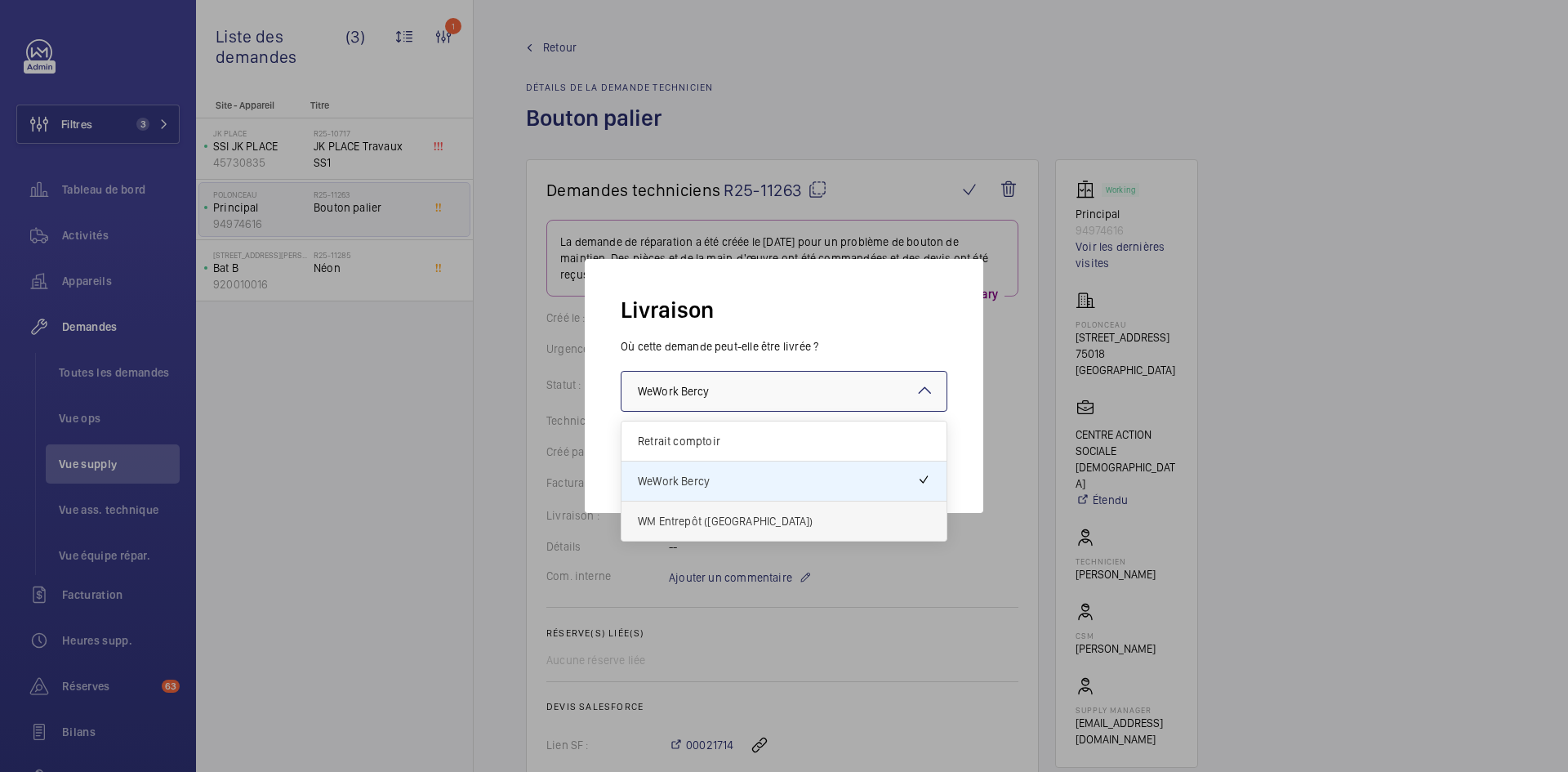
click at [742, 516] on span "WM Entrepôt ([GEOGRAPHIC_DATA])" at bounding box center [784, 521] width 293 height 16
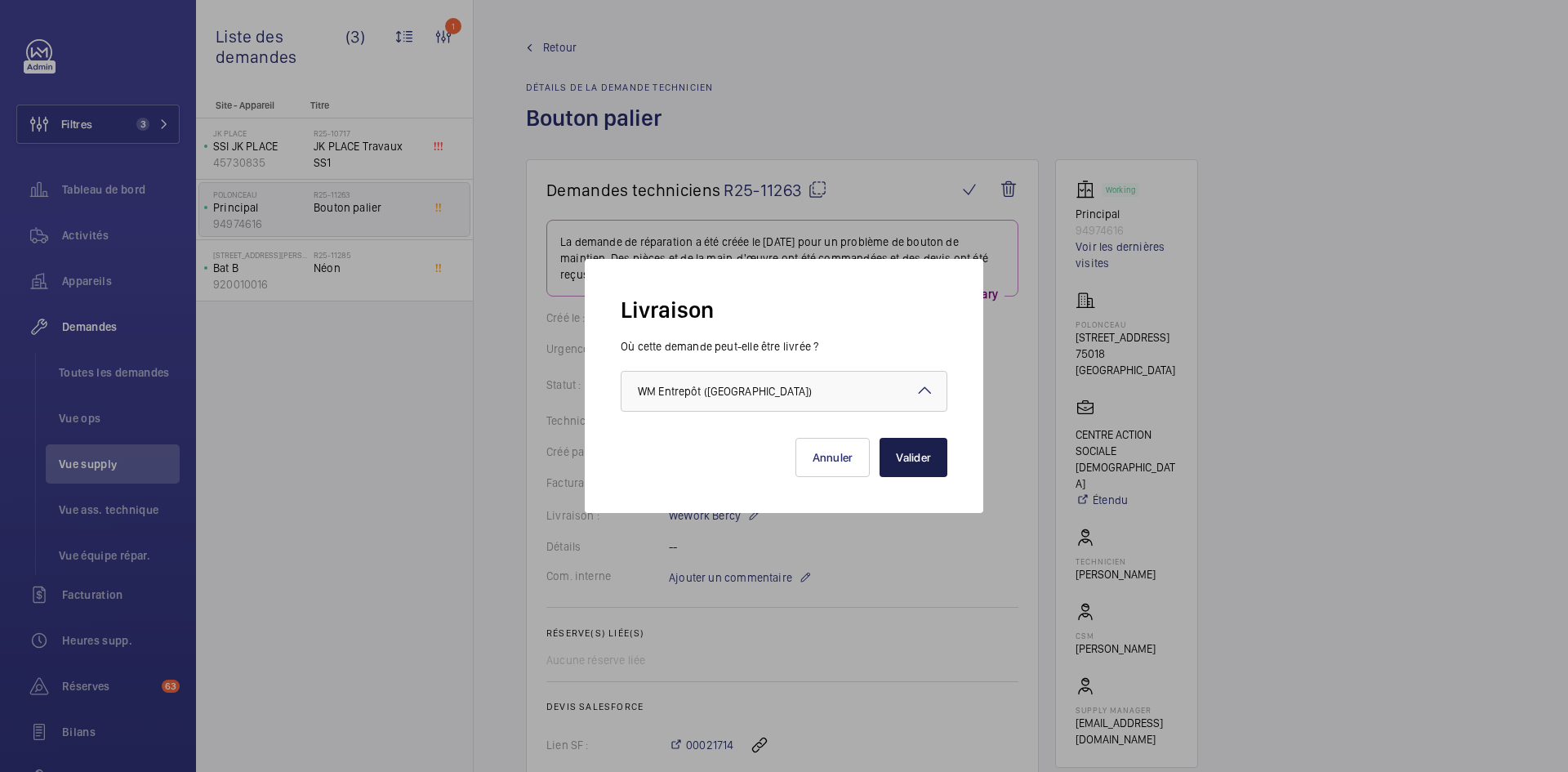
click at [912, 460] on button "Valider" at bounding box center [913, 456] width 68 height 39
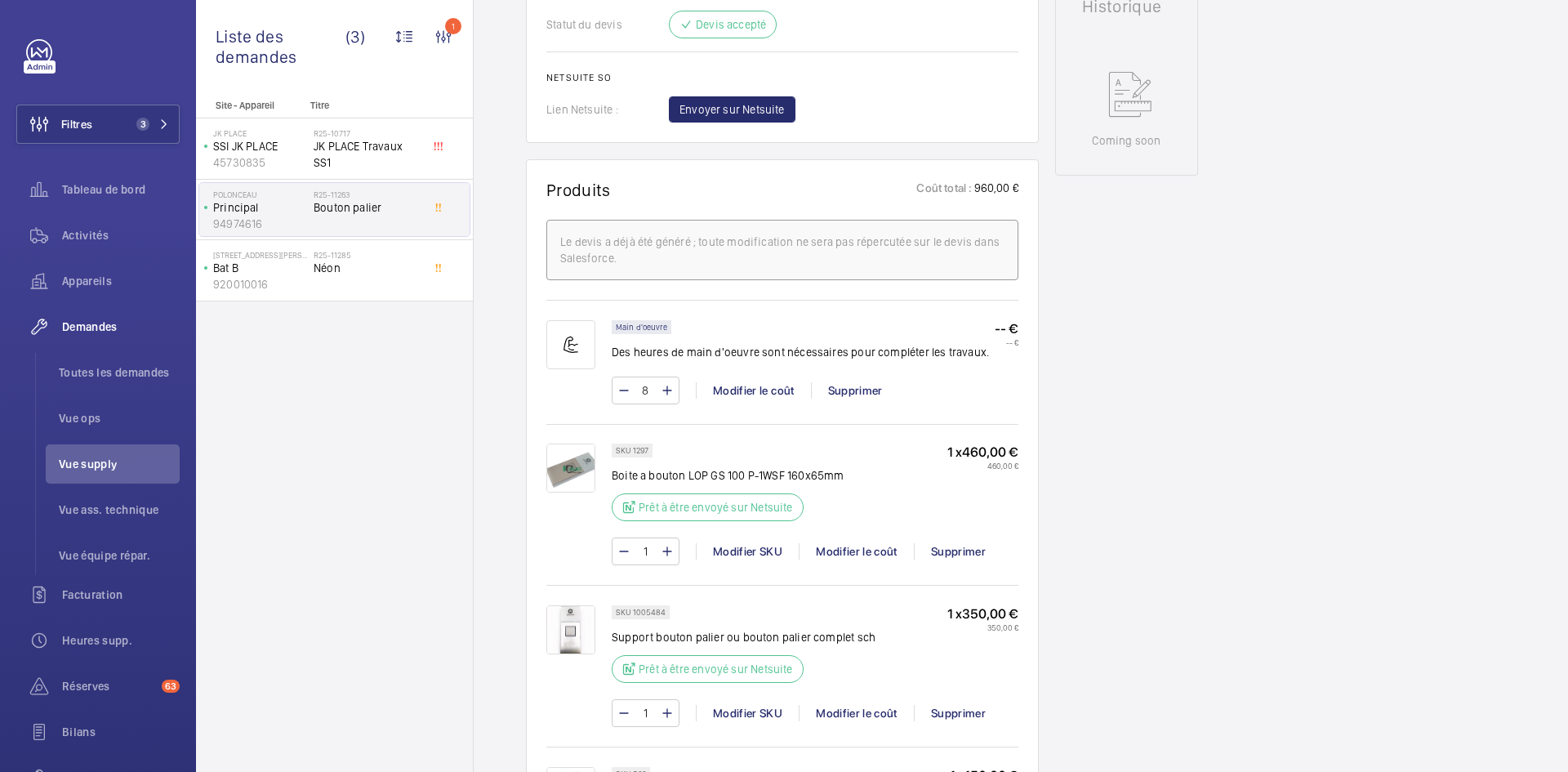
scroll to position [817, 0]
click at [577, 464] on img at bounding box center [571, 464] width 49 height 49
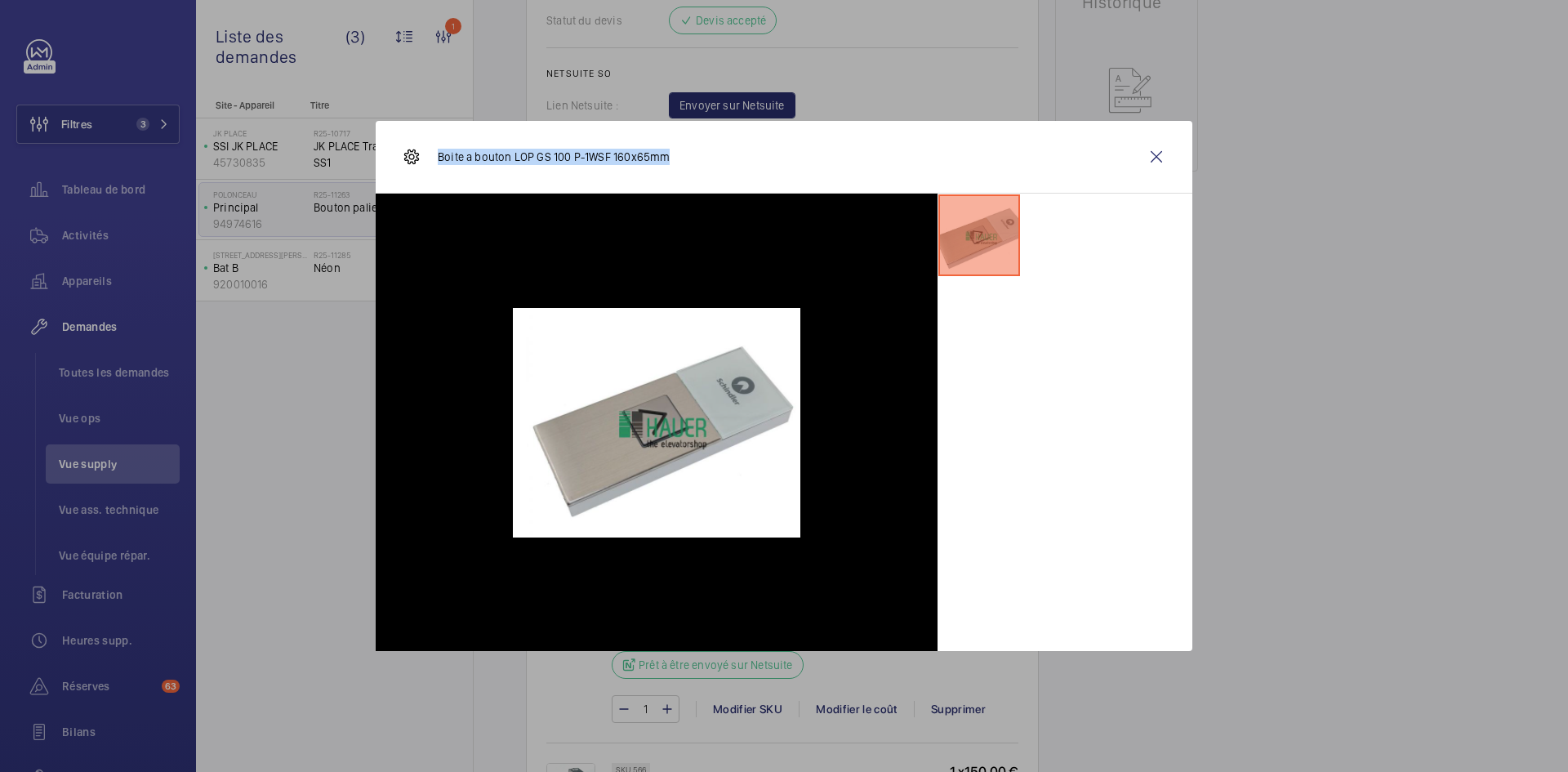
drag, startPoint x: 674, startPoint y: 156, endPoint x: 434, endPoint y: 161, distance: 240.1
click at [434, 161] on div "Boite a bouton LOP GS 100 P-1WSF 160x65mm" at bounding box center [784, 157] width 816 height 73
copy p "Boite a bouton LOP GS 100 P-1WSF 160x65mm"
click at [1175, 148] on div "Boite a bouton LOP GS 100 P-1WSF 160x65mm" at bounding box center [784, 157] width 816 height 73
click at [1163, 155] on wm-front-icon-button at bounding box center [1155, 156] width 39 height 39
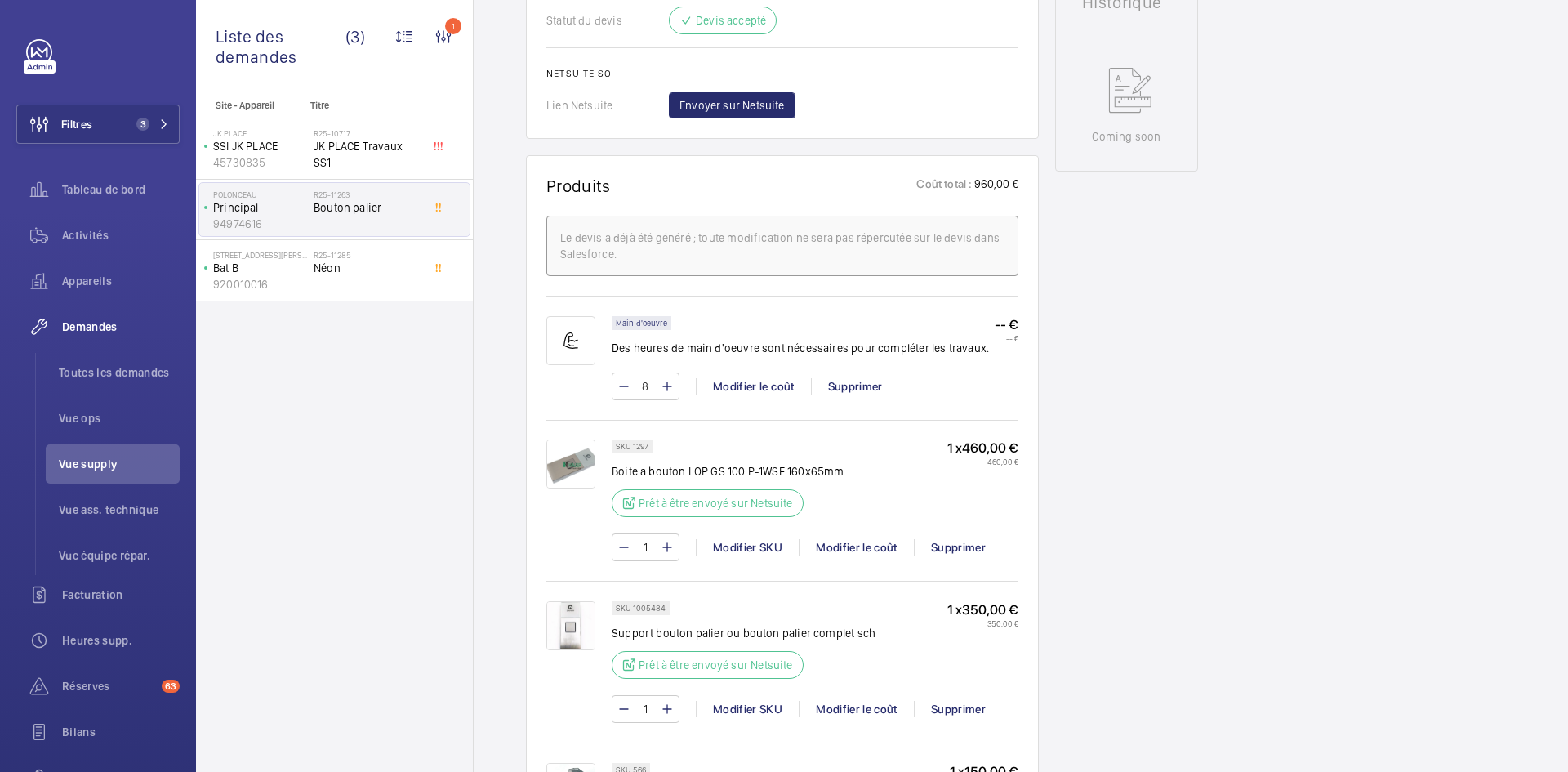
click at [585, 624] on img at bounding box center [571, 626] width 49 height 49
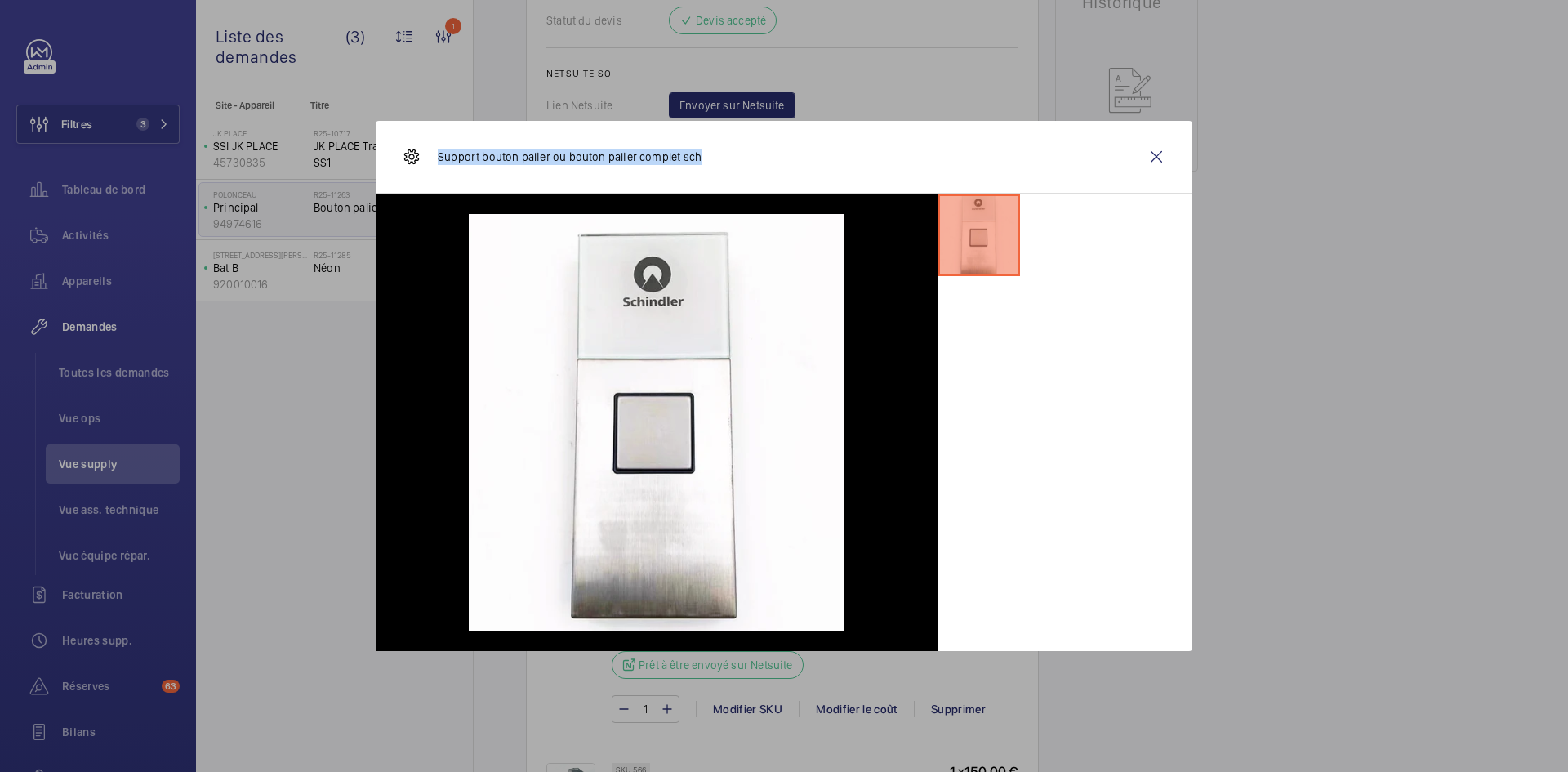
drag, startPoint x: 699, startPoint y: 156, endPoint x: 437, endPoint y: 165, distance: 262.2
click at [437, 165] on div "Support bouton palier ou bouton palier complet sch" at bounding box center [784, 157] width 816 height 73
copy p "Support bouton palier ou bouton palier complet sch"
click at [1162, 149] on wm-front-icon-button at bounding box center [1155, 156] width 39 height 39
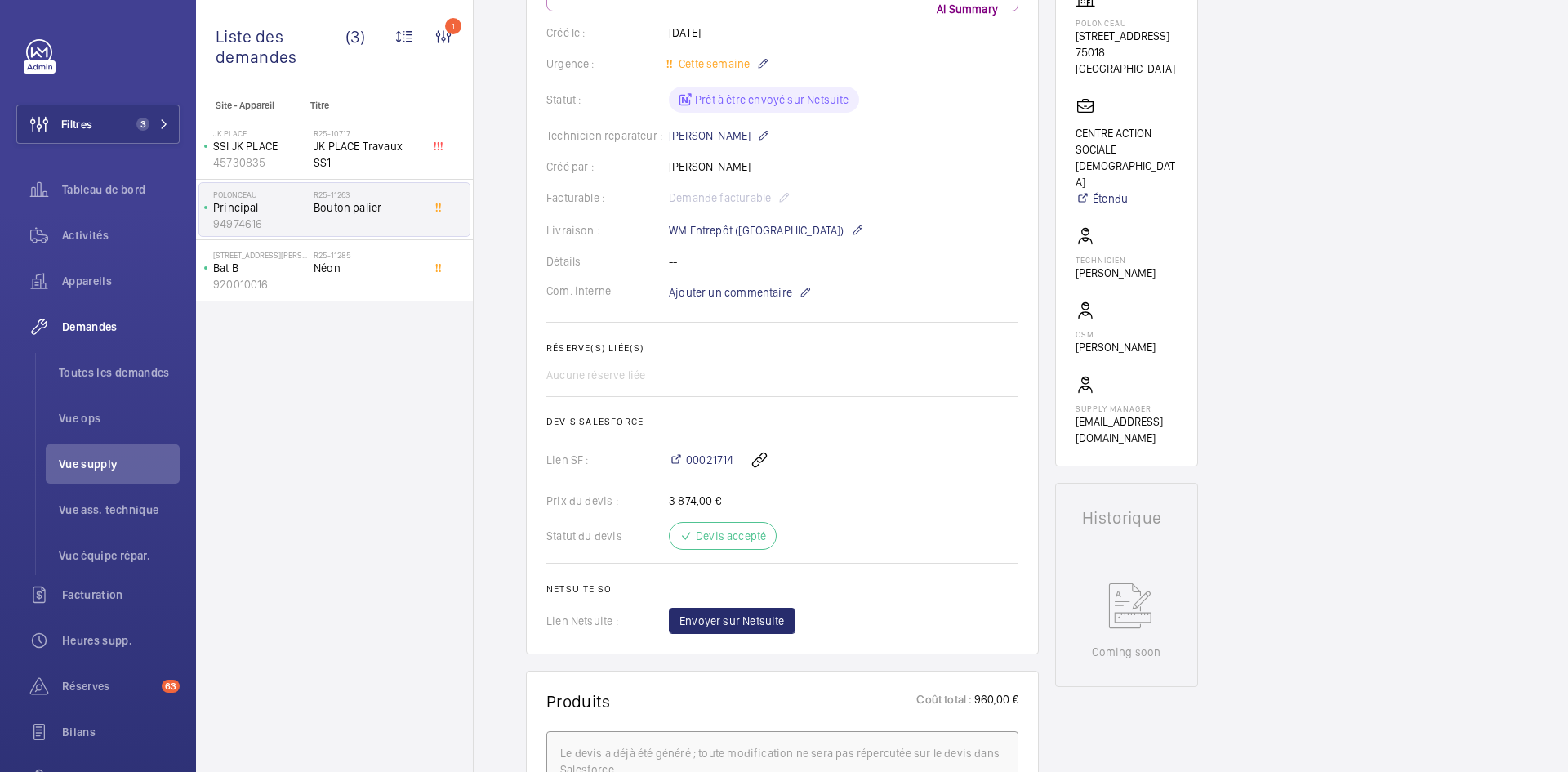
scroll to position [245, 0]
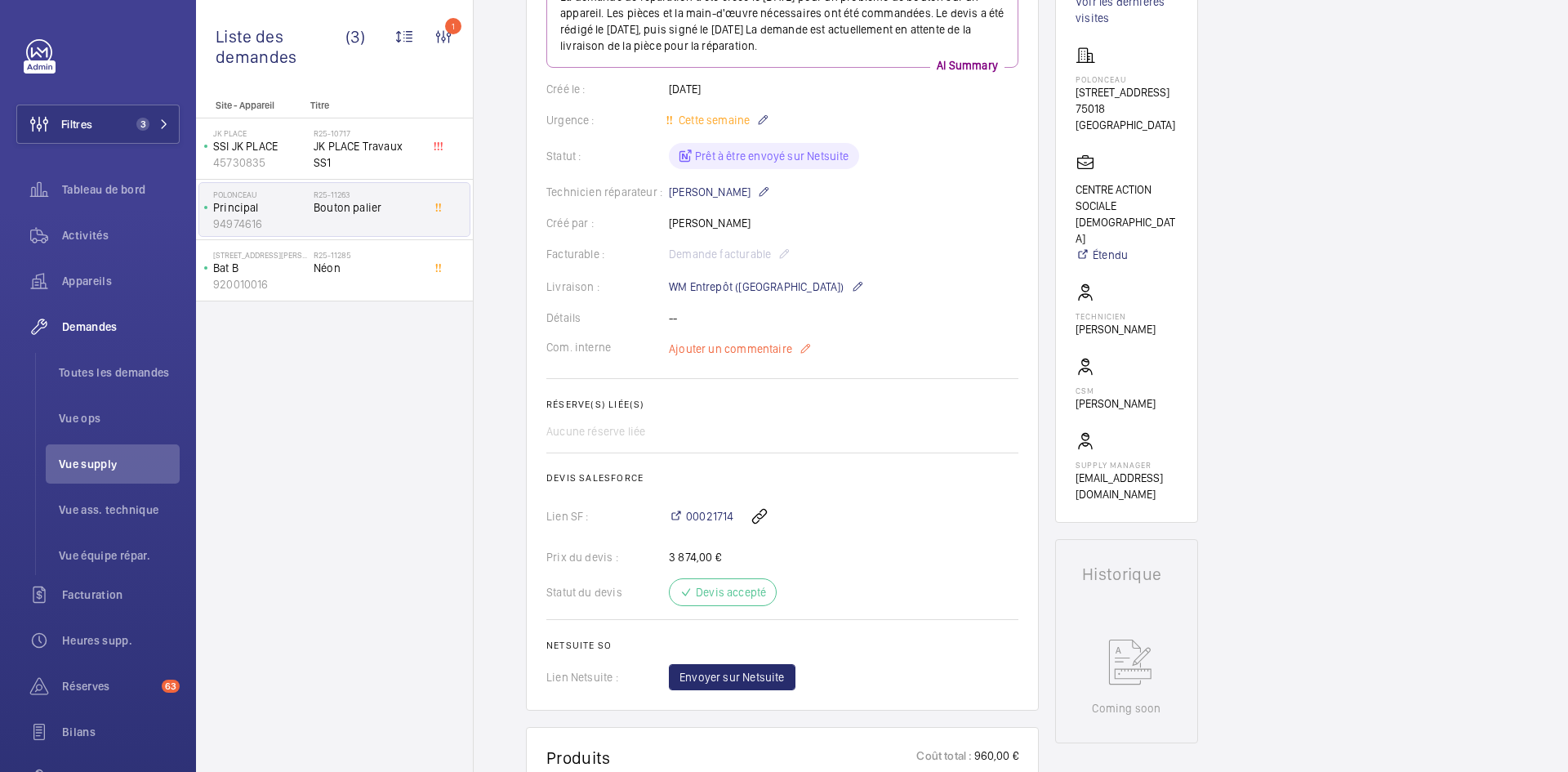
click at [740, 347] on span "Ajouter un commentaire" at bounding box center [731, 349] width 124 height 16
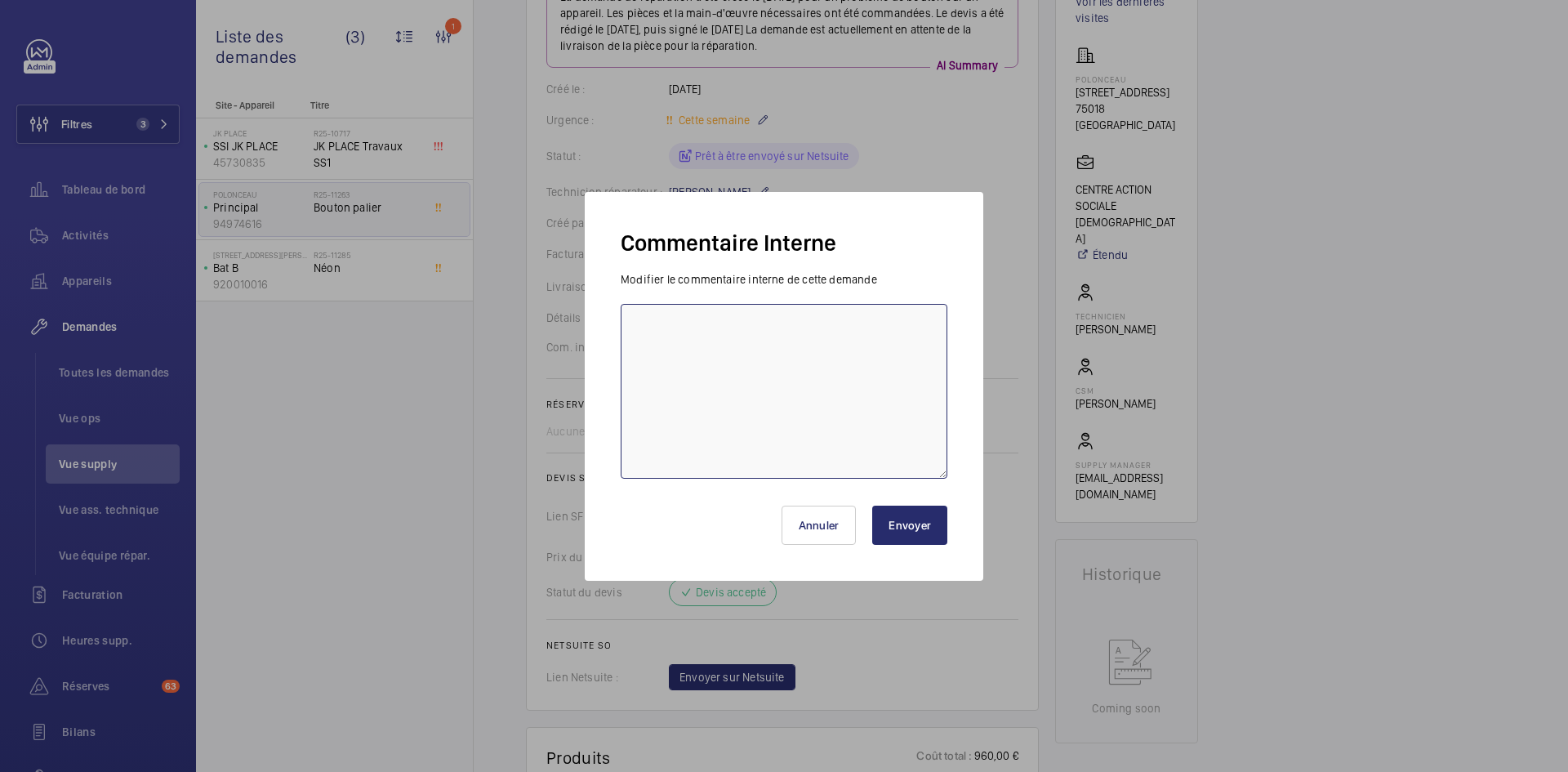
click at [686, 340] on textarea at bounding box center [784, 391] width 326 height 175
type textarea "BY-28/08 demande de devis envoyée au fournisseur Schindler & Sail attente de re…"
click at [935, 526] on button "Envoyer" at bounding box center [909, 525] width 75 height 39
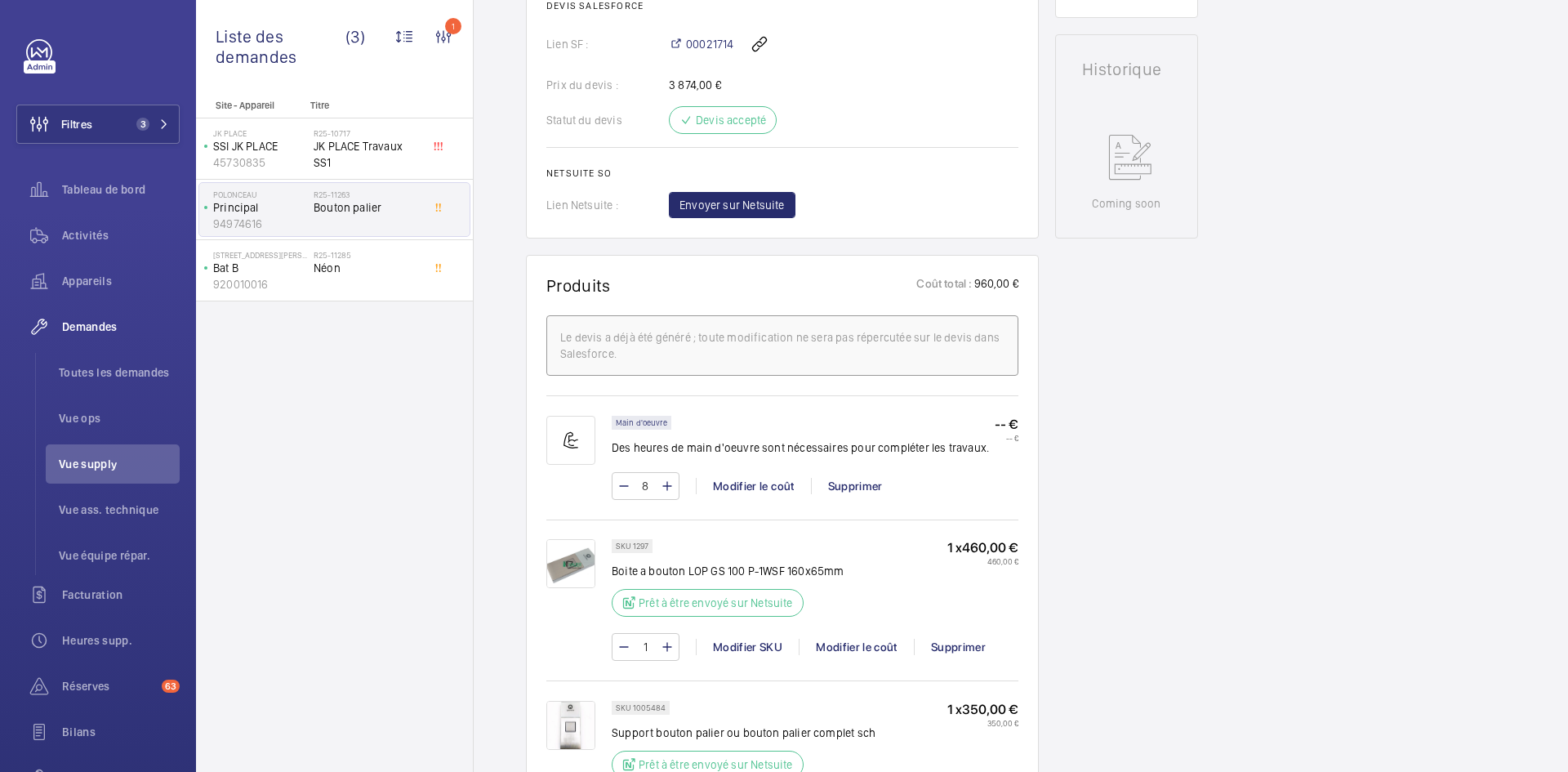
scroll to position [784, 0]
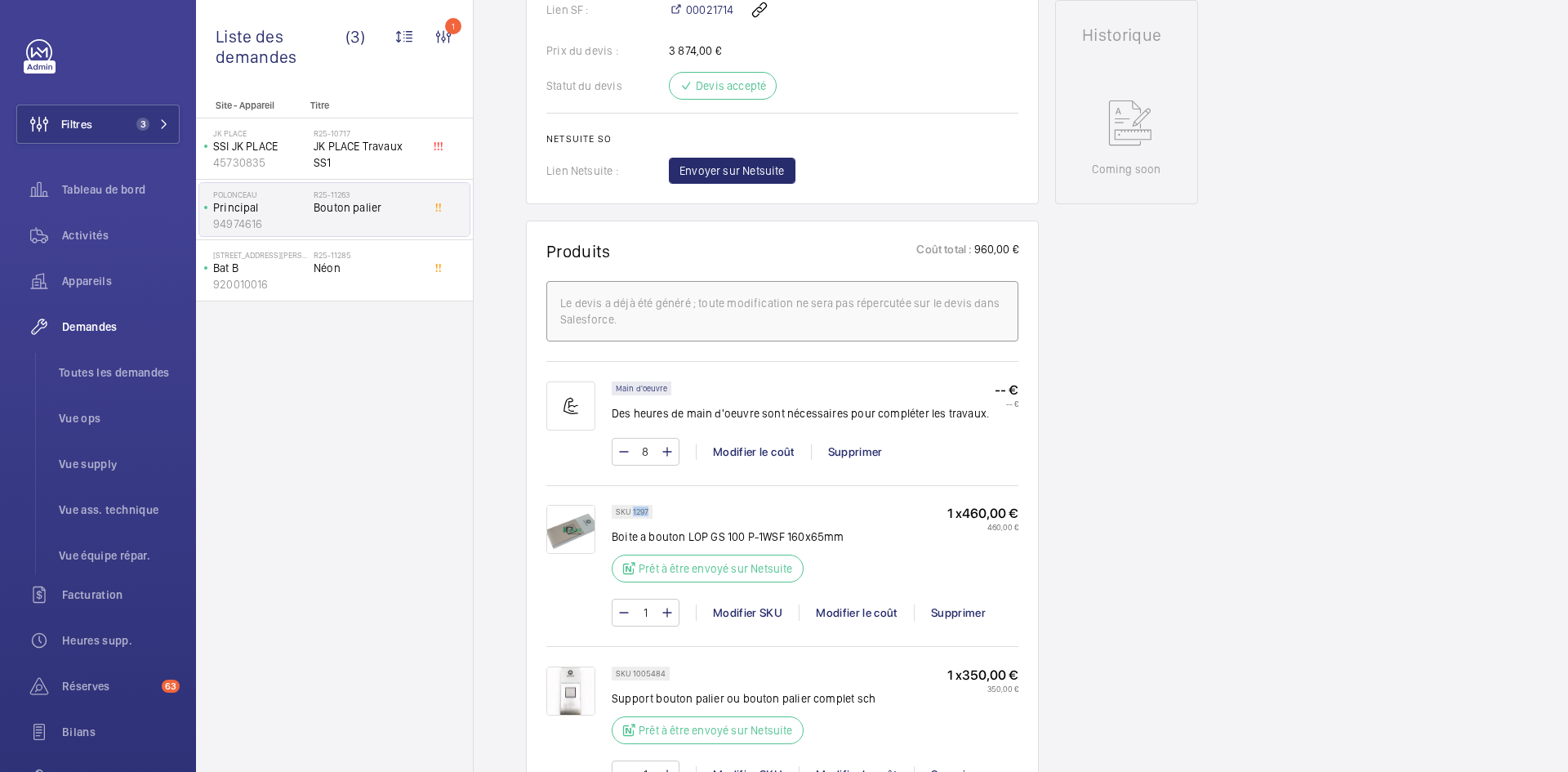
drag, startPoint x: 649, startPoint y: 510, endPoint x: 634, endPoint y: 512, distance: 15.1
click at [634, 512] on div "SKU 1297" at bounding box center [632, 511] width 41 height 14
copy p "1297"
drag, startPoint x: 665, startPoint y: 674, endPoint x: 630, endPoint y: 674, distance: 35.0
click at [630, 674] on div "SKU 1005484" at bounding box center [641, 673] width 58 height 14
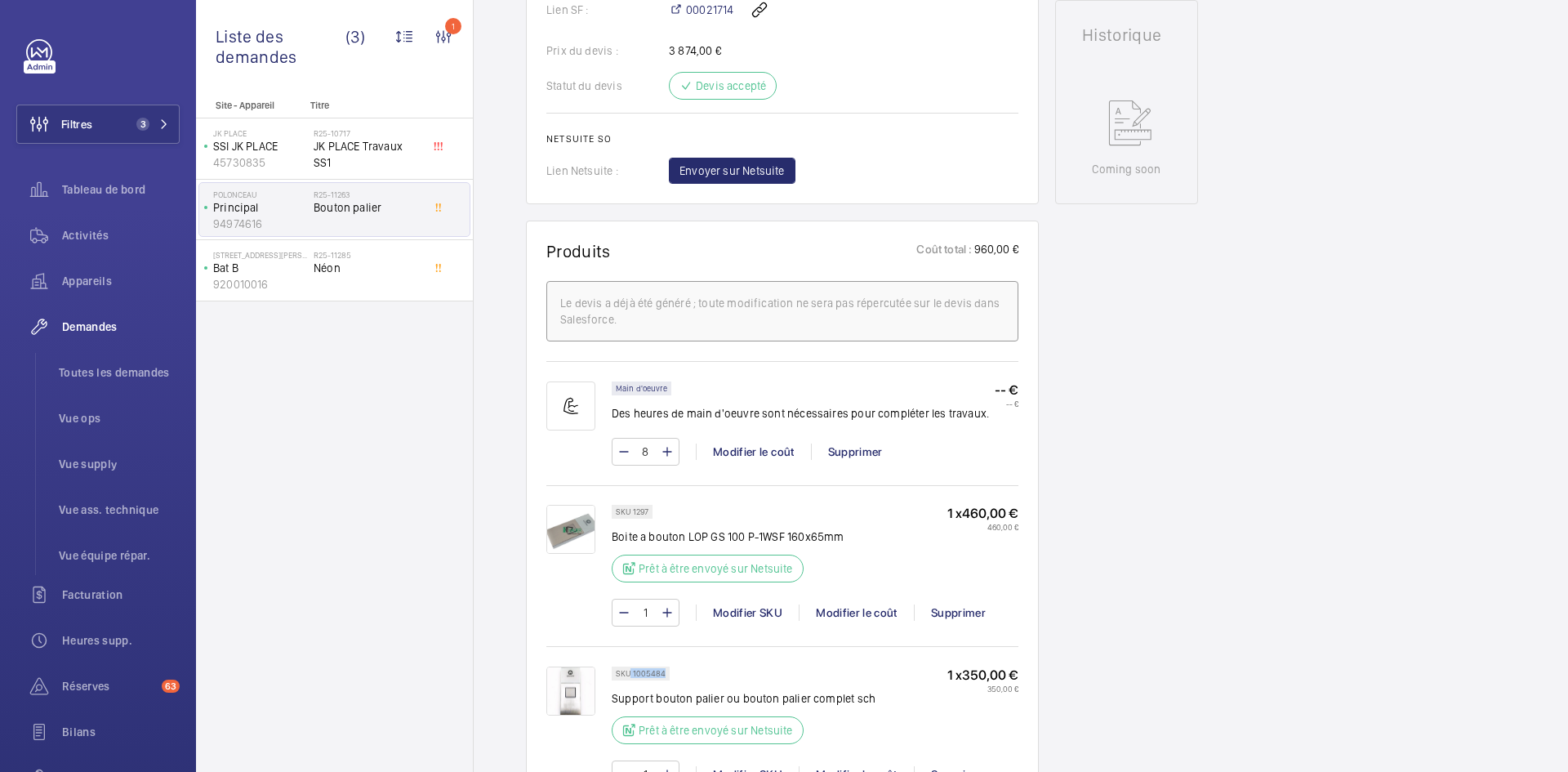
copy p "1005484"
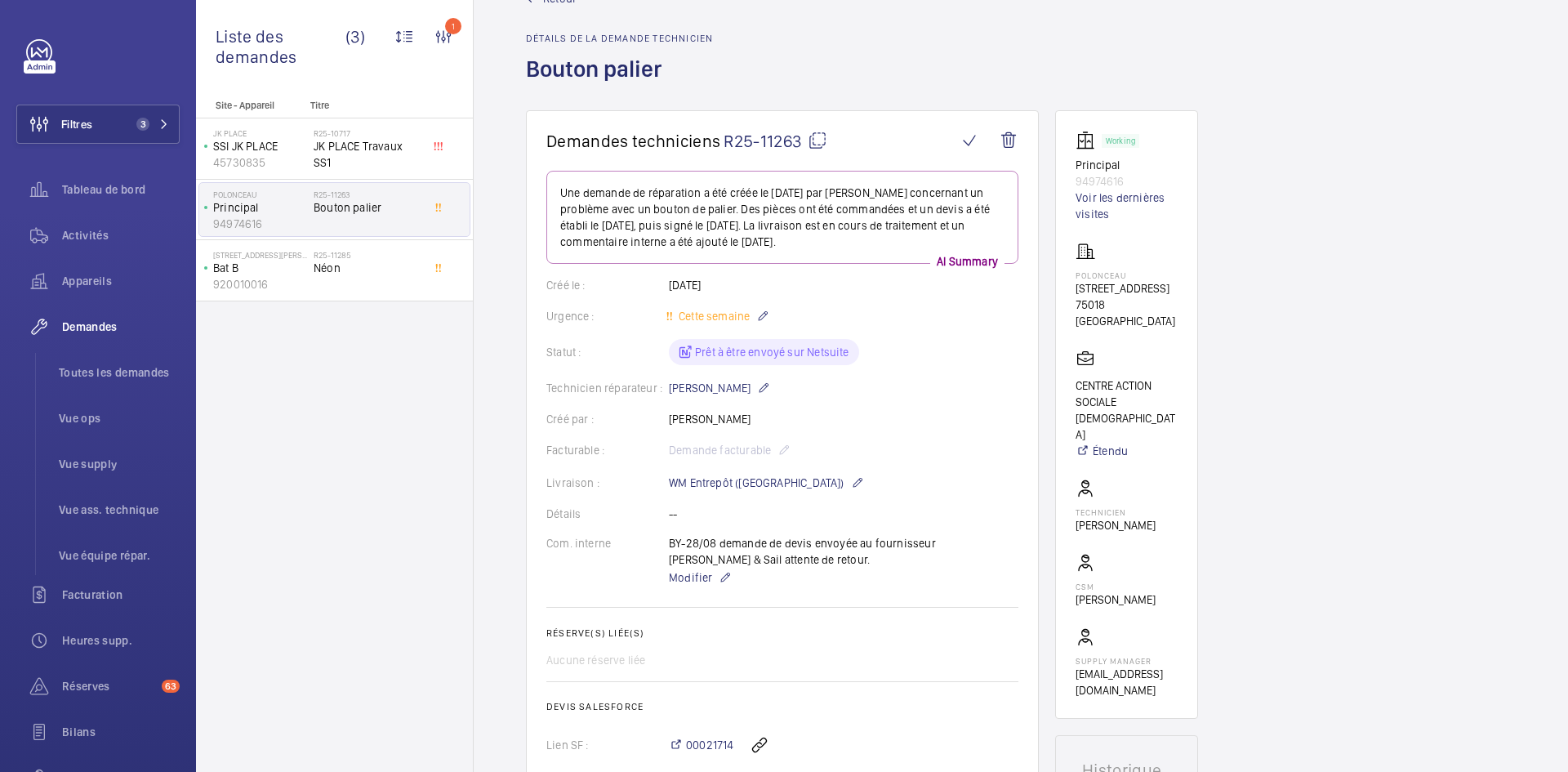
scroll to position [0, 0]
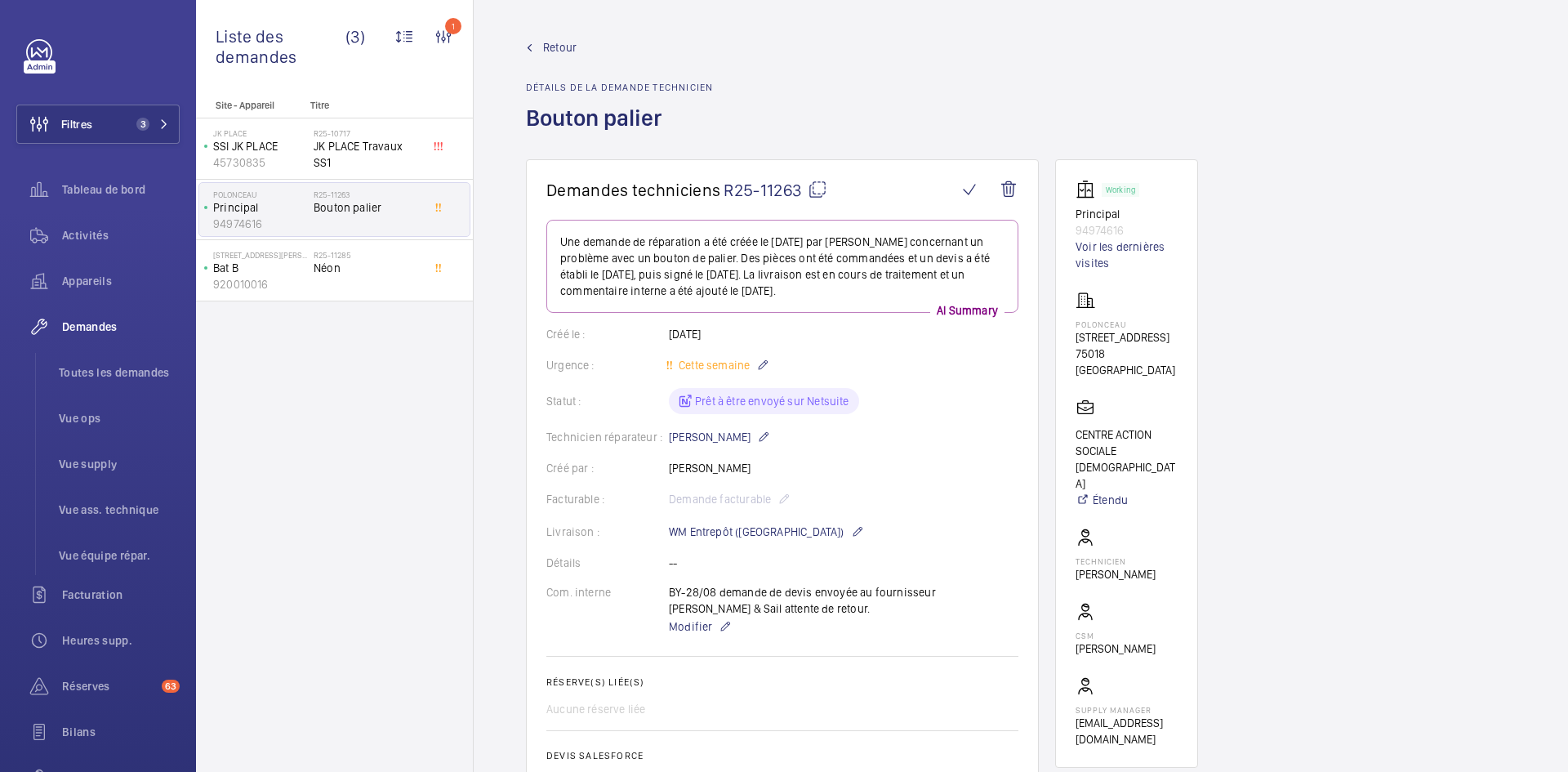
click at [821, 196] on mat-icon at bounding box center [817, 190] width 20 height 20
copy p "1005484"
click at [554, 39] on span "Retour" at bounding box center [559, 47] width 34 height 16
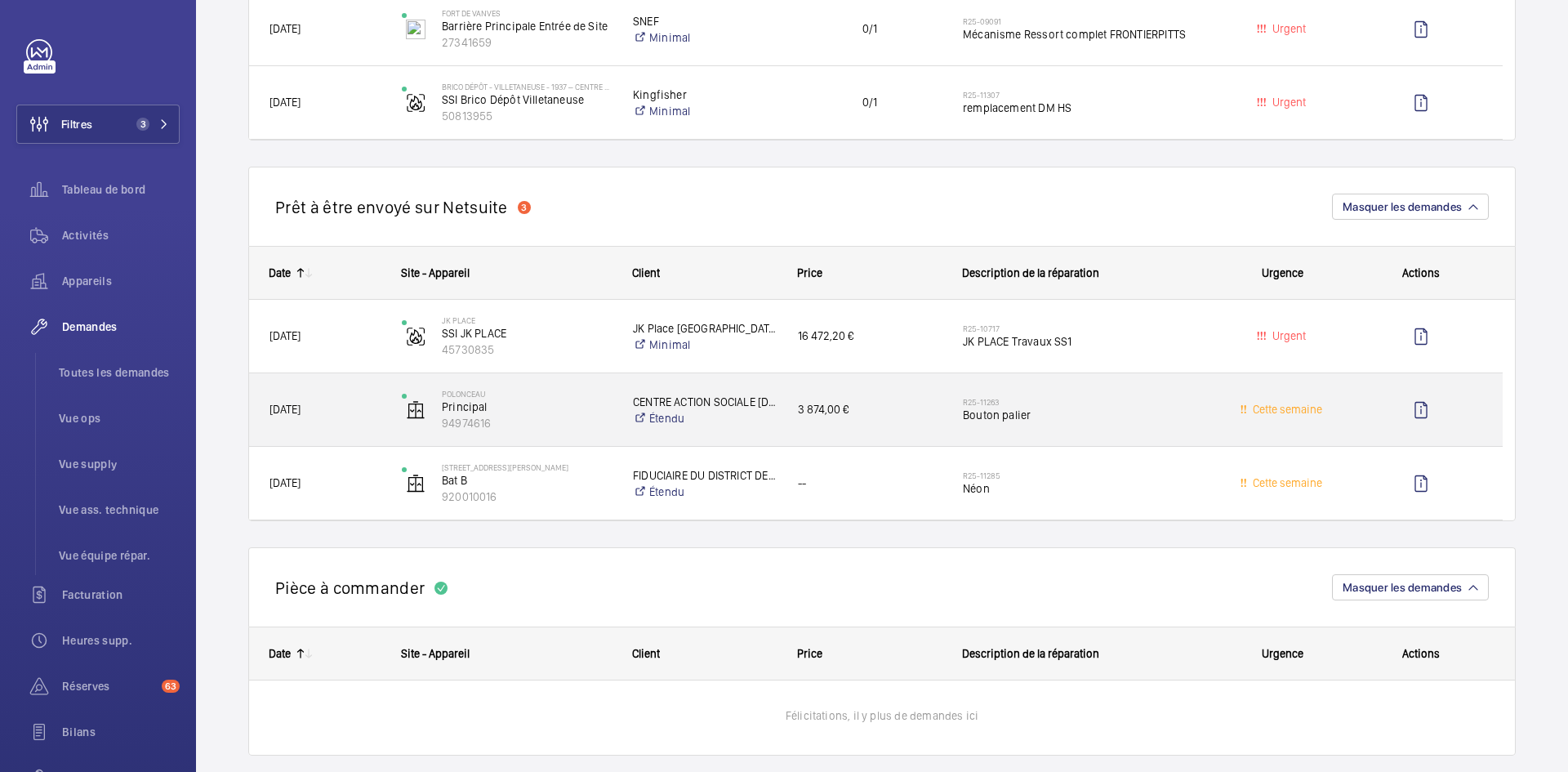
scroll to position [1144, 0]
click at [389, 420] on div "Polonceau Principal 94974616" at bounding box center [496, 413] width 229 height 67
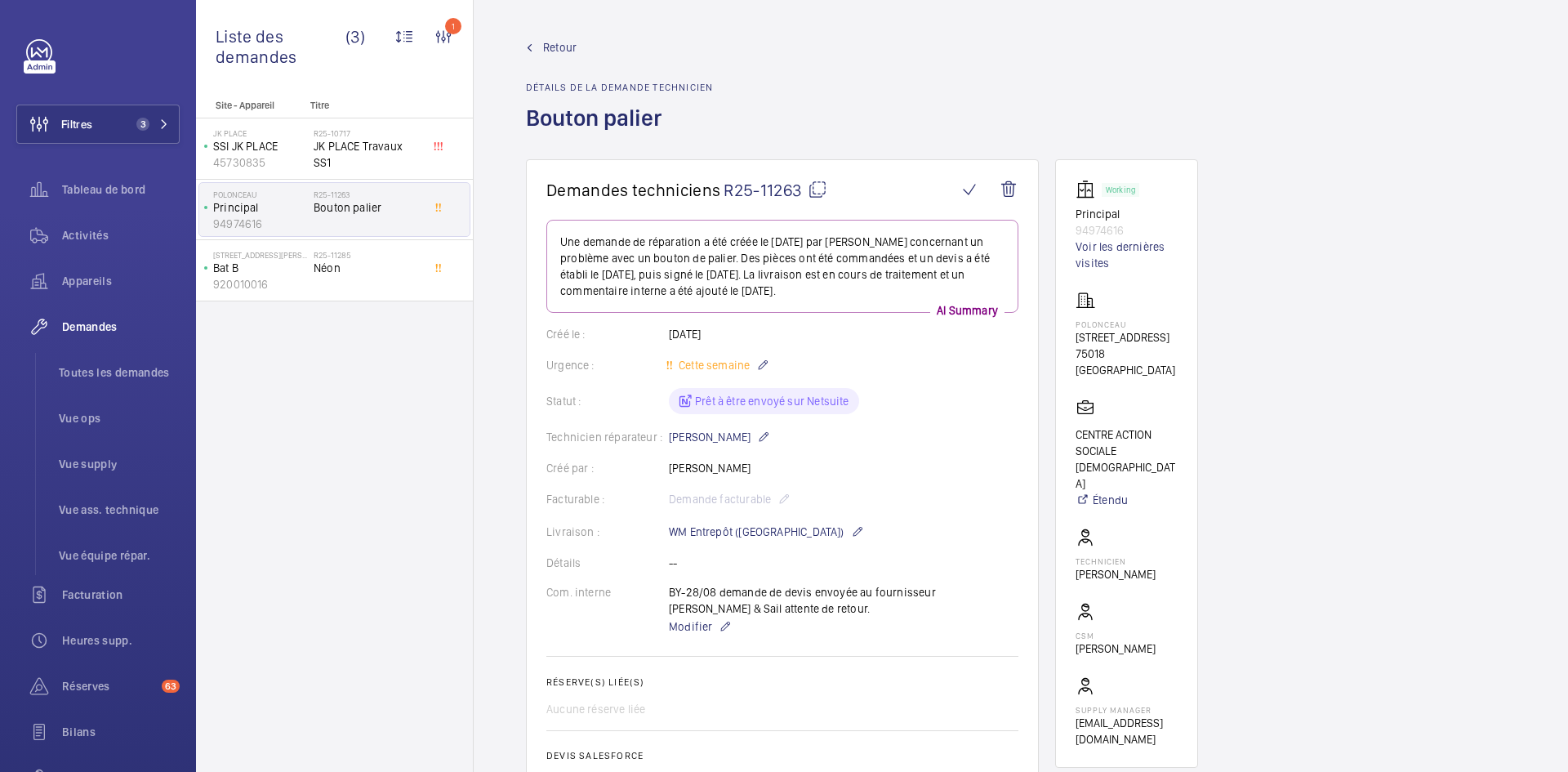
click at [818, 185] on mat-icon at bounding box center [817, 190] width 20 height 20
click at [841, 113] on div "Retour Détails de la demande technicien Bouton palier" at bounding box center [1020, 99] width 990 height 120
click at [560, 39] on span "Retour" at bounding box center [559, 47] width 34 height 16
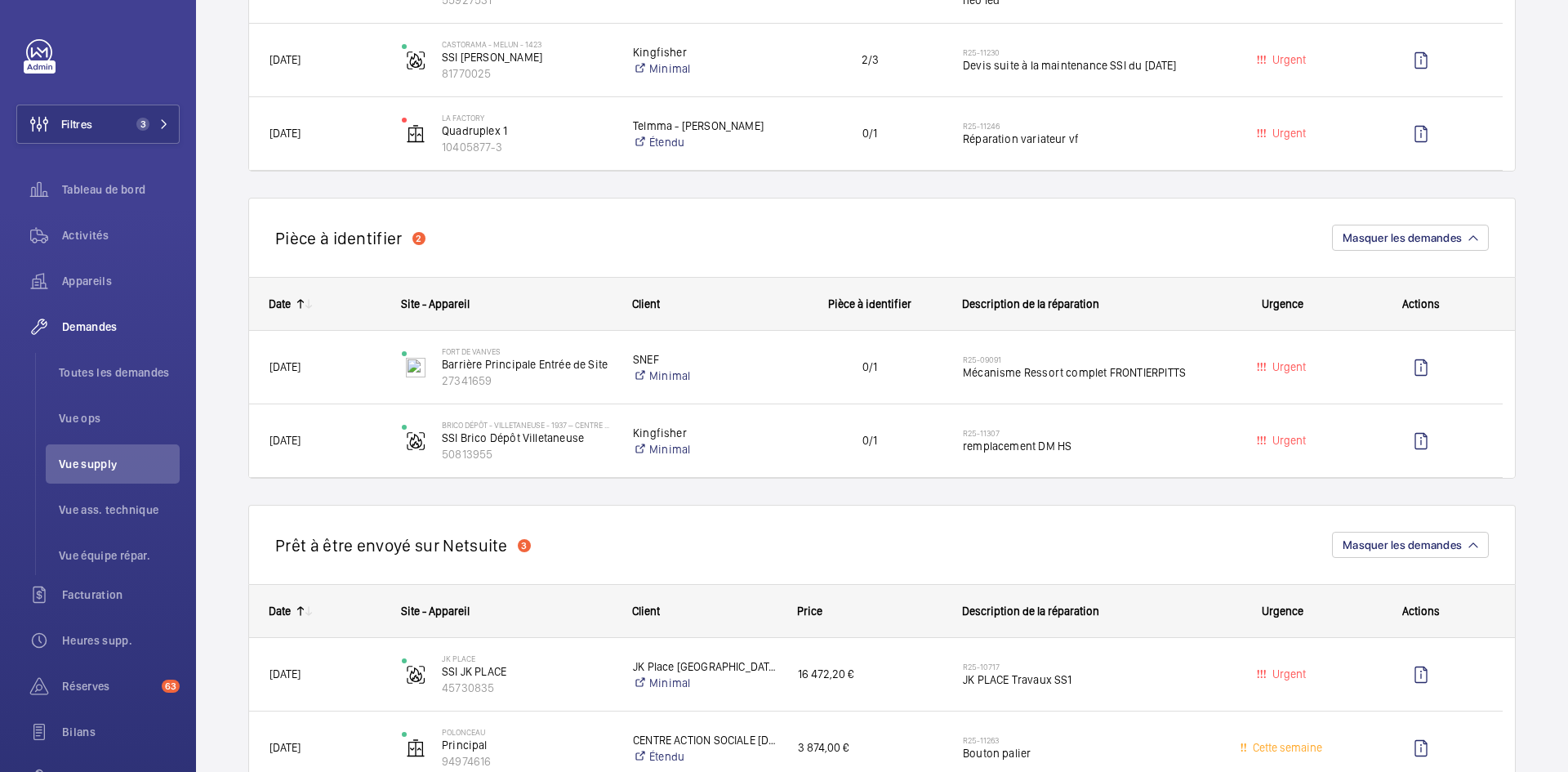
scroll to position [817, 0]
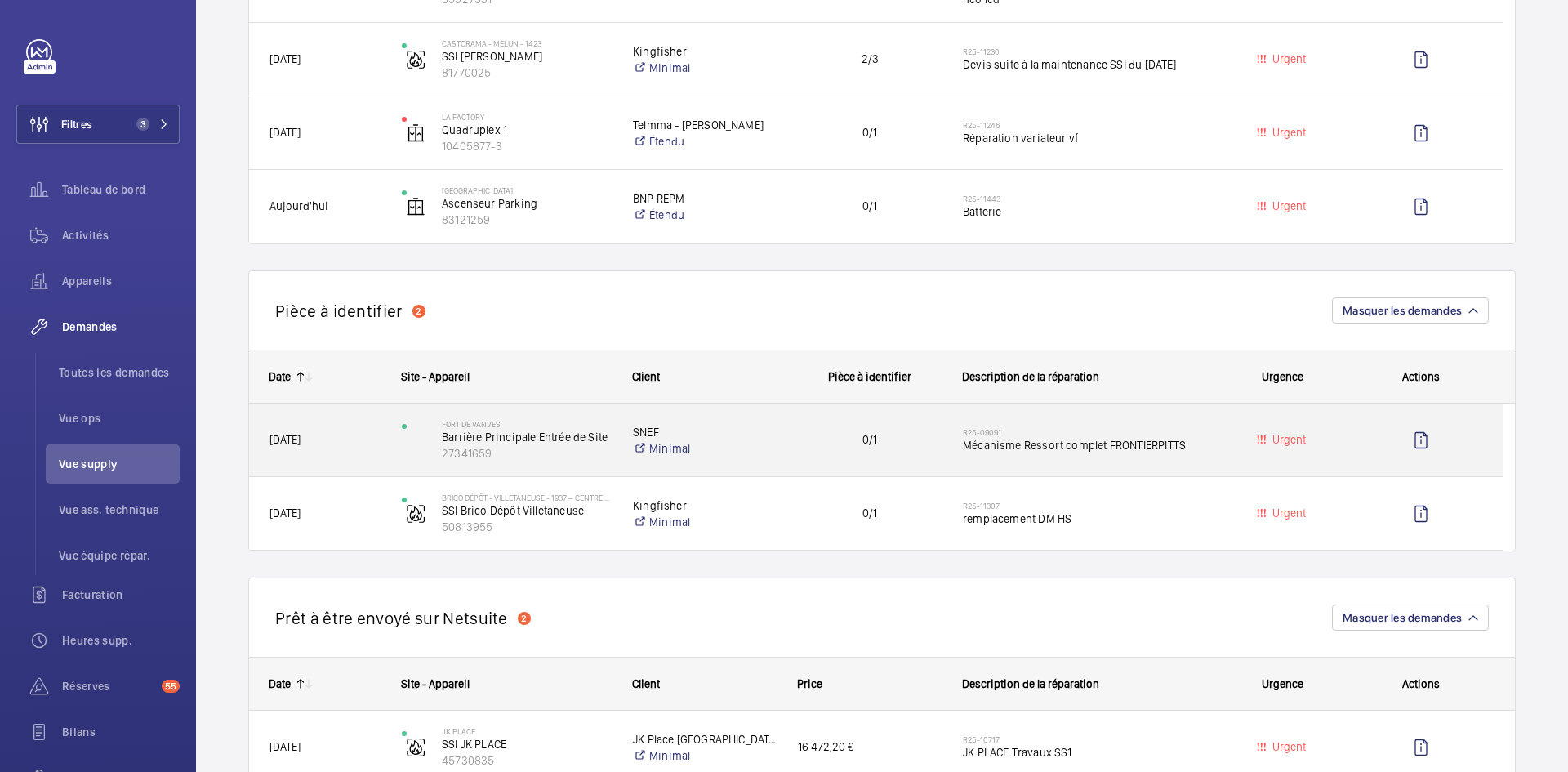
scroll to position [817, 0]
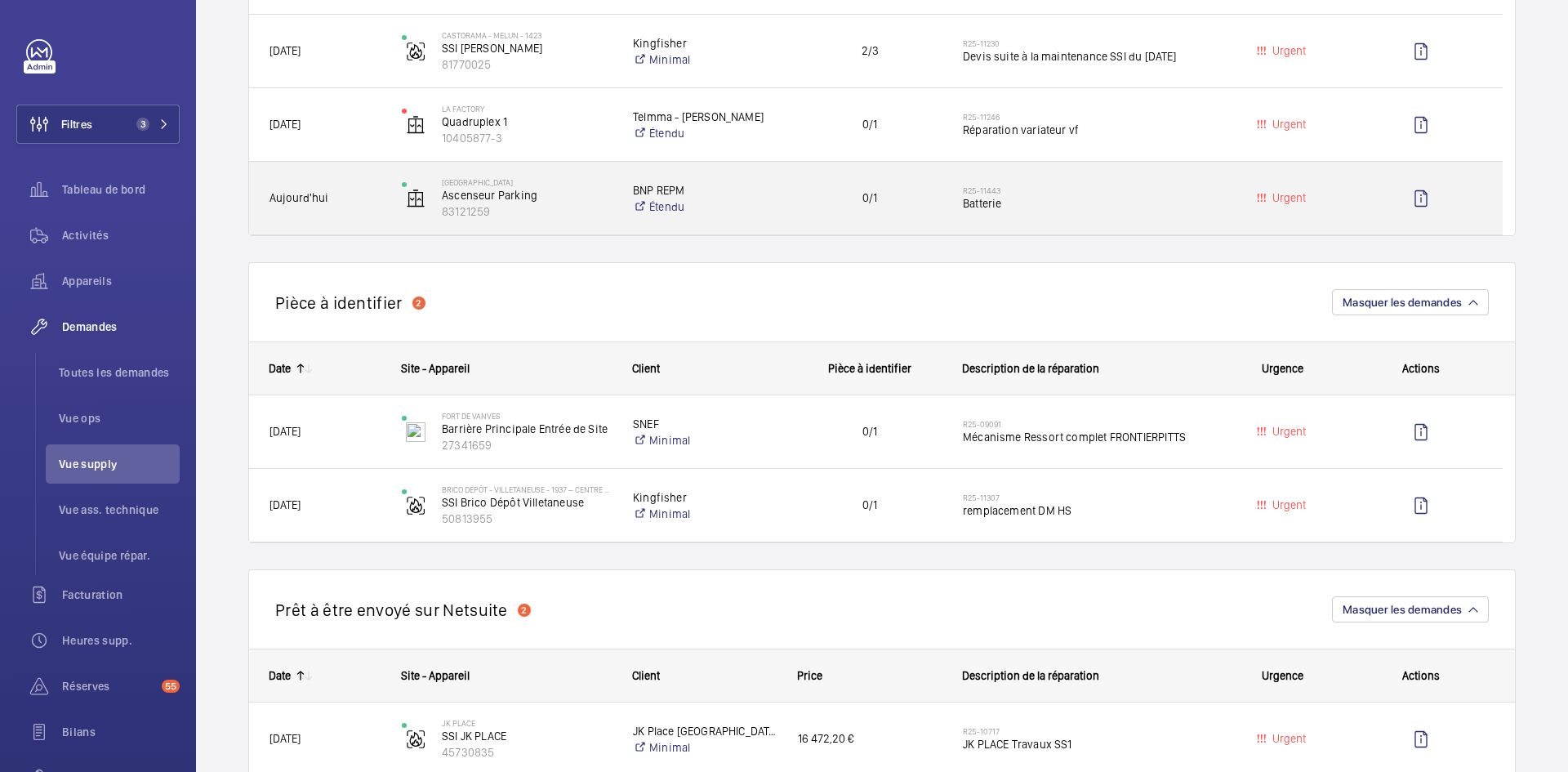
click at [378, 201] on span "Aujourd'hui" at bounding box center [325, 197] width 111 height 19
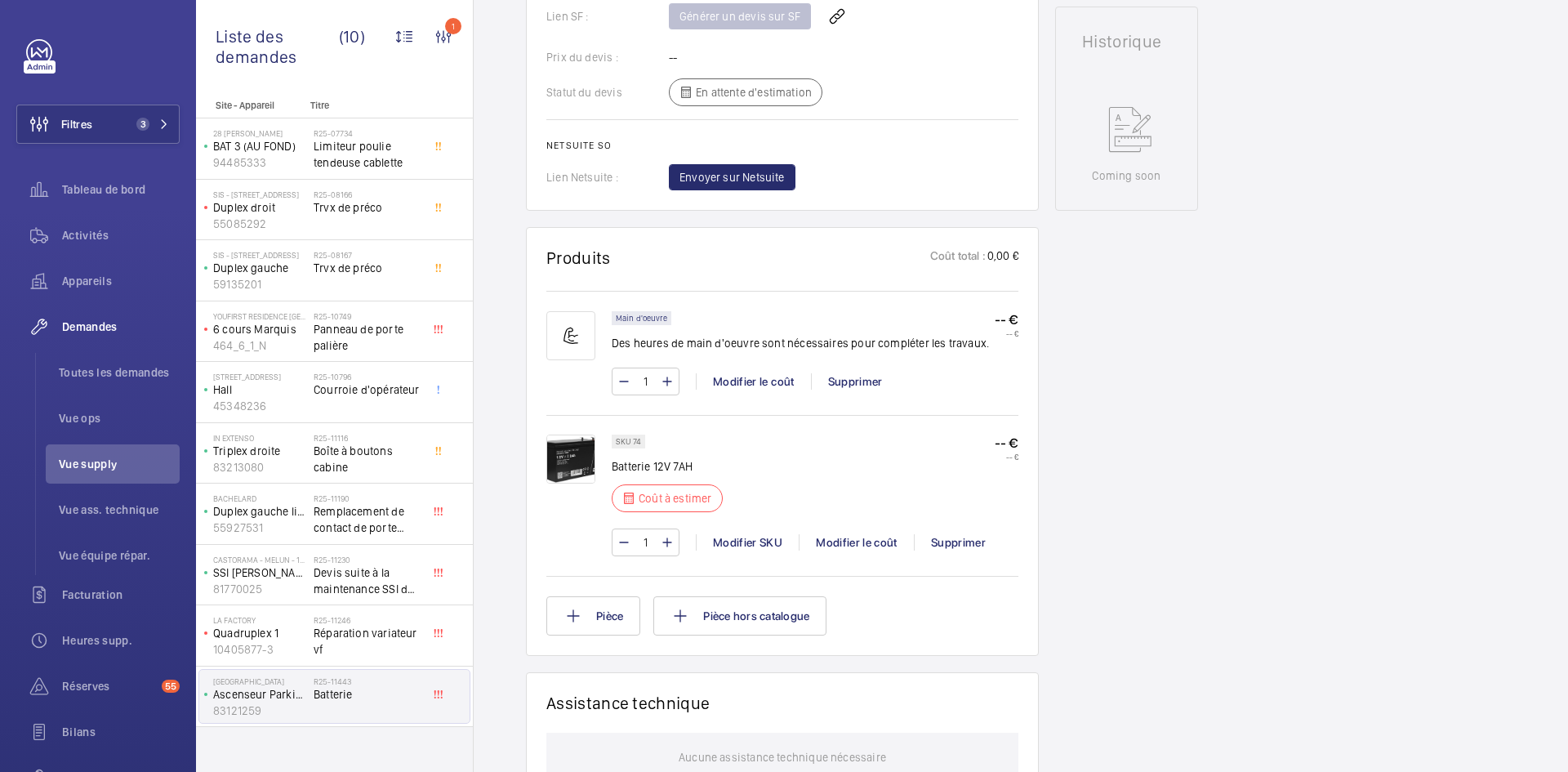
scroll to position [767, 0]
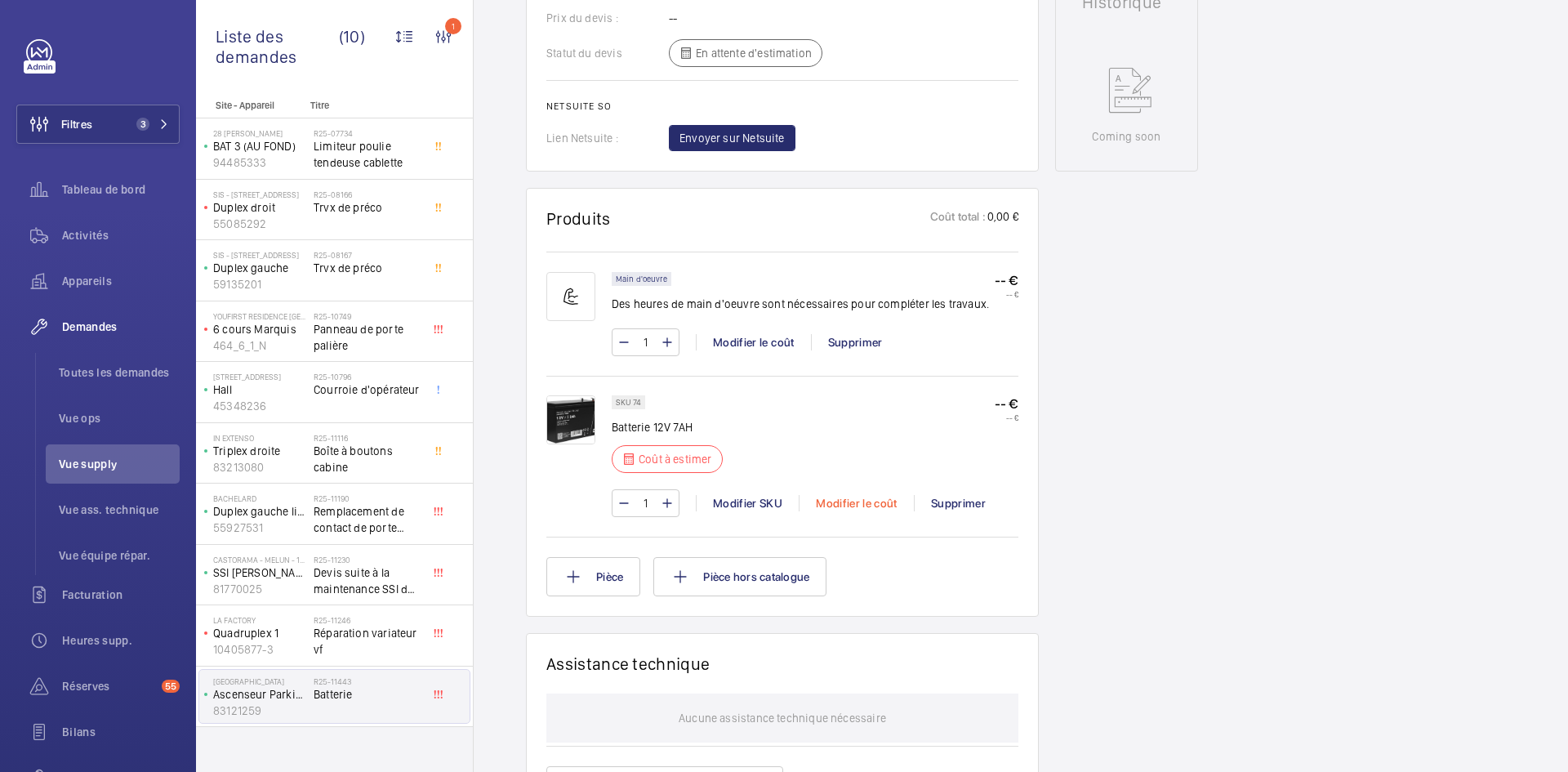
click at [870, 505] on div "Modifier le coût" at bounding box center [855, 503] width 115 height 16
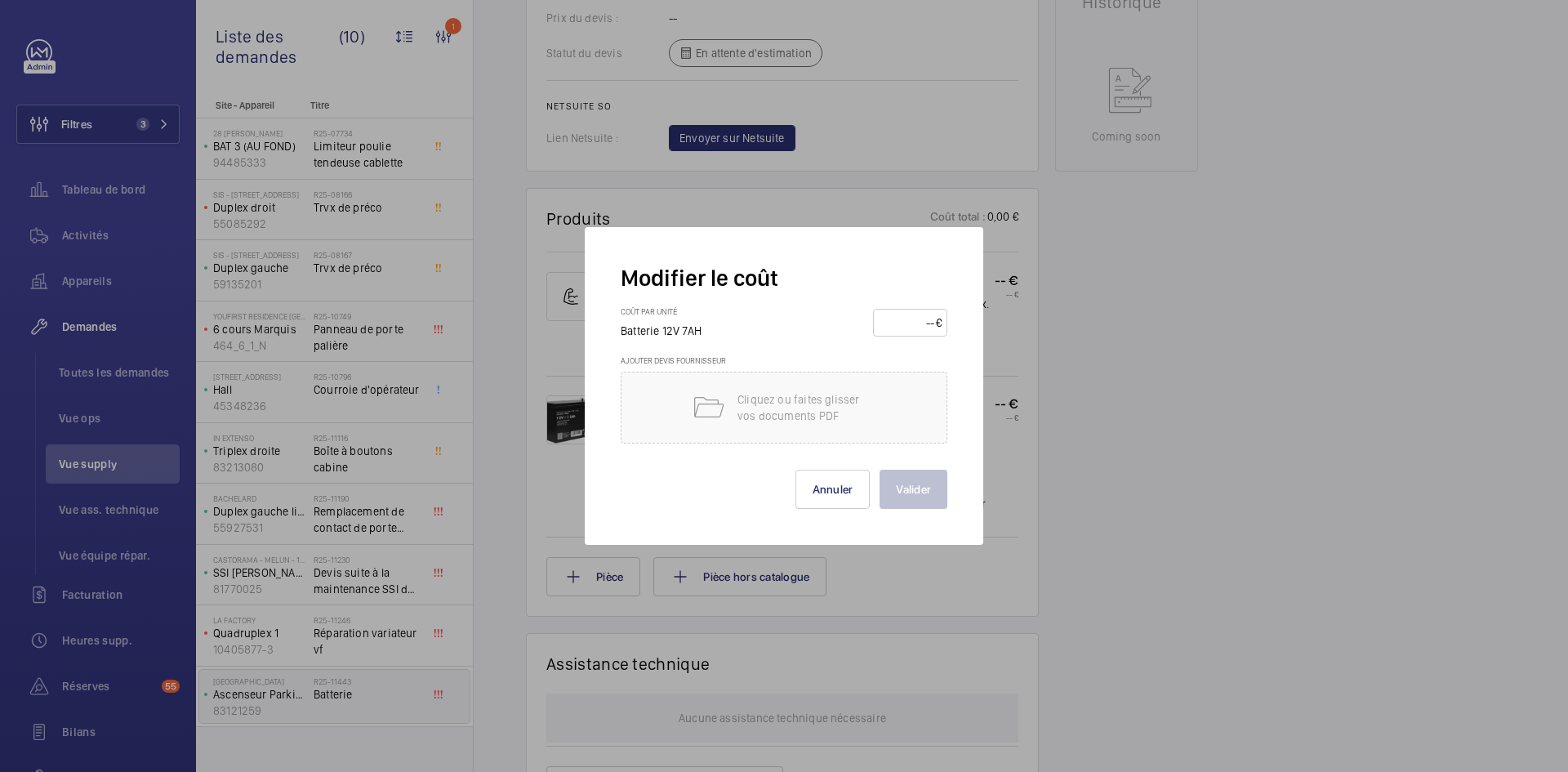
click at [913, 322] on input "number" at bounding box center [907, 322] width 57 height 26
type input "20"
click at [920, 492] on button "Valider" at bounding box center [913, 488] width 68 height 39
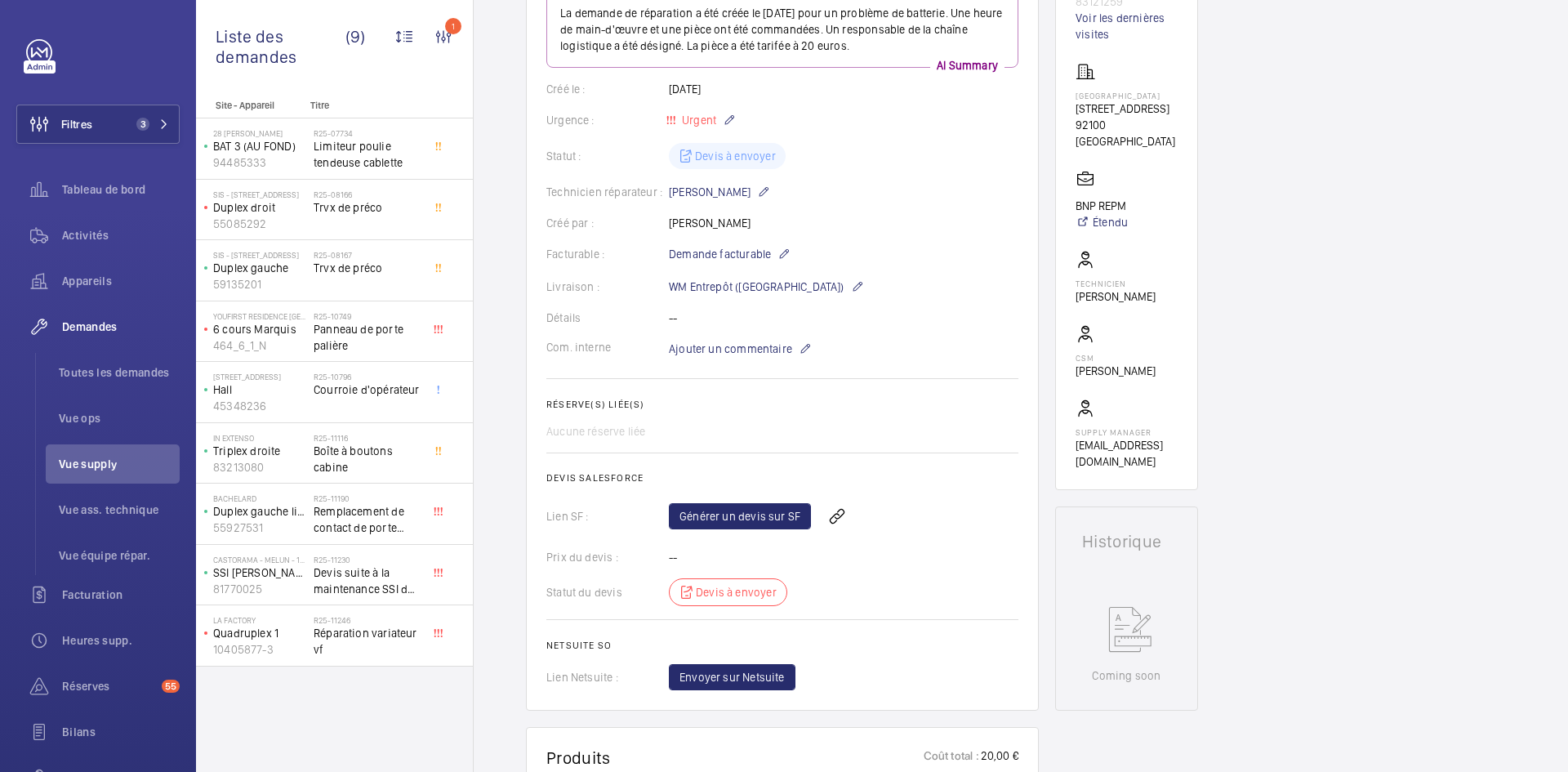
scroll to position [0, 0]
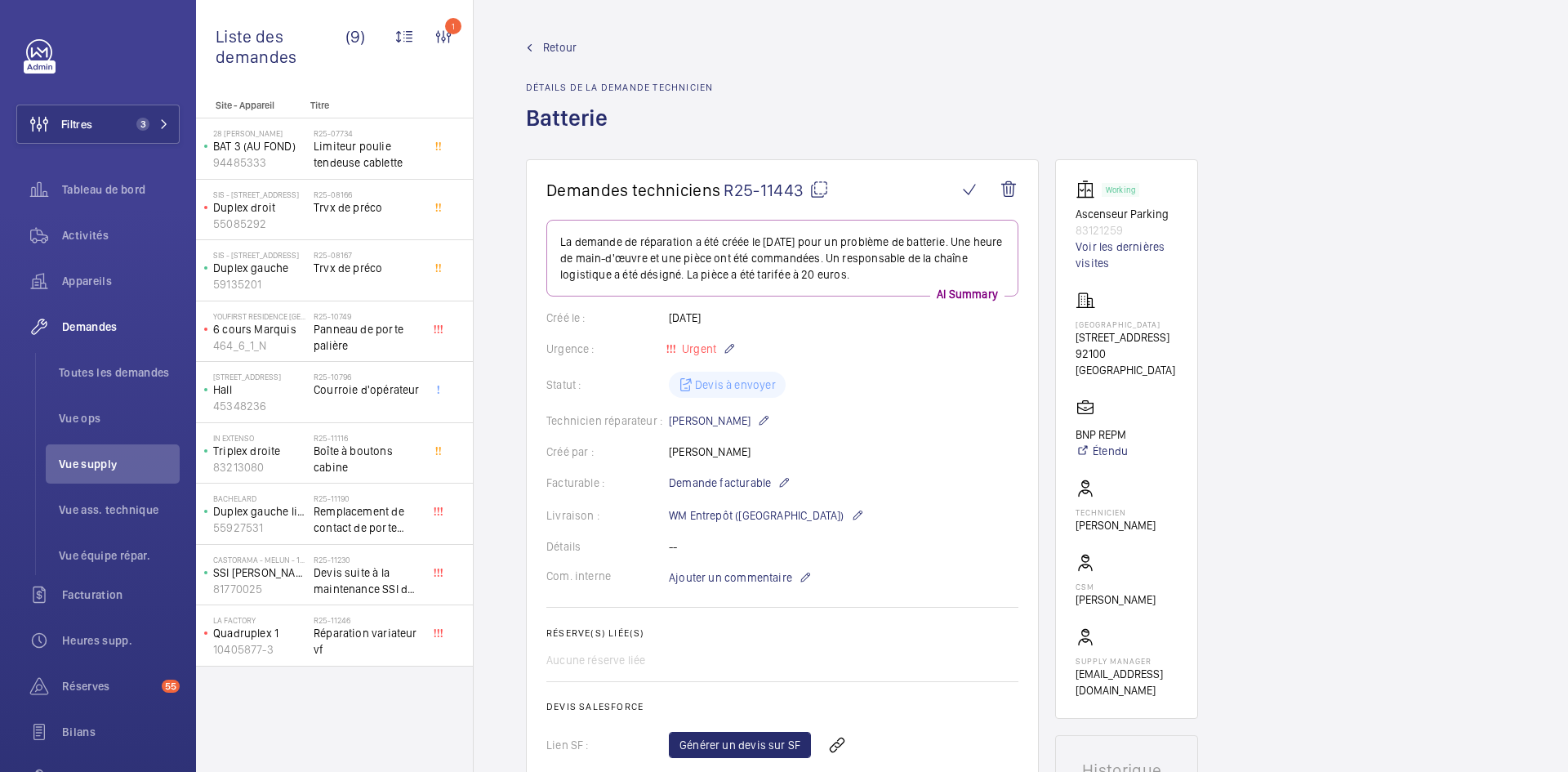
click at [549, 49] on span "Retour" at bounding box center [559, 47] width 34 height 16
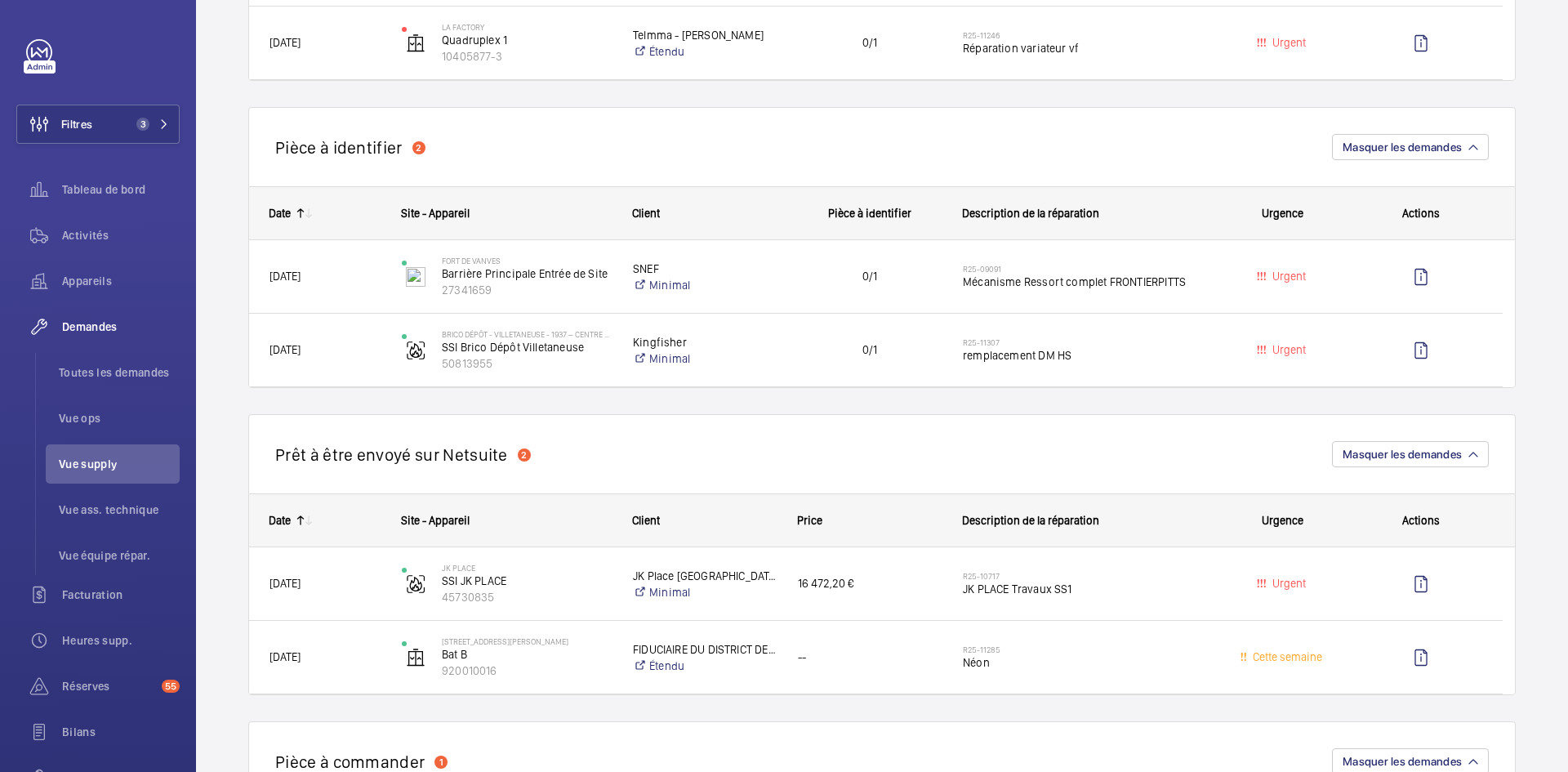
scroll to position [980, 0]
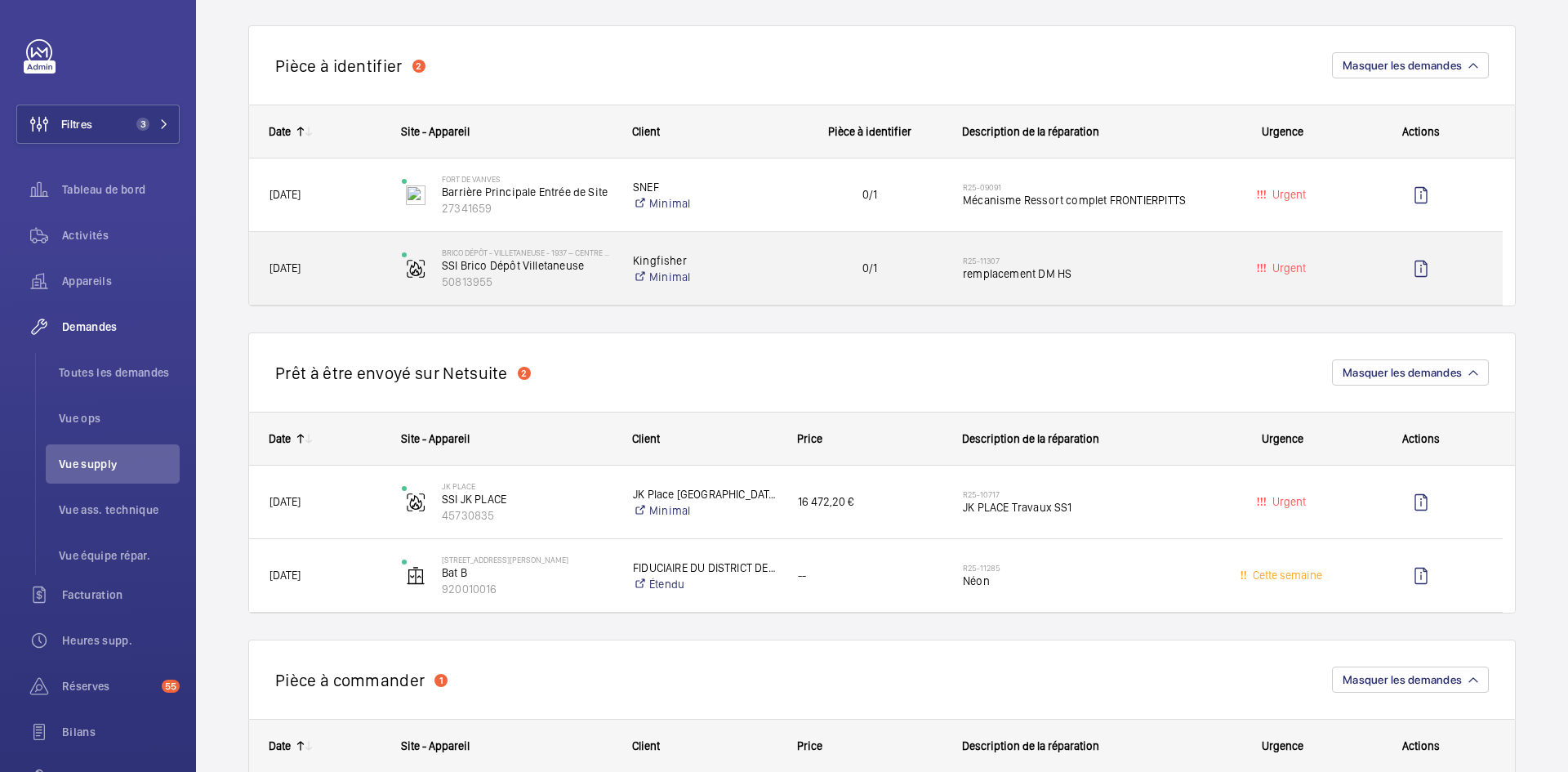
click at [357, 268] on span "[DATE]" at bounding box center [325, 268] width 111 height 19
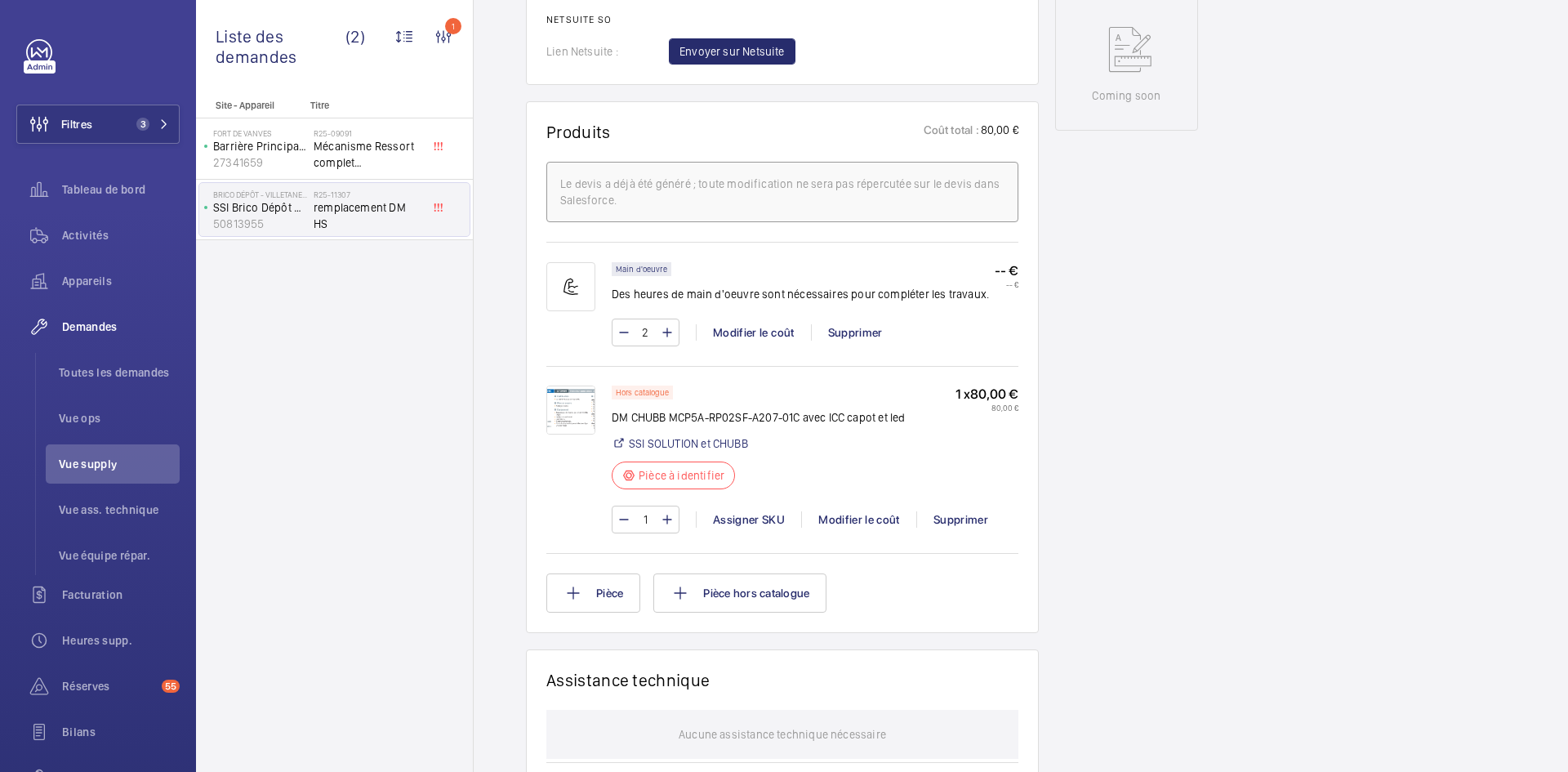
scroll to position [898, 0]
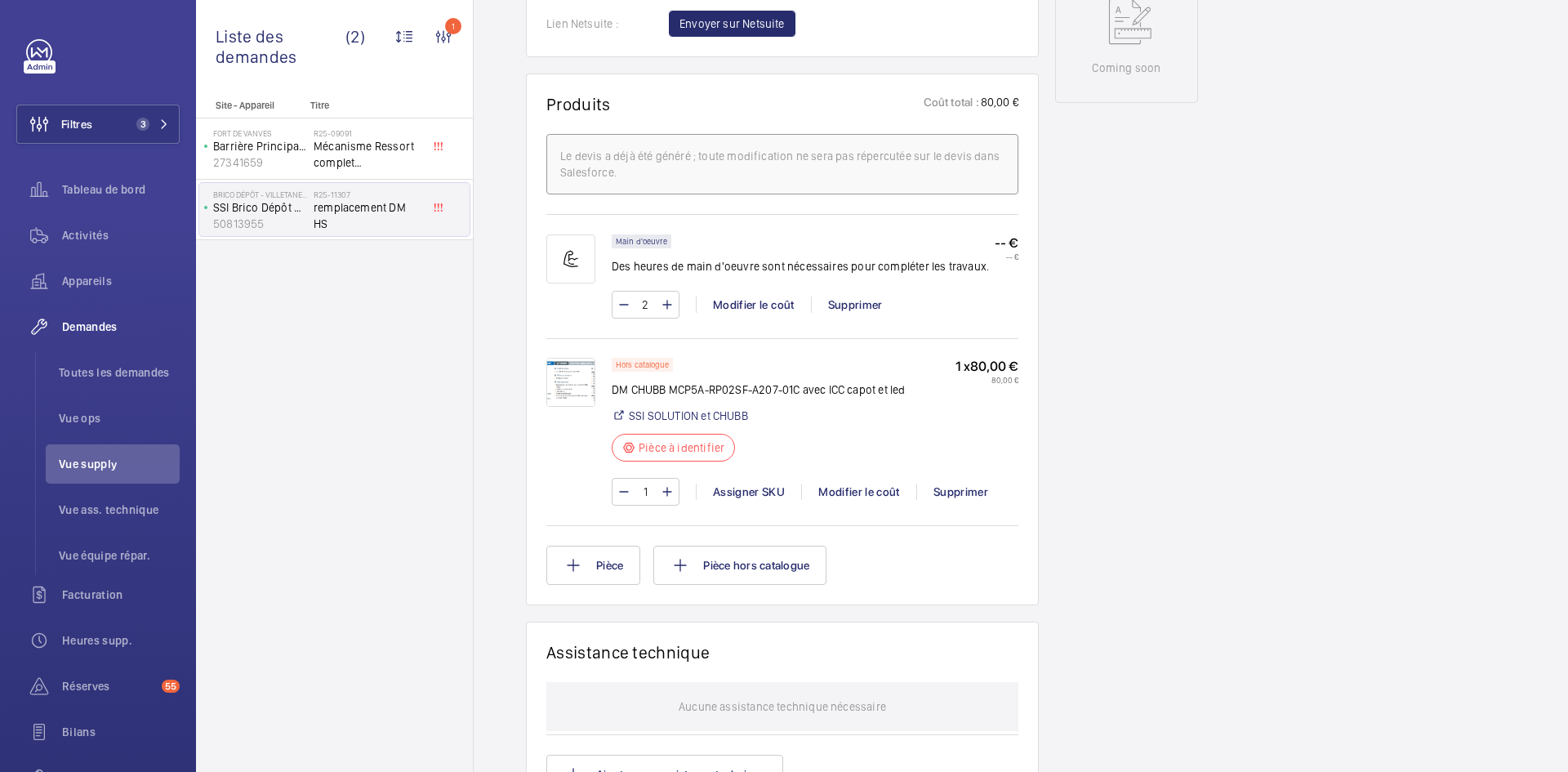
click at [576, 374] on img at bounding box center [571, 382] width 49 height 49
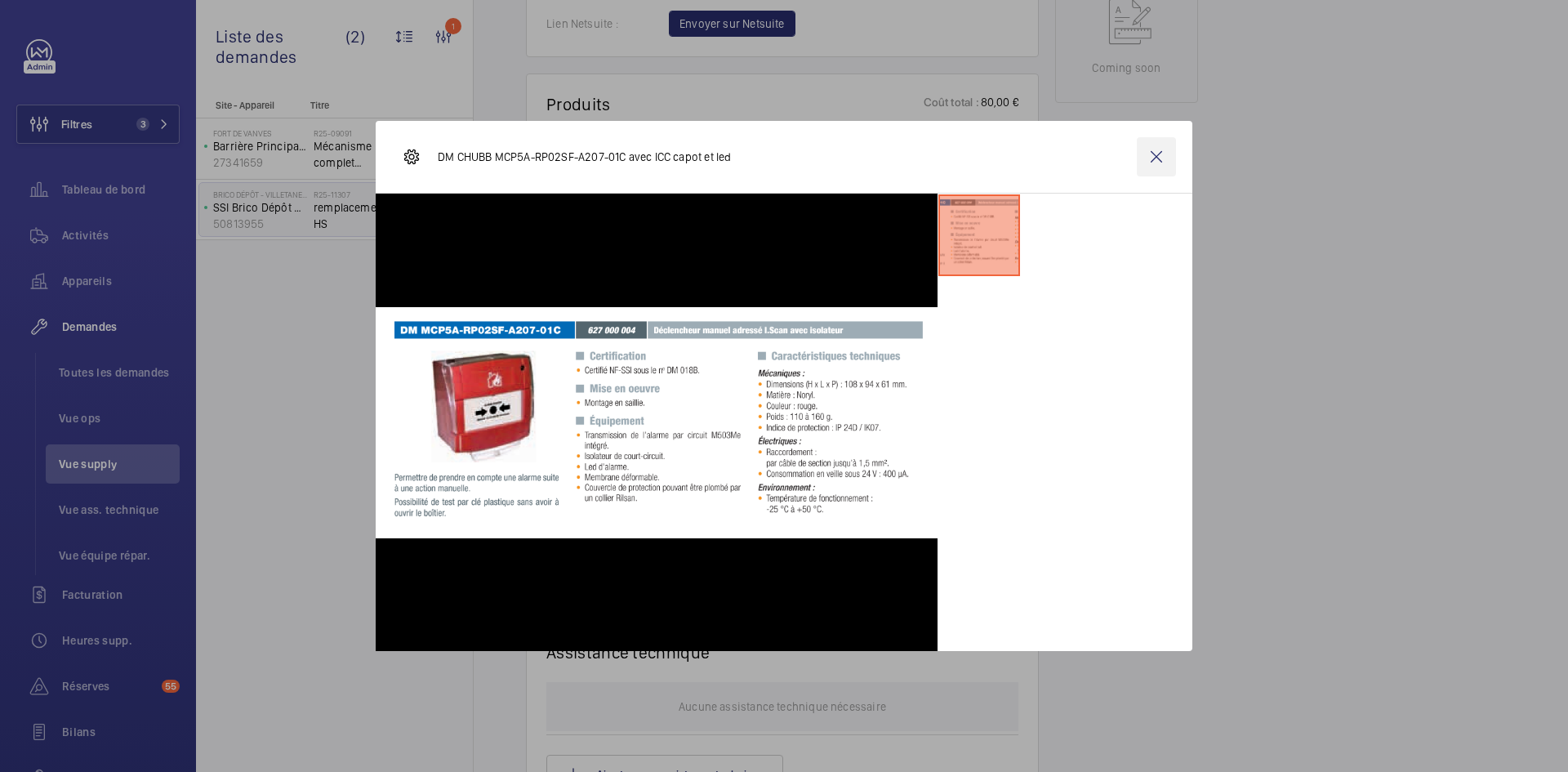
click at [1164, 160] on wm-front-icon-button at bounding box center [1155, 156] width 39 height 39
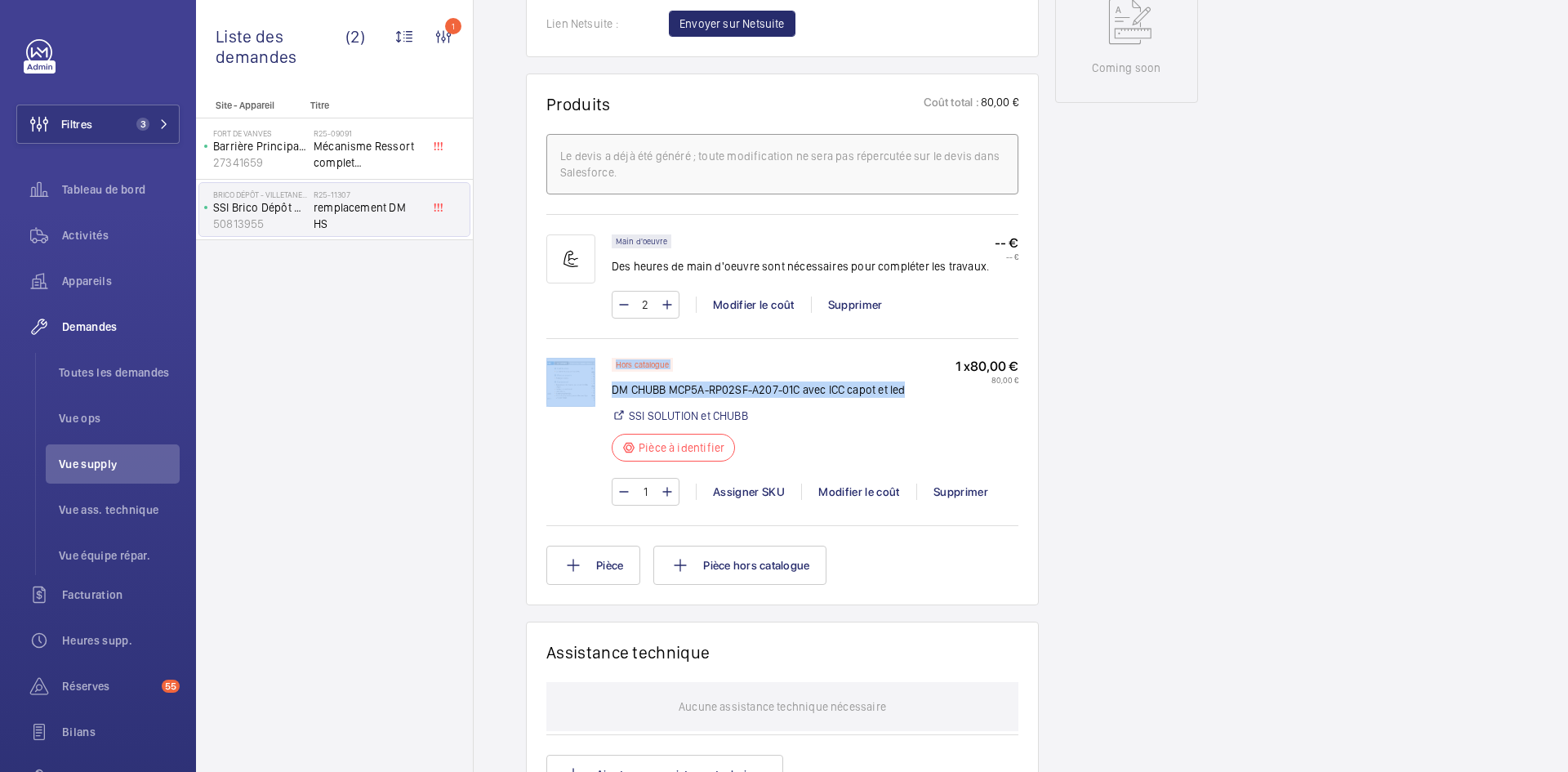
drag, startPoint x: 911, startPoint y: 388, endPoint x: 611, endPoint y: 387, distance: 300.0
click at [611, 387] on div "Hors catalogue DM CHUBB MCP5A-RP02SF-A207-01C avec ICC capot et led SSI SOLUTIO…" at bounding box center [782, 439] width 472 height 165
click at [734, 369] on div "Hors catalogue DM CHUBB MCP5A-RP02SF-A207-01C avec ICC capot et led SSI SOLUTIO…" at bounding box center [758, 414] width 293 height 114
drag, startPoint x: 915, startPoint y: 388, endPoint x: 613, endPoint y: 391, distance: 302.0
click at [613, 391] on div "Hors catalogue DM CHUBB MCP5A-RP02SF-A207-01C avec ICC capot et led SSI SOLUTIO…" at bounding box center [814, 414] width 406 height 114
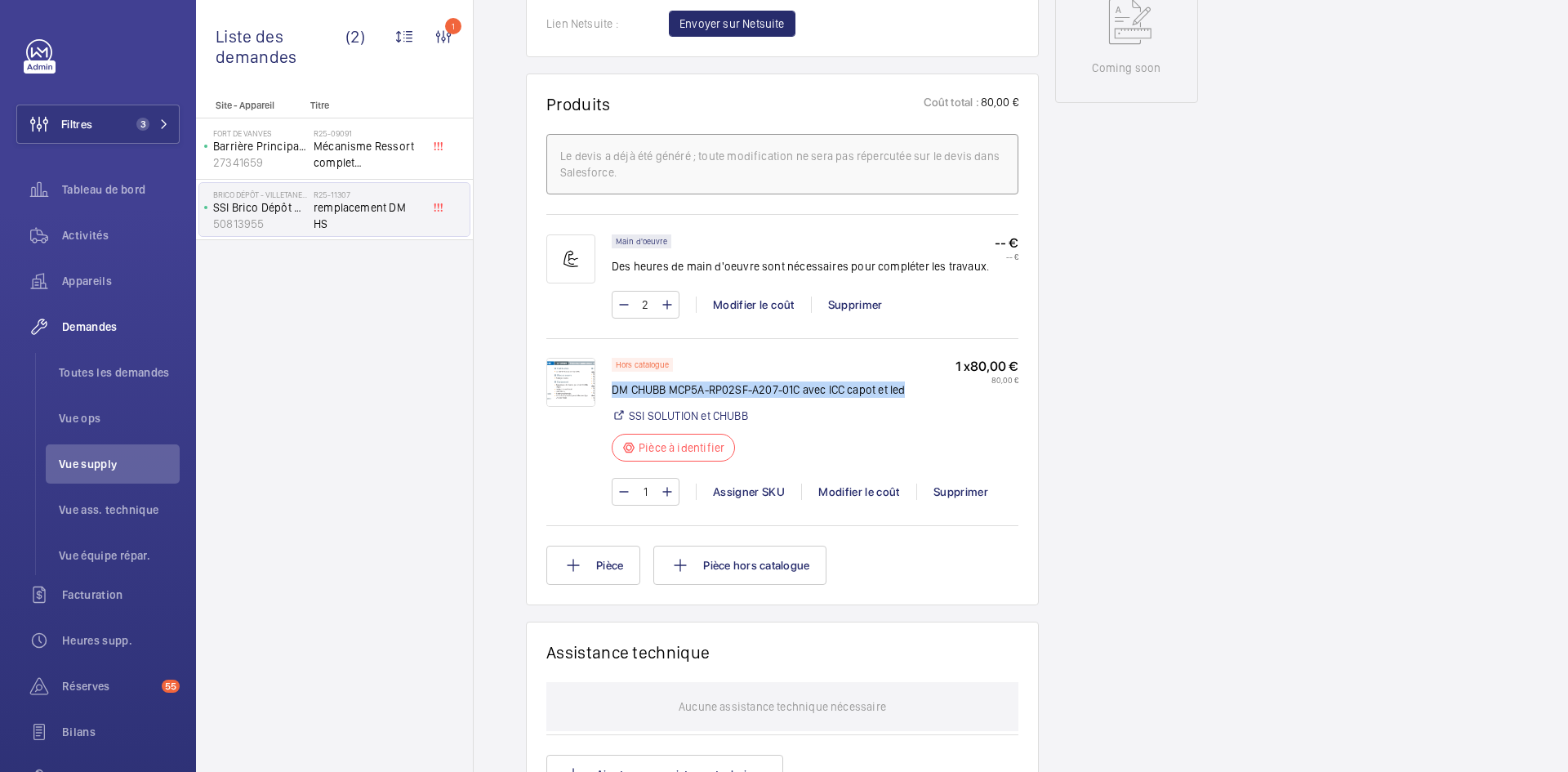
copy p "DM CHUBB MCP5A-RP02SF-A207-01C avec ICC capot et led"
click at [578, 370] on img at bounding box center [571, 382] width 49 height 49
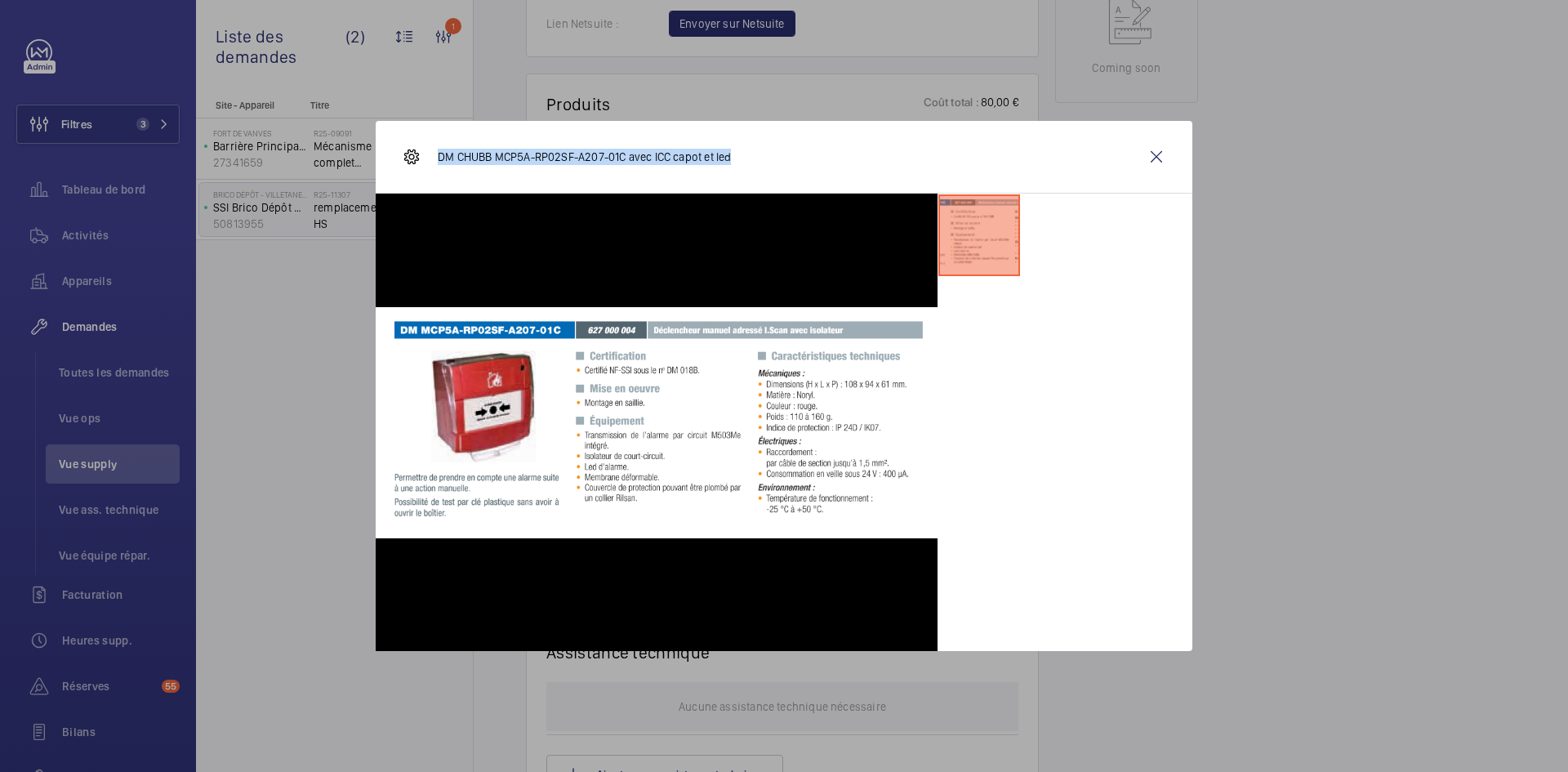
drag, startPoint x: 751, startPoint y: 156, endPoint x: 438, endPoint y: 161, distance: 313.0
click at [438, 161] on div "DM CHUBB MCP5A-RP02SF-A207-01C avec ICC capot et led" at bounding box center [784, 157] width 816 height 73
copy p "DM CHUBB MCP5A-RP02SF-A207-01C avec ICC capot et led"
click at [1171, 149] on wm-front-icon-button at bounding box center [1155, 156] width 39 height 39
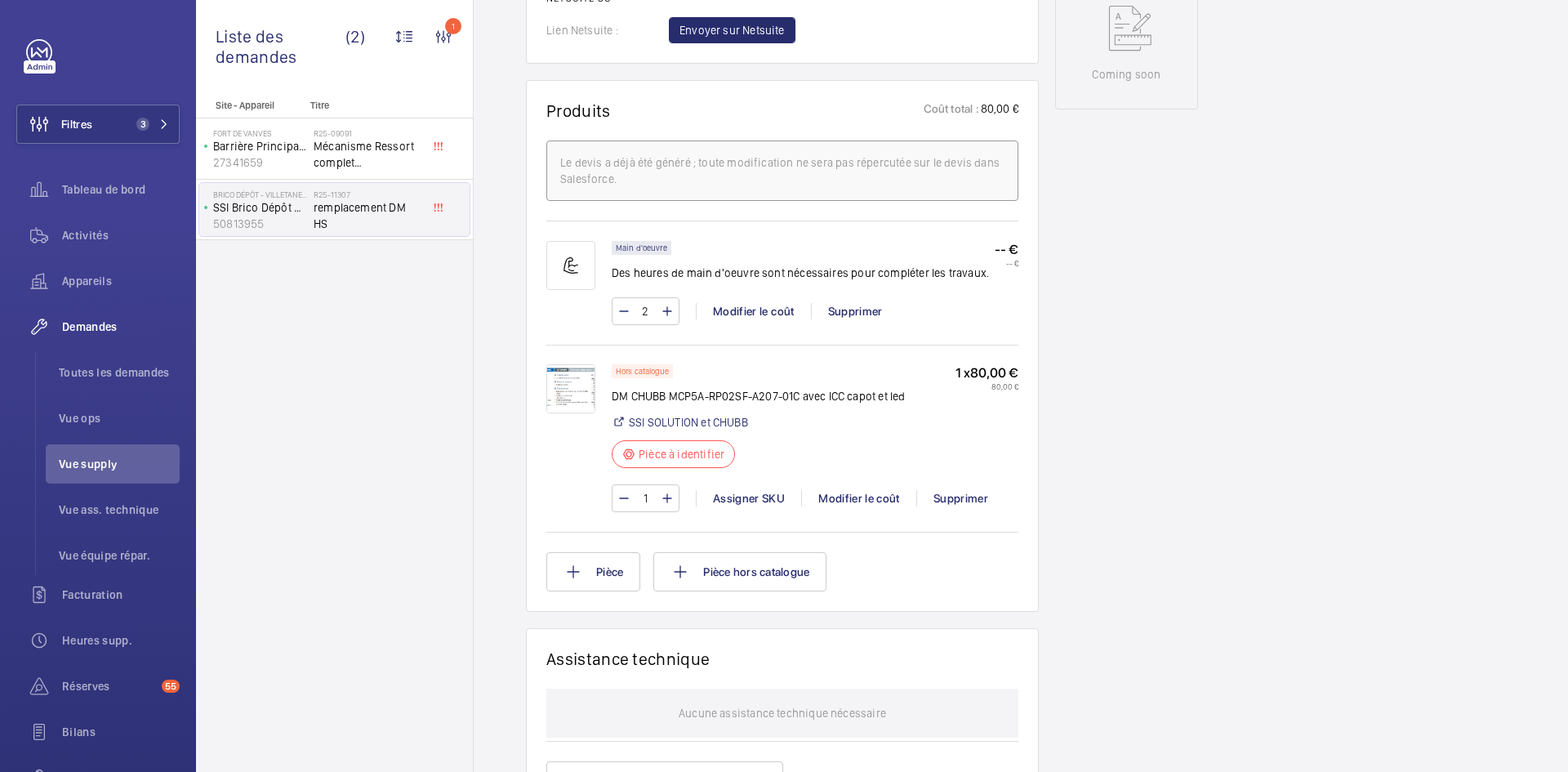
scroll to position [980, 0]
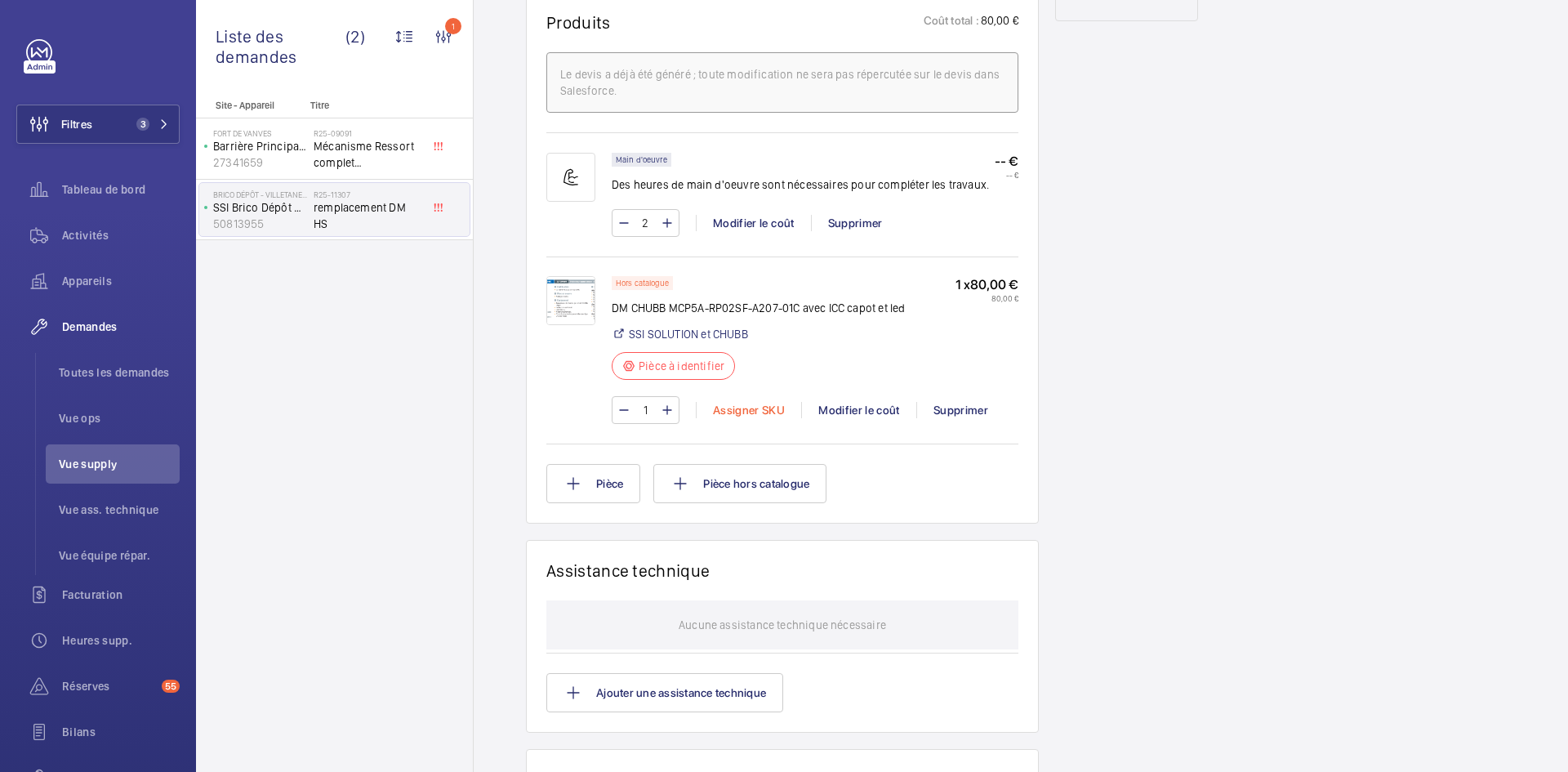
click at [736, 415] on div "Assigner SKU" at bounding box center [748, 410] width 105 height 16
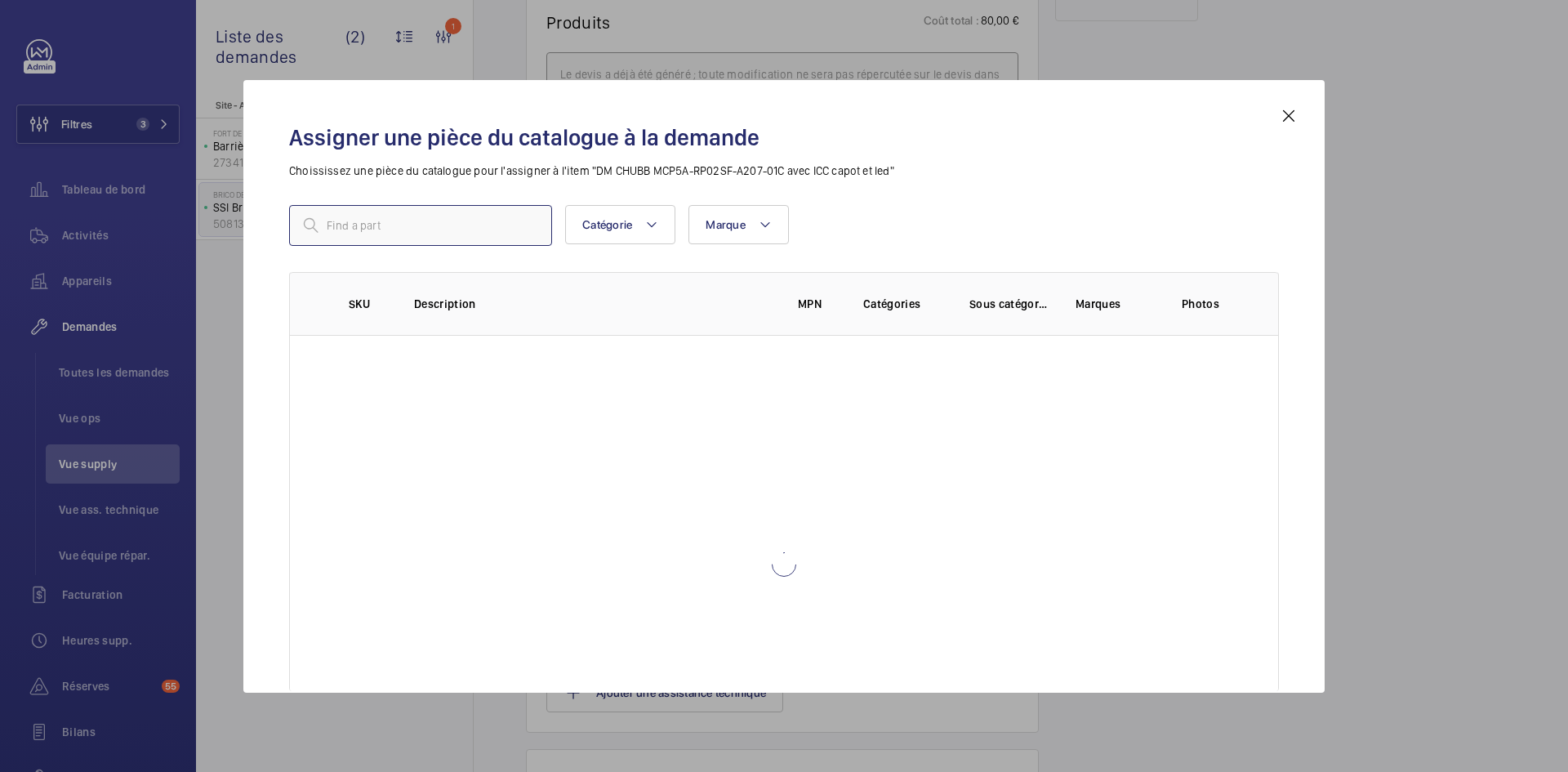
click at [371, 224] on input "text" at bounding box center [420, 225] width 263 height 41
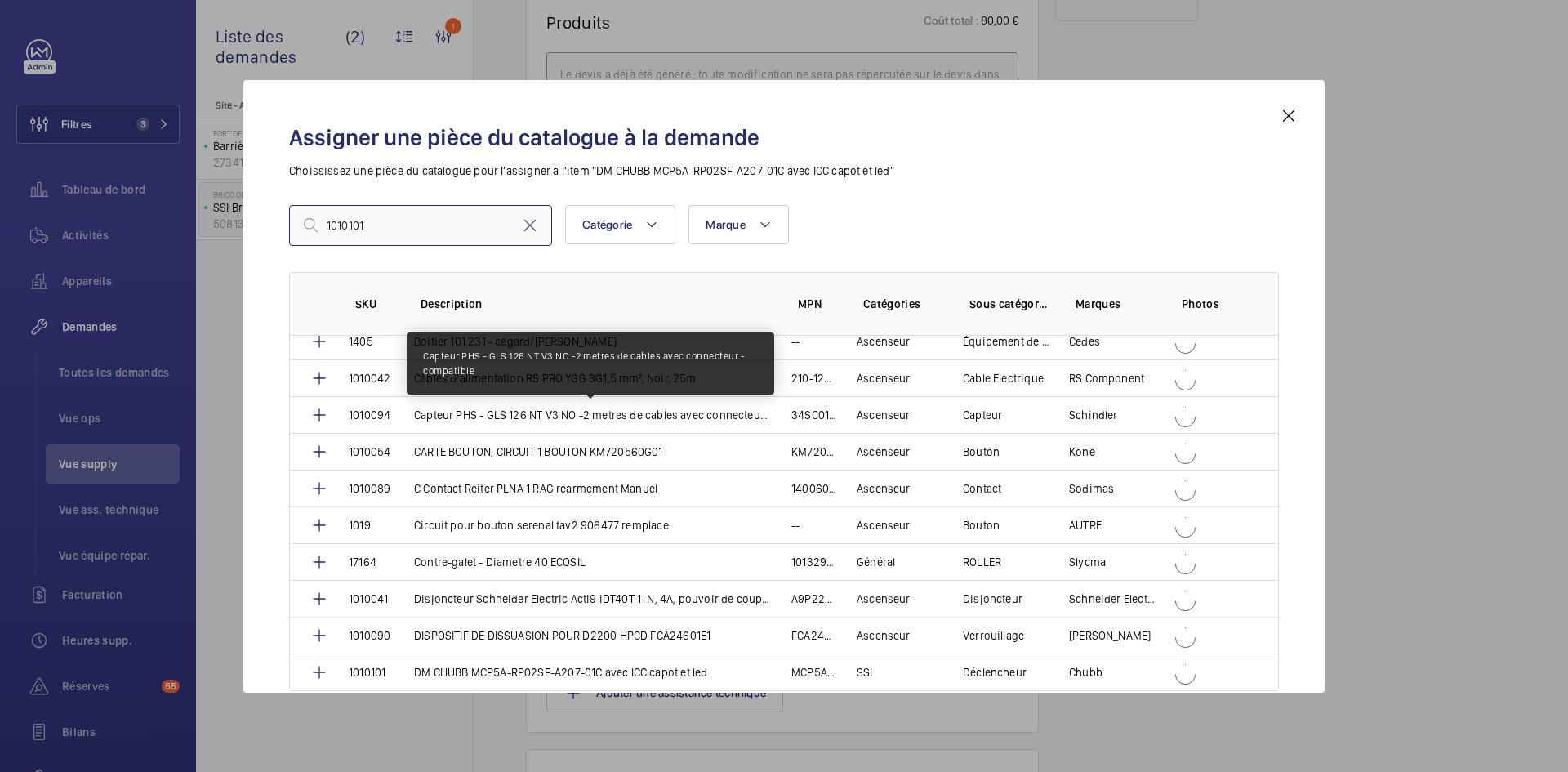
scroll to position [572, 0]
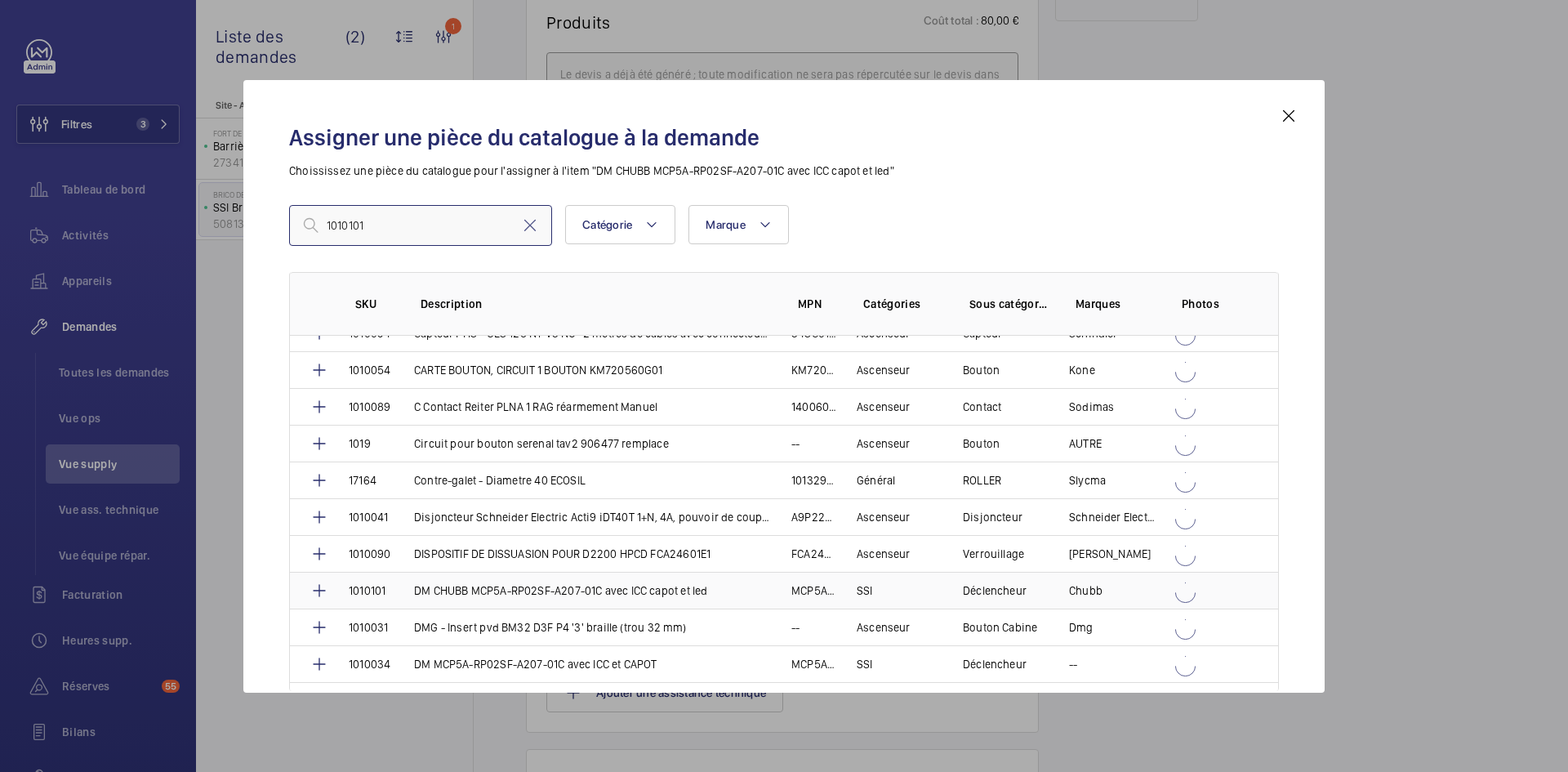
type input "1010101"
click at [385, 592] on p "1010101" at bounding box center [367, 590] width 36 height 16
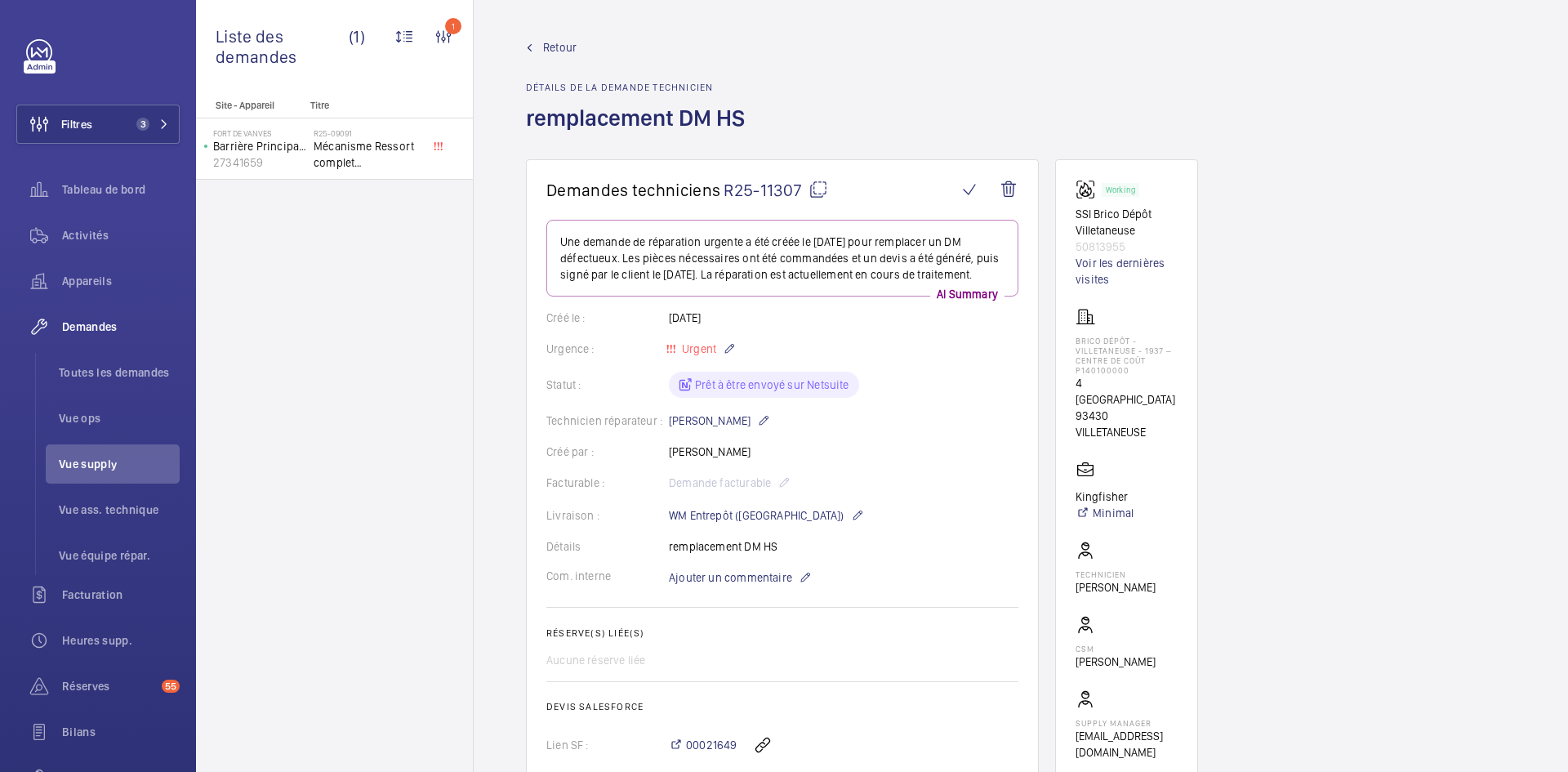
click at [823, 184] on mat-icon at bounding box center [818, 190] width 20 height 20
click at [733, 572] on span "Ajouter un commentaire" at bounding box center [731, 577] width 124 height 16
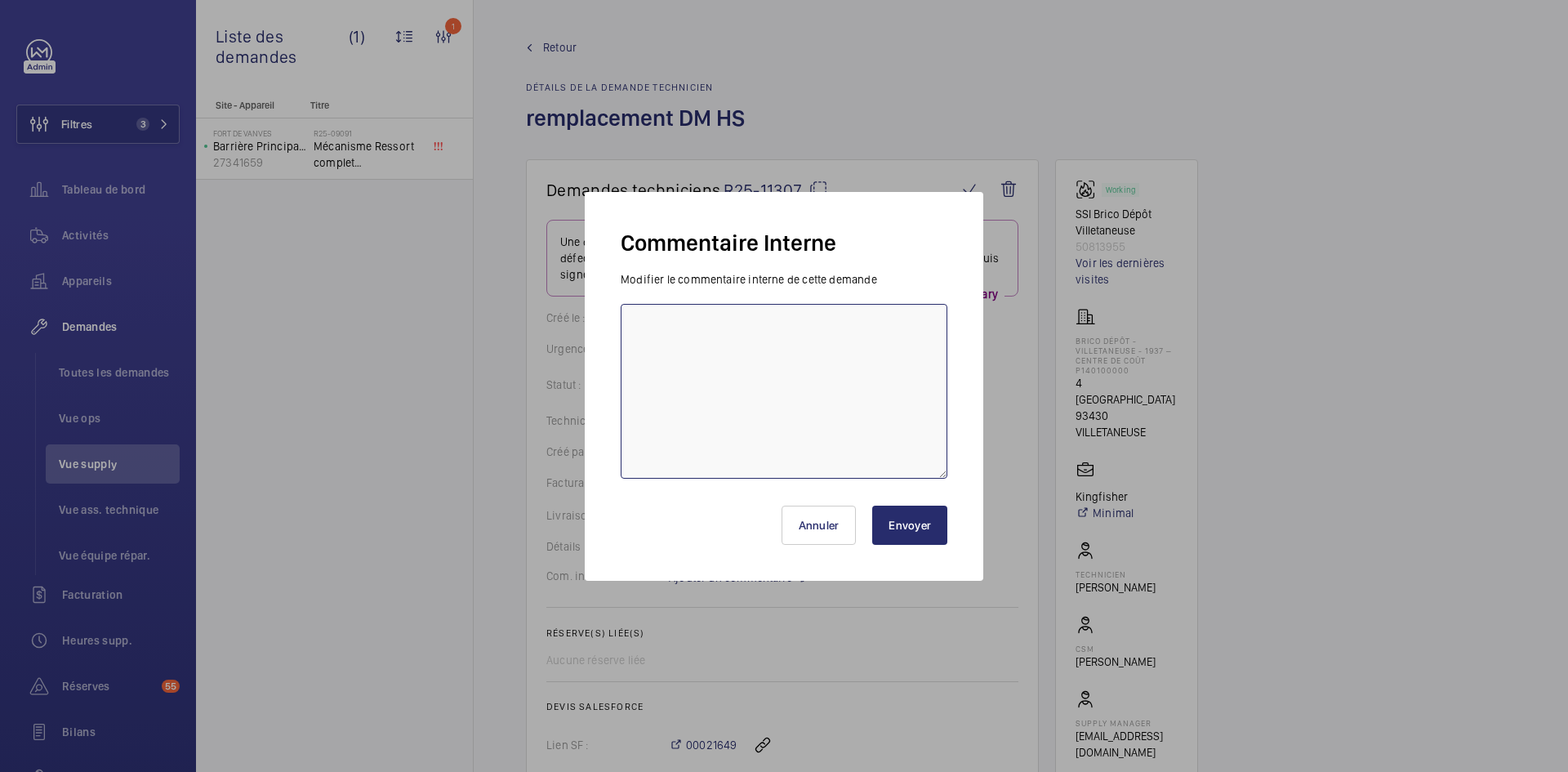
click at [713, 341] on textarea at bounding box center [784, 391] width 326 height 175
click at [895, 326] on textarea "BY-28/08 demande de devis envoyée au fournisseur" at bounding box center [784, 391] width 326 height 175
type textarea "BY-28/08 demande de devis envoyée au fournisseur Ssi solution attente de retour."
click at [909, 544] on button "Envoyer" at bounding box center [909, 525] width 75 height 39
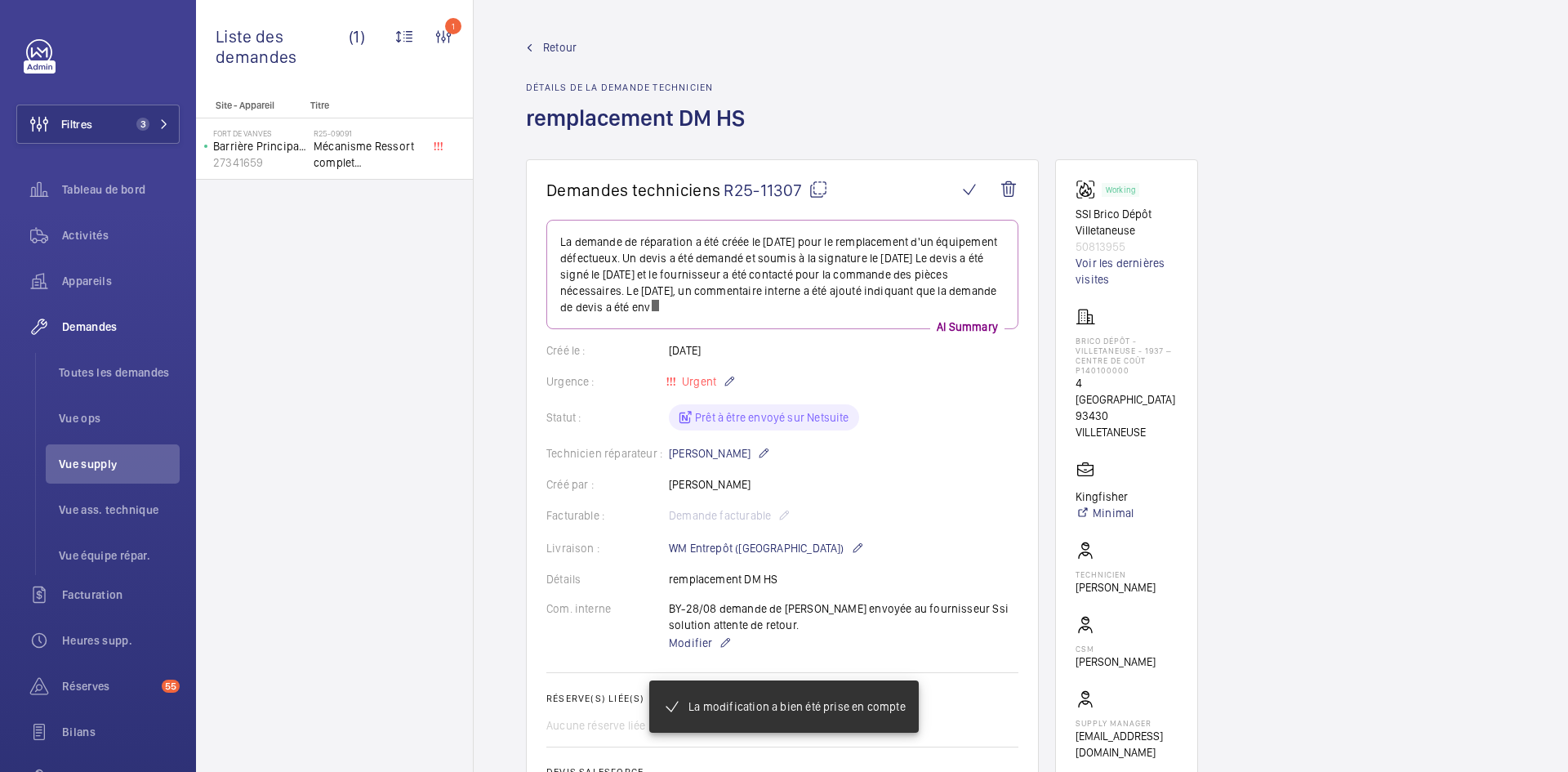
click at [555, 48] on span "Retour" at bounding box center [559, 47] width 34 height 16
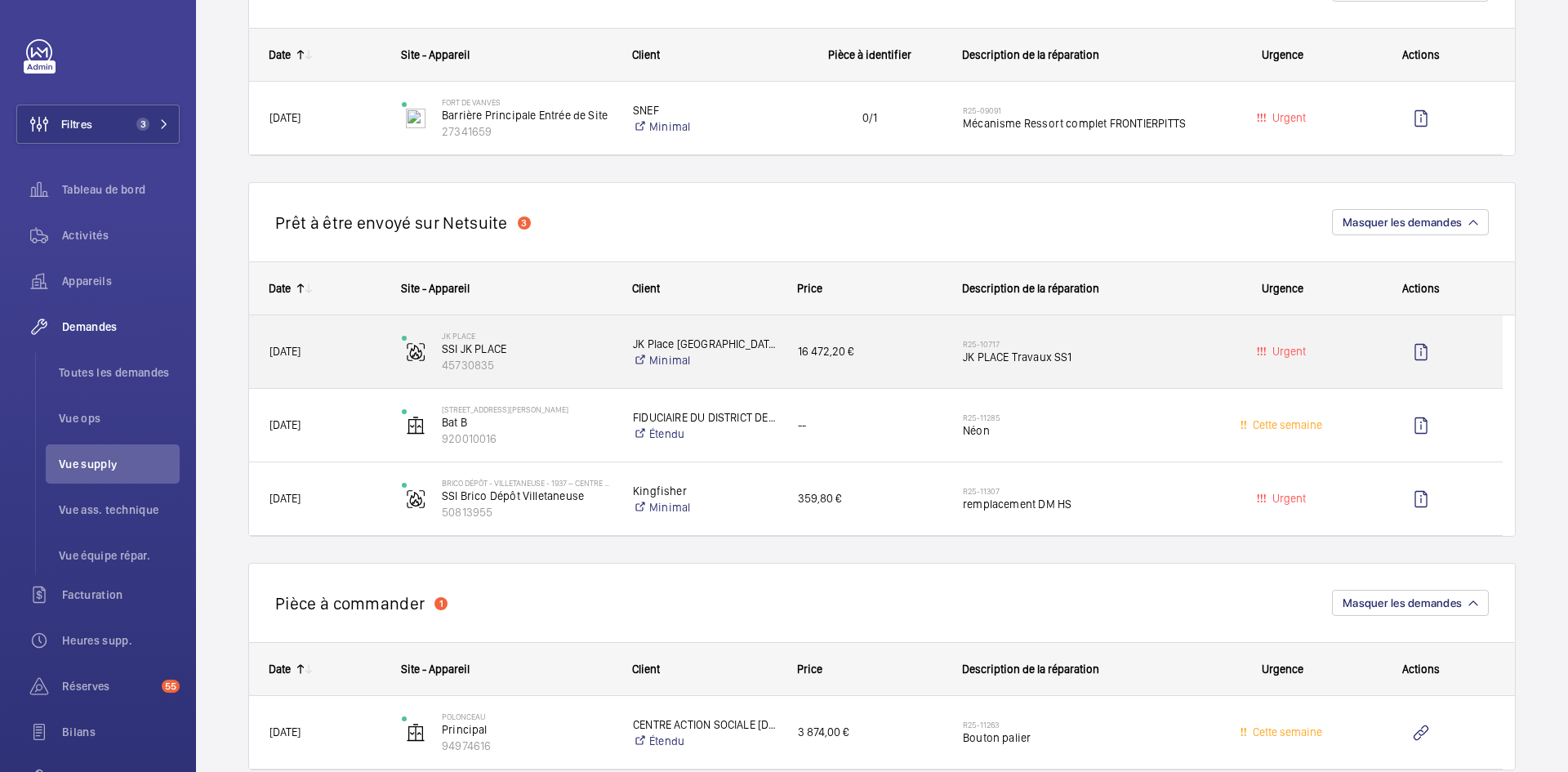
scroll to position [1062, 0]
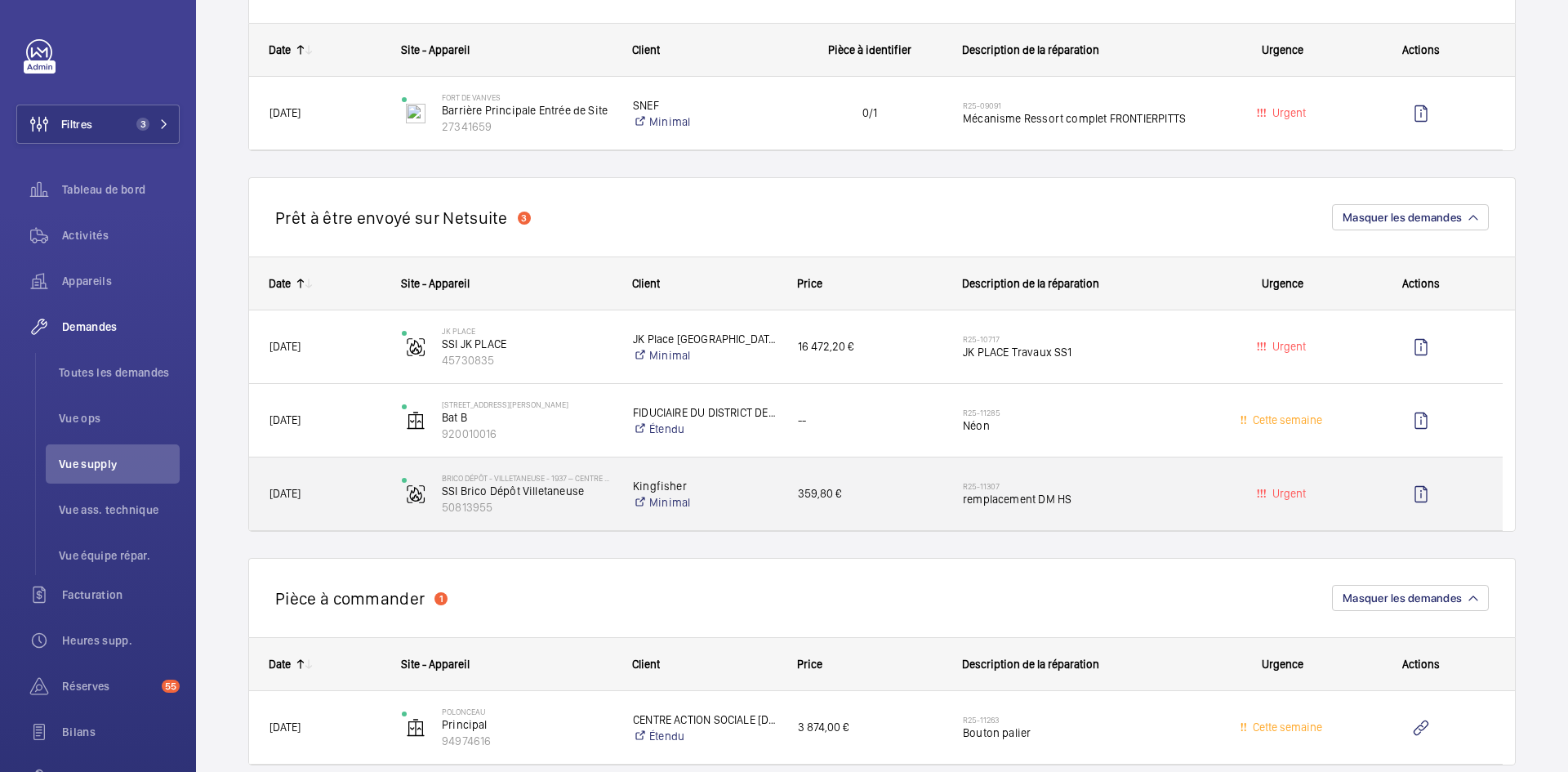
click at [376, 499] on span "25/08/2025" at bounding box center [325, 494] width 111 height 19
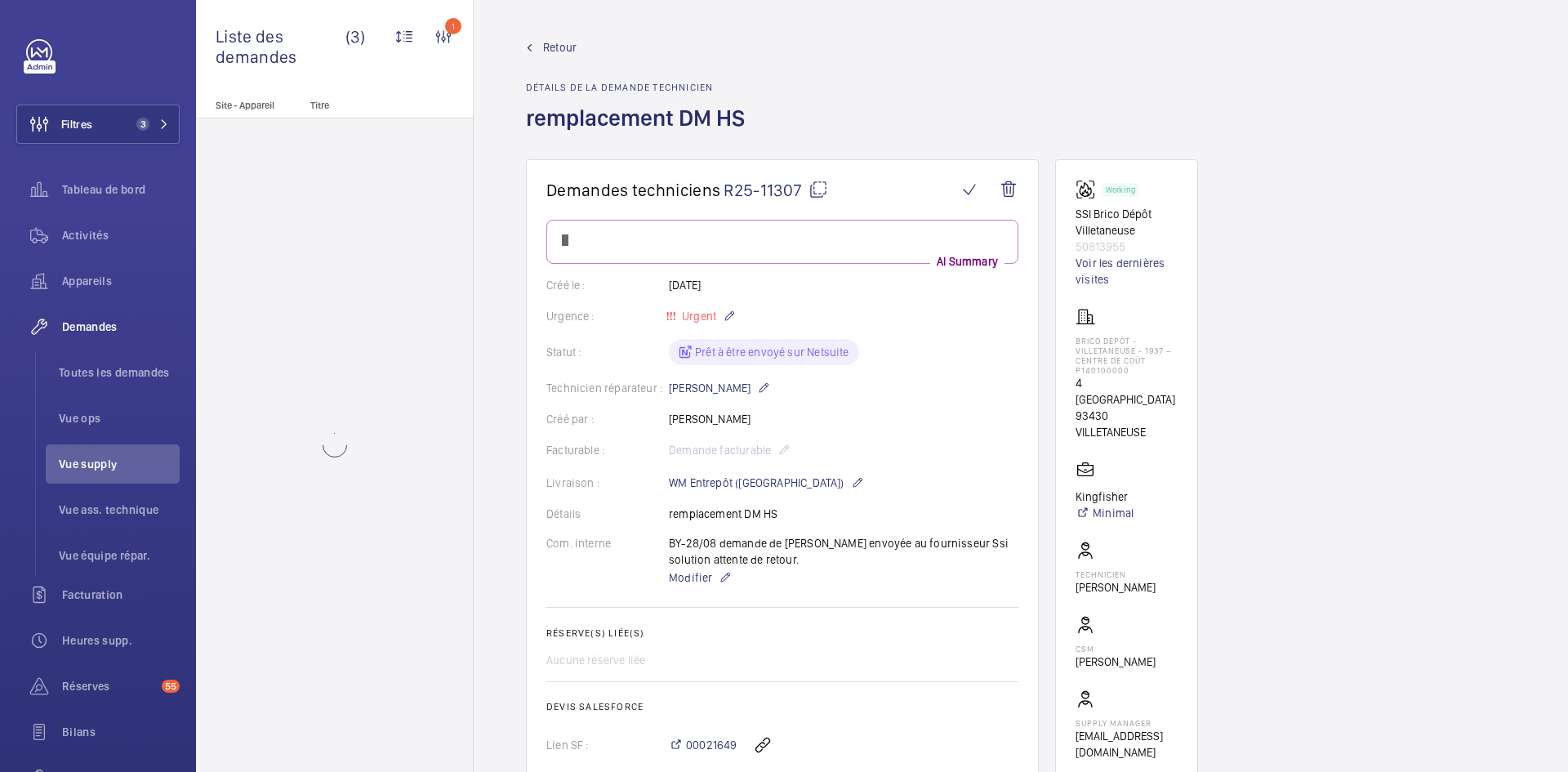
click at [820, 185] on mat-icon at bounding box center [818, 190] width 20 height 20
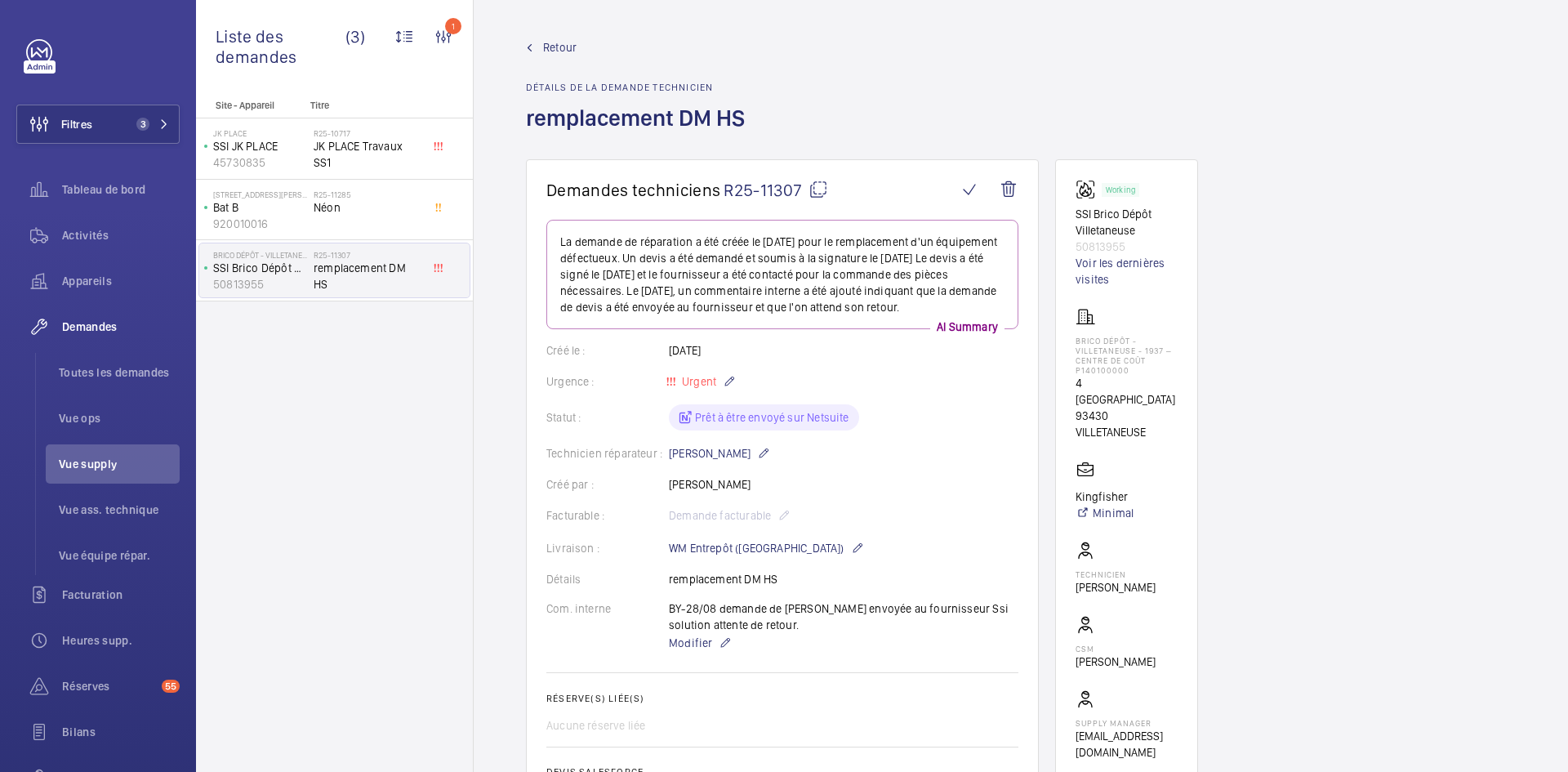
click at [554, 45] on span "Retour" at bounding box center [559, 47] width 34 height 16
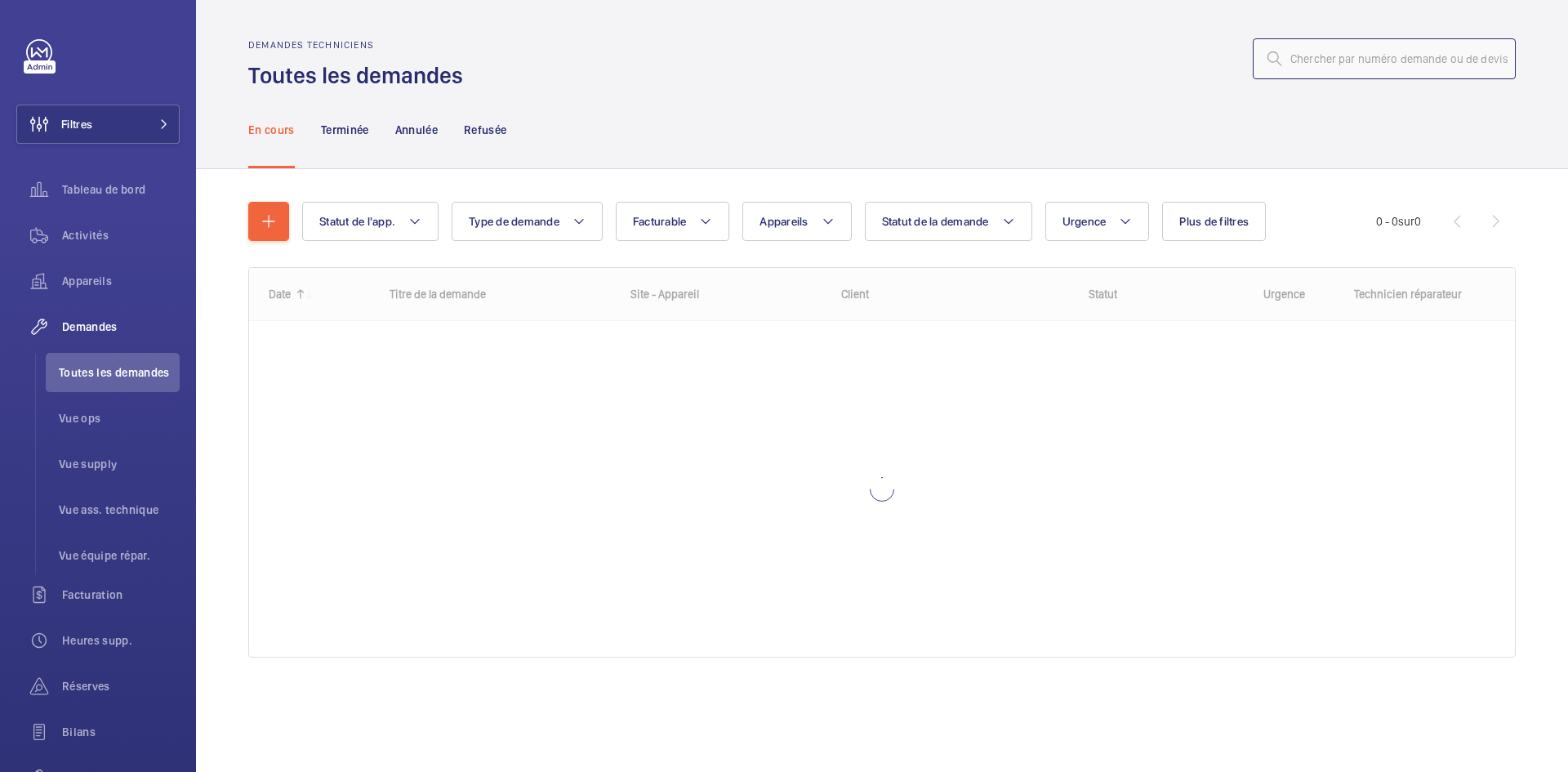
click at [1321, 57] on input "text" at bounding box center [1383, 58] width 263 height 41
paste input "R25-08716"
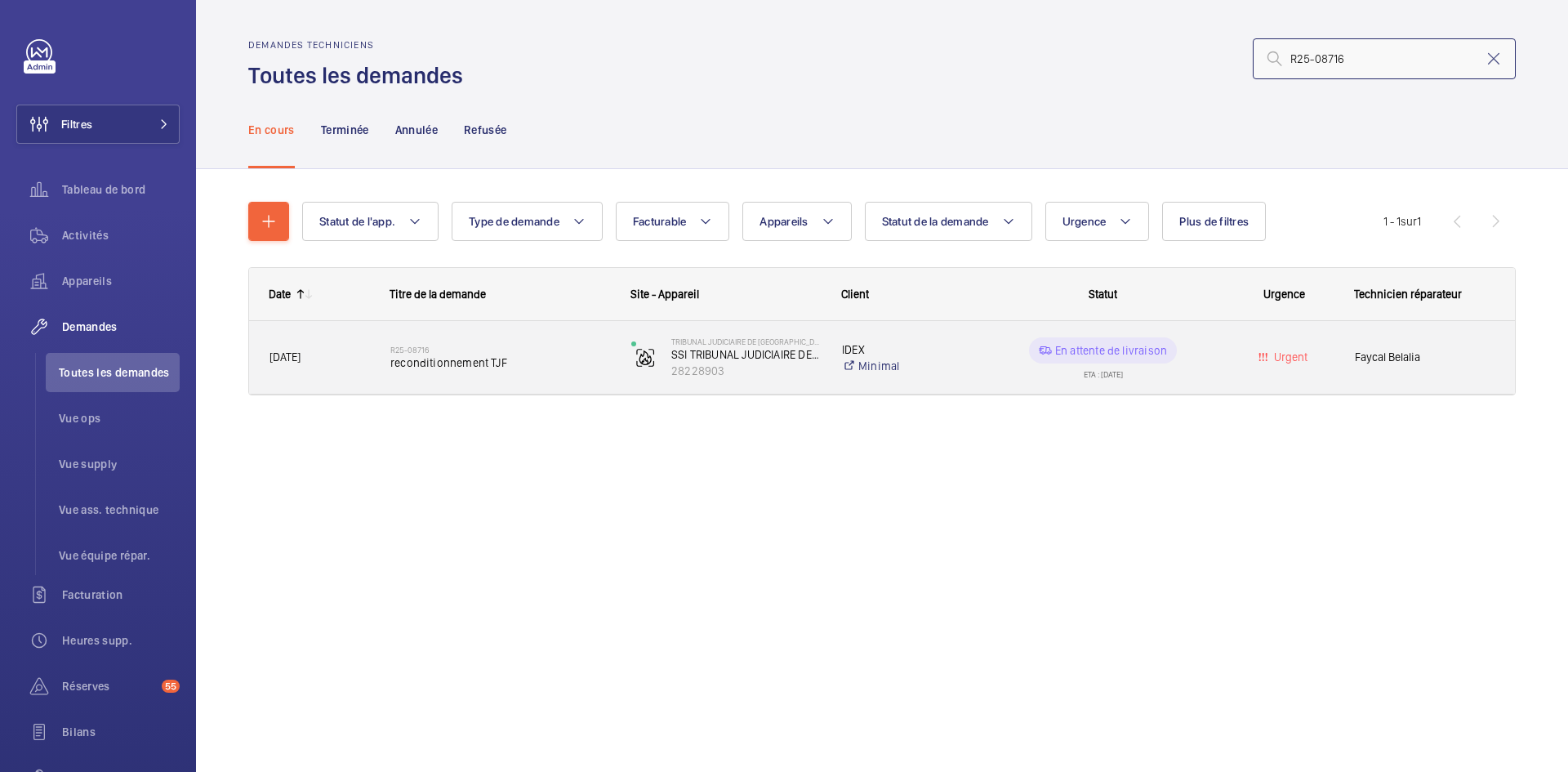
type input "R25-08716"
click at [365, 350] on span "[DATE]" at bounding box center [319, 357] width 100 height 19
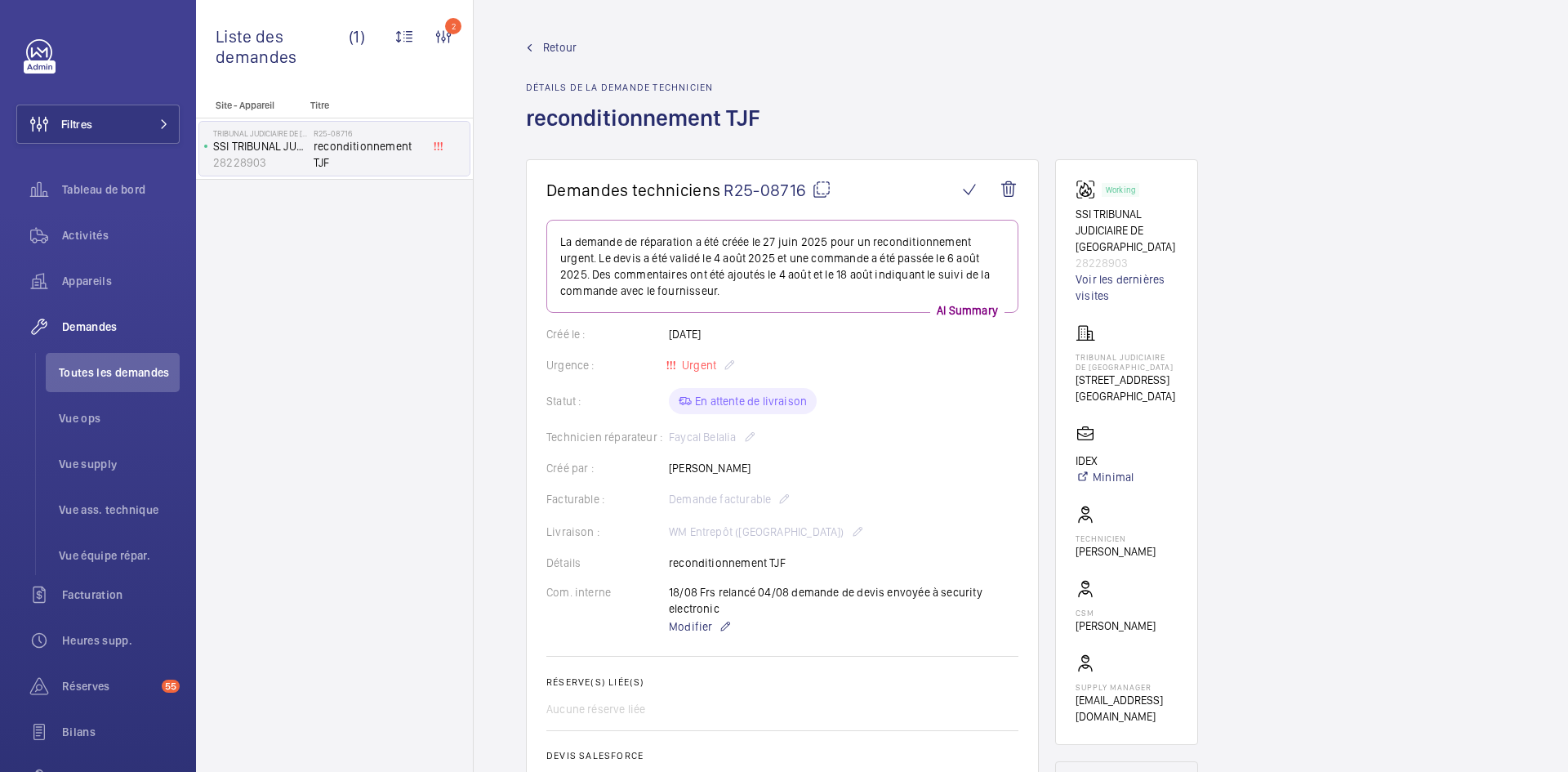
click at [823, 189] on mat-icon at bounding box center [822, 190] width 20 height 20
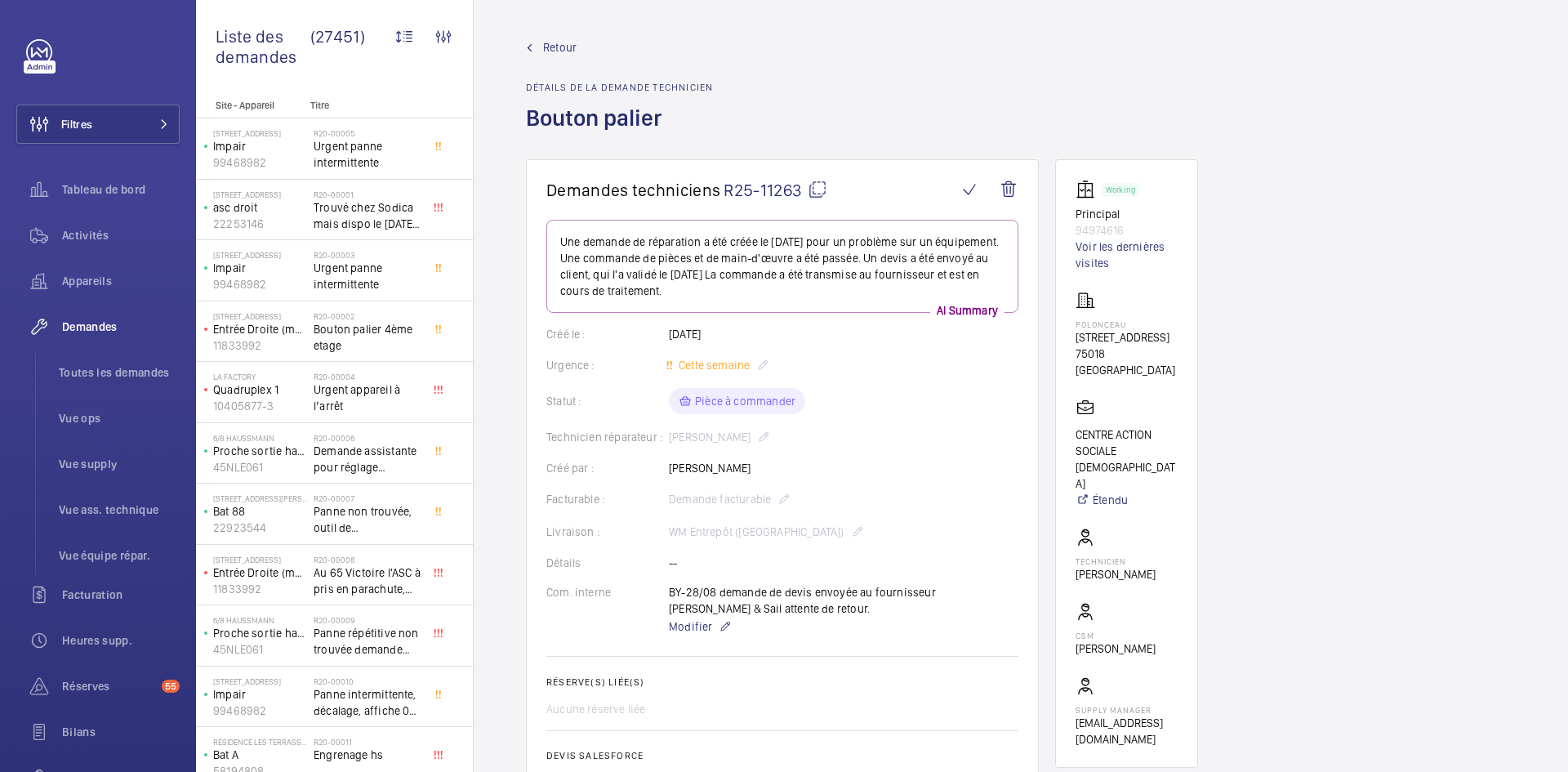
scroll to position [164, 0]
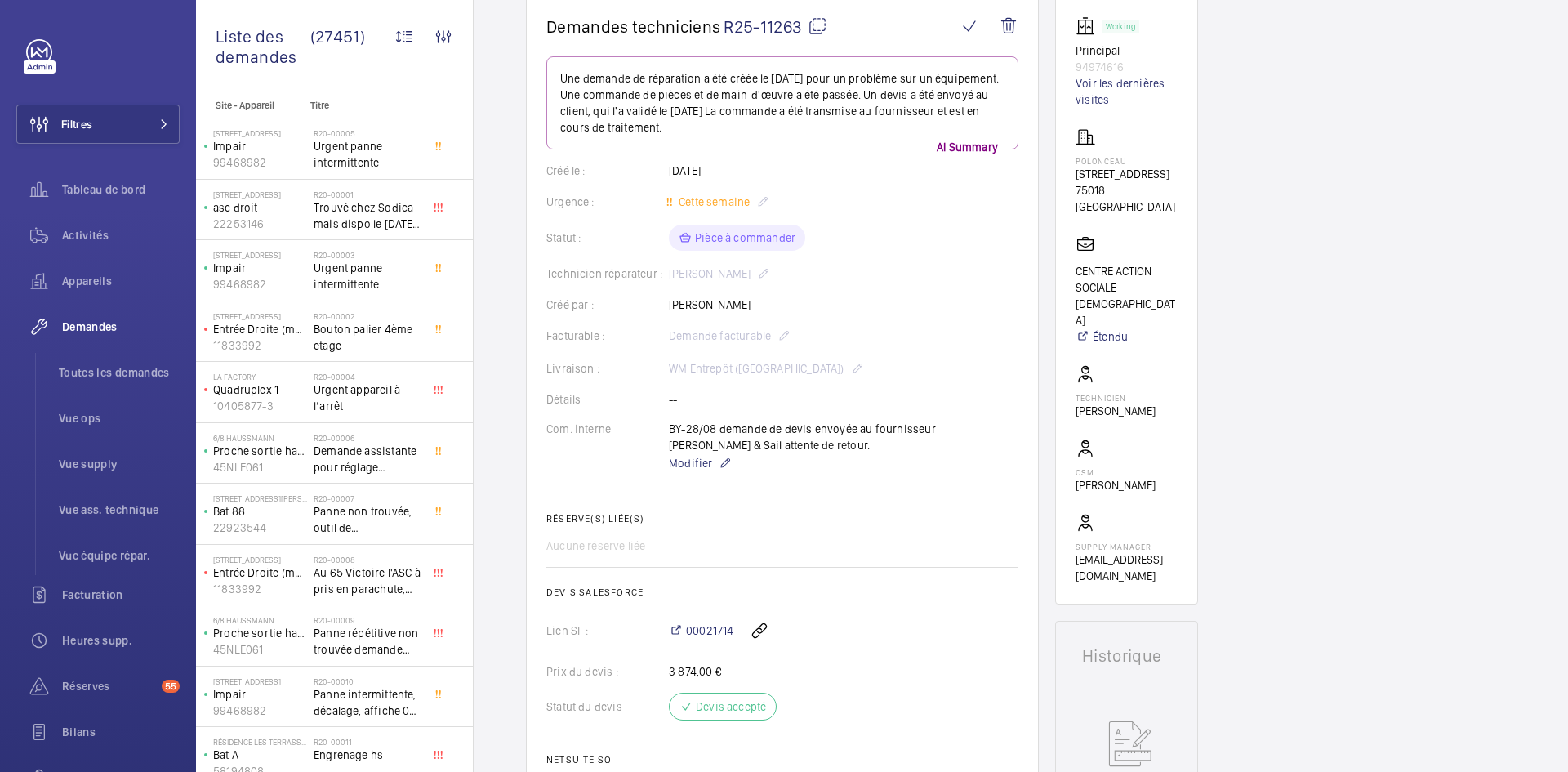
drag, startPoint x: 764, startPoint y: 302, endPoint x: 663, endPoint y: 309, distance: 101.2
click at [663, 309] on div "Créé par : Hicham Bounouhi" at bounding box center [782, 305] width 472 height 16
copy div "Créé par : Hicham Bounouhi"
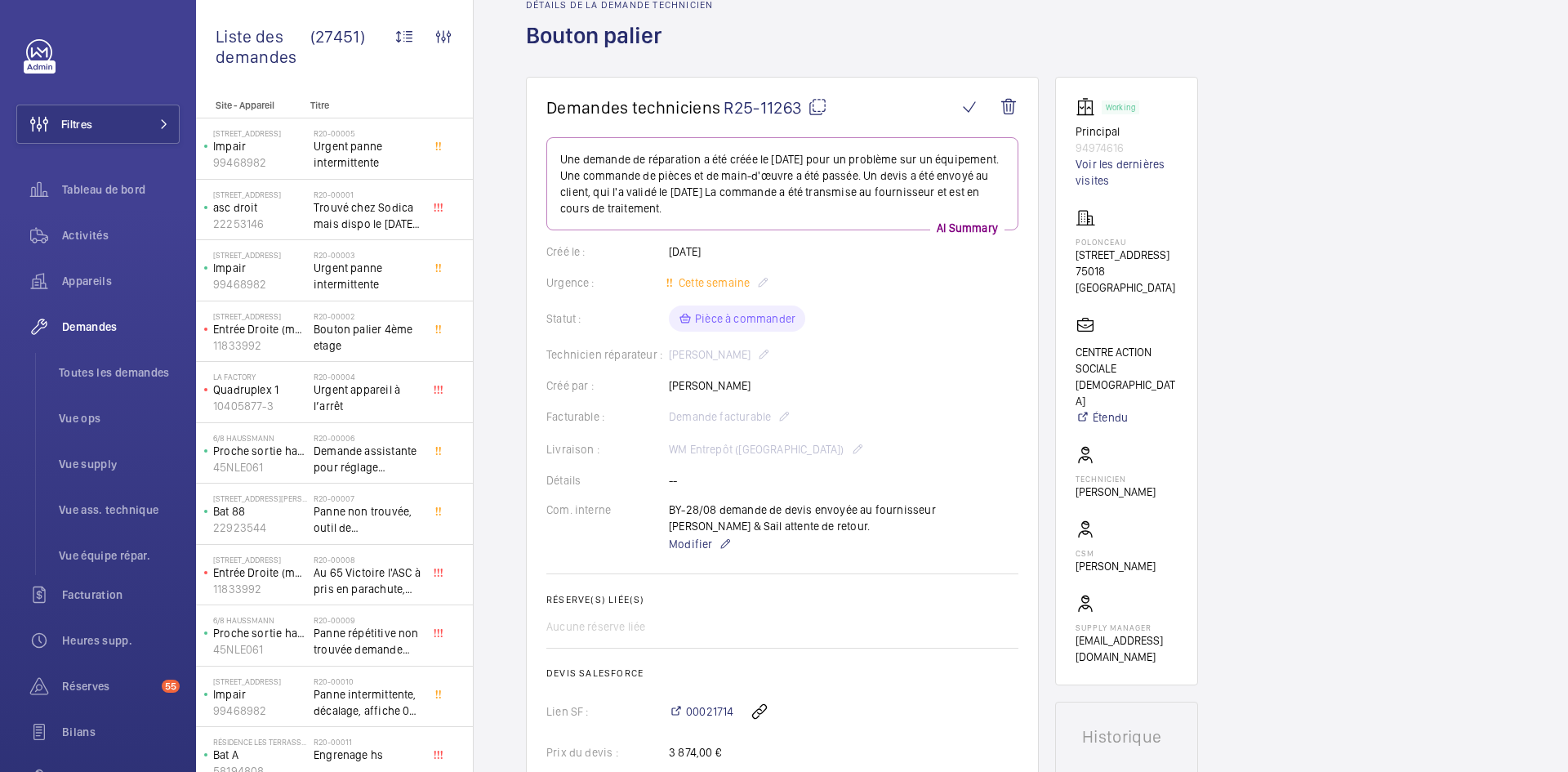
scroll to position [0, 0]
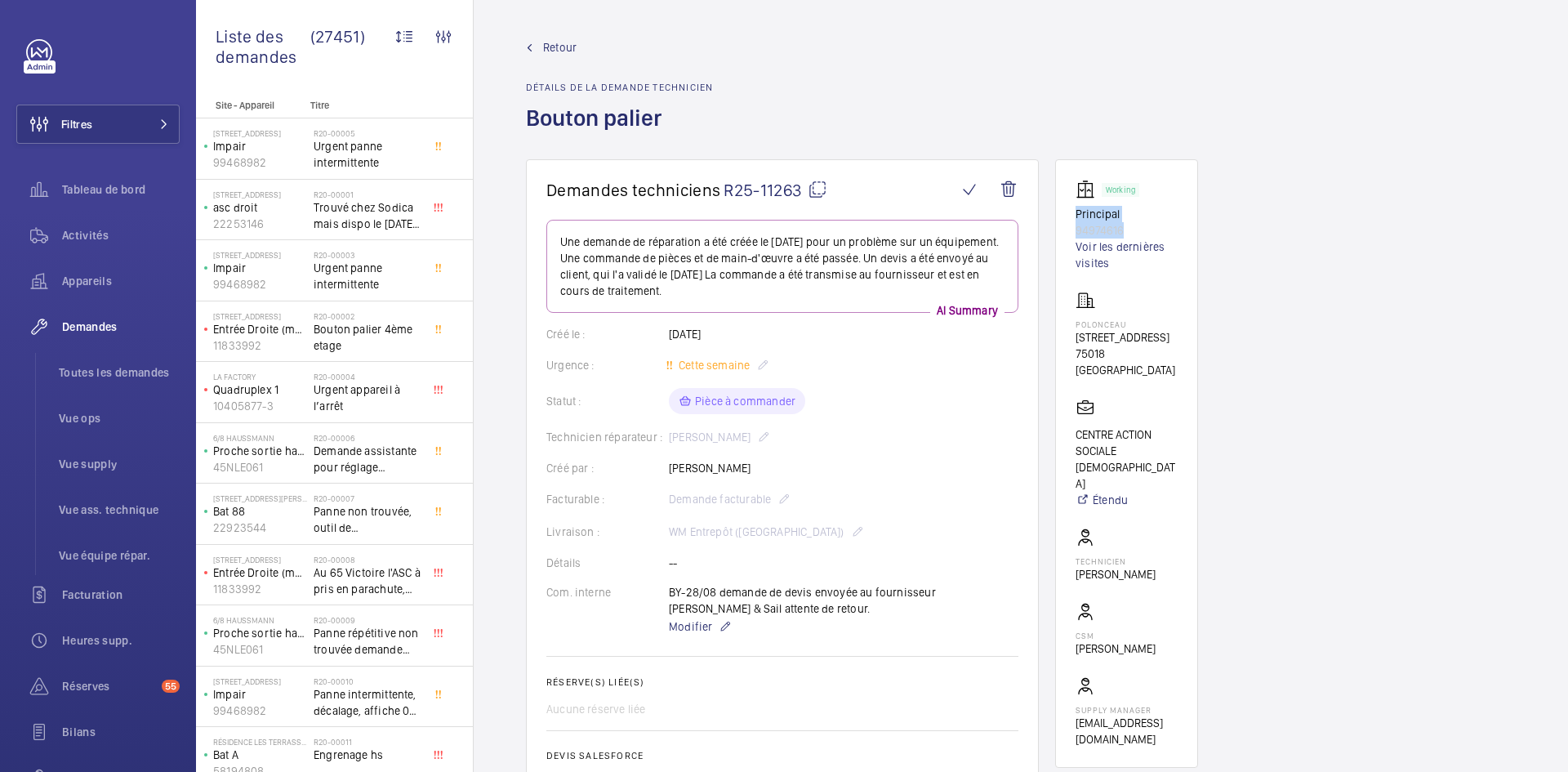
drag, startPoint x: 1127, startPoint y: 233, endPoint x: 1068, endPoint y: 220, distance: 60.4
click at [1068, 220] on wm-front-card "Working Principal 94974616 Voir les dernières visites Polonceau 32 Rue Poloncea…" at bounding box center [1126, 463] width 143 height 608
copy div "Principal 94974616"
drag, startPoint x: 1149, startPoint y: 353, endPoint x: 1074, endPoint y: 326, distance: 79.7
click at [1074, 326] on wm-front-card "Working Principal 94974616 Voir les dernières visites Polonceau 32 Rue Poloncea…" at bounding box center [1126, 463] width 143 height 608
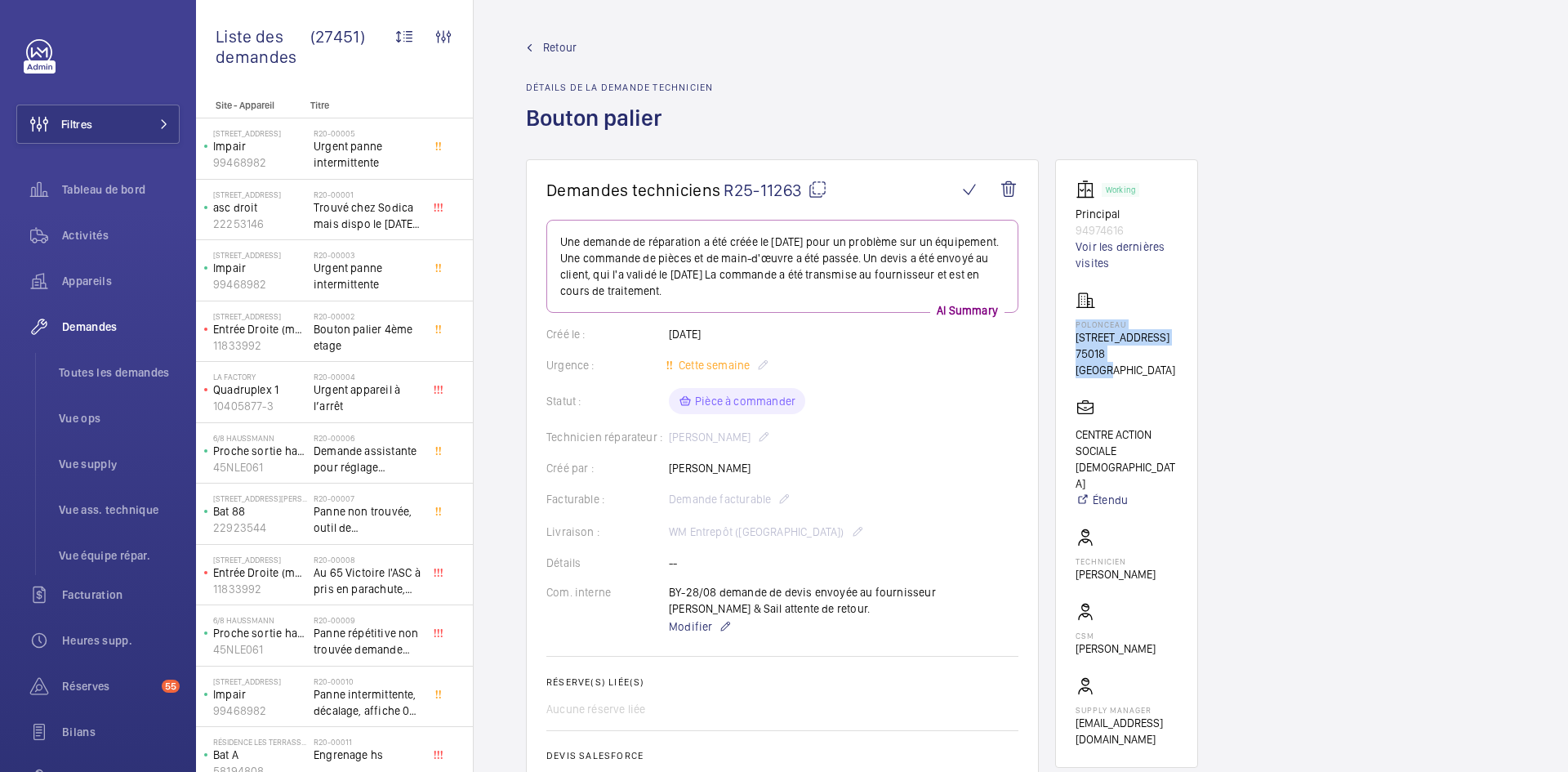
copy div "Polonceau 32 Rue Polonceau 75018 PARIS"
drag, startPoint x: 1141, startPoint y: 450, endPoint x: 1063, endPoint y: 415, distance: 85.5
click at [1063, 415] on wm-front-card "Working Principal 94974616 Voir les dernières visites Polonceau 32 Rue Poloncea…" at bounding box center [1126, 463] width 143 height 608
copy p "CENTRE ACTION SOCIALE [DEMOGRAPHIC_DATA]"
click at [821, 188] on mat-icon at bounding box center [817, 190] width 20 height 20
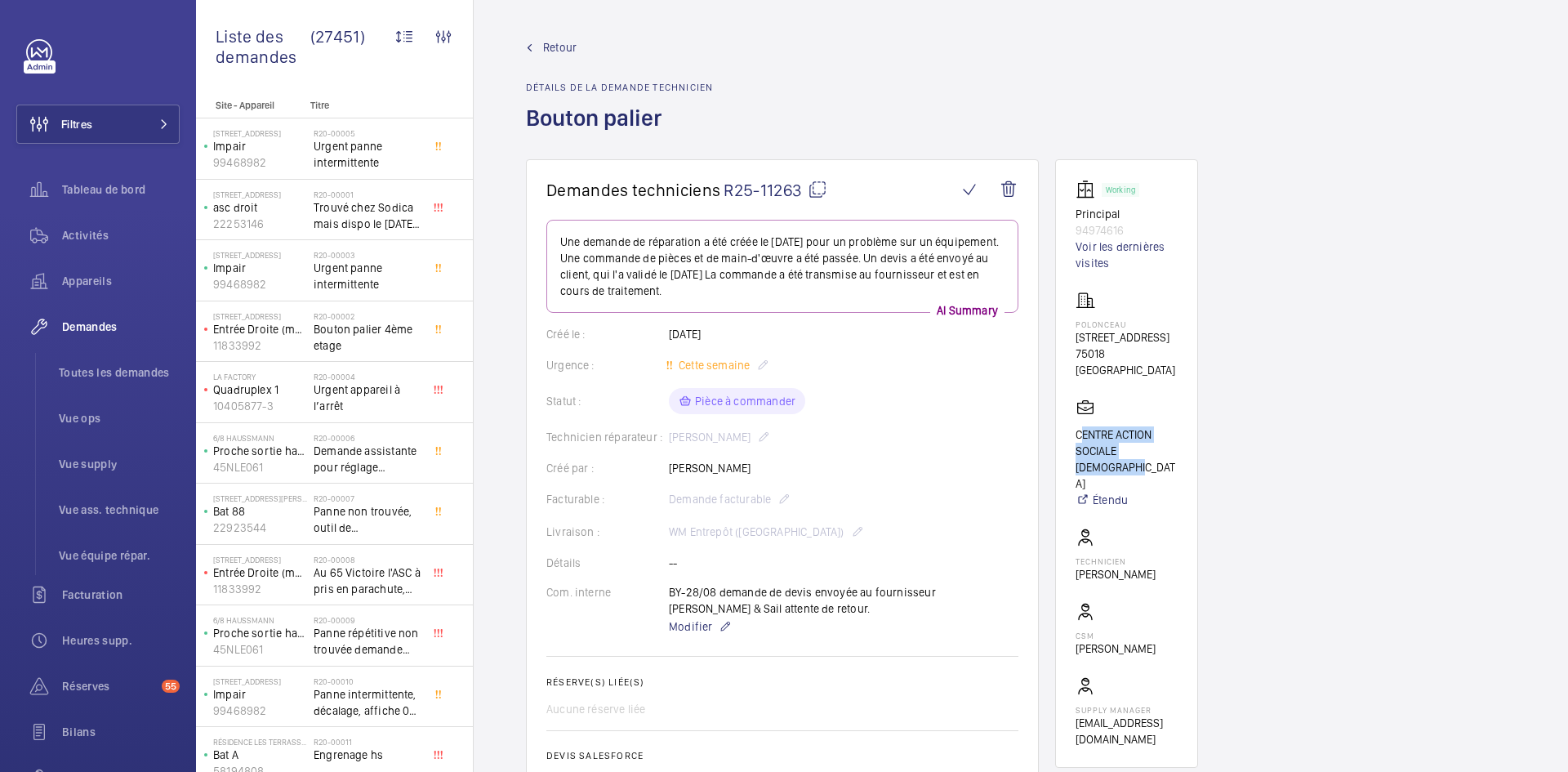
copy p "CENTRE ACTION SOCIALE PROTESTANT"
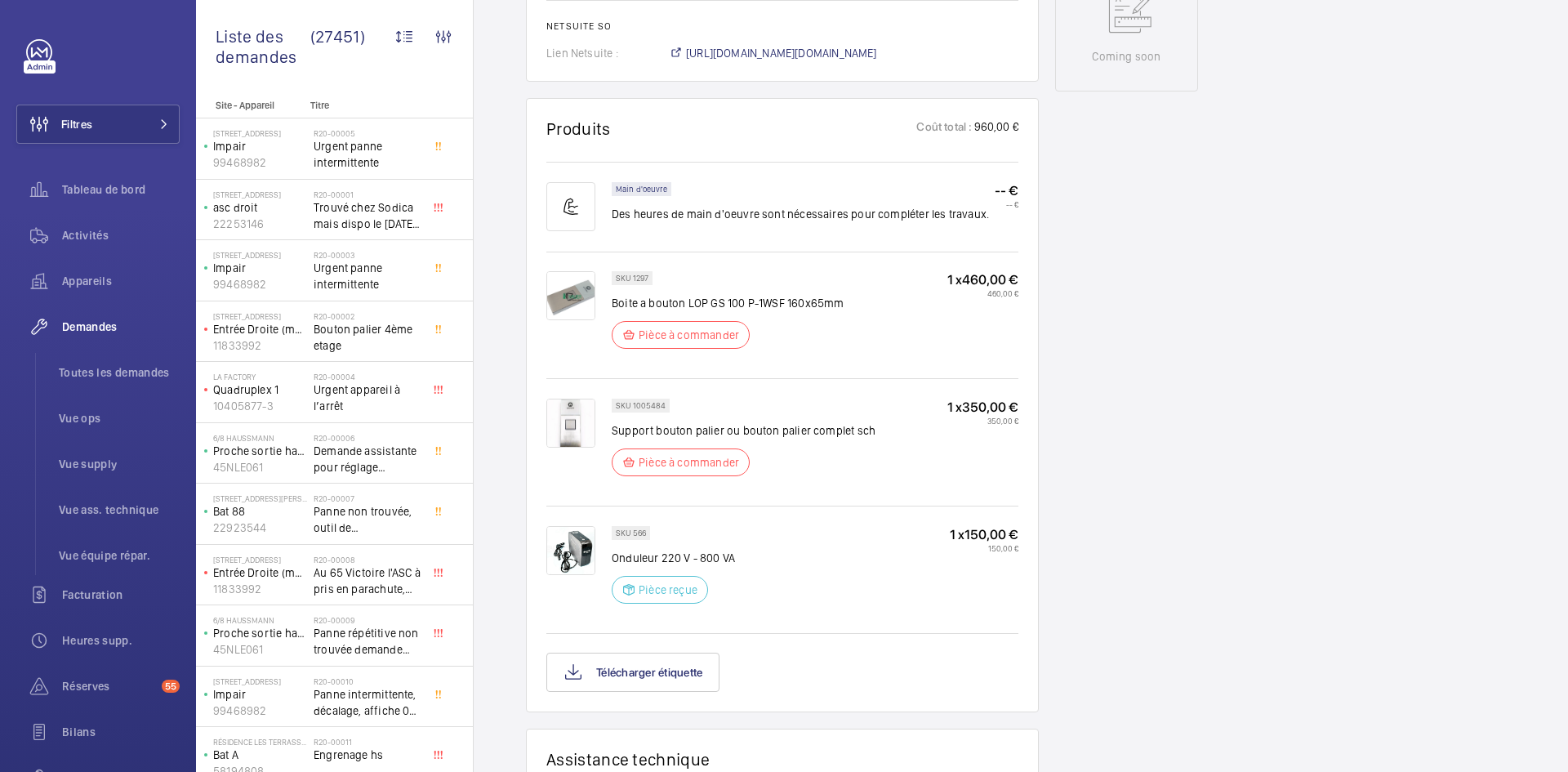
scroll to position [898, 0]
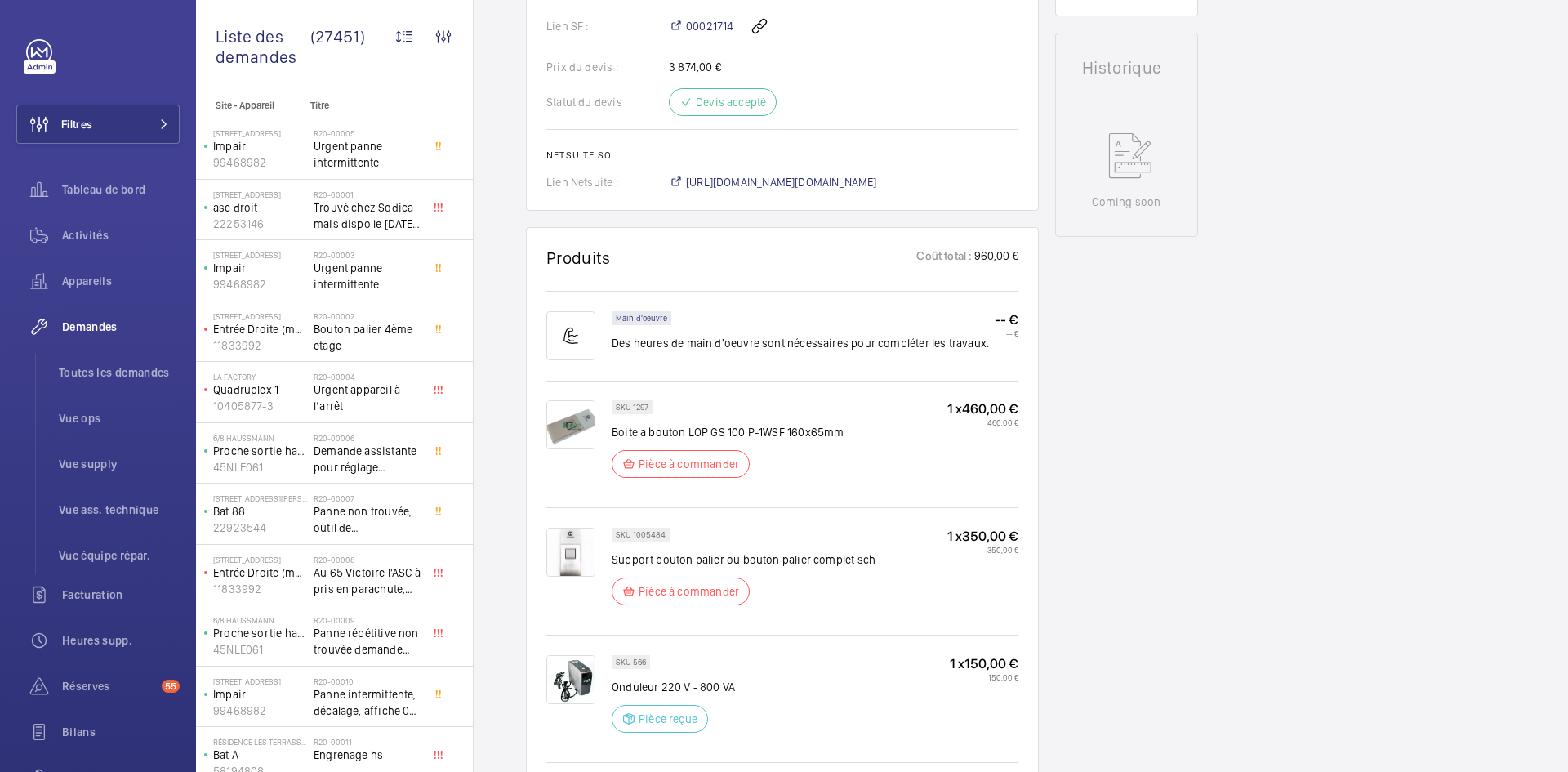
scroll to position [767, 0]
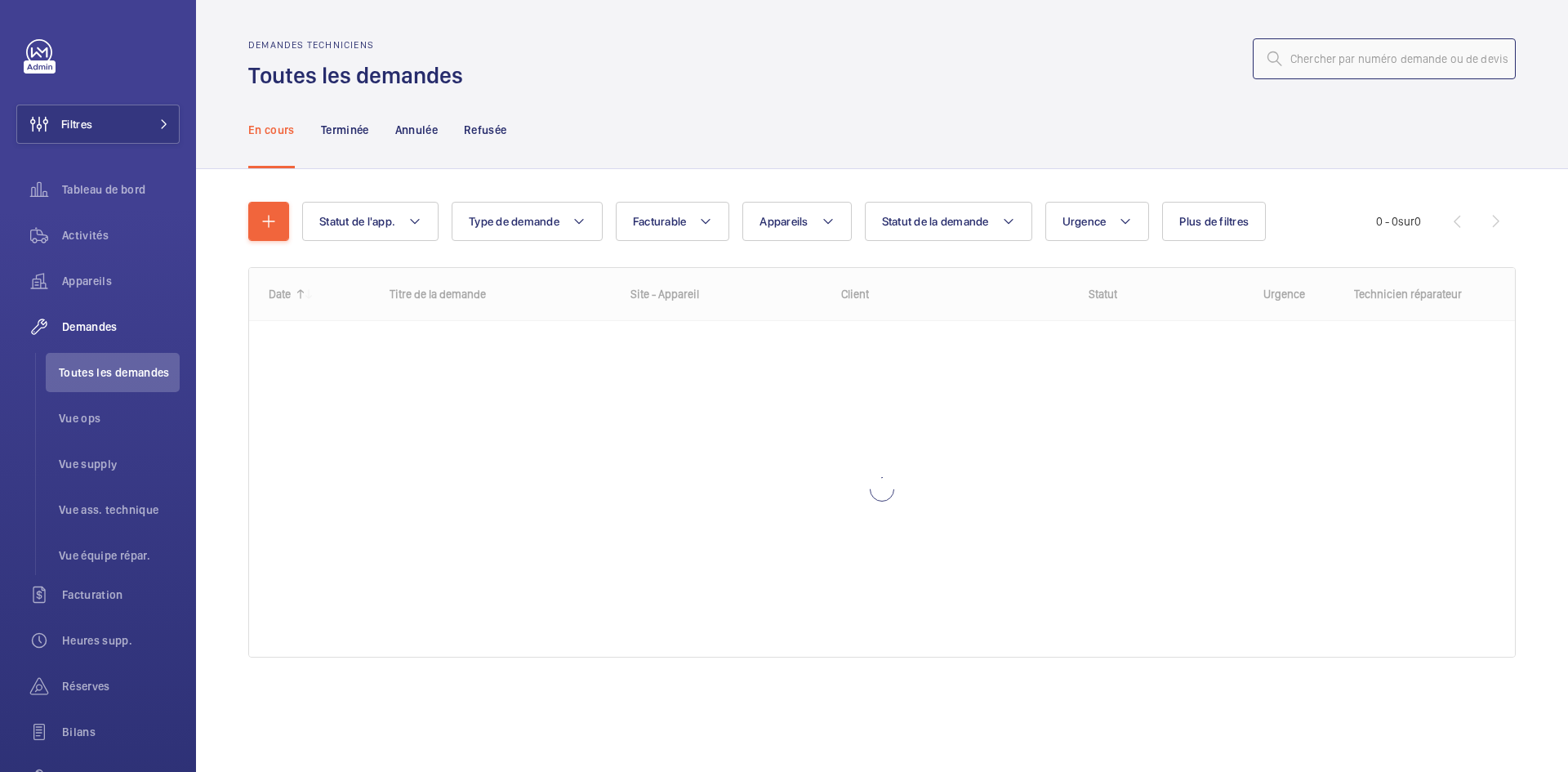
click at [1308, 59] on input "text" at bounding box center [1383, 58] width 263 height 41
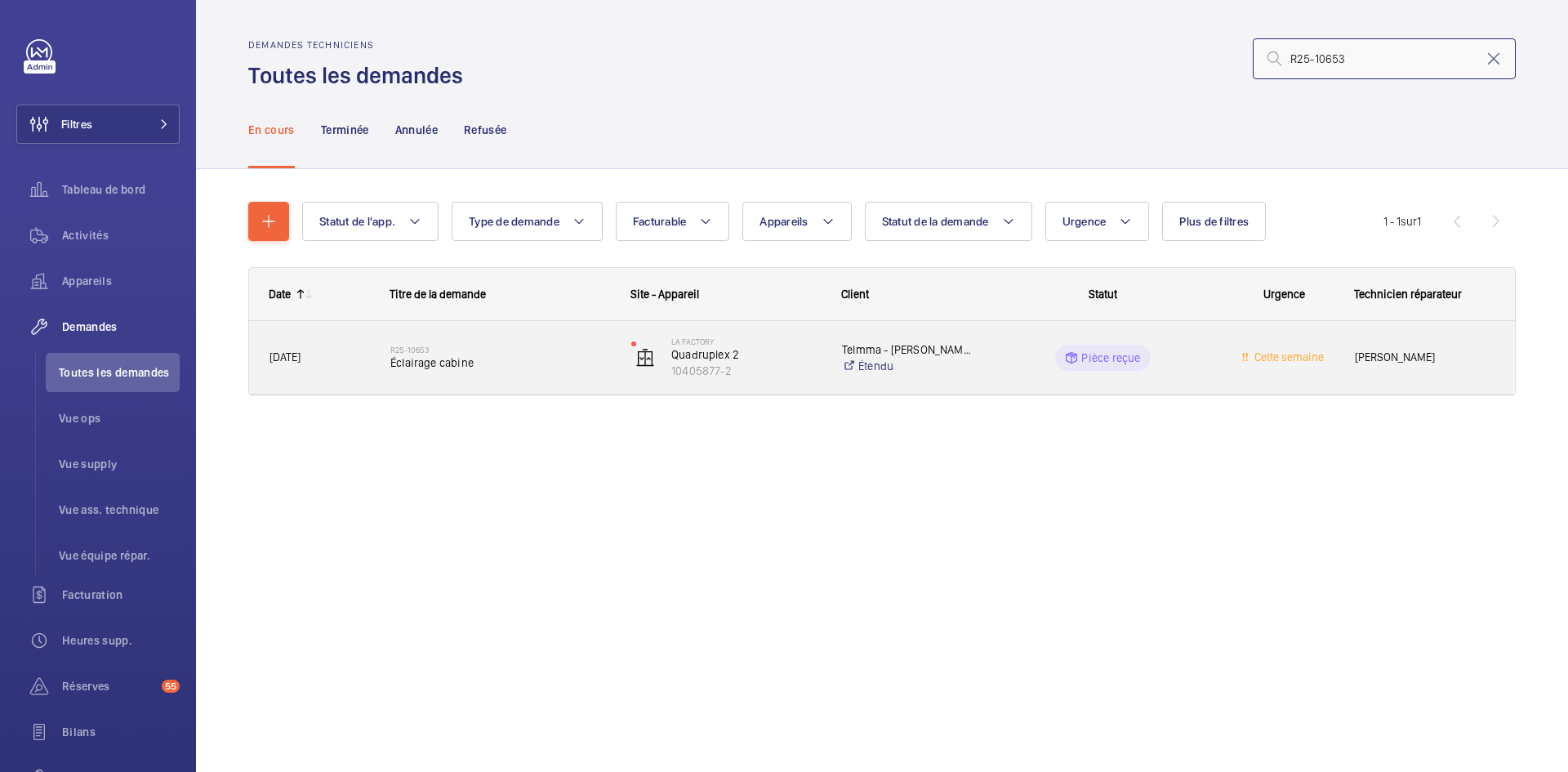
type input "R25-10653"
click at [345, 347] on div "[DATE]" at bounding box center [309, 357] width 119 height 52
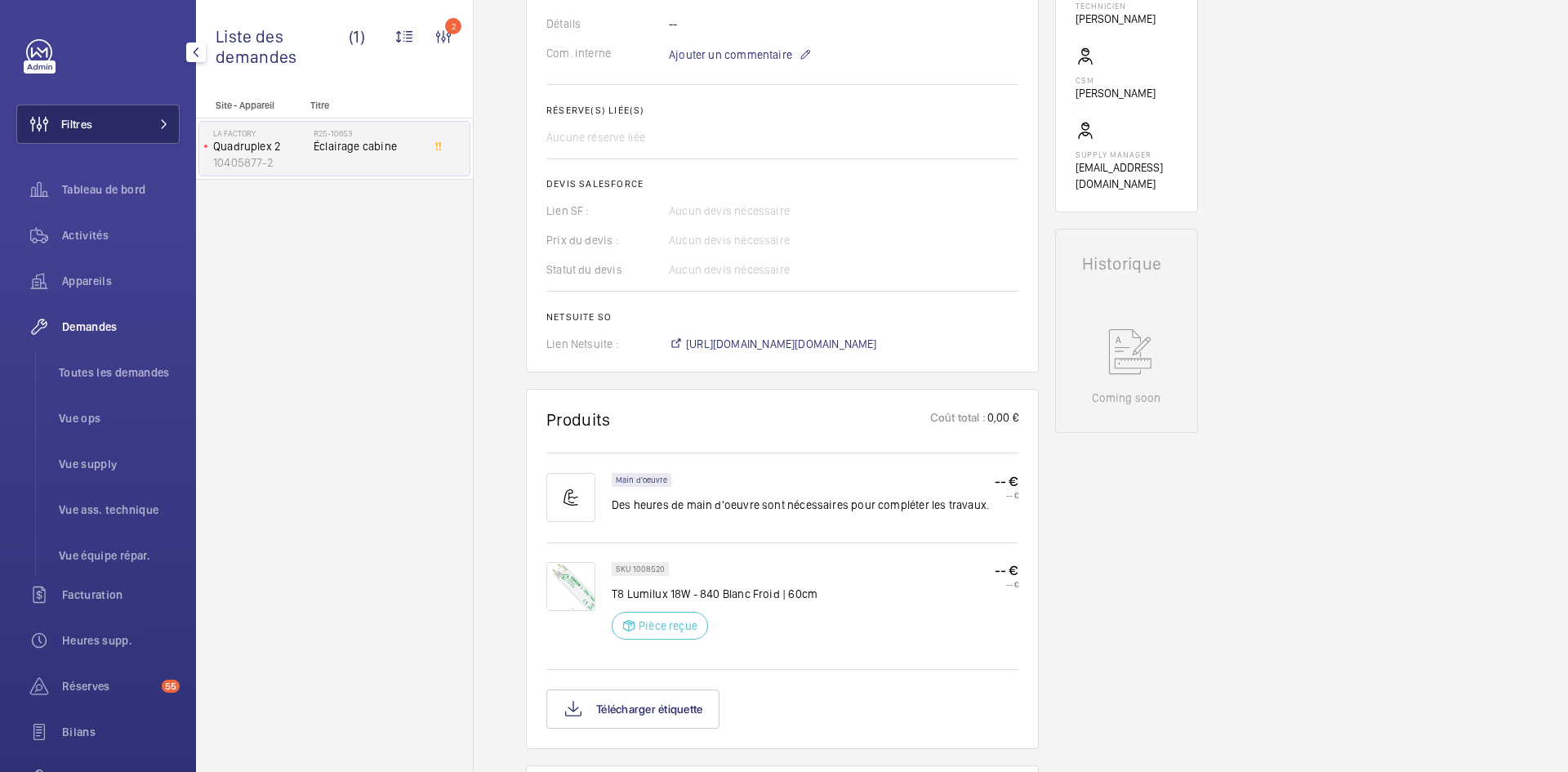
scroll to position [556, 0]
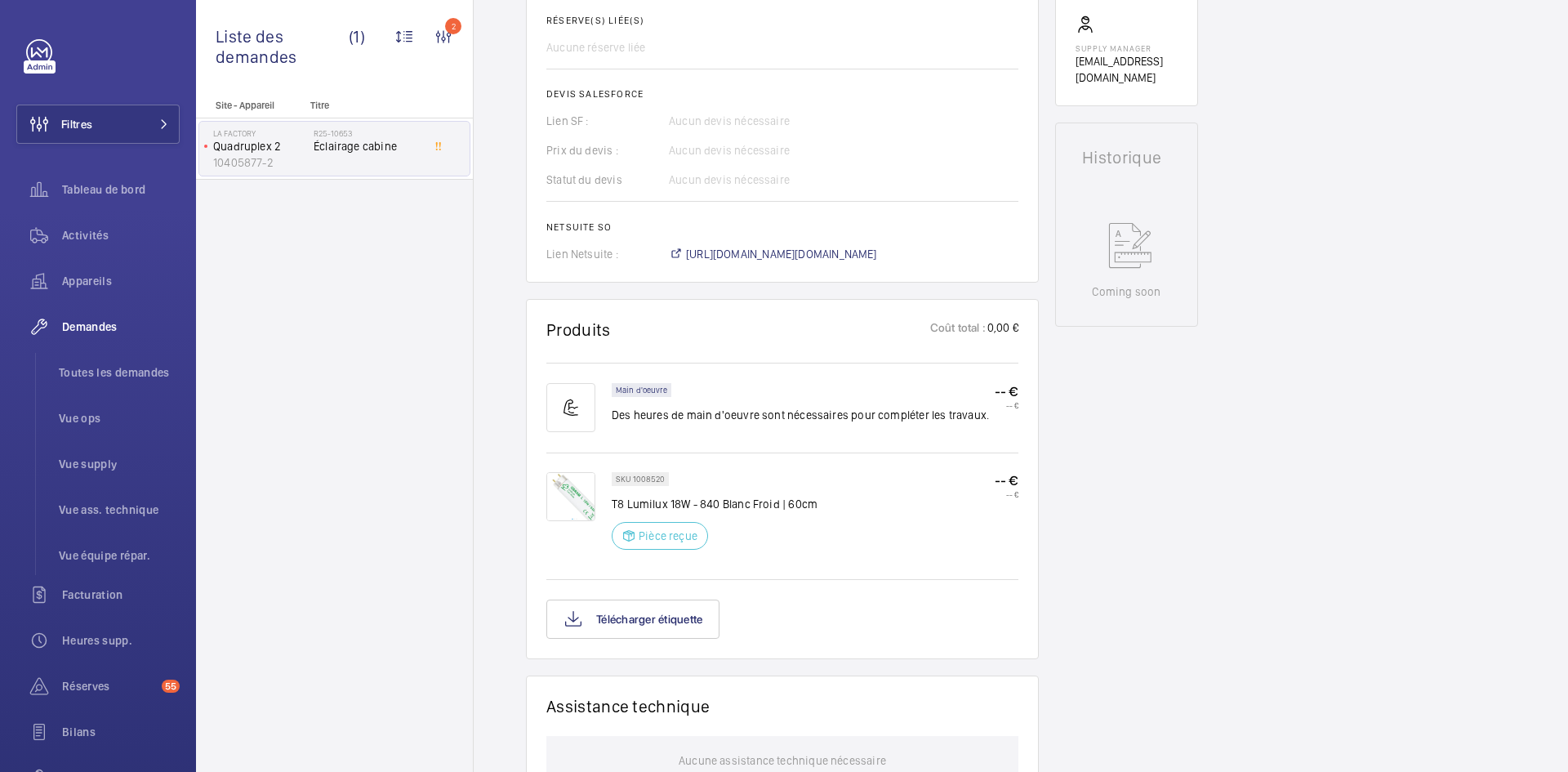
scroll to position [654, 0]
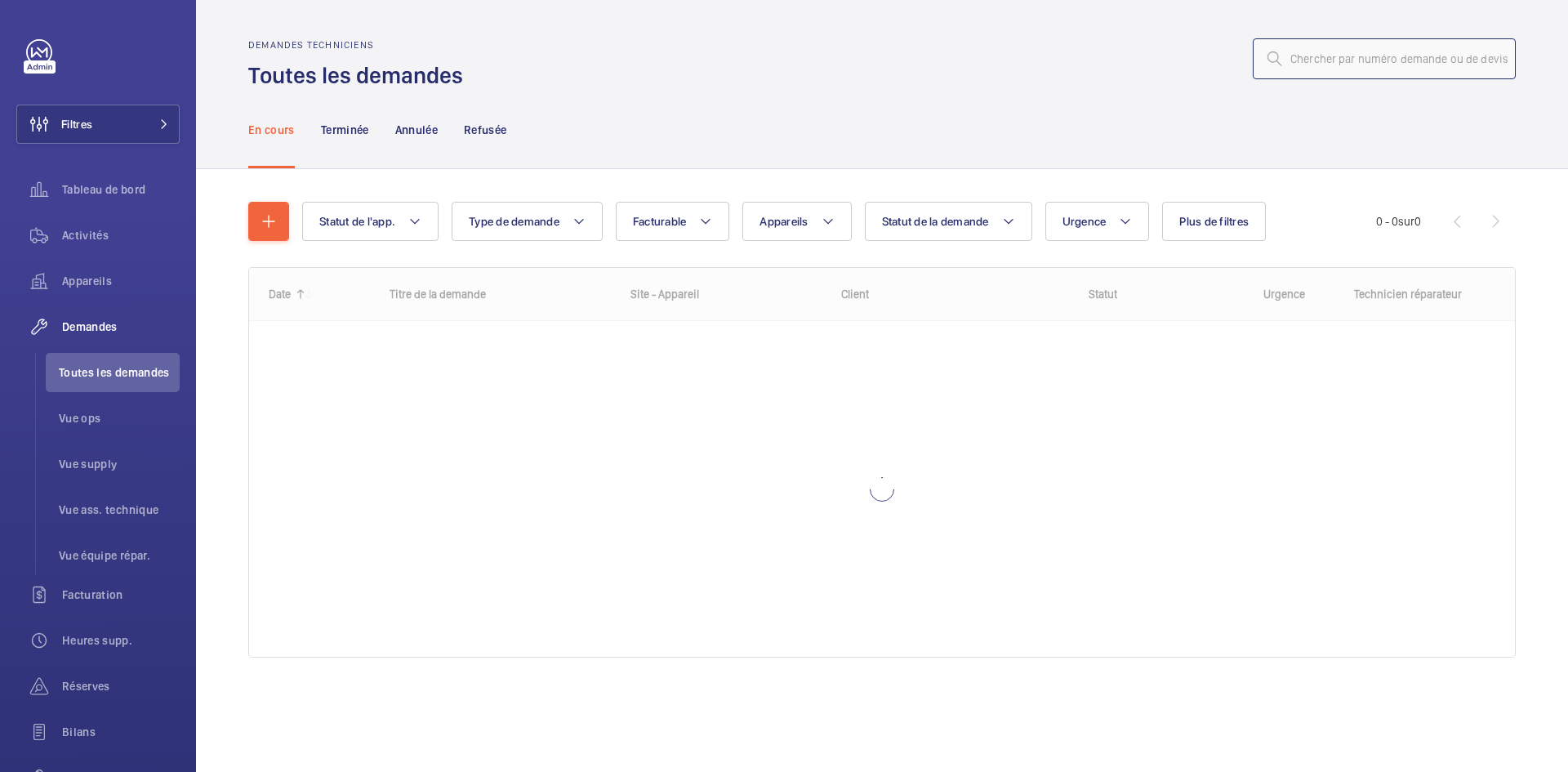
click at [1371, 70] on input "text" at bounding box center [1383, 58] width 263 height 41
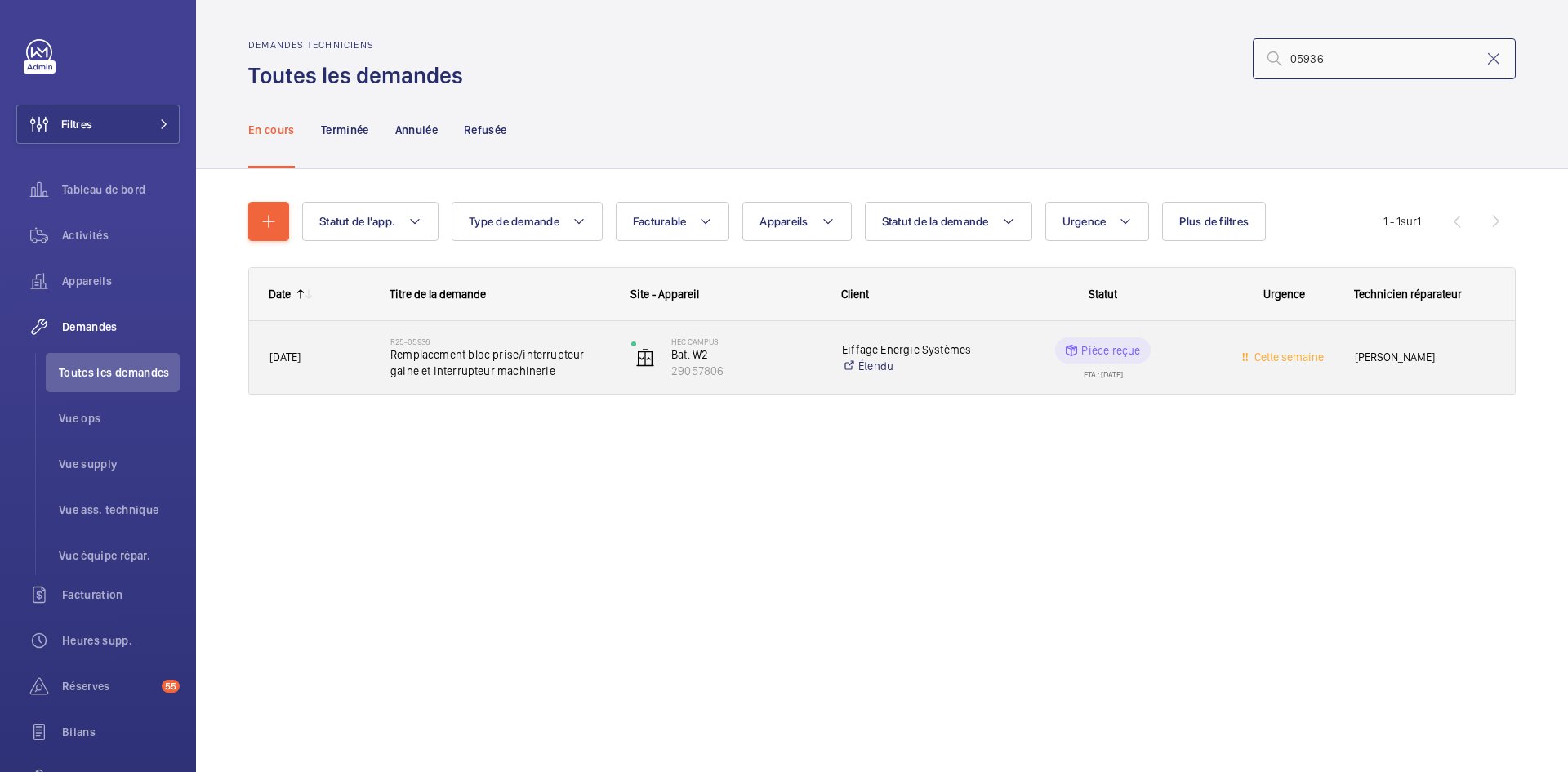
type input "05936"
click at [388, 357] on div "R25-05936 Remplacement bloc prise/interrupteur gaine et interrupteur machinerie" at bounding box center [490, 357] width 239 height 74
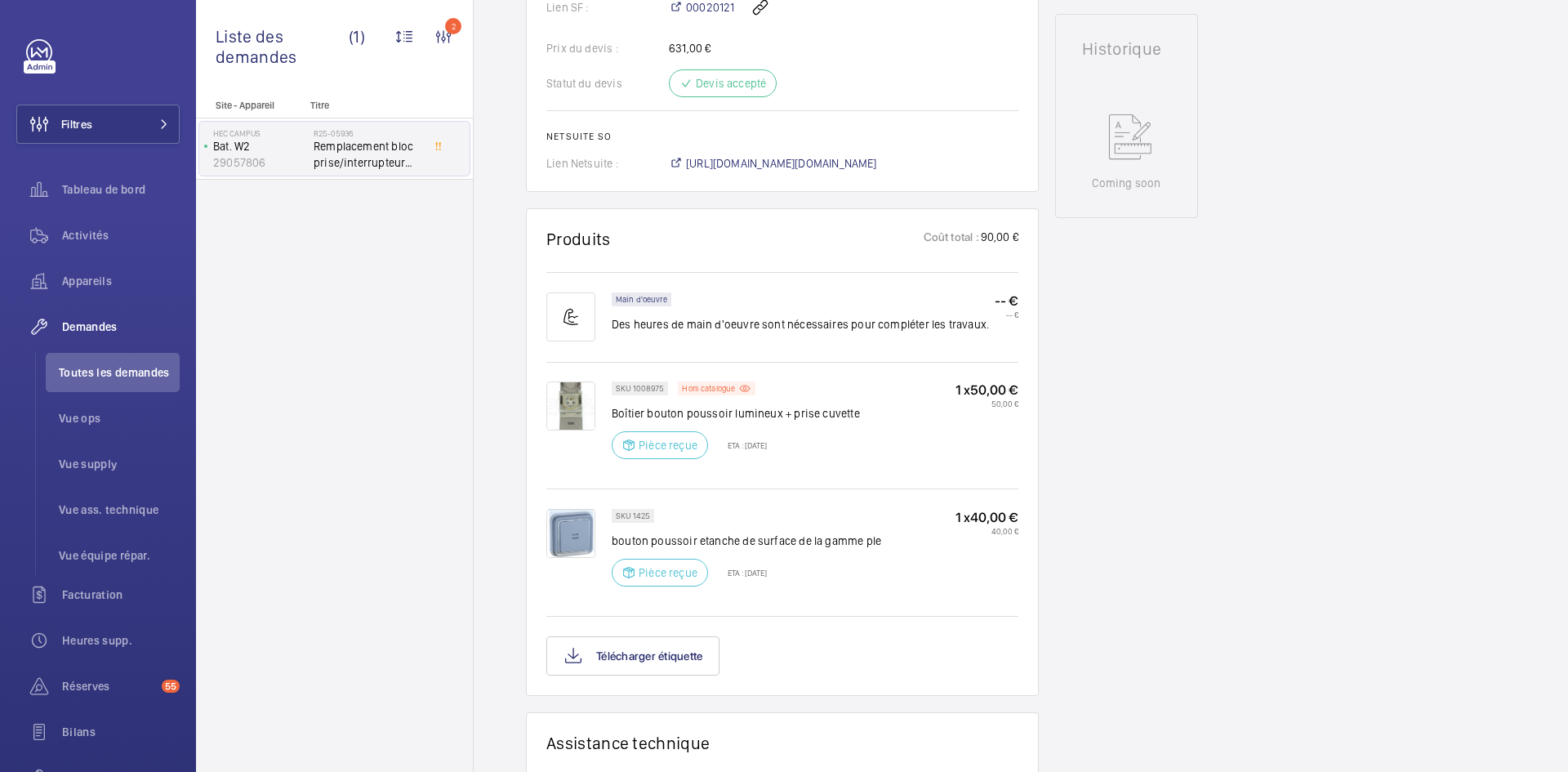
scroll to position [784, 0]
click at [578, 529] on img at bounding box center [571, 534] width 49 height 49
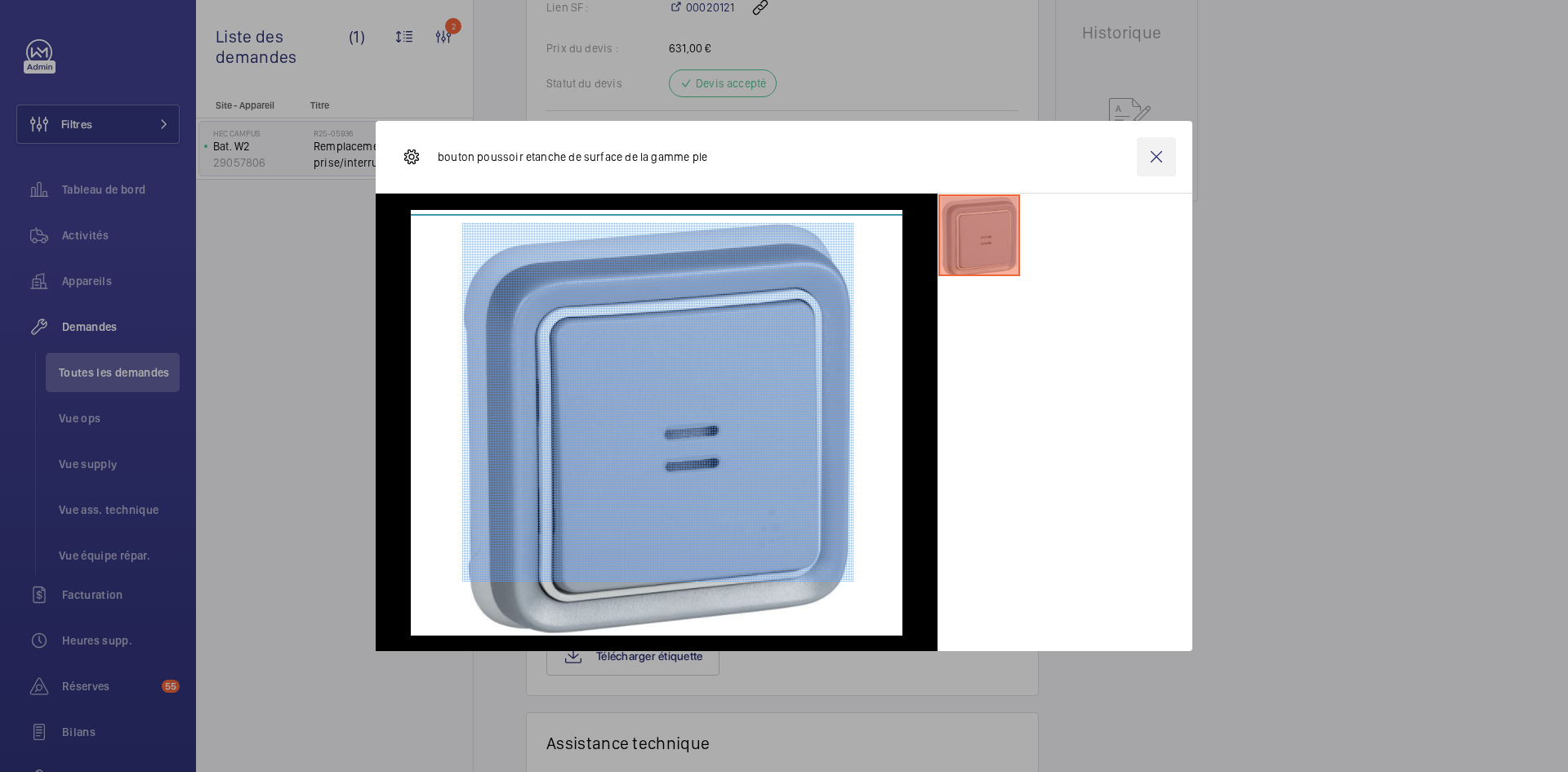
click at [1152, 162] on wm-front-icon-button at bounding box center [1155, 156] width 39 height 39
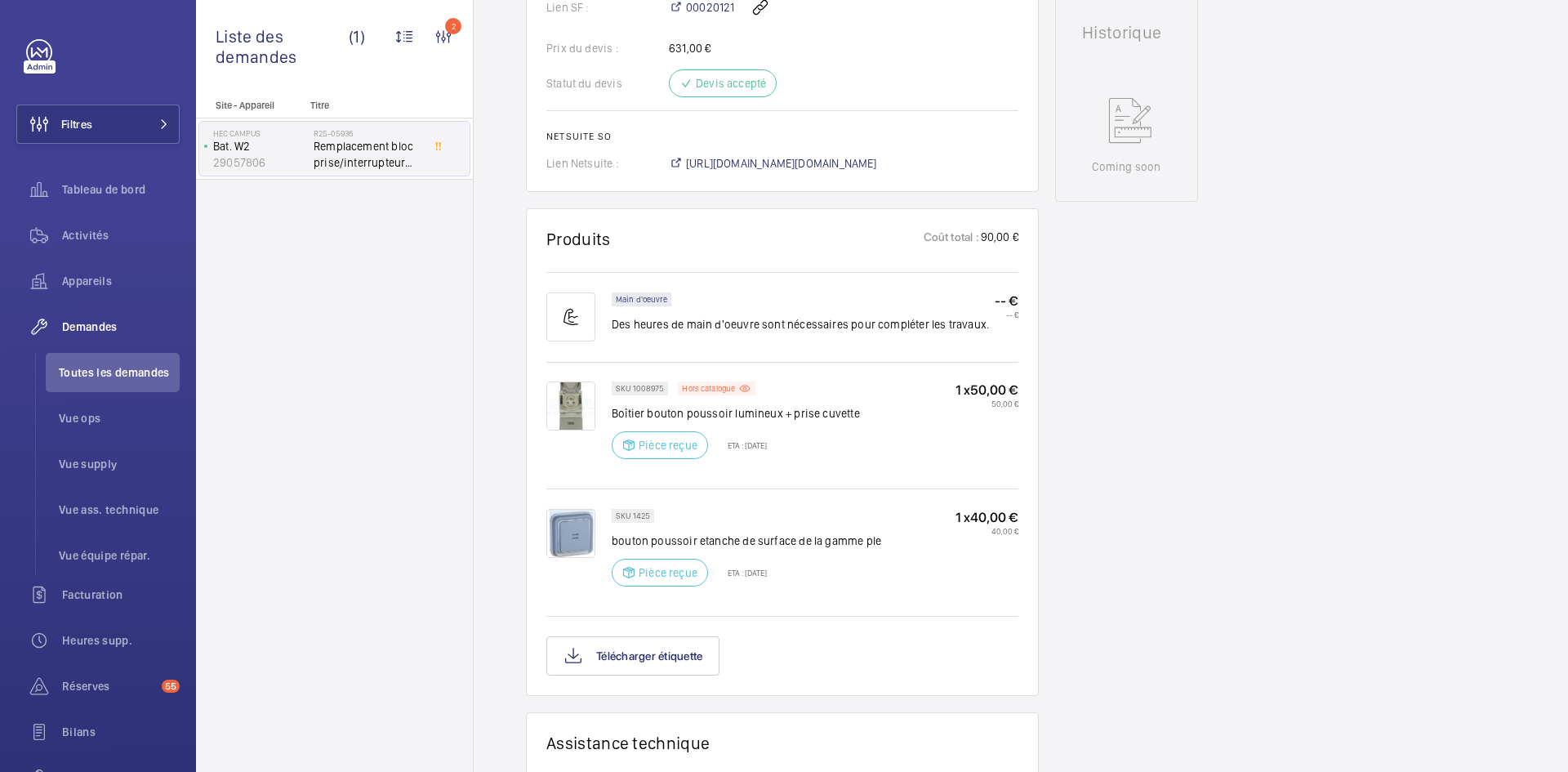
scroll to position [621, 0]
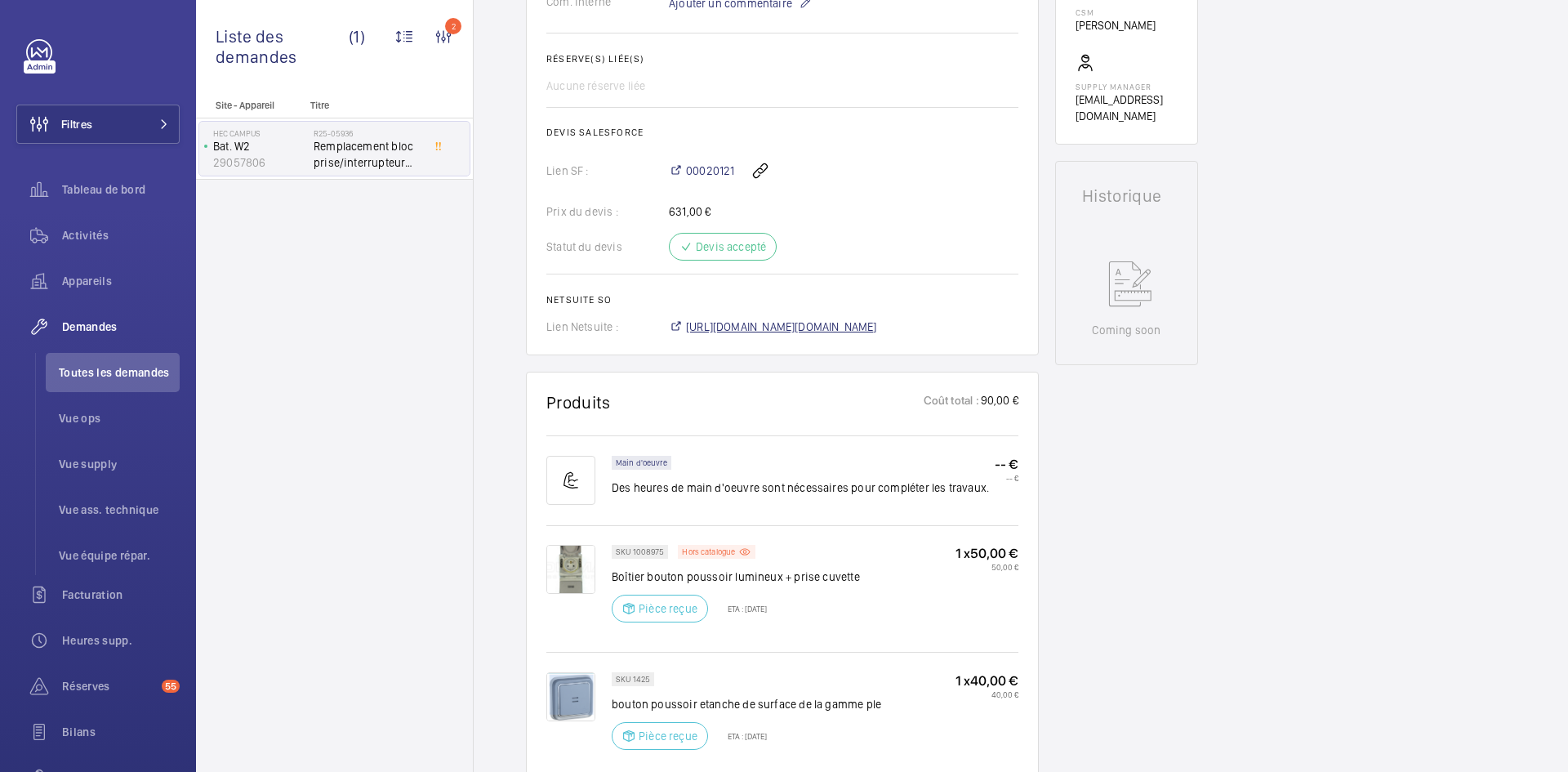
click at [877, 331] on span "https://6461500.app.netsuite.com/app/accounting/transactions/salesord.nl?id=290…" at bounding box center [782, 326] width 191 height 16
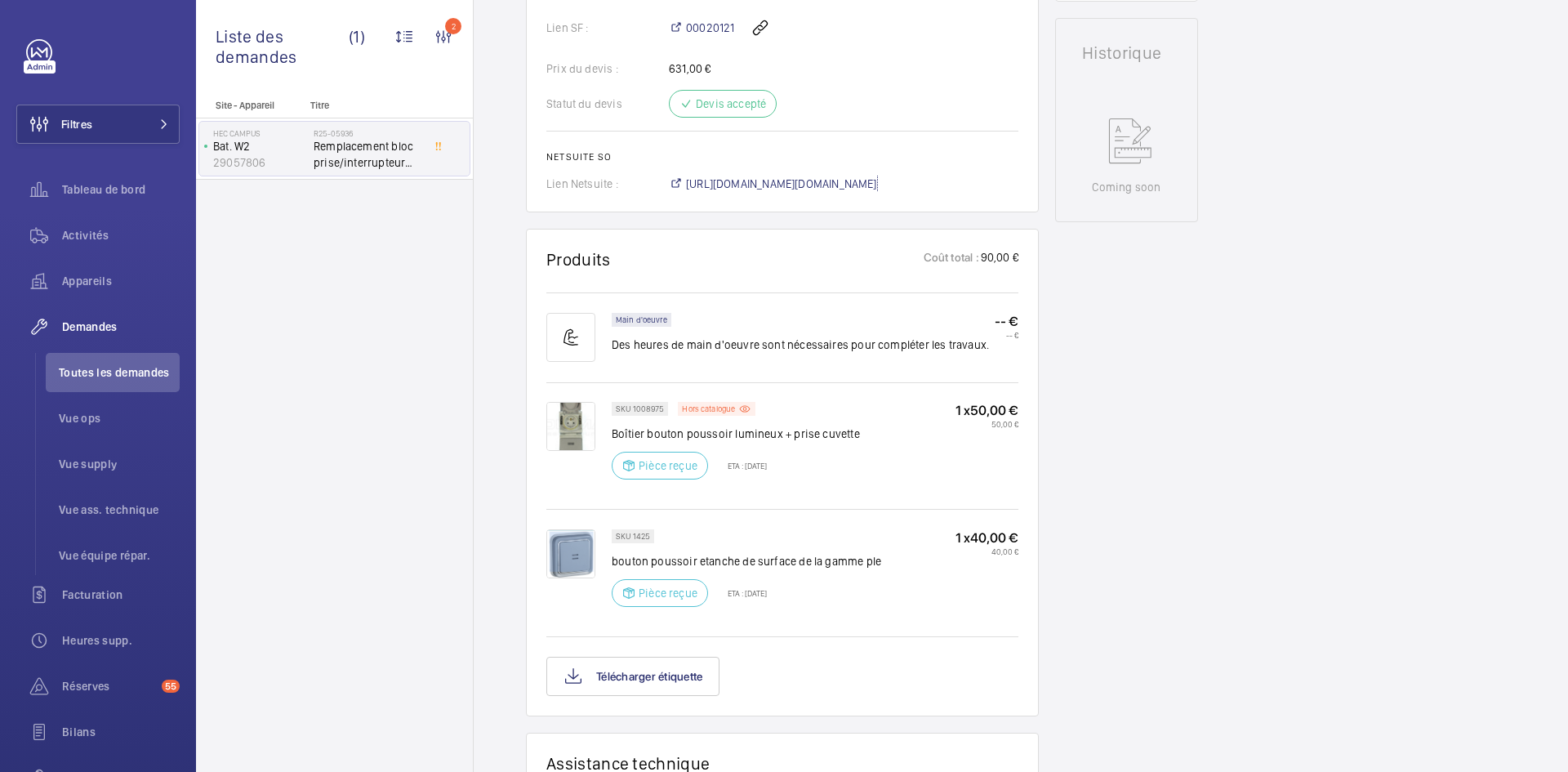
scroll to position [784, 0]
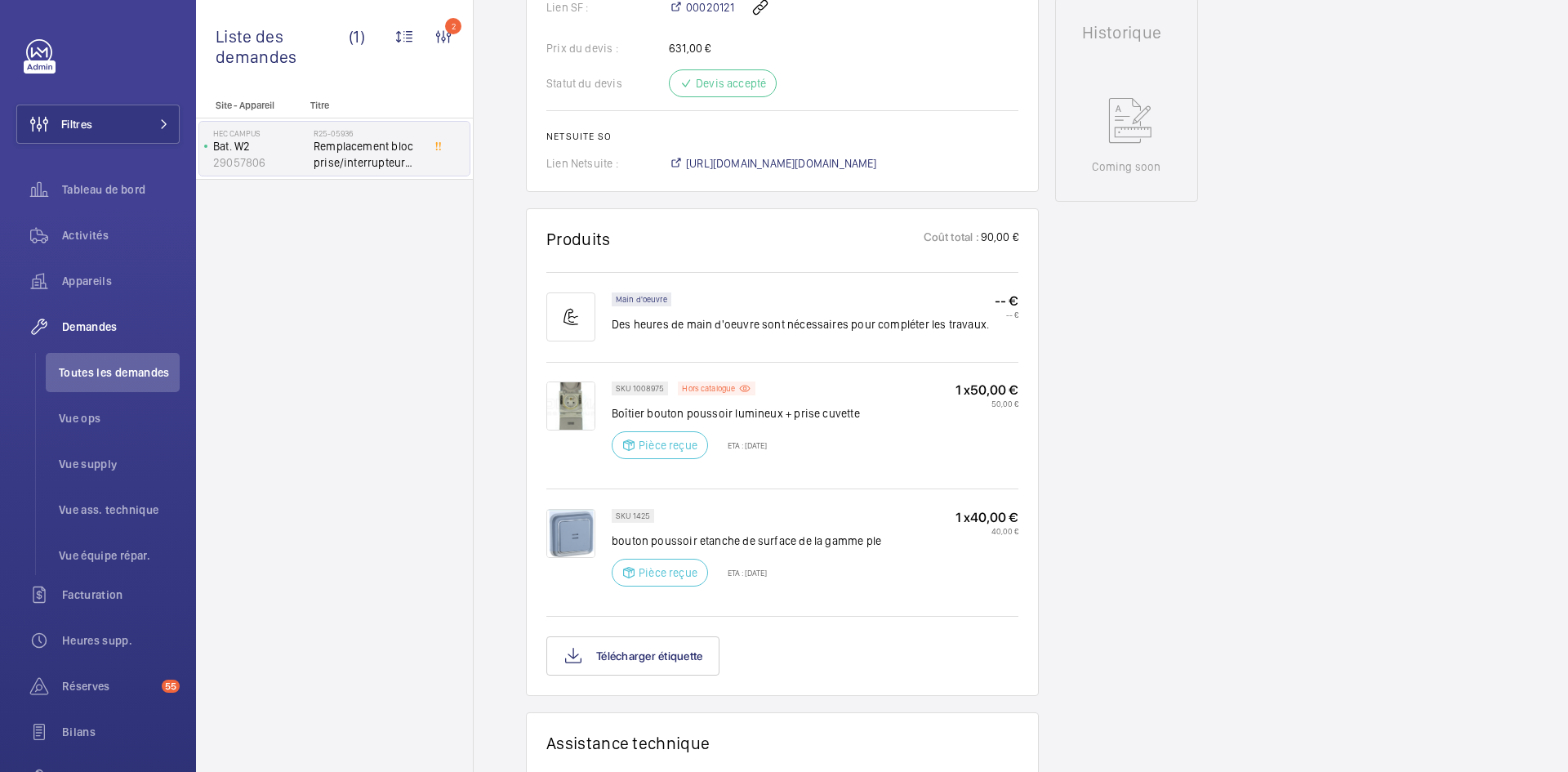
click at [579, 534] on img at bounding box center [571, 534] width 49 height 49
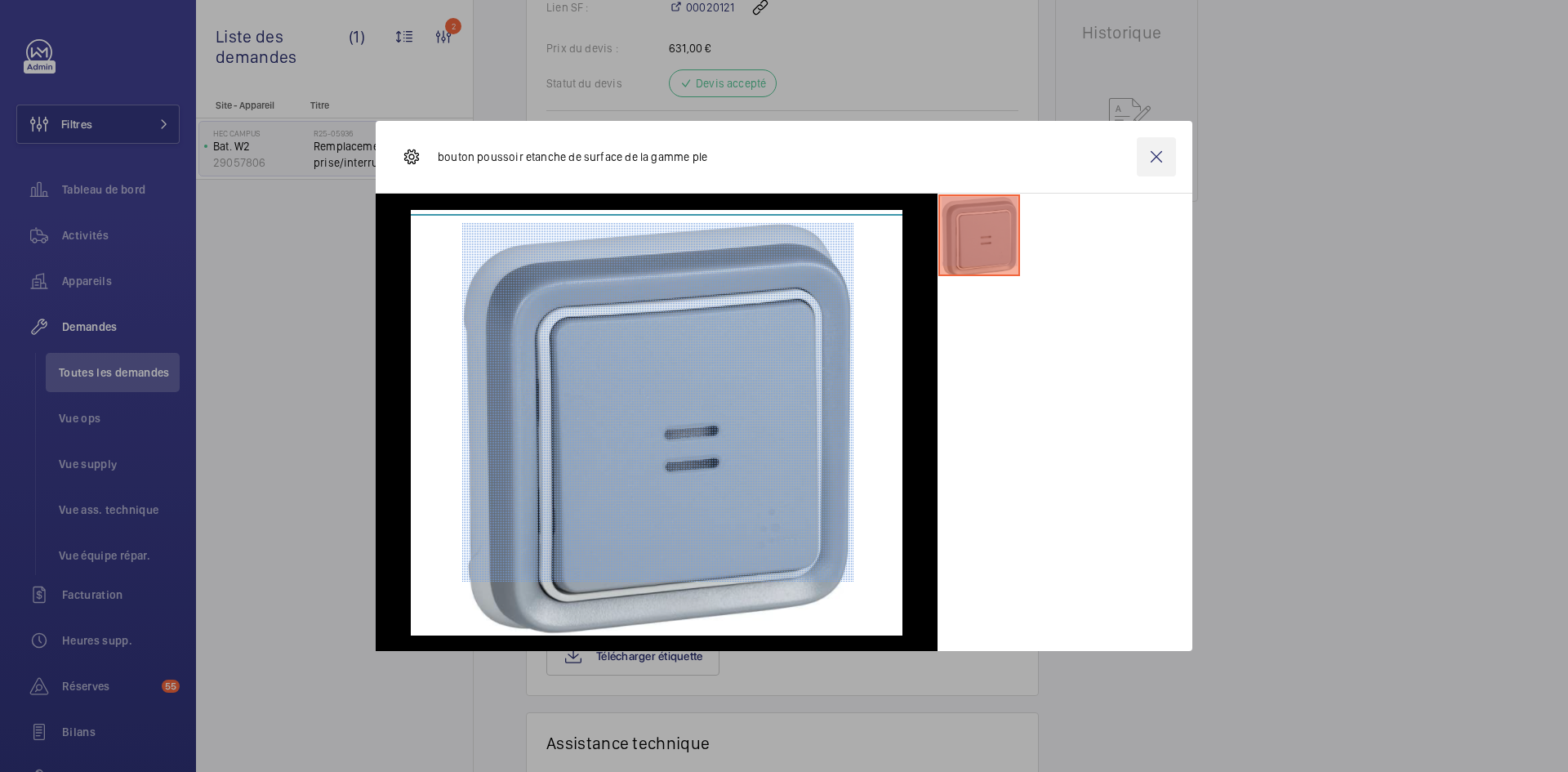
click at [1166, 156] on wm-front-icon-button at bounding box center [1155, 156] width 39 height 39
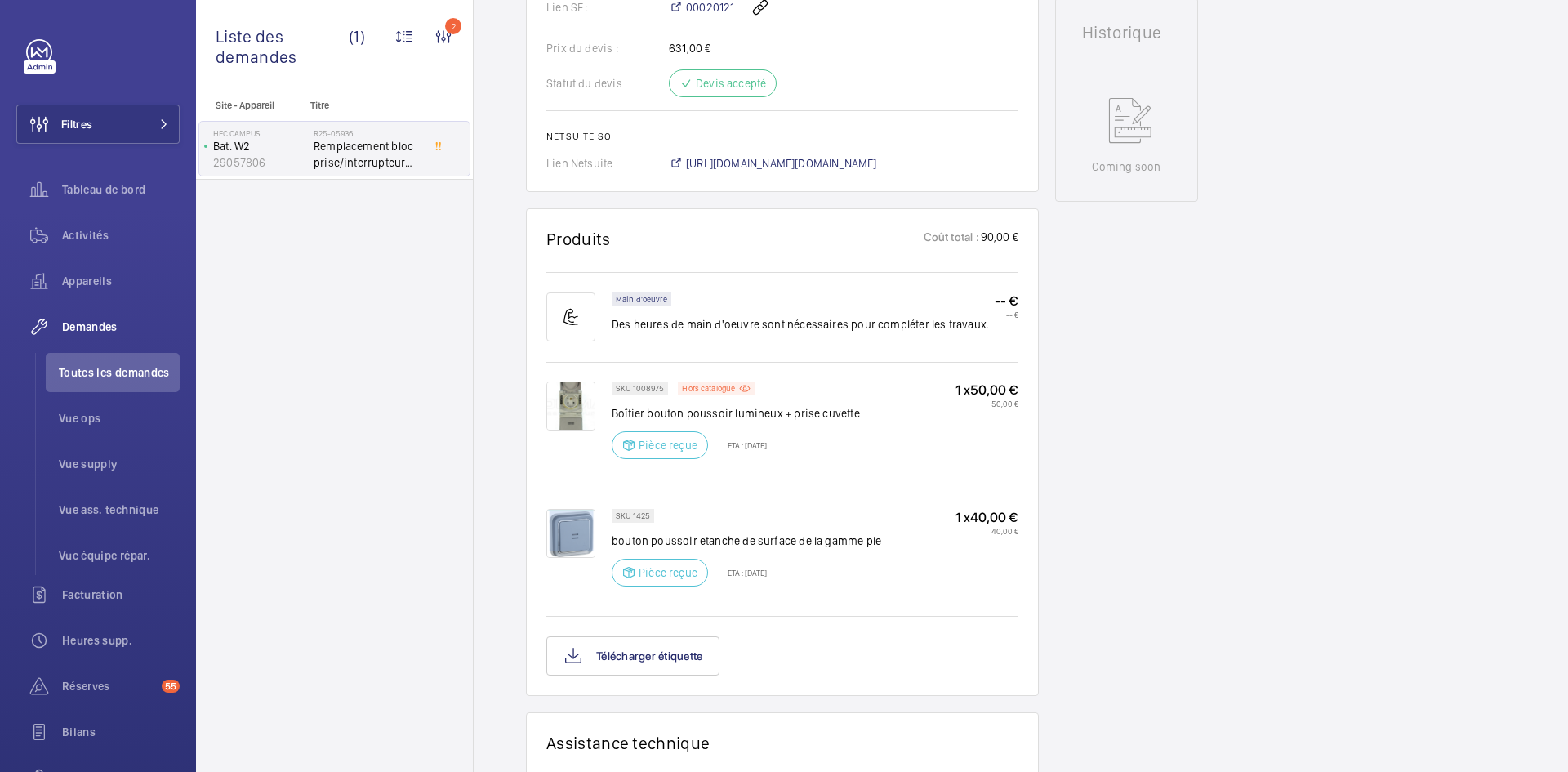
click at [575, 409] on img at bounding box center [571, 406] width 49 height 49
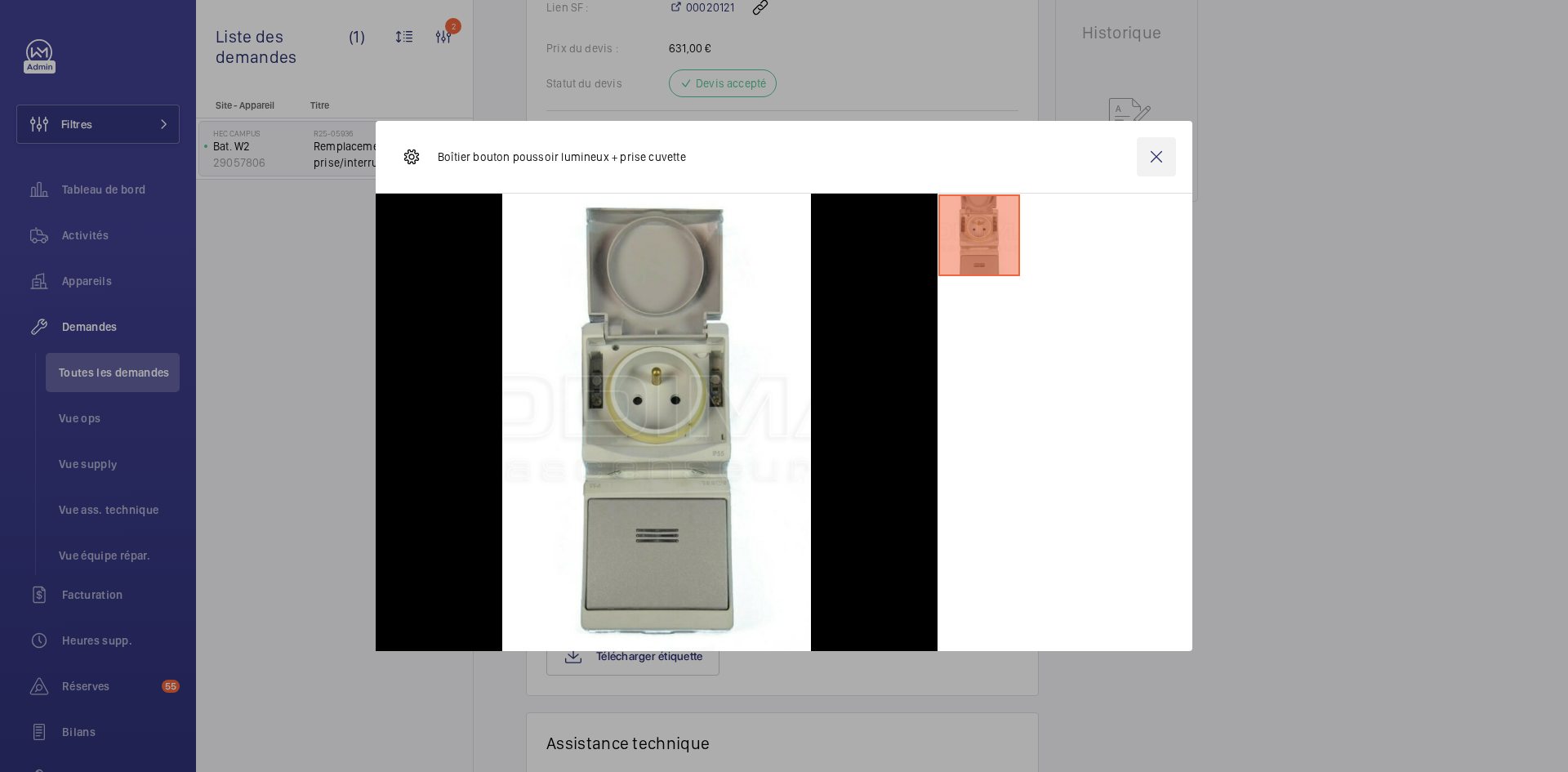
click at [1154, 156] on wm-front-icon-button at bounding box center [1155, 156] width 39 height 39
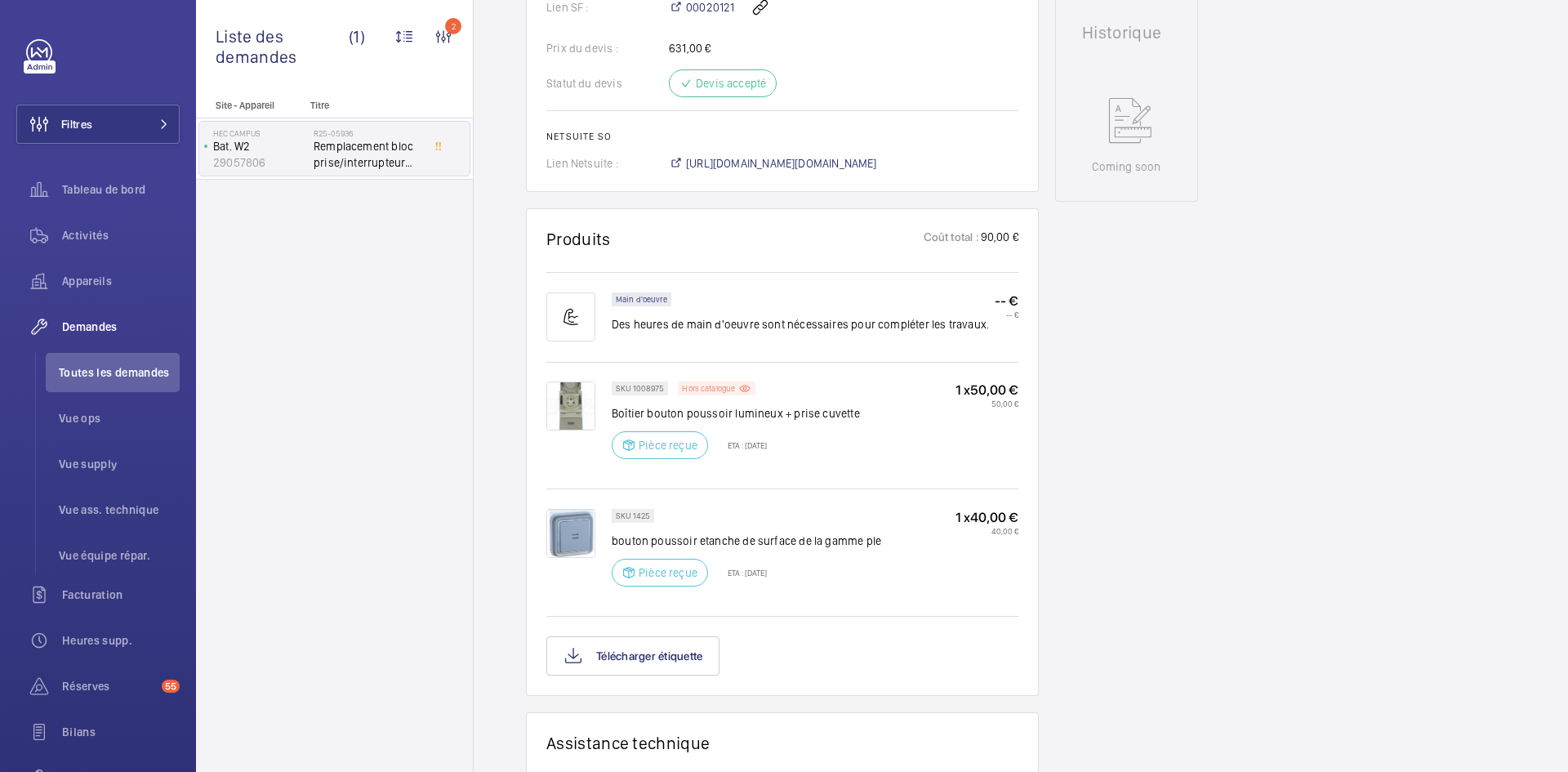
click at [718, 386] on p "Hors catalogue" at bounding box center [708, 388] width 53 height 5
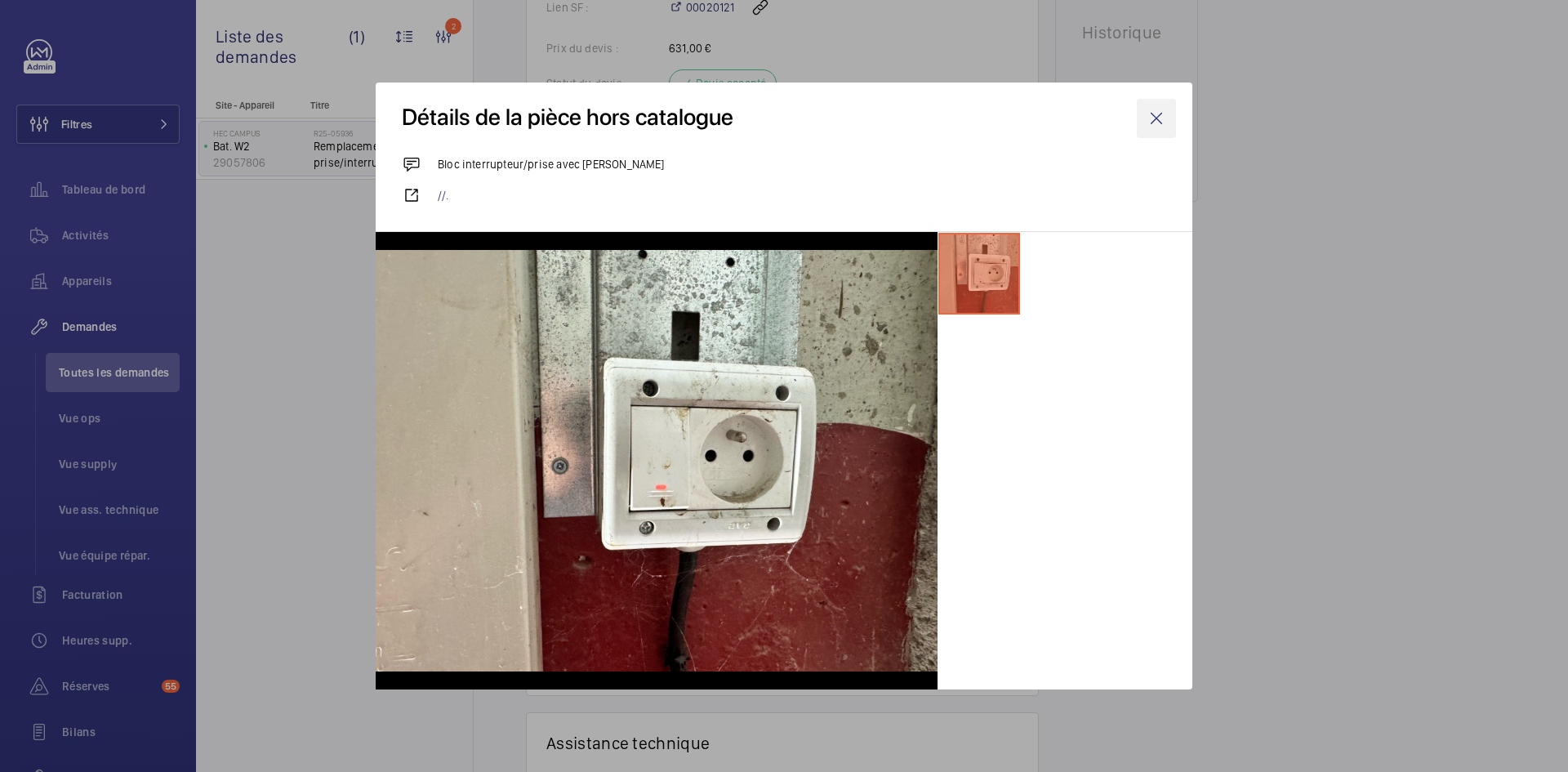
click at [1166, 115] on wm-front-icon-button at bounding box center [1155, 118] width 39 height 39
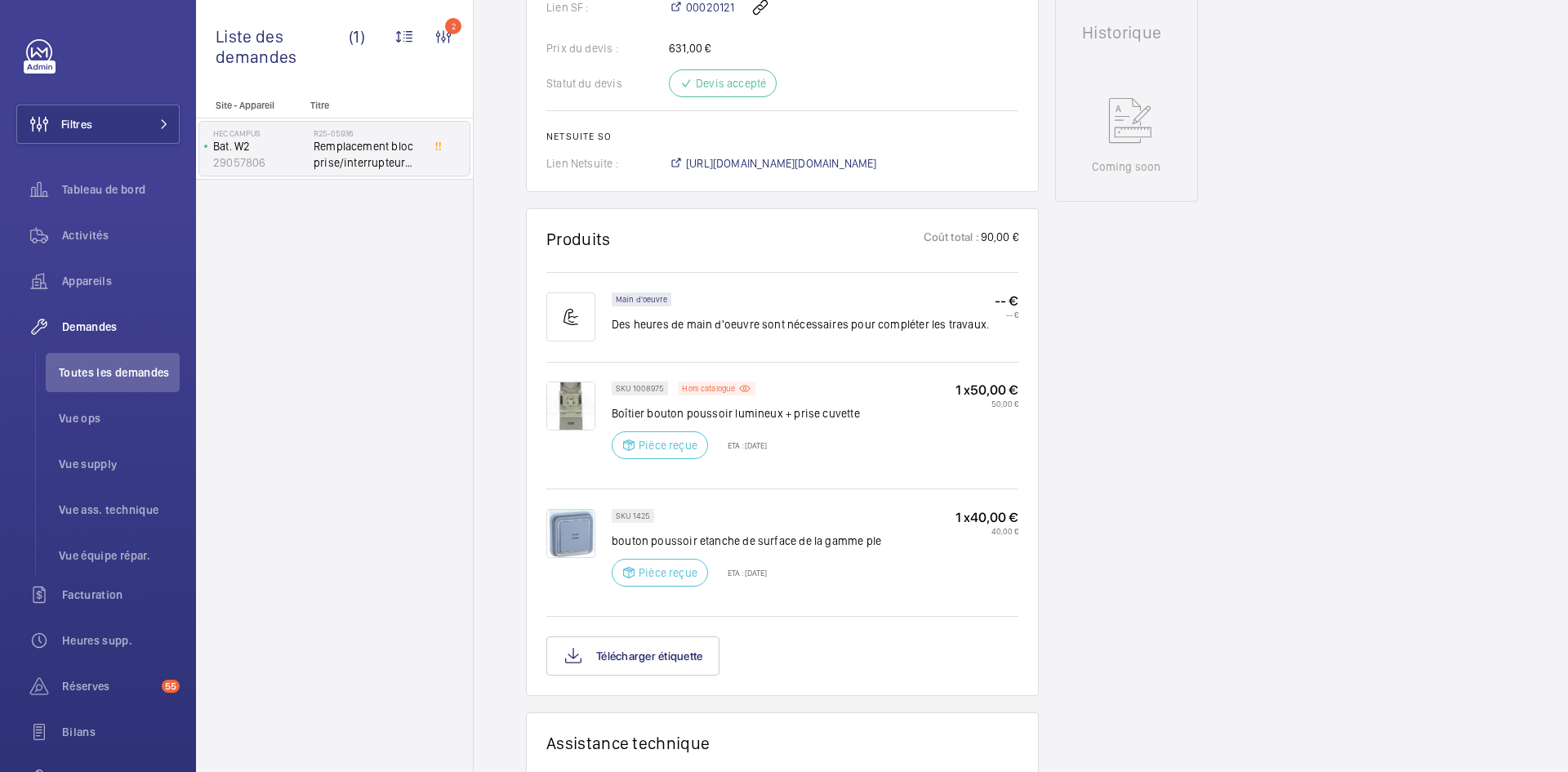
click at [574, 407] on img at bounding box center [571, 406] width 49 height 49
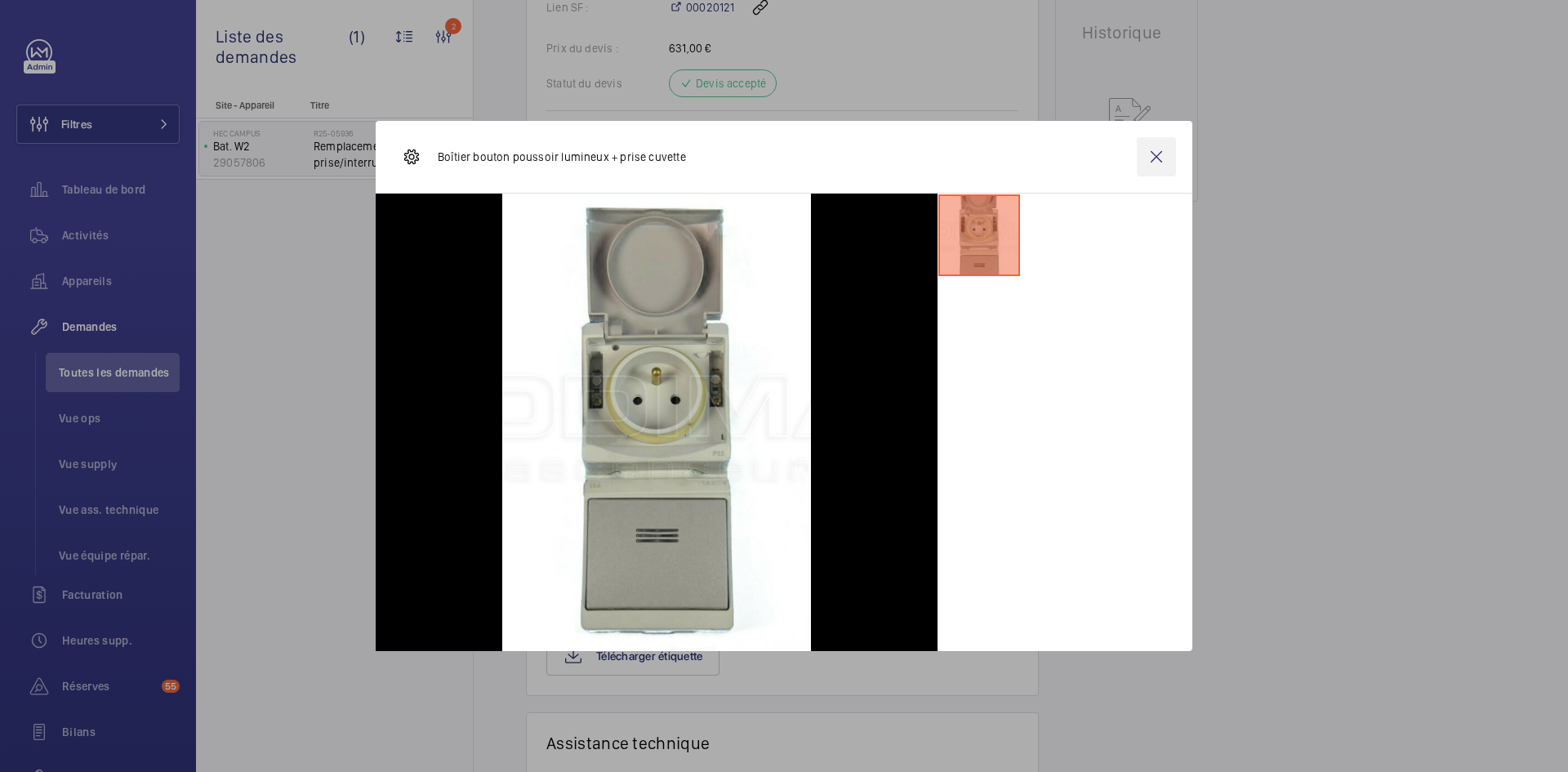
click at [1165, 164] on wm-front-icon-button at bounding box center [1155, 156] width 39 height 39
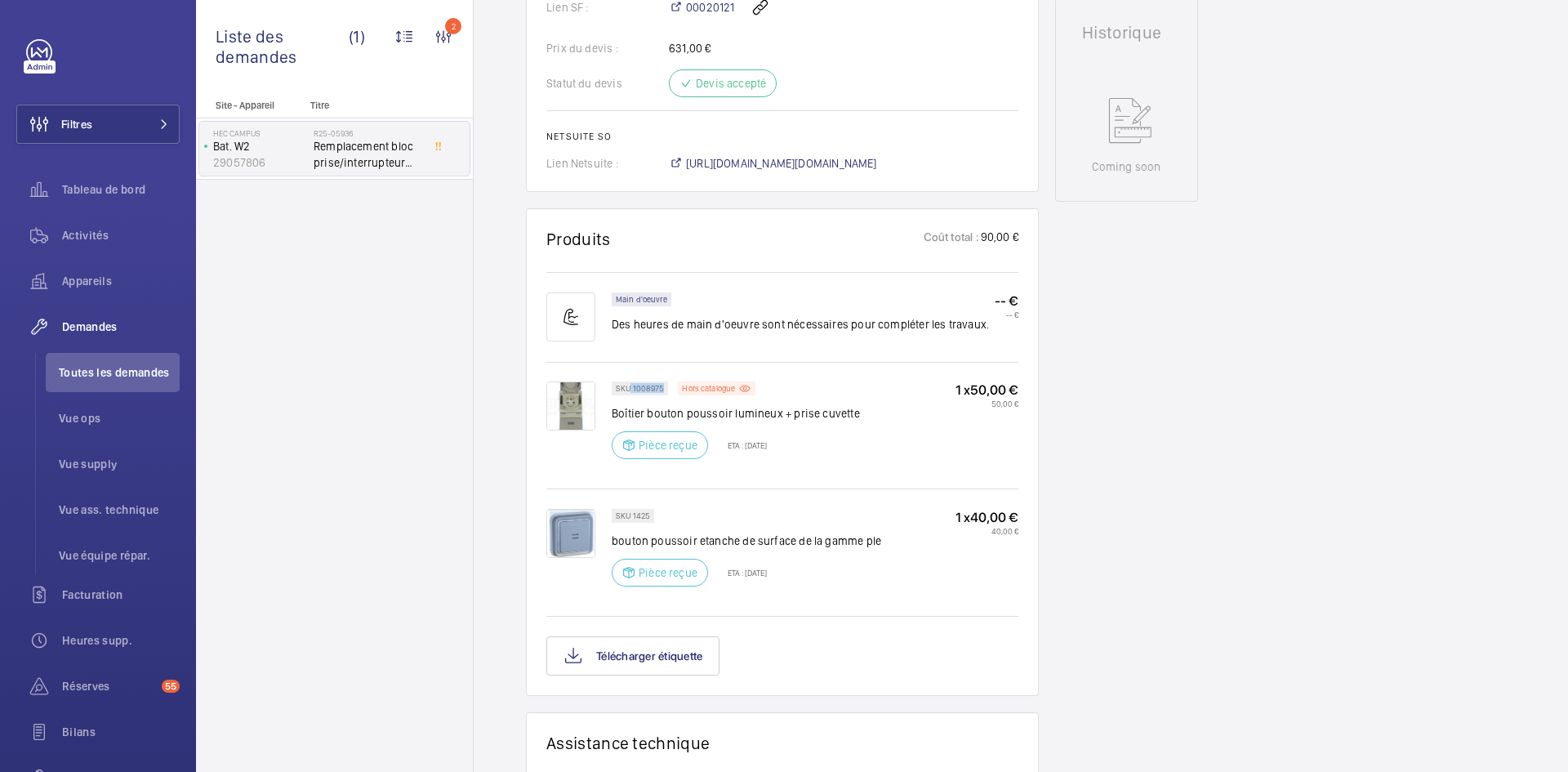
drag, startPoint x: 662, startPoint y: 389, endPoint x: 631, endPoint y: 389, distance: 31.0
click at [631, 389] on div "SKU 1008975" at bounding box center [640, 387] width 56 height 14
copy p "1008975"
click at [580, 529] on img at bounding box center [571, 534] width 49 height 49
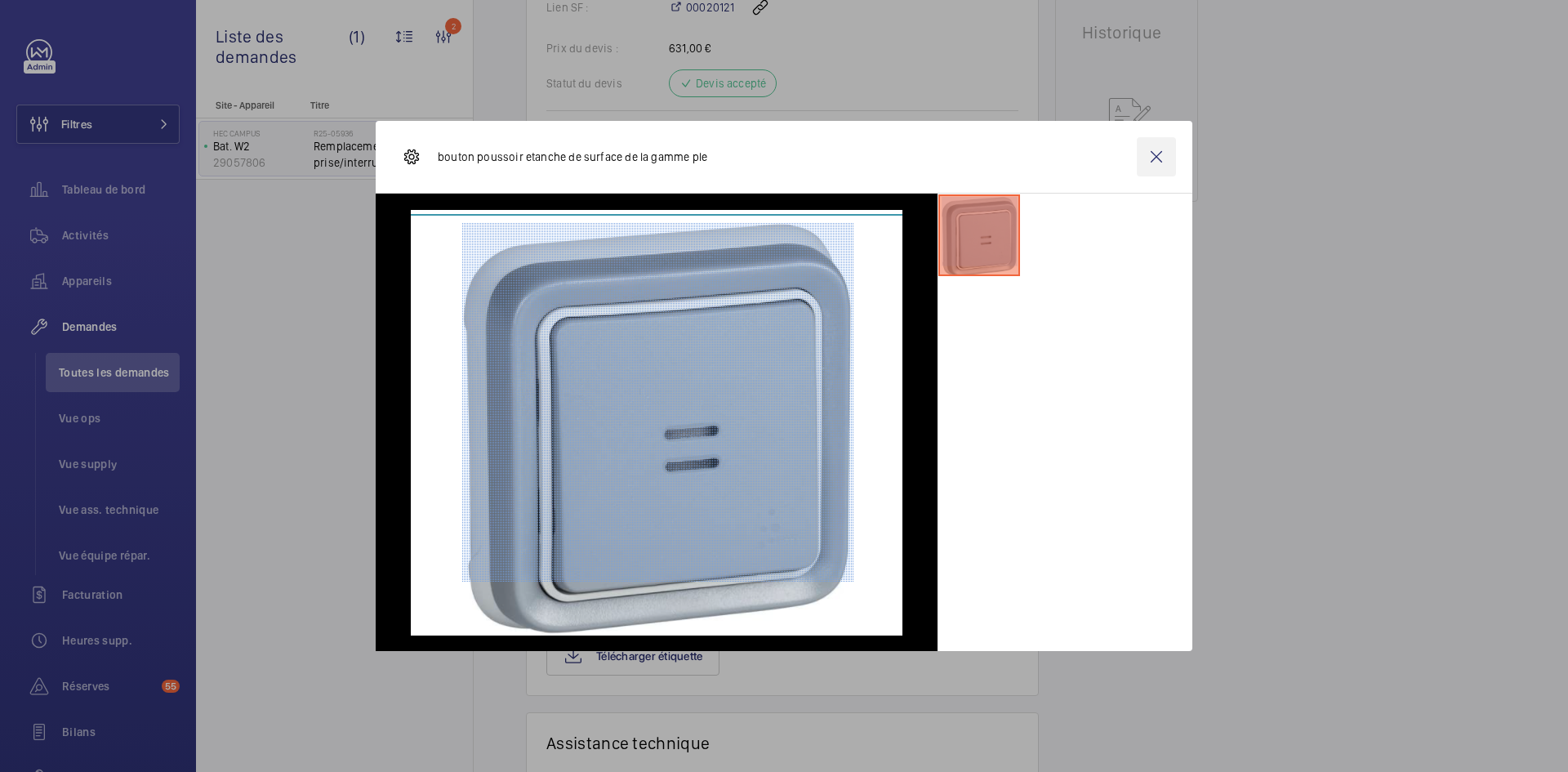
click at [1144, 148] on wm-front-icon-button at bounding box center [1155, 156] width 39 height 39
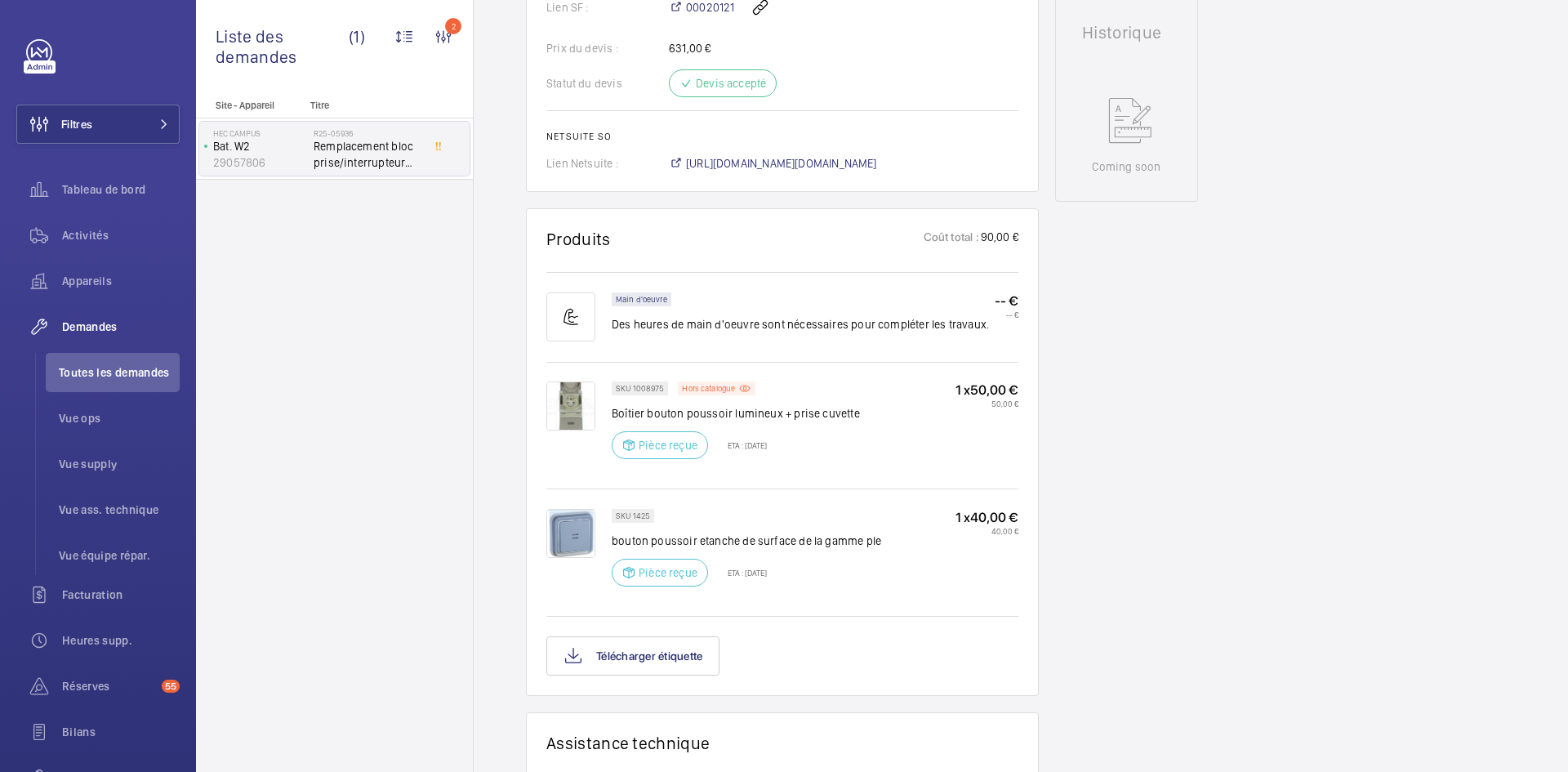
click at [588, 406] on img at bounding box center [571, 406] width 49 height 49
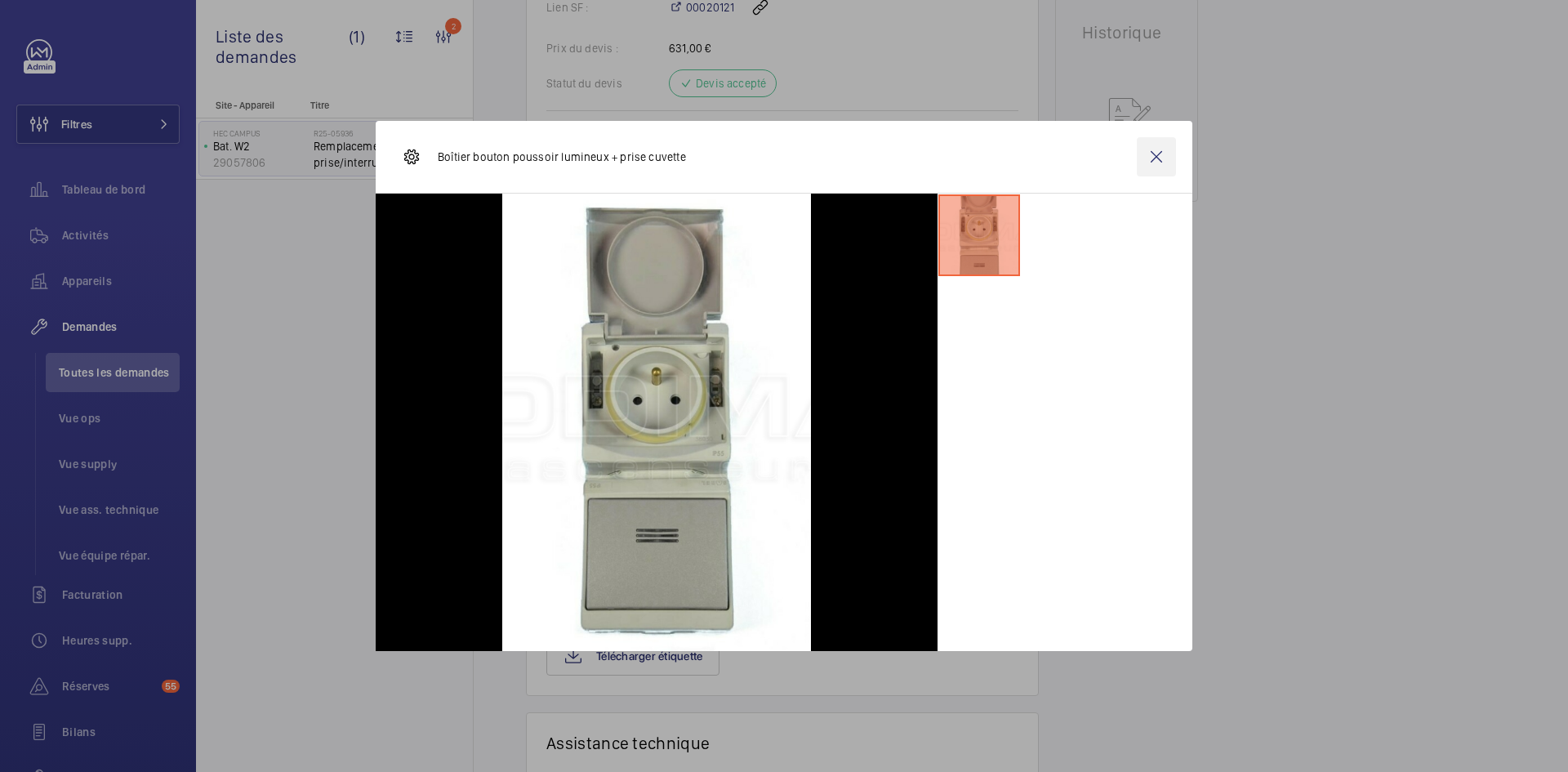
click at [1160, 165] on wm-front-icon-button at bounding box center [1155, 156] width 39 height 39
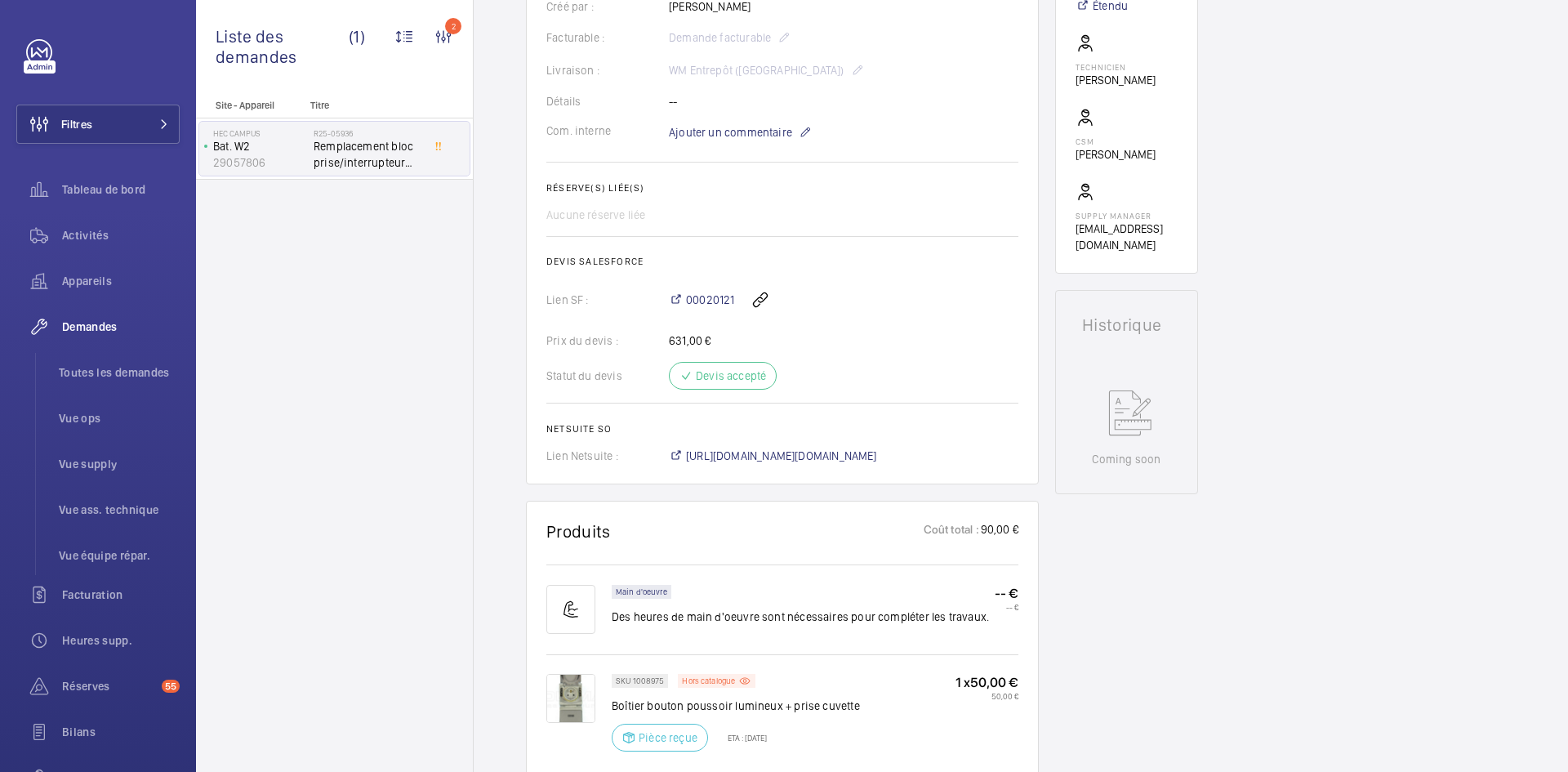
scroll to position [490, 0]
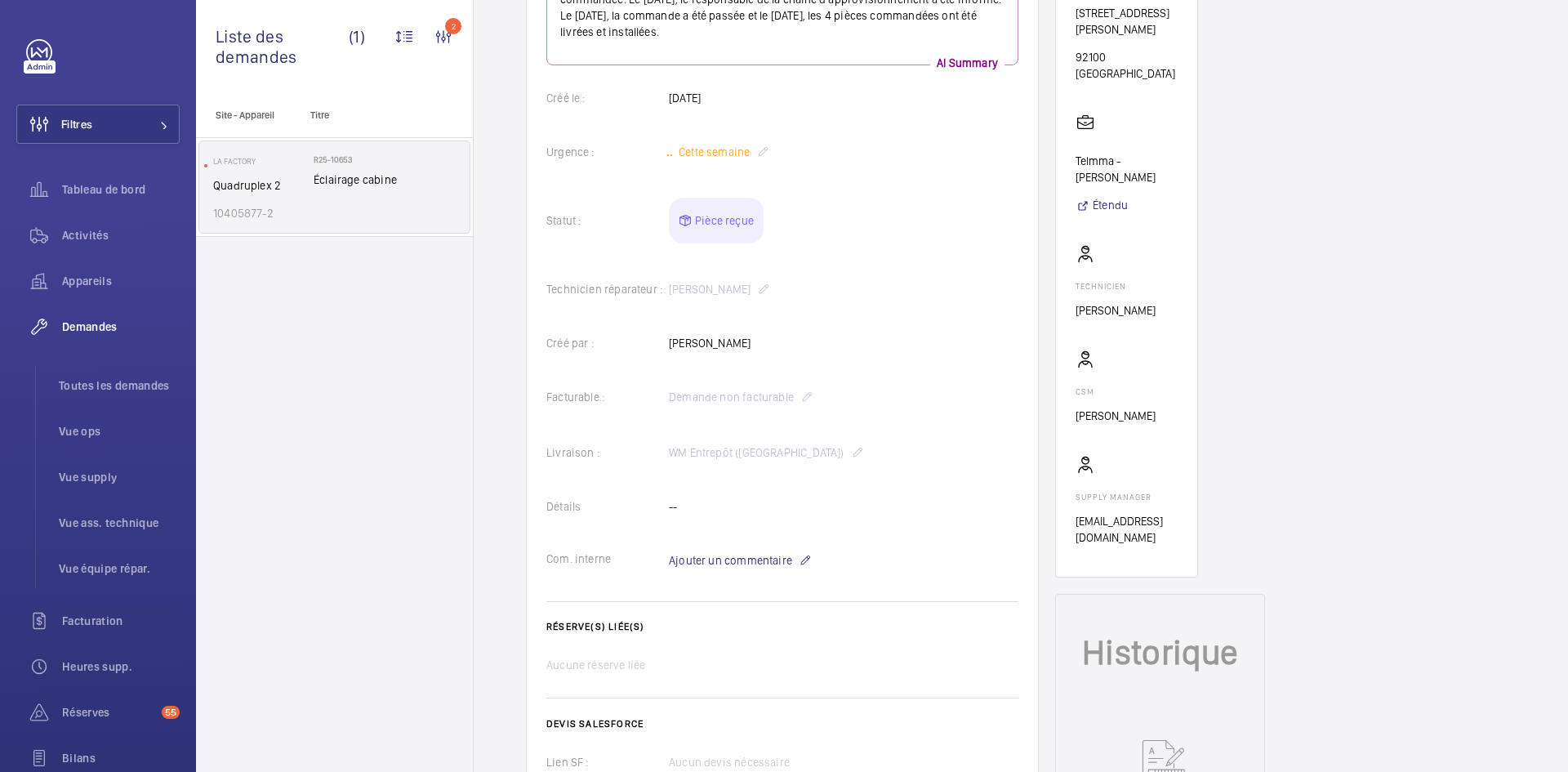
scroll to position [392, 0]
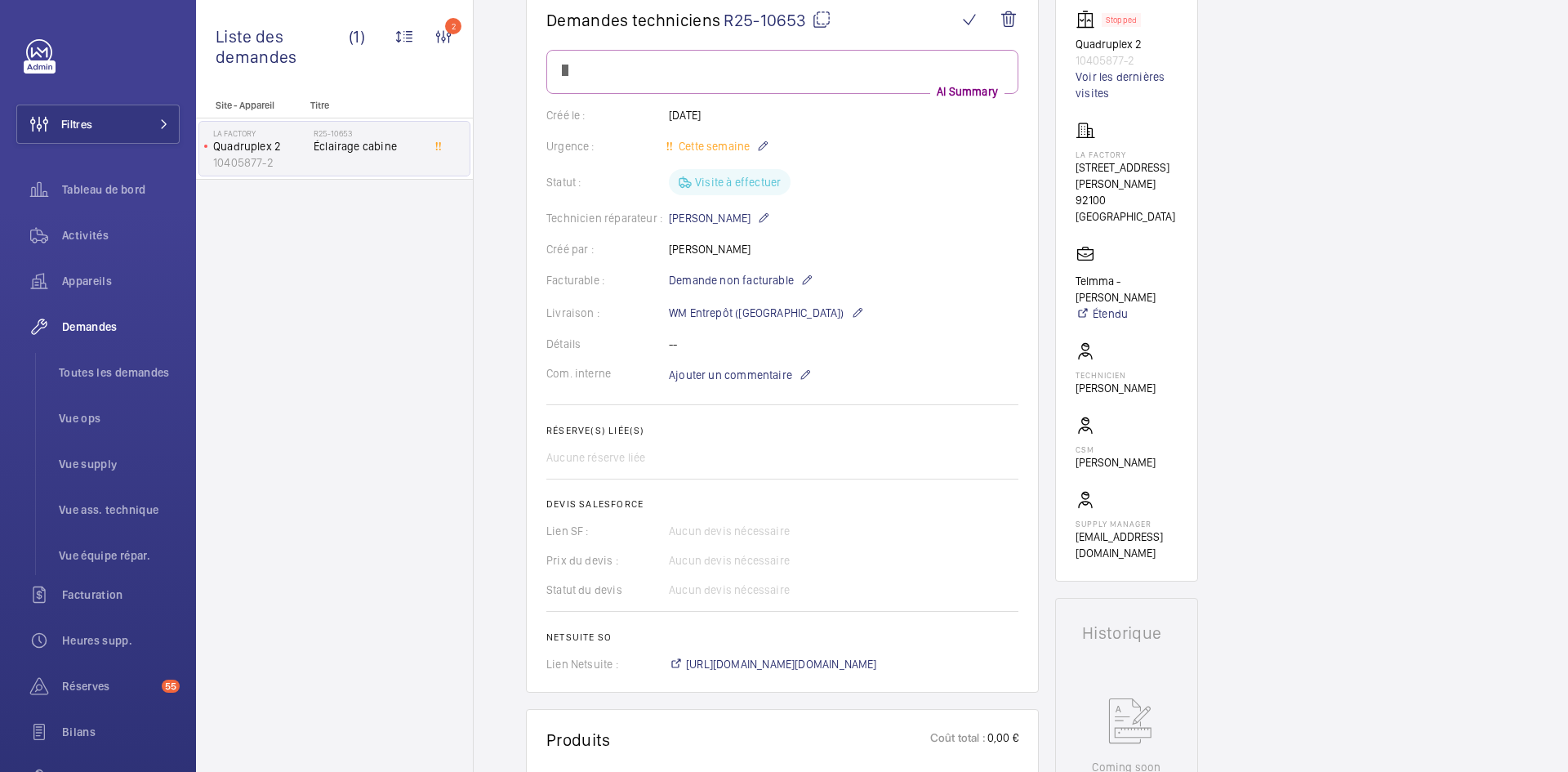
scroll to position [164, 0]
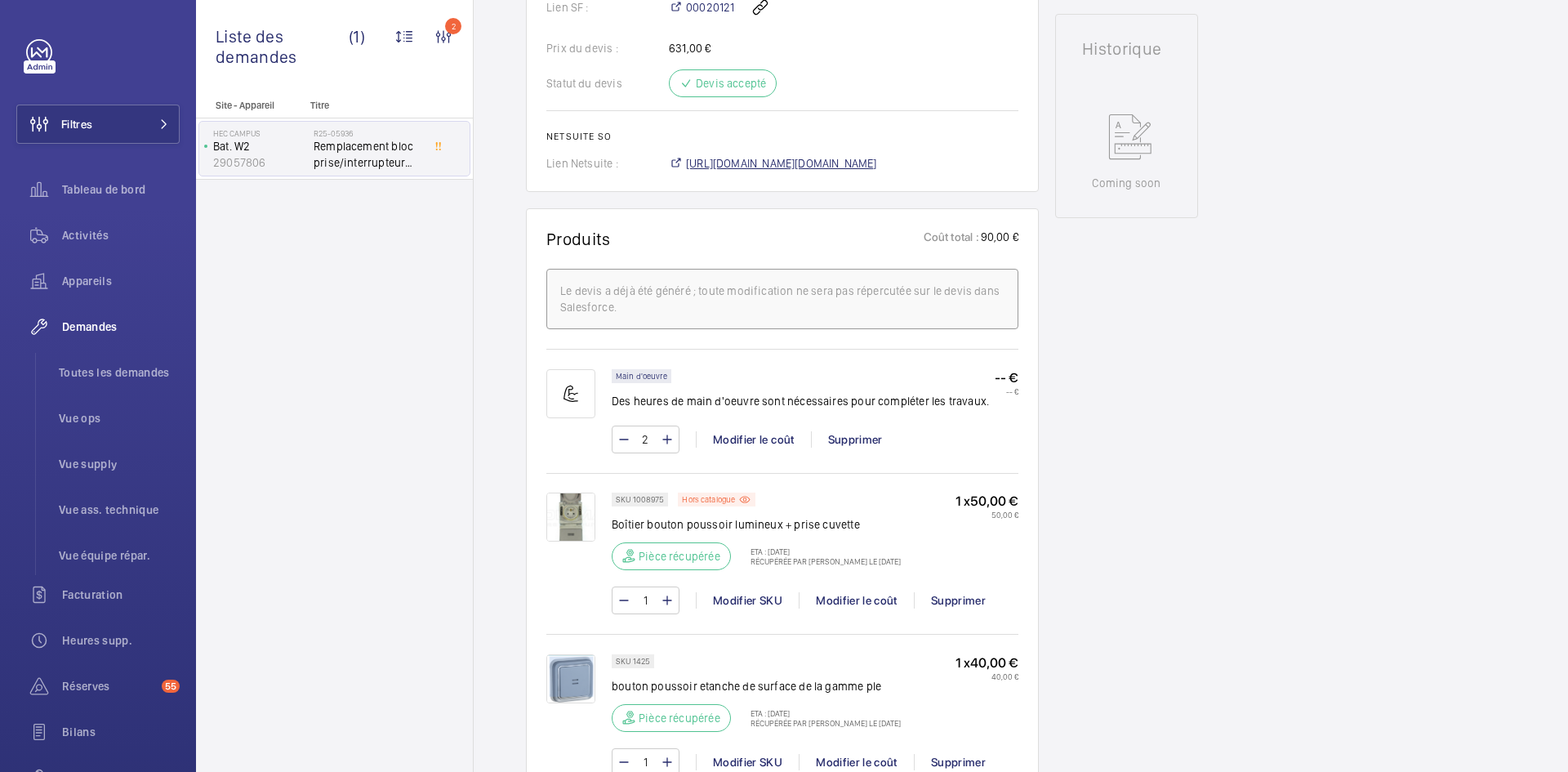
scroll to position [784, 0]
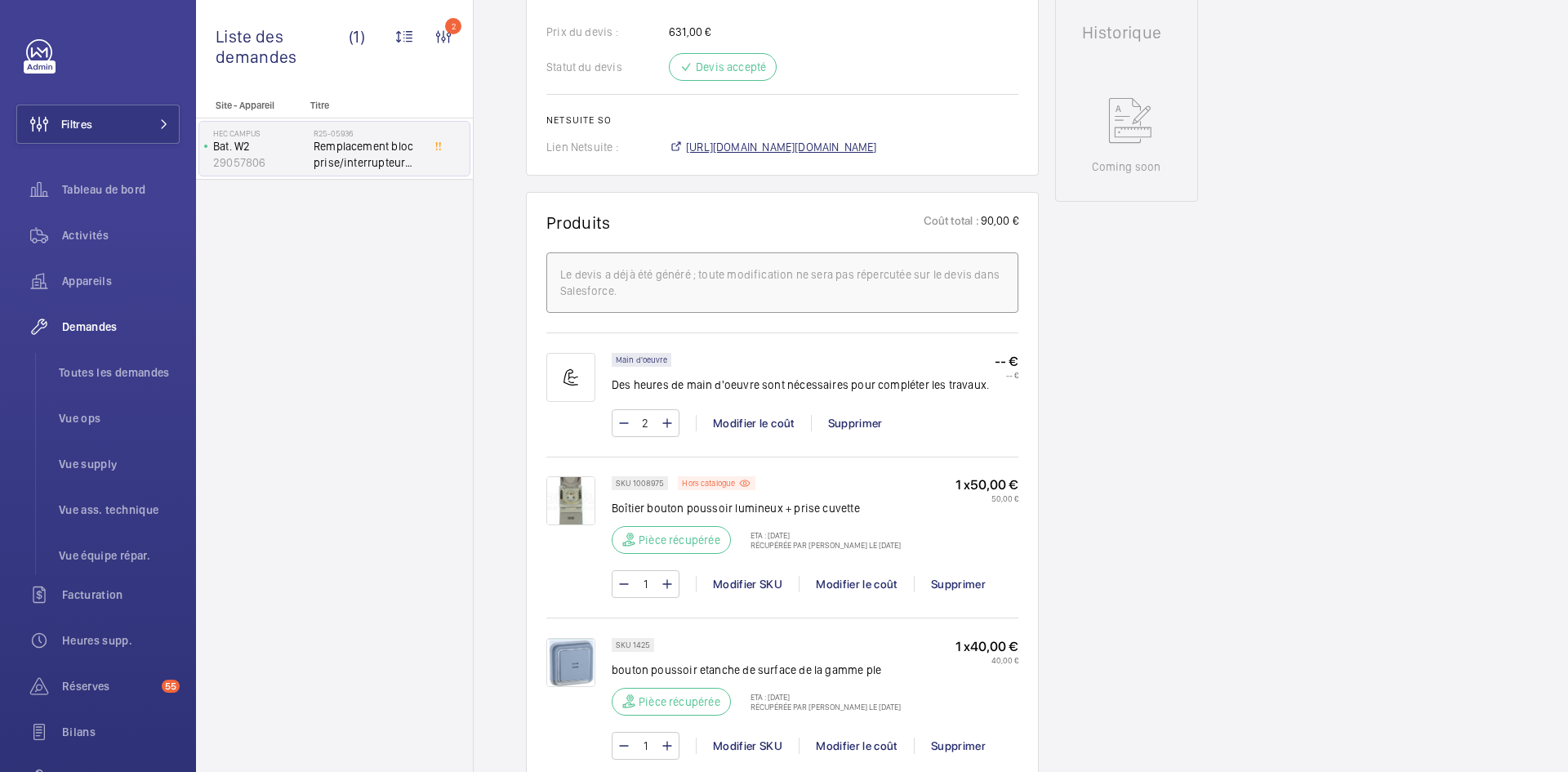
click at [877, 155] on span "[URL][DOMAIN_NAME][DOMAIN_NAME]" at bounding box center [782, 147] width 191 height 16
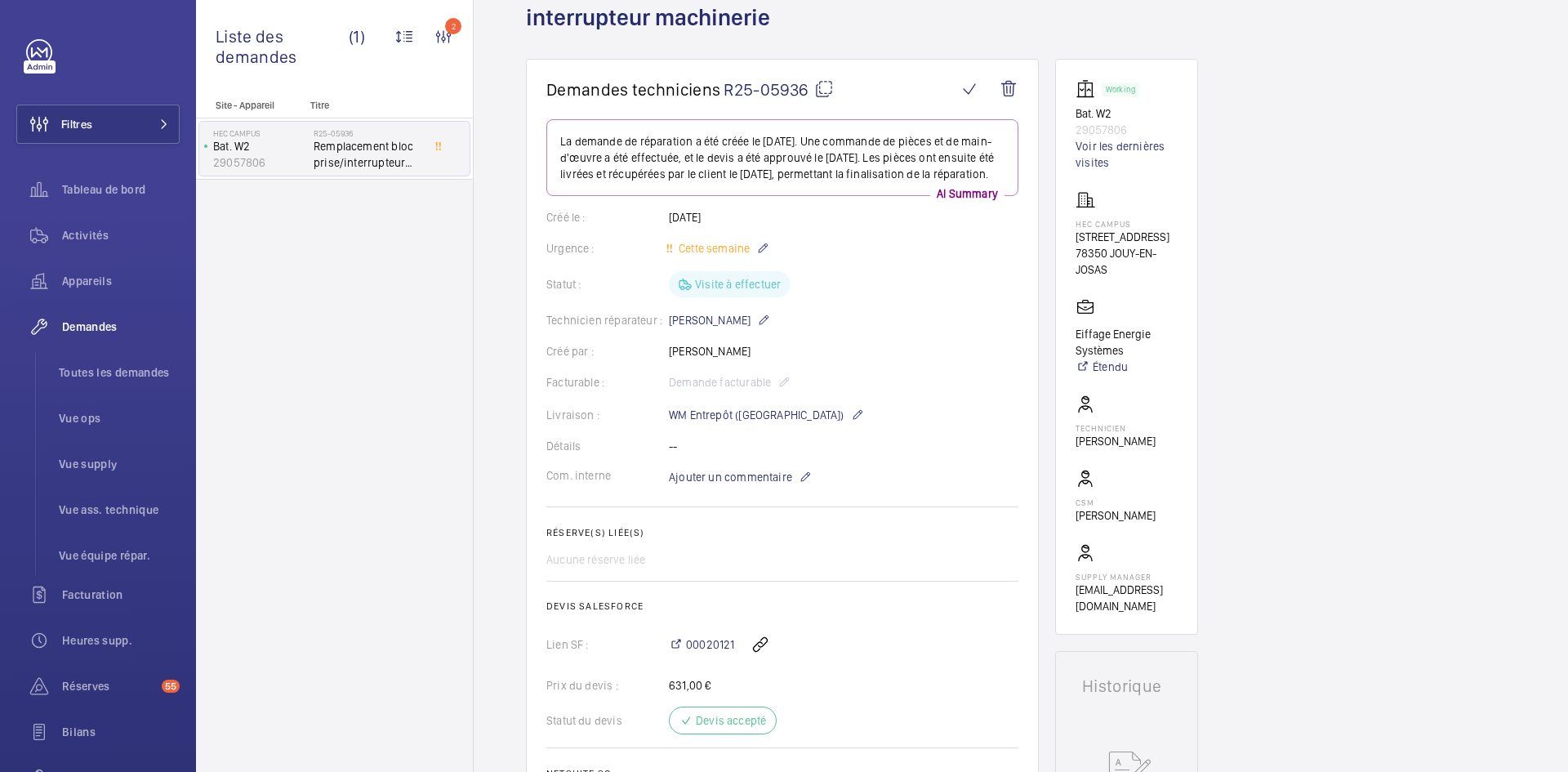
scroll to position [0, 0]
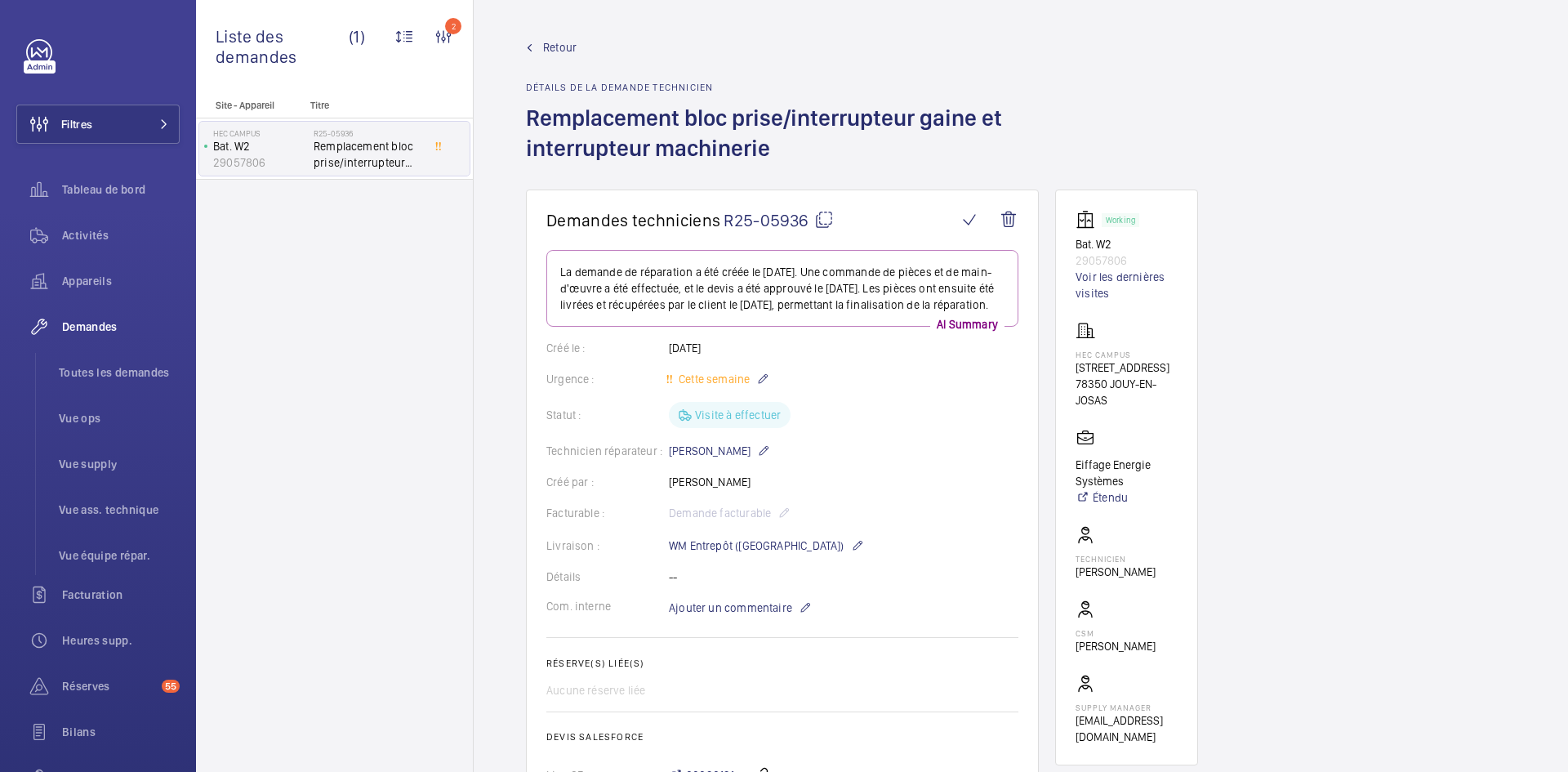
click at [564, 54] on span "Retour" at bounding box center [559, 47] width 34 height 16
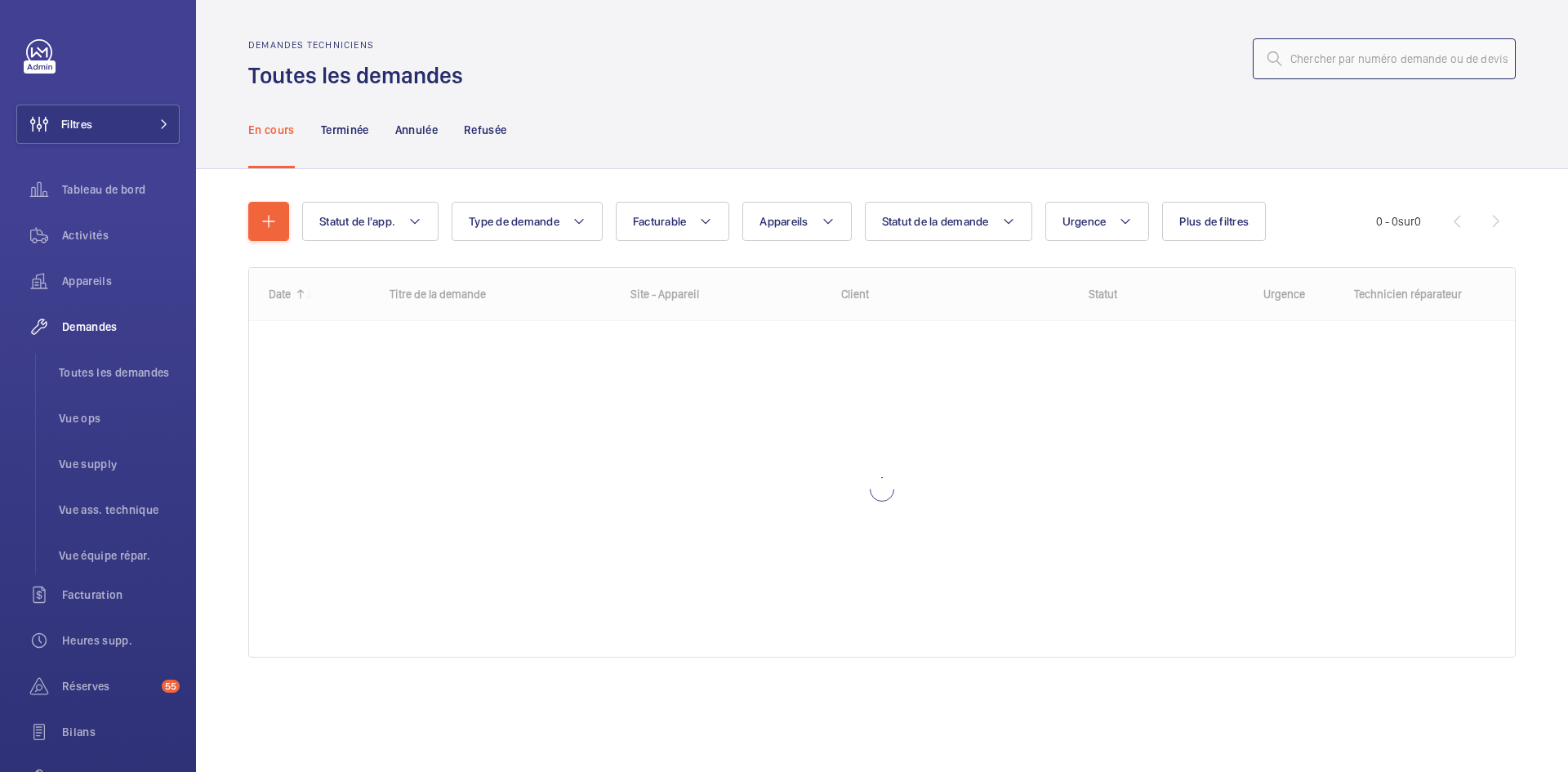
click at [1387, 63] on input "text" at bounding box center [1383, 58] width 263 height 41
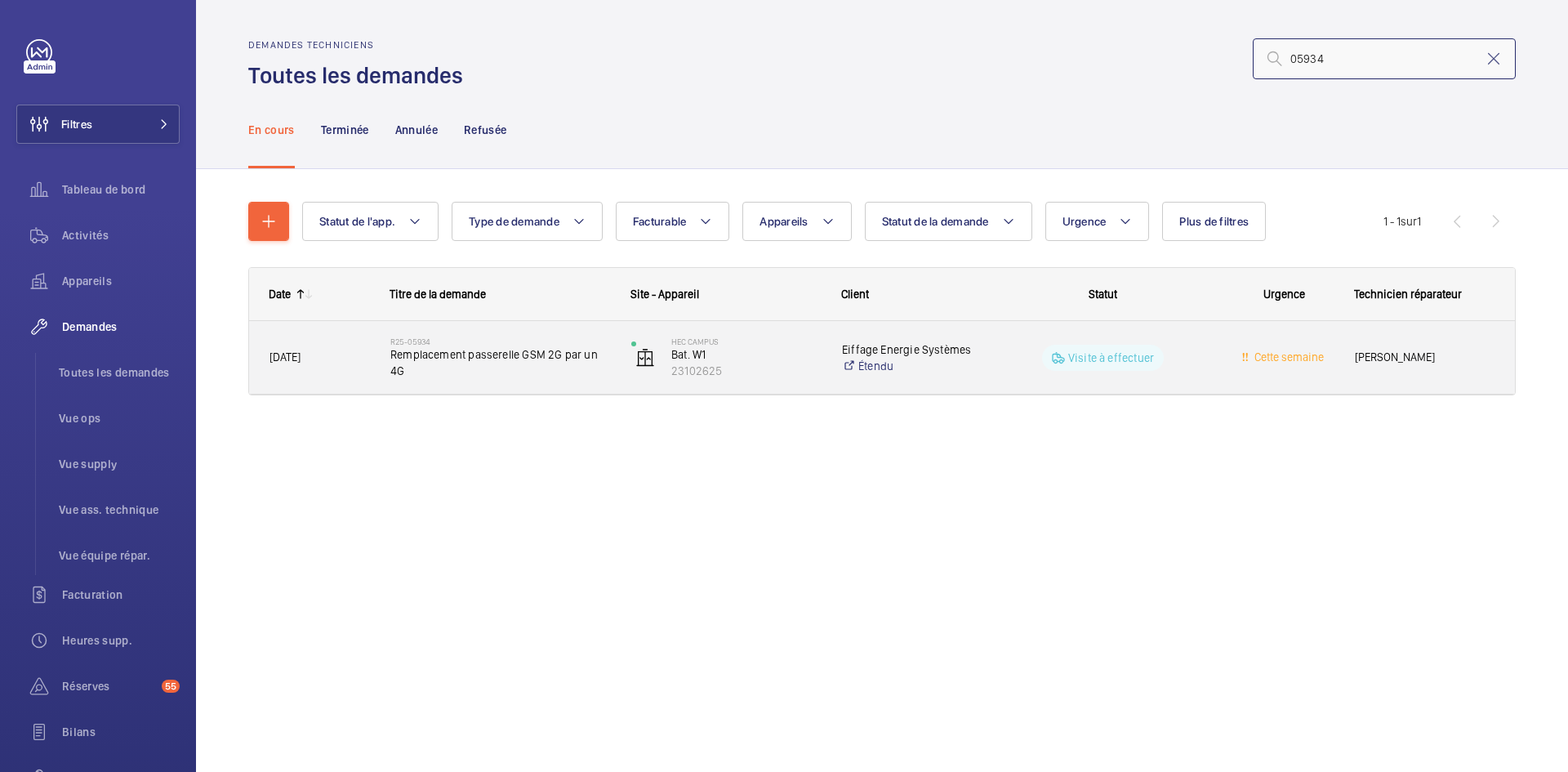
type input "05934"
click at [357, 353] on span "25/04/2025" at bounding box center [319, 357] width 100 height 19
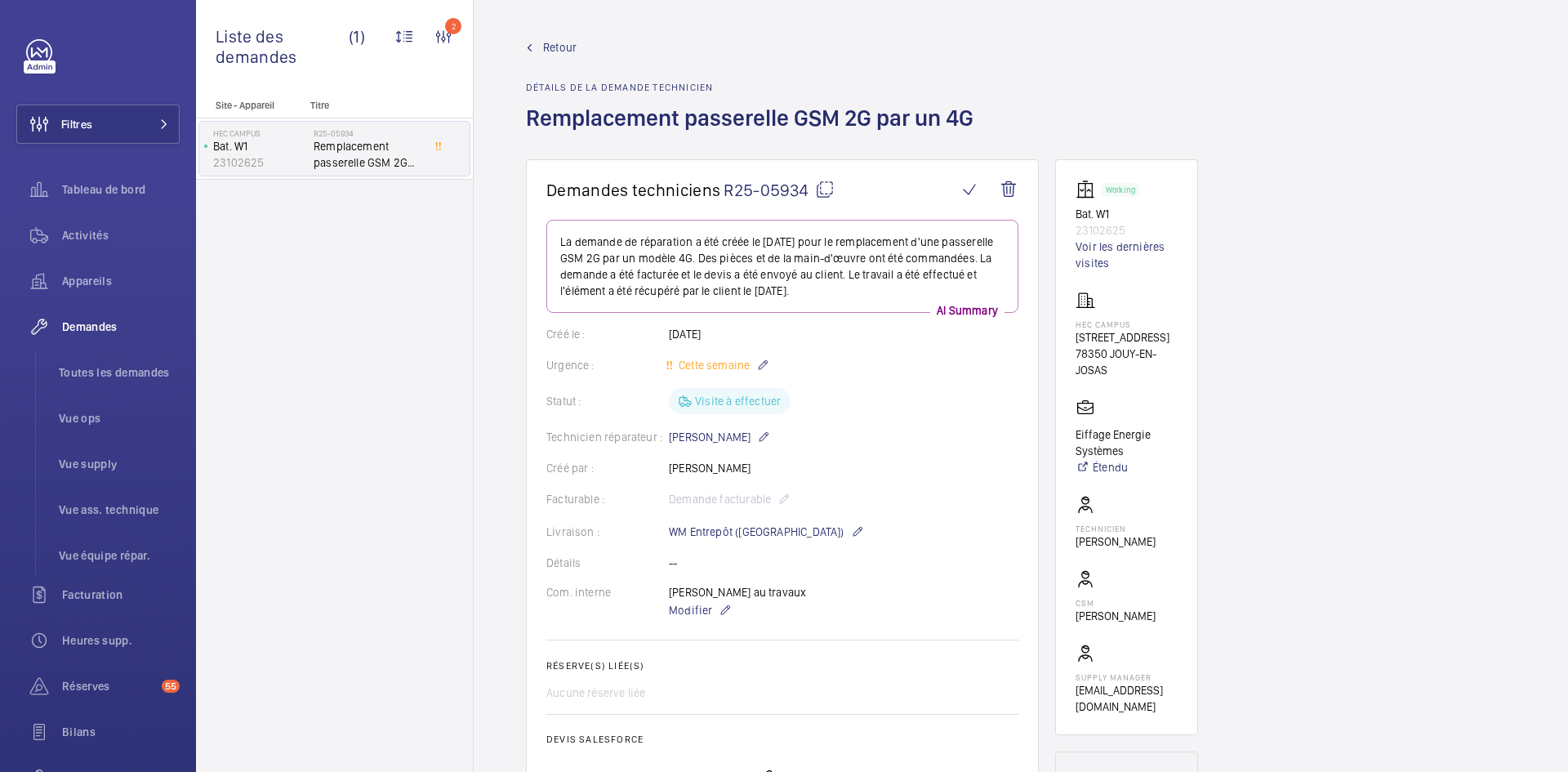
click at [571, 42] on span "Retour" at bounding box center [559, 47] width 34 height 16
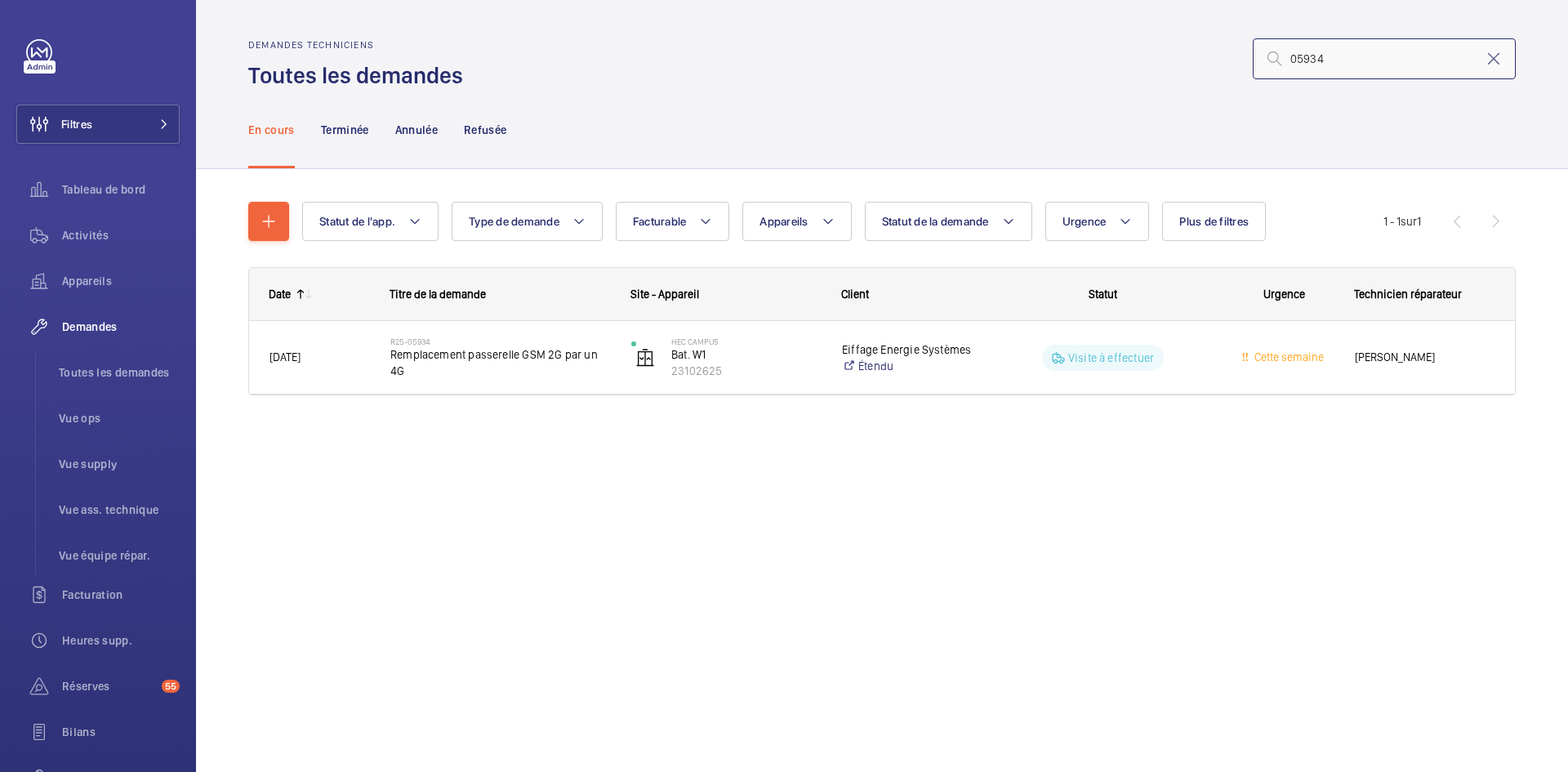
click at [1402, 57] on input "05934" at bounding box center [1383, 58] width 263 height 41
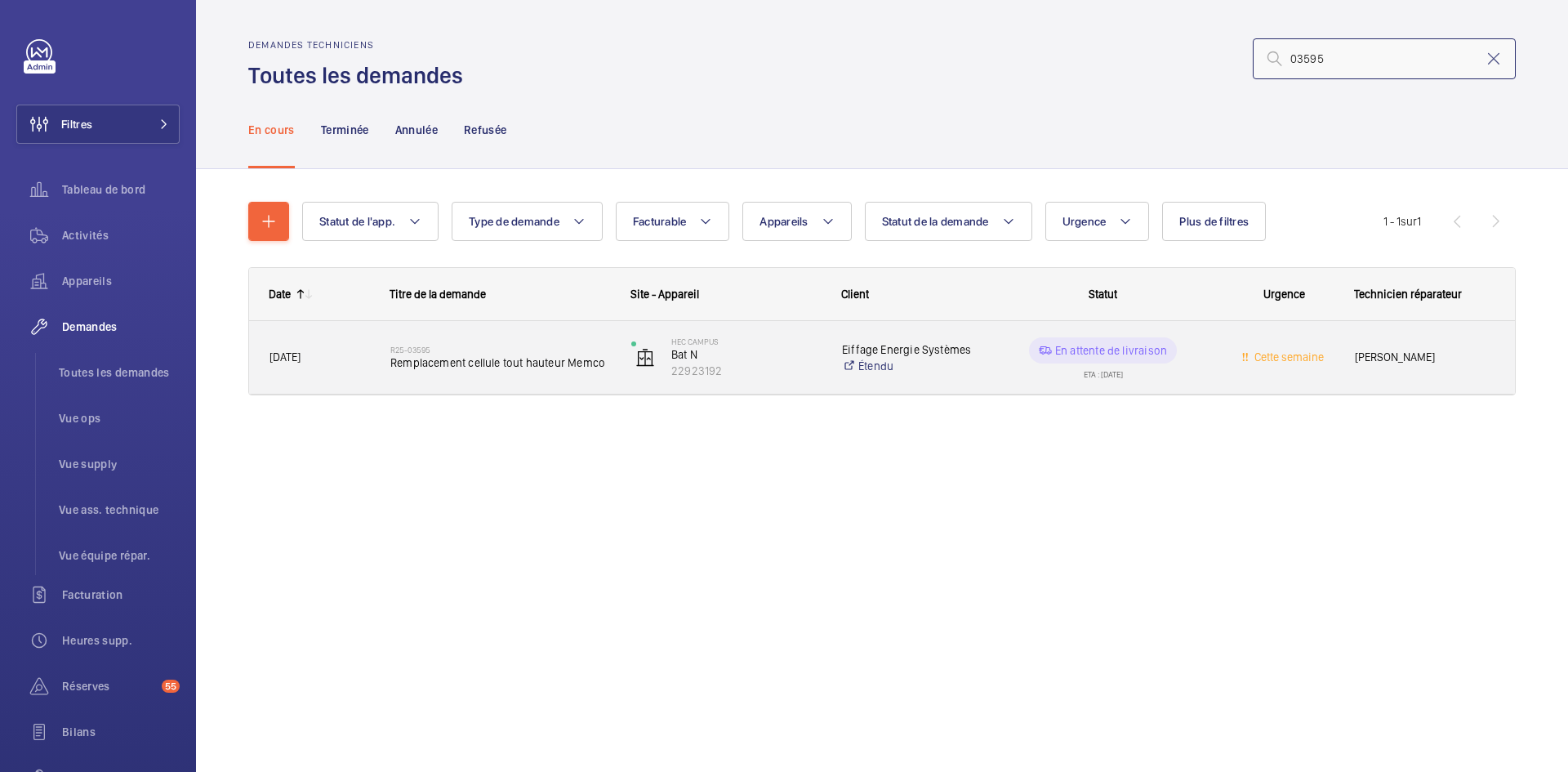
type input "03595"
click at [365, 357] on span "10/03/2025" at bounding box center [319, 357] width 100 height 19
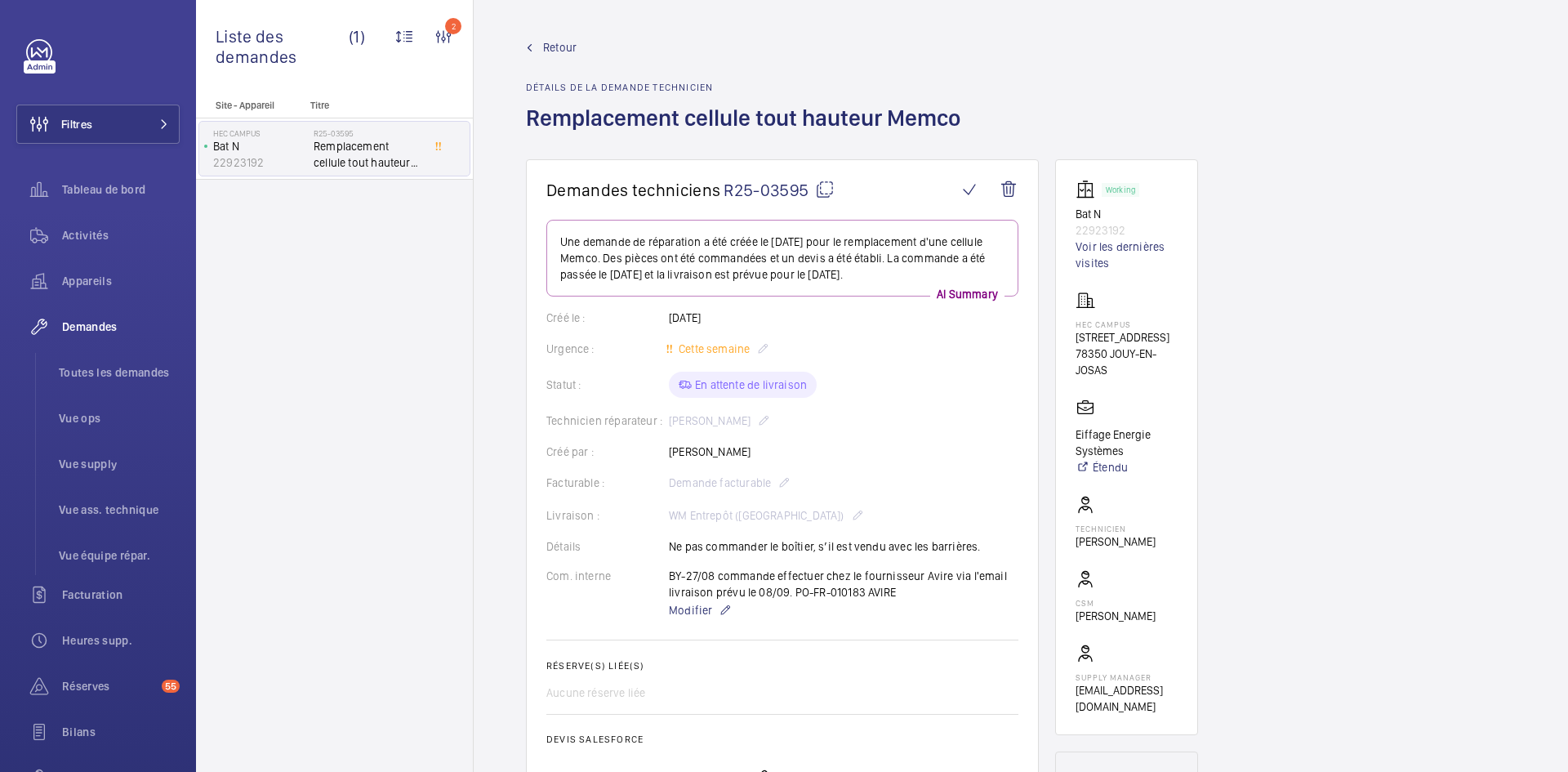
click at [548, 45] on span "Retour" at bounding box center [559, 47] width 34 height 16
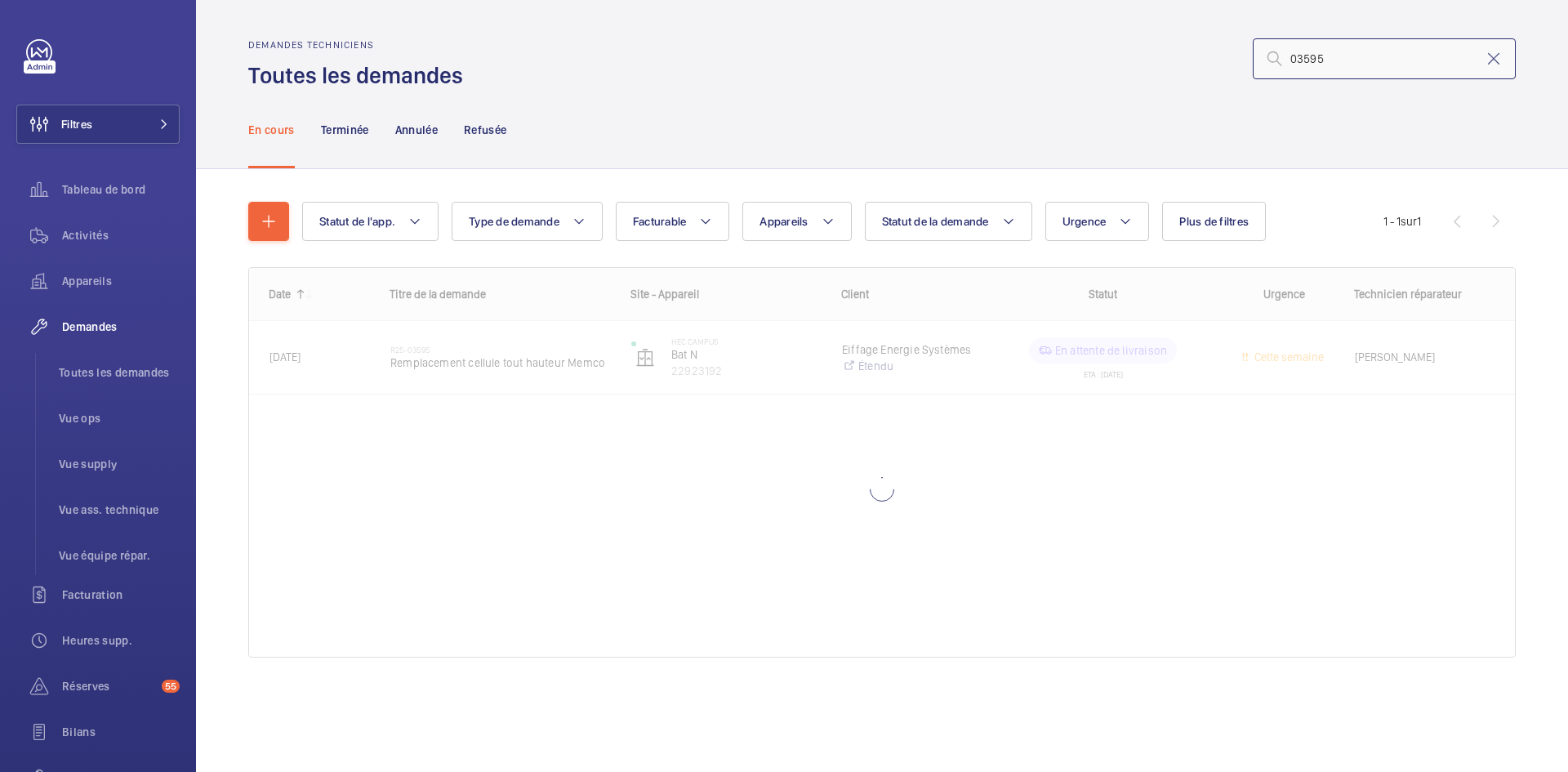
click at [1397, 62] on input "03595" at bounding box center [1383, 58] width 263 height 41
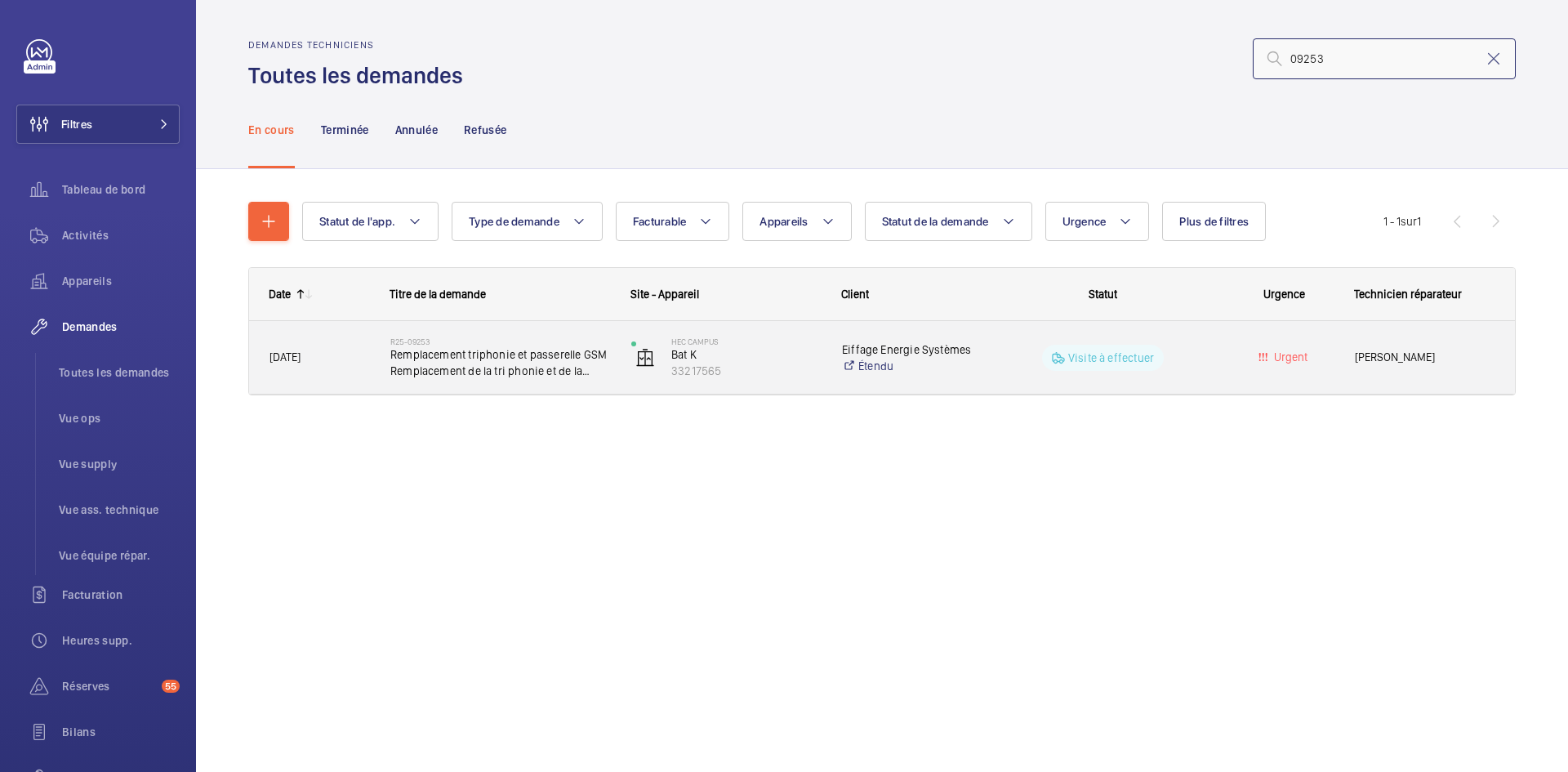
type input "09253"
click at [368, 346] on div "08/07/2025" at bounding box center [309, 357] width 119 height 52
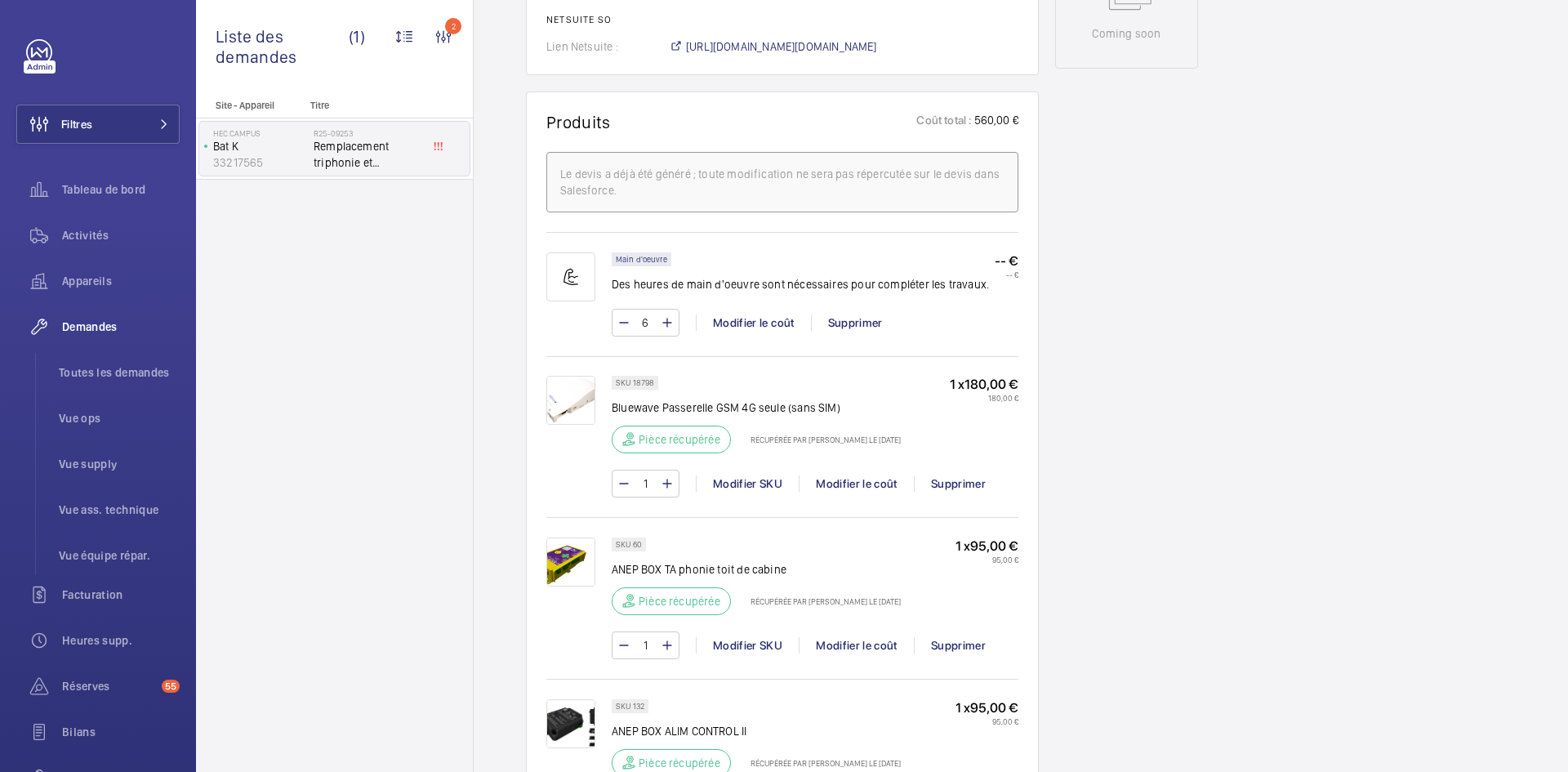
scroll to position [702, 0]
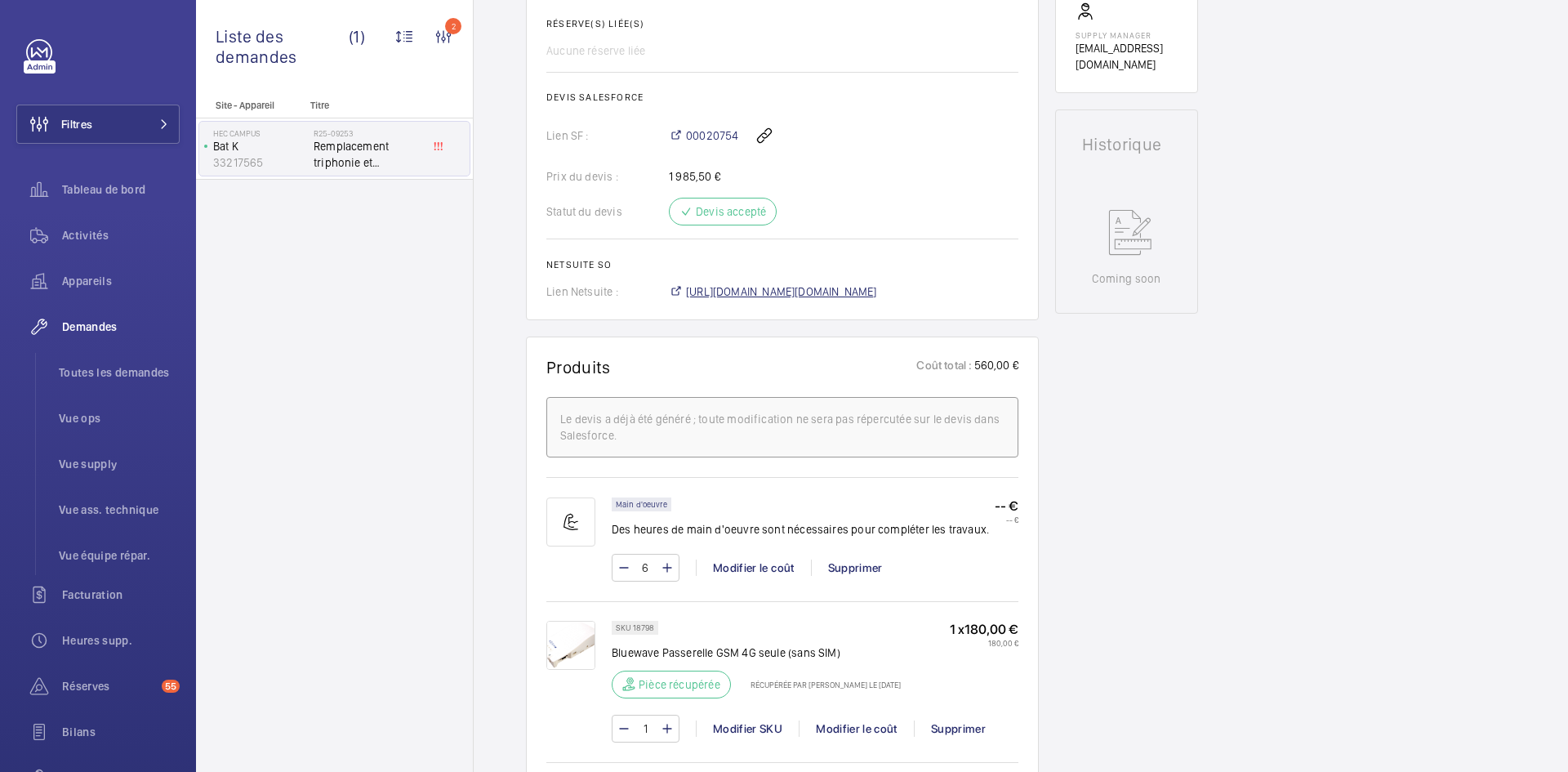
click at [841, 293] on span "https://6461500.app.netsuite.com/app/accounting/transactions/salesord.nl?id=294…" at bounding box center [782, 292] width 191 height 16
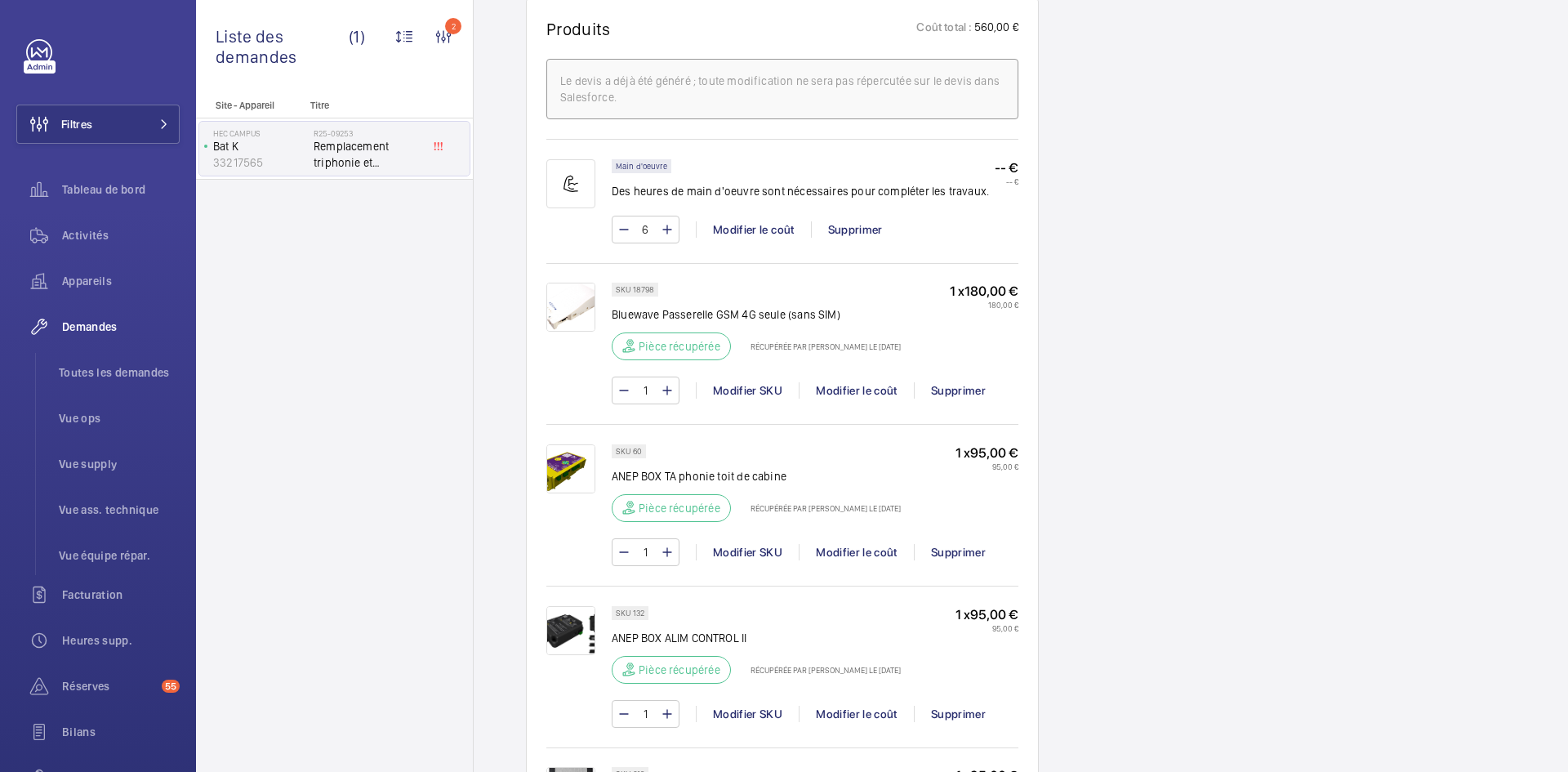
scroll to position [866, 0]
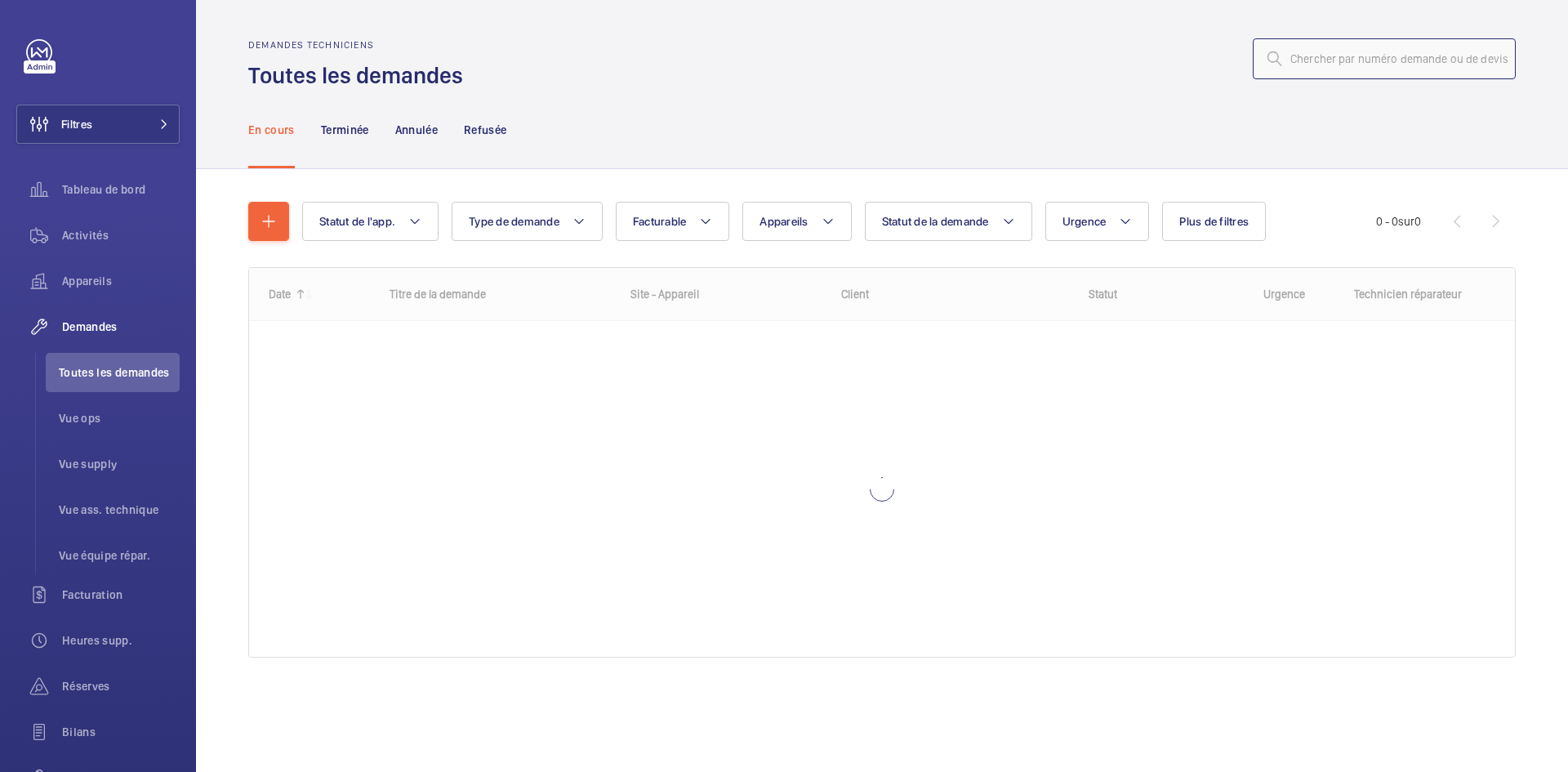
click at [1344, 65] on input "text" at bounding box center [1383, 58] width 263 height 41
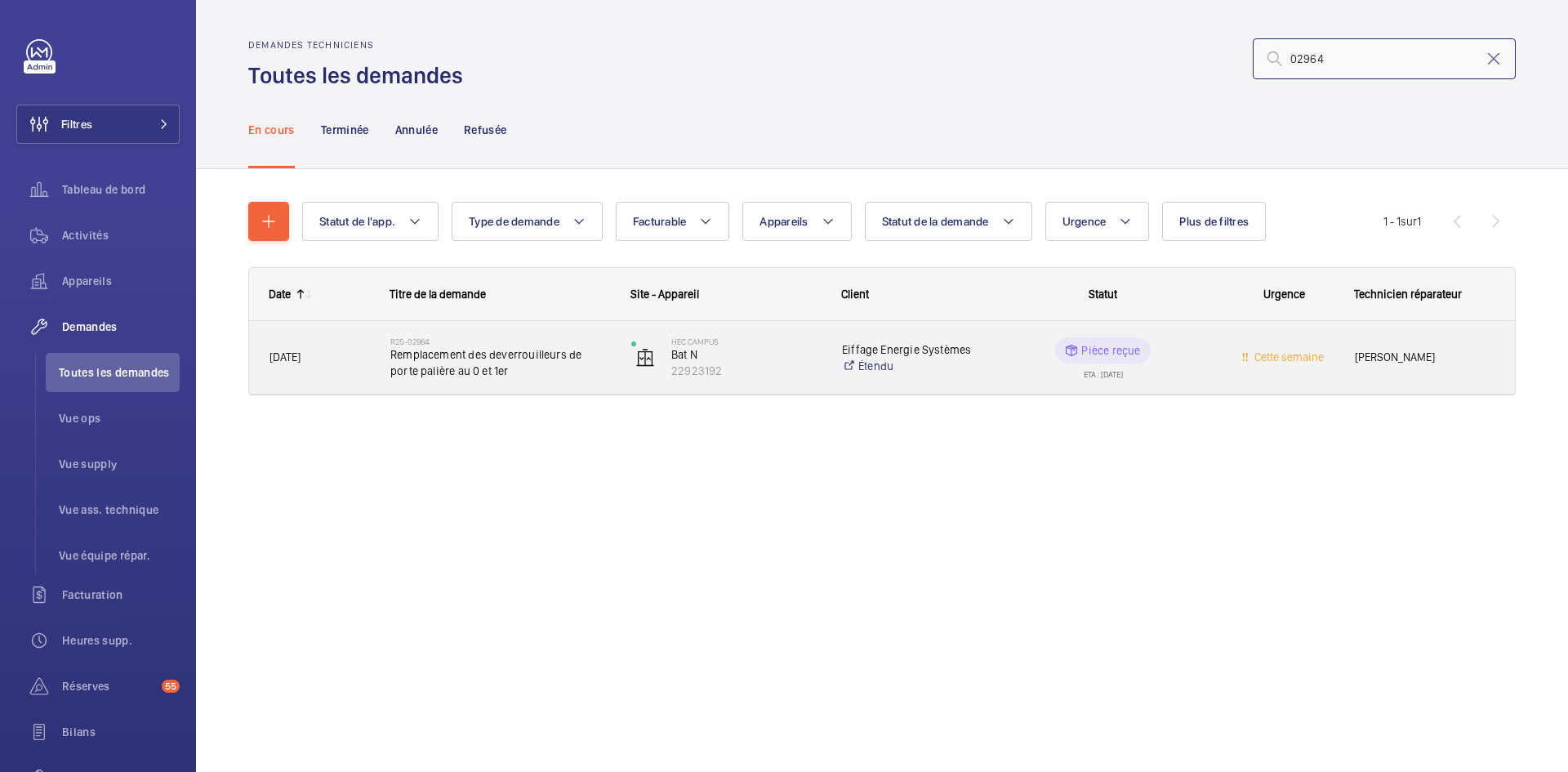
type input "02964"
click at [330, 354] on span "[DATE]" at bounding box center [319, 357] width 100 height 19
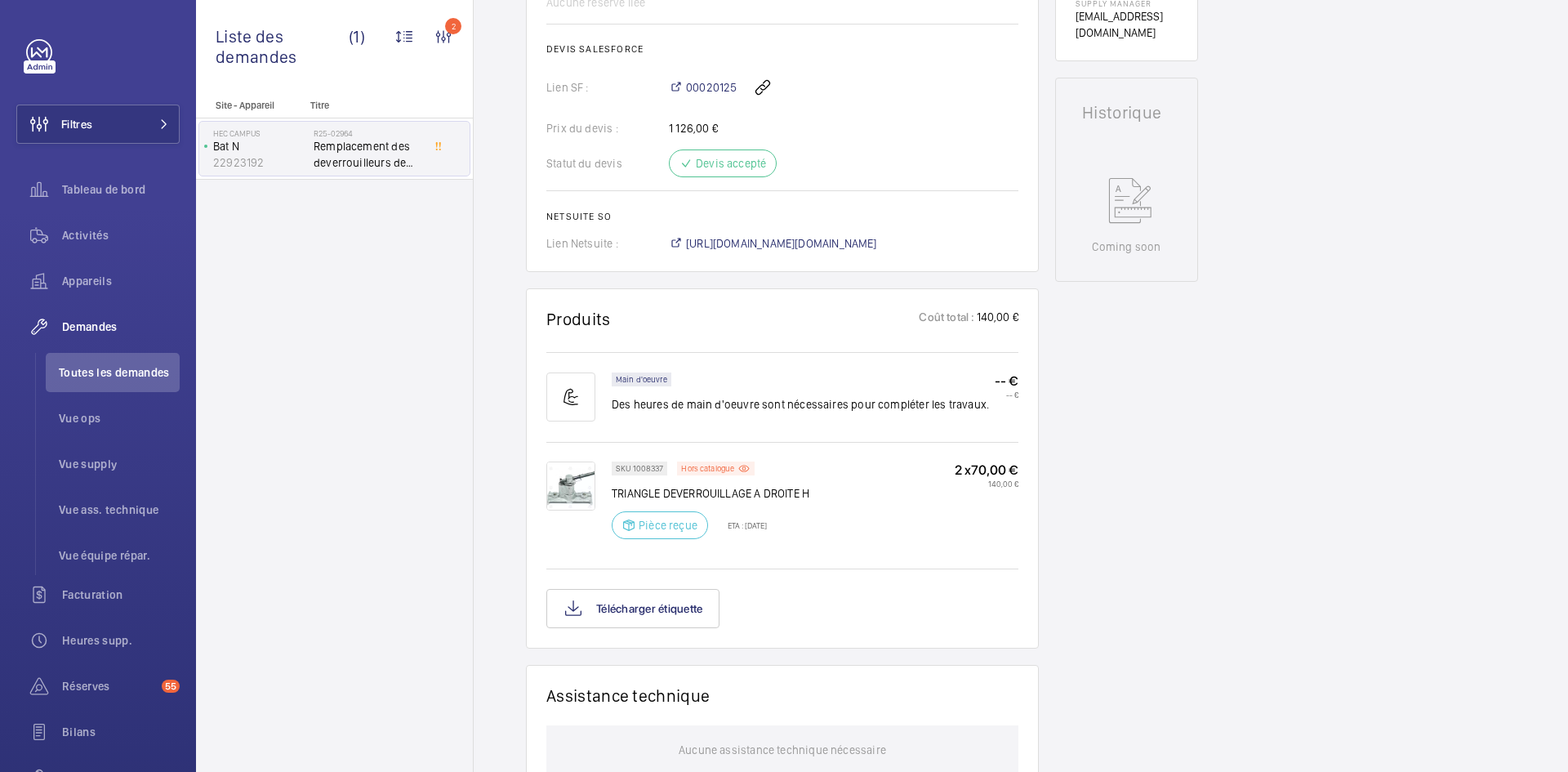
scroll to position [817, 0]
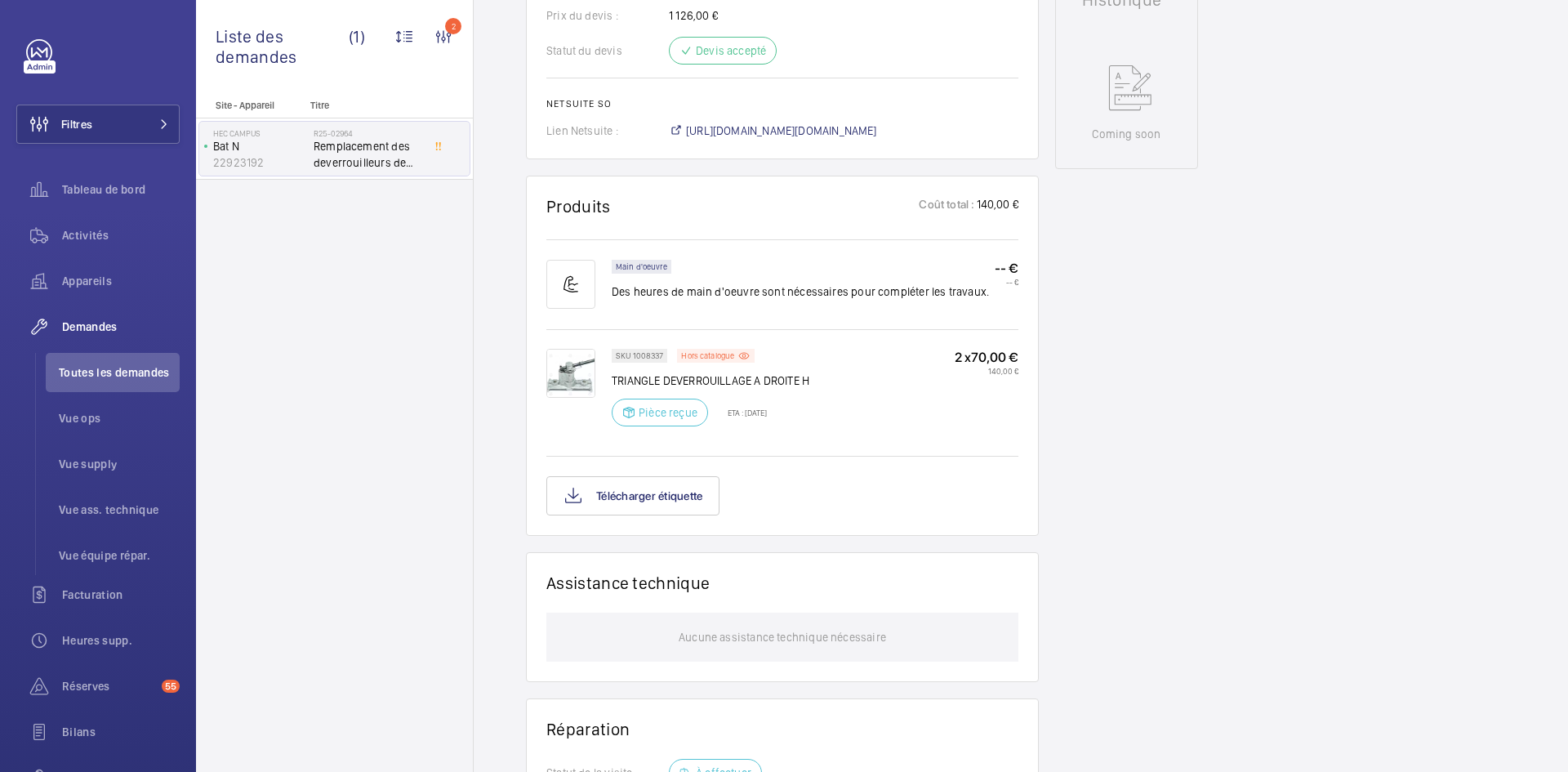
click at [579, 366] on img at bounding box center [571, 374] width 49 height 49
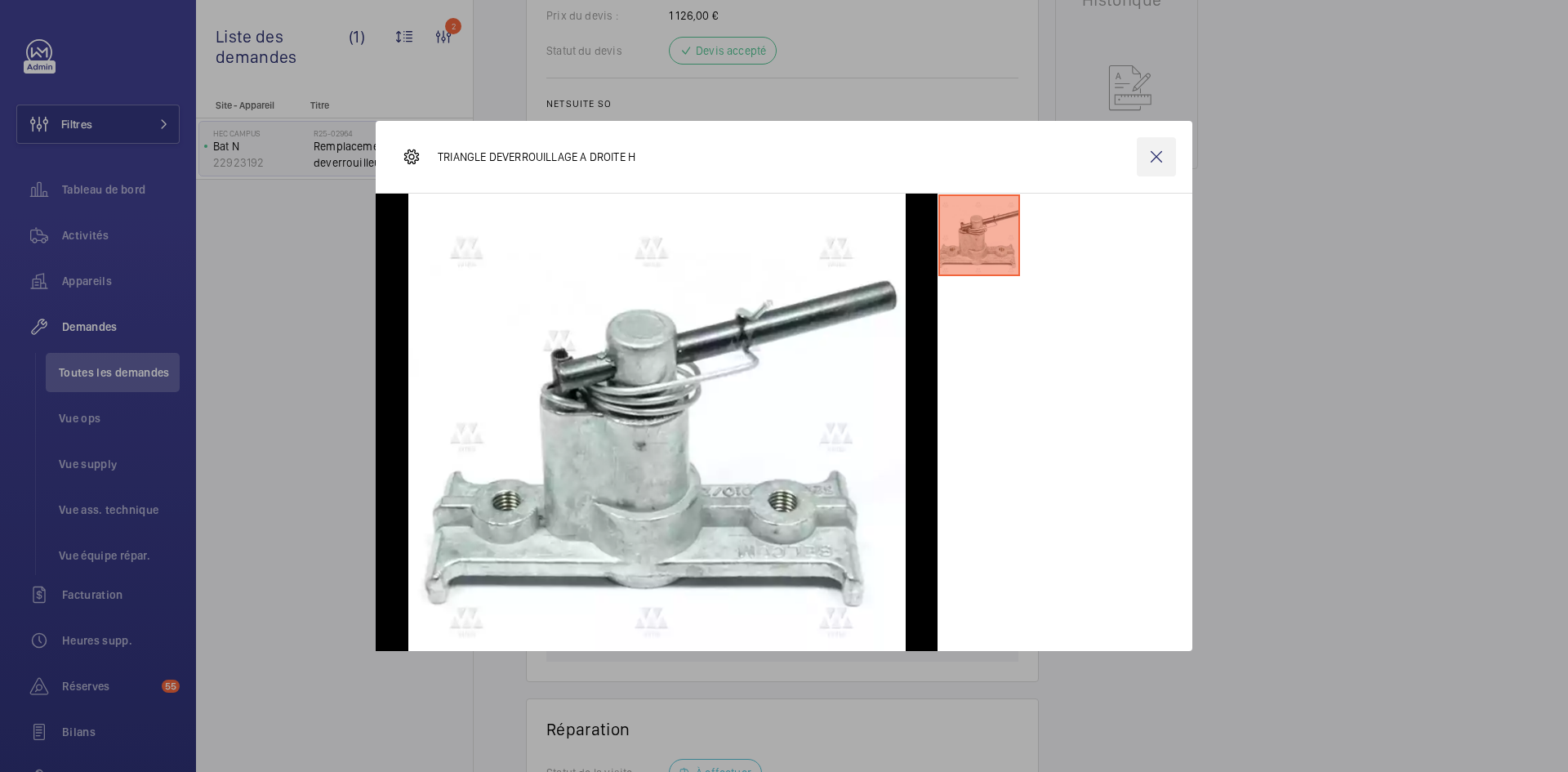
click at [1164, 154] on wm-front-icon-button at bounding box center [1155, 156] width 39 height 39
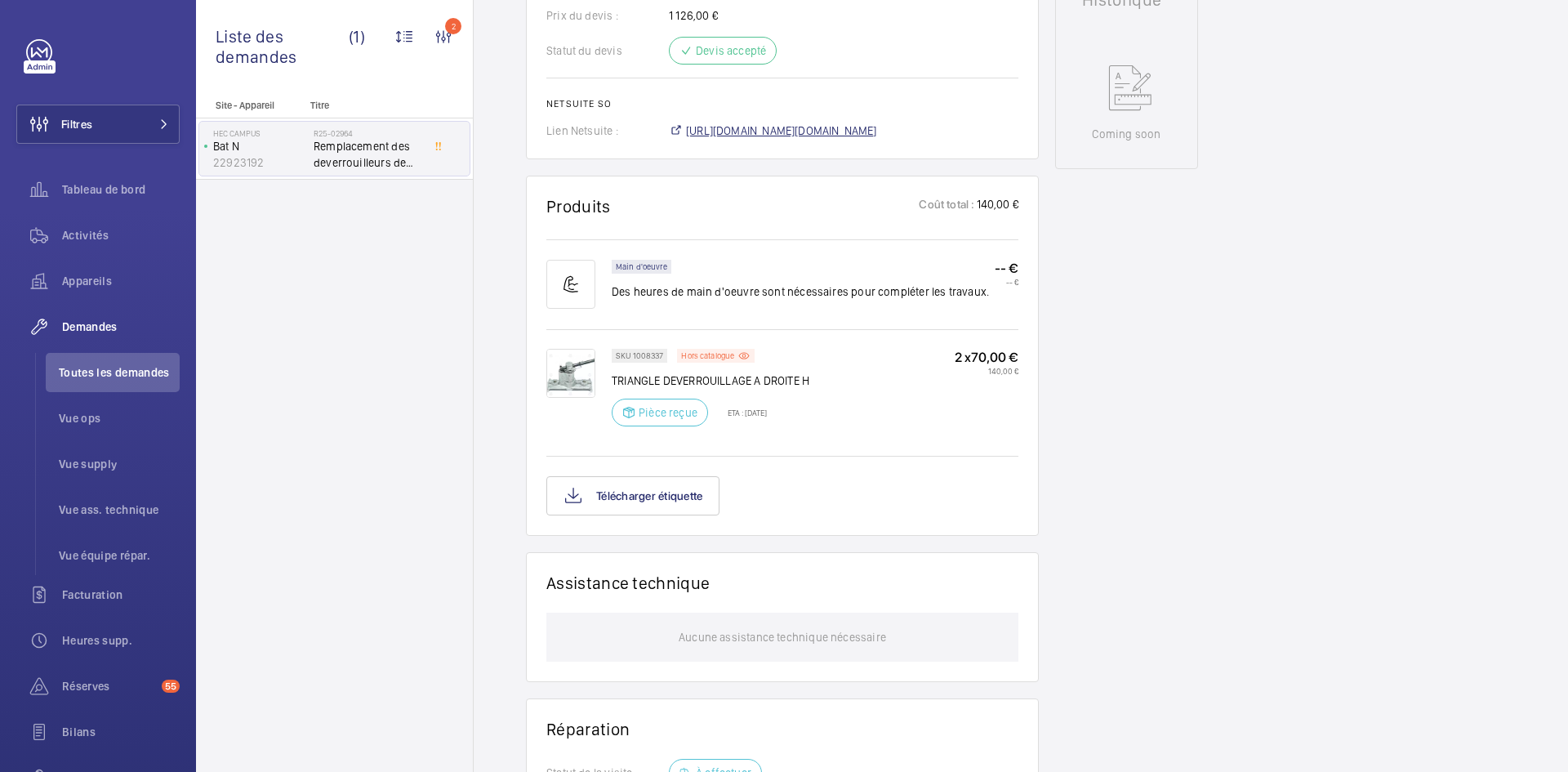
click at [863, 134] on span "[URL][DOMAIN_NAME][DOMAIN_NAME]" at bounding box center [782, 131] width 191 height 16
click at [734, 362] on div "Hors catalogue" at bounding box center [715, 356] width 77 height 14
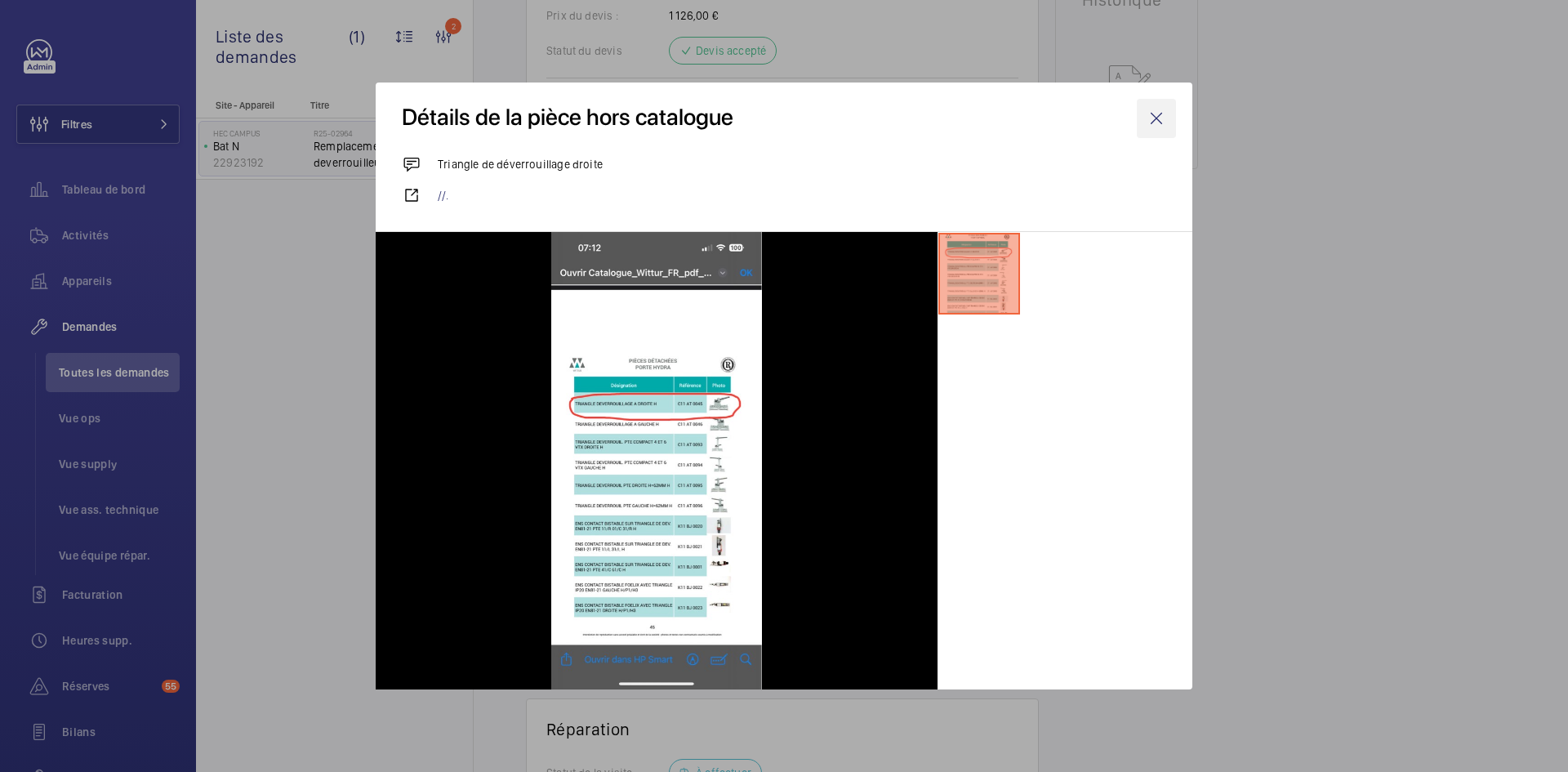
click at [1168, 113] on wm-front-icon-button at bounding box center [1155, 118] width 39 height 39
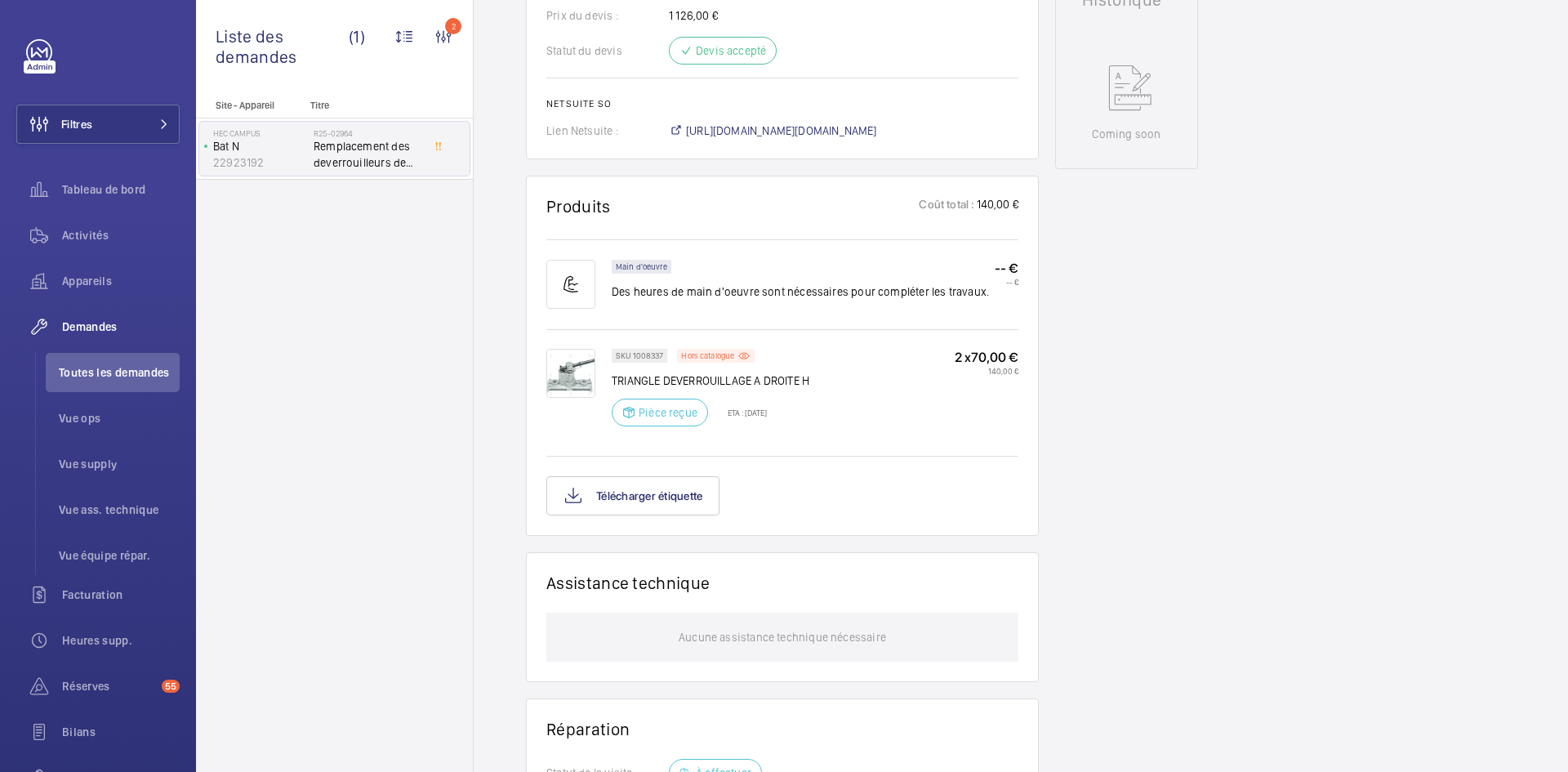
scroll to position [735, 0]
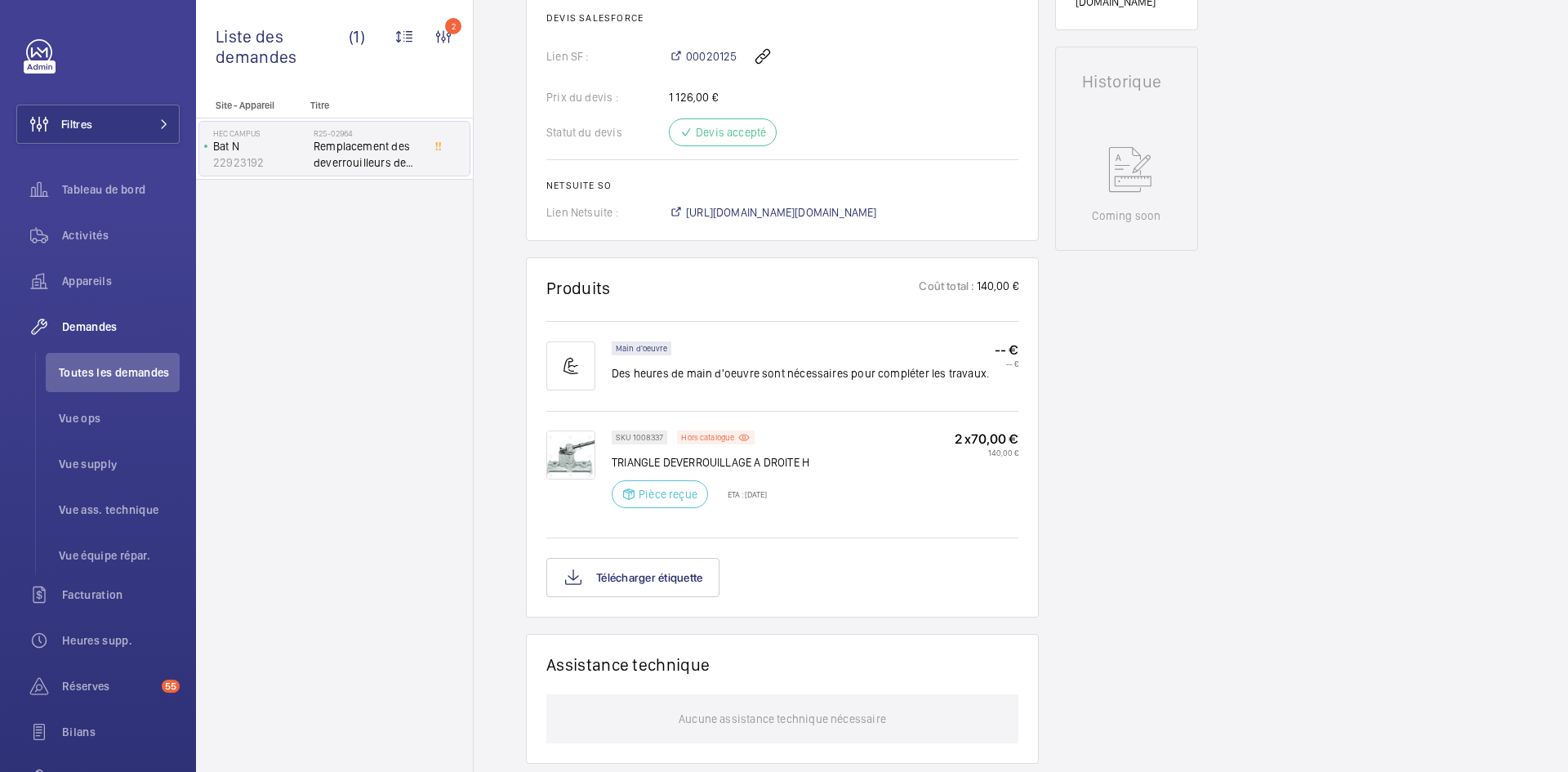
click at [577, 457] on img at bounding box center [571, 455] width 49 height 49
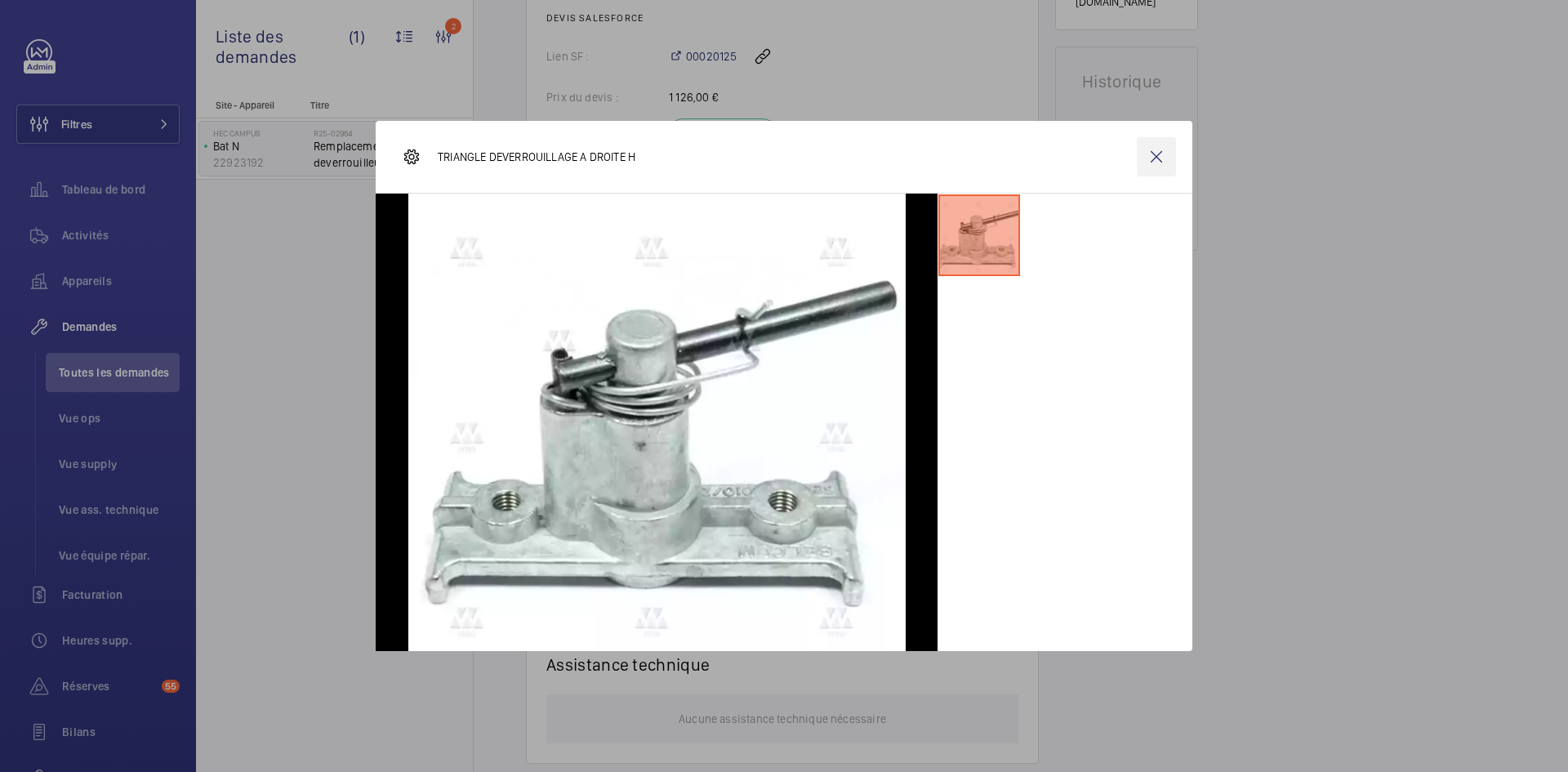
click at [1160, 163] on wm-front-icon-button at bounding box center [1155, 156] width 39 height 39
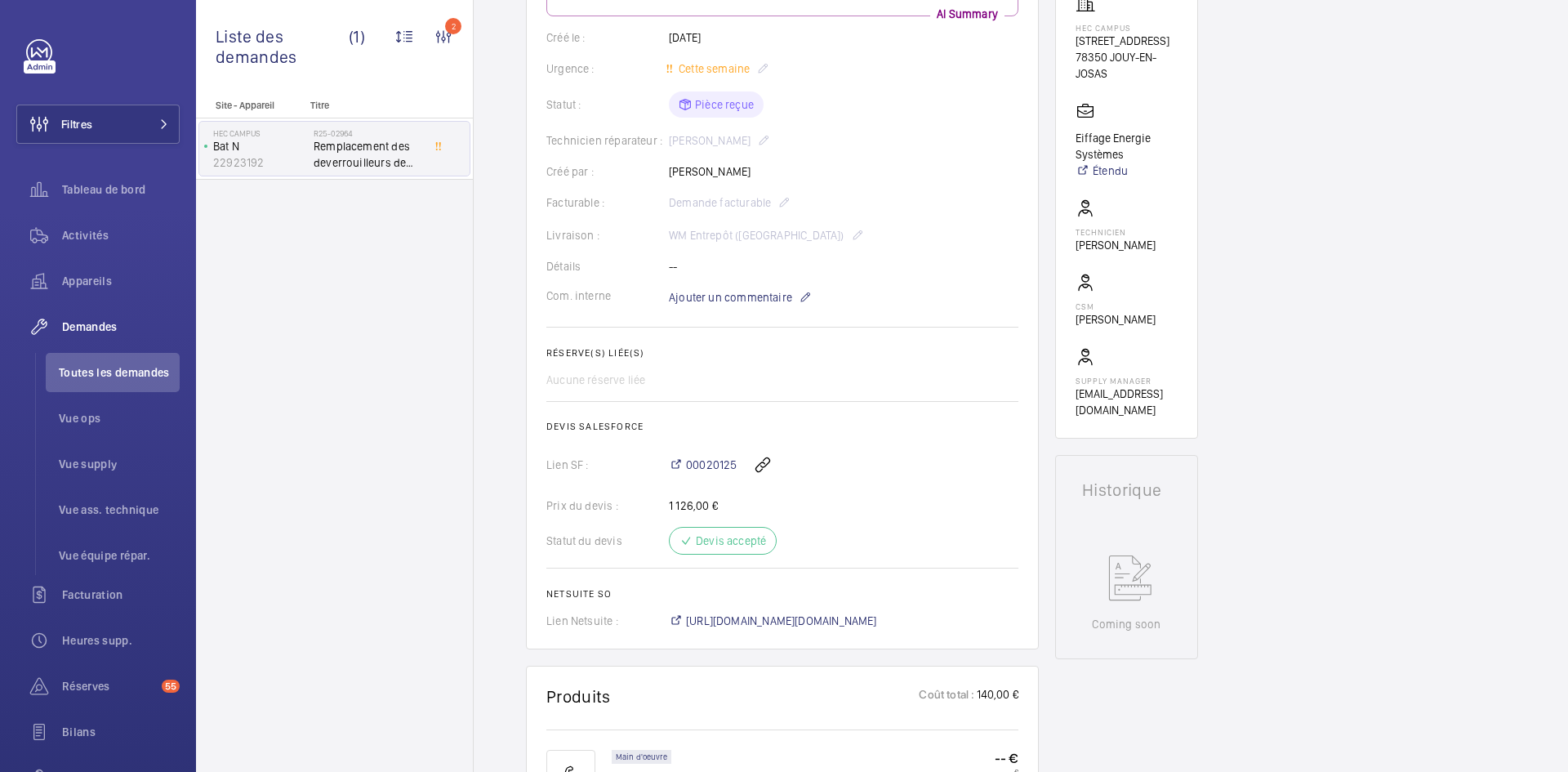
scroll to position [572, 0]
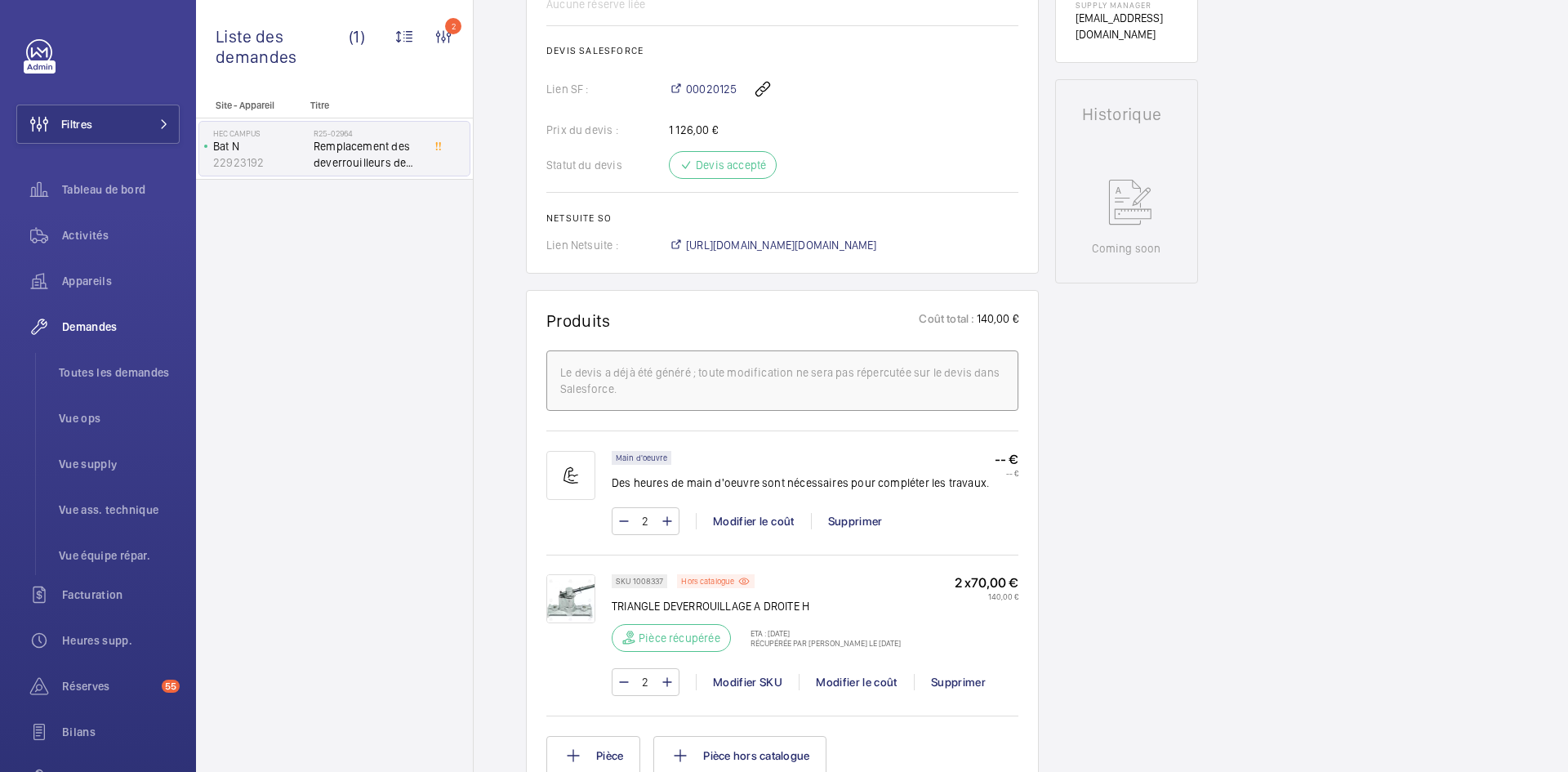
scroll to position [718, 0]
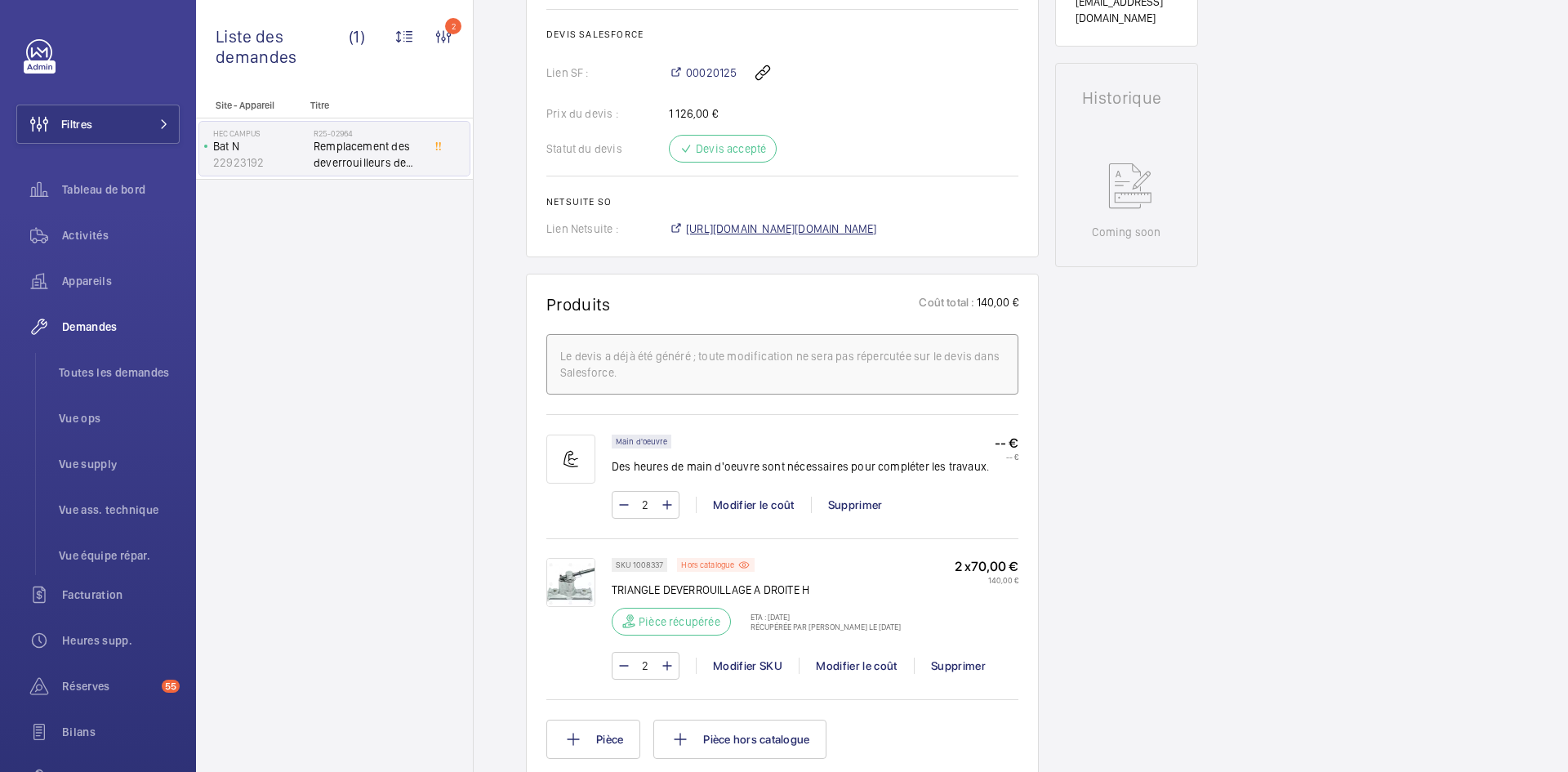
click at [842, 236] on span "[URL][DOMAIN_NAME][DOMAIN_NAME]" at bounding box center [782, 229] width 191 height 16
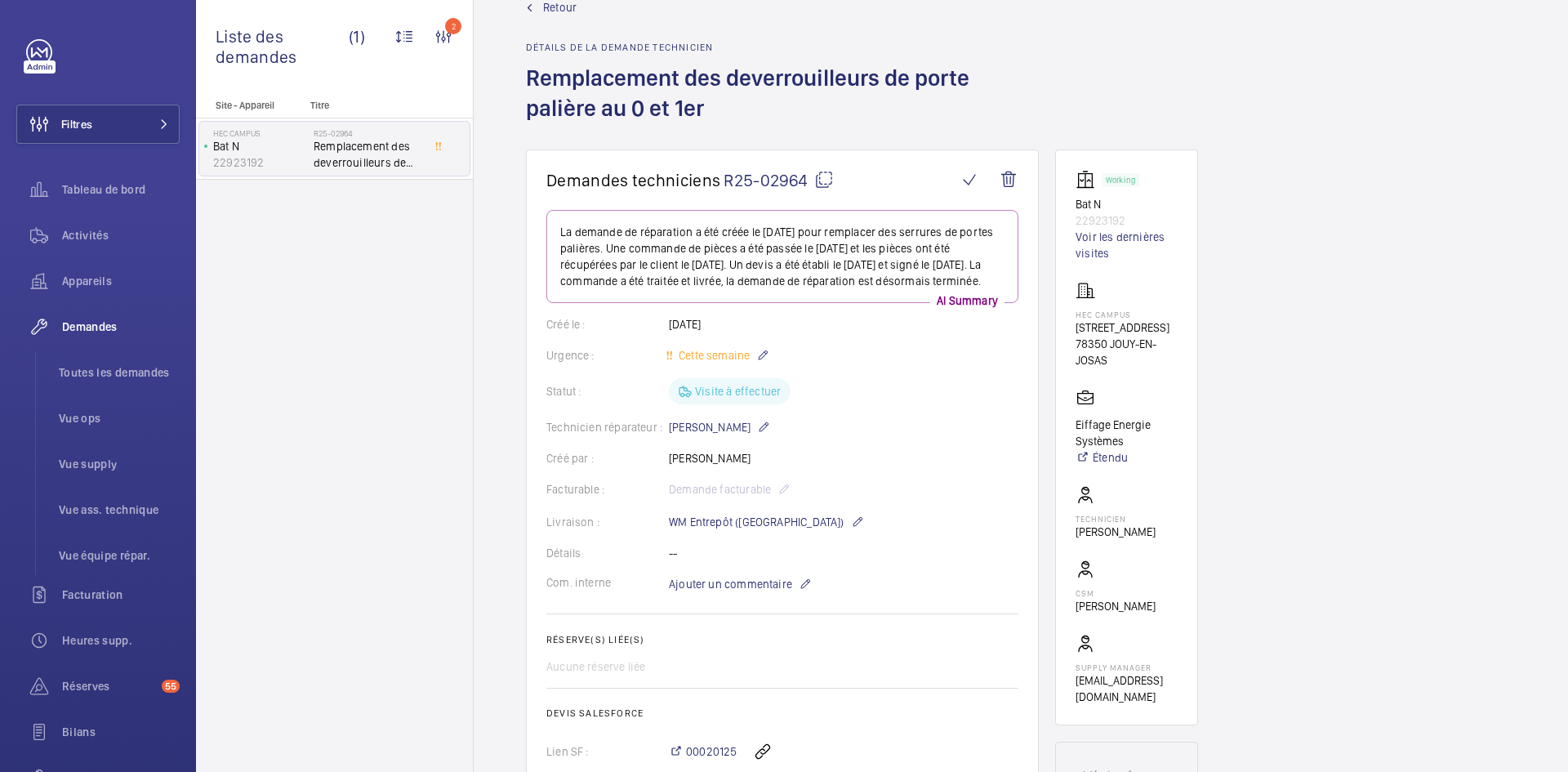
scroll to position [0, 0]
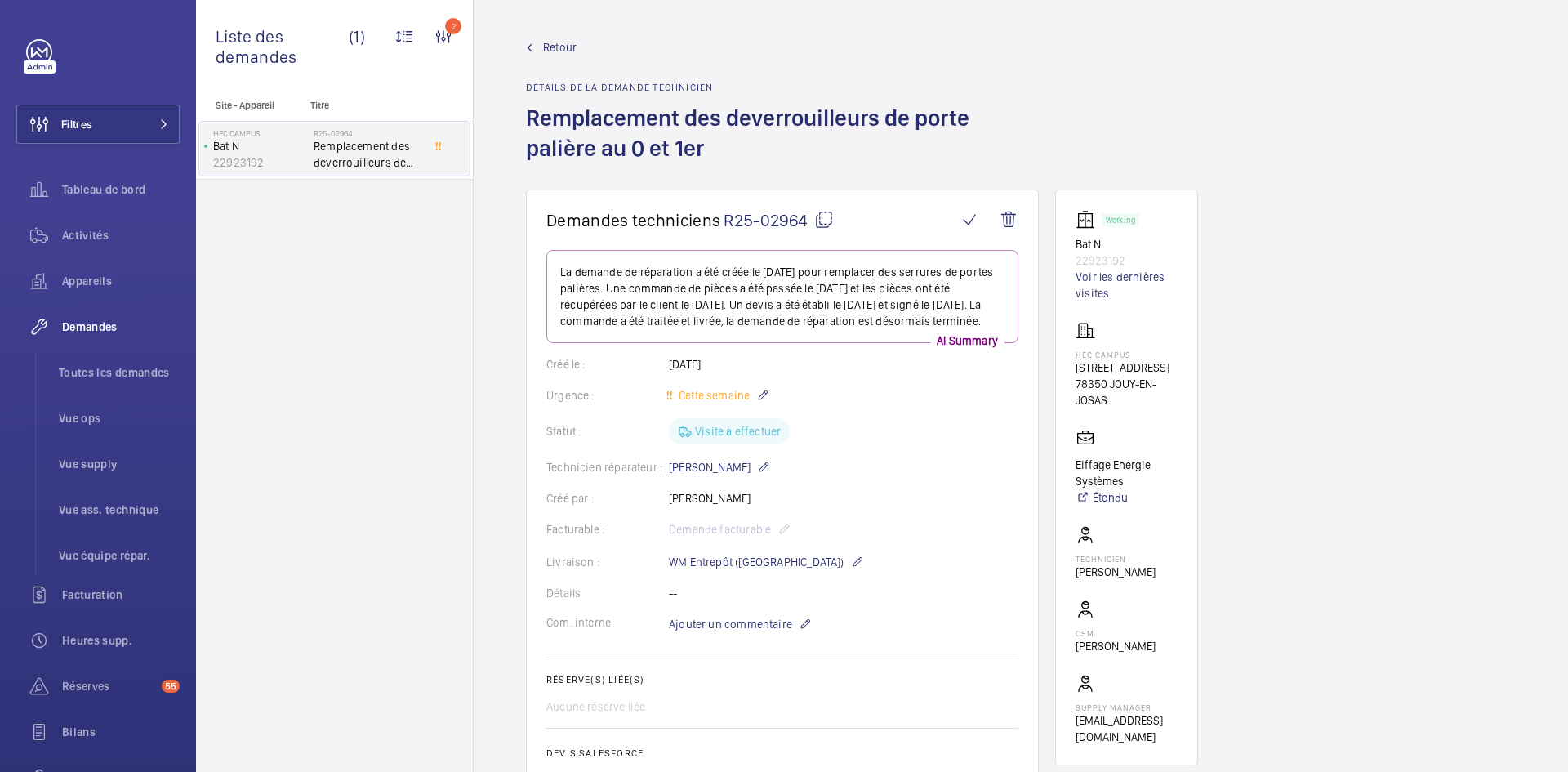
click at [577, 45] on link "Retour" at bounding box center [782, 47] width 513 height 16
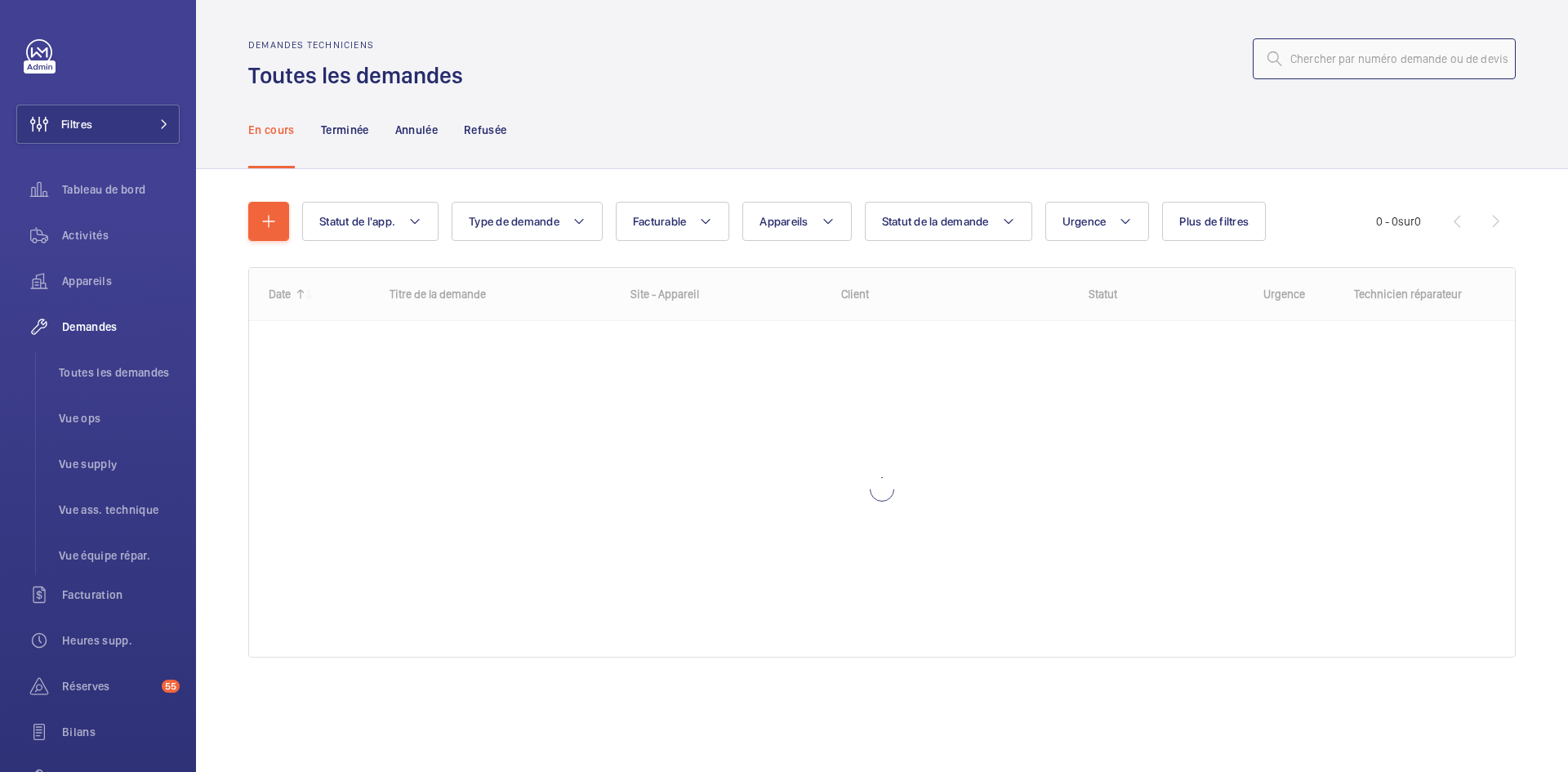
click at [1312, 62] on input "text" at bounding box center [1383, 58] width 263 height 41
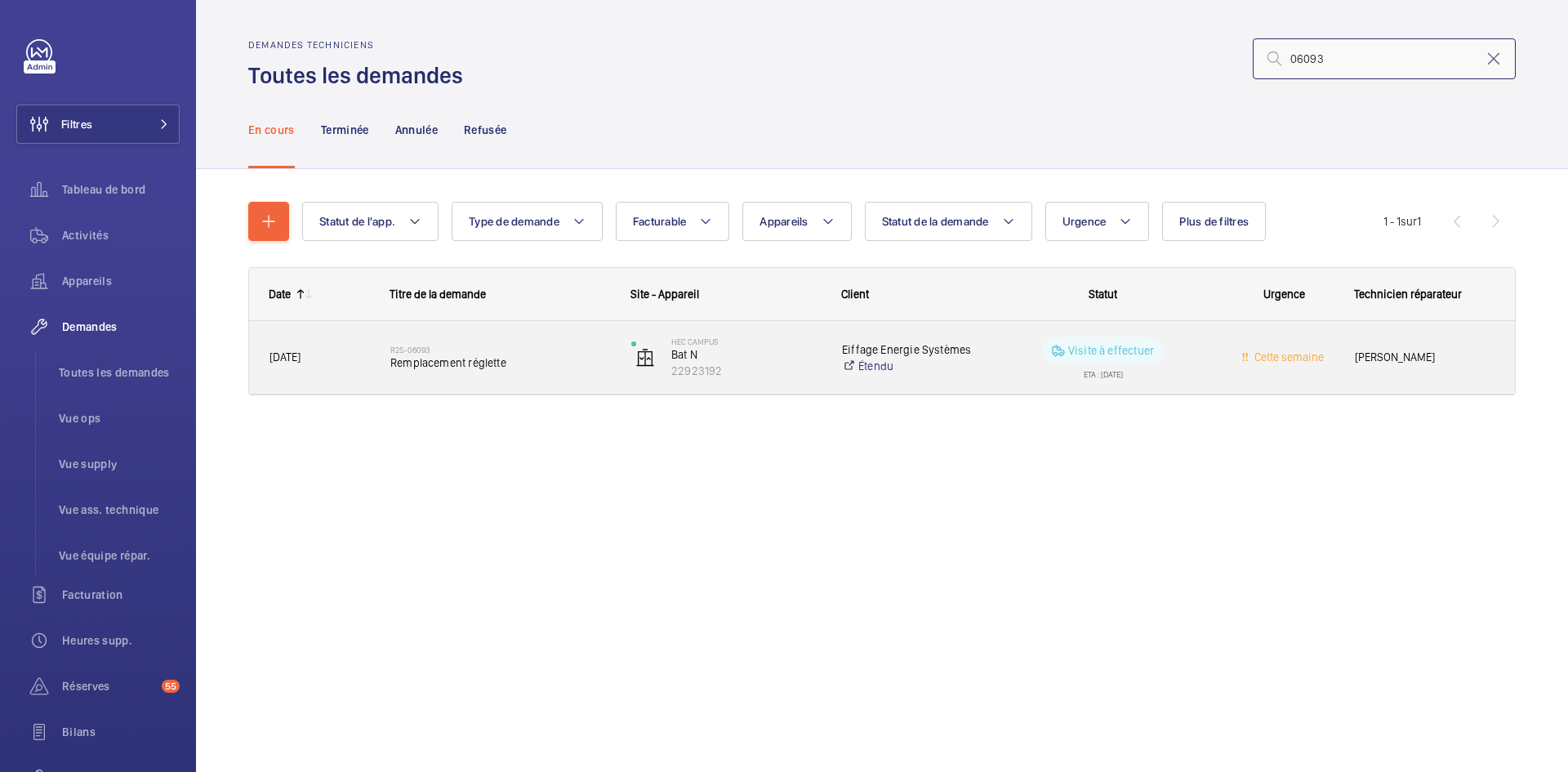
type input "06093"
click at [391, 356] on span "Remplacement réglette" at bounding box center [500, 363] width 220 height 16
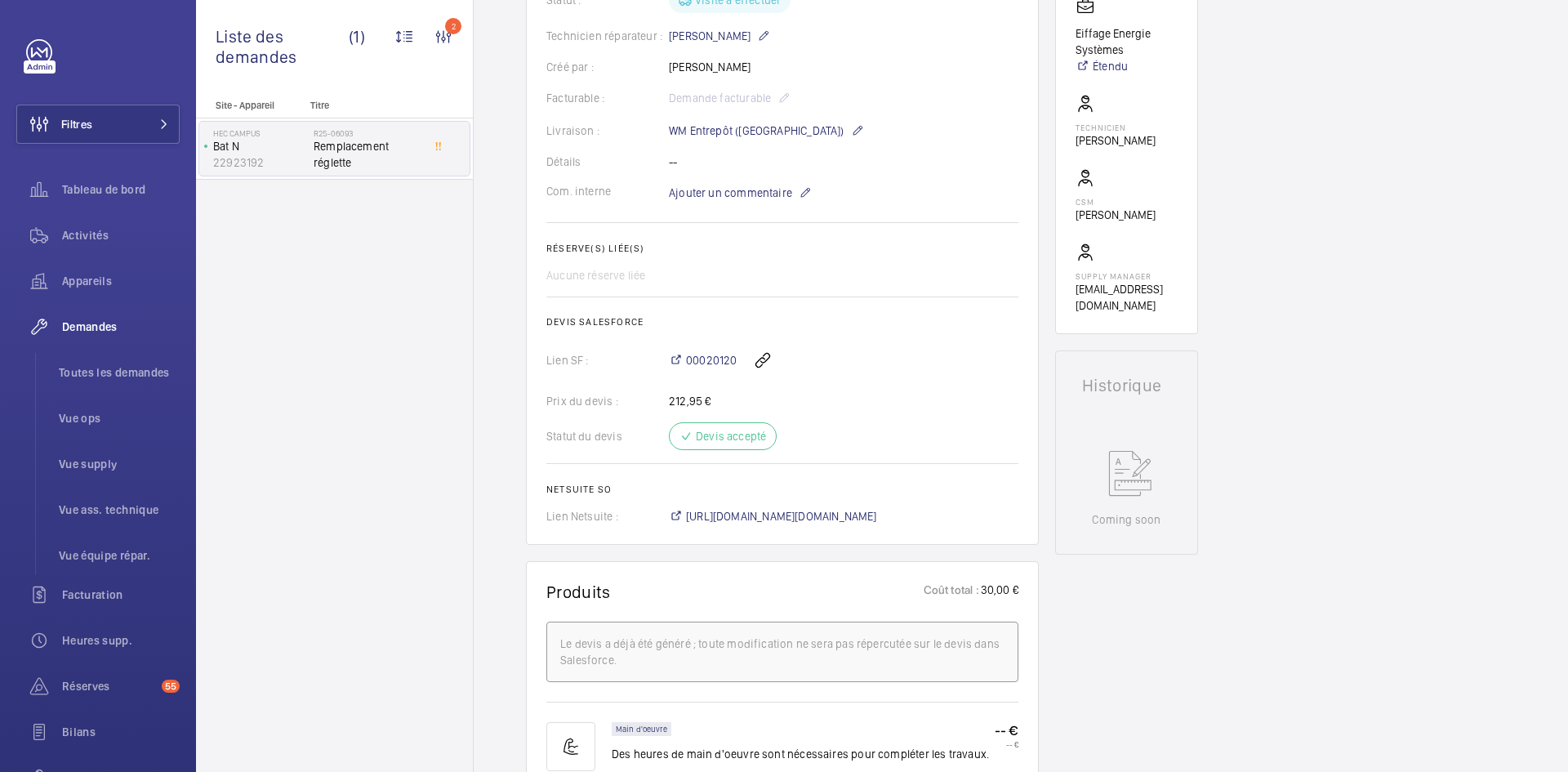
scroll to position [376, 0]
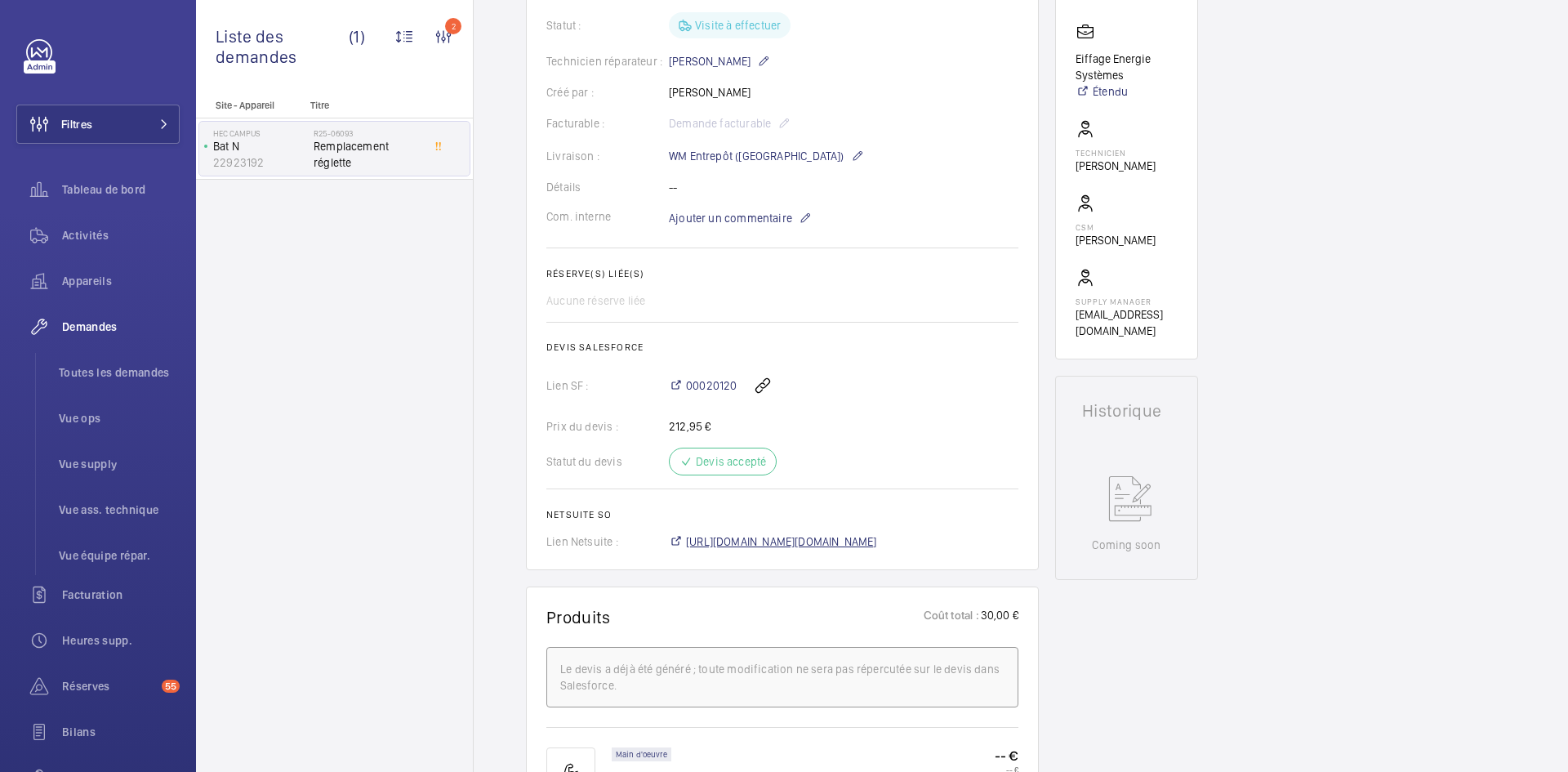
click at [848, 545] on span "https://6461500.app.netsuite.com/app/accounting/transactions/salesord.nl?id=290…" at bounding box center [782, 542] width 191 height 16
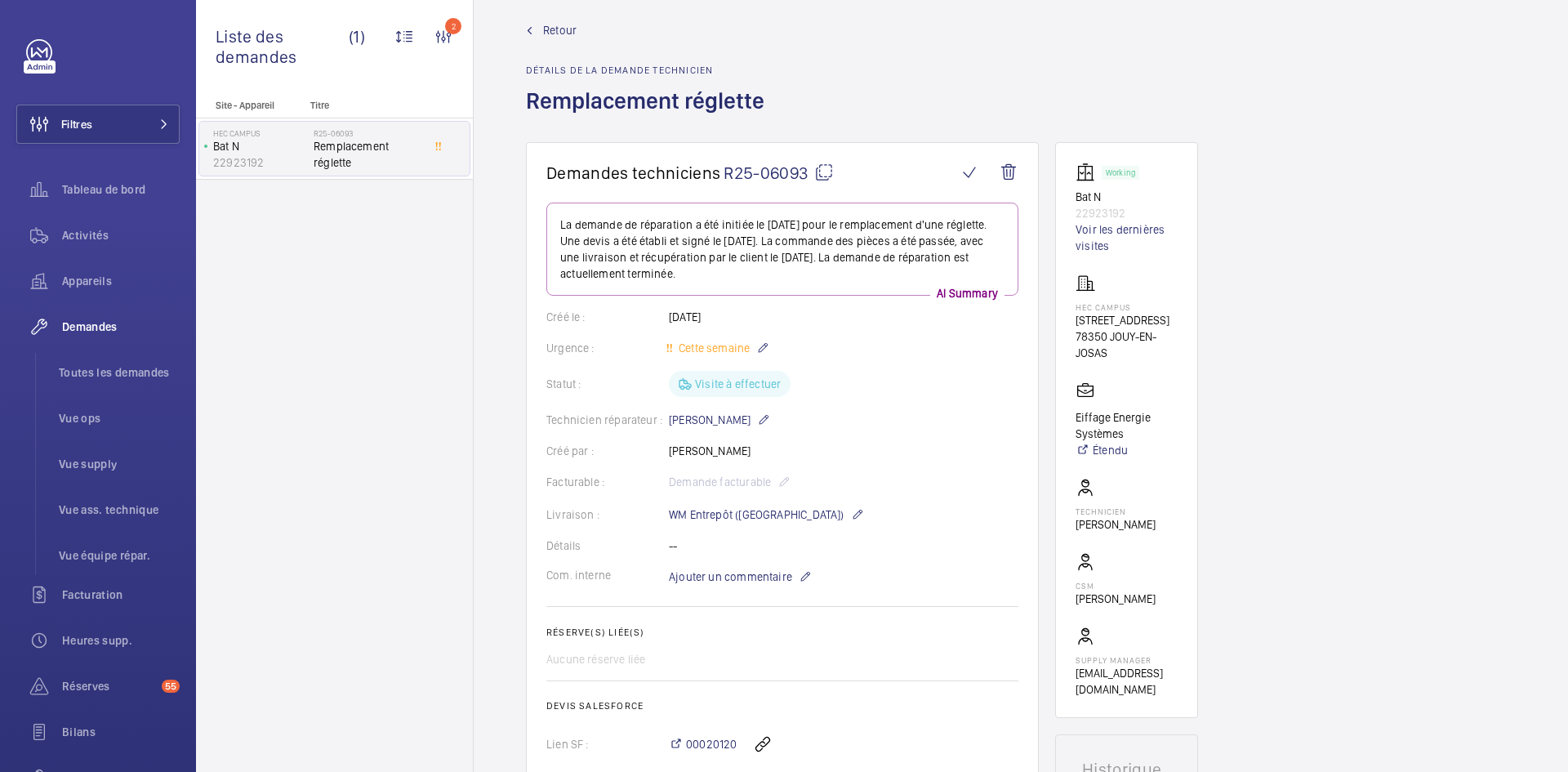
scroll to position [0, 0]
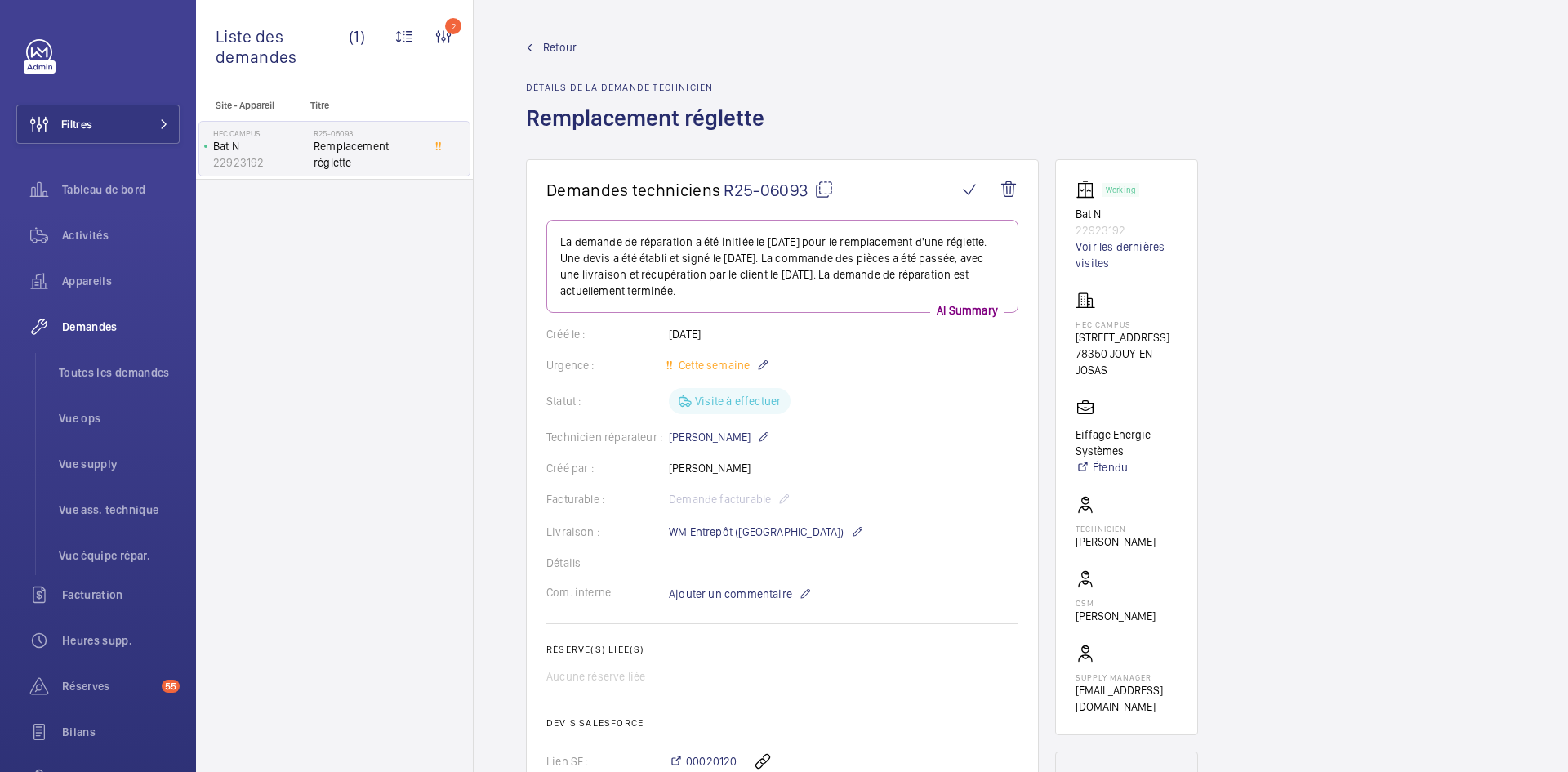
click at [577, 55] on div "Retour Détails de la demande technicien Remplacement réglette" at bounding box center [649, 99] width 248 height 120
click at [554, 46] on span "Retour" at bounding box center [559, 47] width 34 height 16
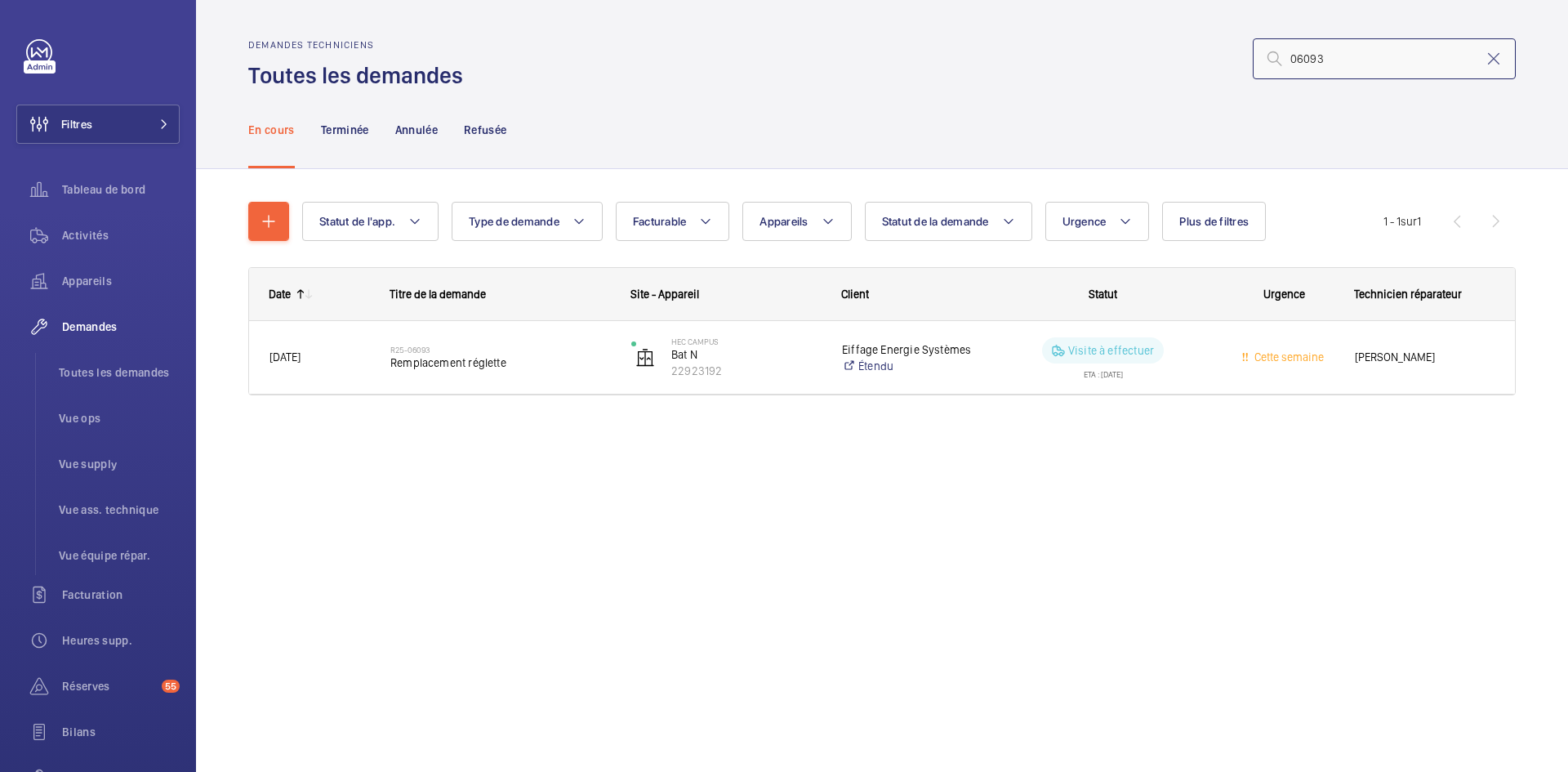
click at [1344, 60] on input "06093" at bounding box center [1383, 58] width 263 height 41
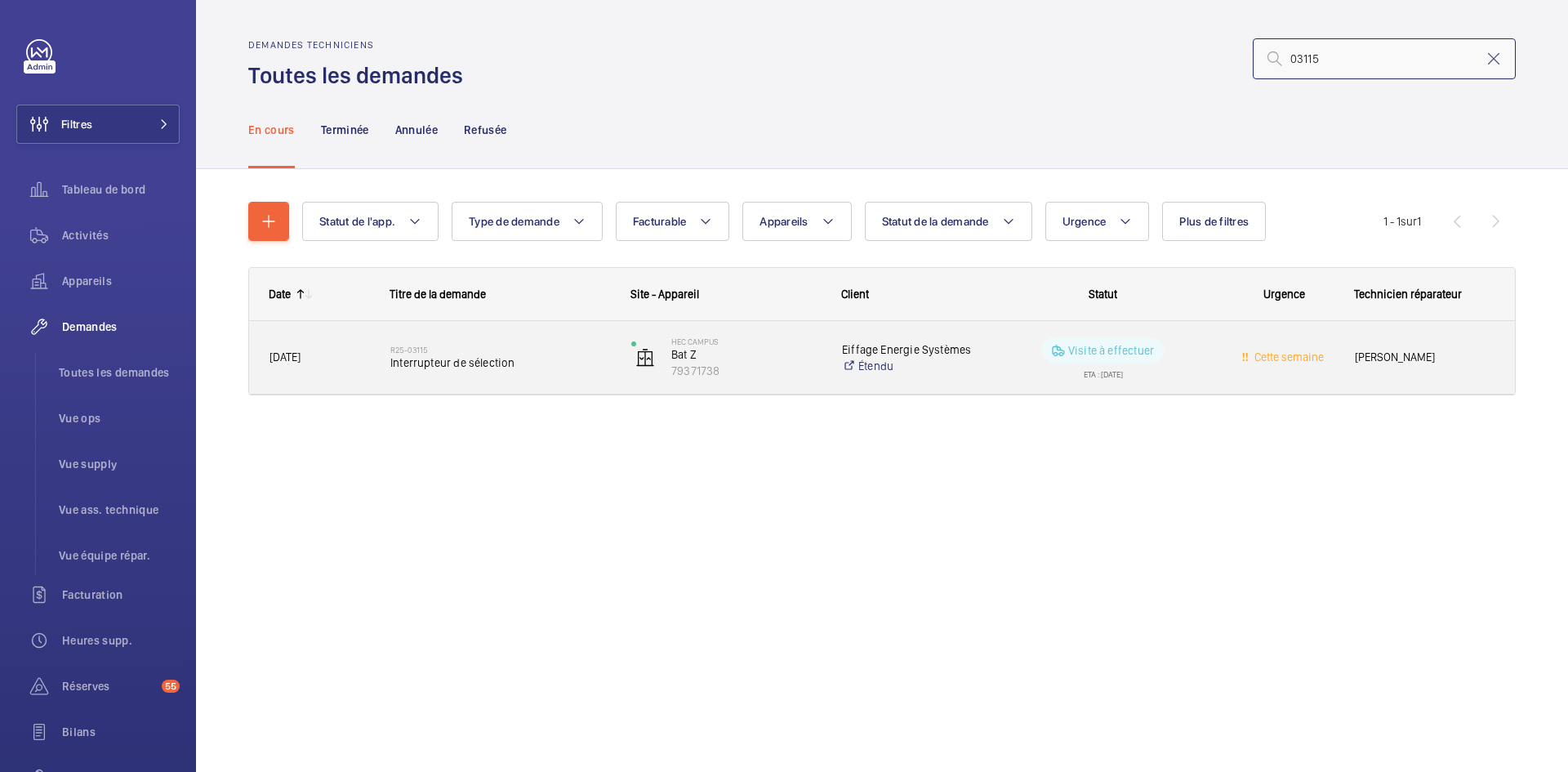
type input "03115"
click at [360, 357] on span "27/02/2025" at bounding box center [319, 357] width 100 height 19
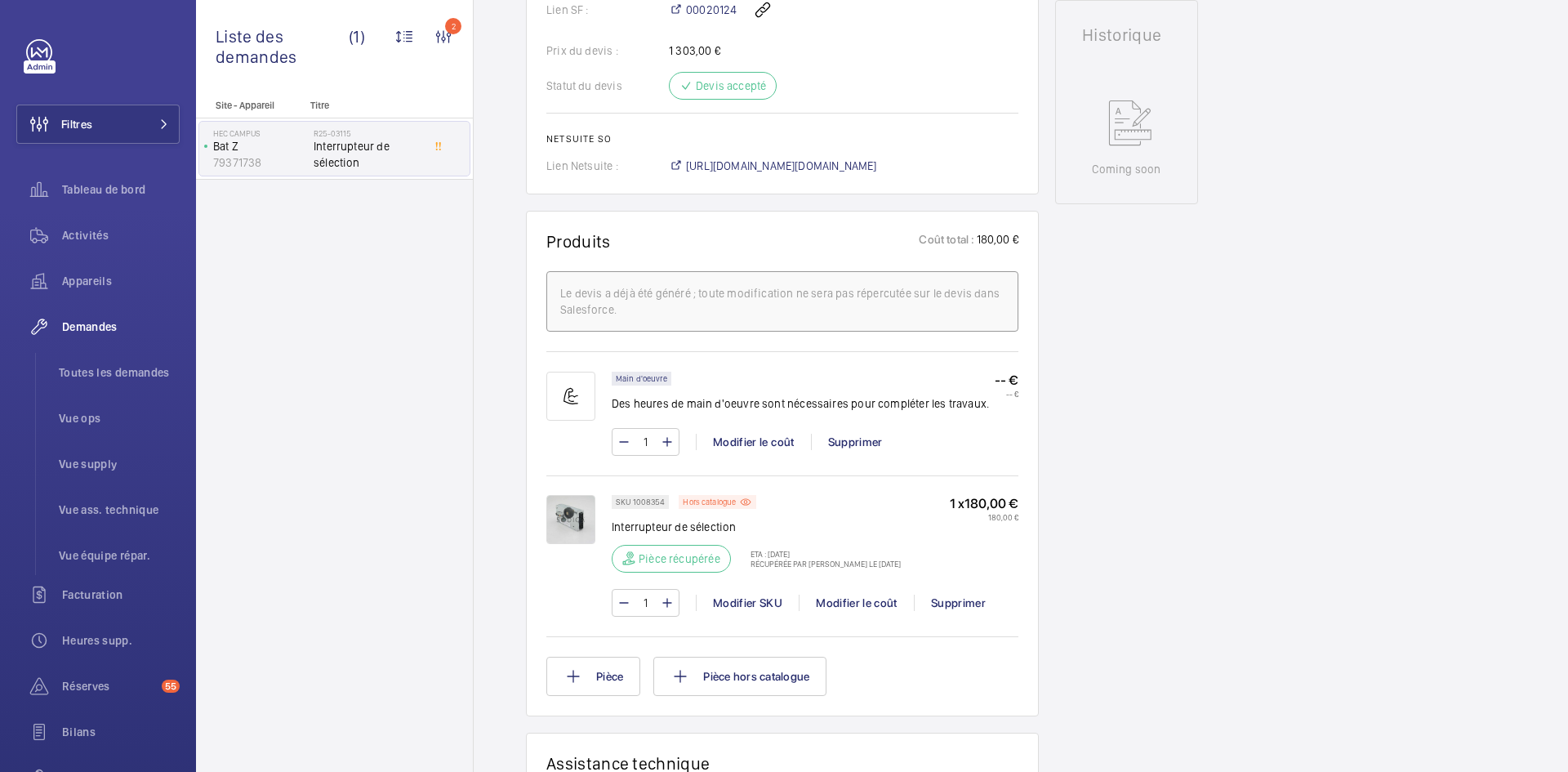
scroll to position [767, 0]
click at [589, 526] on img at bounding box center [571, 519] width 49 height 49
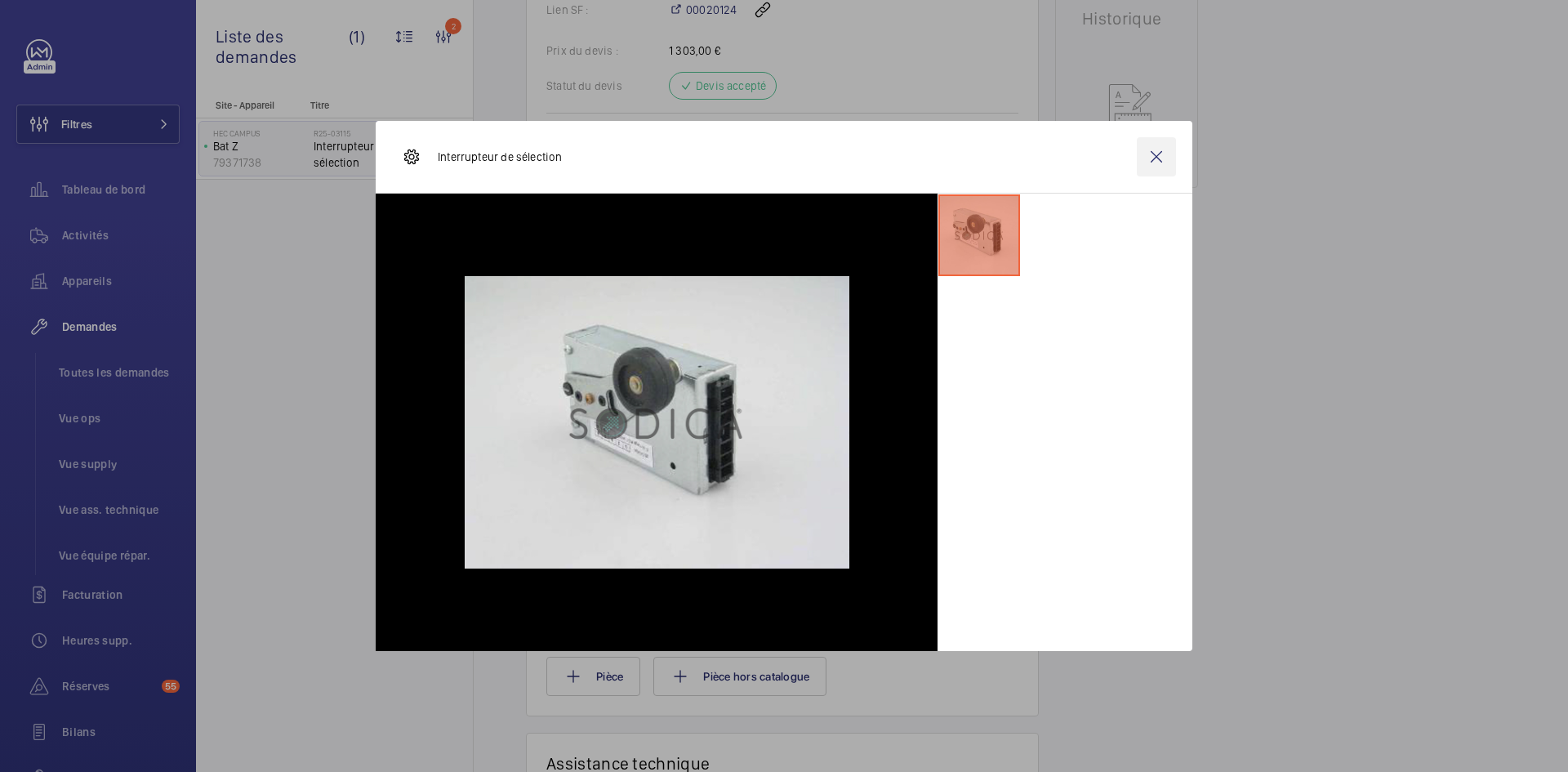
click at [1165, 146] on wm-front-icon-button at bounding box center [1155, 156] width 39 height 39
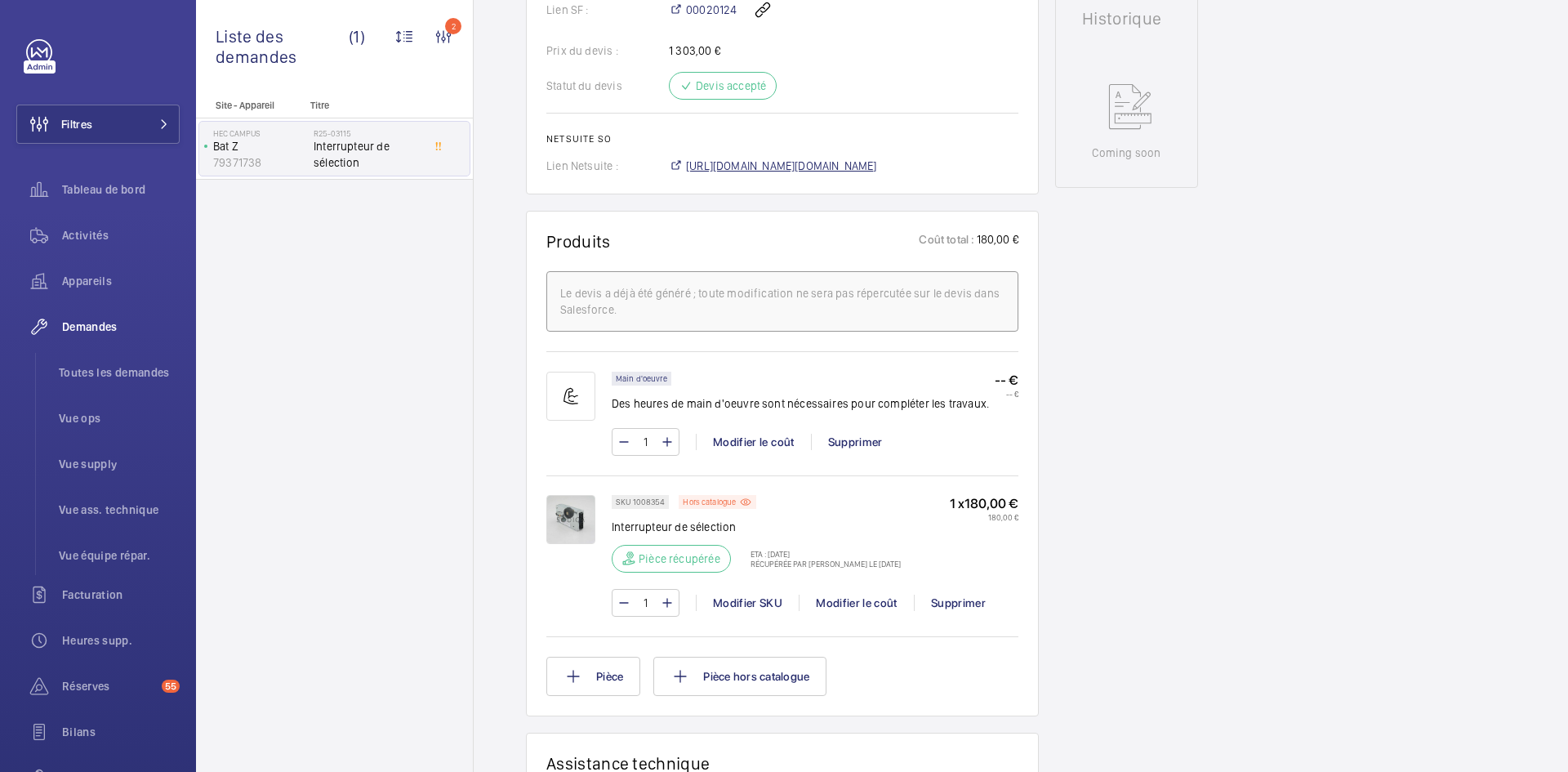
click at [752, 165] on span "https://6461500.app.netsuite.com/app/accounting/transactions/salesord.nl?id=290…" at bounding box center [782, 165] width 191 height 16
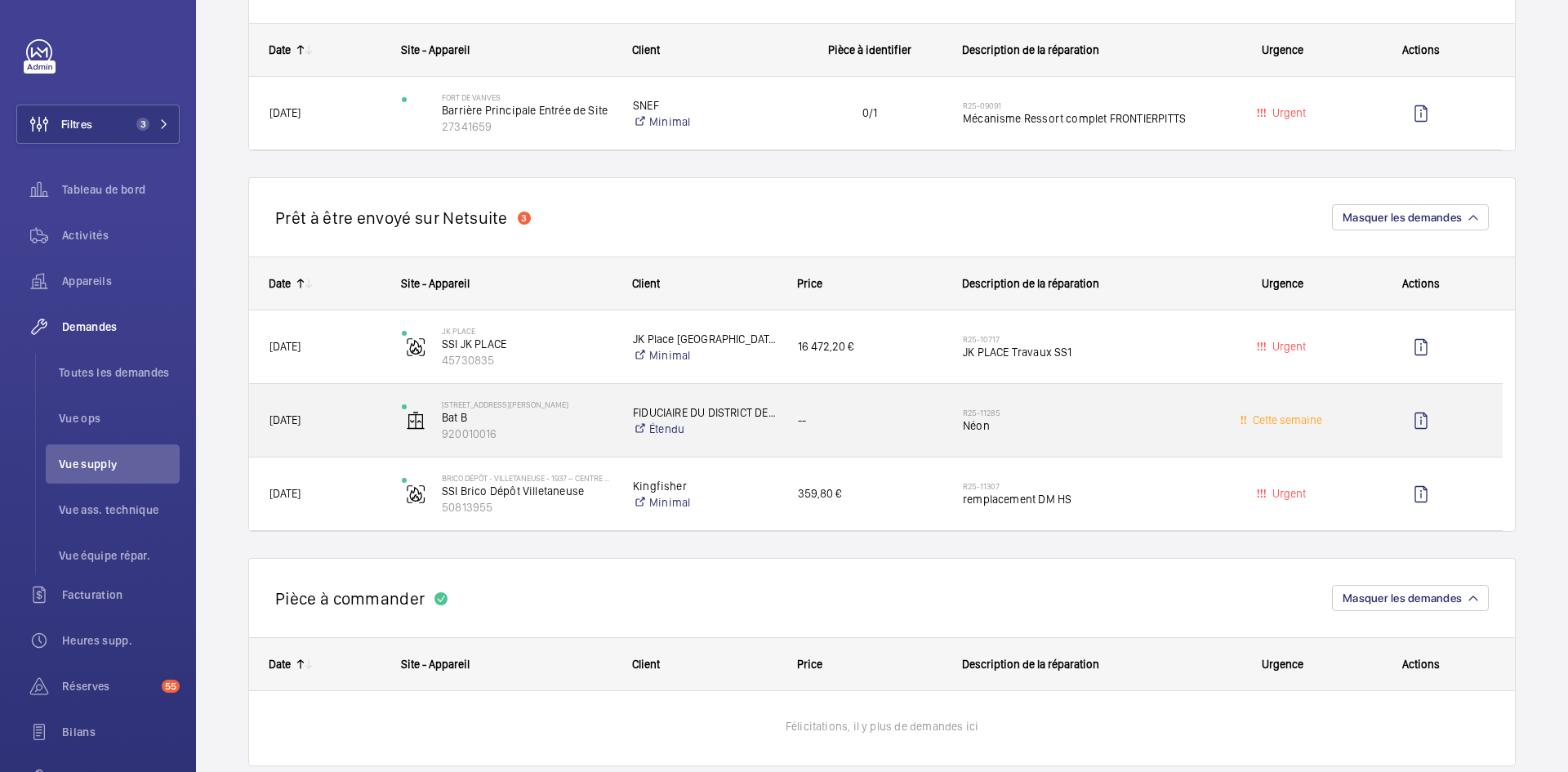
scroll to position [654, 0]
